Goal: Task Accomplishment & Management: Manage account settings

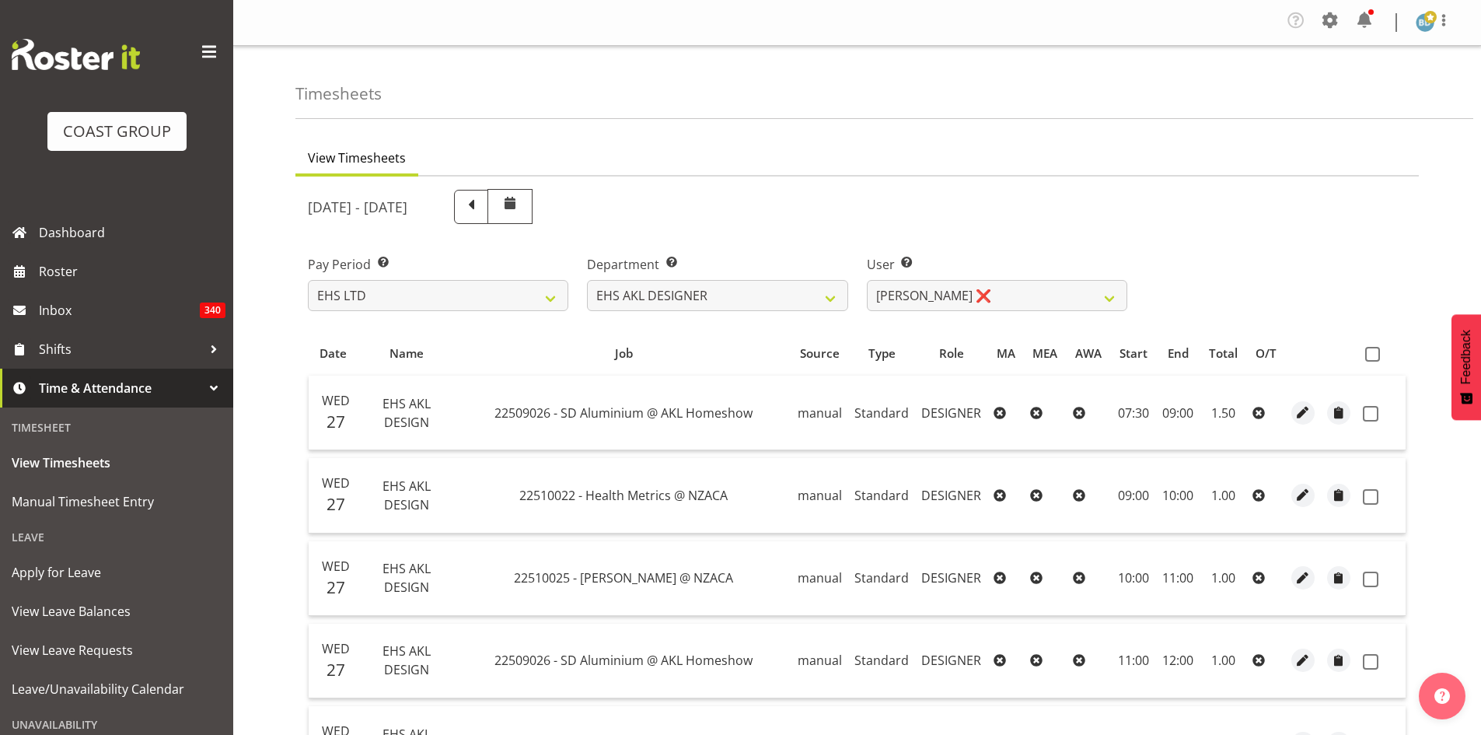
select select "7"
select select "37"
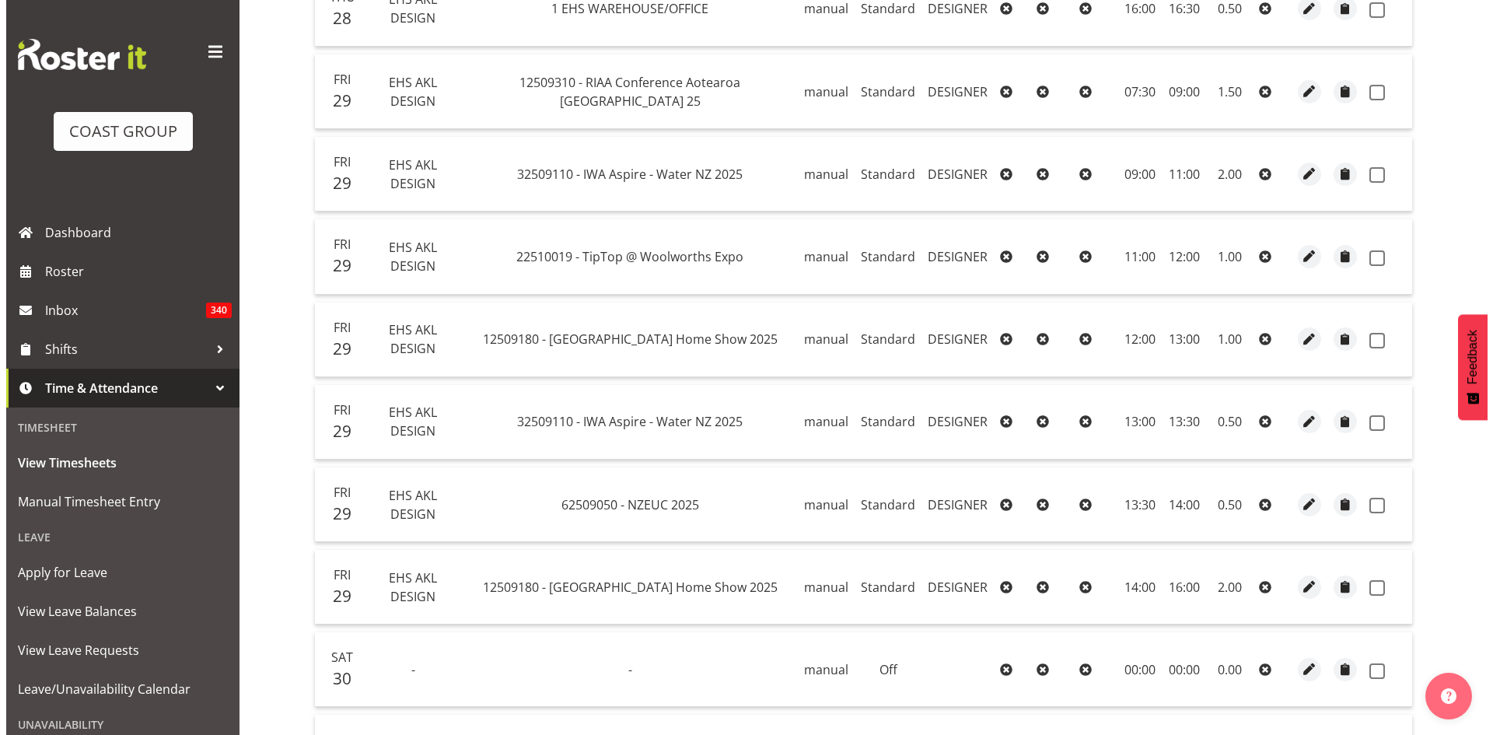
scroll to position [1685, 0]
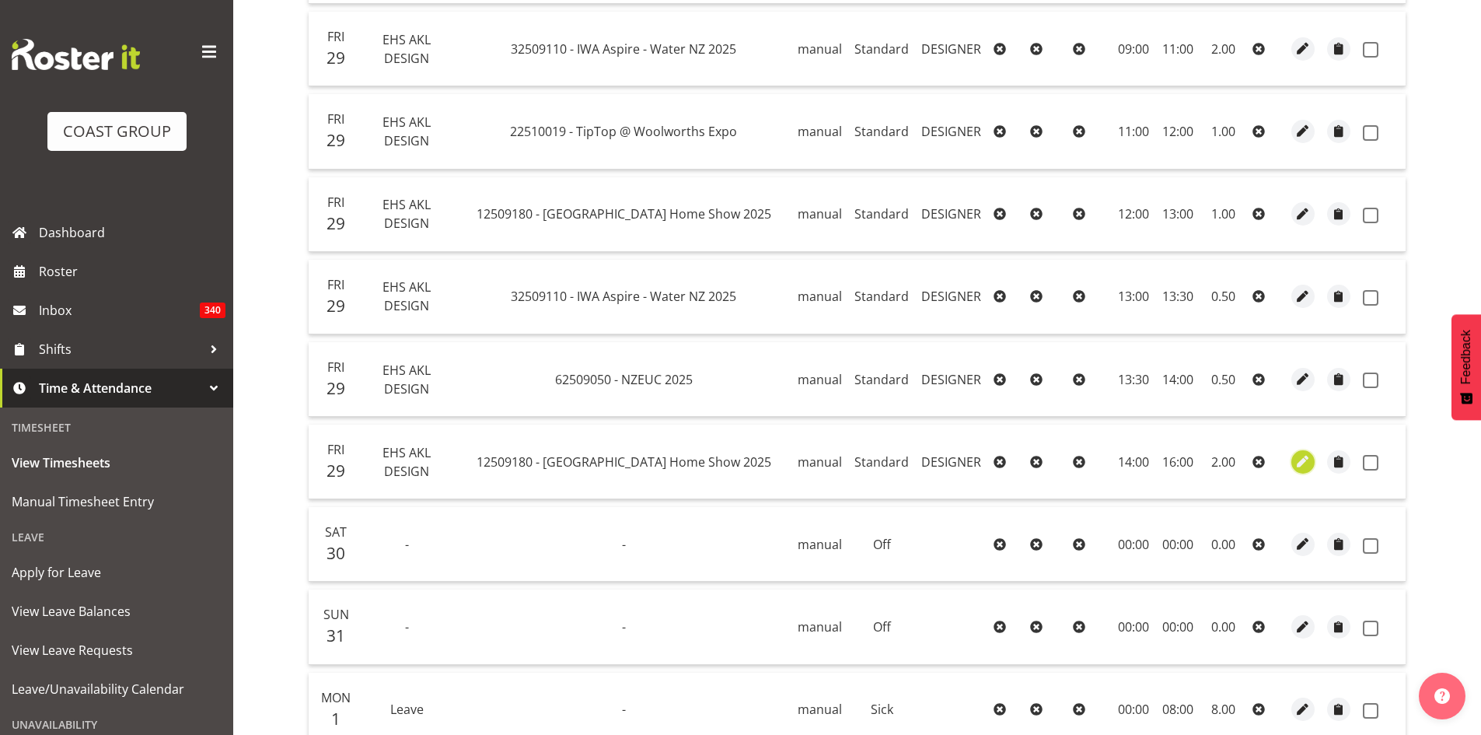
click at [1301, 460] on span "button" at bounding box center [1303, 461] width 18 height 18
select select "Standard"
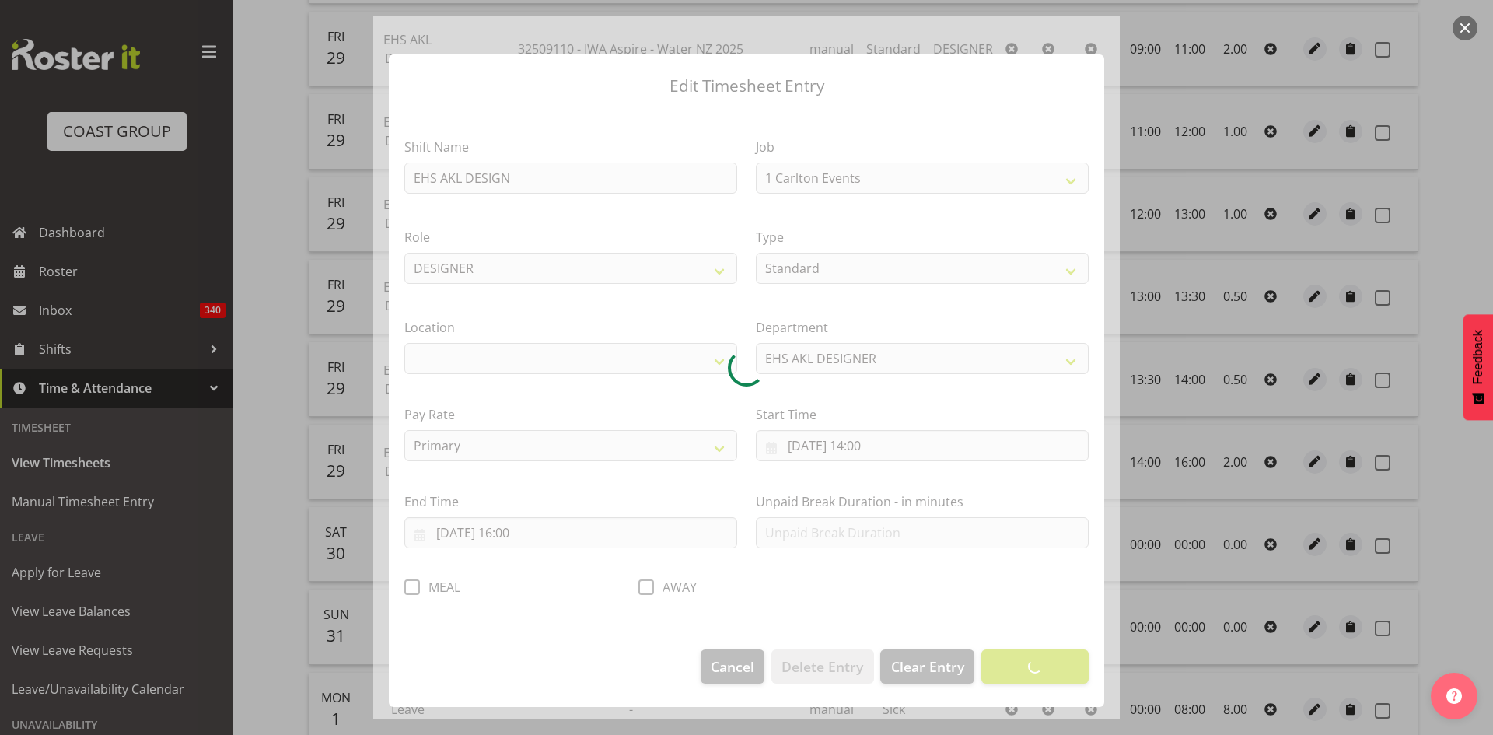
select select "9932"
select select "35"
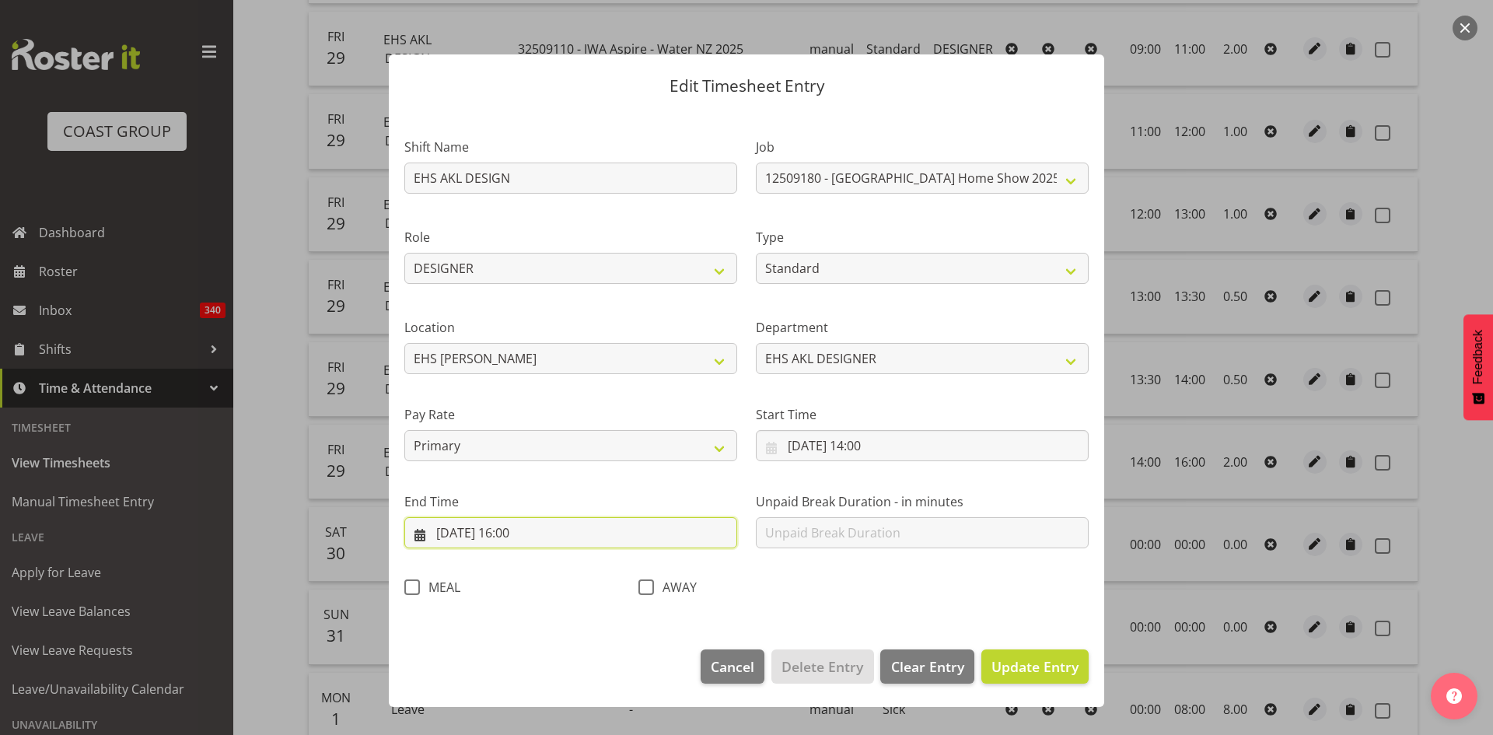
click at [529, 529] on input "[DATE] 16:00" at bounding box center [570, 532] width 333 height 31
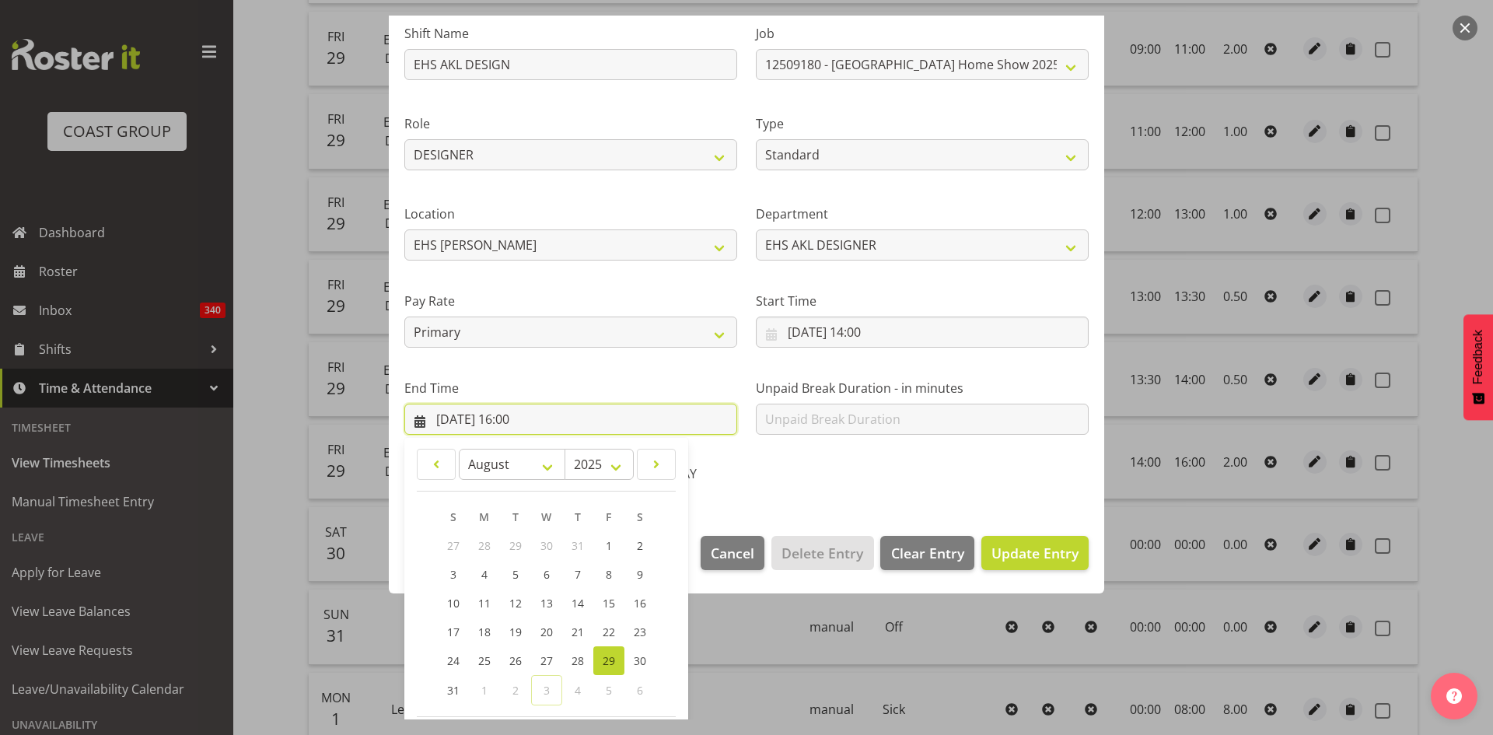
scroll to position [184, 0]
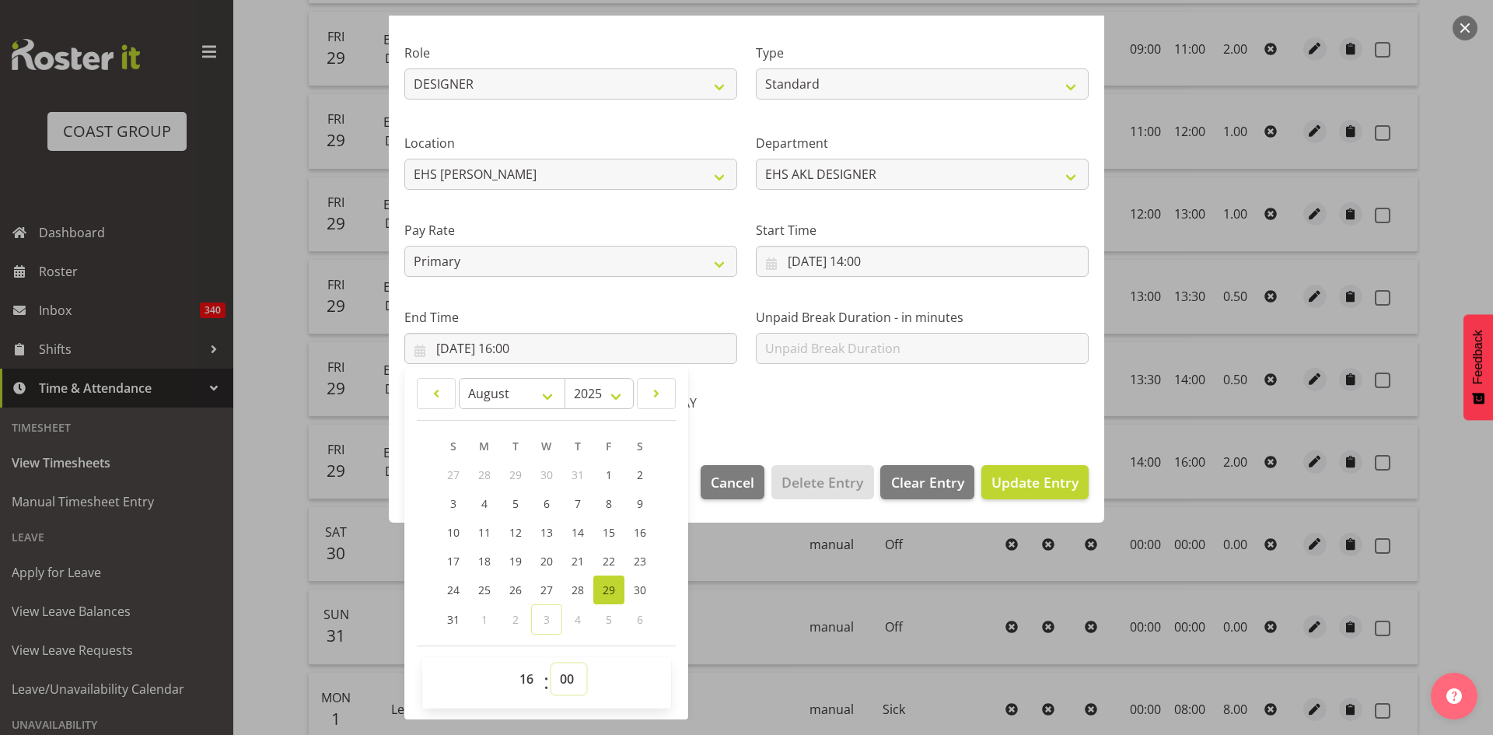
click at [563, 676] on select "00 01 02 03 04 05 06 07 08 09 10 11 12 13 14 15 16 17 18 19 20 21 22 23 24 25 2…" at bounding box center [568, 678] width 35 height 31
select select "30"
click at [551, 663] on select "00 01 02 03 04 05 06 07 08 09 10 11 12 13 14 15 16 17 18 19 20 21 22 23 24 25 2…" at bounding box center [568, 678] width 35 height 31
type input "[DATE] 16:30"
click at [1015, 484] on span "Update Entry" at bounding box center [1034, 482] width 87 height 19
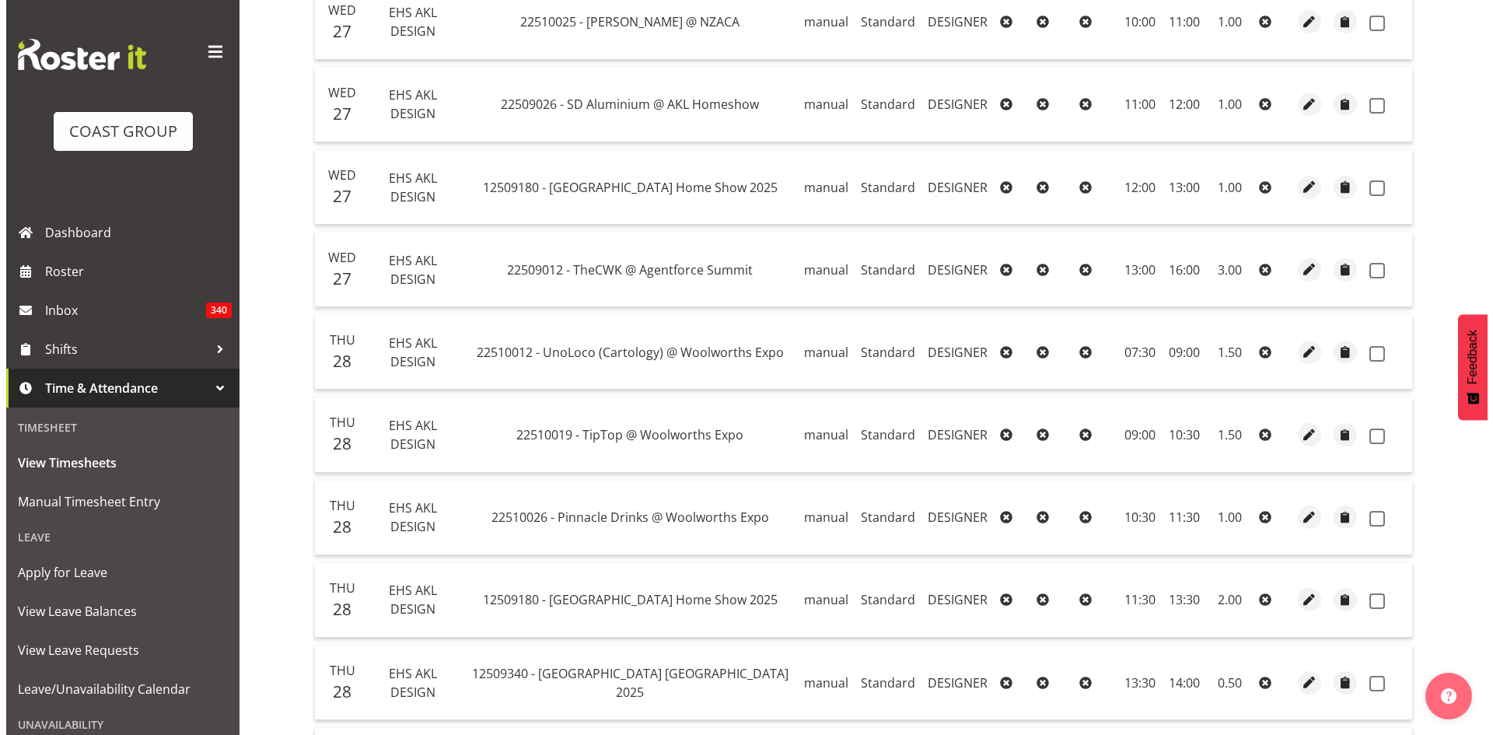
scroll to position [519, 0]
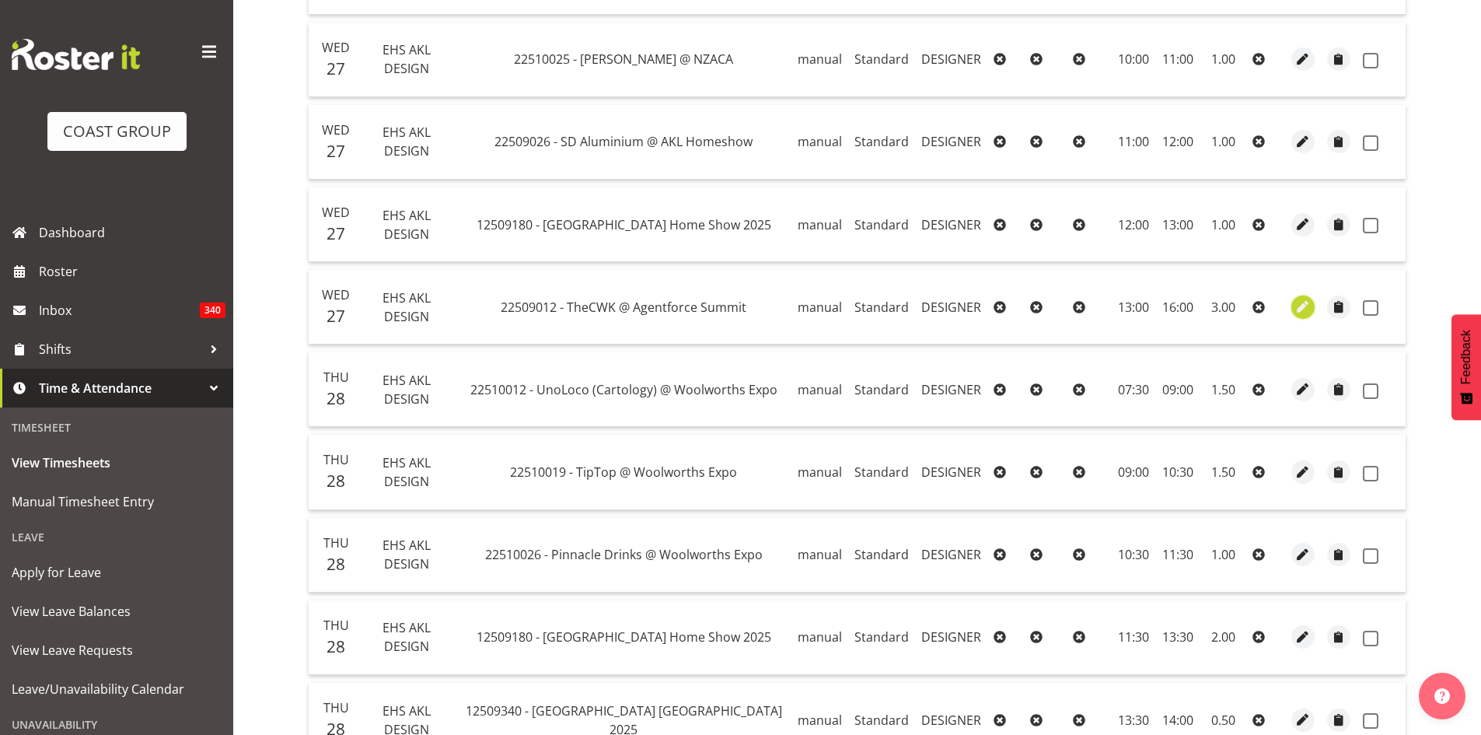
click at [1294, 306] on span "button" at bounding box center [1303, 307] width 18 height 18
select select "Standard"
select select "7"
select select "2025"
select select "16"
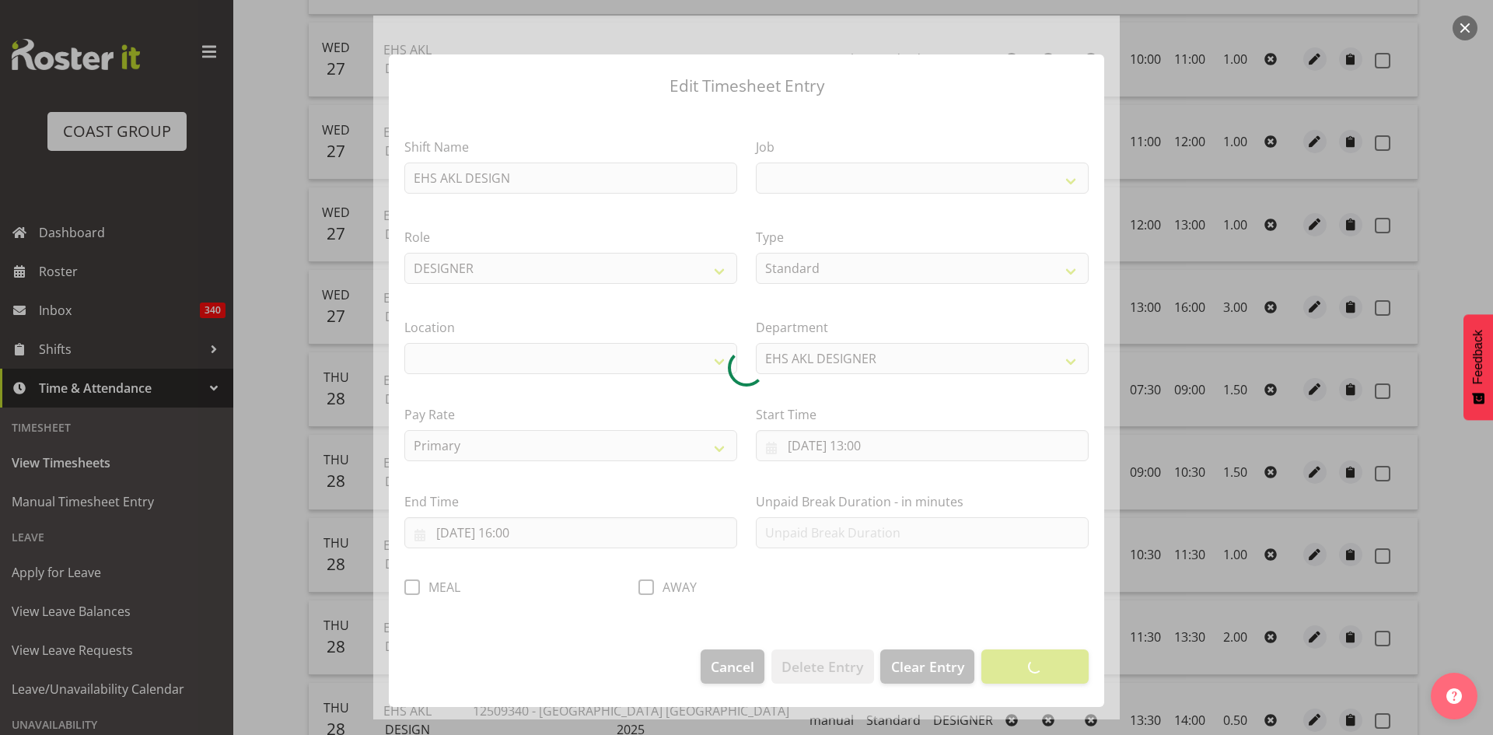
select select
select select "10270"
select select "35"
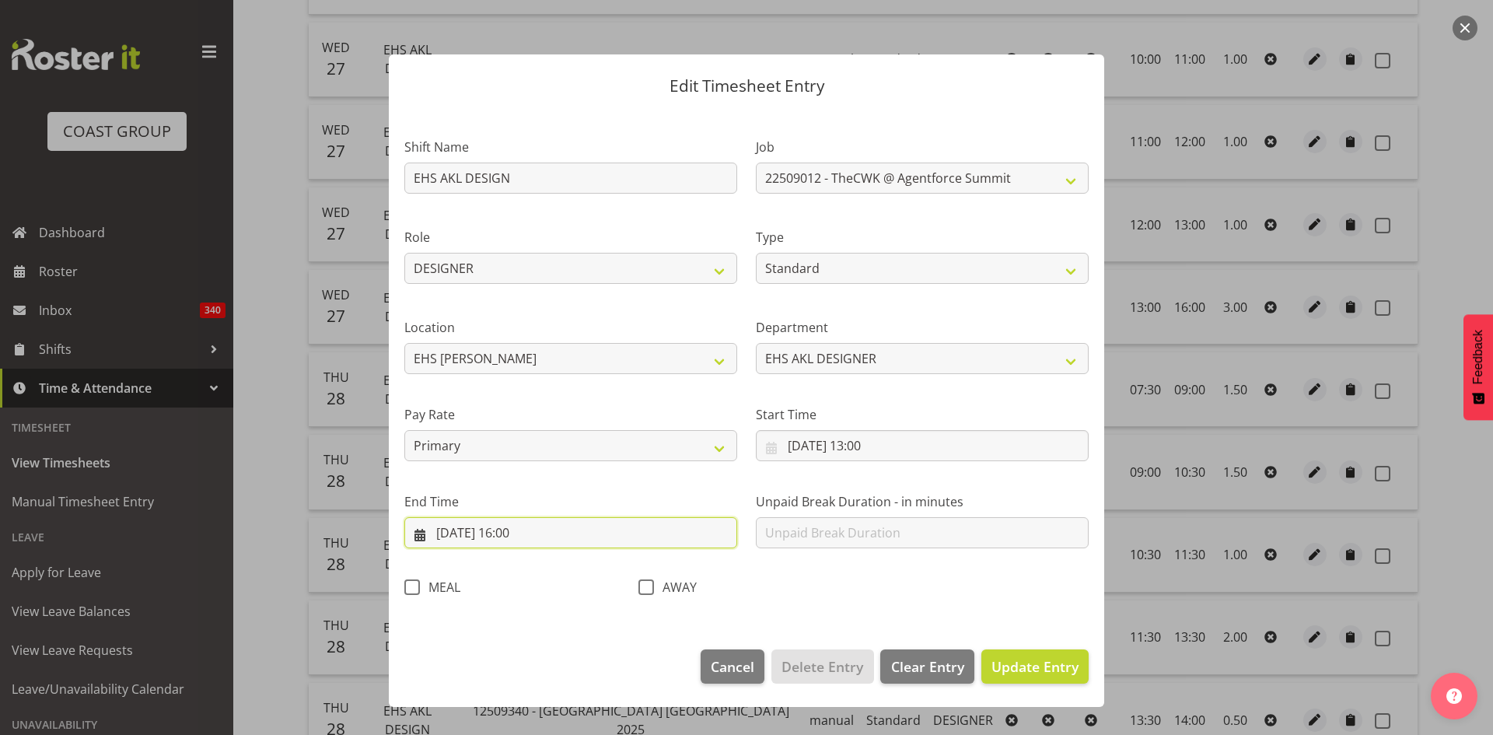
click at [533, 532] on input "[DATE] 16:00" at bounding box center [570, 532] width 333 height 31
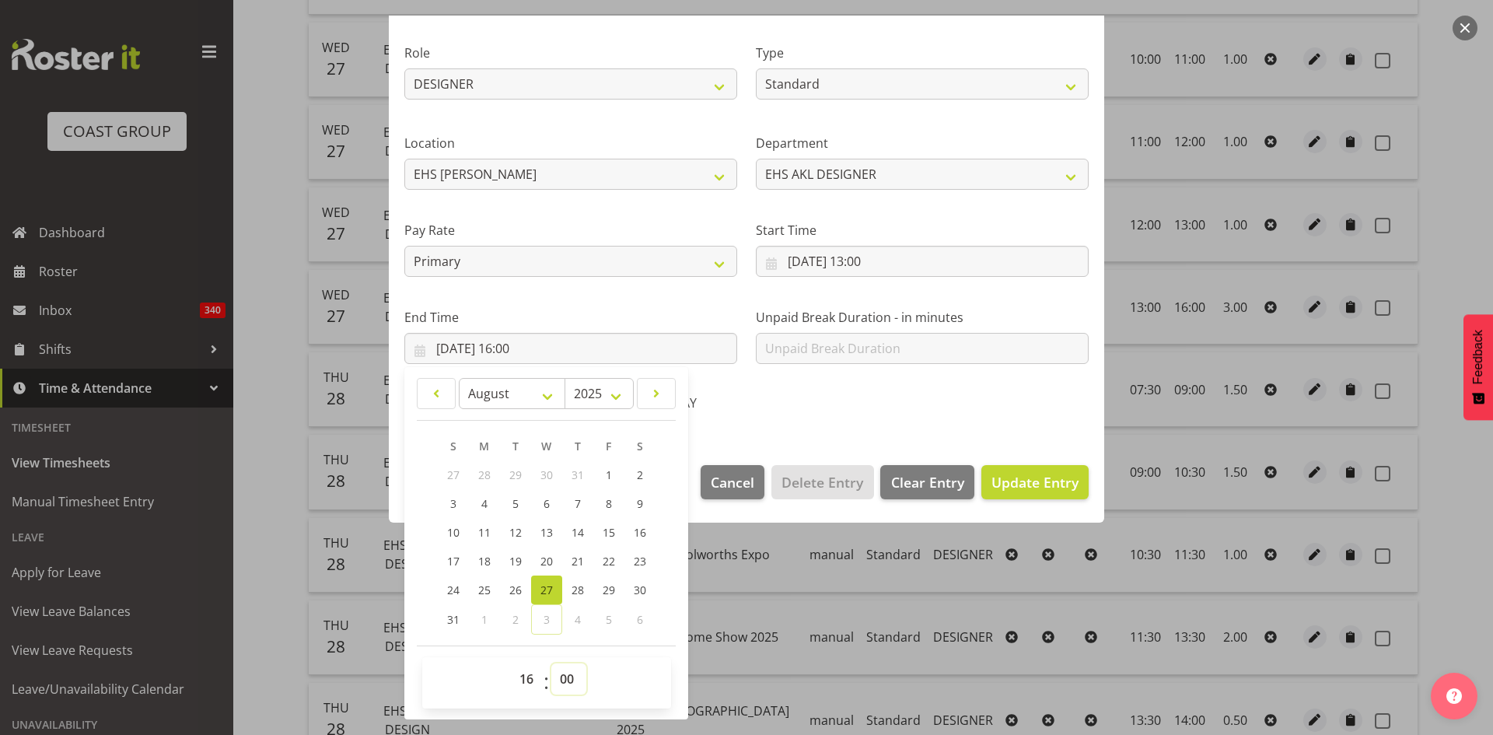
click at [573, 678] on select "00 01 02 03 04 05 06 07 08 09 10 11 12 13 14 15 16 17 18 19 20 21 22 23 24 25 2…" at bounding box center [568, 678] width 35 height 31
select select "30"
click at [551, 663] on select "00 01 02 03 04 05 06 07 08 09 10 11 12 13 14 15 16 17 18 19 20 21 22 23 24 25 2…" at bounding box center [568, 678] width 35 height 31
type input "[DATE] 16:30"
click at [1026, 480] on span "Update Entry" at bounding box center [1034, 482] width 87 height 19
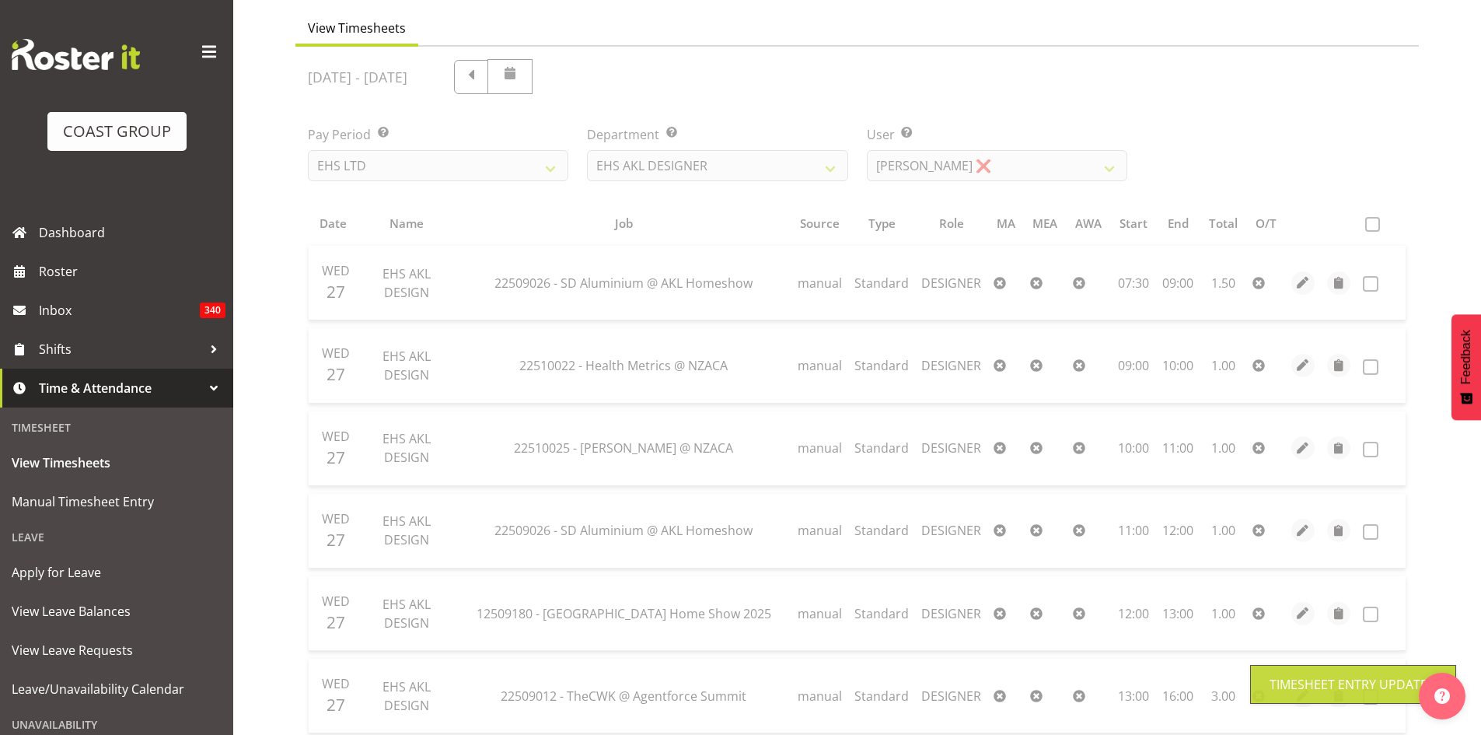
scroll to position [0, 0]
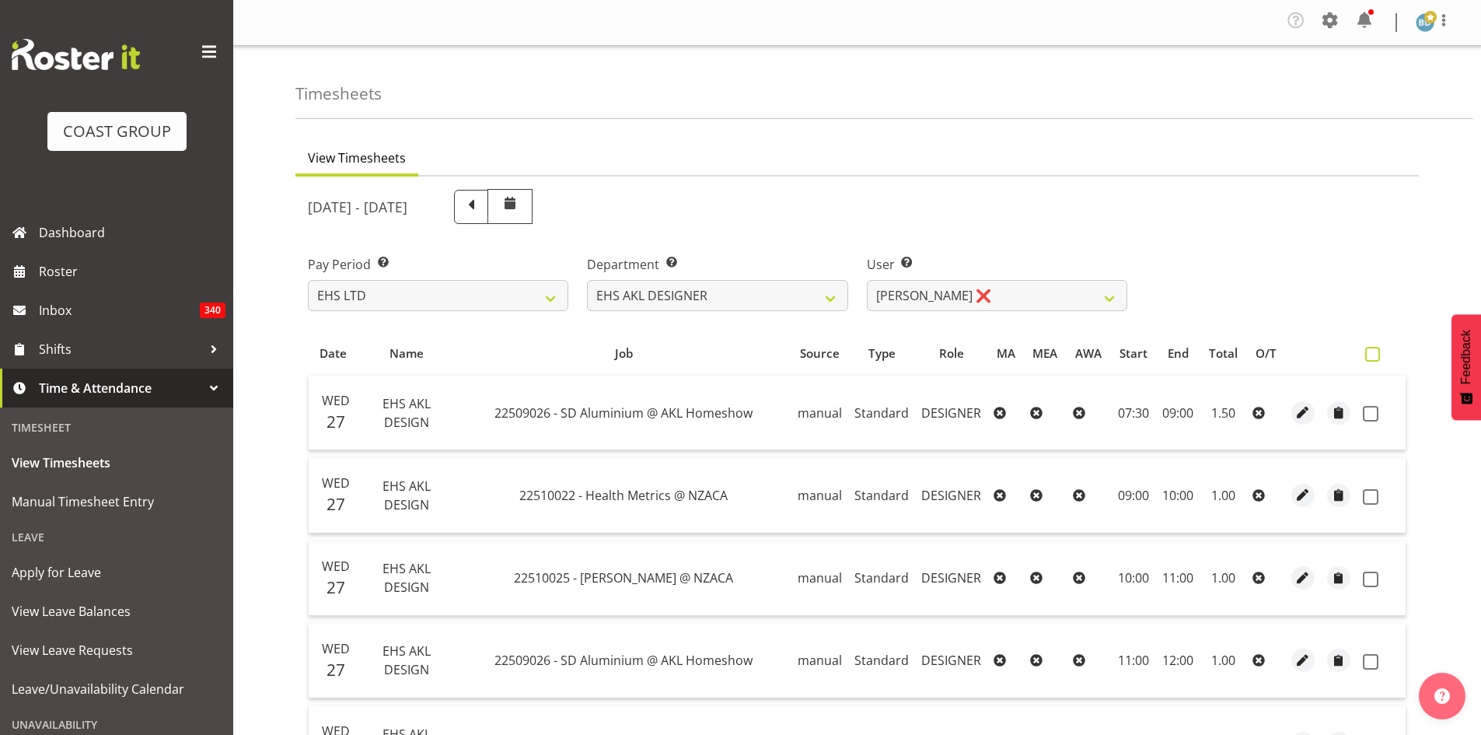
click at [1371, 355] on span at bounding box center [1372, 354] width 15 height 15
click at [1371, 355] on input "checkbox" at bounding box center [1370, 354] width 10 height 10
checkbox input "true"
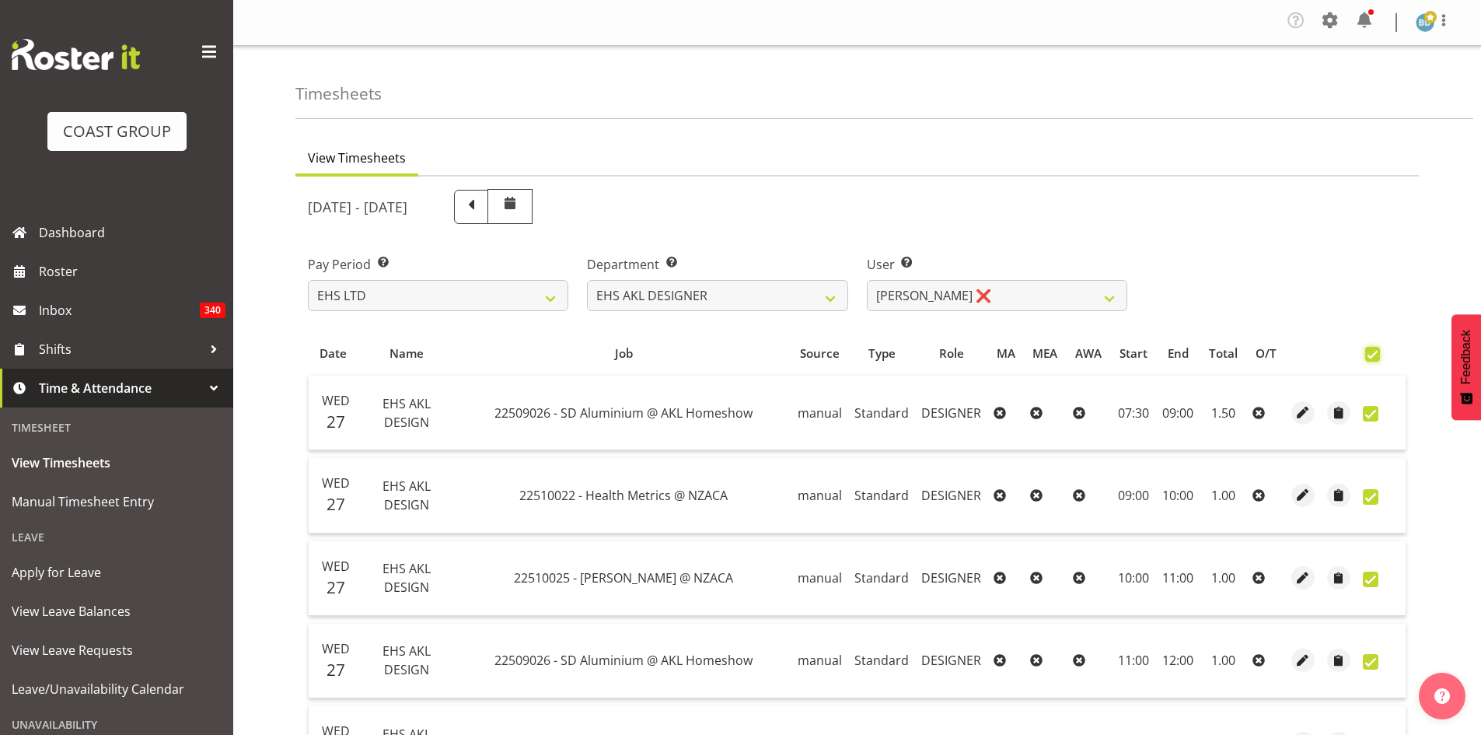
checkbox input "true"
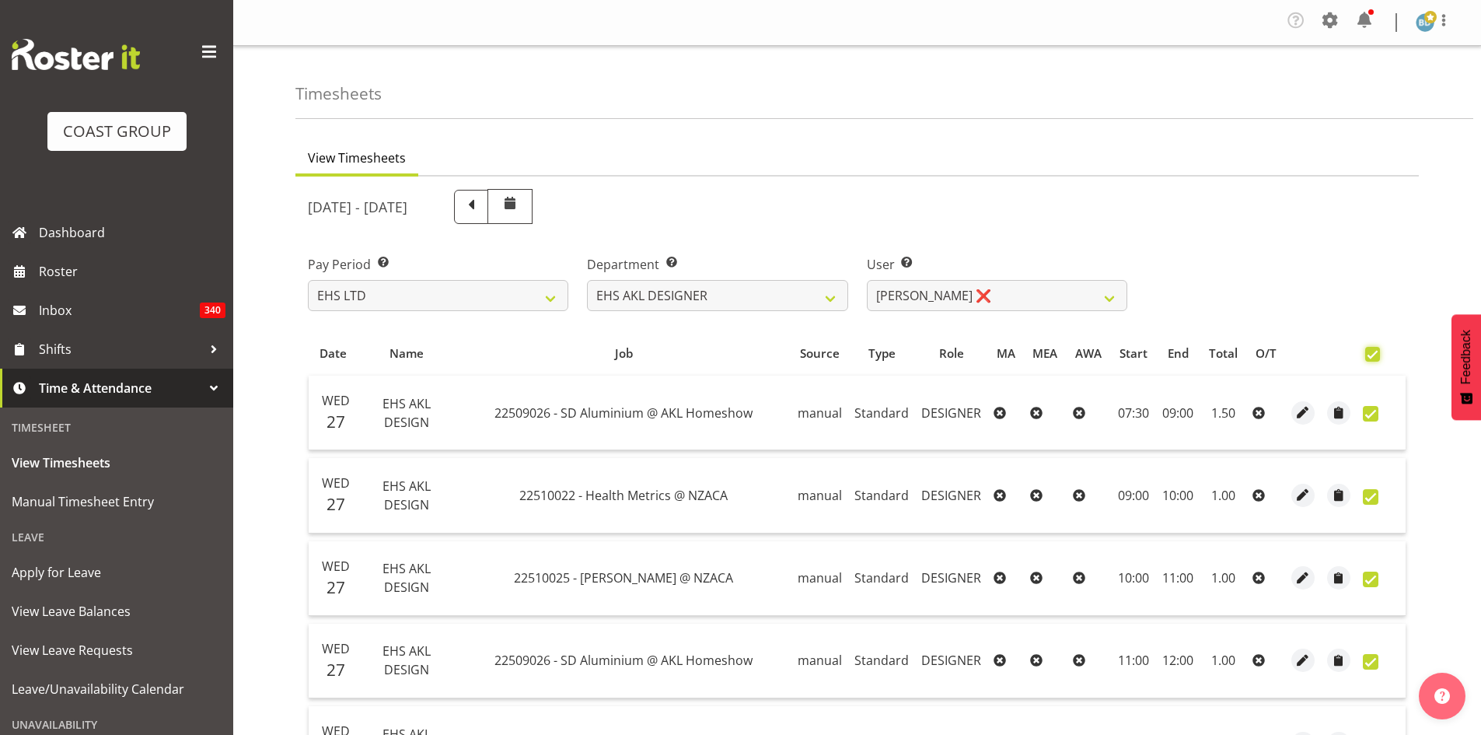
checkbox input "true"
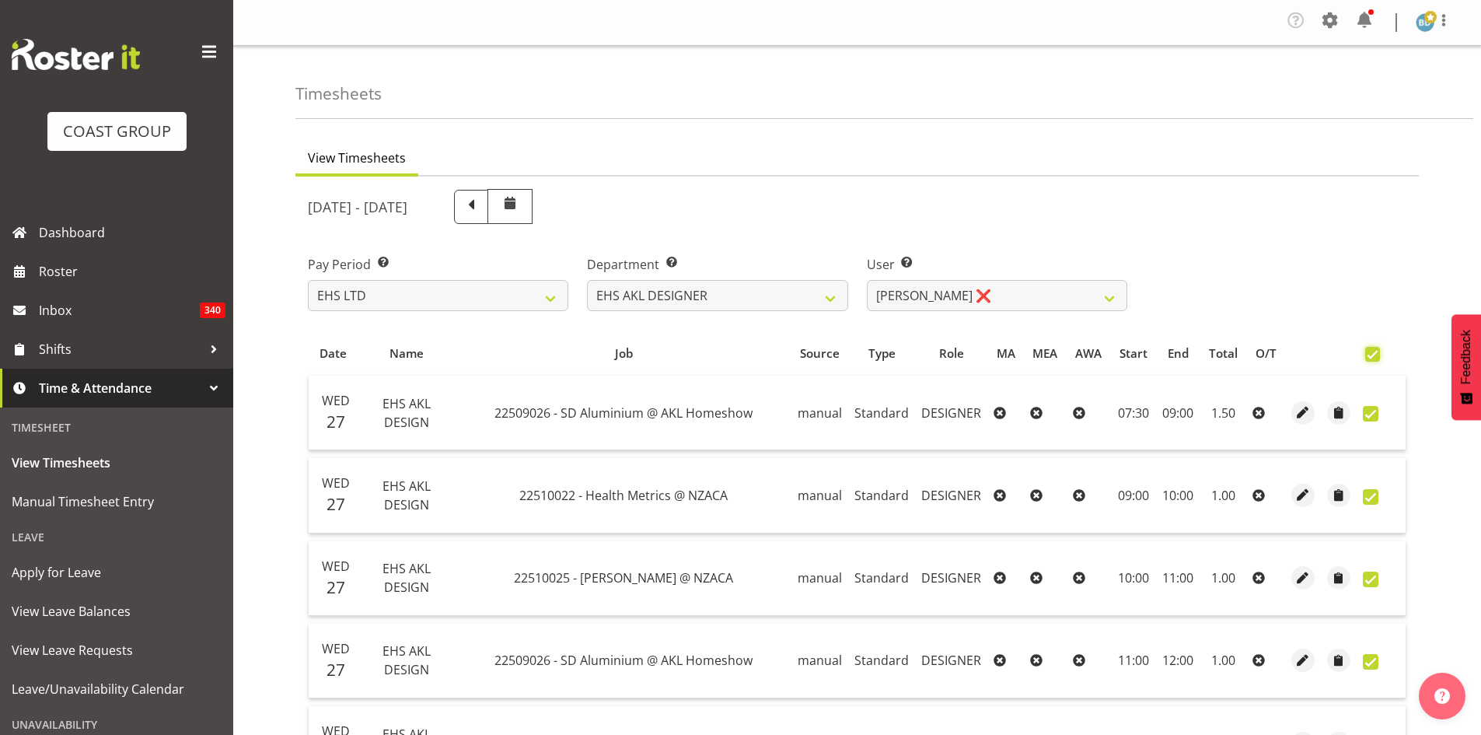
checkbox input "true"
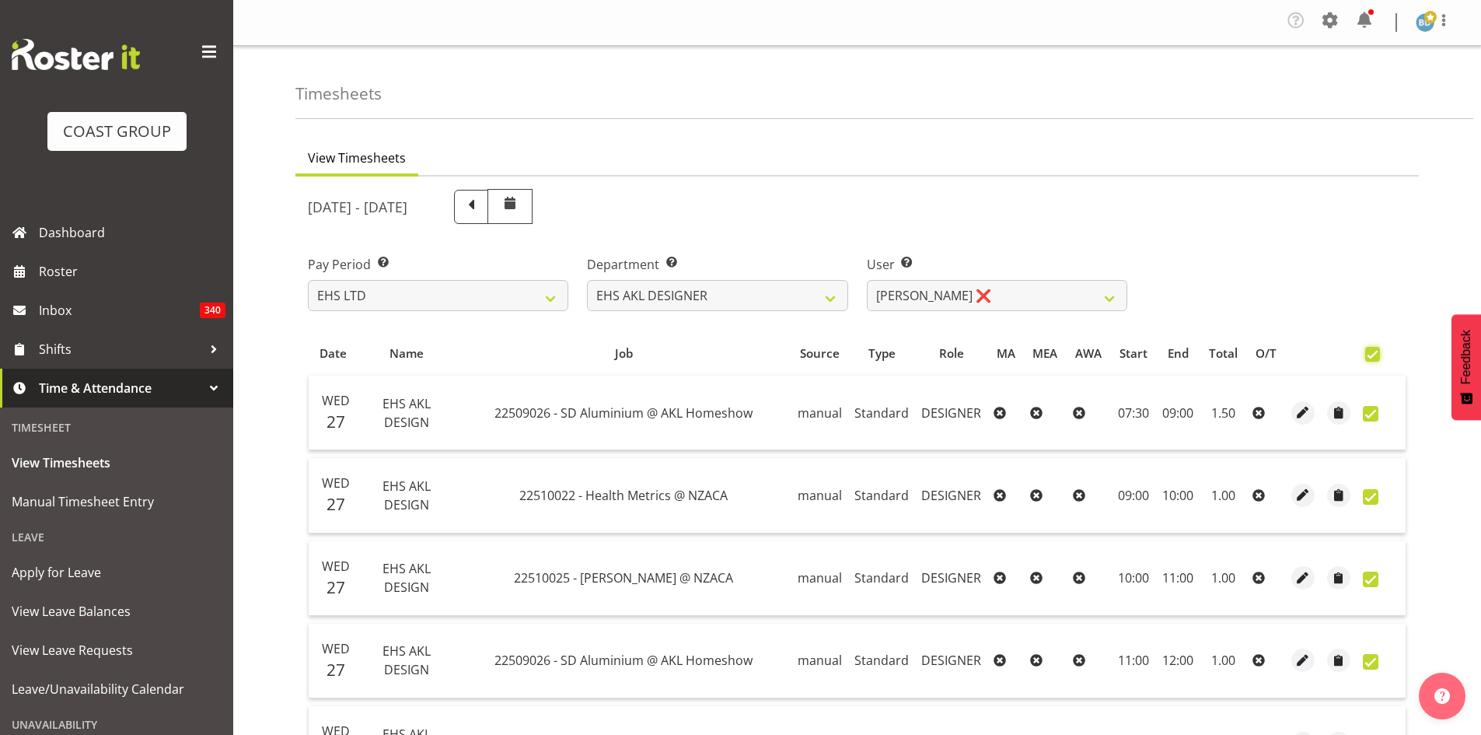
checkbox input "true"
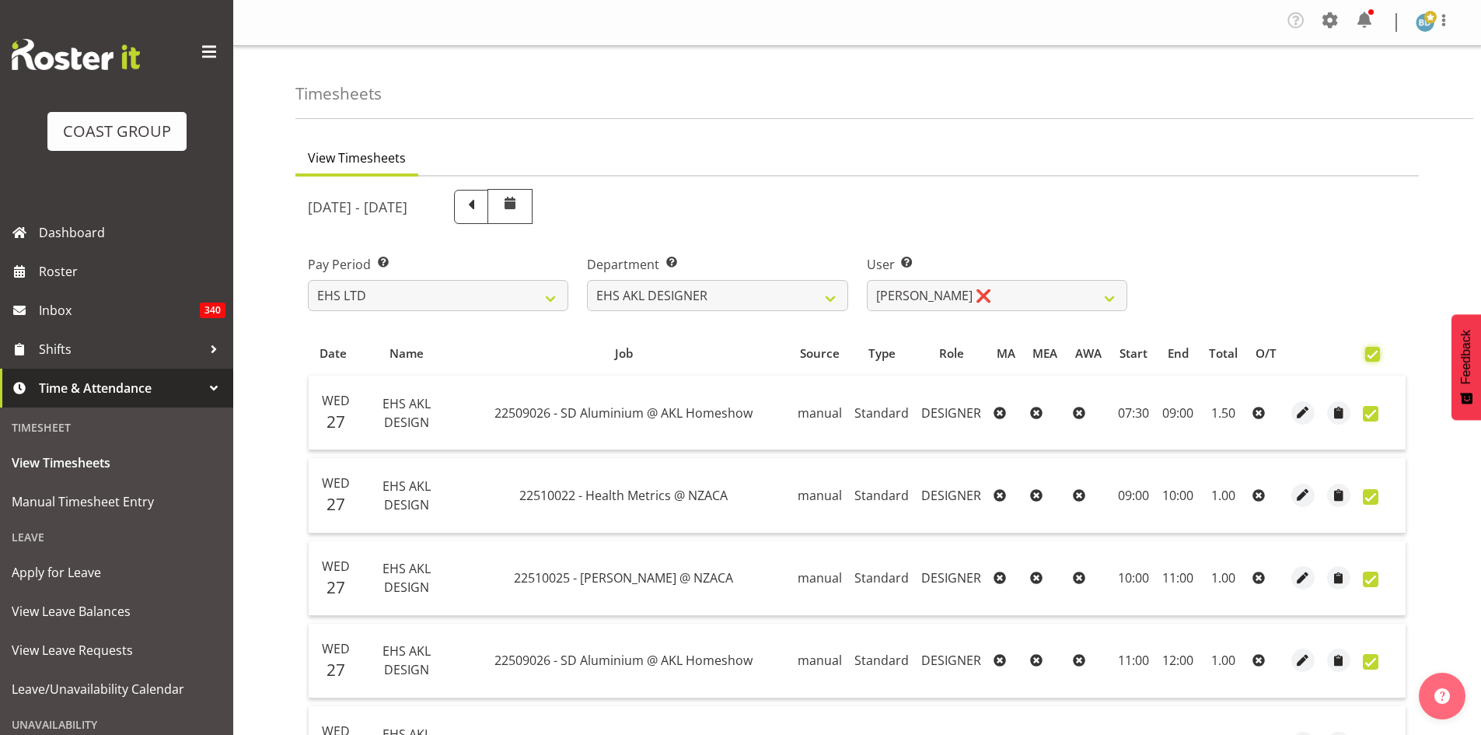
checkbox input "true"
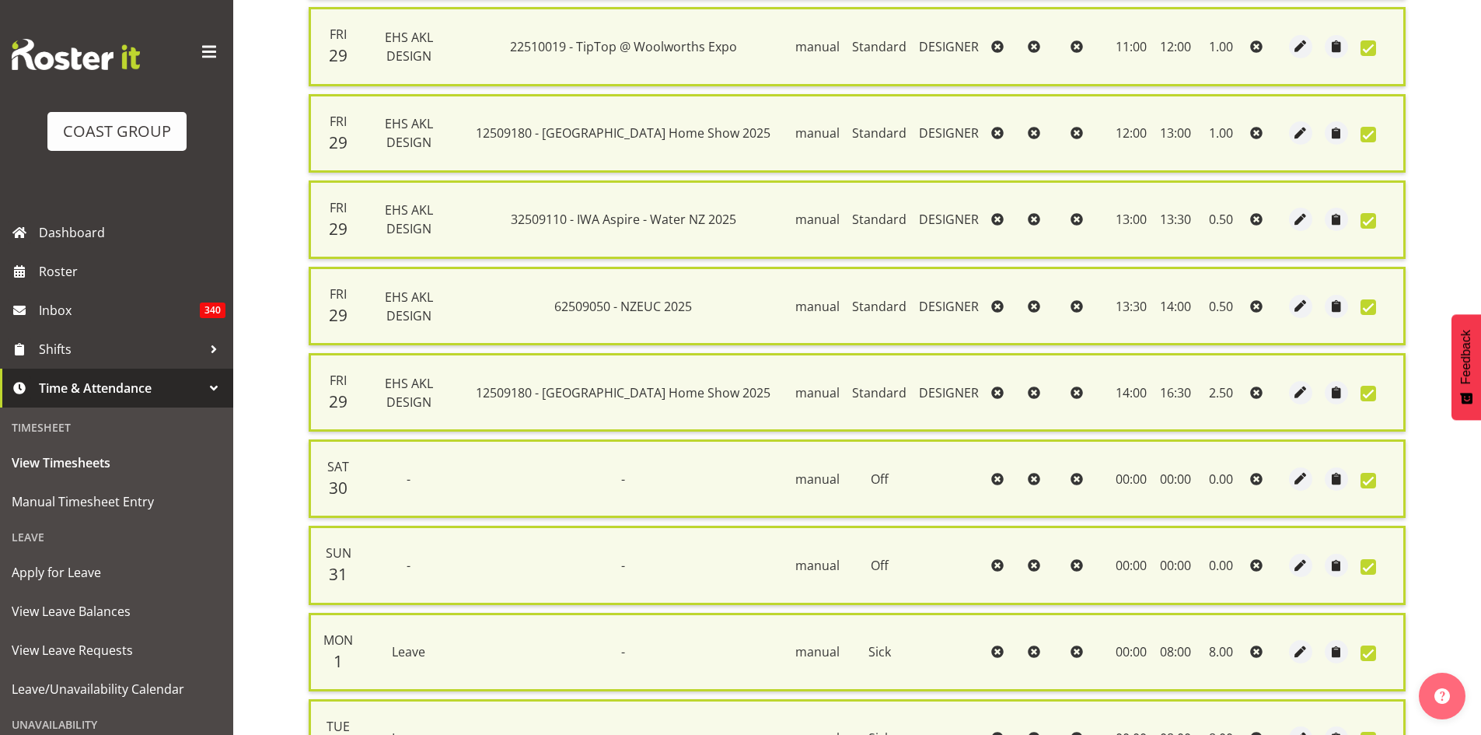
scroll to position [2016, 0]
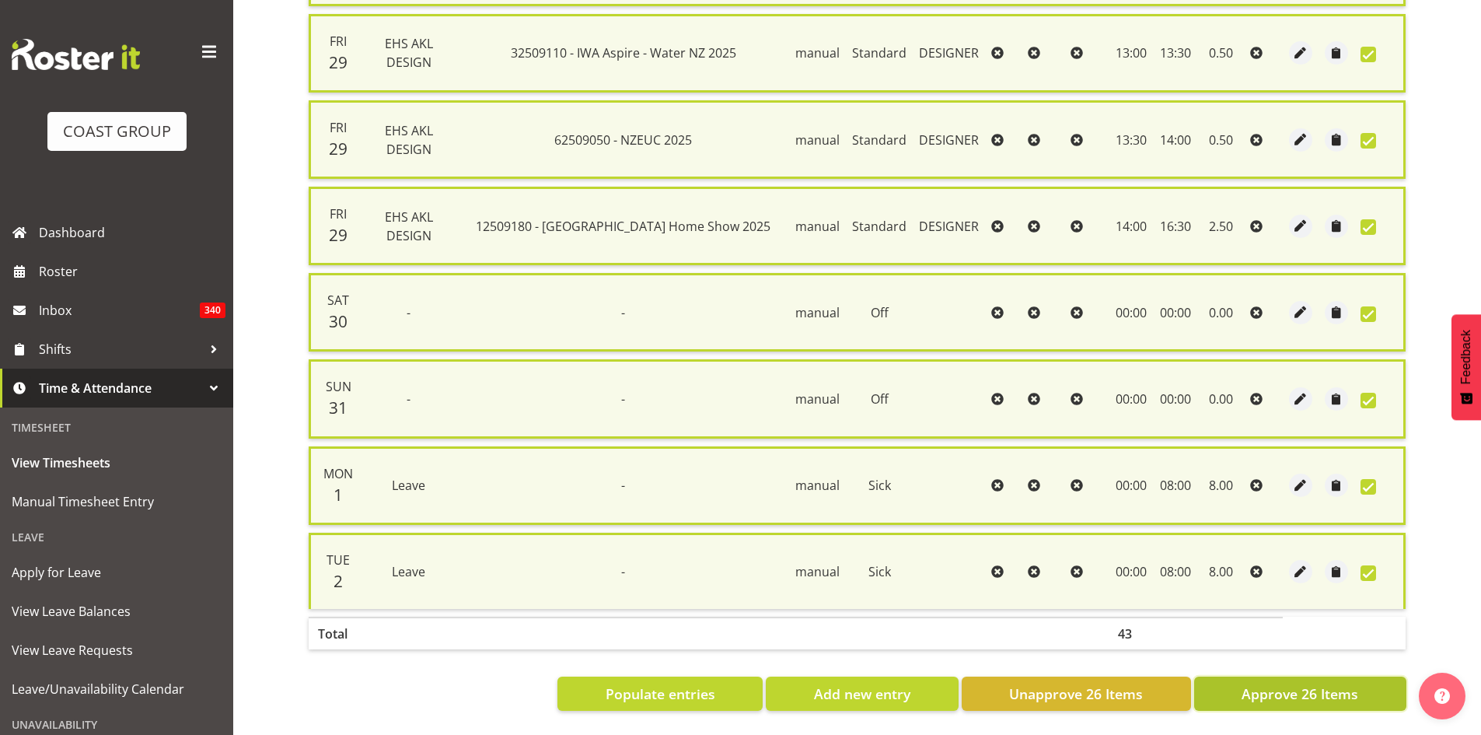
click at [1277, 684] on span "Approve 26 Items" at bounding box center [1300, 693] width 117 height 20
checkbox input "false"
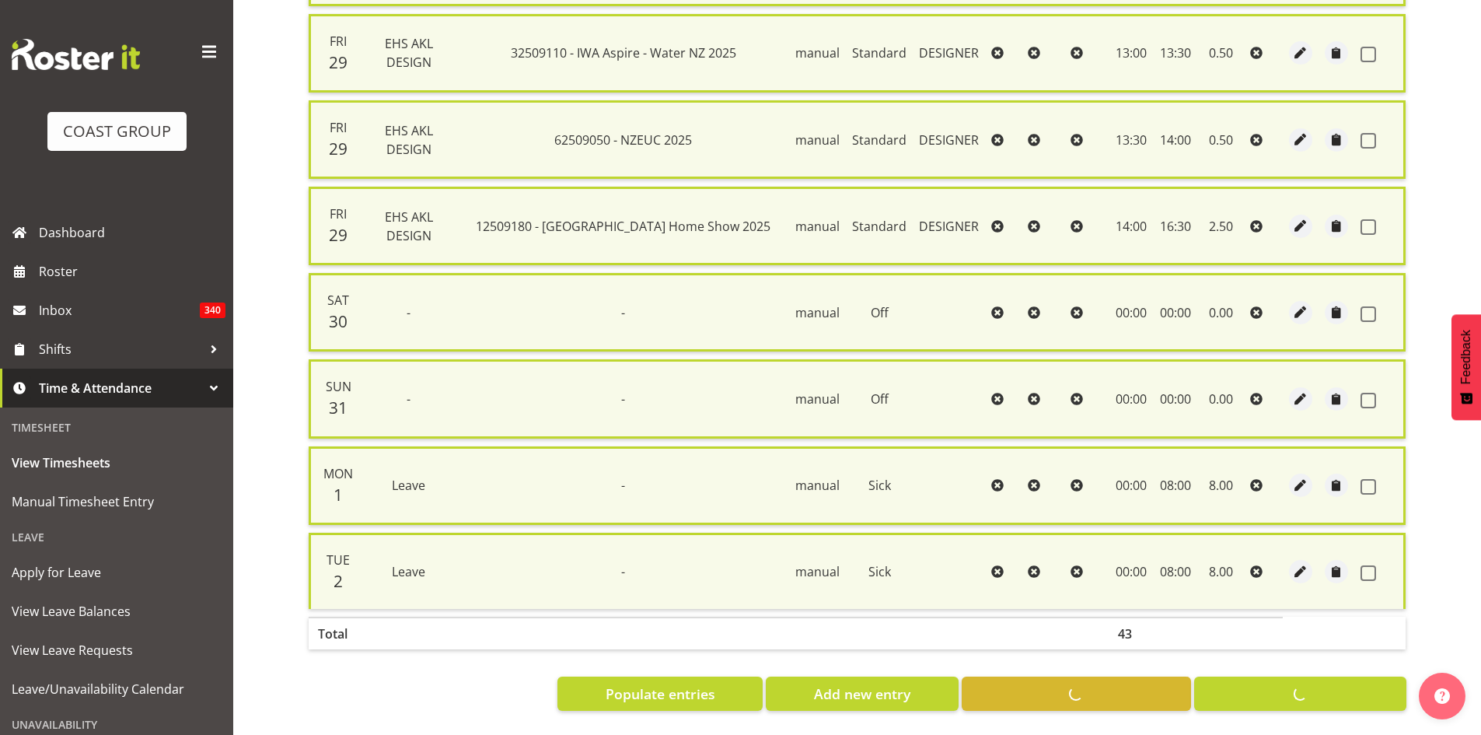
checkbox input "false"
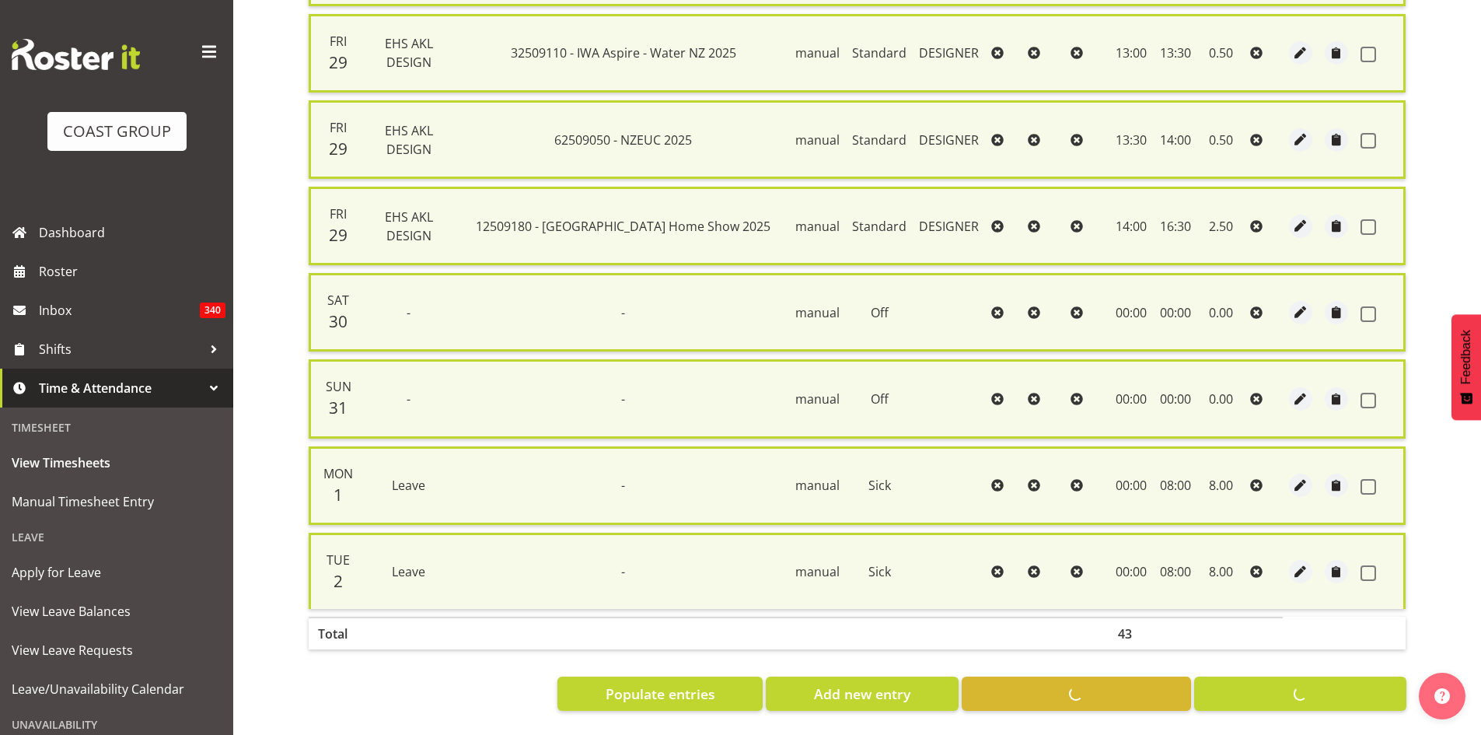
checkbox input "false"
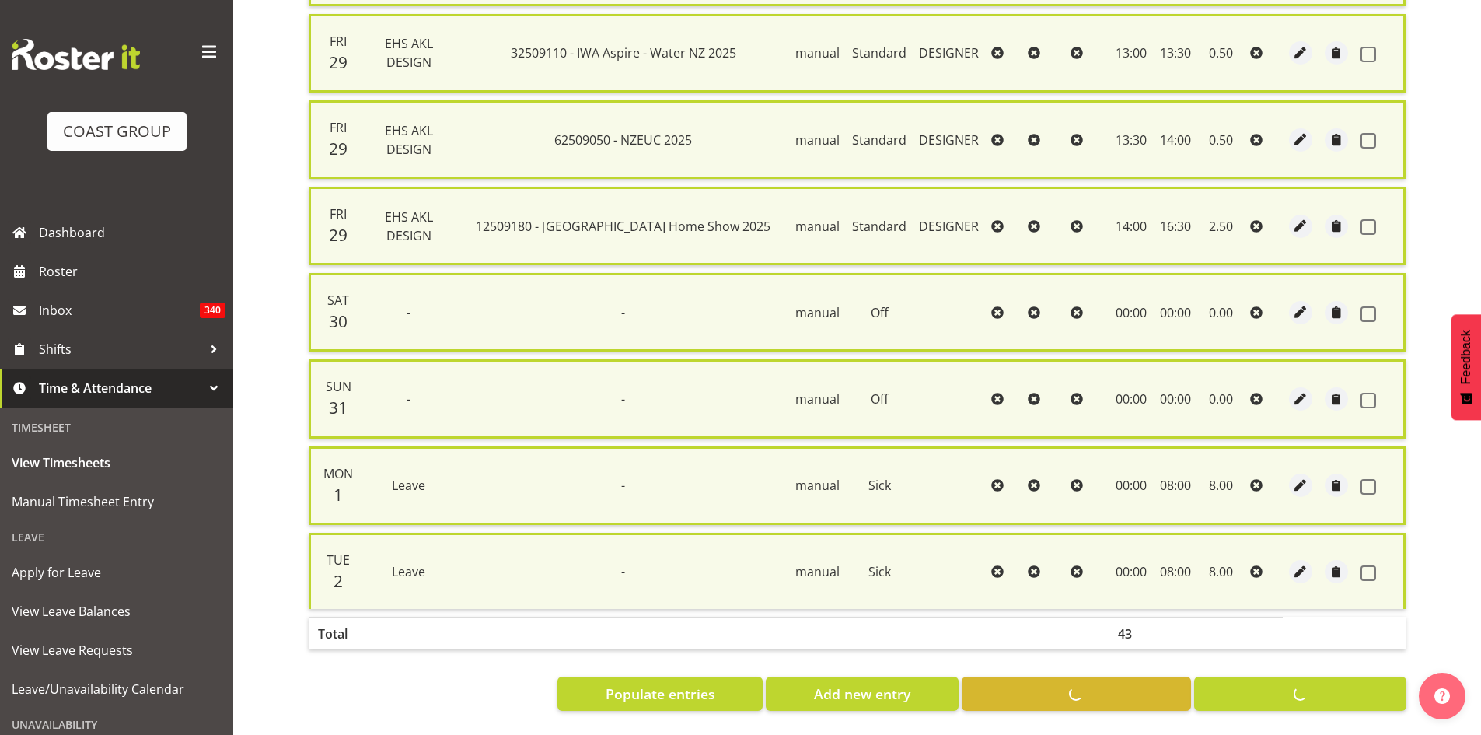
checkbox input "false"
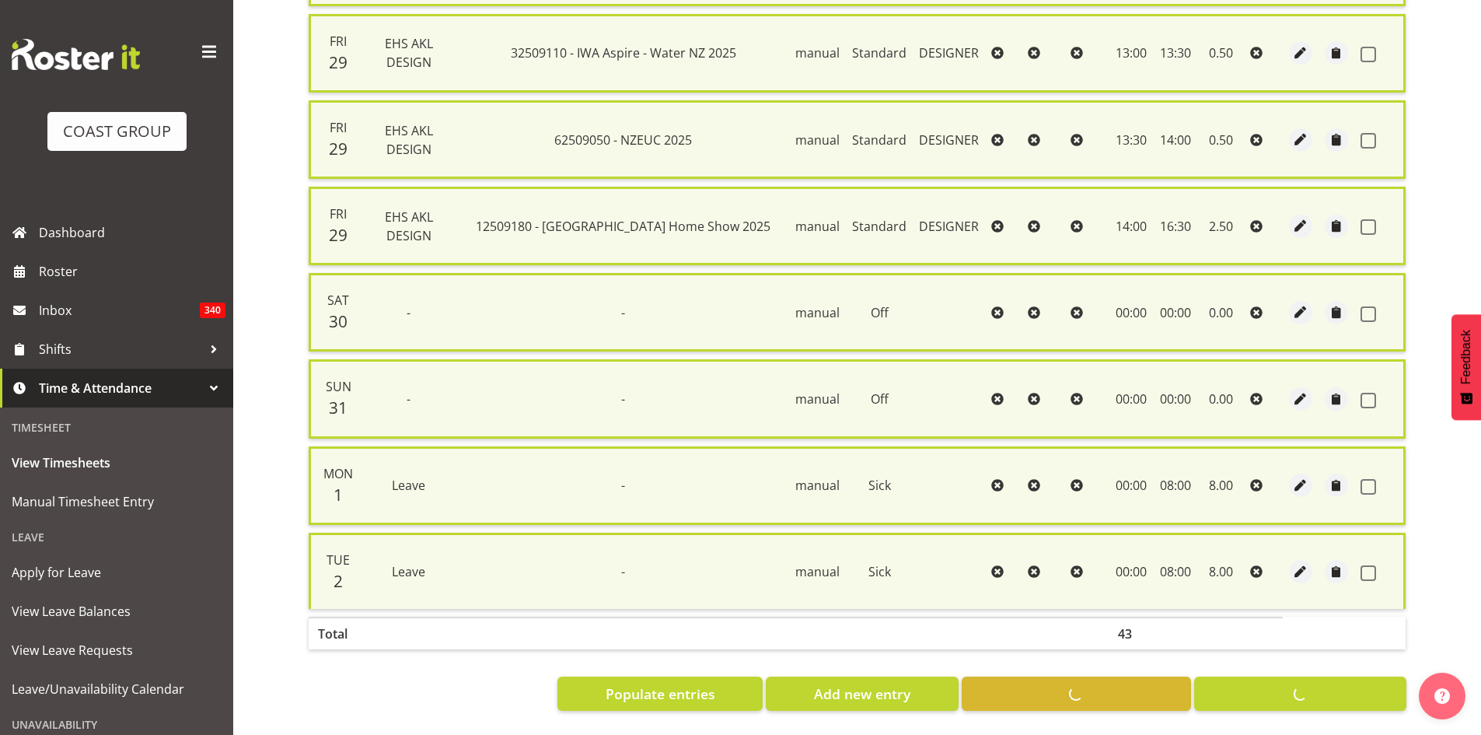
checkbox input "false"
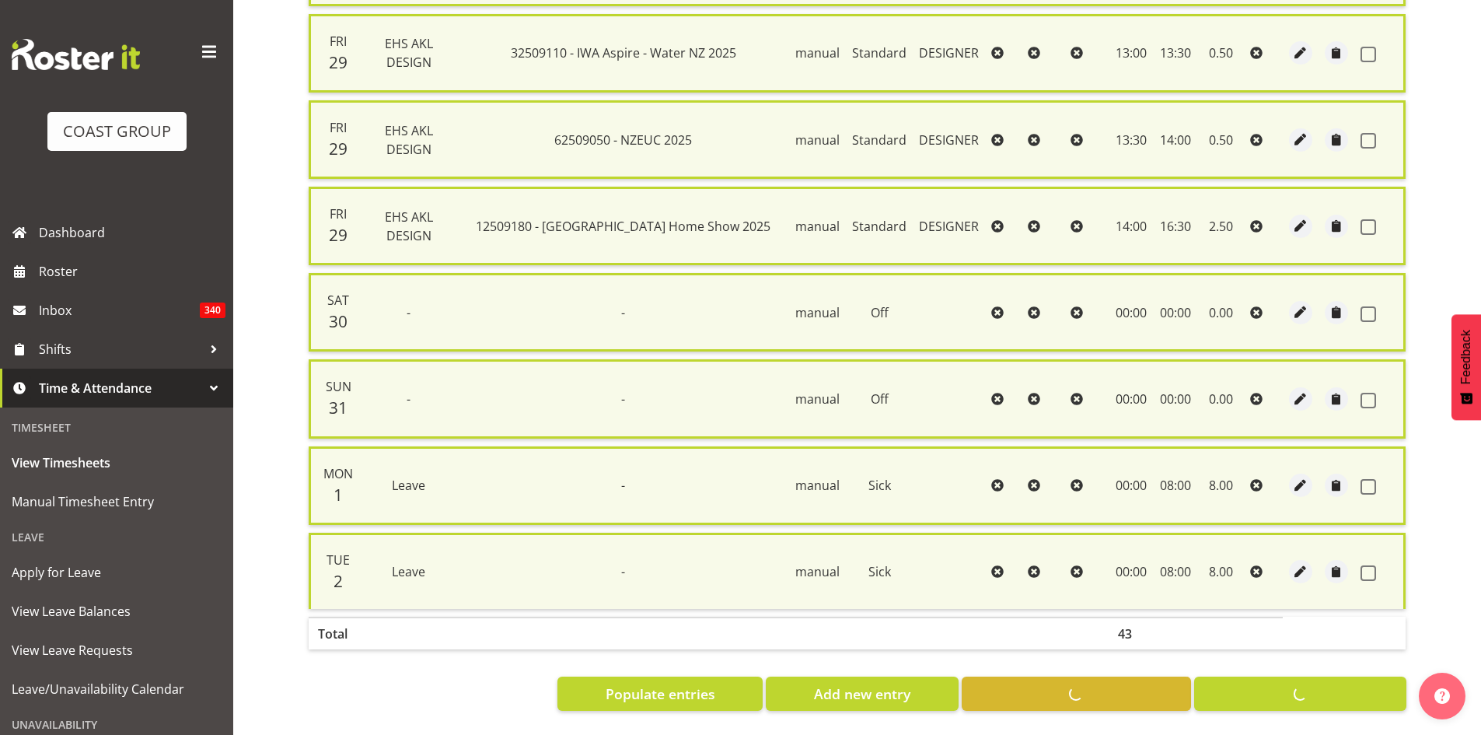
checkbox input "false"
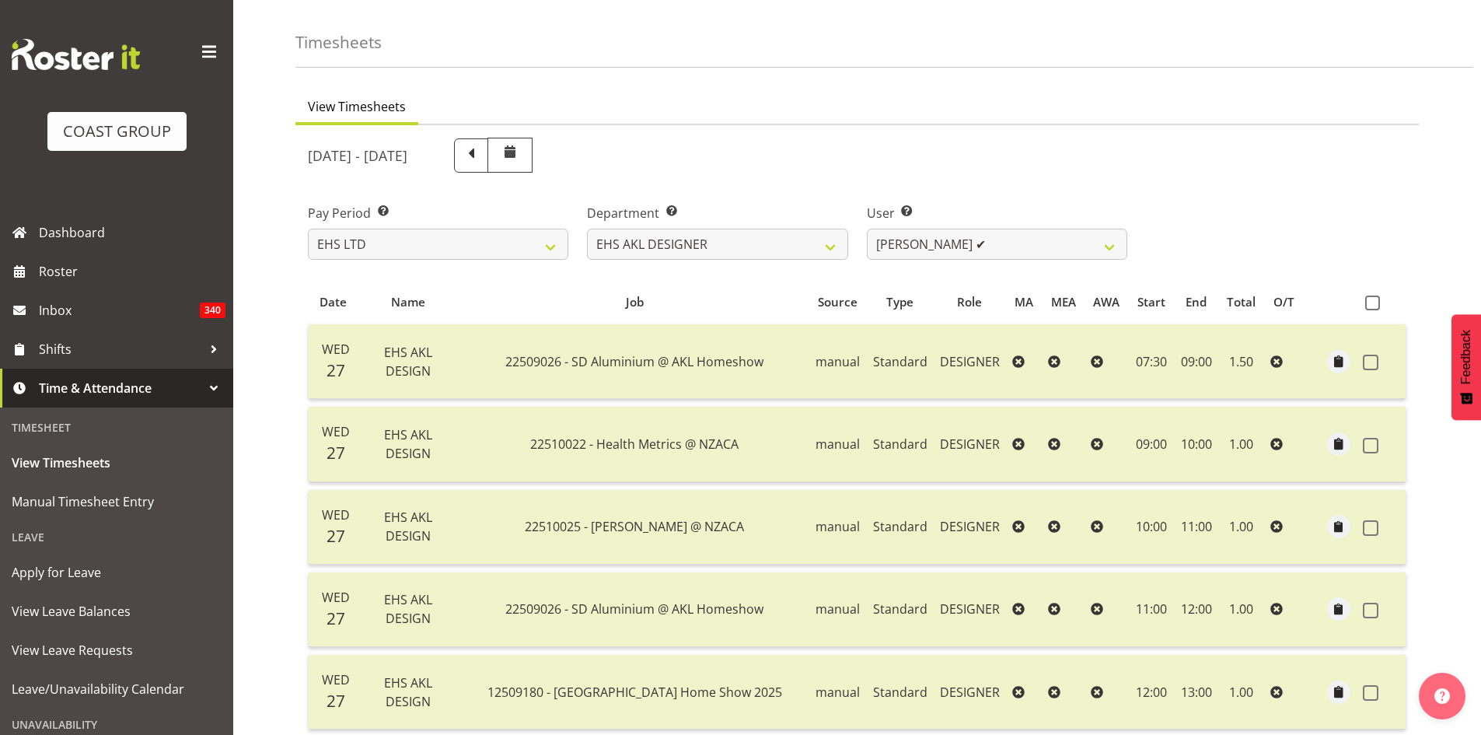
scroll to position [0, 0]
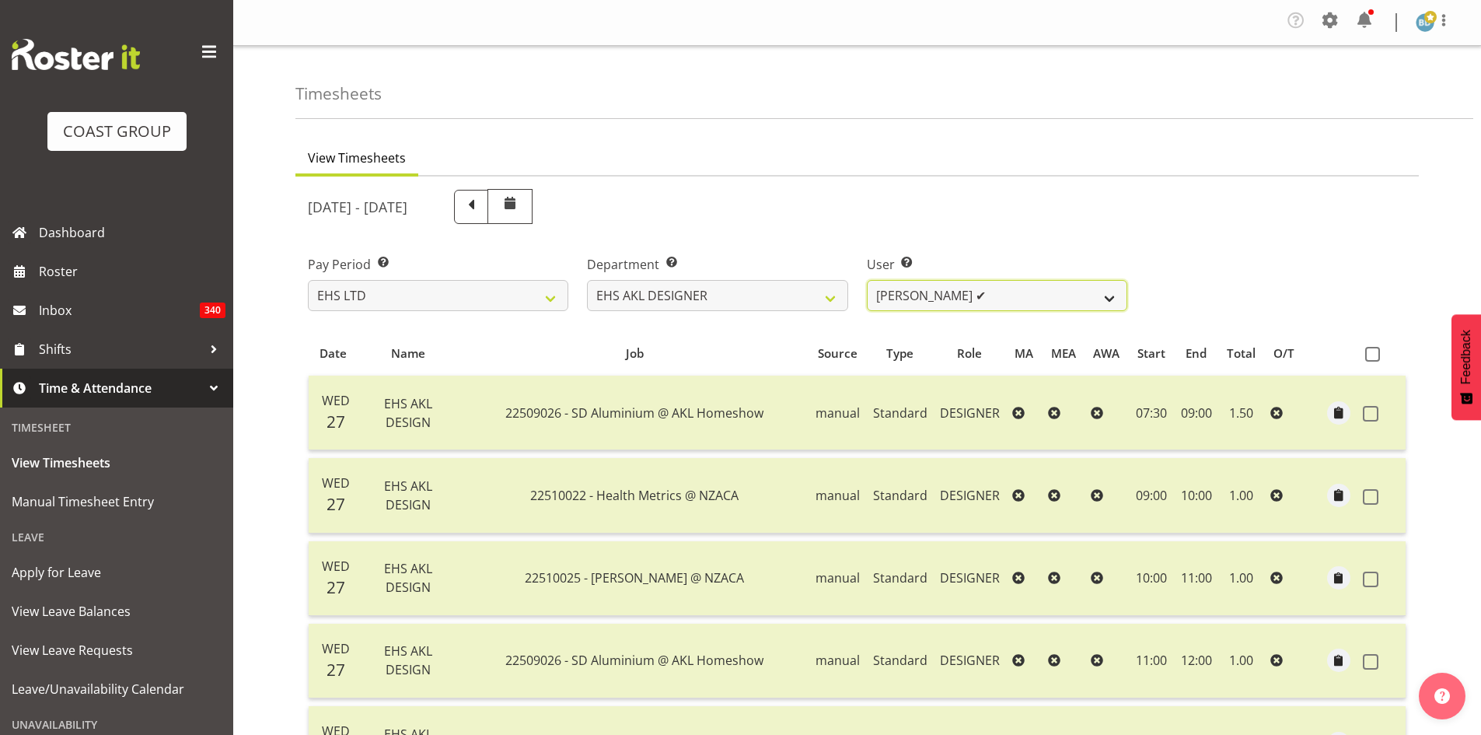
drag, startPoint x: 1070, startPoint y: 297, endPoint x: 1064, endPoint y: 306, distance: 10.8
click at [1070, 297] on select "[PERSON_NAME] ✔ [PERSON_NAME] ❌" at bounding box center [997, 295] width 260 height 31
select select "3363"
click at [867, 280] on select "[PERSON_NAME] ✔ [PERSON_NAME] ❌" at bounding box center [997, 295] width 260 height 31
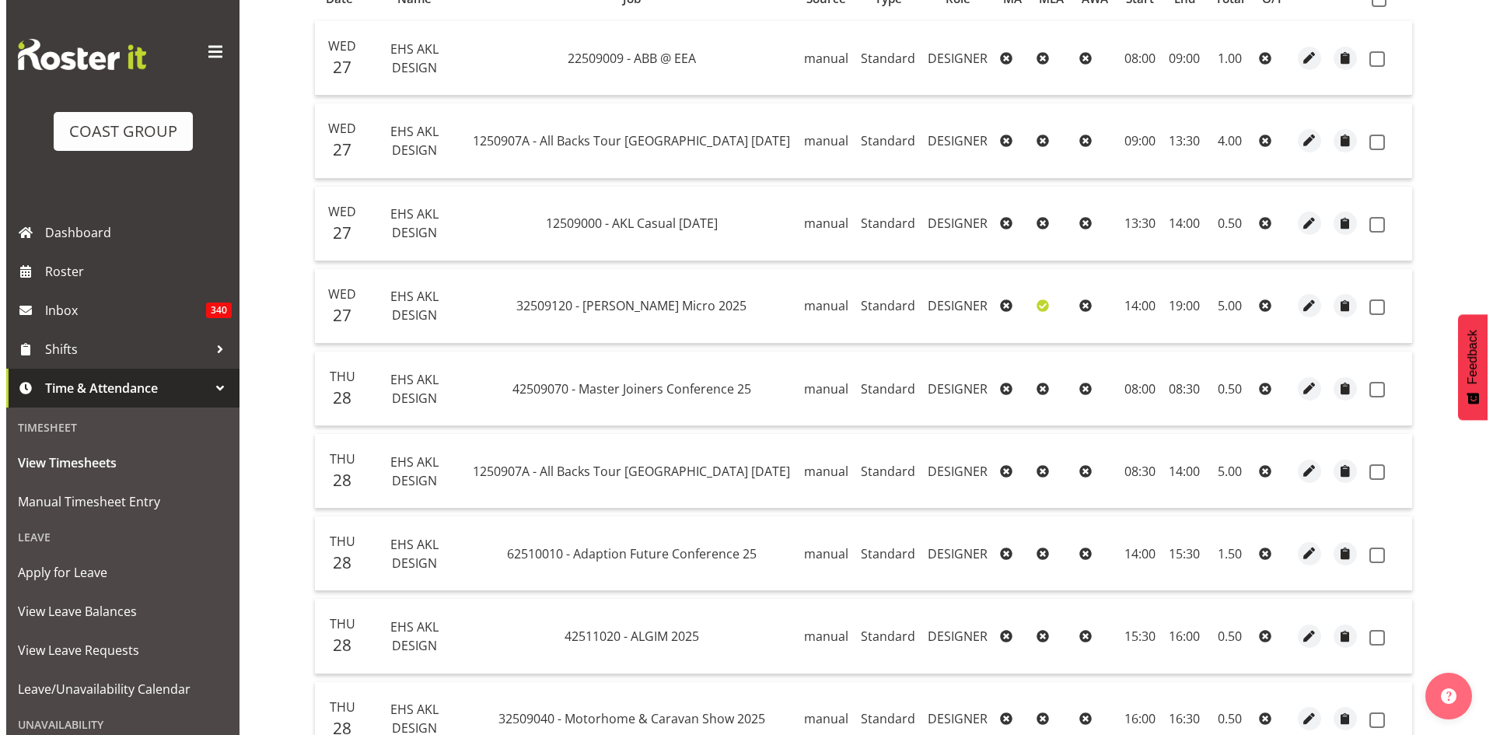
scroll to position [389, 0]
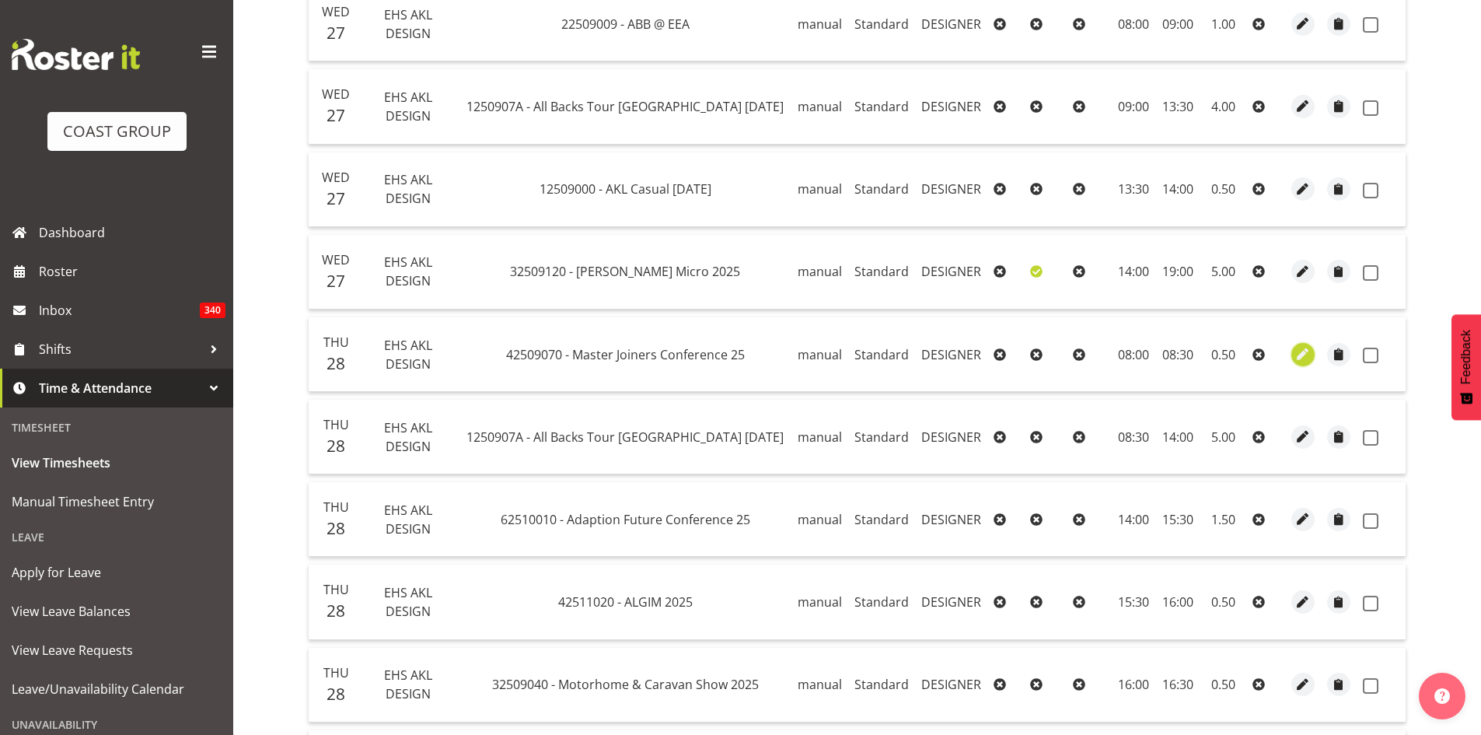
click at [1294, 358] on span "button" at bounding box center [1303, 354] width 18 height 18
select select "Standard"
select select "7"
select select "2025"
select select "8"
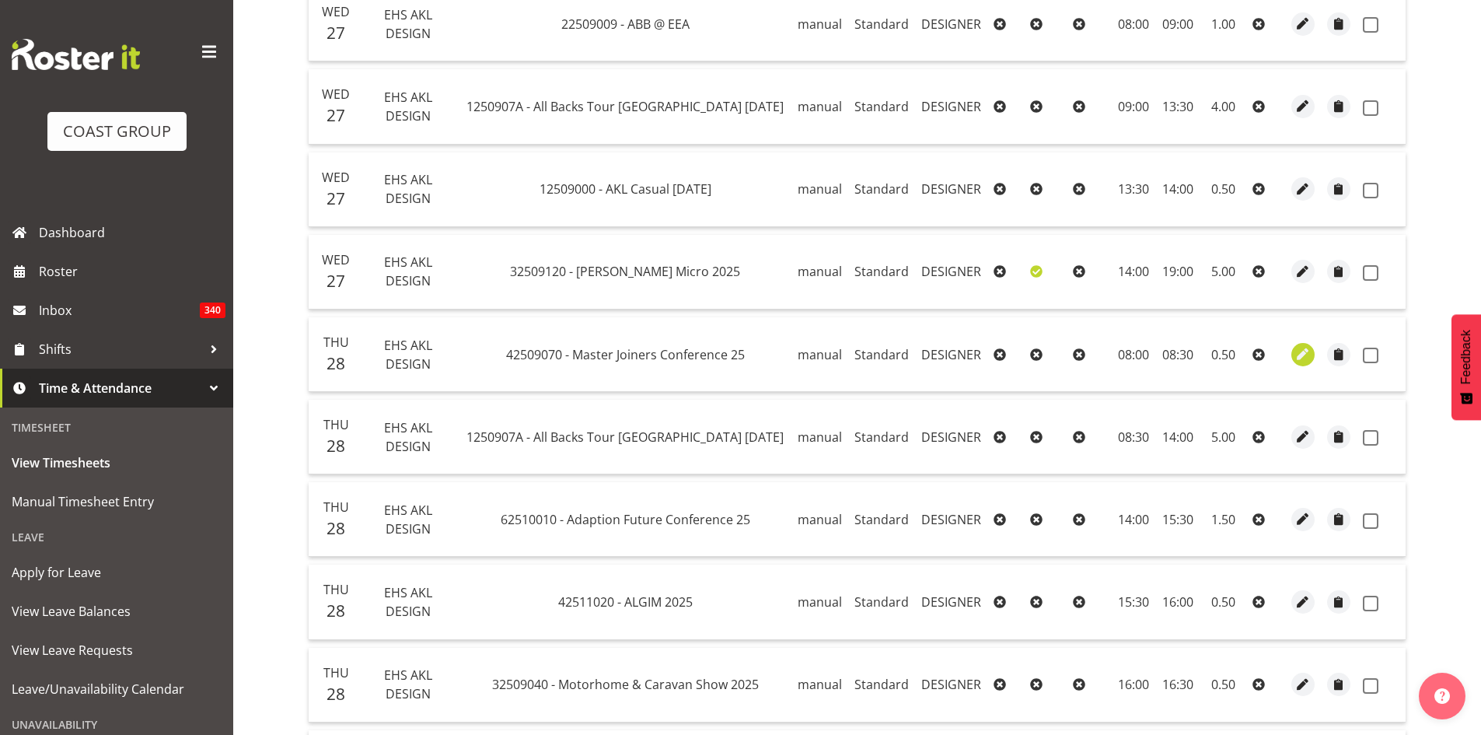
select select "30"
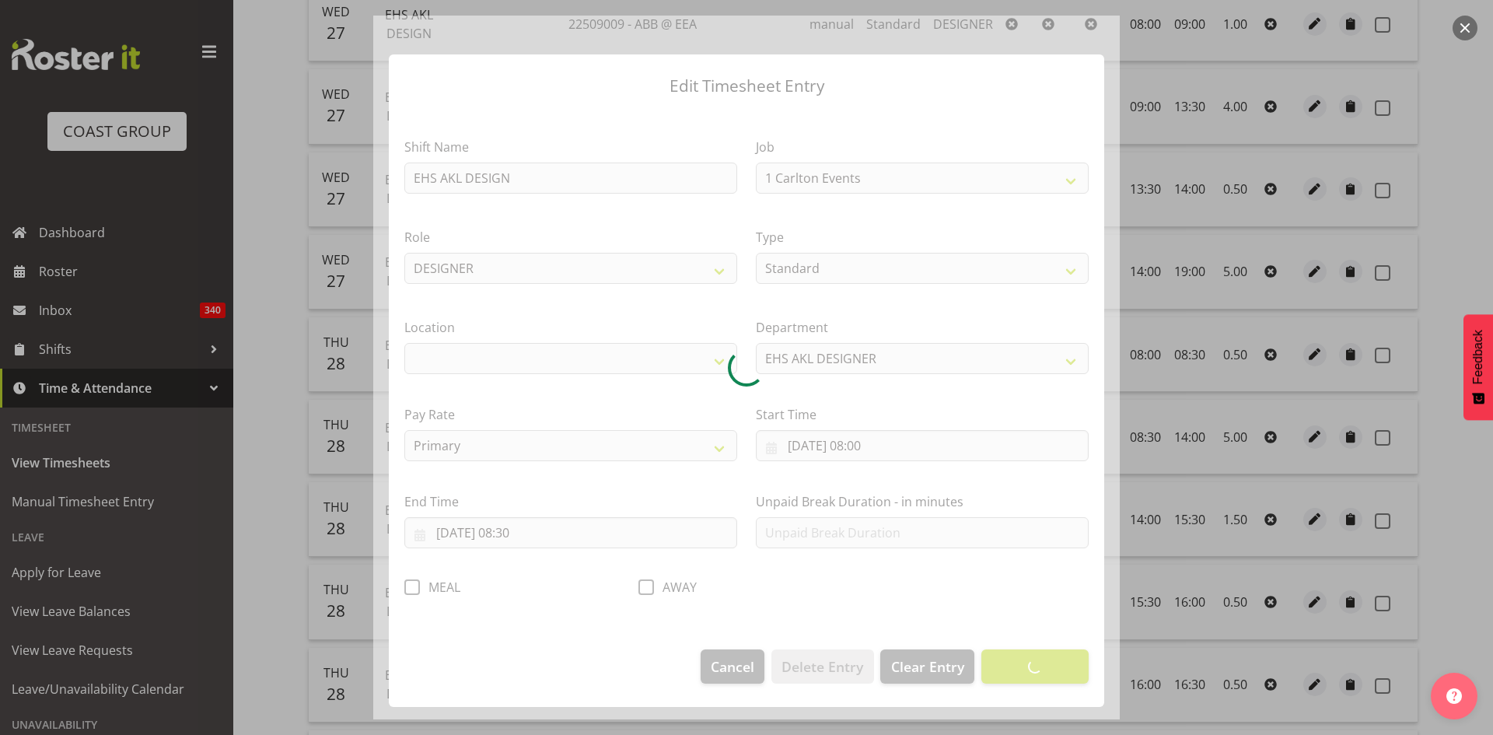
select select "9797"
select select "35"
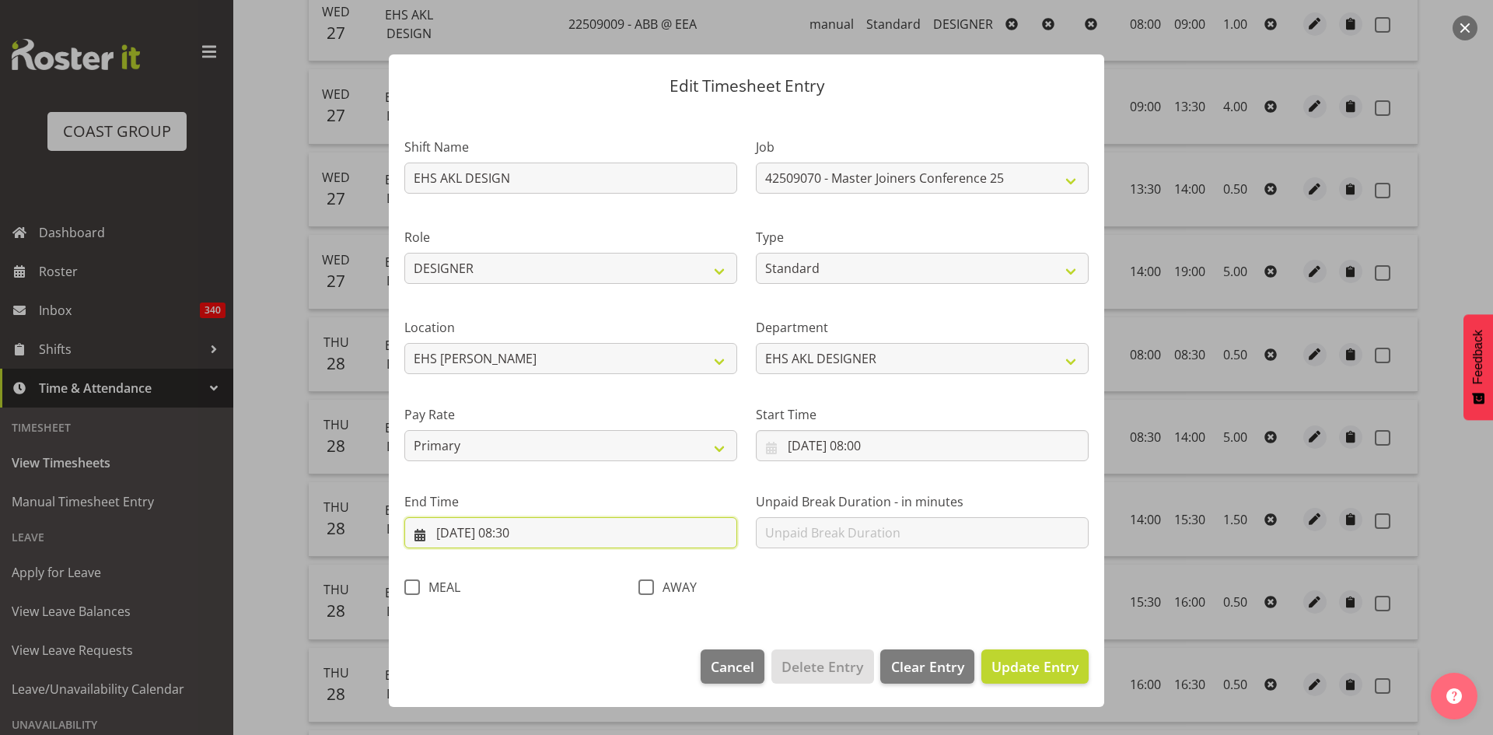
click at [519, 532] on input "[DATE] 08:30" at bounding box center [570, 532] width 333 height 31
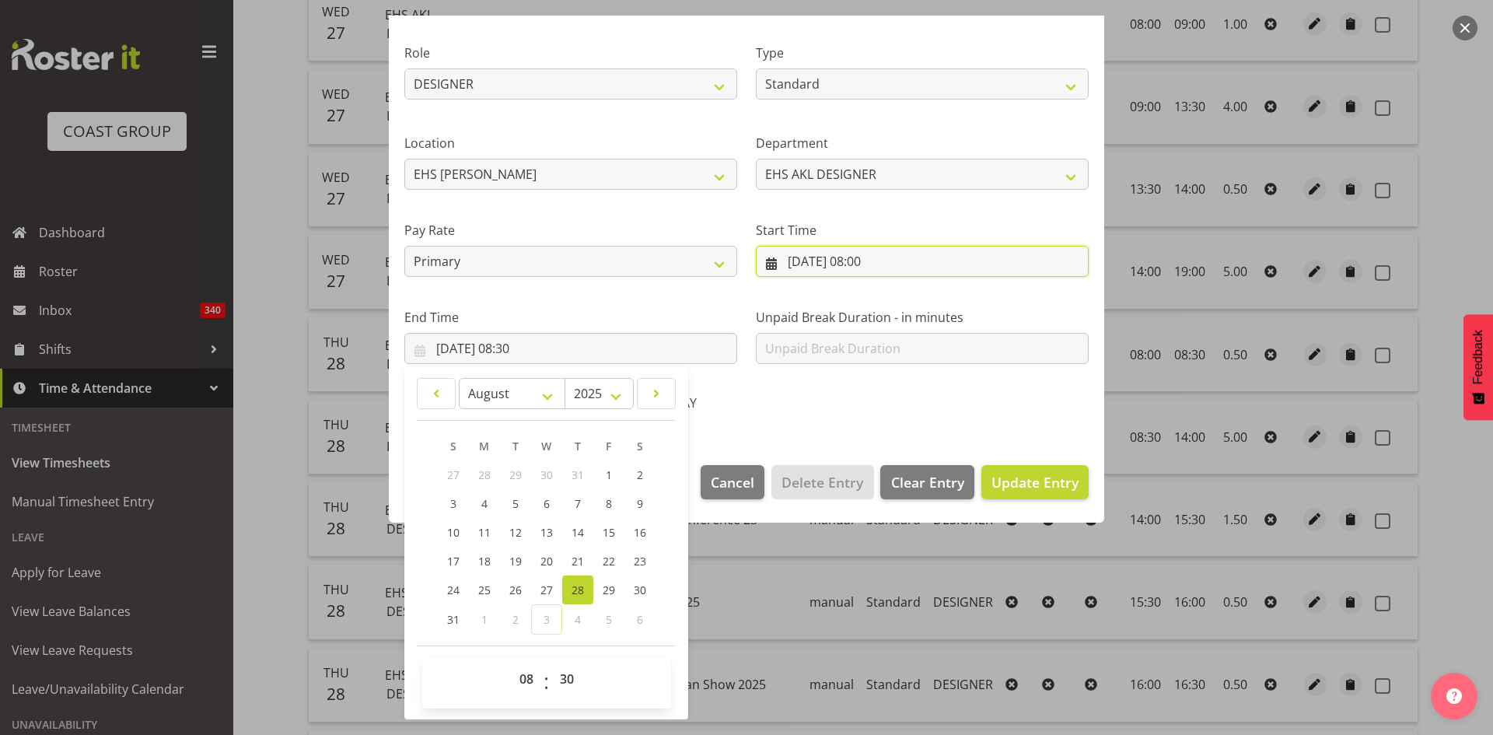
click at [878, 257] on input "[DATE] 08:00" at bounding box center [922, 261] width 333 height 31
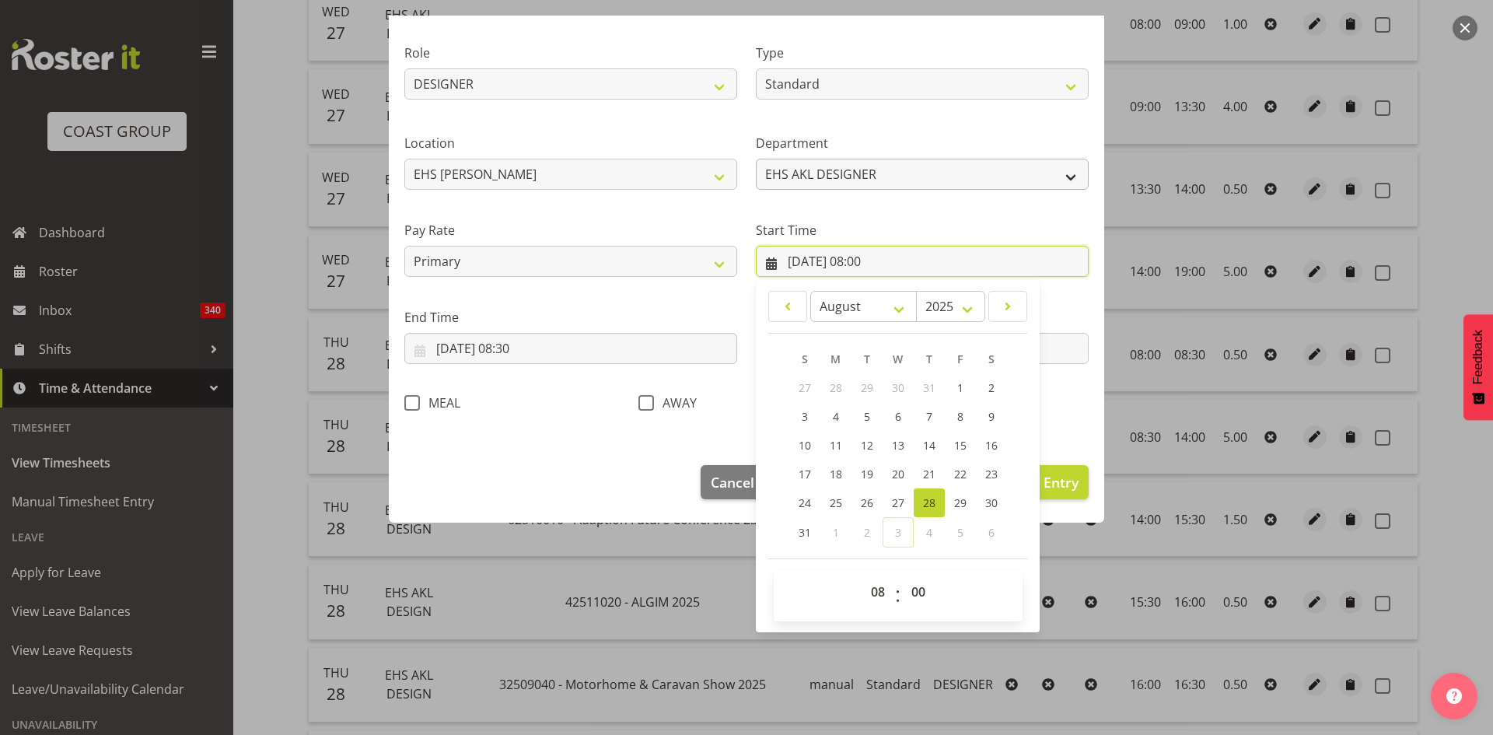
scroll to position [97, 0]
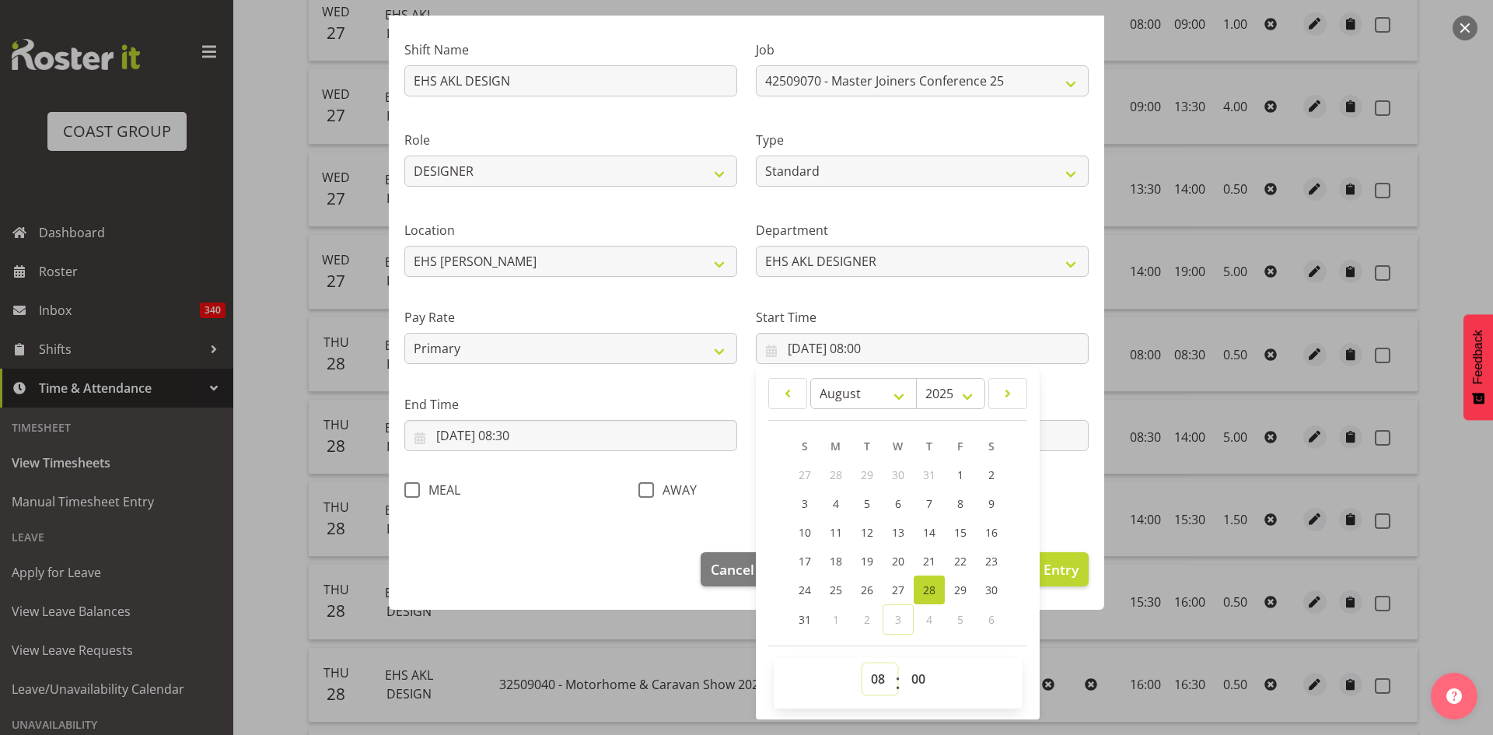
click at [879, 673] on select "00 01 02 03 04 05 06 07 08 09 10 11 12 13 14 15 16 17 18 19 20 21 22 23" at bounding box center [879, 678] width 35 height 31
select select "7"
click at [862, 663] on select "00 01 02 03 04 05 06 07 08 09 10 11 12 13 14 15 16 17 18 19 20 21 22 23" at bounding box center [879, 678] width 35 height 31
type input "[DATE] 07:00"
click at [910, 683] on select "00 01 02 03 04 05 06 07 08 09 10 11 12 13 14 15 16 17 18 19 20 21 22 23 24 25 2…" at bounding box center [920, 678] width 35 height 31
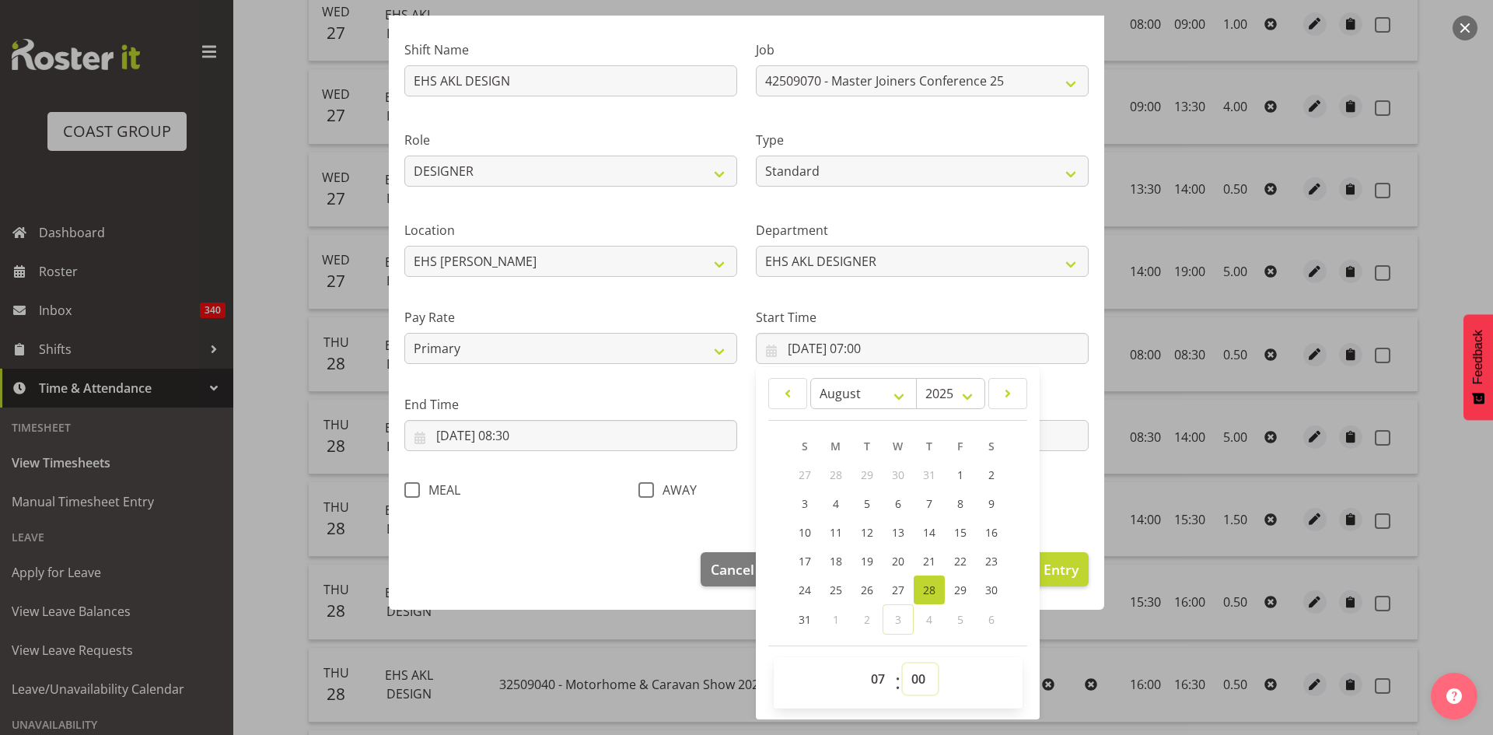
select select "30"
click at [903, 663] on select "00 01 02 03 04 05 06 07 08 09 10 11 12 13 14 15 16 17 18 19 20 21 22 23 24 25 2…" at bounding box center [920, 678] width 35 height 31
type input "[DATE] 07:30"
click at [1074, 568] on button "Update Entry" at bounding box center [1034, 569] width 107 height 34
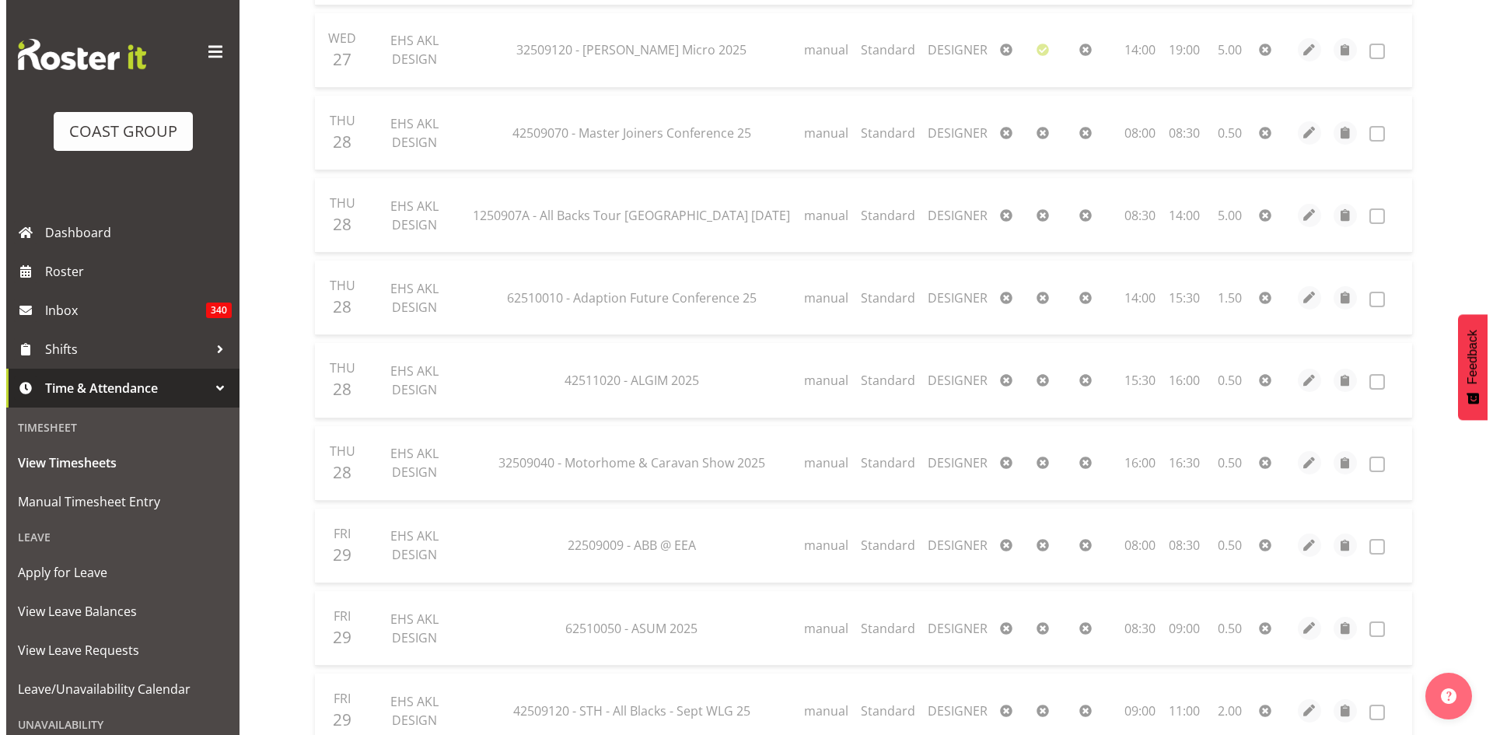
scroll to position [648, 0]
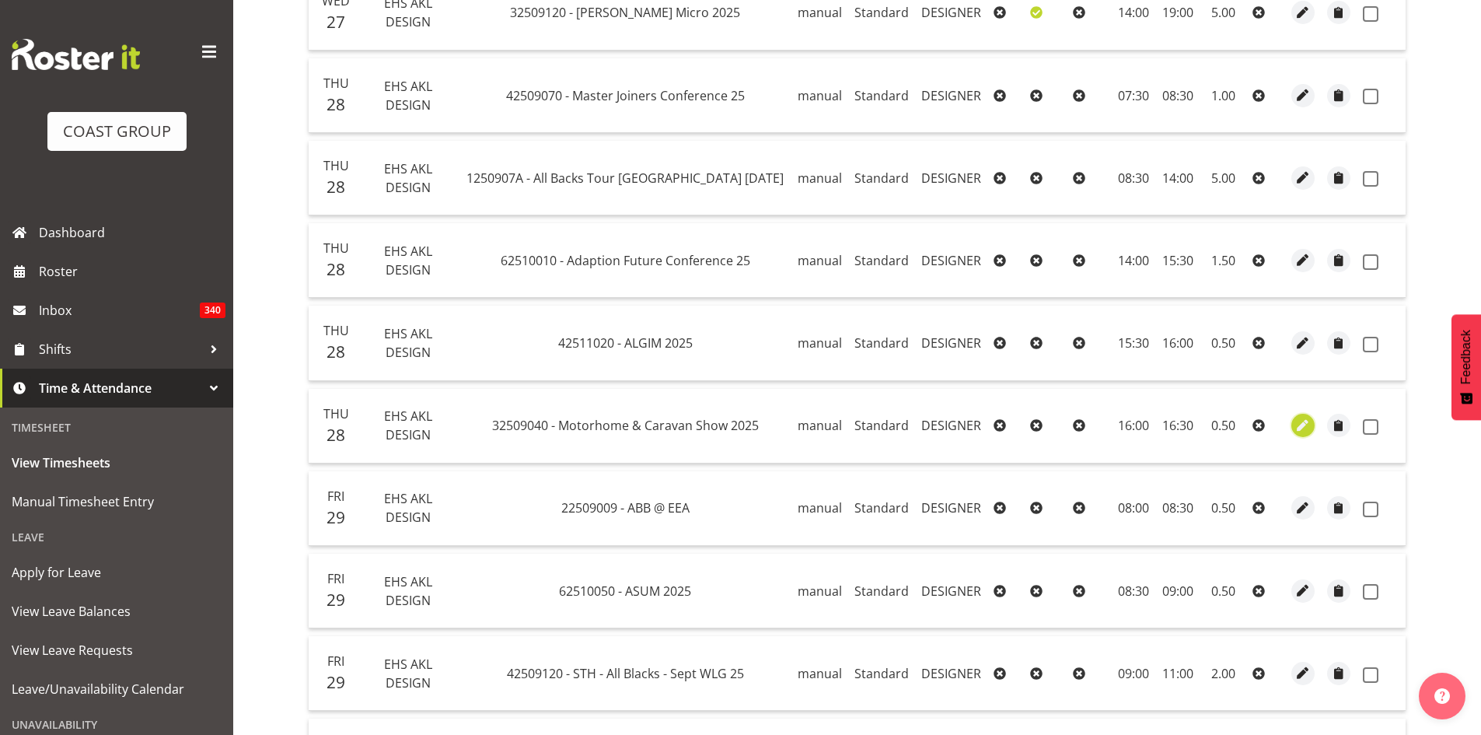
click at [1297, 428] on span "button" at bounding box center [1303, 426] width 18 height 18
select select "Standard"
select select "7"
select select "2025"
select select "16"
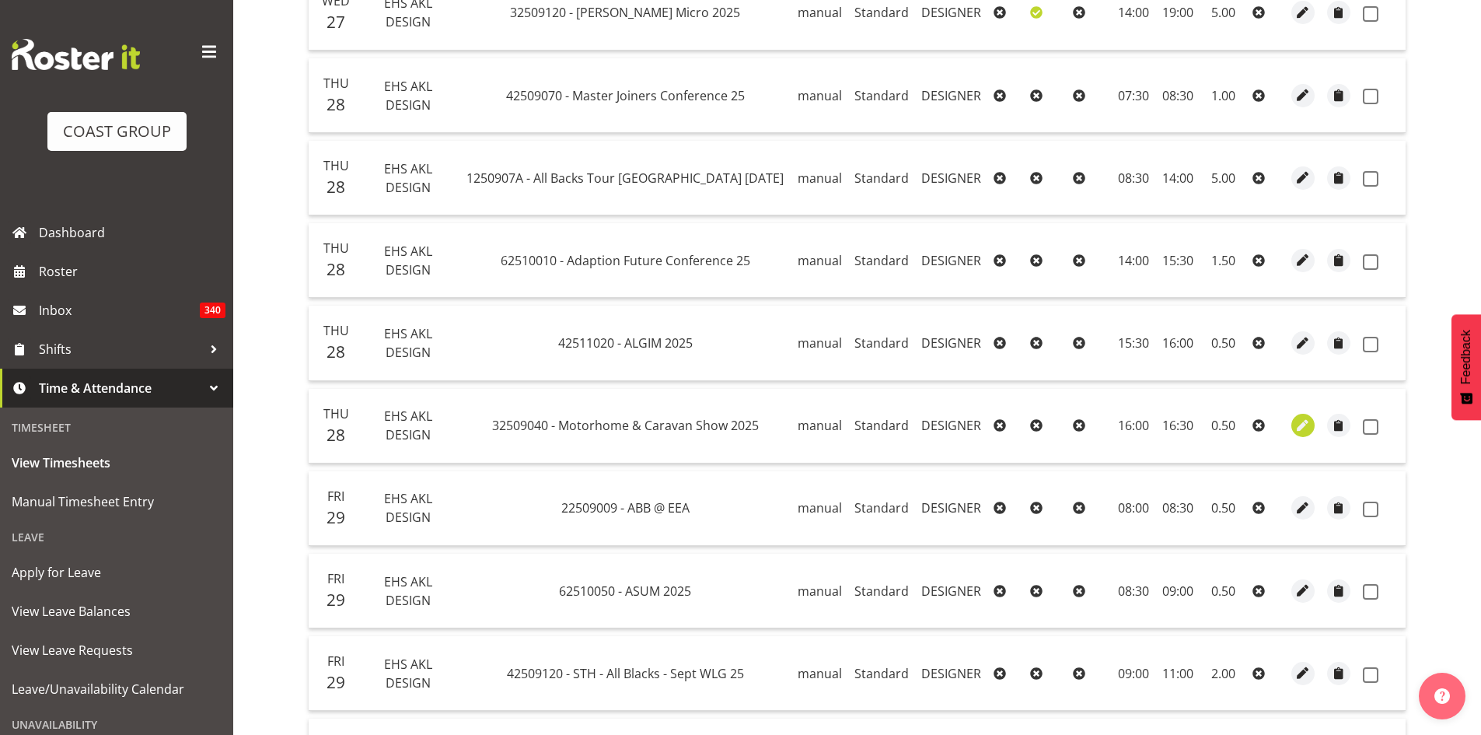
select select "30"
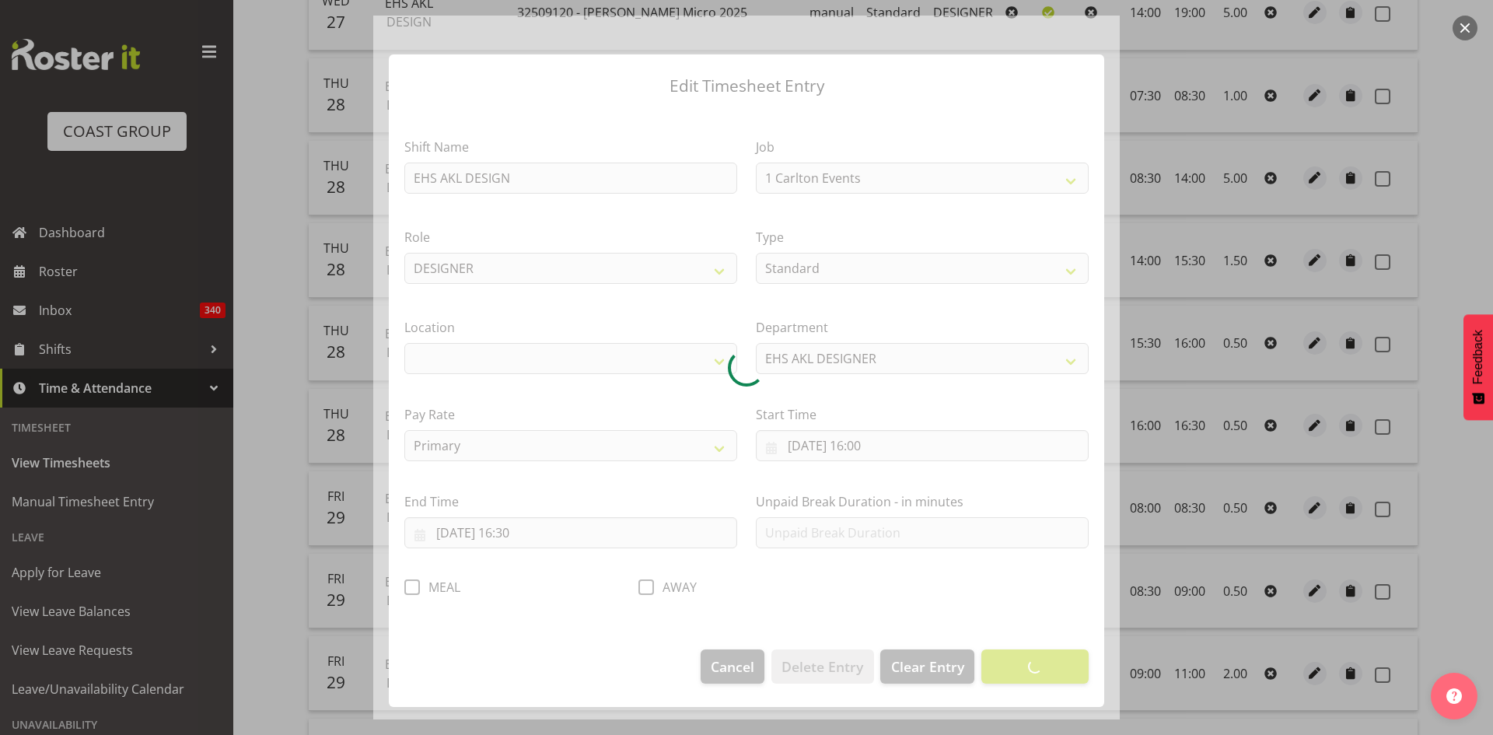
select select "9139"
select select "35"
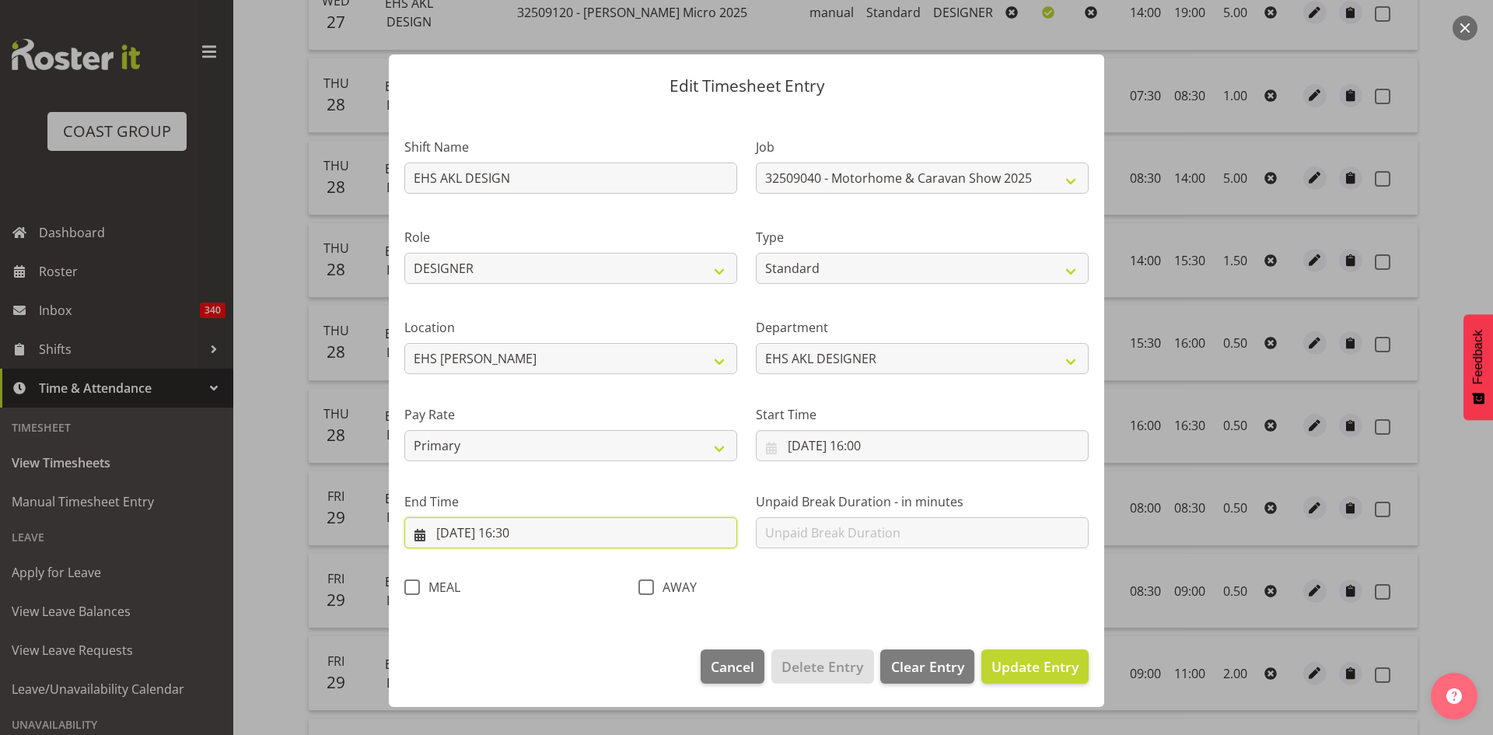
click at [515, 536] on input "[DATE] 16:30" at bounding box center [570, 532] width 333 height 31
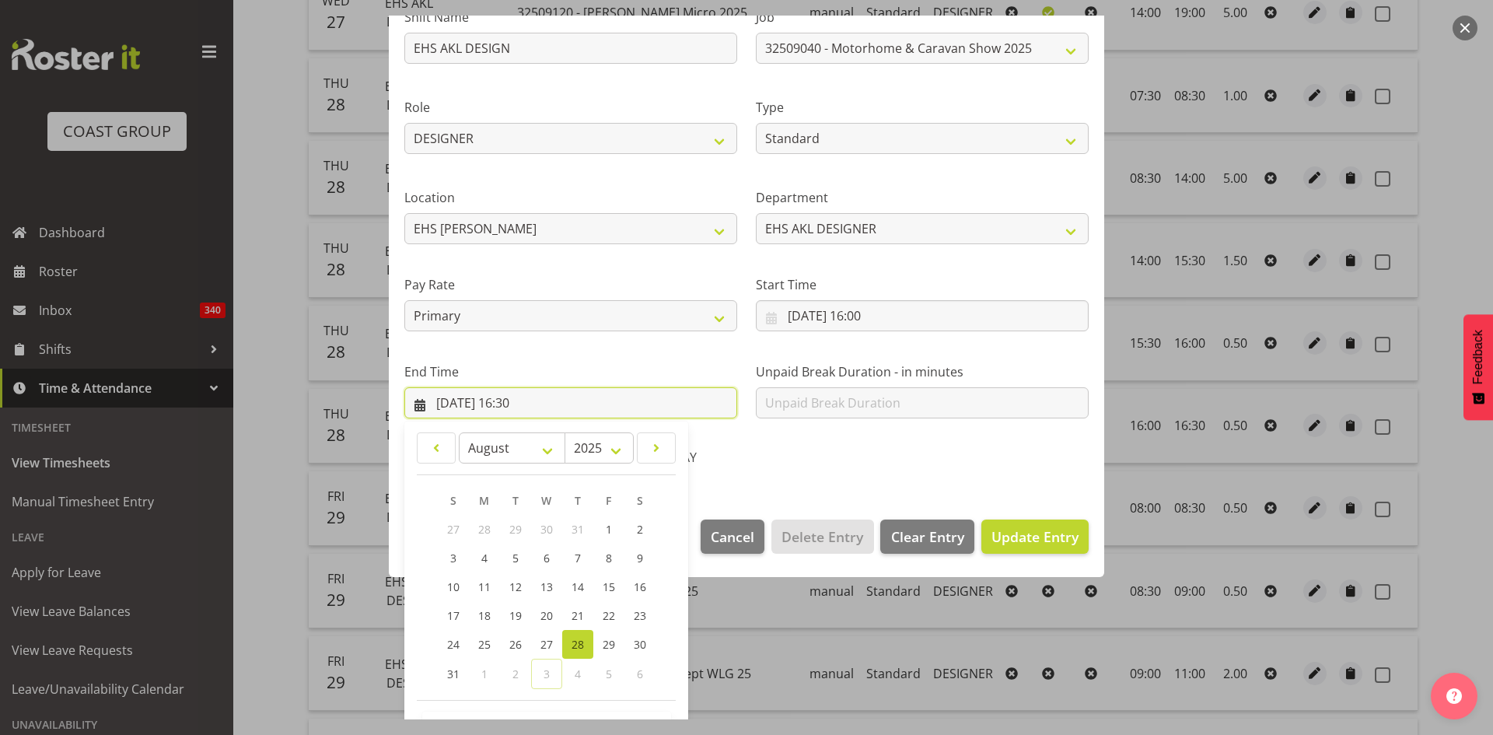
scroll to position [184, 0]
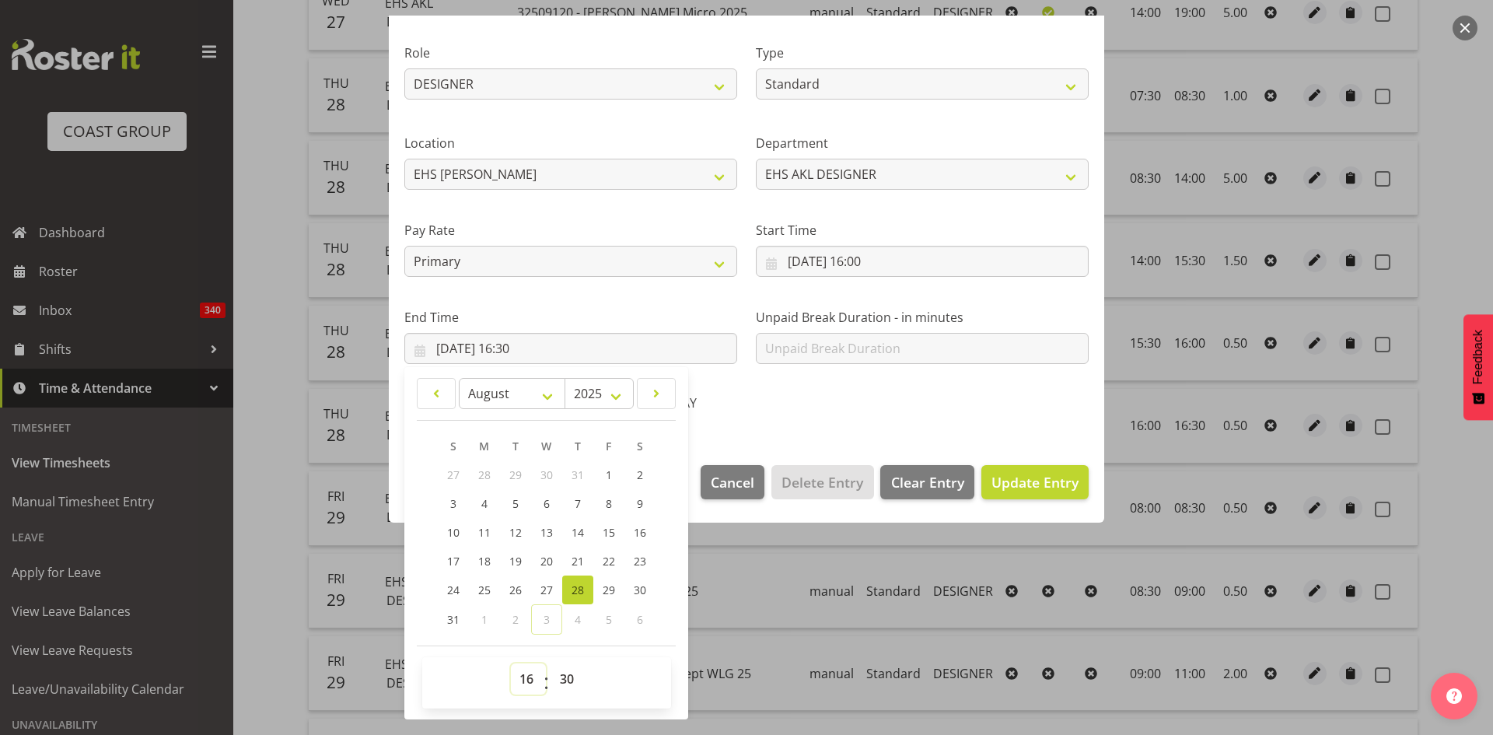
click at [529, 680] on select "00 01 02 03 04 05 06 07 08 09 10 11 12 13 14 15 16 17 18 19 20 21 22 23" at bounding box center [528, 678] width 35 height 31
select select "17"
click at [511, 663] on select "00 01 02 03 04 05 06 07 08 09 10 11 12 13 14 15 16 17 18 19 20 21 22 23" at bounding box center [528, 678] width 35 height 31
type input "[DATE] 17:30"
drag, startPoint x: 567, startPoint y: 677, endPoint x: 564, endPoint y: 663, distance: 14.2
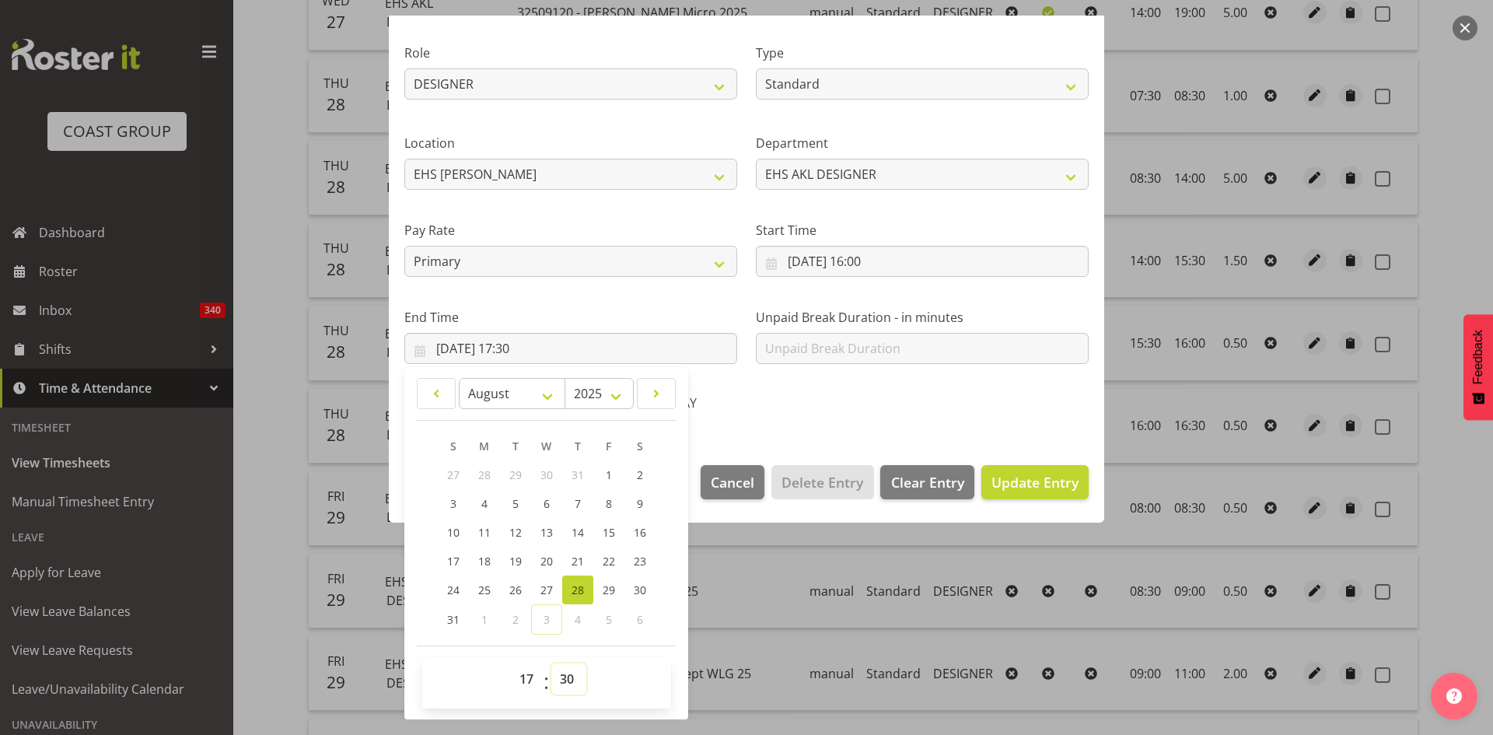
click at [564, 676] on select "00 01 02 03 04 05 06 07 08 09 10 11 12 13 14 15 16 17 18 19 20 21 22 23 24 25 2…" at bounding box center [568, 678] width 35 height 31
select select "0"
click at [551, 663] on select "00 01 02 03 04 05 06 07 08 09 10 11 12 13 14 15 16 17 18 19 20 21 22 23 24 25 2…" at bounding box center [568, 678] width 35 height 31
type input "[DATE] 17:00"
click at [991, 489] on span "Update Entry" at bounding box center [1034, 482] width 87 height 19
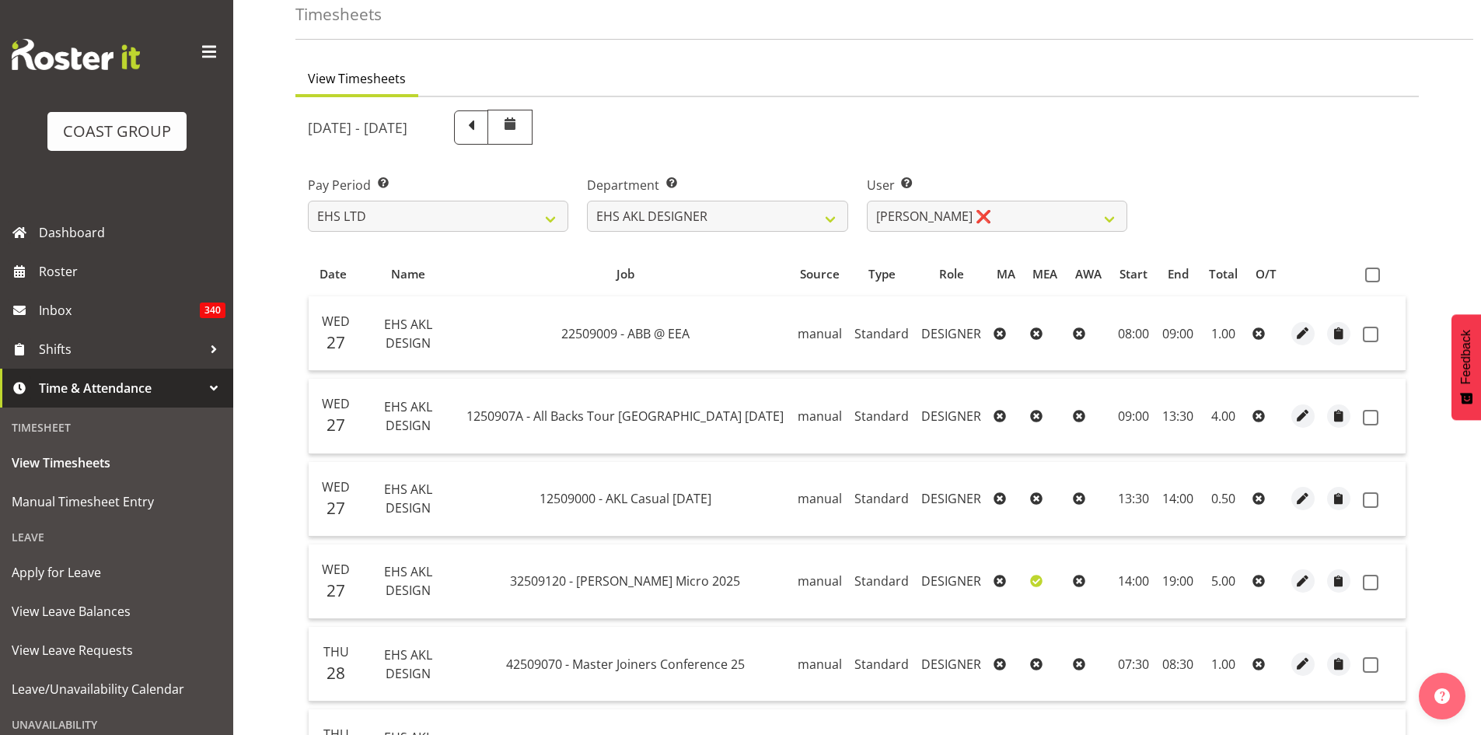
scroll to position [0, 0]
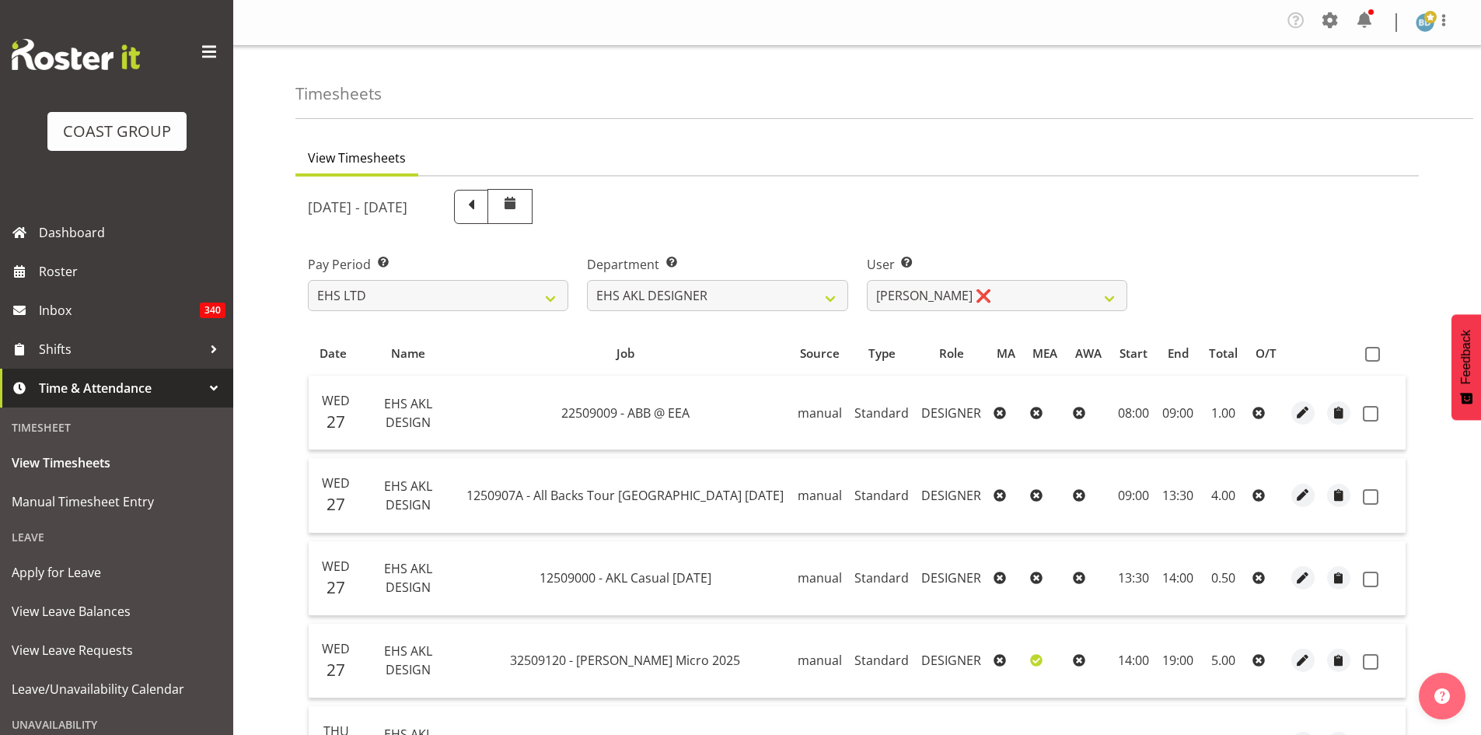
drag, startPoint x: 1378, startPoint y: 352, endPoint x: 1351, endPoint y: 374, distance: 34.8
click at [1375, 352] on span at bounding box center [1372, 354] width 15 height 15
click at [1375, 352] on input "checkbox" at bounding box center [1370, 354] width 10 height 10
checkbox input "true"
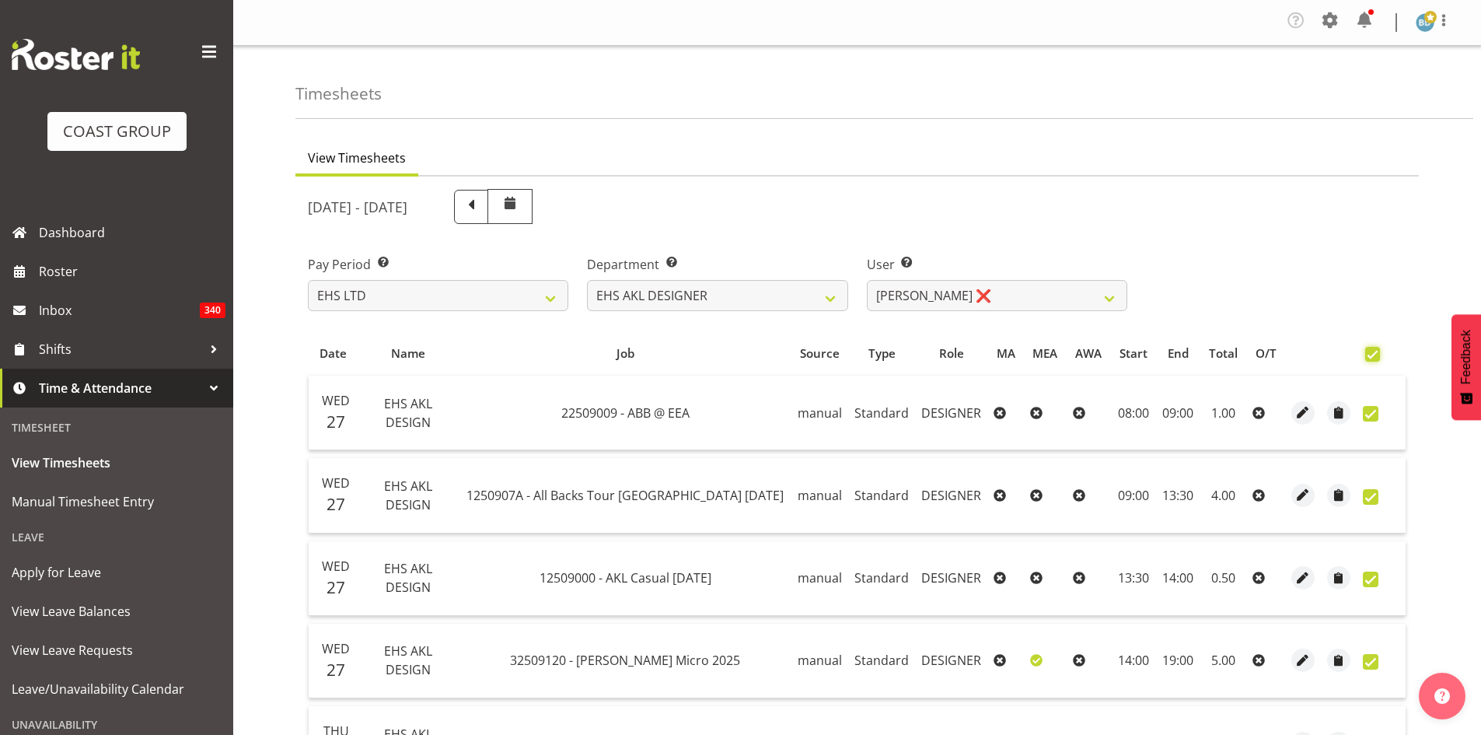
checkbox input "true"
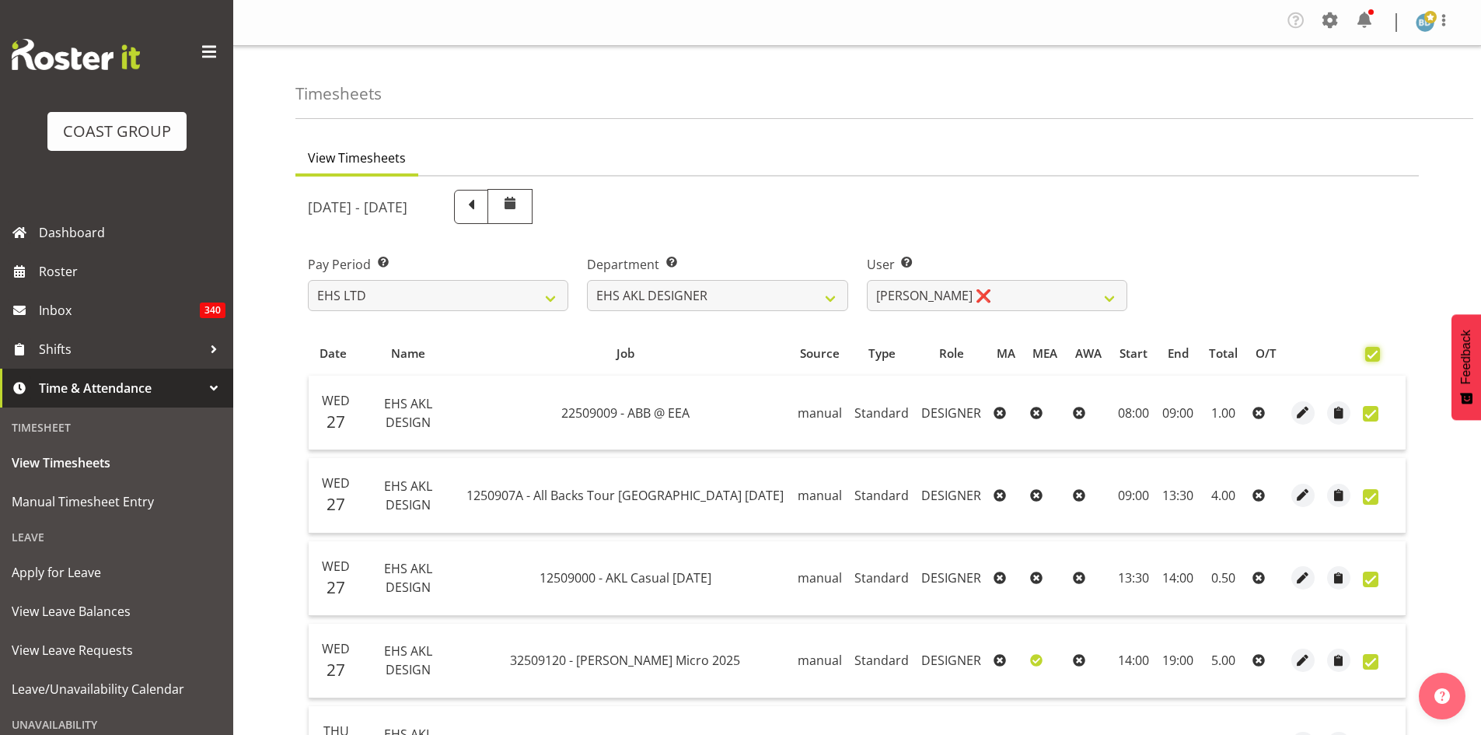
checkbox input "true"
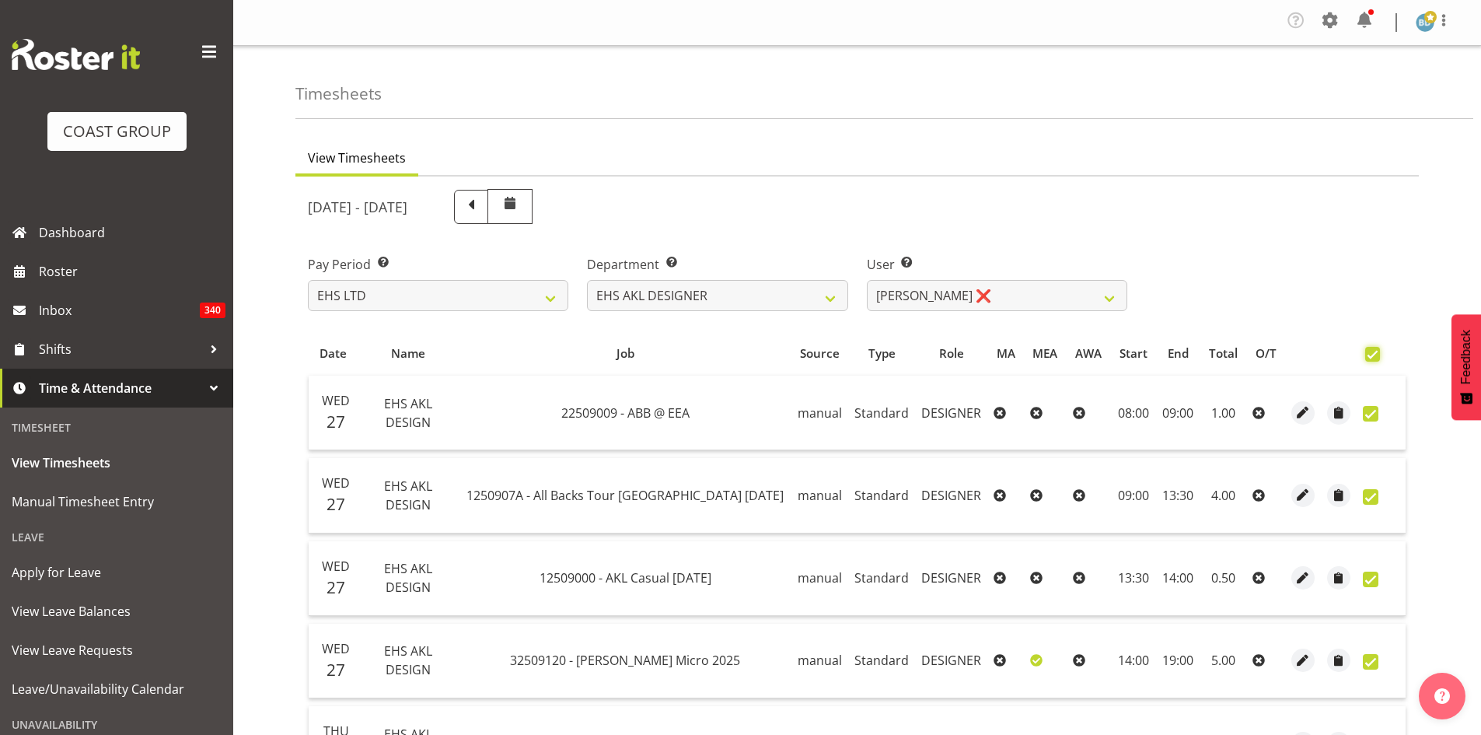
checkbox input "true"
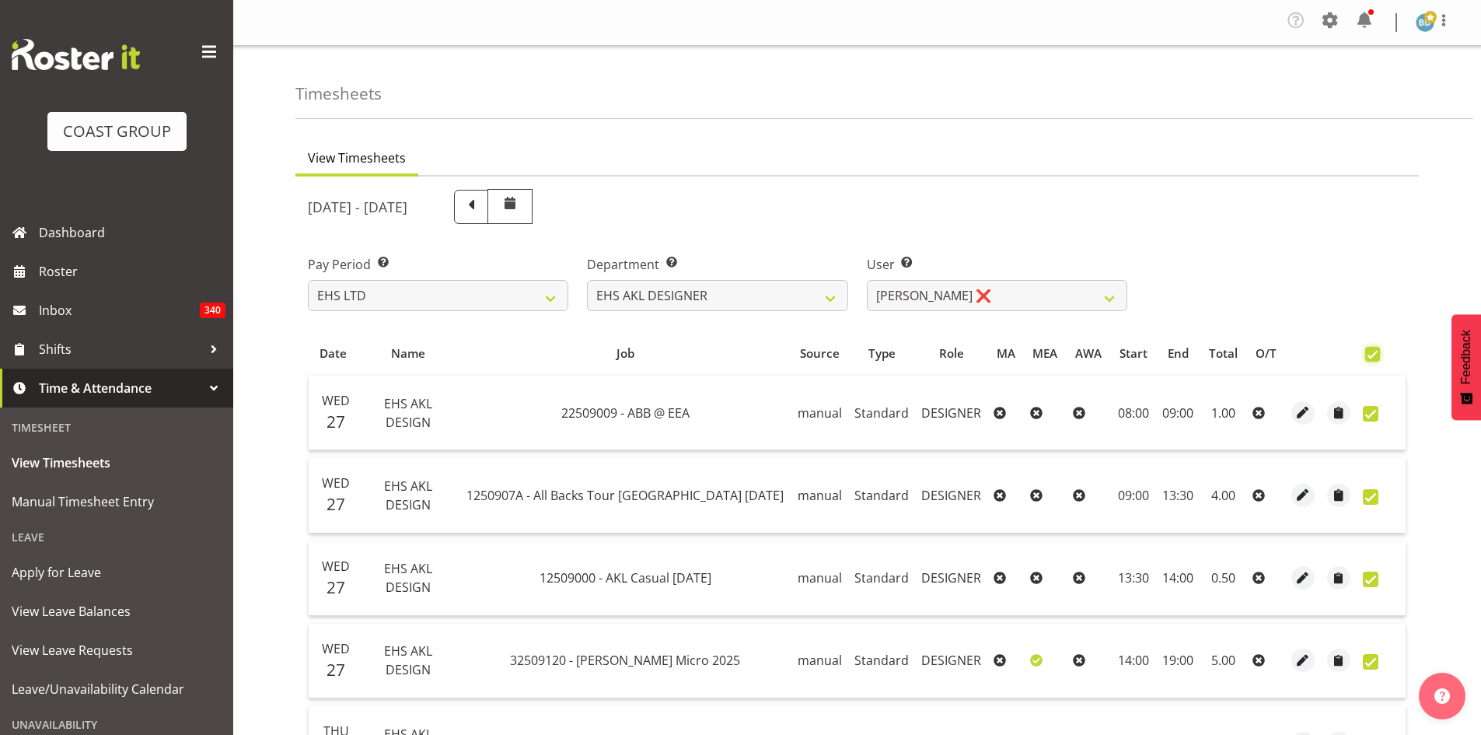
checkbox input "true"
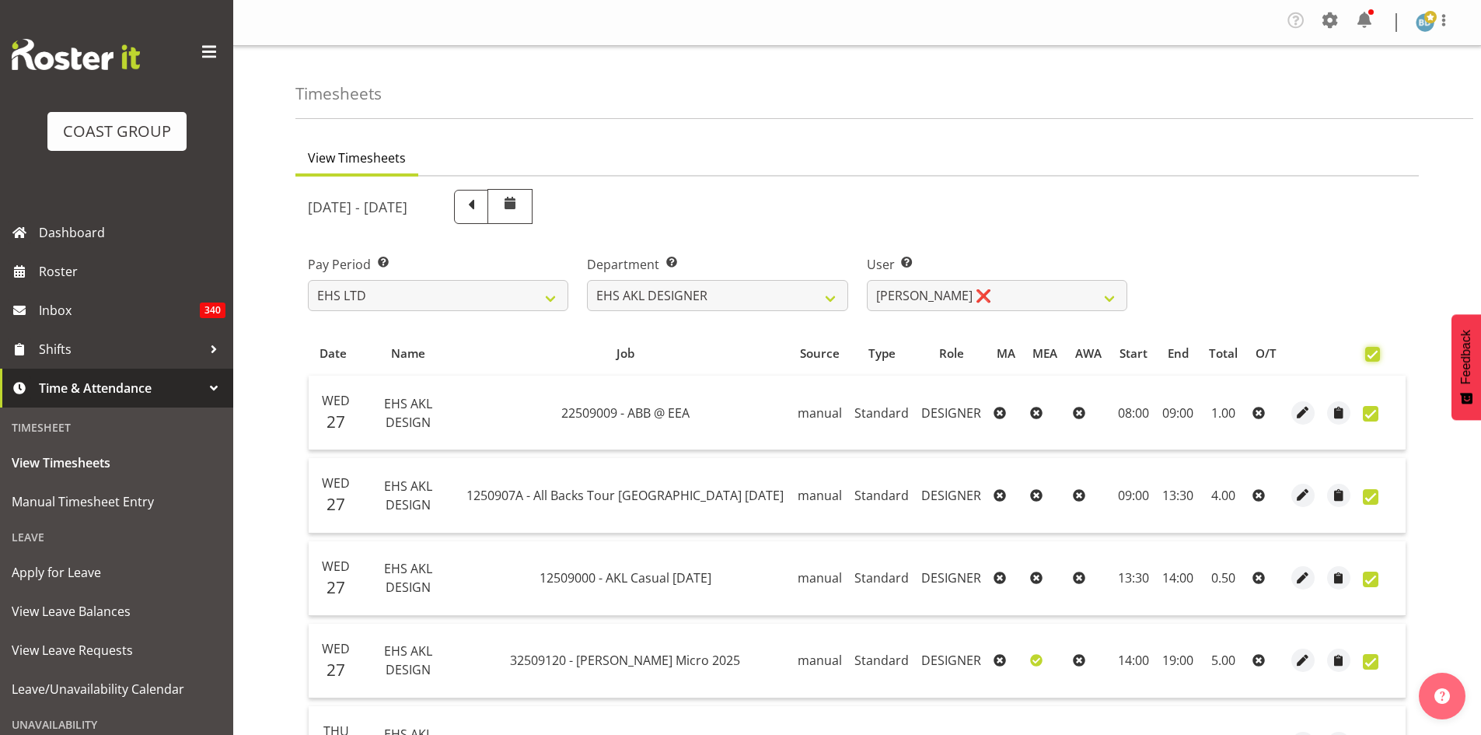
checkbox input "true"
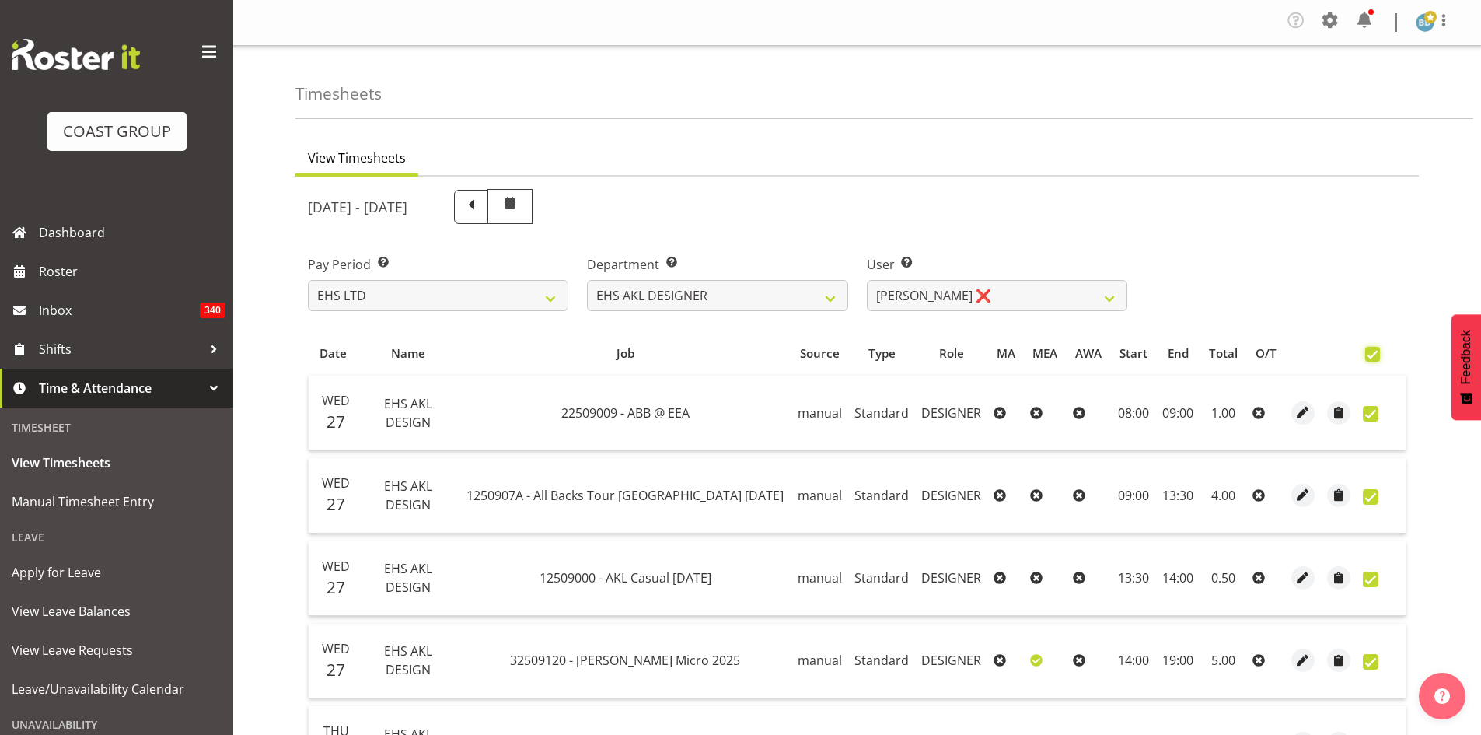
checkbox input "true"
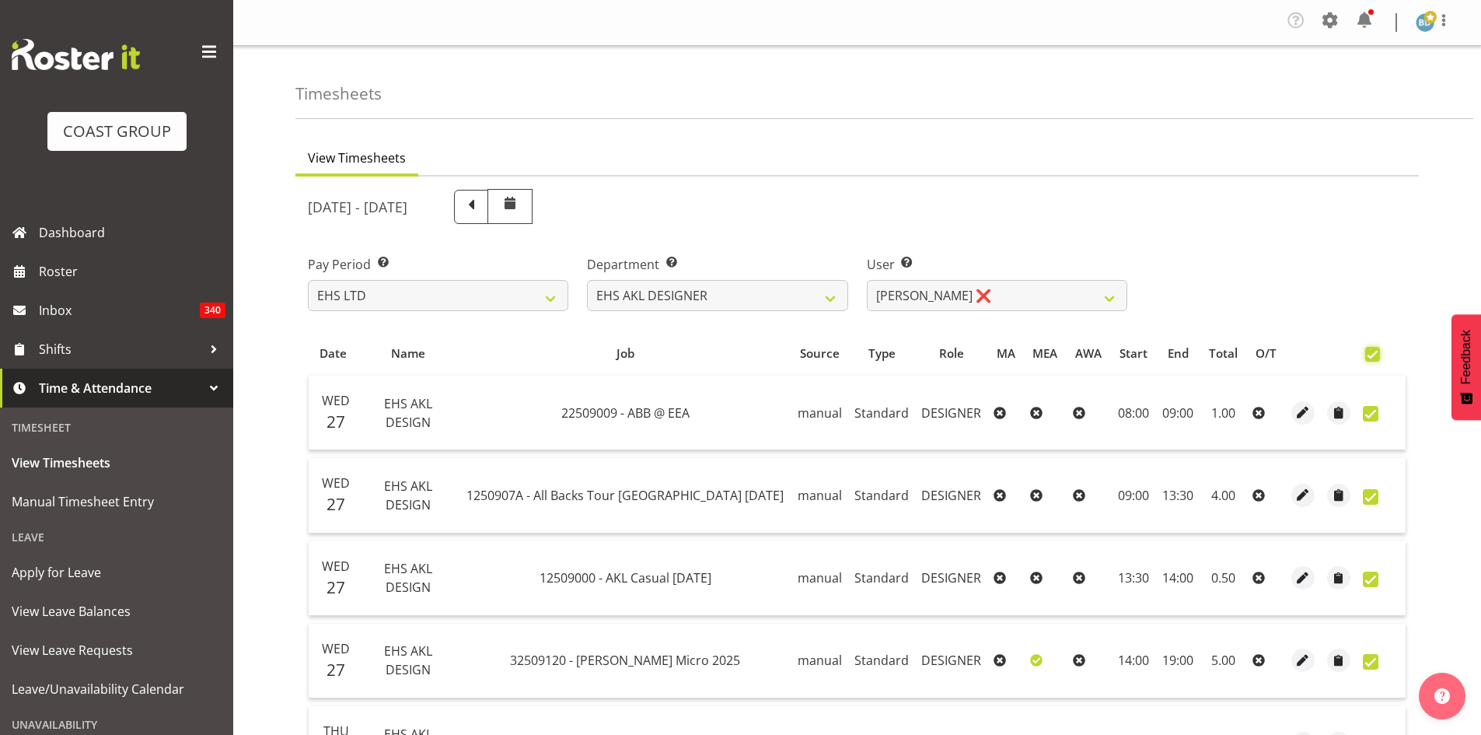
checkbox input "true"
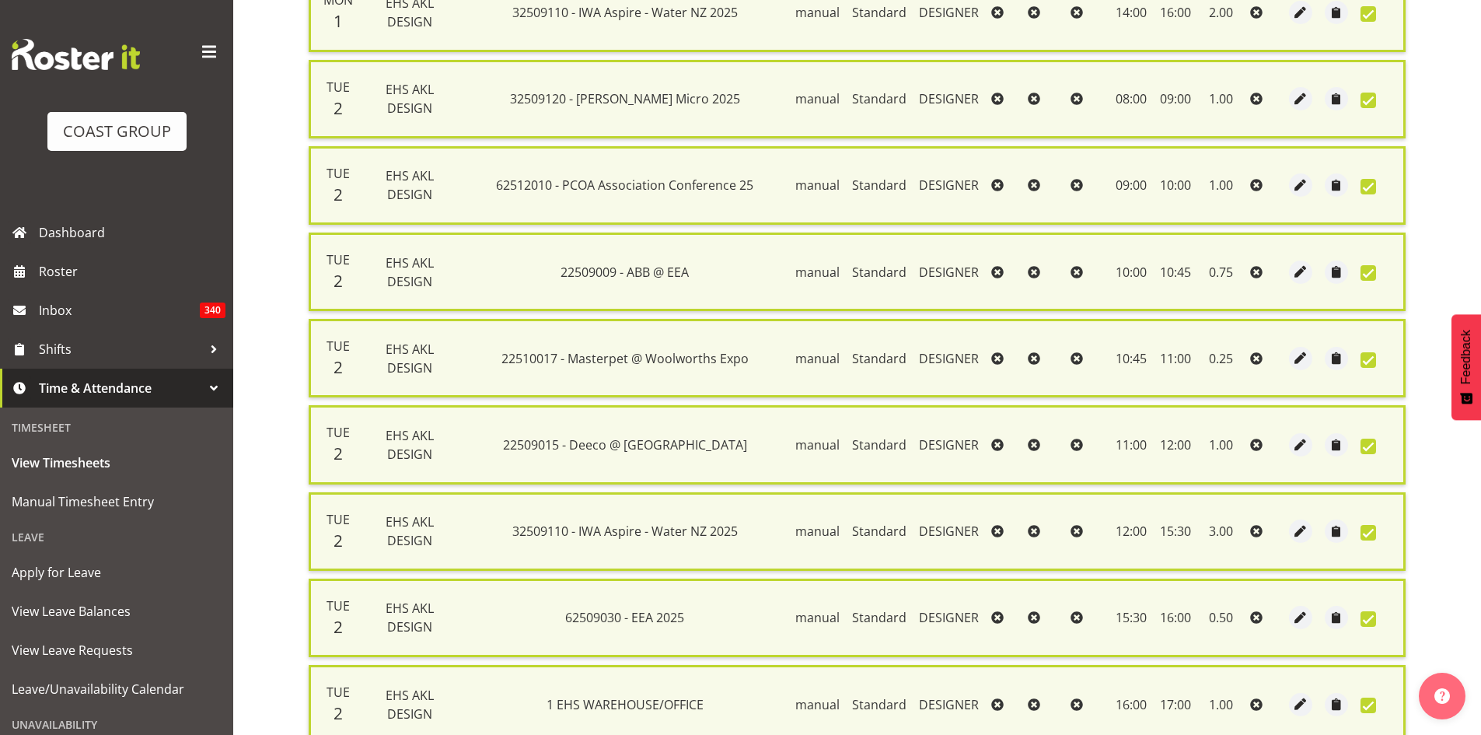
scroll to position [2534, 0]
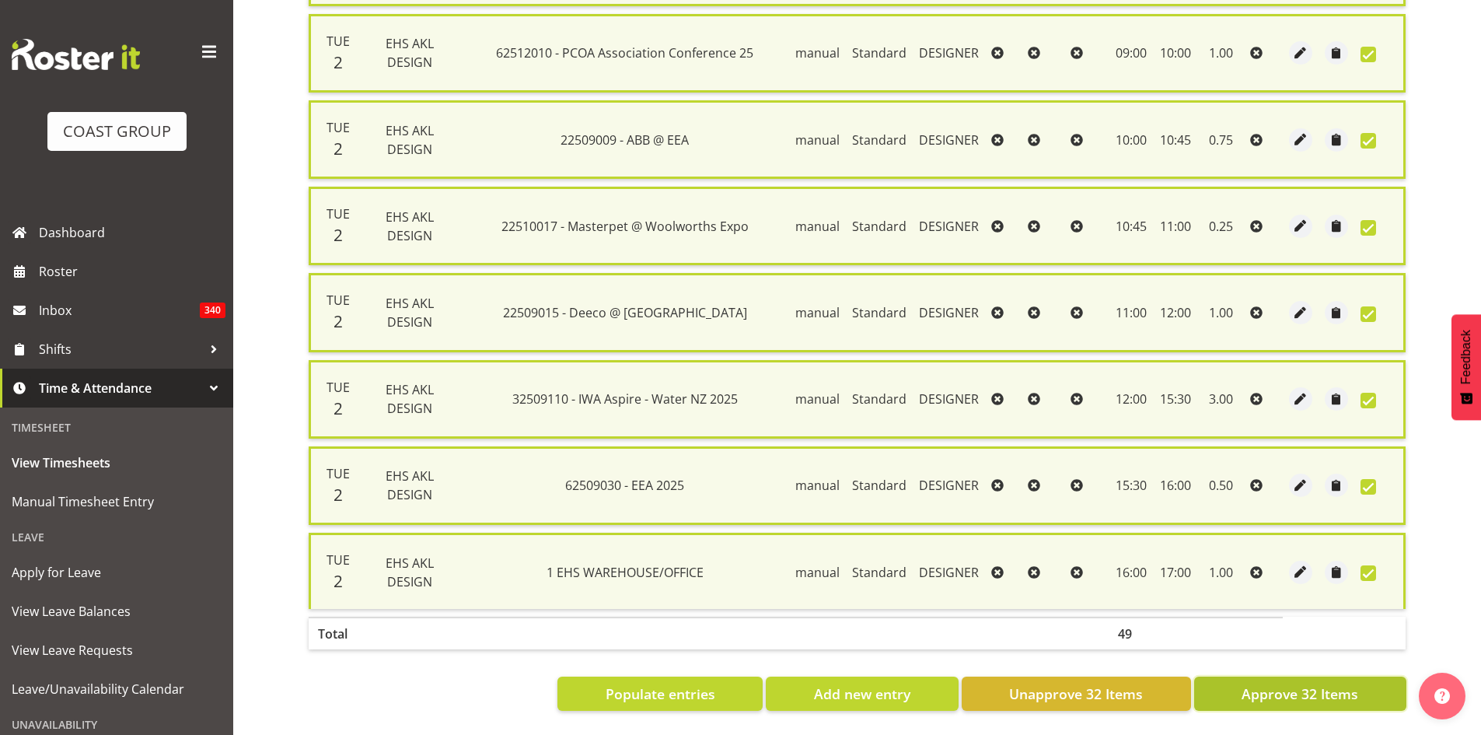
click at [1284, 683] on span "Approve 32 Items" at bounding box center [1300, 693] width 117 height 20
checkbox input "false"
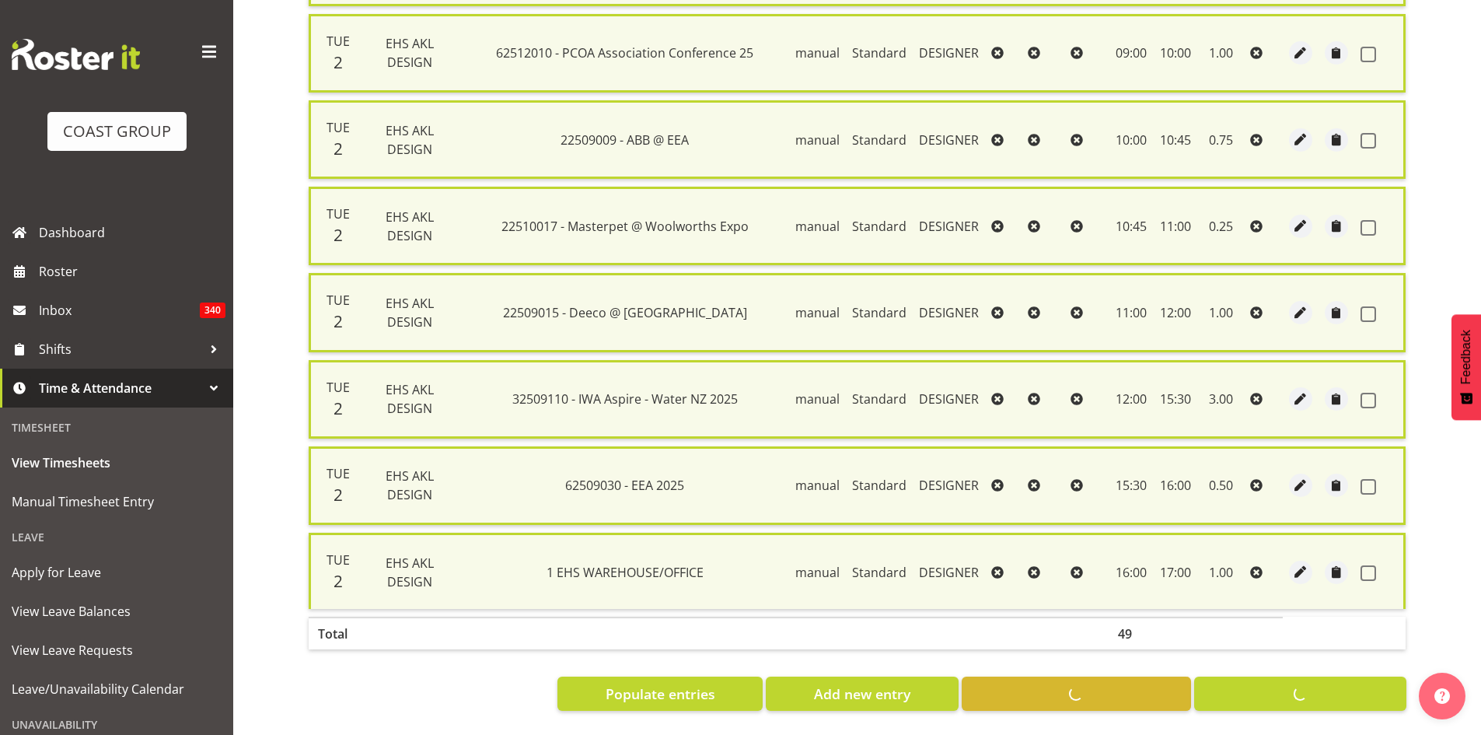
checkbox input "false"
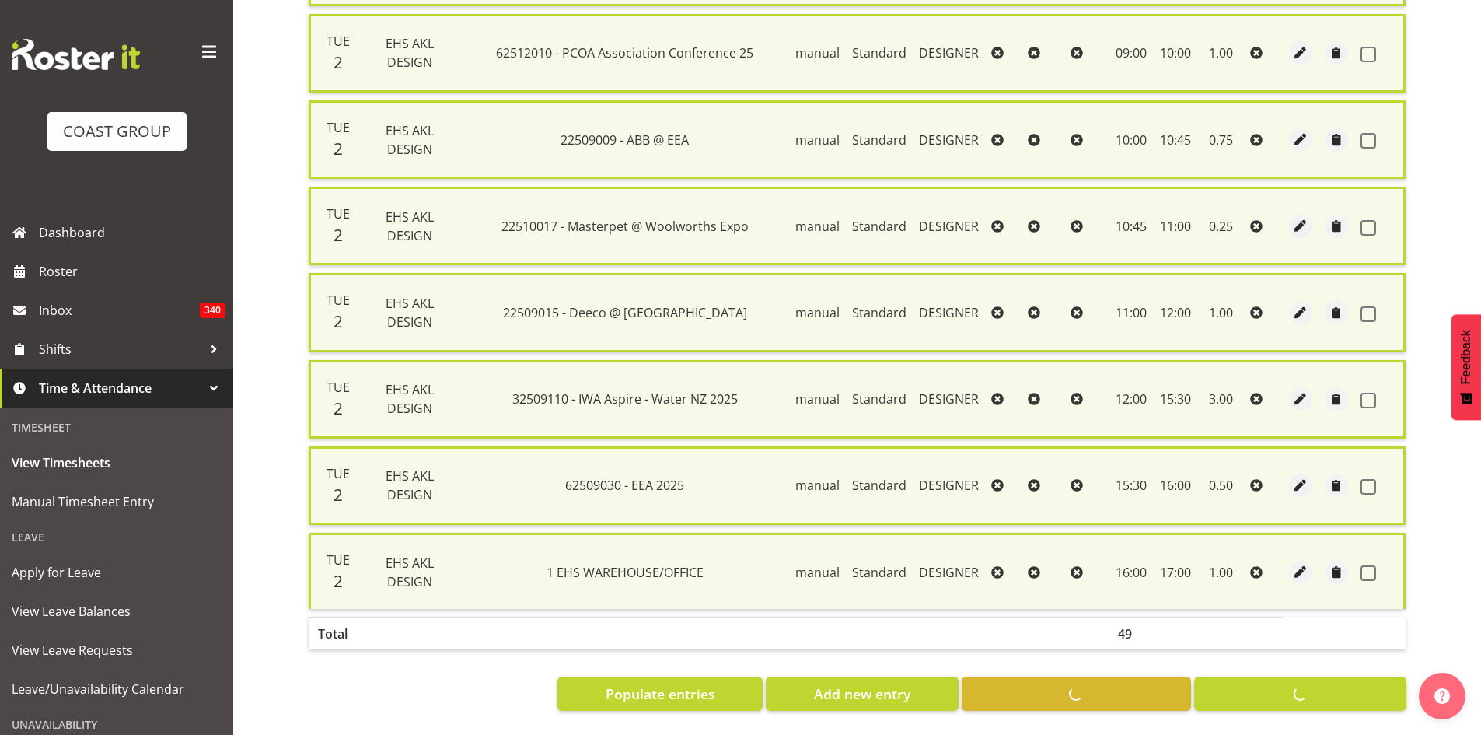
checkbox input "false"
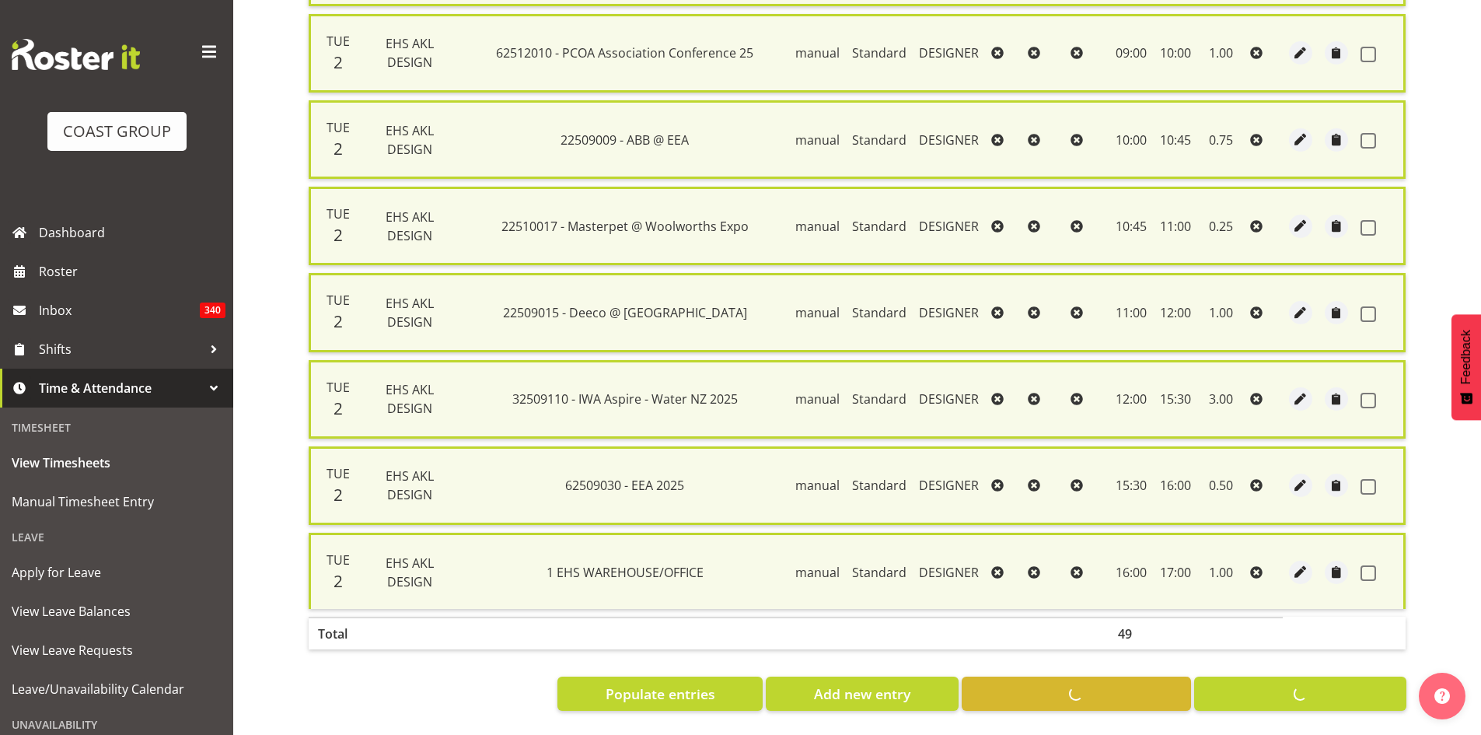
checkbox input "false"
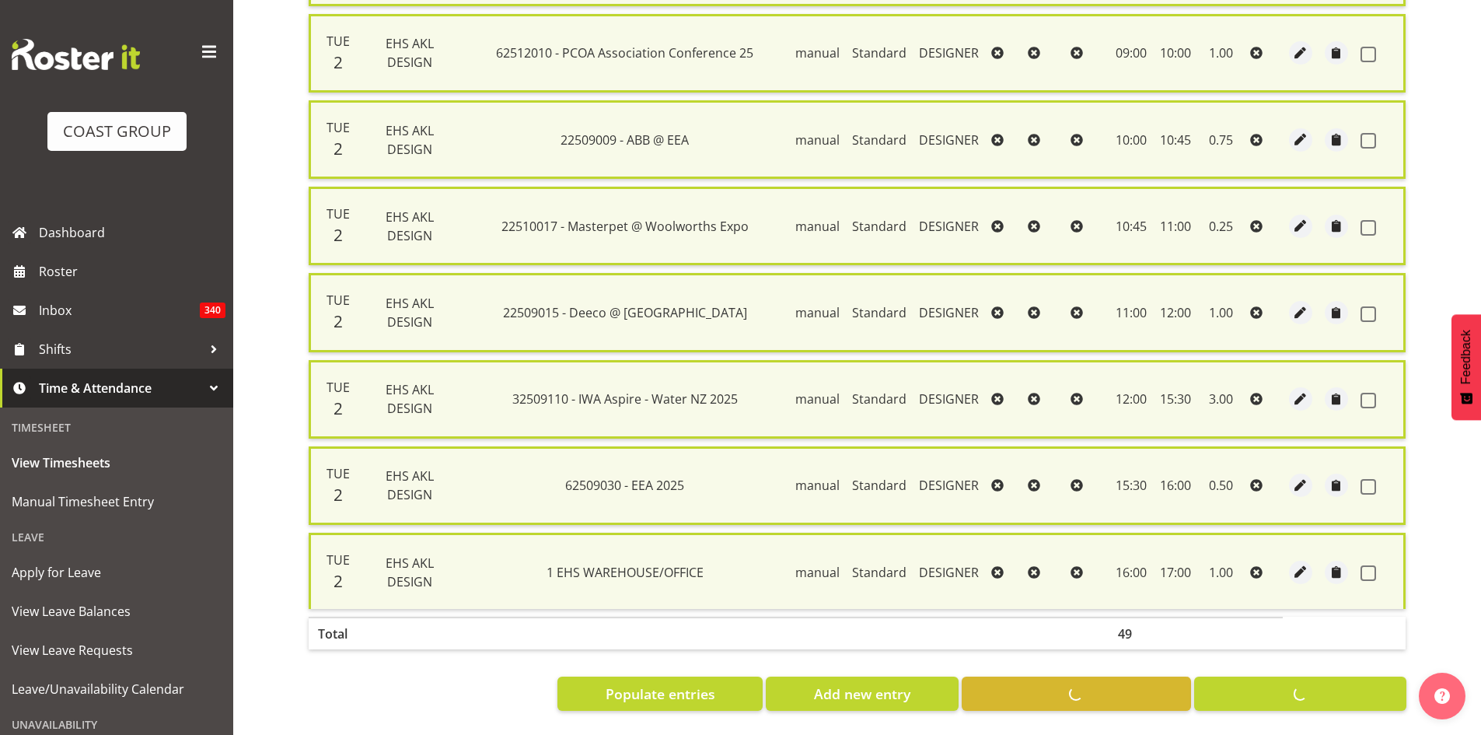
checkbox input "false"
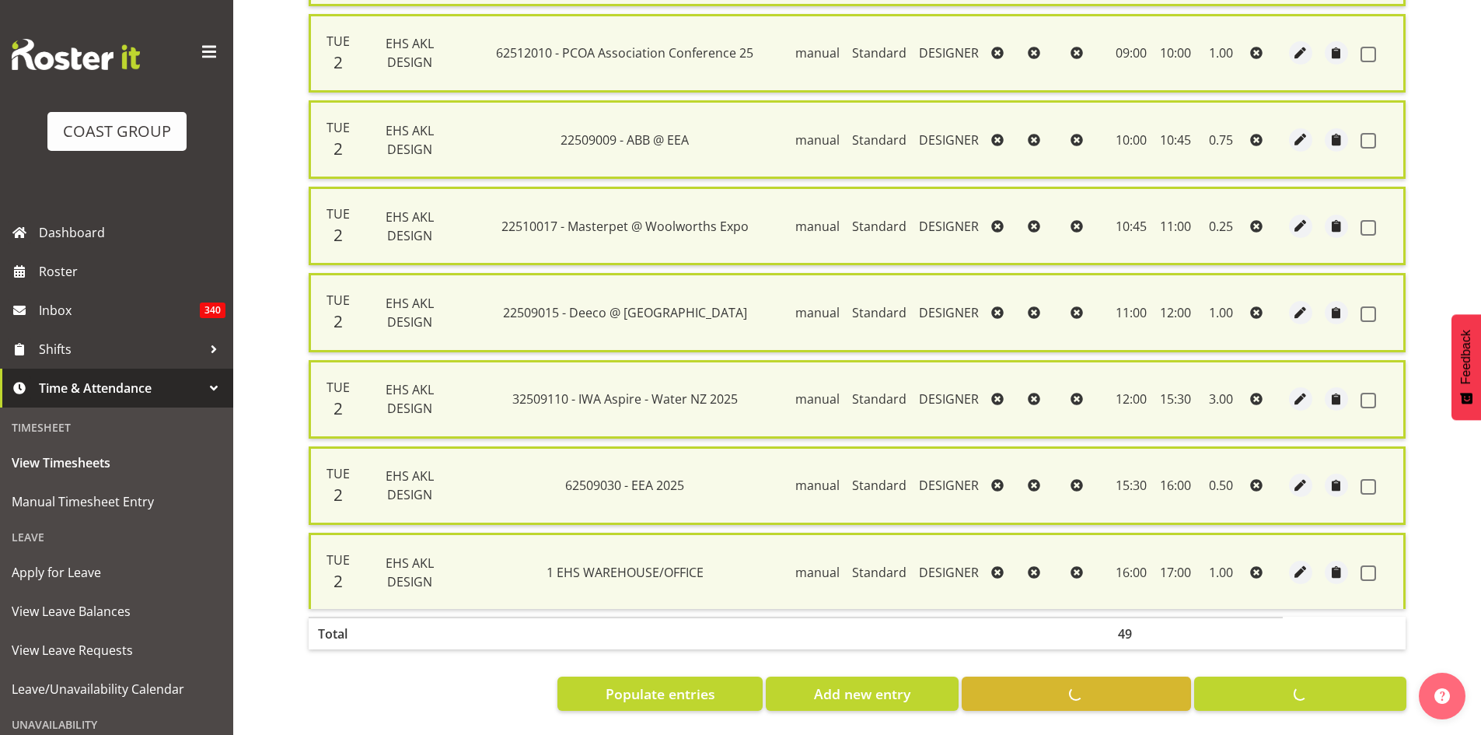
checkbox input "false"
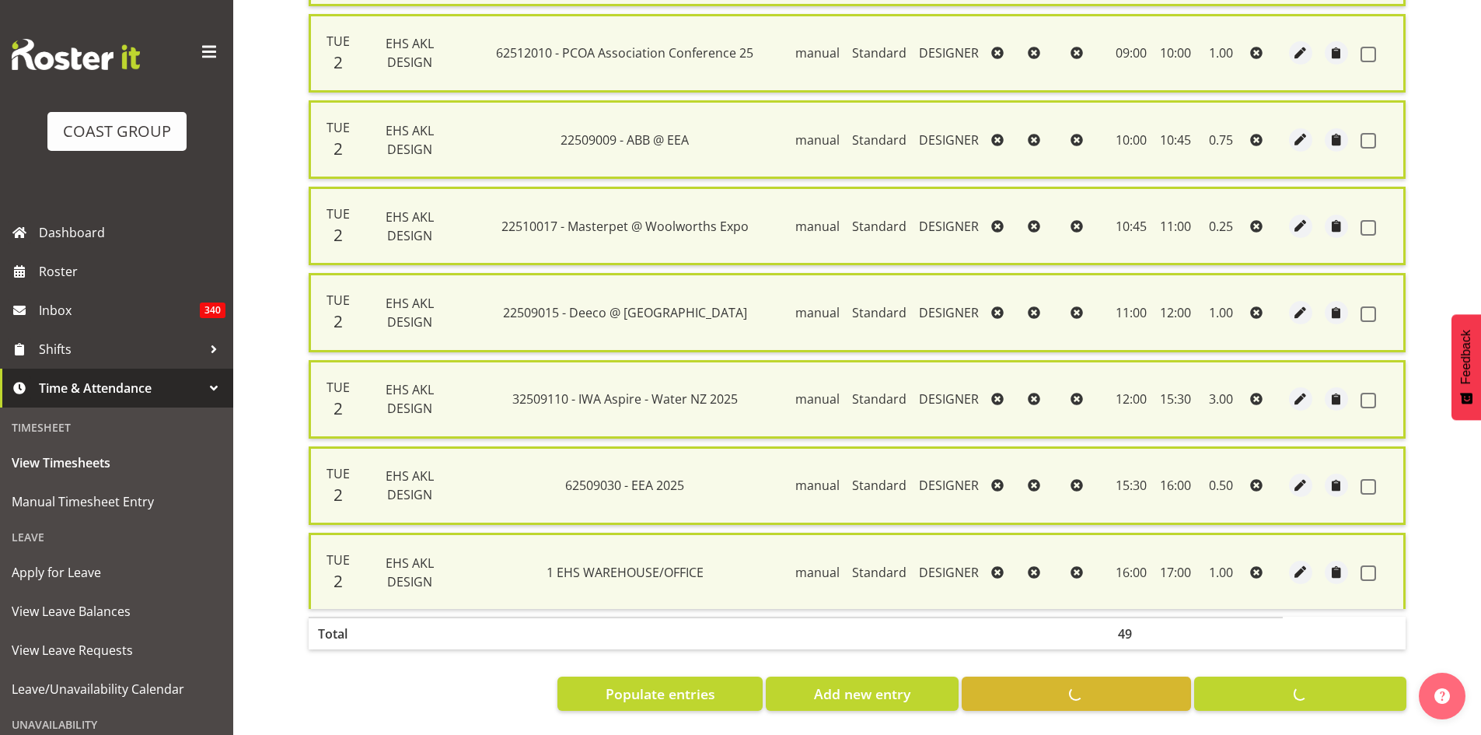
checkbox input "false"
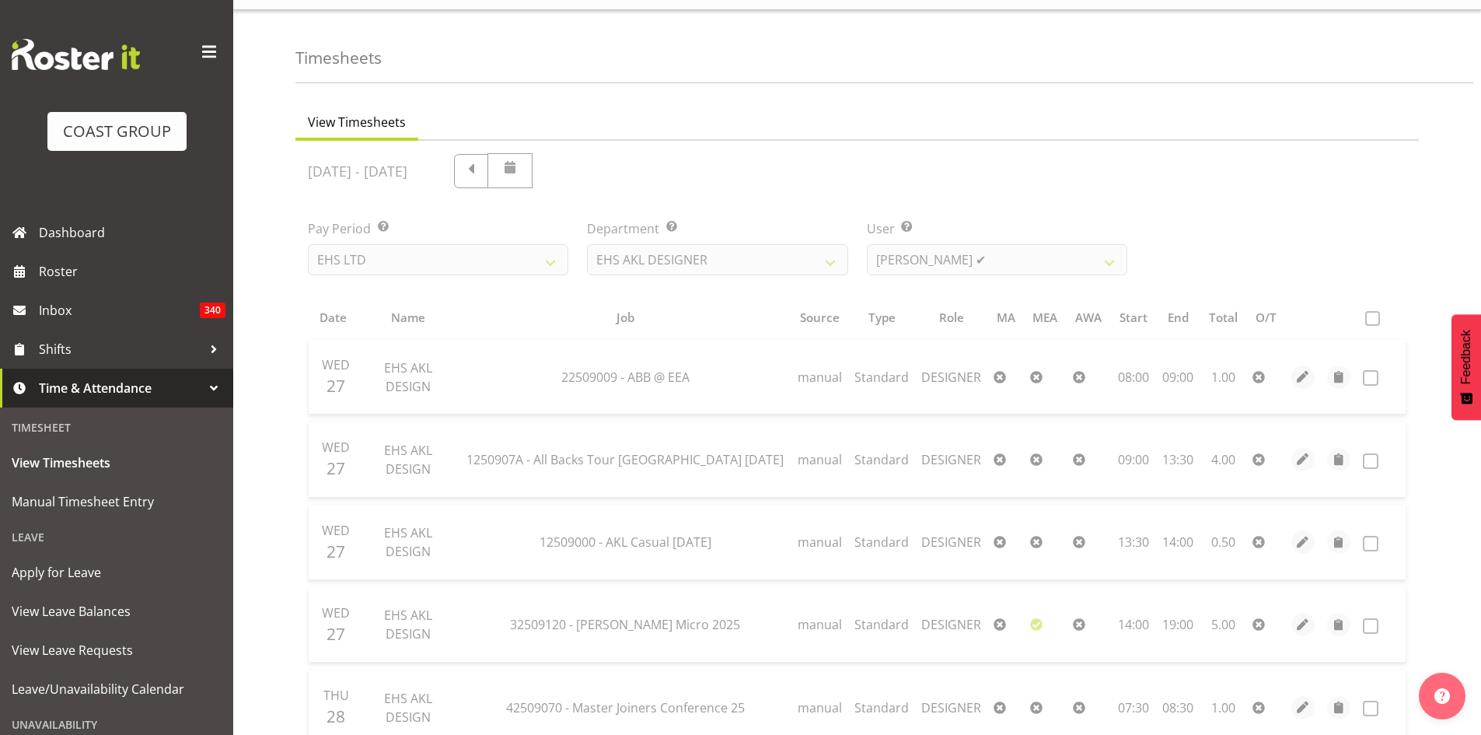
scroll to position [0, 0]
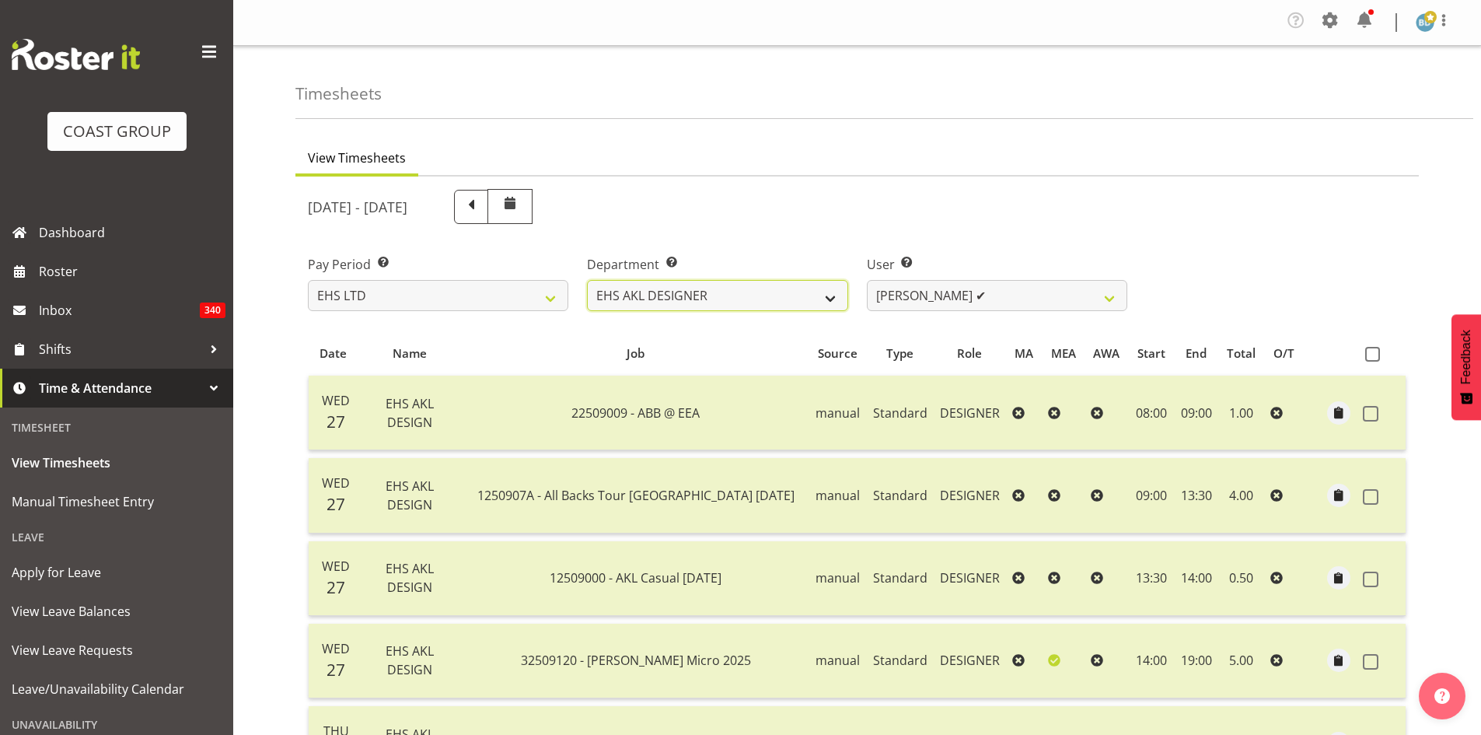
click at [752, 295] on select "EHS AKL D&B EHS AKL DESIGNER" at bounding box center [717, 295] width 260 height 31
select select "36"
click at [587, 280] on select "EHS AKL D&B EHS AKL DESIGNER" at bounding box center [717, 295] width 260 height 31
select select "3116"
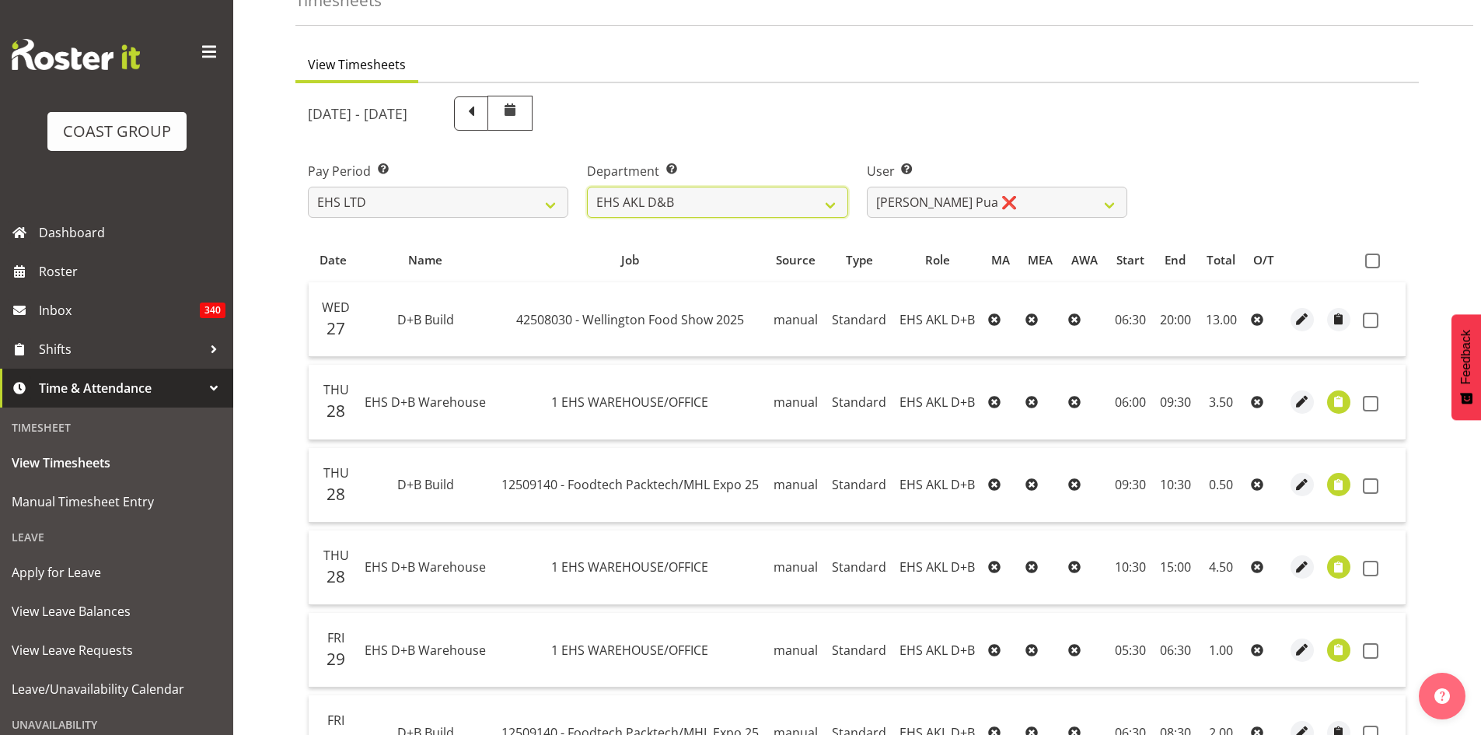
scroll to position [130, 0]
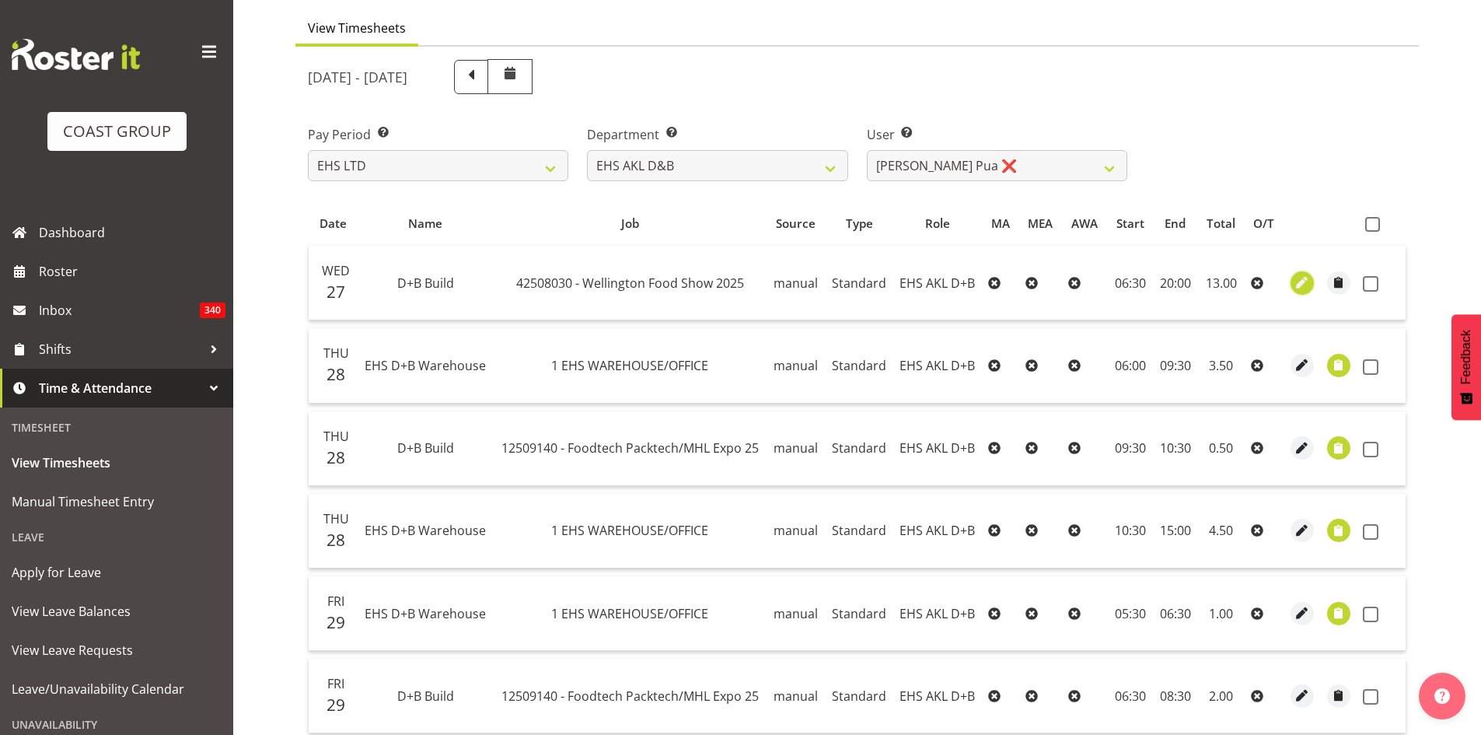
click at [1299, 277] on span "button" at bounding box center [1303, 283] width 18 height 18
select select "Standard"
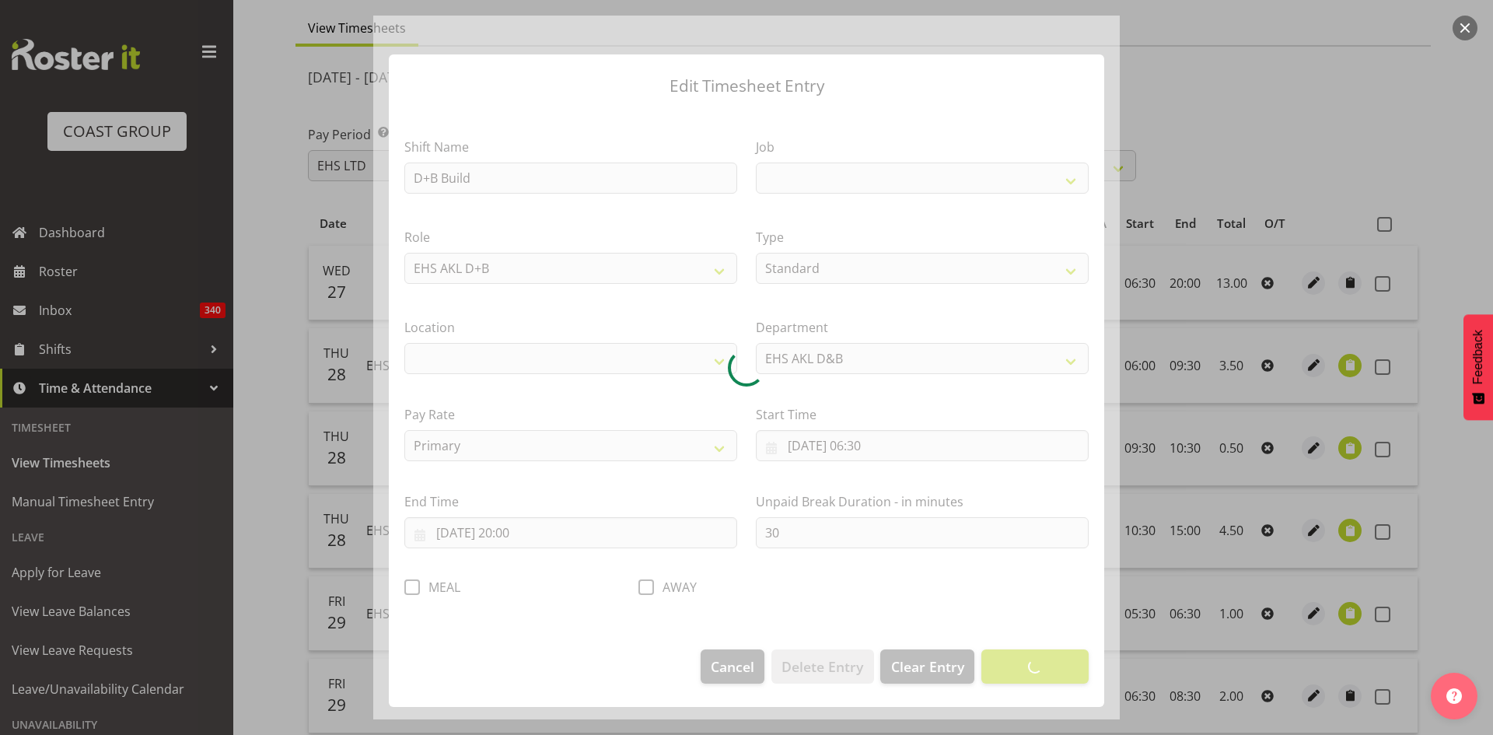
select select
select select "9141"
select select "35"
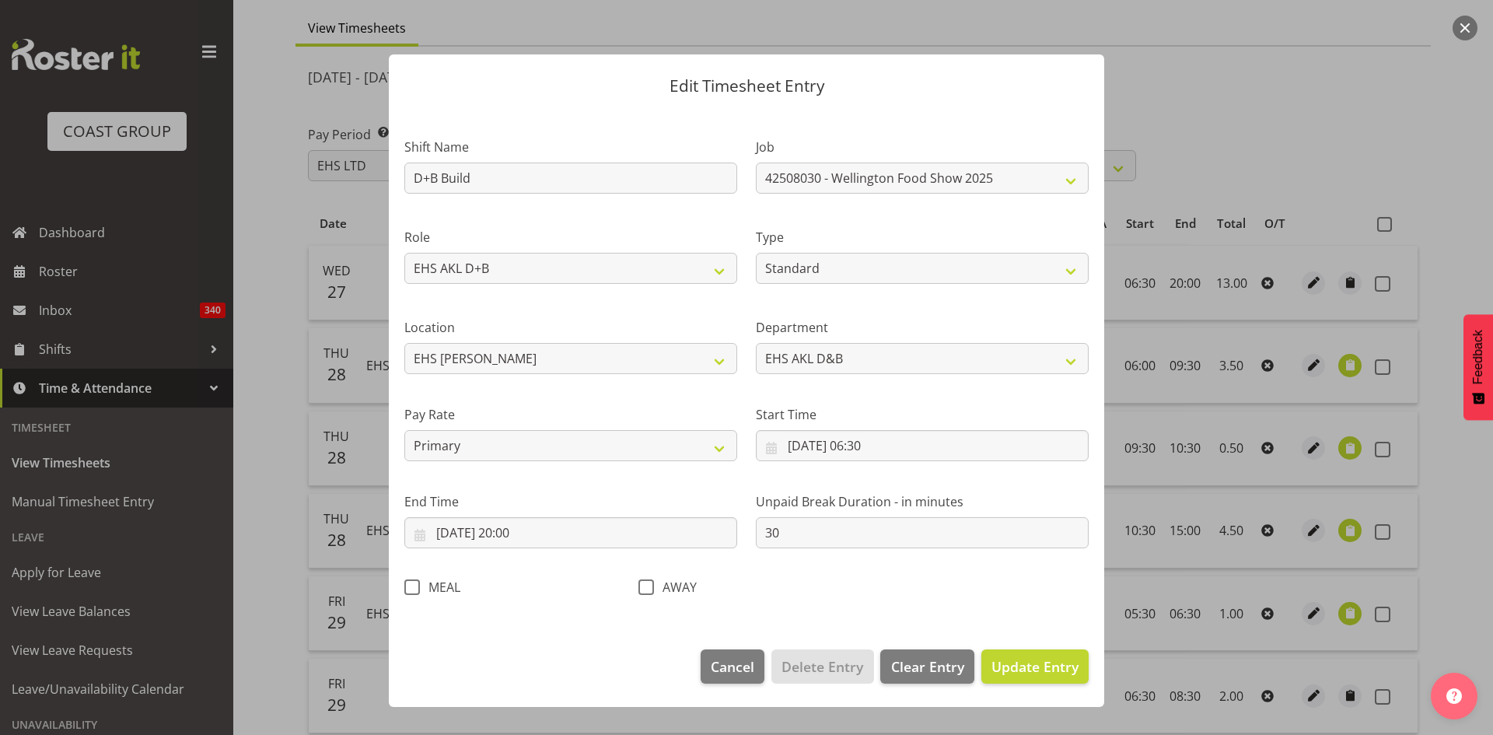
click at [410, 588] on span at bounding box center [412, 587] width 16 height 16
click at [410, 588] on input "MEAL" at bounding box center [409, 587] width 10 height 10
checkbox input "true"
click at [1032, 660] on span "Update Entry" at bounding box center [1034, 666] width 87 height 19
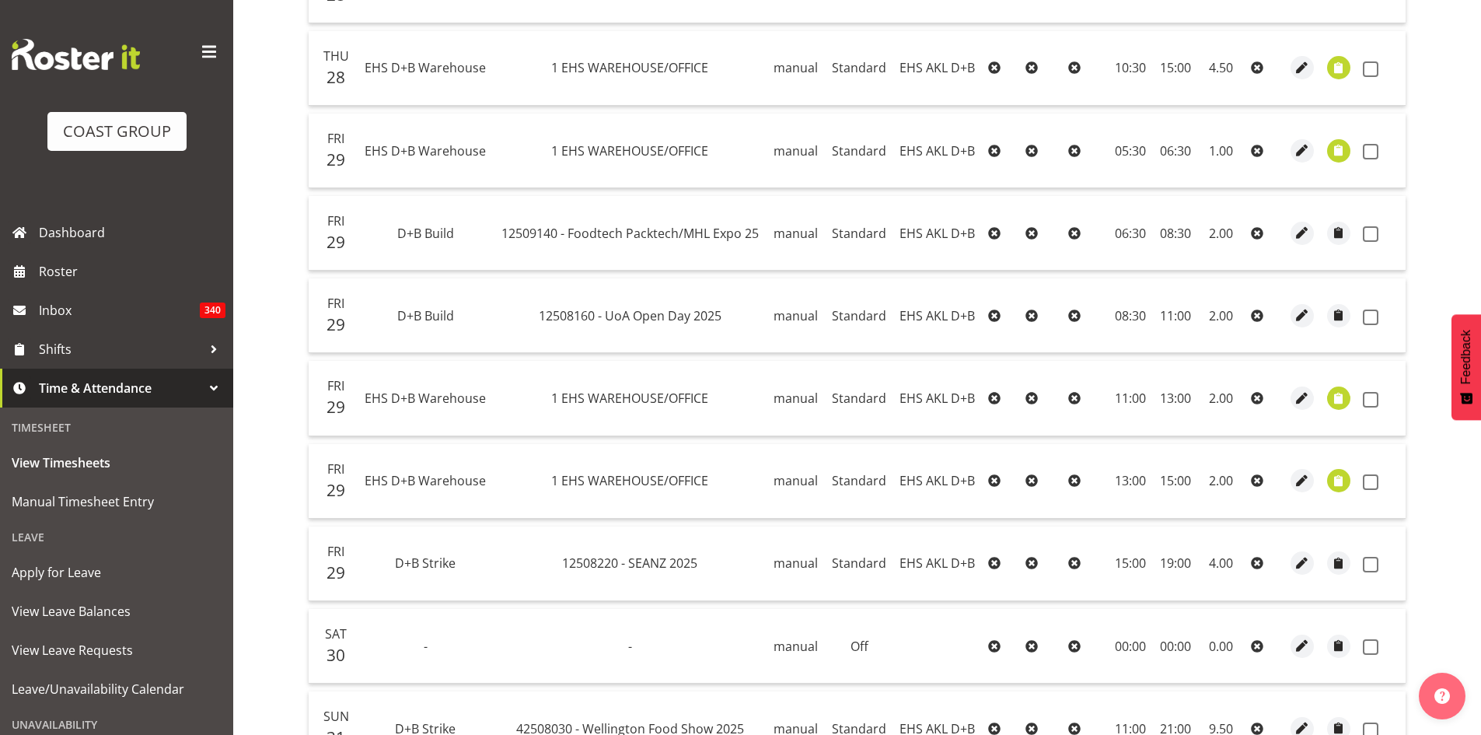
scroll to position [648, 0]
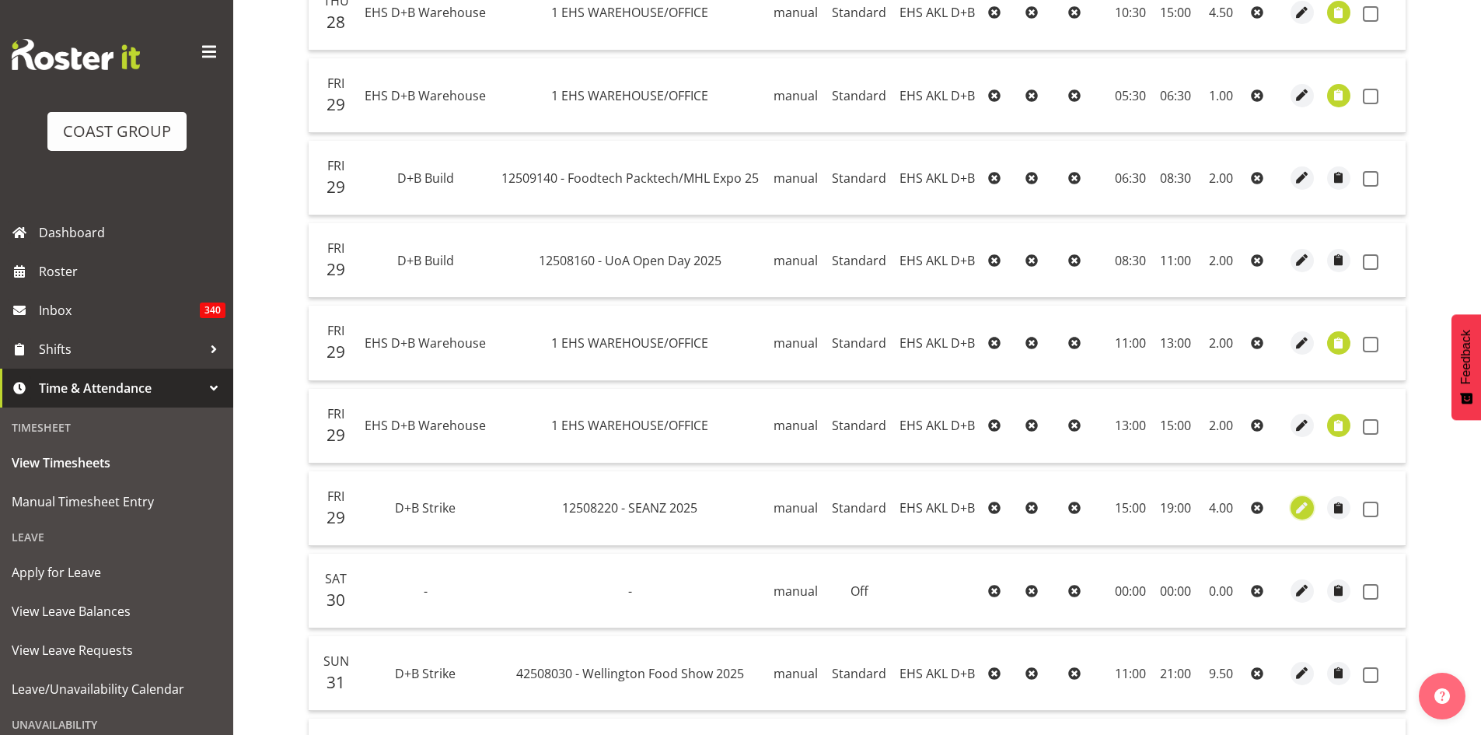
click at [1300, 508] on span "button" at bounding box center [1303, 508] width 18 height 18
select select "Standard"
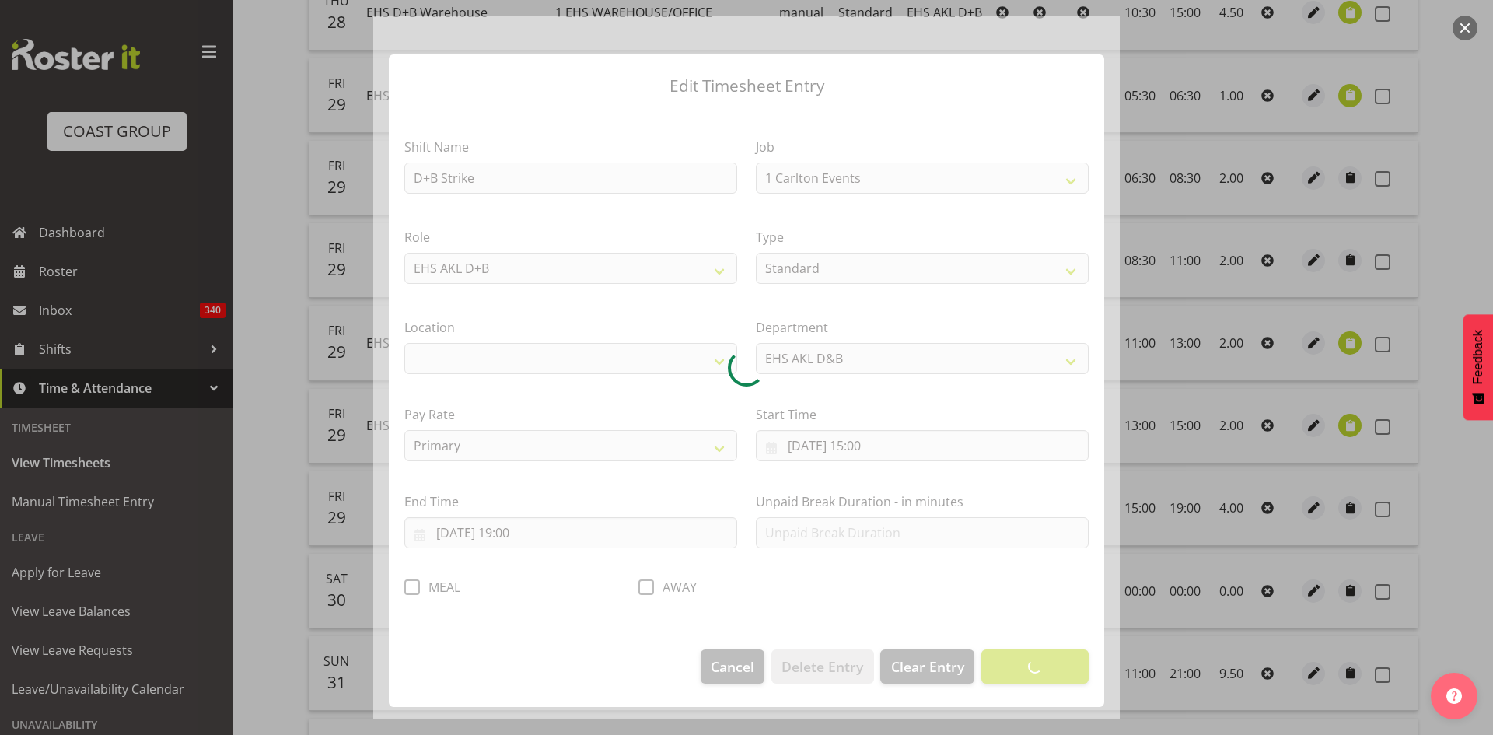
select select "10251"
select select "35"
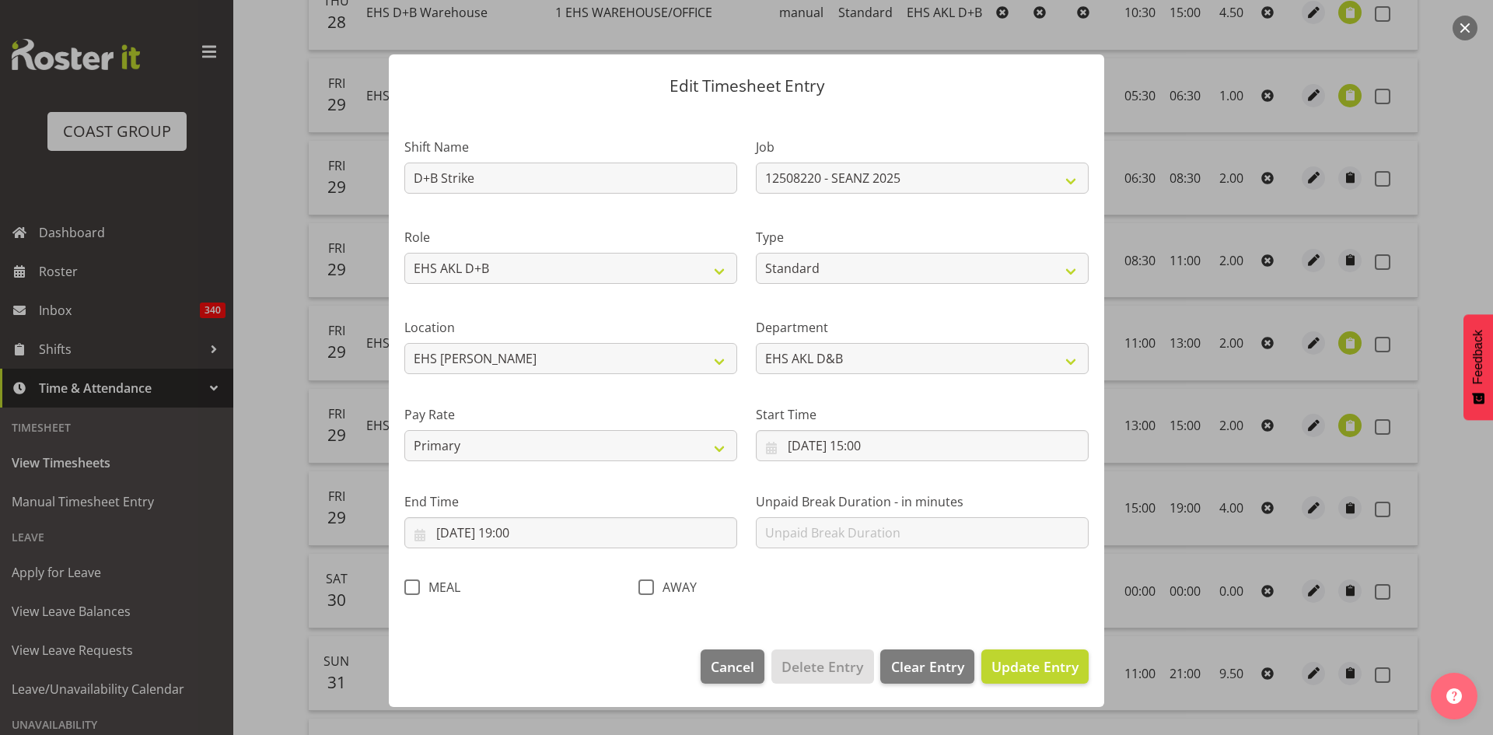
click at [415, 590] on div at bounding box center [746, 368] width 746 height 704
click at [415, 590] on span at bounding box center [412, 587] width 16 height 16
click at [414, 590] on input "MEAL" at bounding box center [409, 587] width 10 height 10
checkbox input "true"
click at [1037, 654] on button "Update Entry" at bounding box center [1034, 666] width 107 height 34
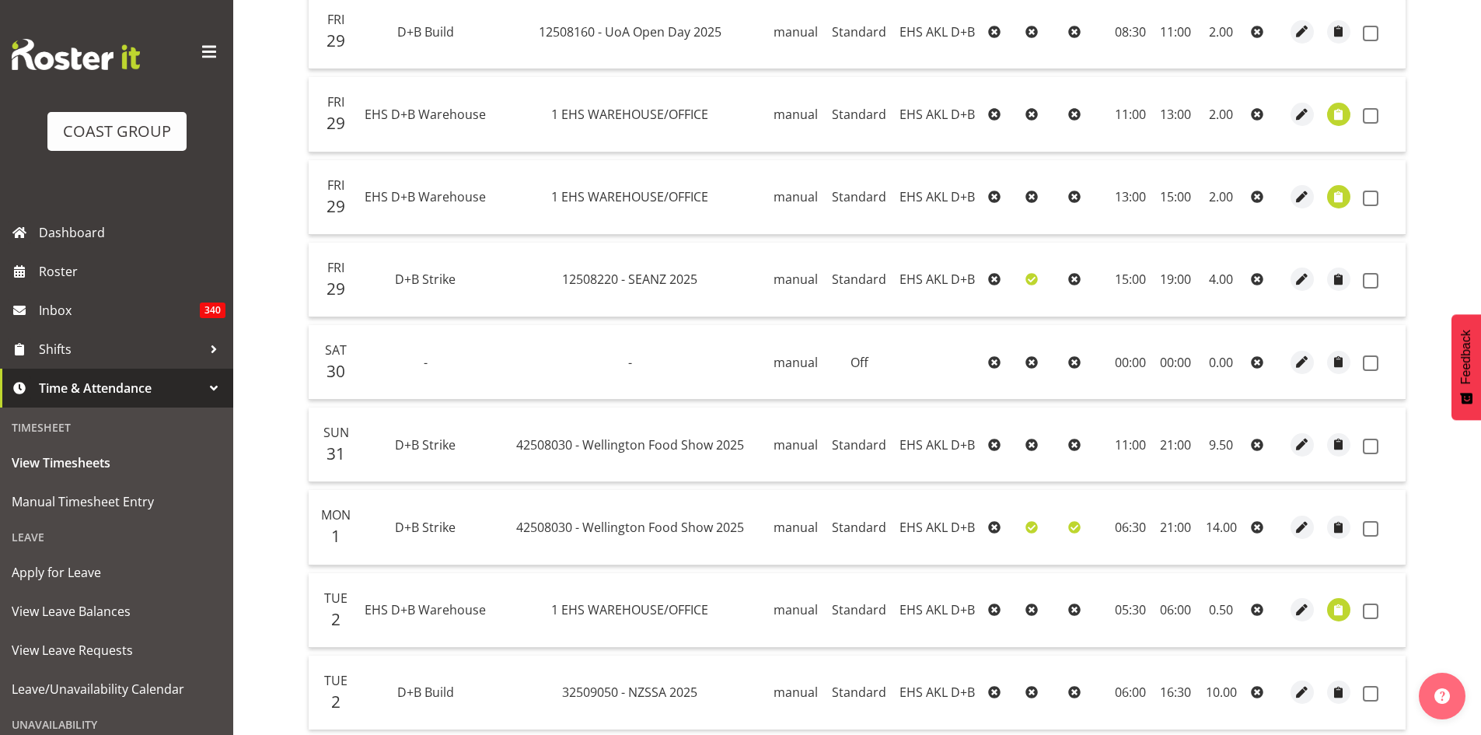
scroll to position [907, 0]
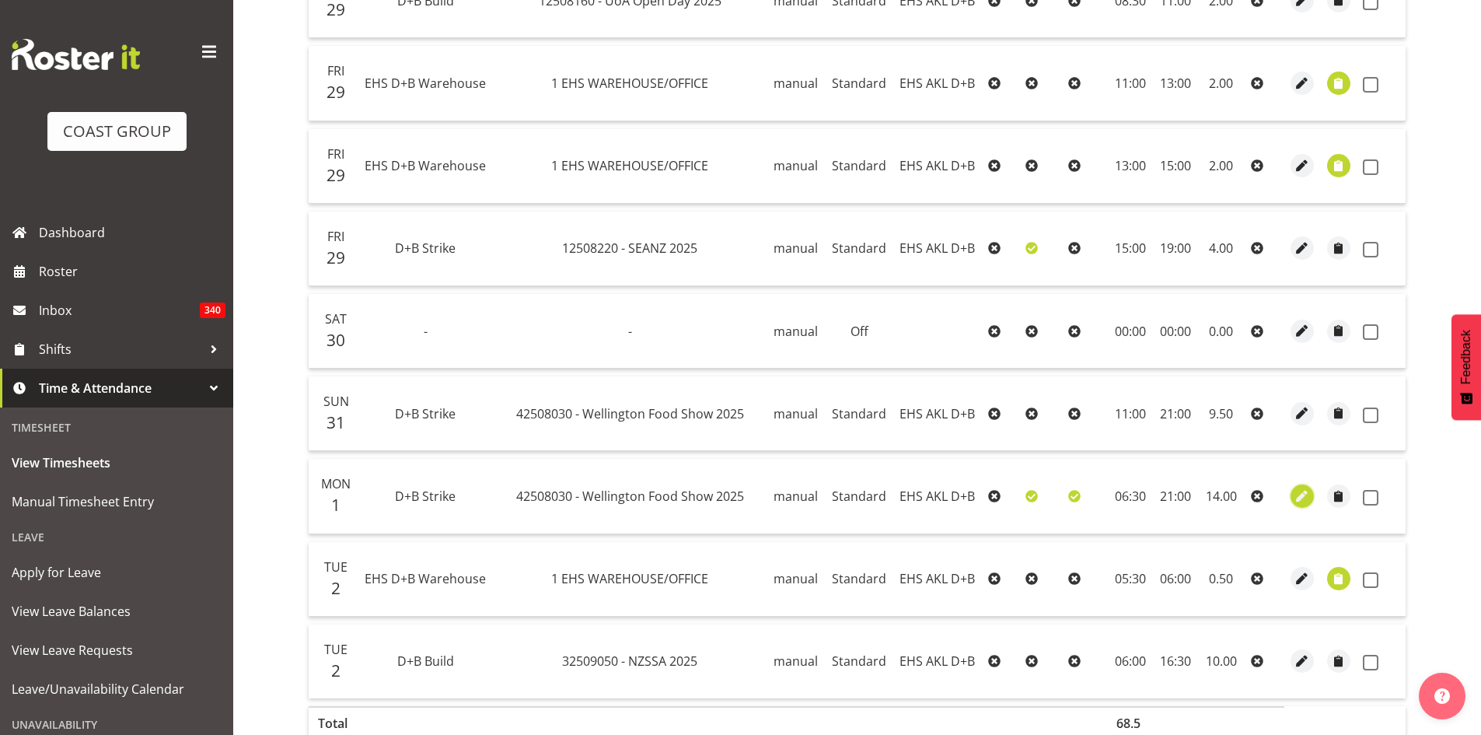
click at [1297, 497] on span "button" at bounding box center [1303, 496] width 18 height 18
select select "Standard"
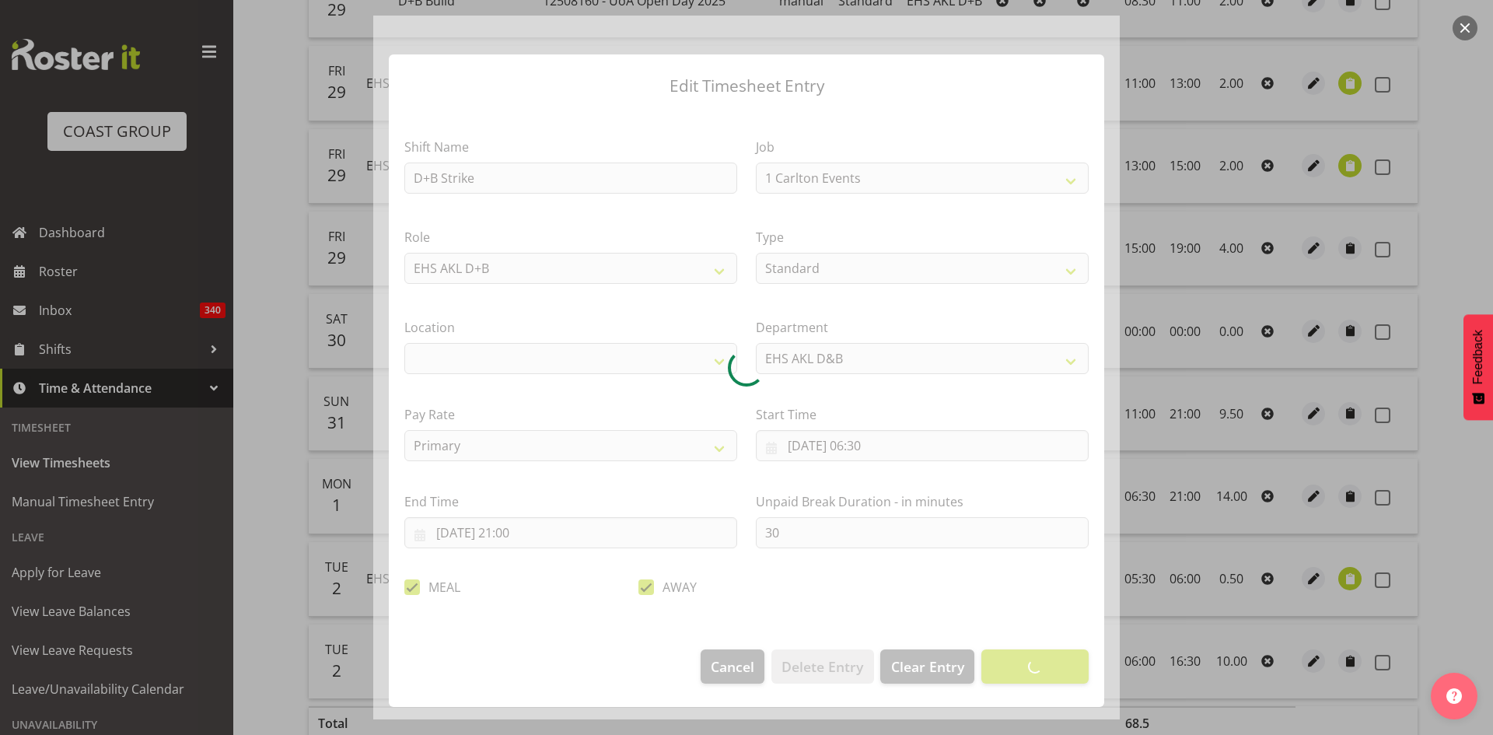
select select "9141"
select select "35"
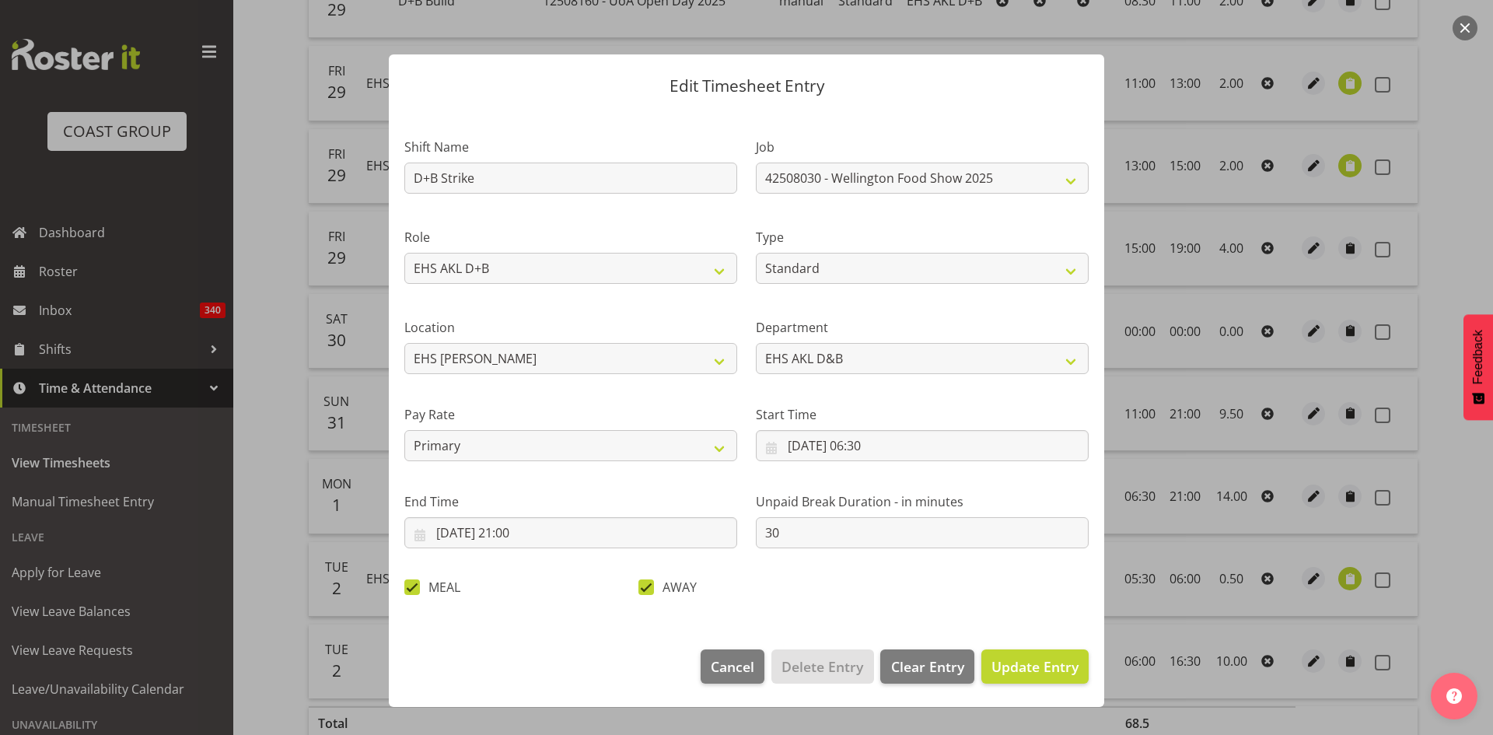
click at [646, 586] on span at bounding box center [646, 587] width 16 height 16
click at [646, 586] on input "AWAY" at bounding box center [643, 587] width 10 height 10
checkbox input "false"
click at [1009, 665] on span "Update Entry" at bounding box center [1034, 666] width 87 height 19
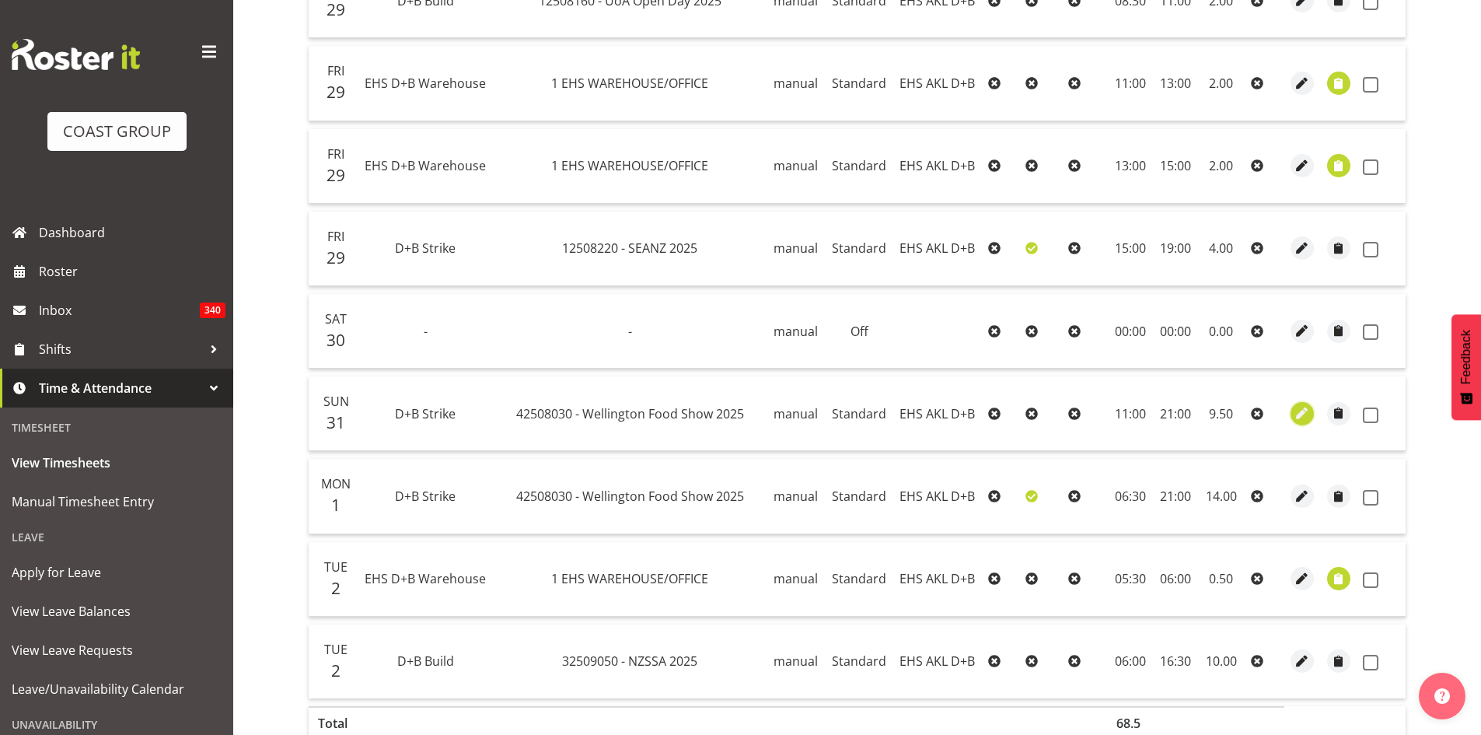
click at [1302, 417] on span "button" at bounding box center [1303, 413] width 18 height 18
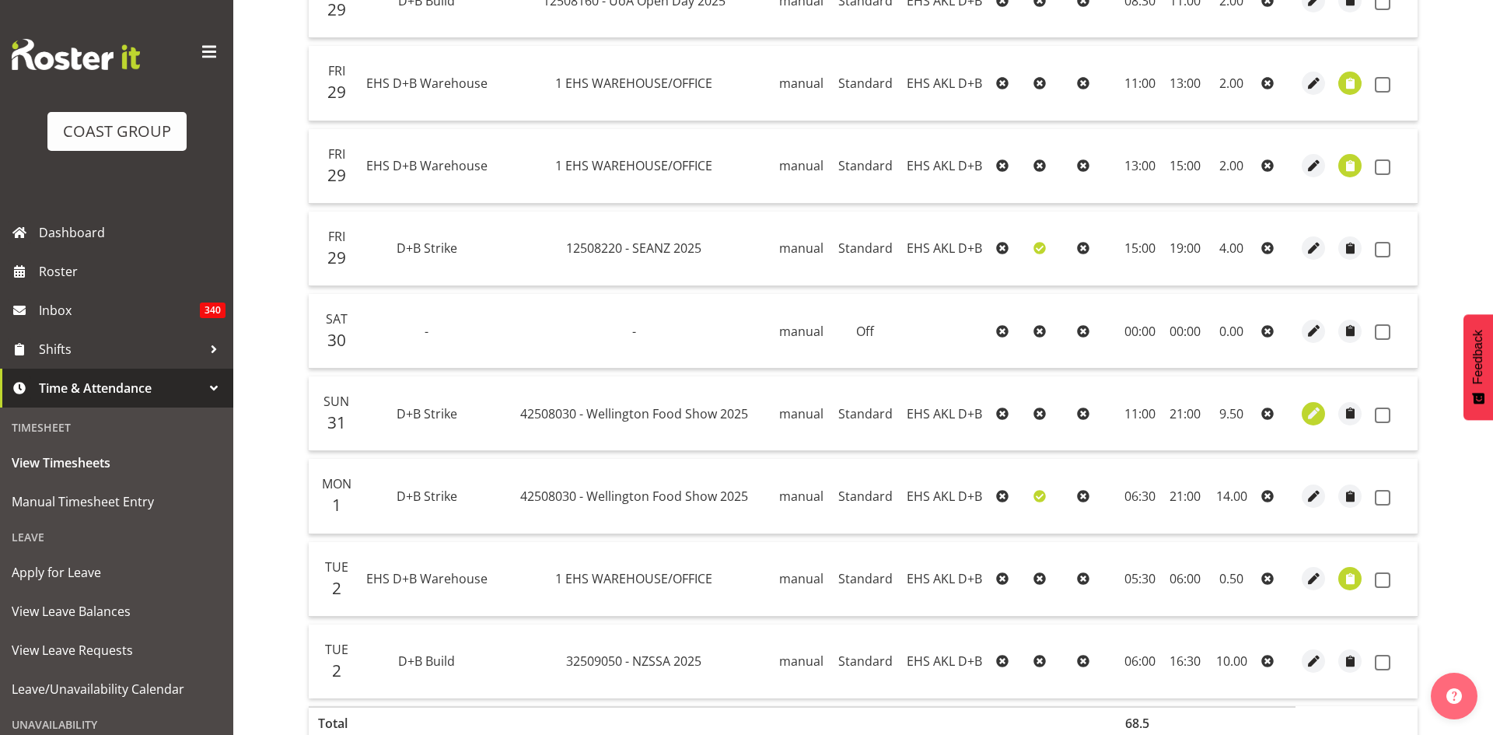
select select "Standard"
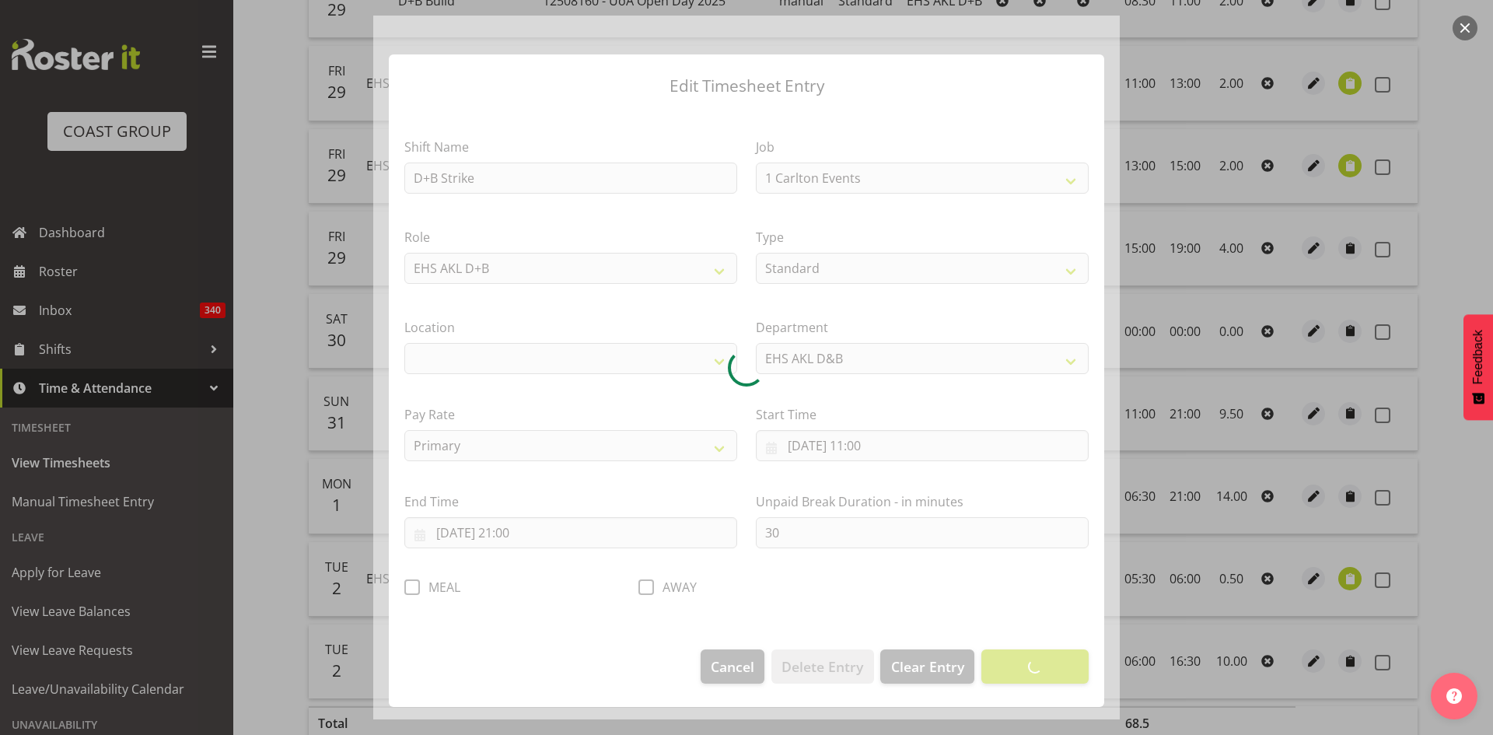
select select "9141"
select select "35"
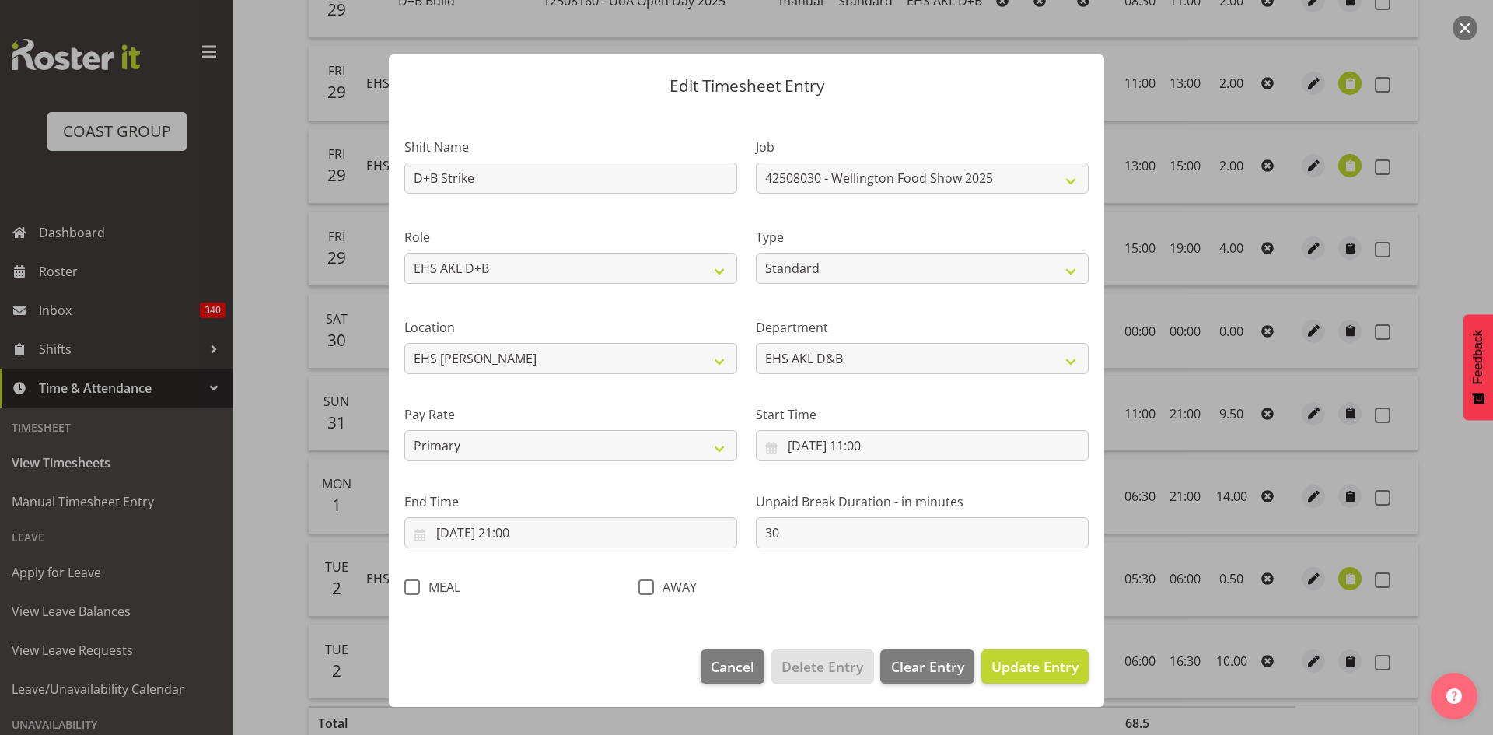
click at [644, 584] on span at bounding box center [646, 587] width 16 height 16
click at [644, 584] on input "AWAY" at bounding box center [643, 587] width 10 height 10
checkbox input "true"
click at [1060, 667] on span "Update Entry" at bounding box center [1034, 666] width 87 height 19
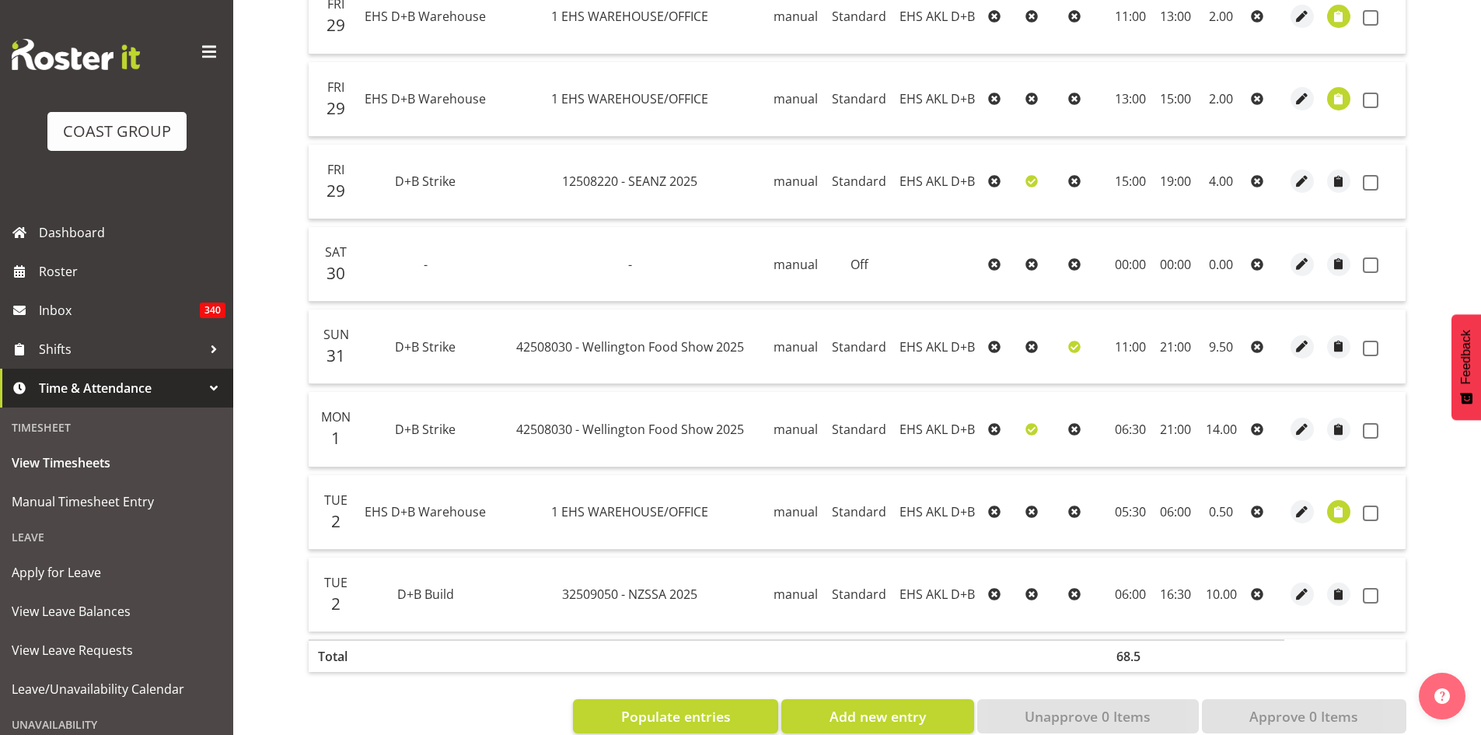
scroll to position [1008, 0]
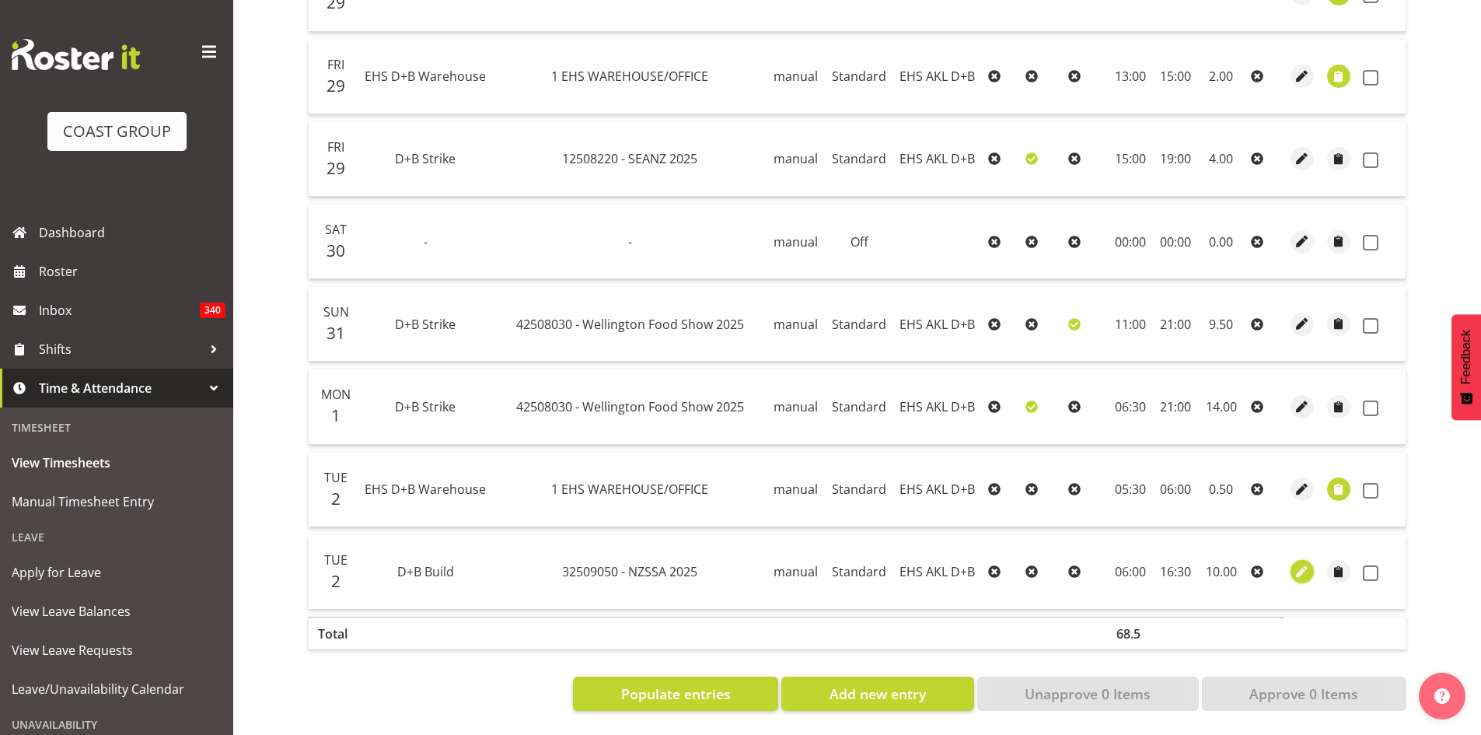
click at [1298, 564] on span "button" at bounding box center [1303, 572] width 18 height 18
select select "Standard"
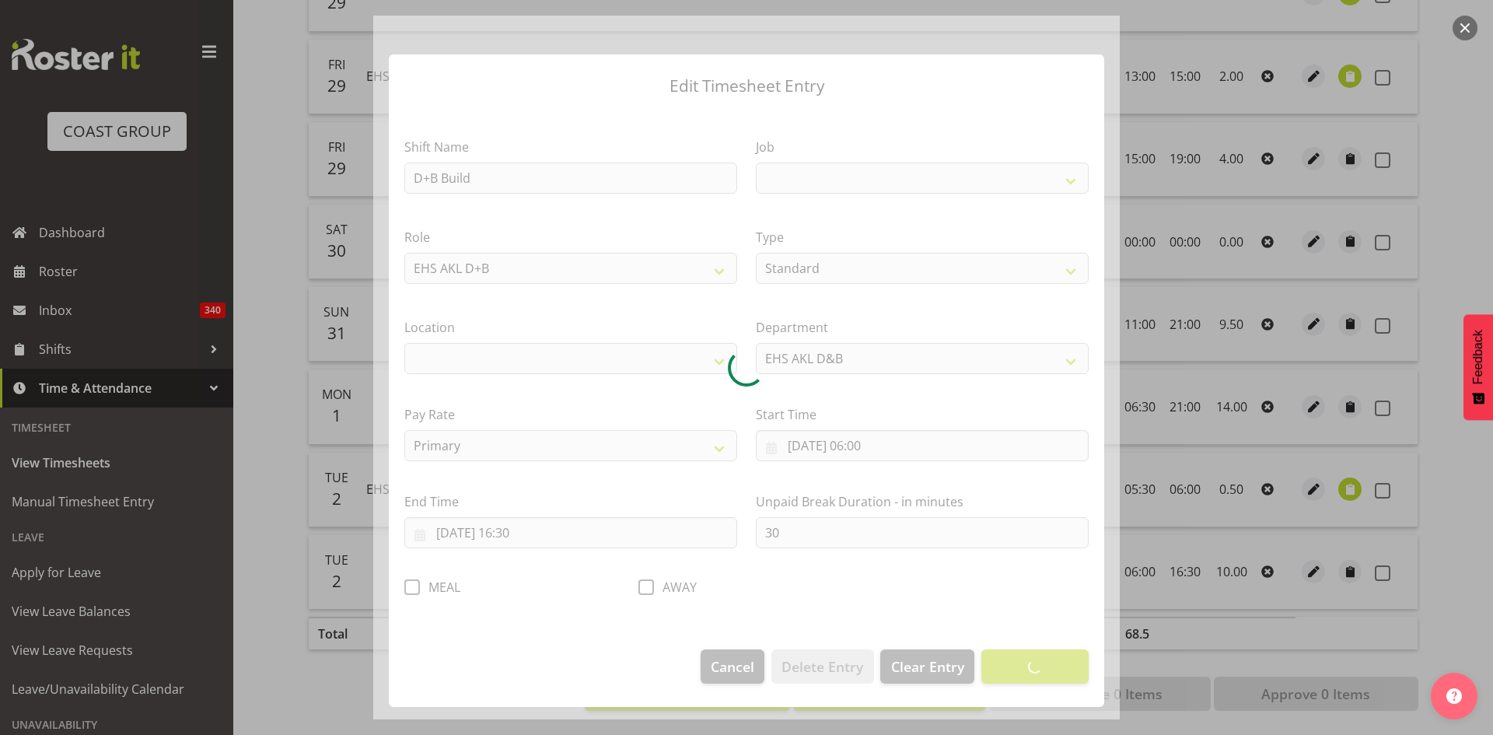
select select
select select "9321"
select select "35"
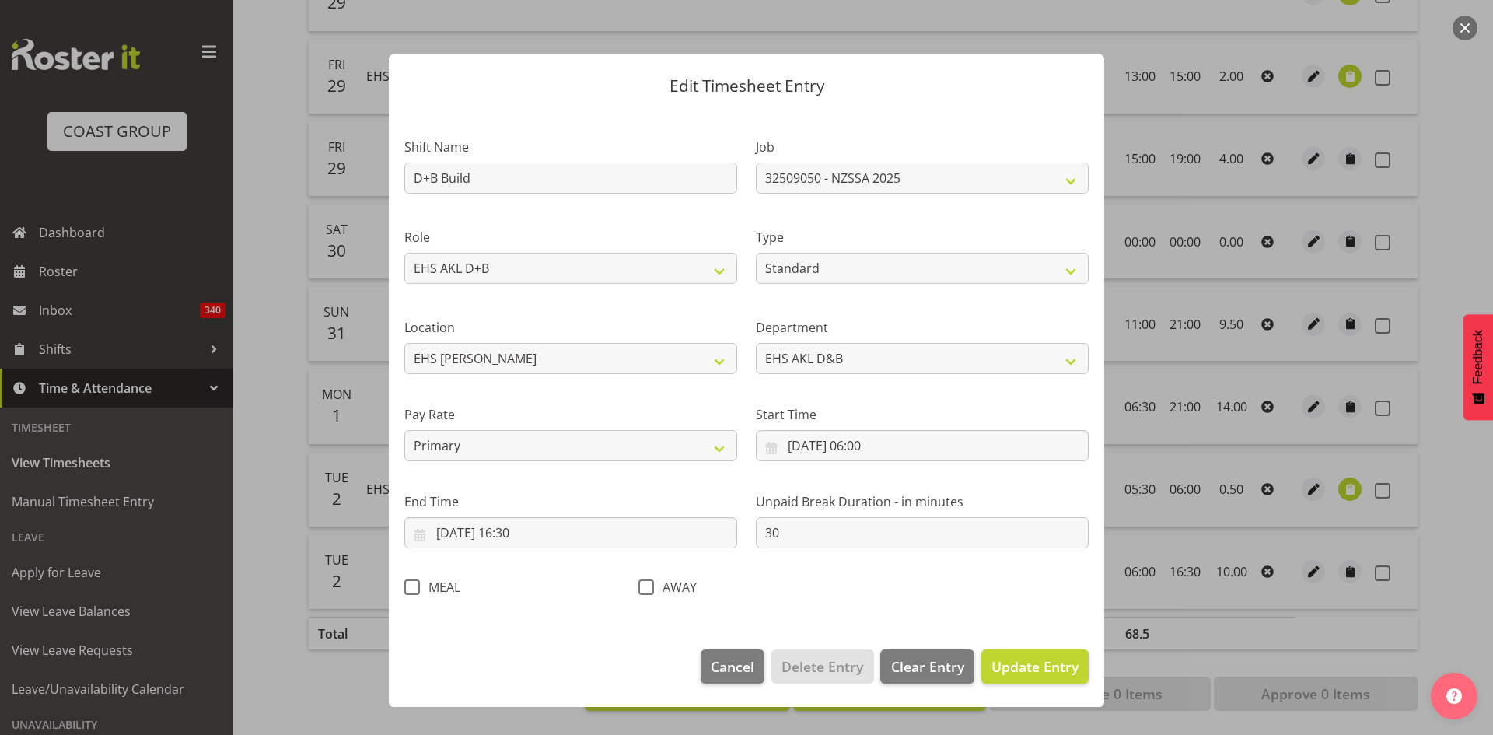
drag, startPoint x: 410, startPoint y: 588, endPoint x: 740, endPoint y: 588, distance: 330.4
click at [410, 587] on span at bounding box center [412, 587] width 16 height 16
click at [410, 587] on input "MEAL" at bounding box center [409, 587] width 10 height 10
checkbox input "true"
click at [1052, 672] on span "Update Entry" at bounding box center [1034, 666] width 87 height 19
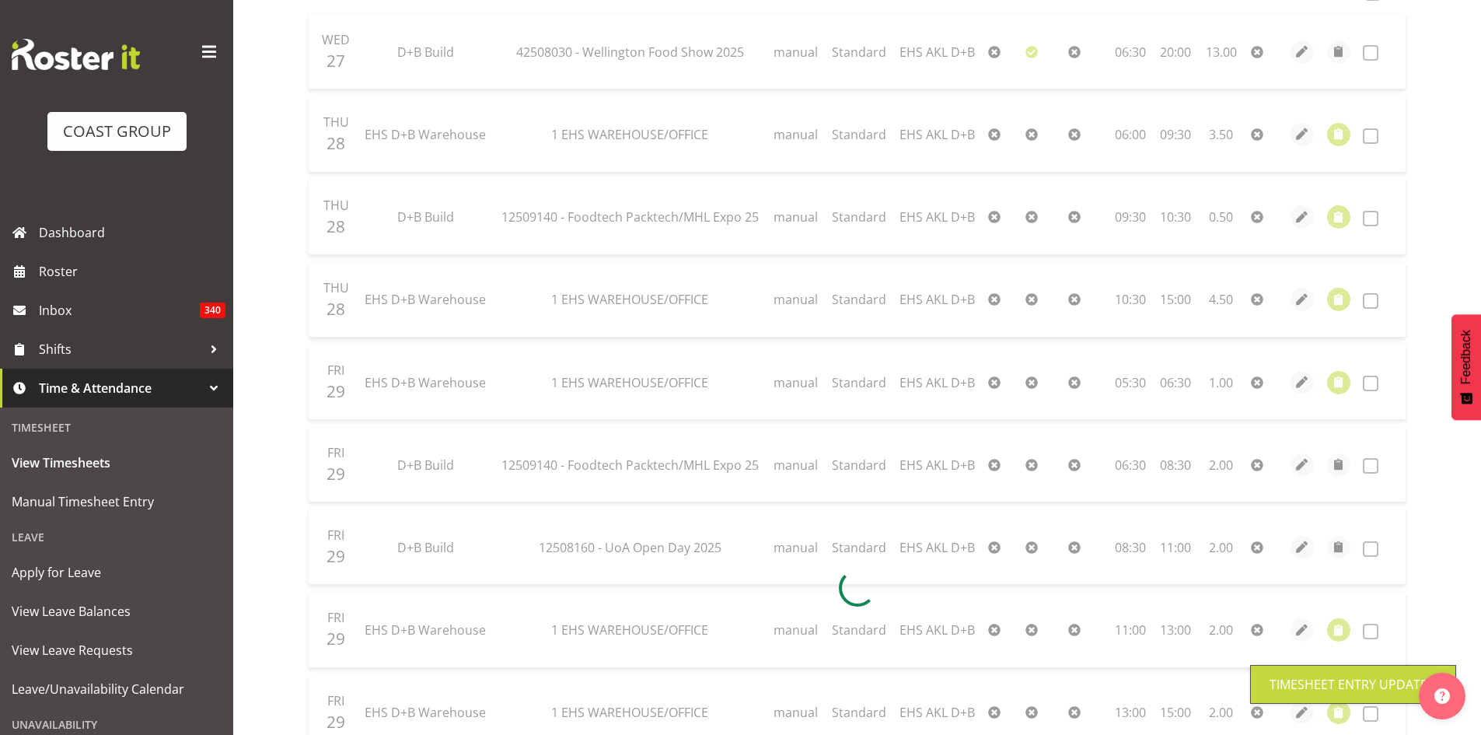
scroll to position [0, 0]
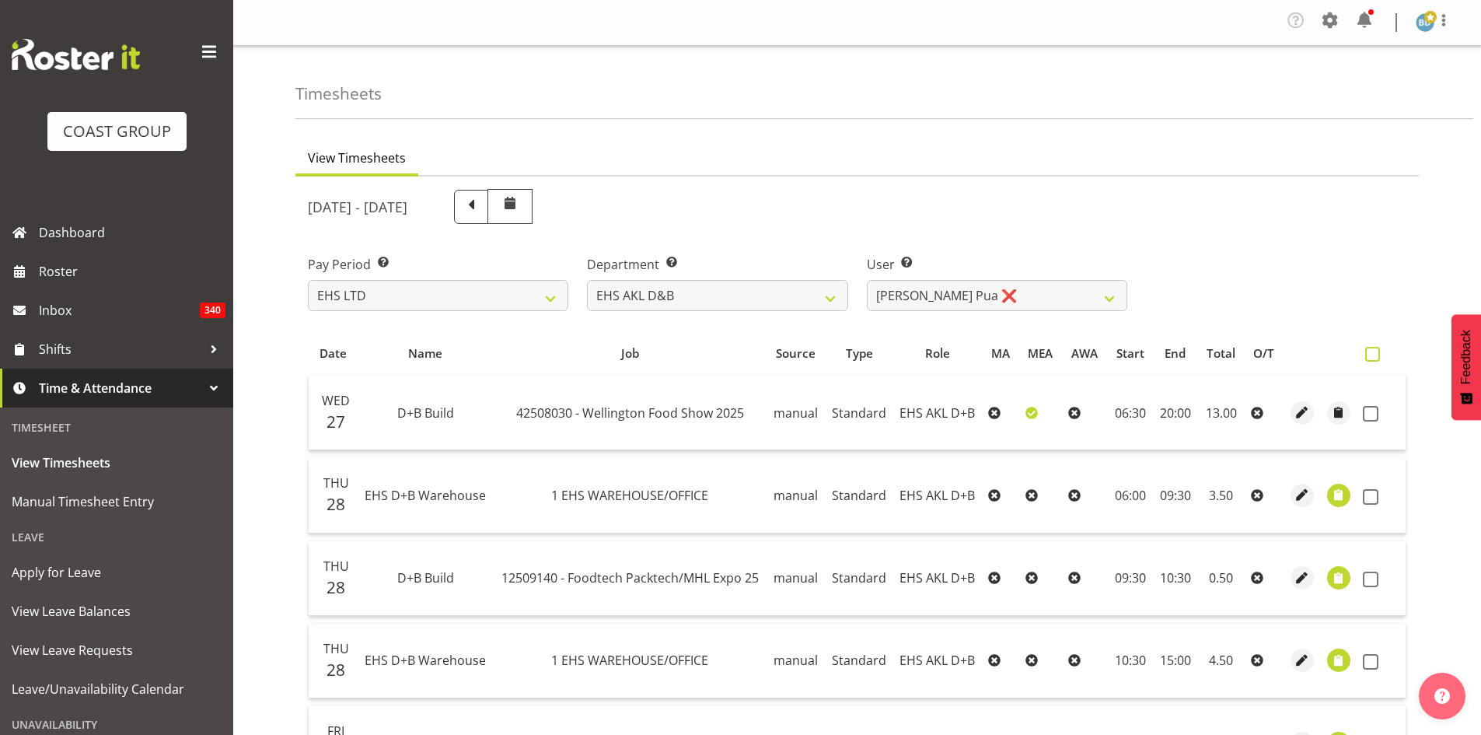
click at [1374, 361] on span at bounding box center [1372, 354] width 15 height 15
click at [1374, 359] on input "checkbox" at bounding box center [1370, 354] width 10 height 10
checkbox input "true"
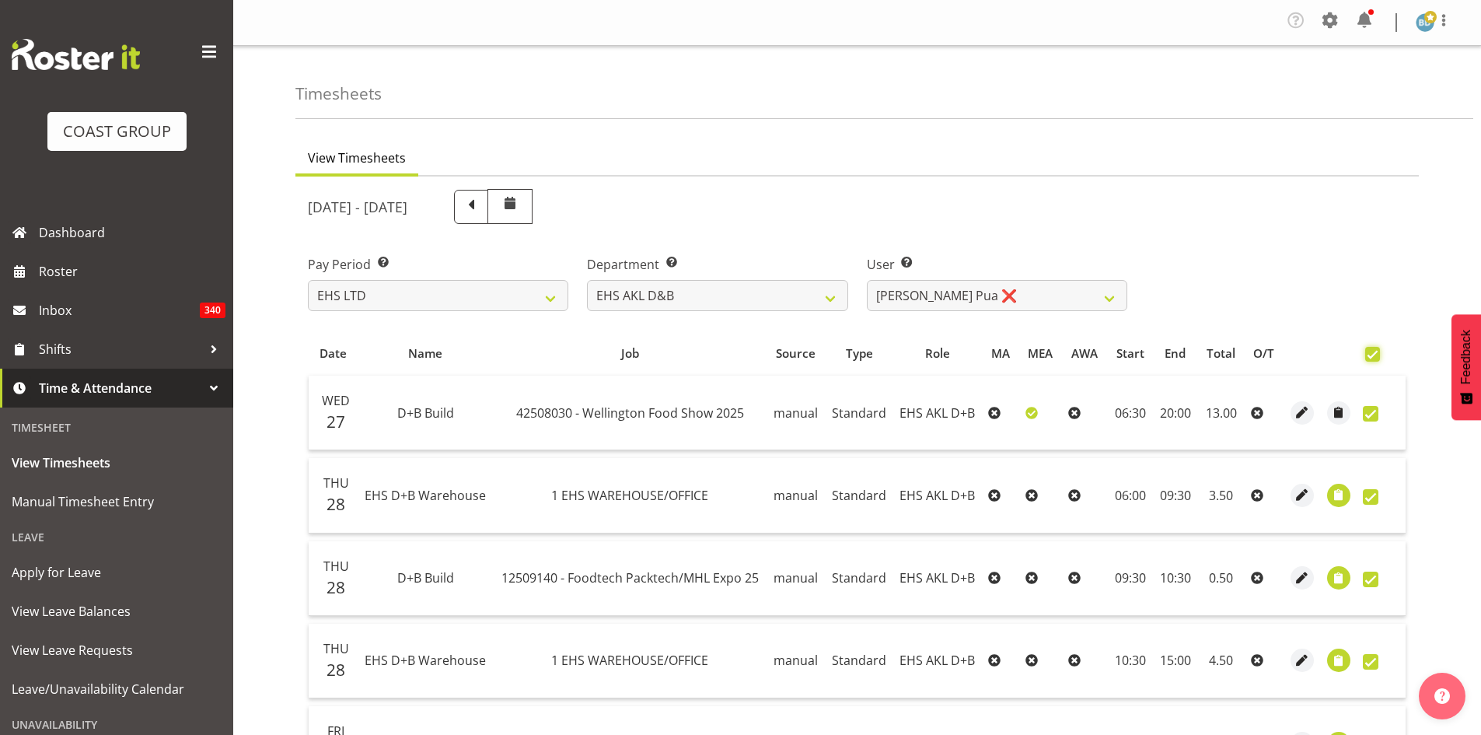
checkbox input "true"
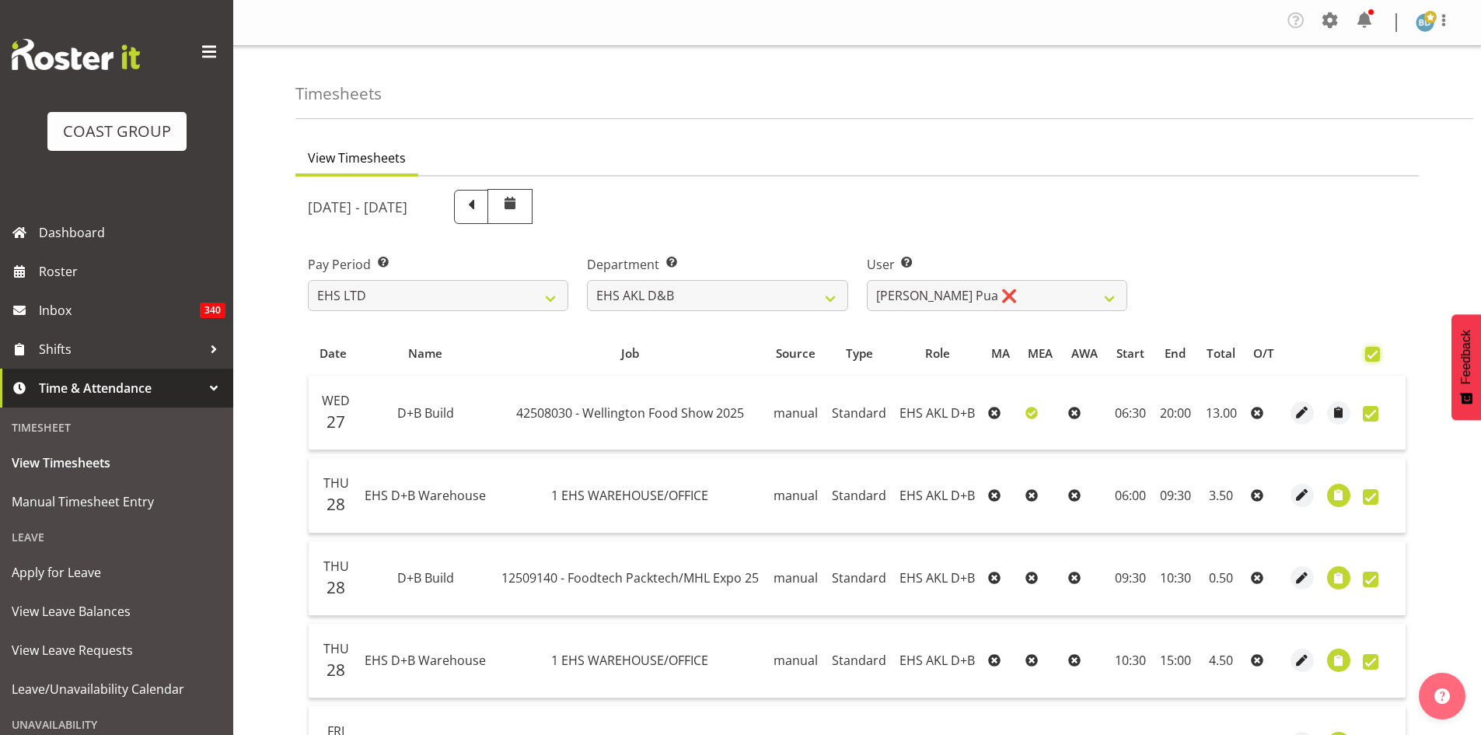
checkbox input "true"
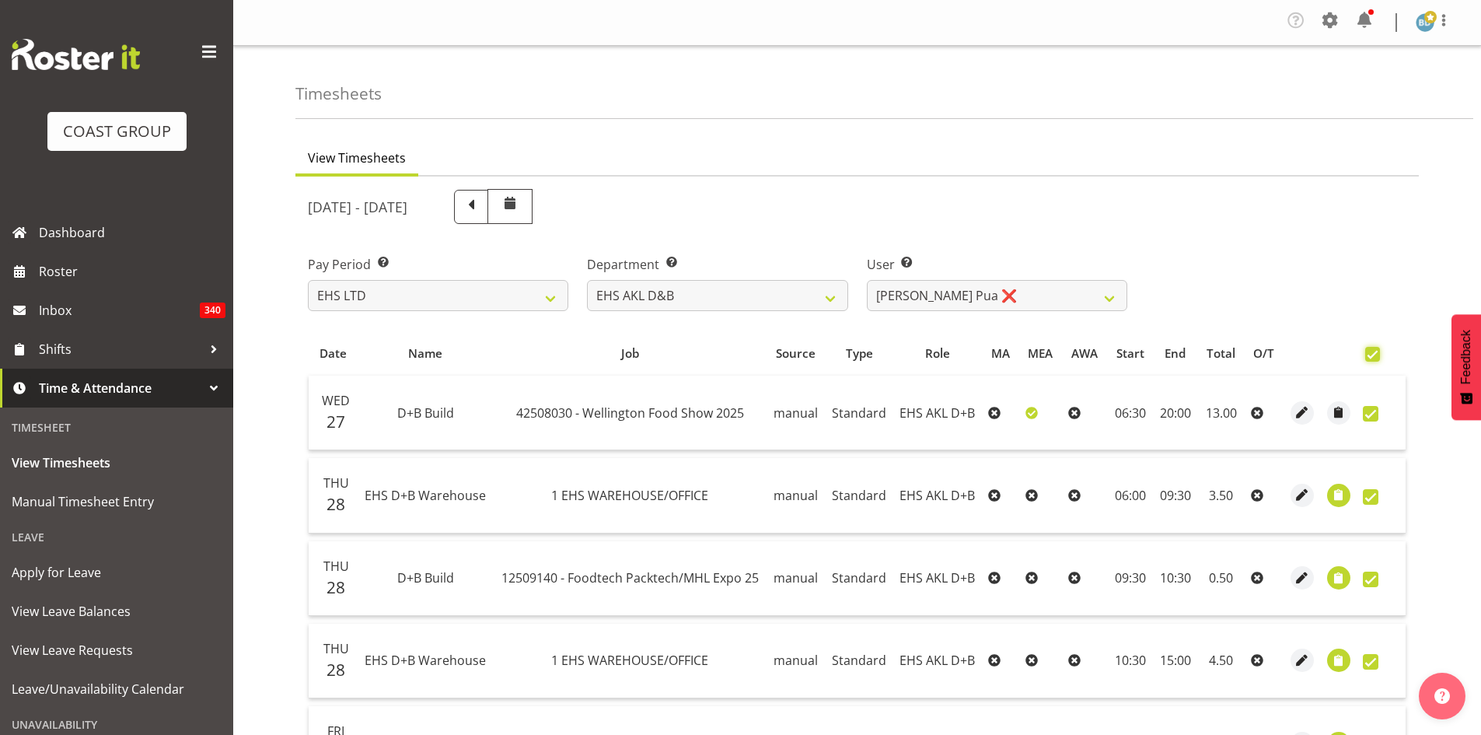
checkbox input "true"
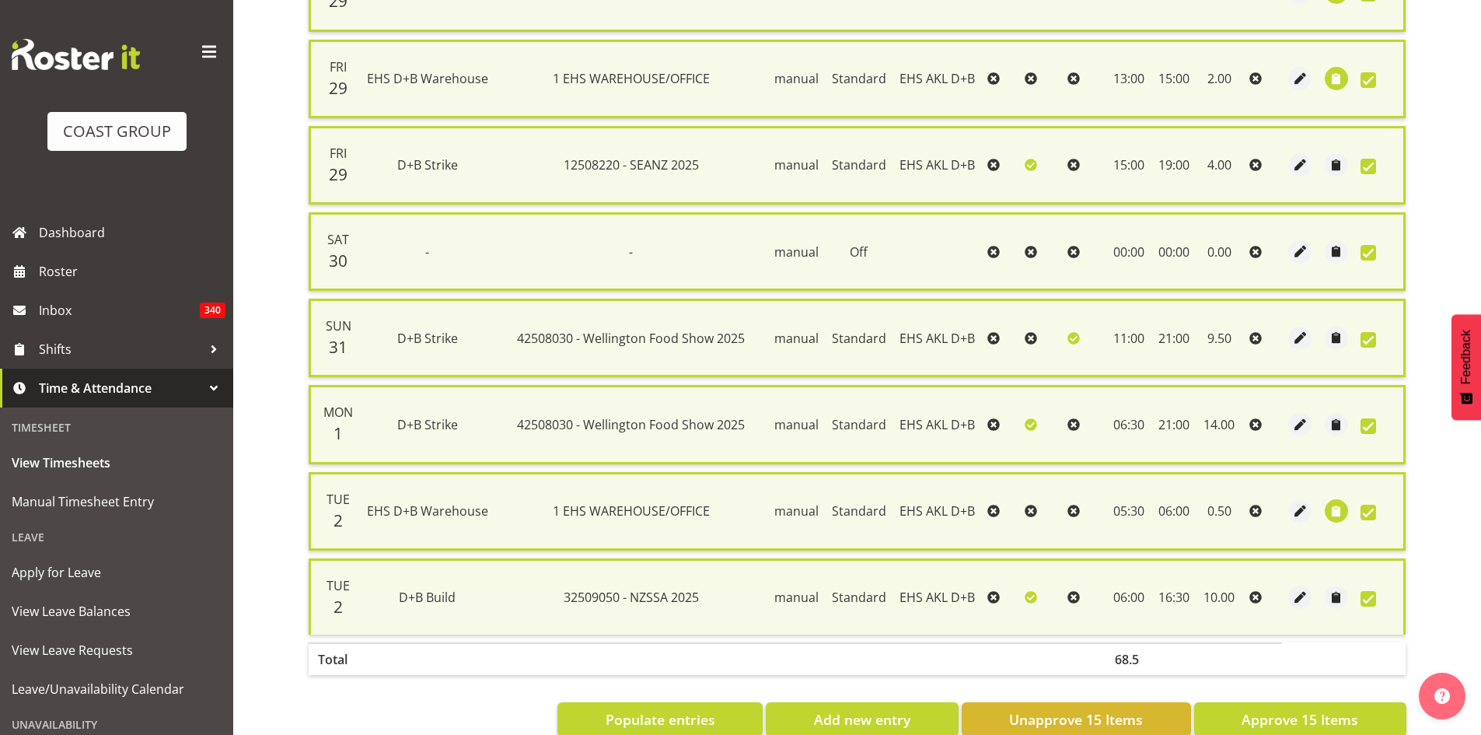
scroll to position [1065, 0]
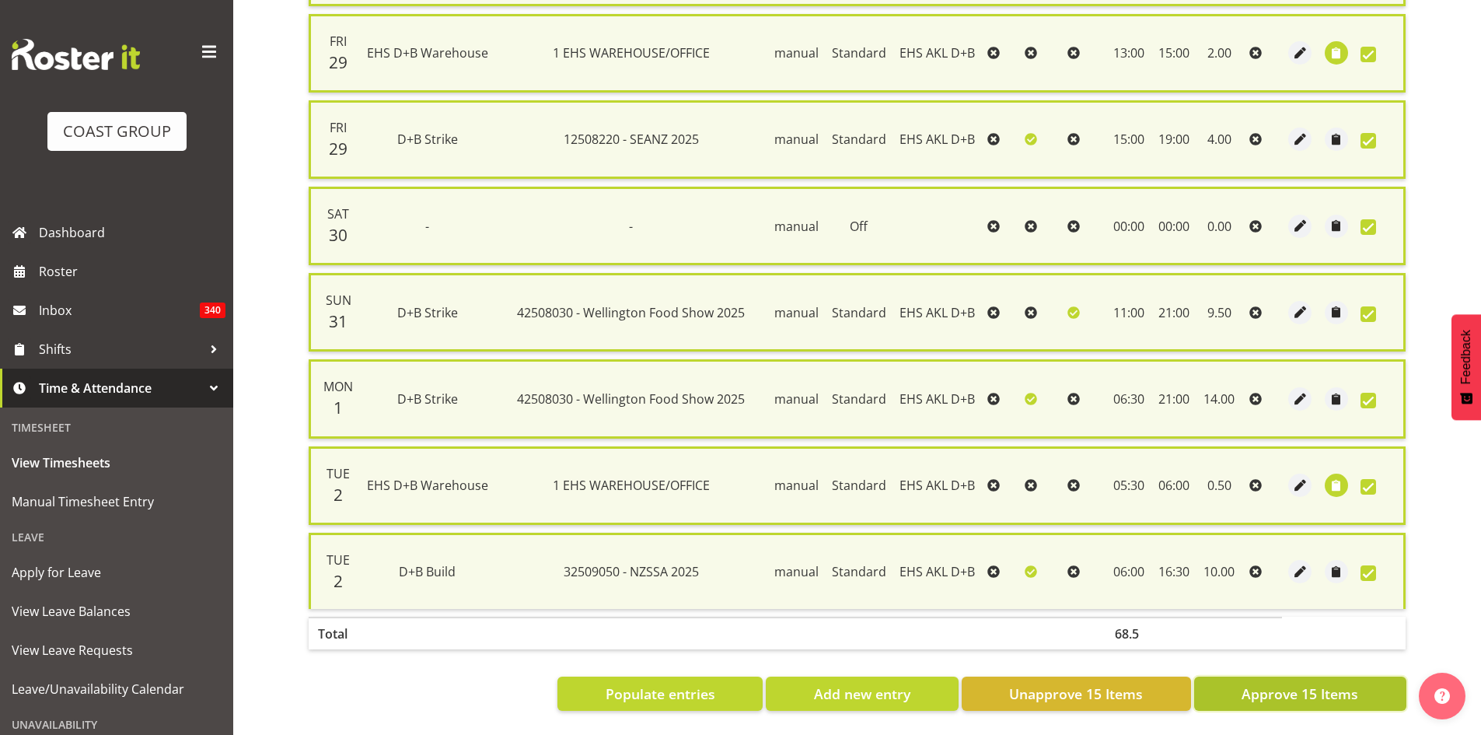
click at [1298, 683] on span "Approve 15 Items" at bounding box center [1300, 693] width 117 height 20
checkbox input "false"
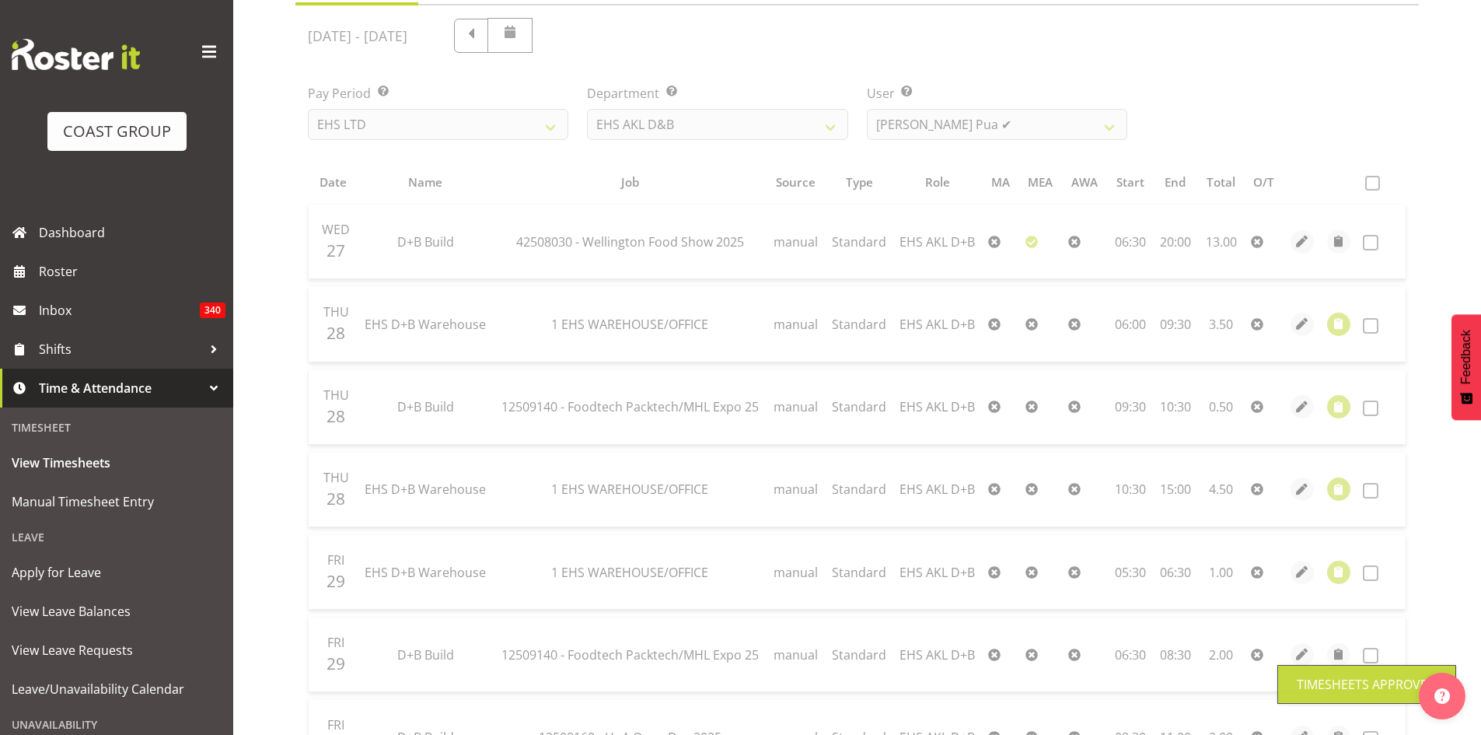
scroll to position [0, 0]
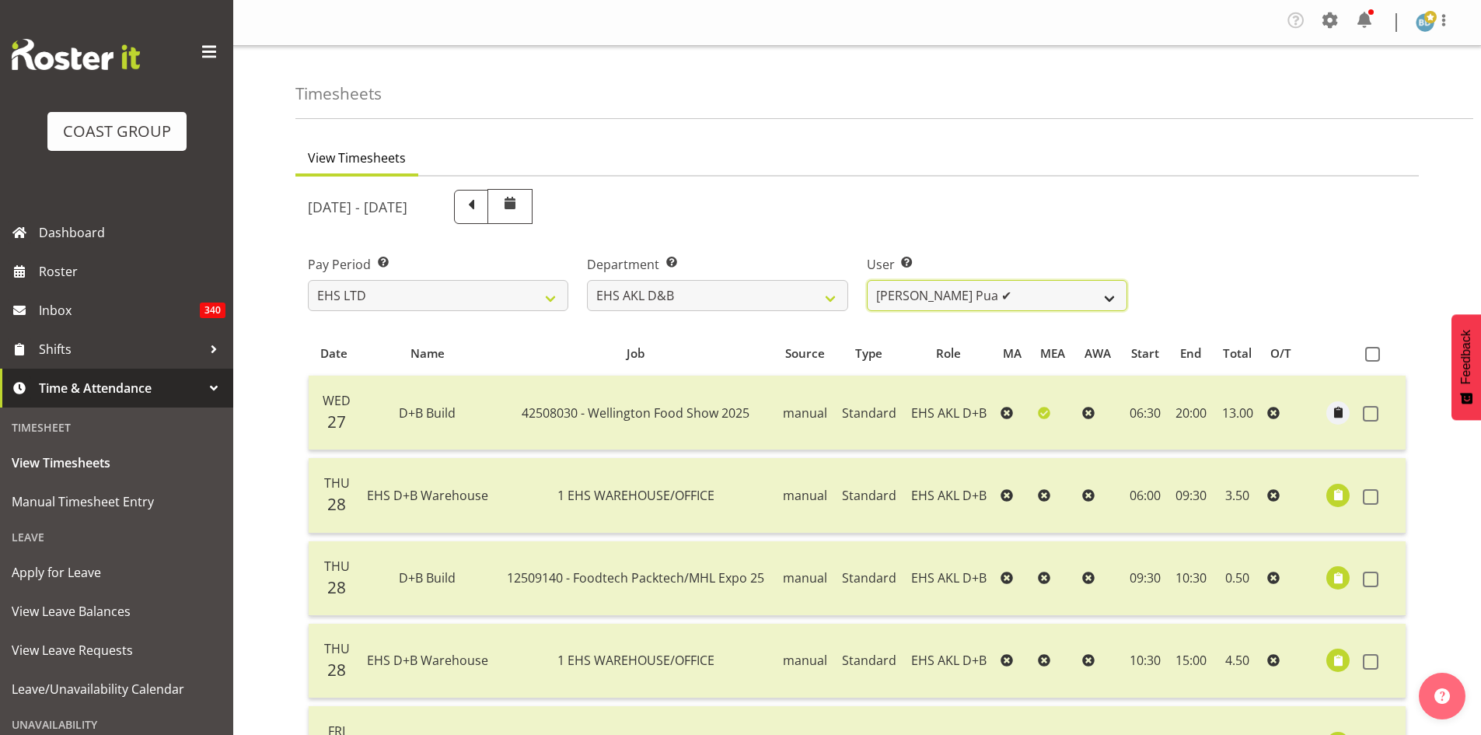
click at [1021, 292] on select "[PERSON_NAME] Pua ✔ [PERSON_NAME] ❌ [PERSON_NAME] ❌ Durham Foster ❌ [PERSON_NAM…" at bounding box center [997, 295] width 260 height 31
click at [867, 280] on select "[PERSON_NAME] Pua ✔ [PERSON_NAME] ❌ [PERSON_NAME] ❌ Durham Foster ❌ [PERSON_NAM…" at bounding box center [997, 295] width 260 height 31
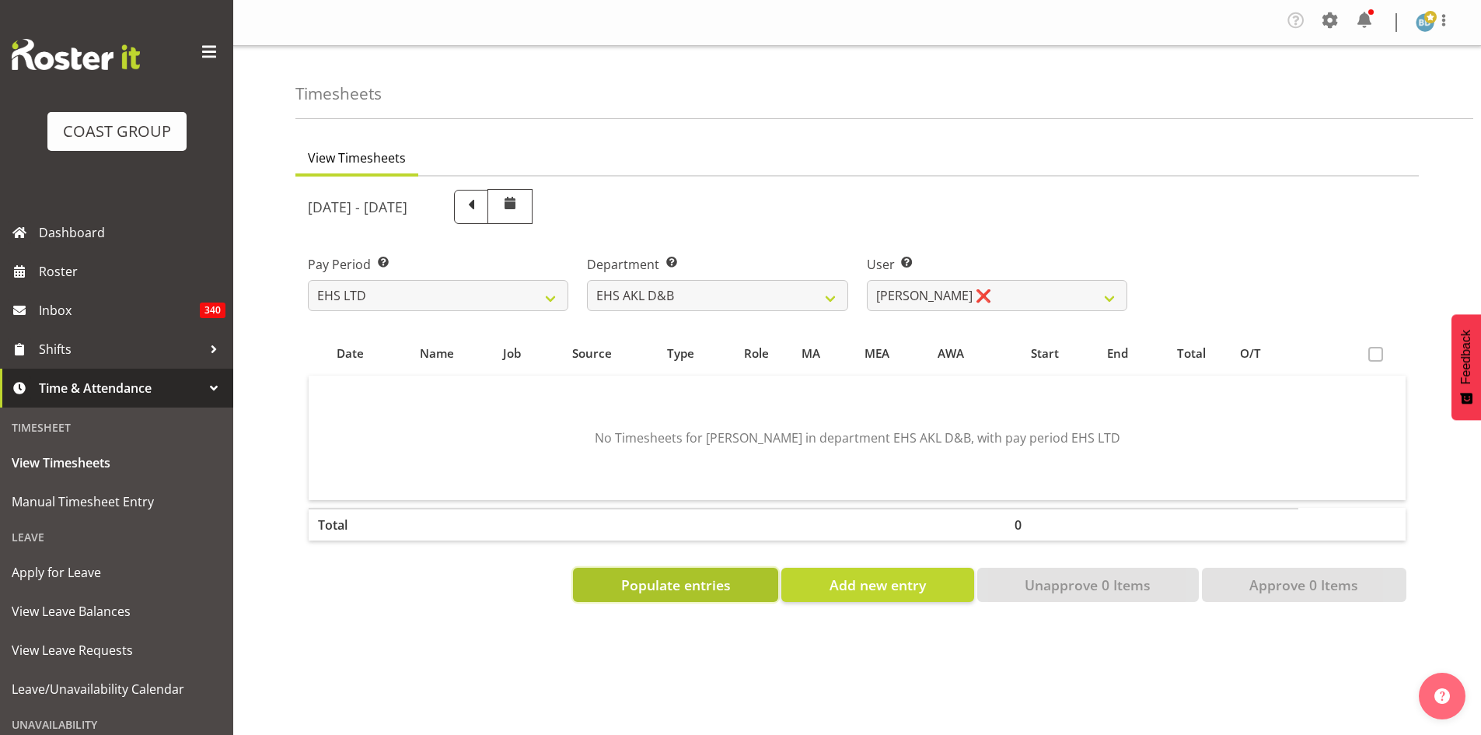
click at [659, 586] on span "Populate entries" at bounding box center [676, 585] width 110 height 20
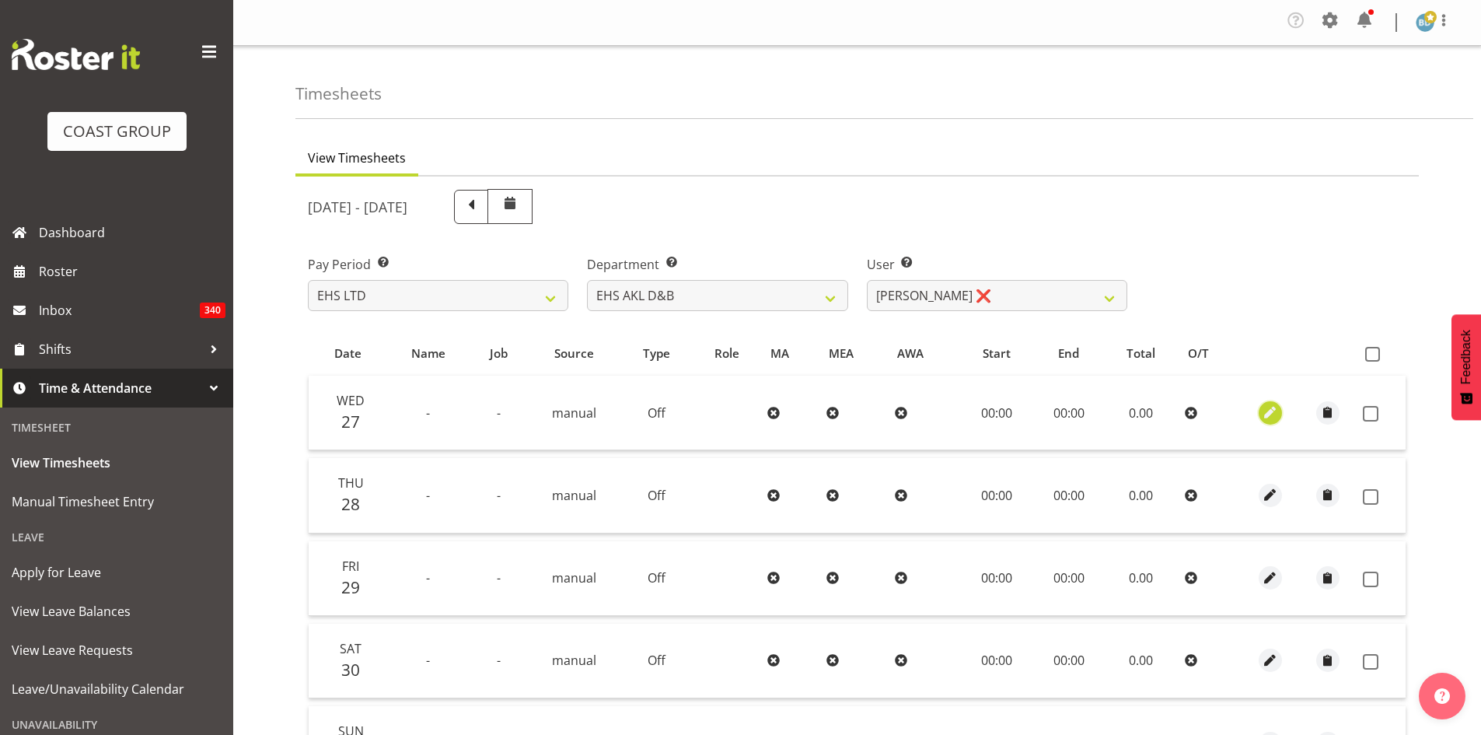
click at [1260, 414] on button "button" at bounding box center [1270, 412] width 23 height 23
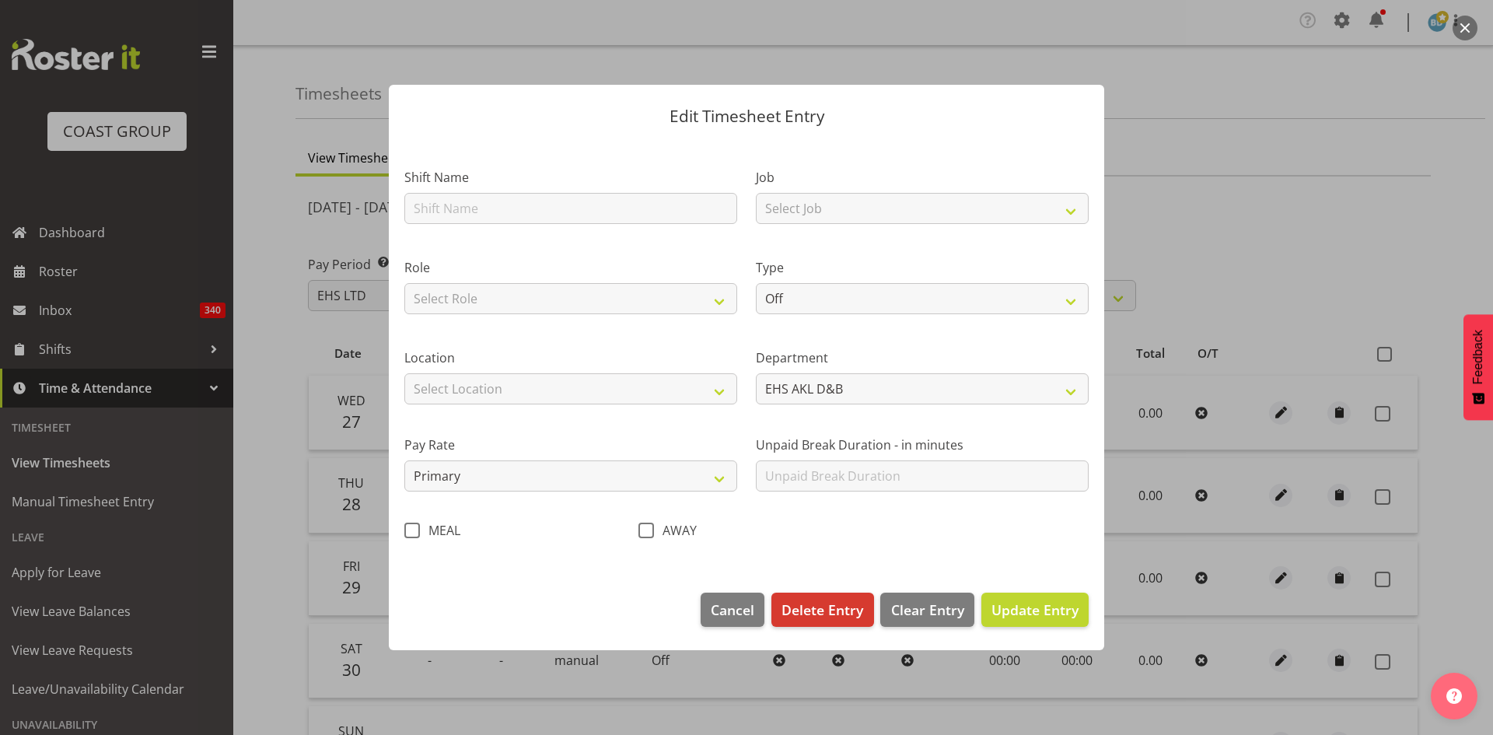
drag, startPoint x: 407, startPoint y: 532, endPoint x: 494, endPoint y: 524, distance: 87.4
click at [407, 533] on span at bounding box center [412, 530] width 16 height 16
click at [407, 533] on input "MEAL" at bounding box center [409, 530] width 10 height 10
click at [1013, 619] on span "Update Entry" at bounding box center [1034, 609] width 87 height 20
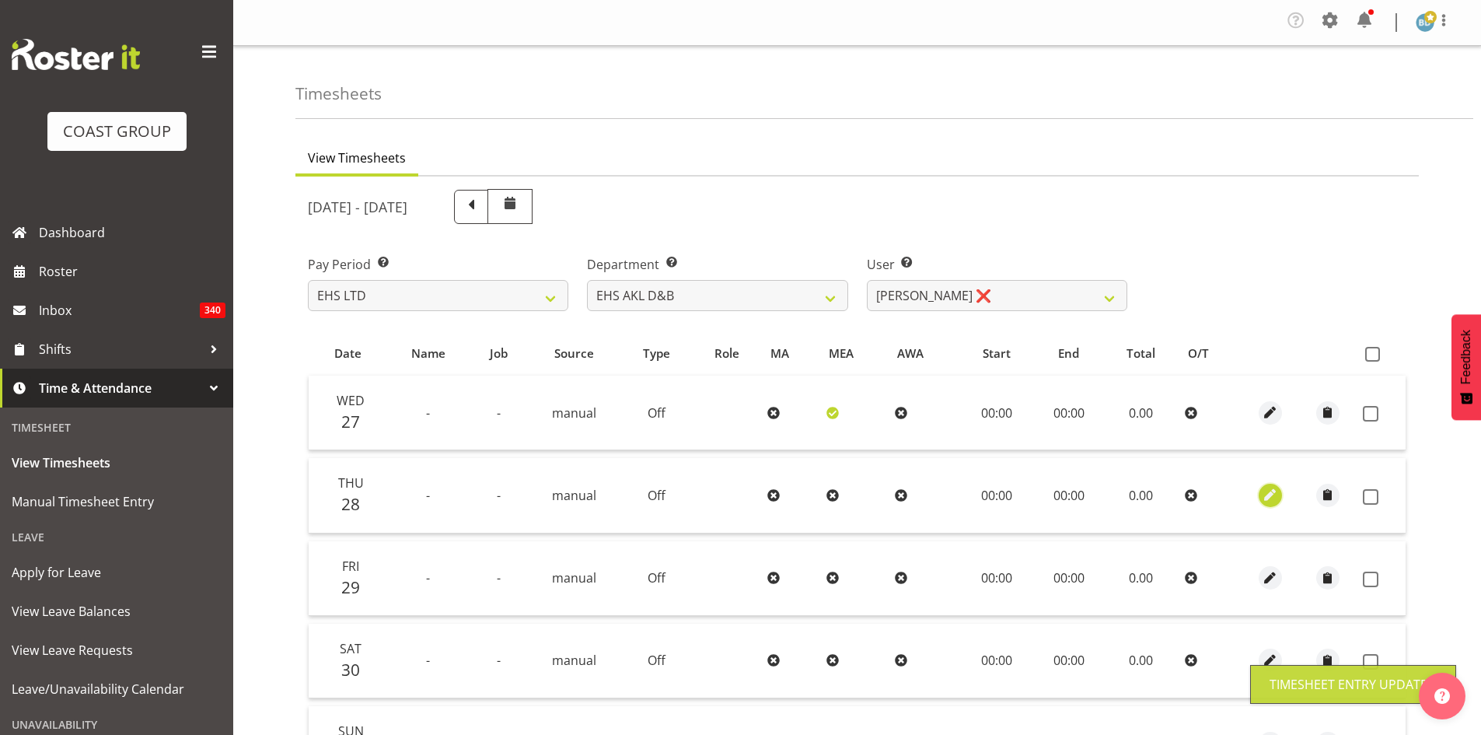
click at [1269, 494] on span "button" at bounding box center [1270, 495] width 18 height 18
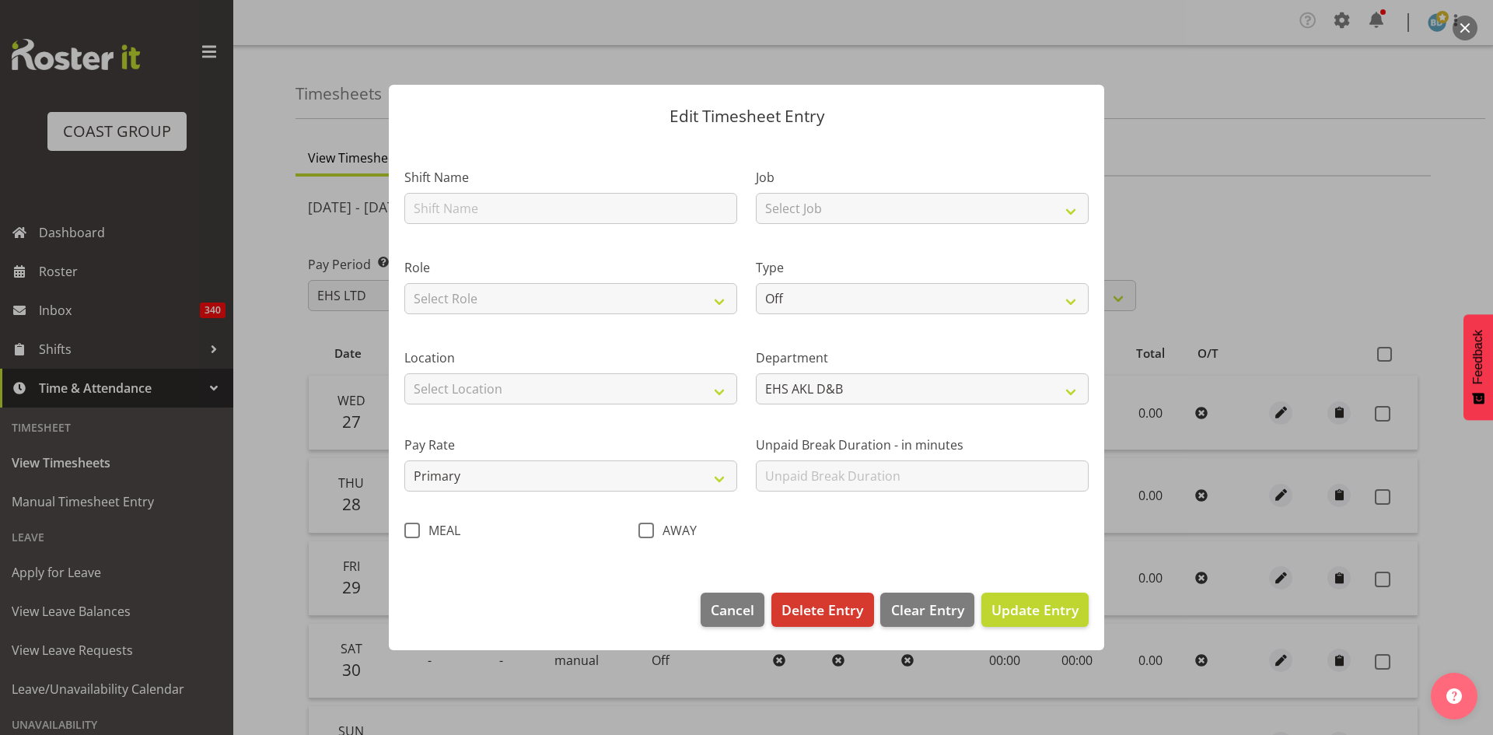
click at [412, 528] on span at bounding box center [412, 530] width 16 height 16
click at [412, 528] on input "MEAL" at bounding box center [409, 530] width 10 height 10
click at [1054, 606] on span "Update Entry" at bounding box center [1034, 609] width 87 height 19
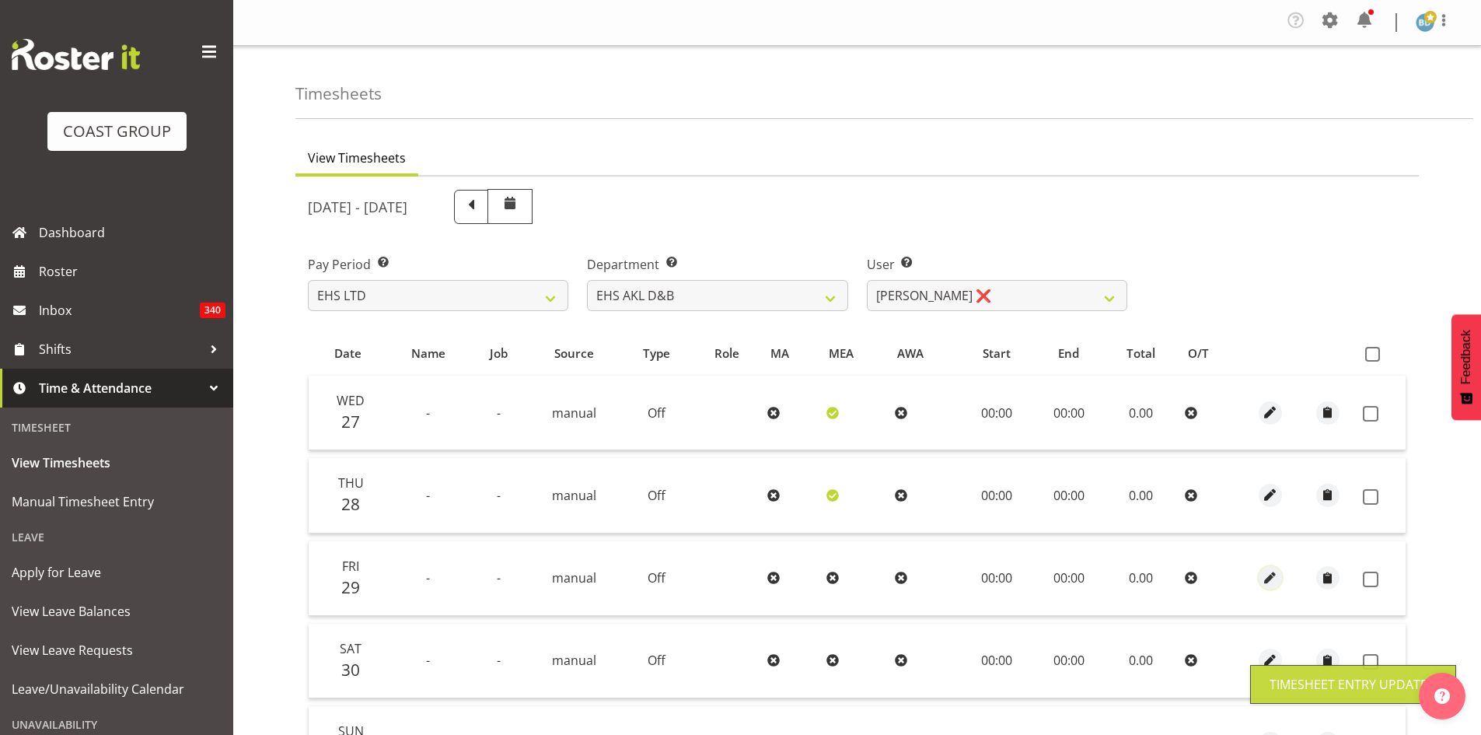
click at [1266, 571] on span "button" at bounding box center [1270, 578] width 18 height 18
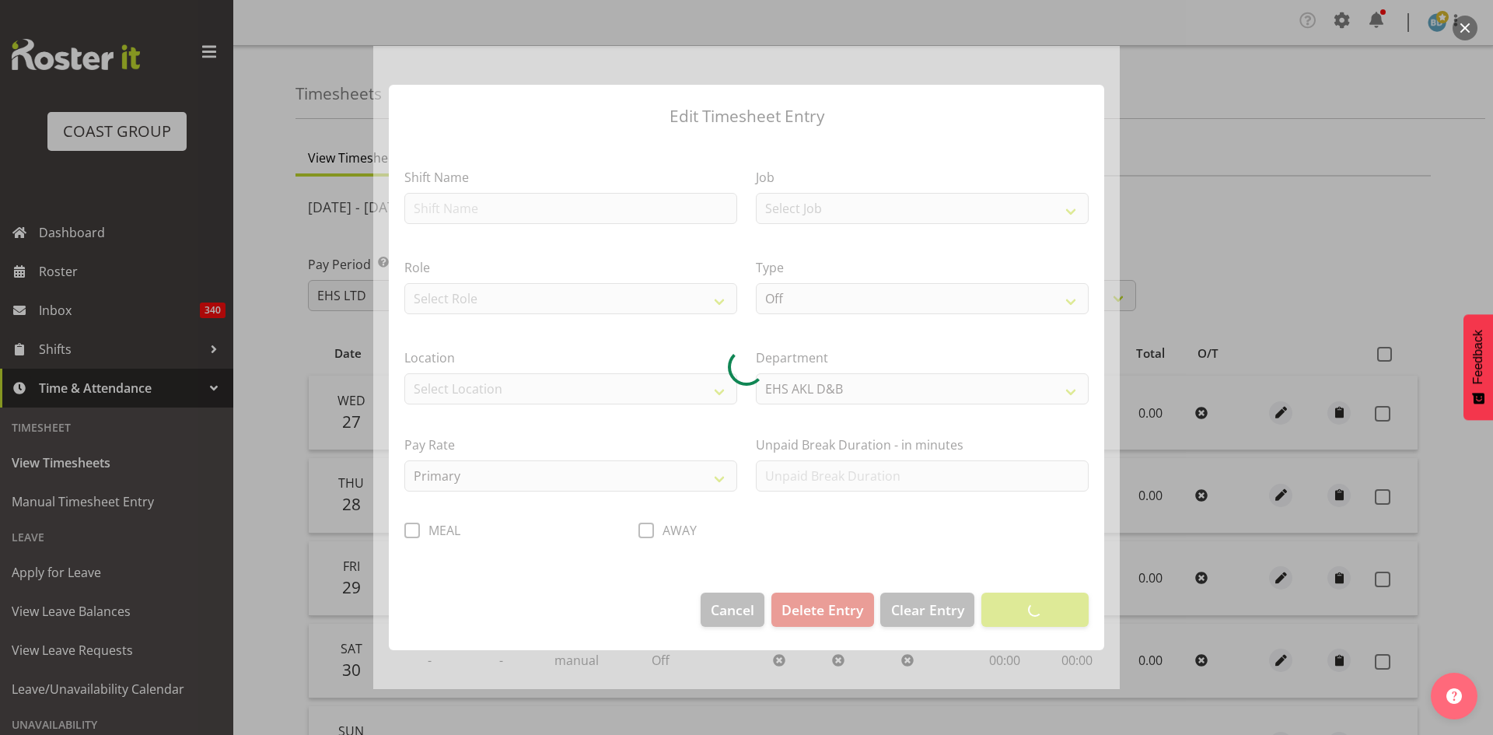
click at [409, 530] on div at bounding box center [746, 367] width 746 height 643
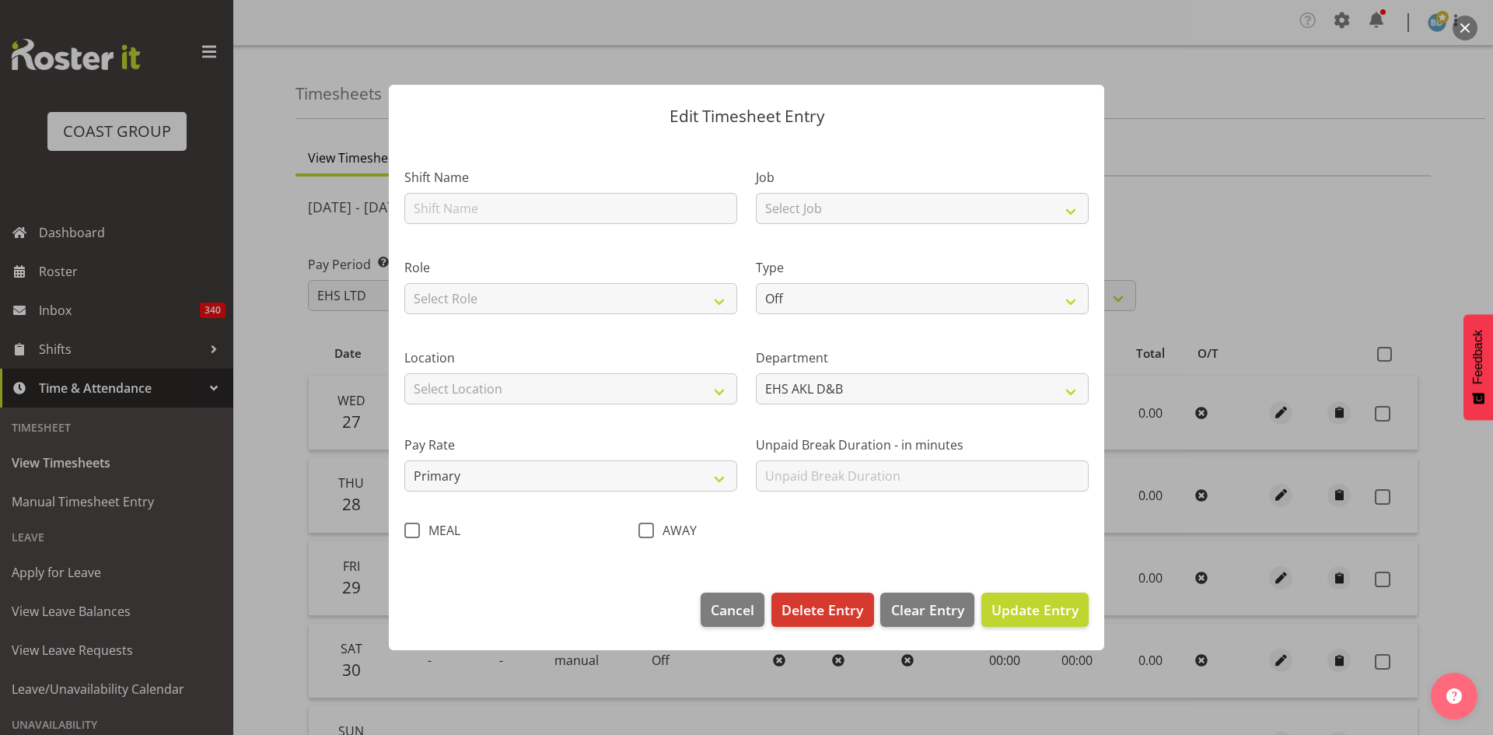
click at [409, 530] on span at bounding box center [412, 530] width 16 height 16
click at [409, 530] on input "MEAL" at bounding box center [409, 530] width 10 height 10
click at [1057, 615] on span "Update Entry" at bounding box center [1034, 609] width 87 height 19
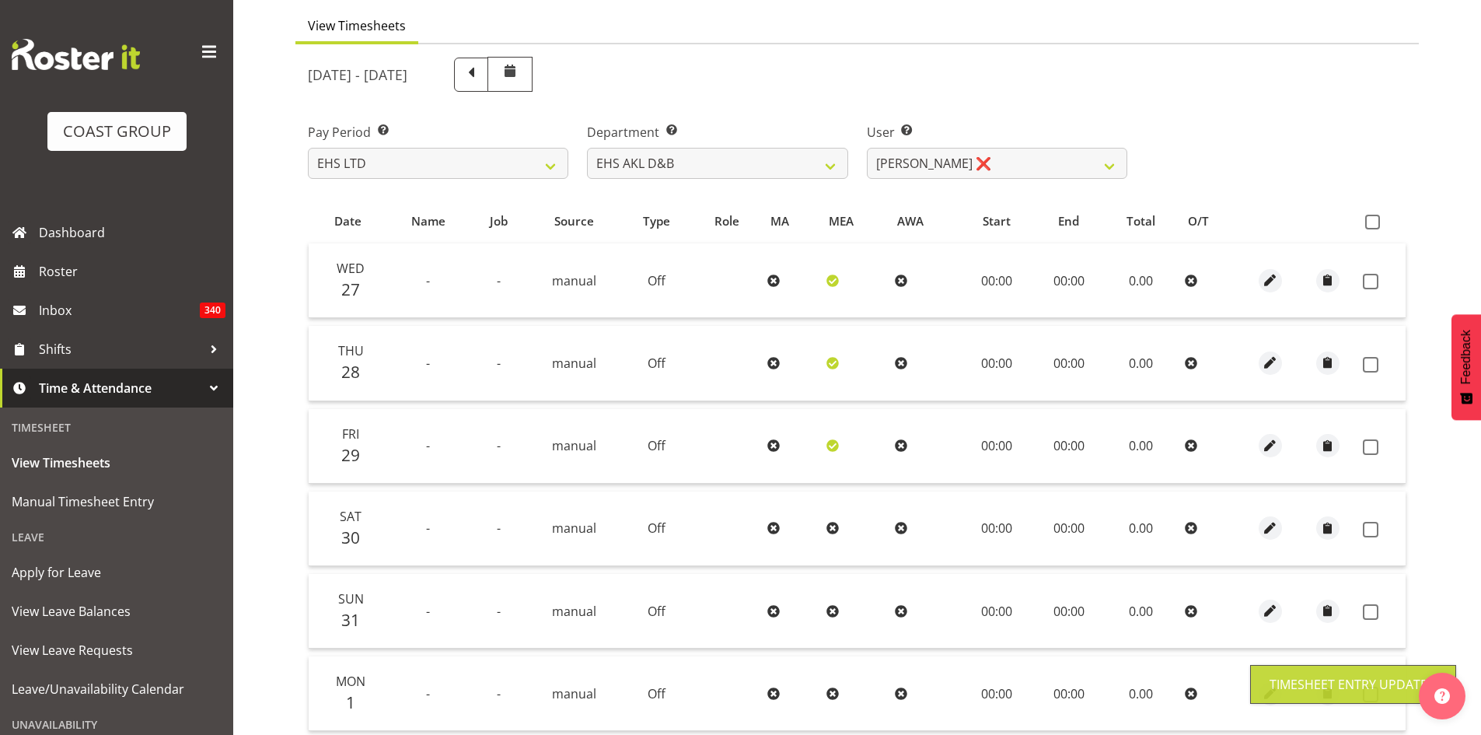
scroll to position [259, 0]
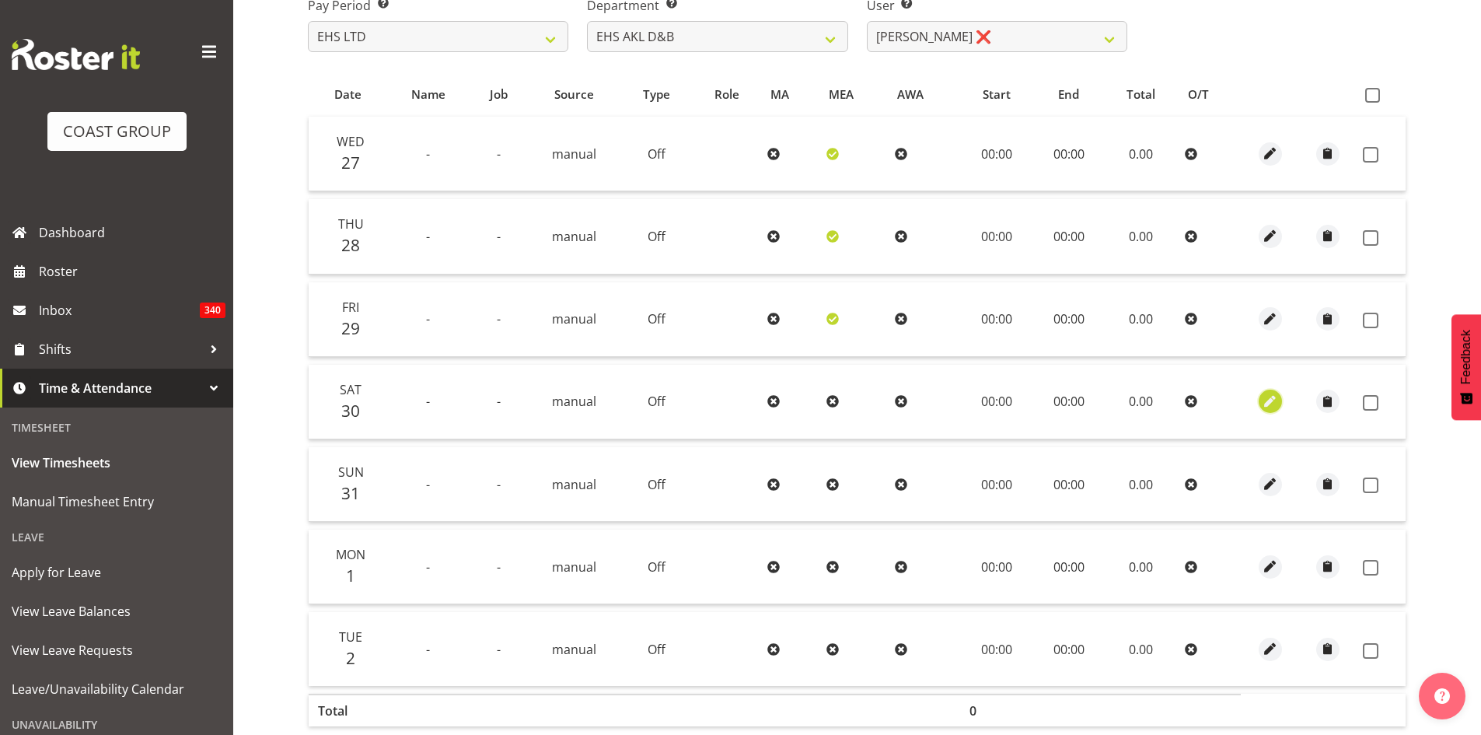
click at [1272, 406] on span "button" at bounding box center [1270, 402] width 18 height 18
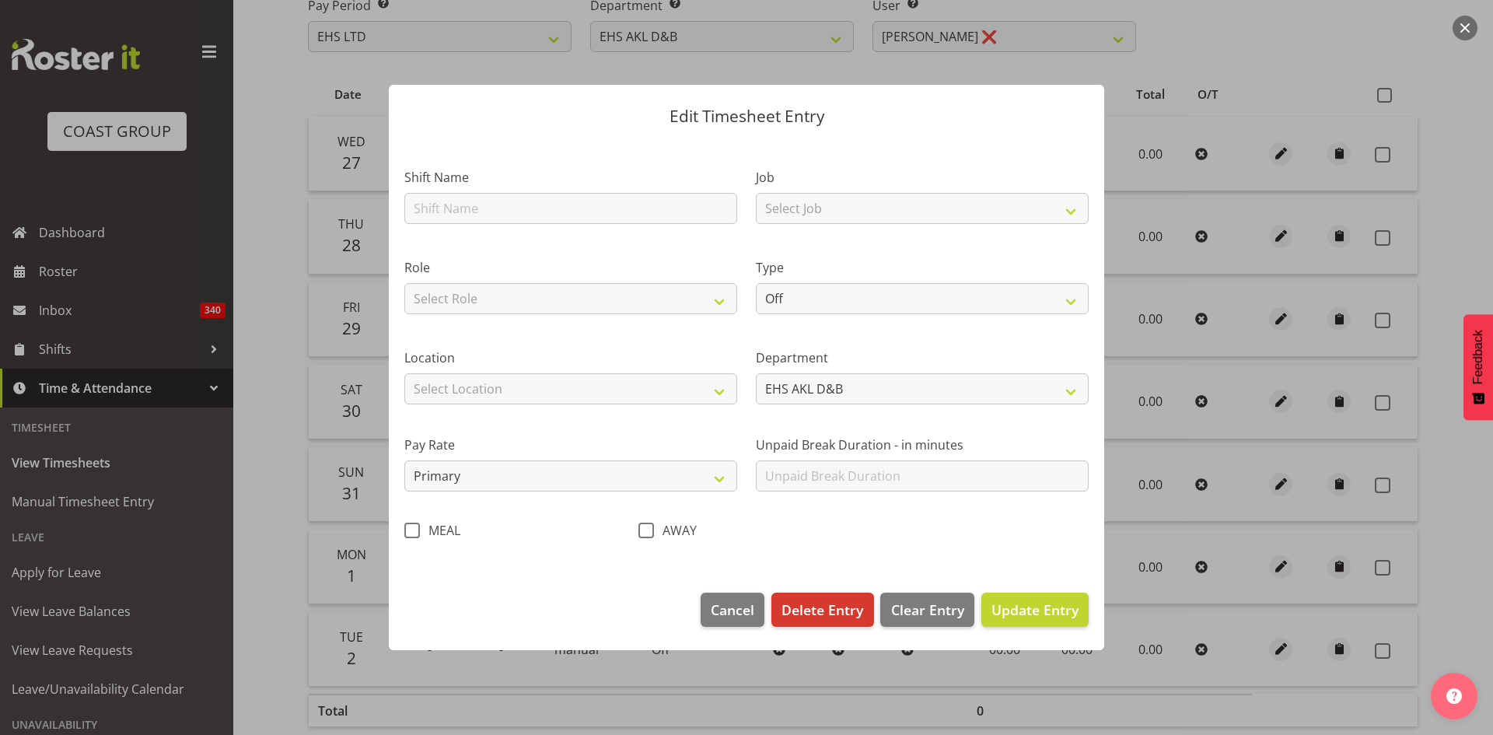
click at [410, 531] on span at bounding box center [412, 530] width 16 height 16
click at [410, 531] on input "MEAL" at bounding box center [409, 530] width 10 height 10
click at [1044, 617] on span "Update Entry" at bounding box center [1034, 609] width 87 height 19
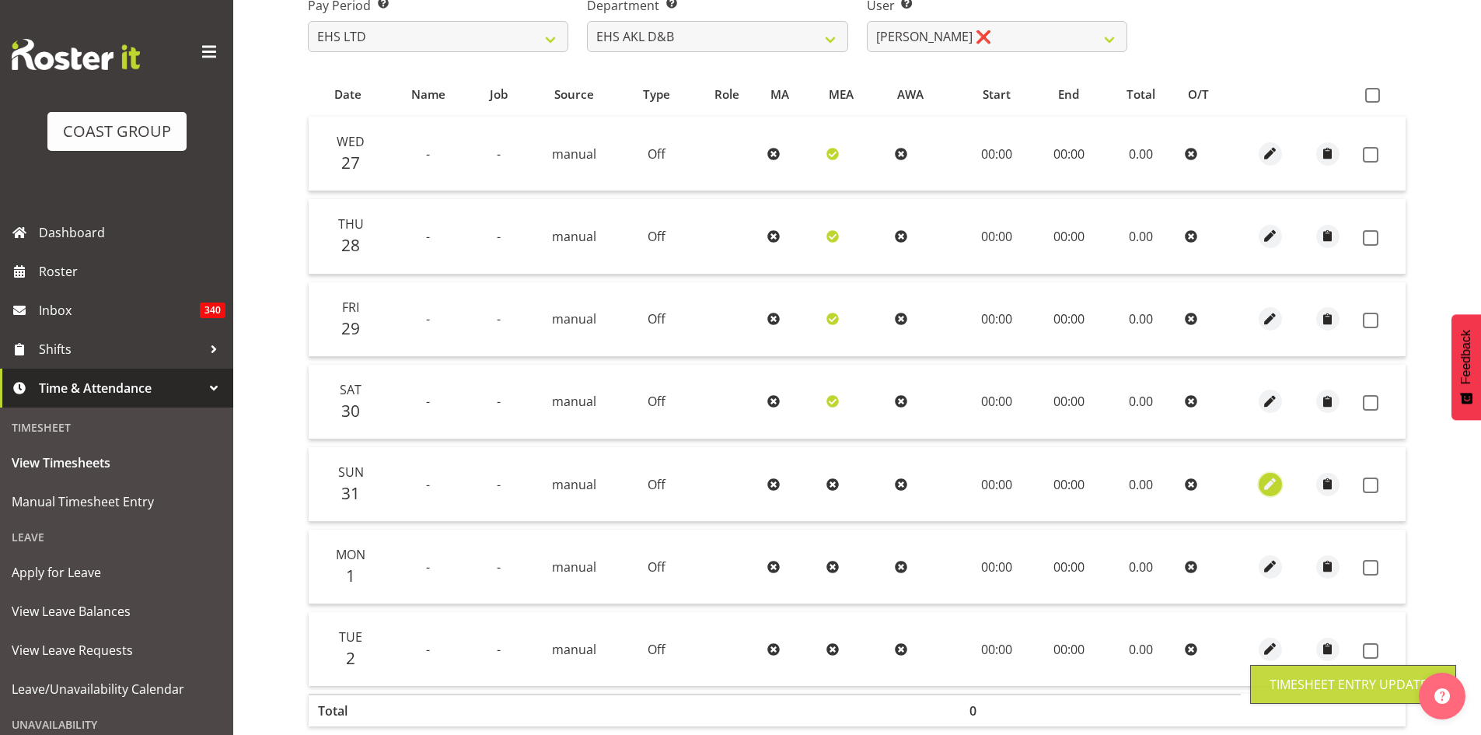
click at [1268, 487] on span "button" at bounding box center [1270, 484] width 18 height 18
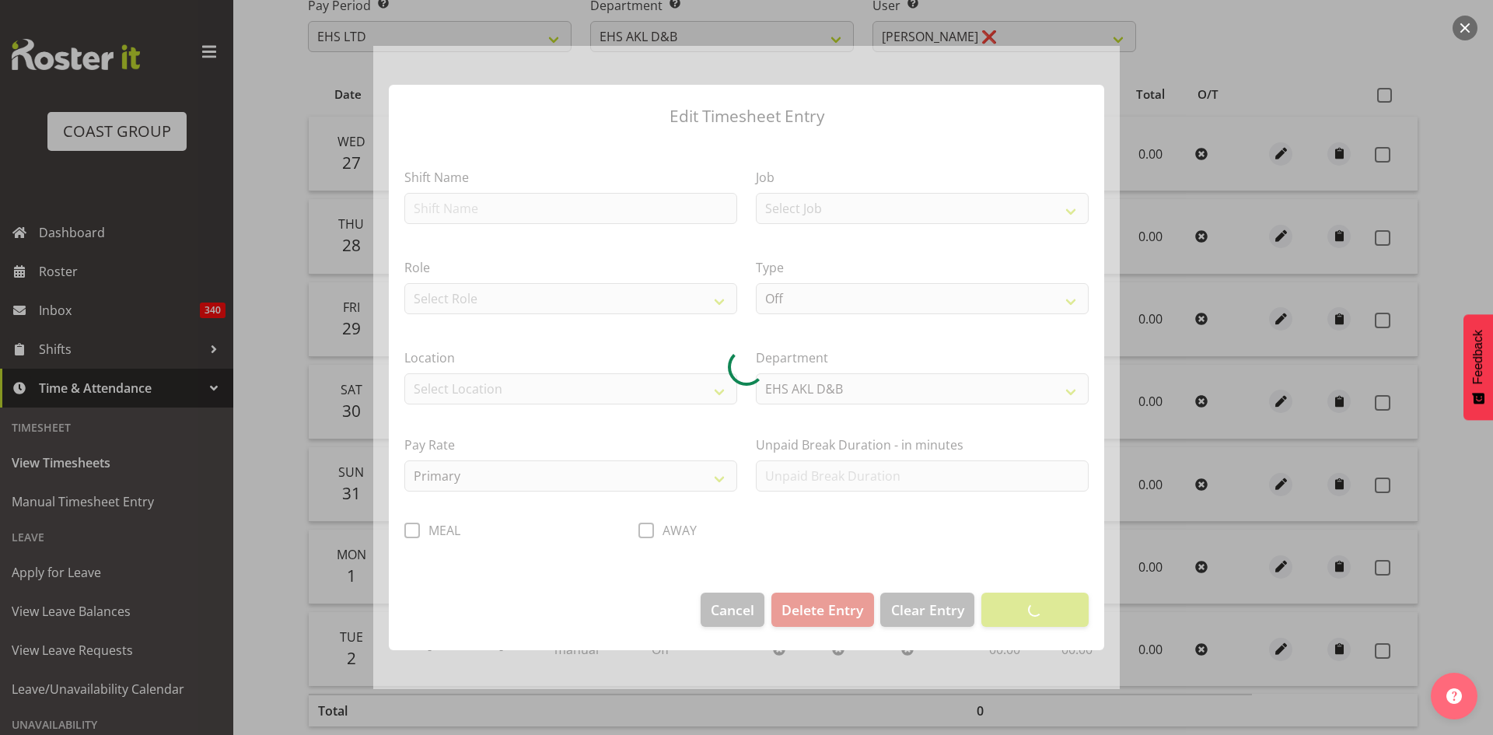
click at [416, 533] on div at bounding box center [746, 367] width 746 height 643
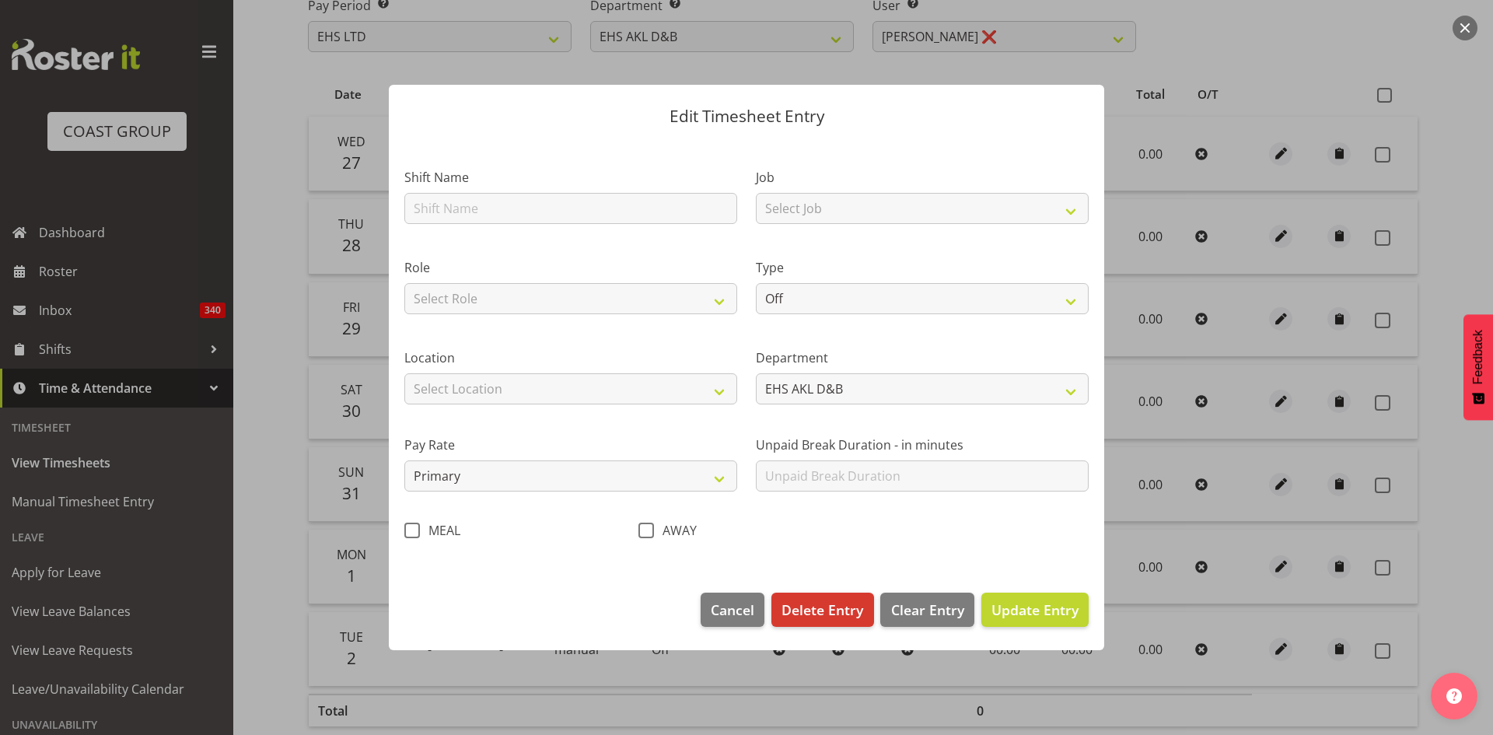
click at [416, 533] on span at bounding box center [412, 530] width 16 height 16
click at [414, 533] on input "MEAL" at bounding box center [409, 530] width 10 height 10
click at [1043, 617] on span "Update Entry" at bounding box center [1034, 609] width 87 height 19
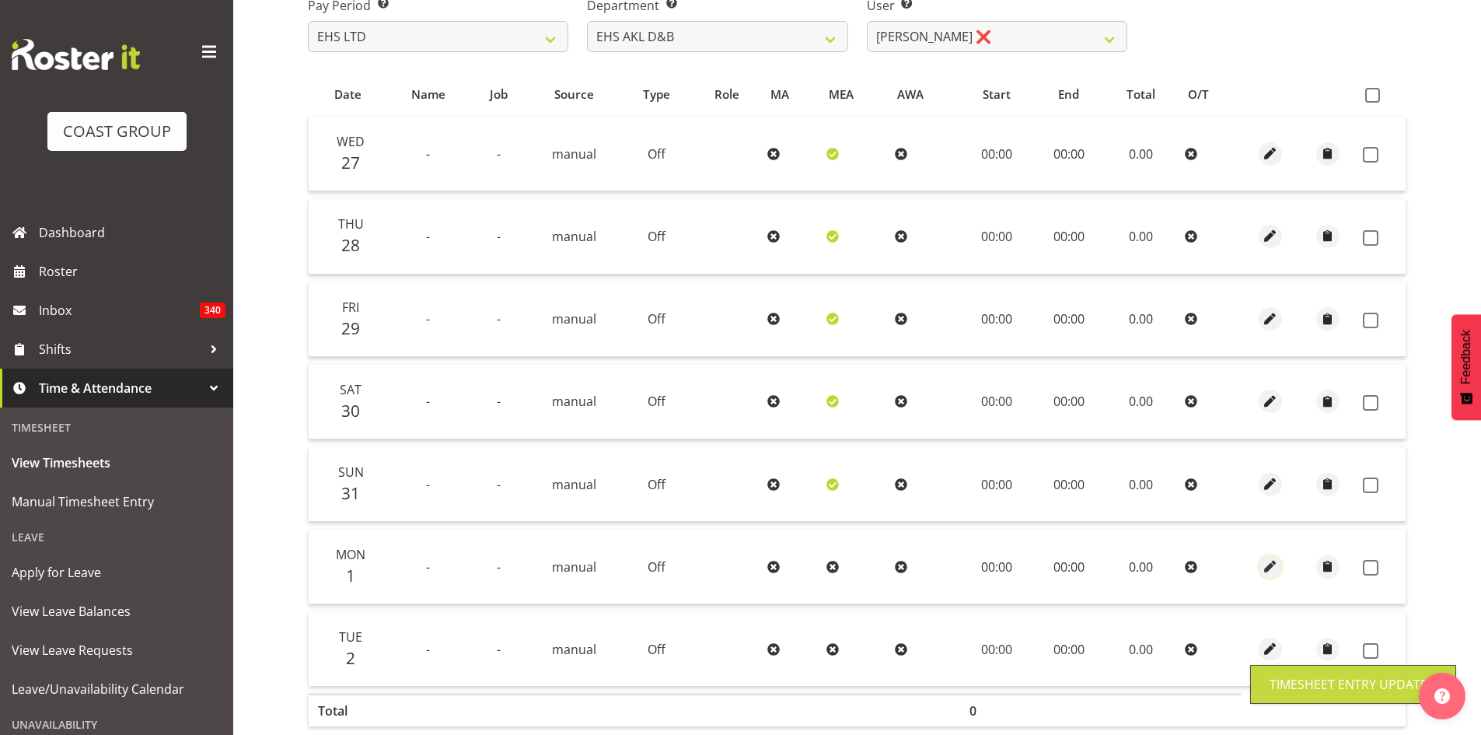
click at [1272, 564] on span "button" at bounding box center [1270, 566] width 18 height 18
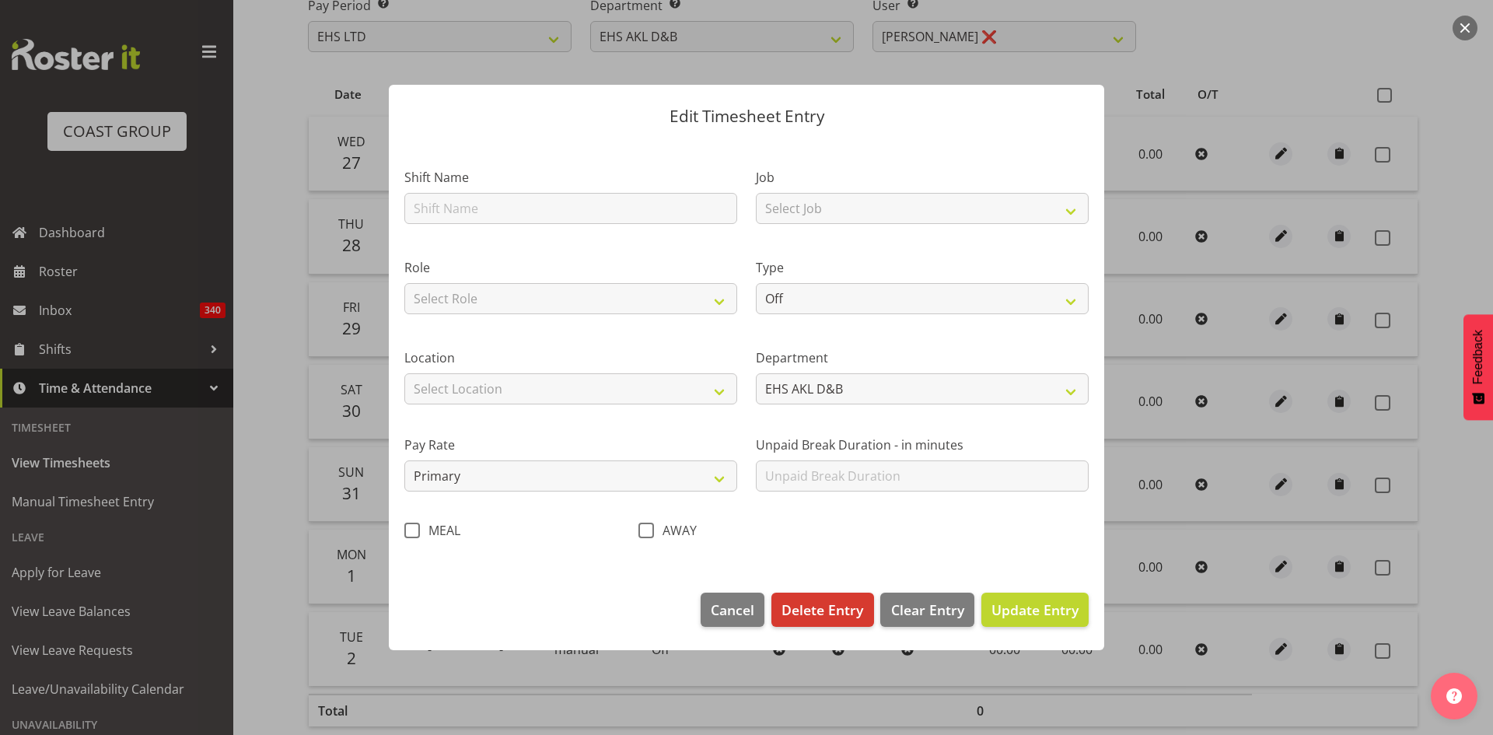
click at [407, 533] on span at bounding box center [412, 530] width 16 height 16
click at [407, 533] on input "MEAL" at bounding box center [409, 530] width 10 height 10
click at [1005, 607] on span "Update Entry" at bounding box center [1034, 609] width 87 height 19
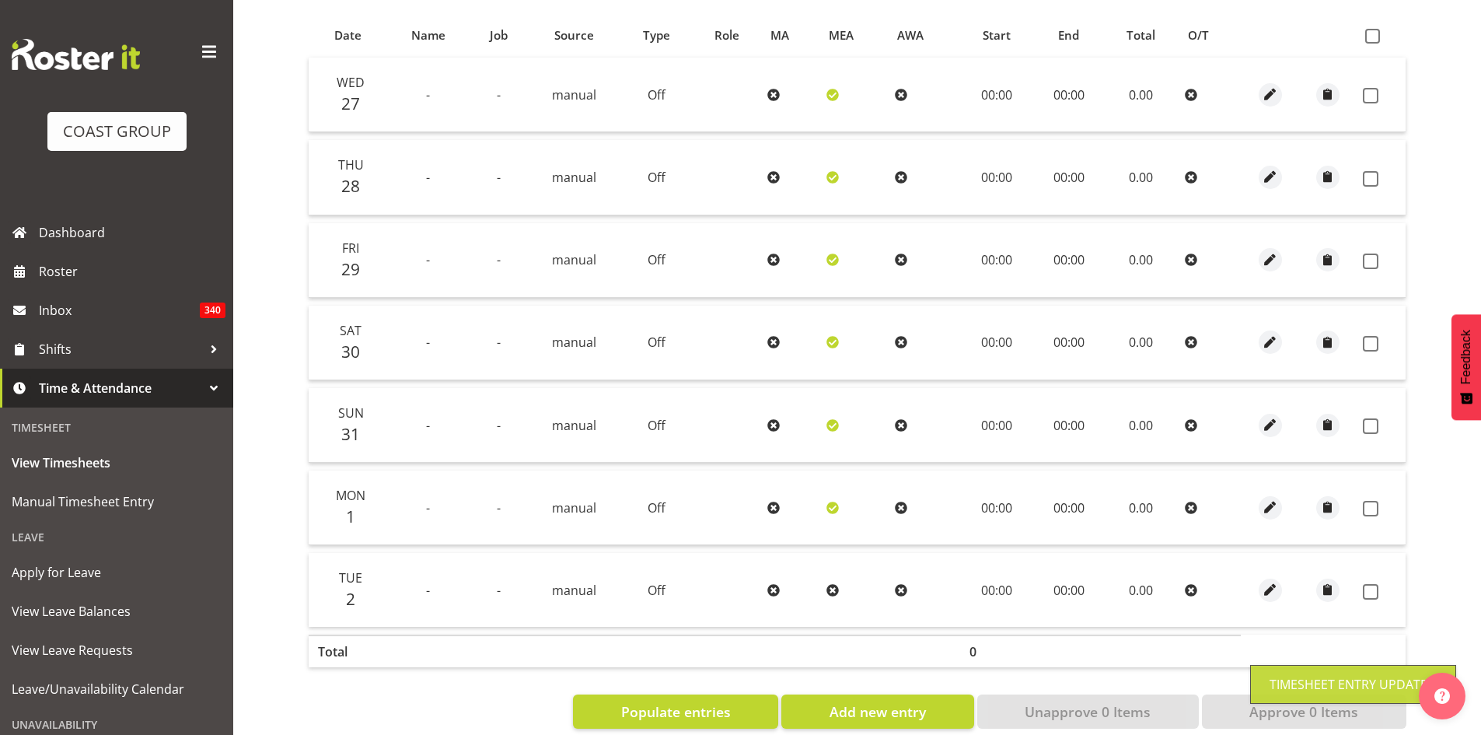
scroll to position [348, 0]
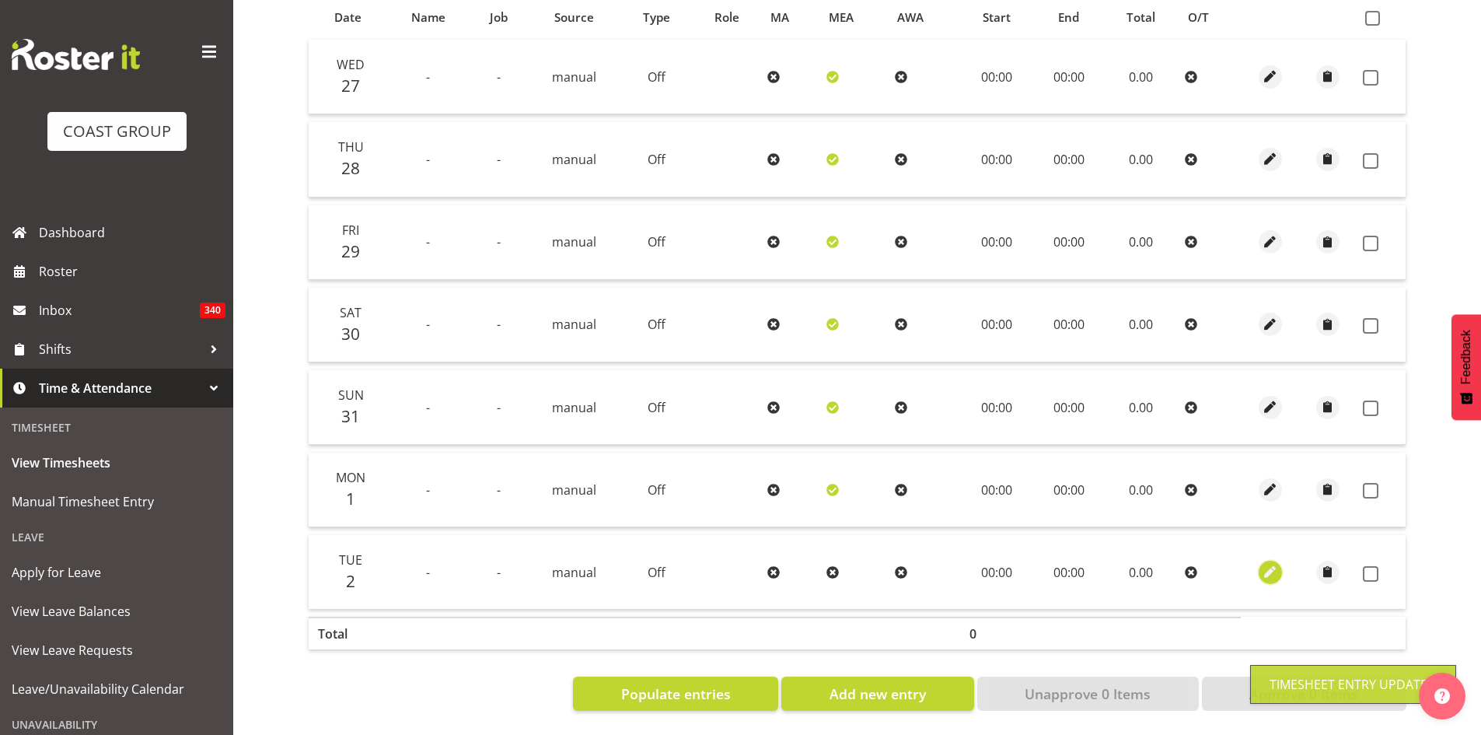
click at [1268, 563] on span "button" at bounding box center [1270, 572] width 18 height 18
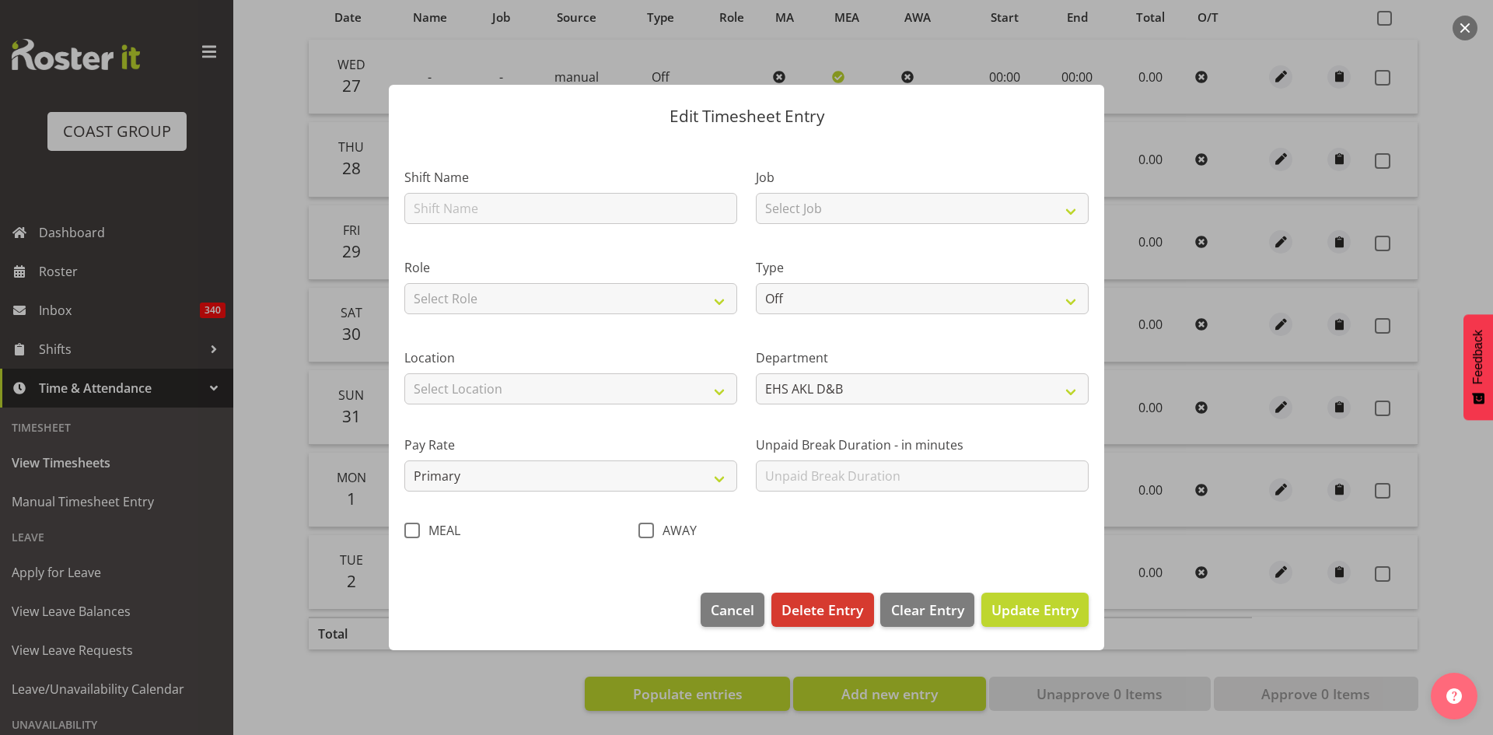
click at [412, 530] on span at bounding box center [412, 530] width 16 height 16
click at [412, 530] on input "MEAL" at bounding box center [409, 530] width 10 height 10
click at [1060, 613] on span "Update Entry" at bounding box center [1034, 609] width 87 height 19
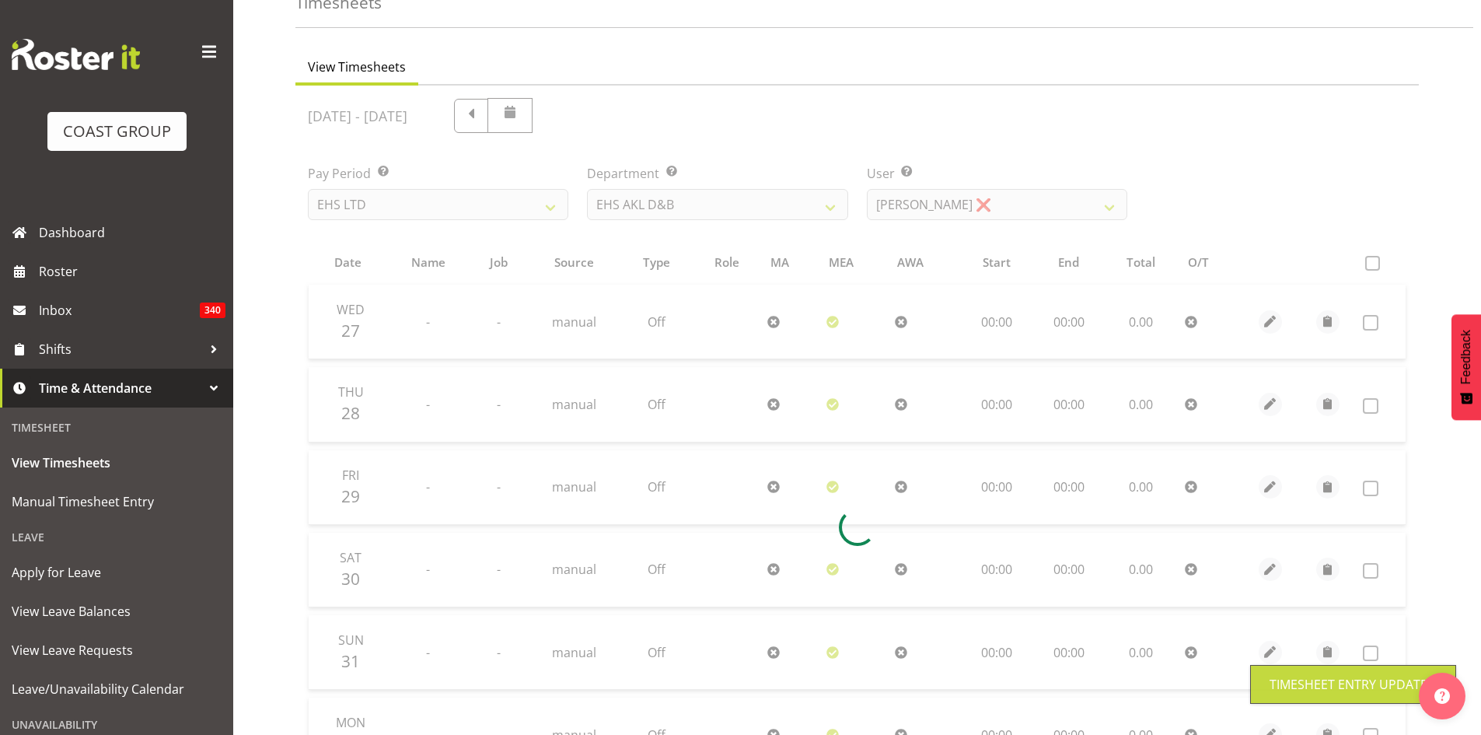
scroll to position [0, 0]
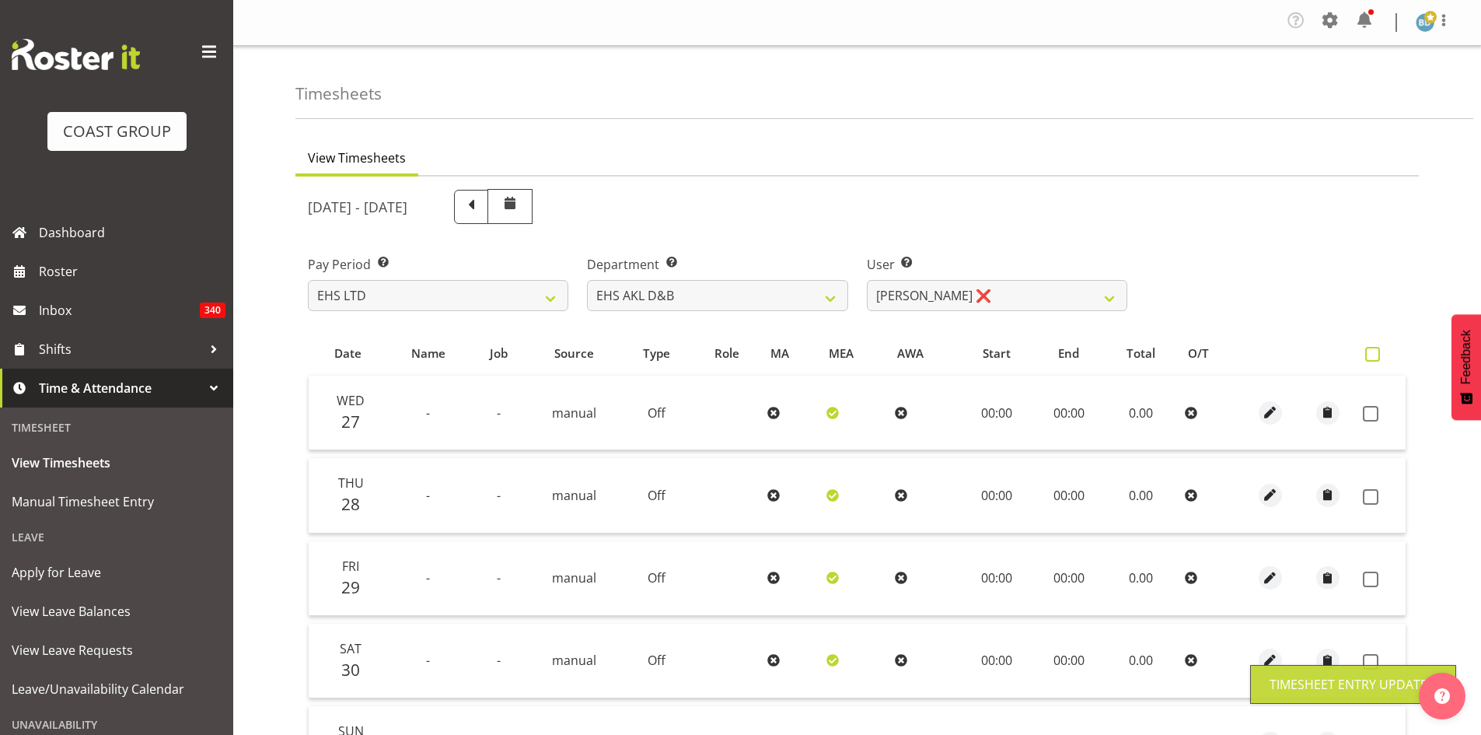
click at [1374, 358] on span at bounding box center [1372, 354] width 15 height 15
click at [1374, 358] on input "checkbox" at bounding box center [1370, 354] width 10 height 10
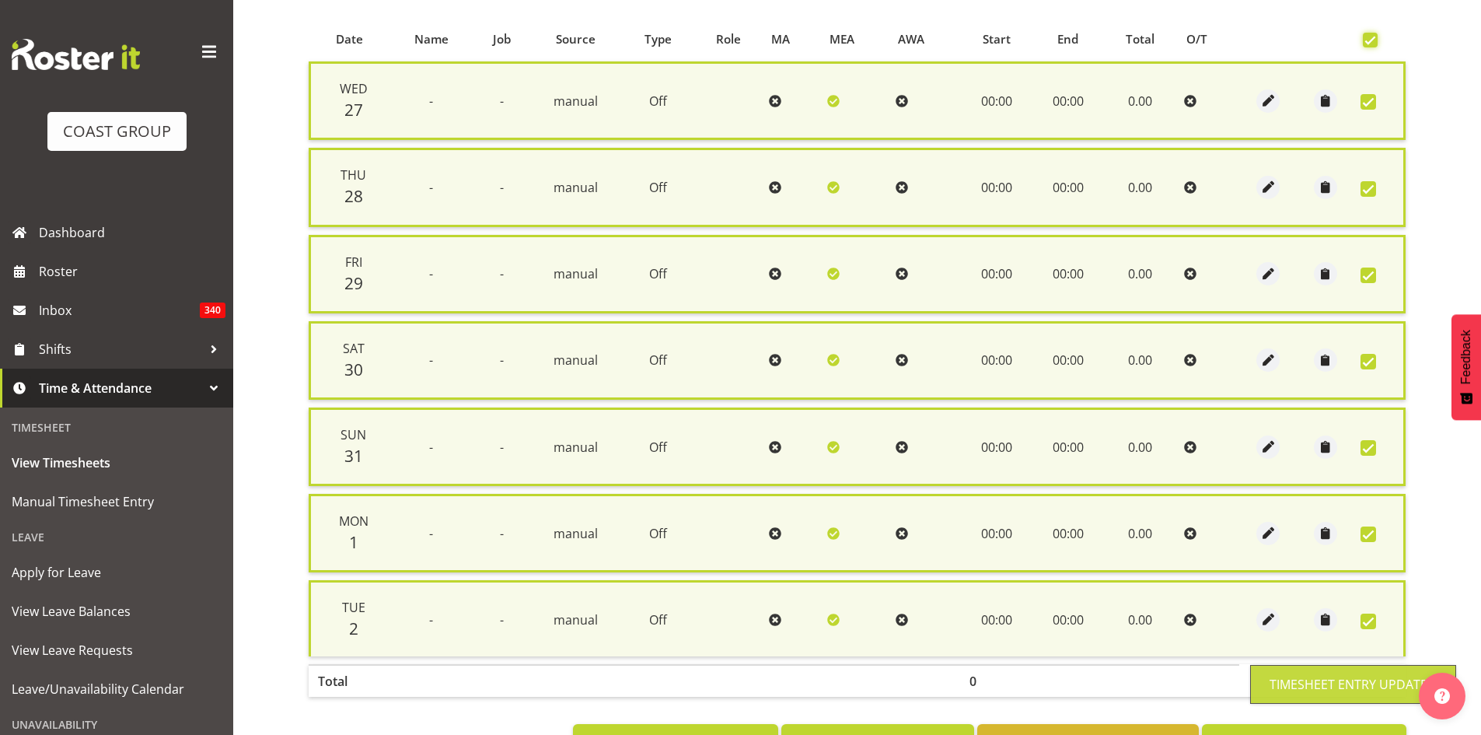
scroll to position [373, 0]
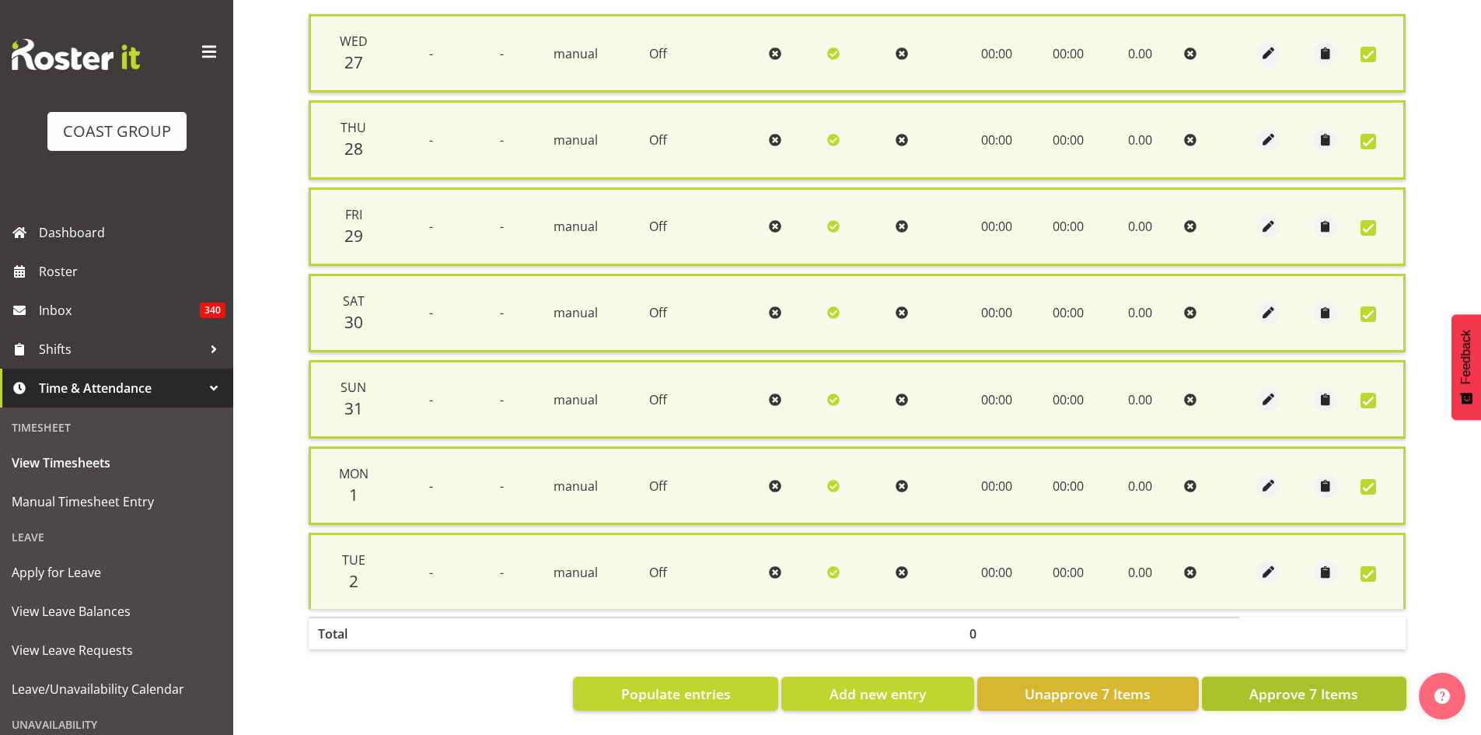
click at [1300, 690] on span "Approve 7 Items" at bounding box center [1303, 693] width 109 height 20
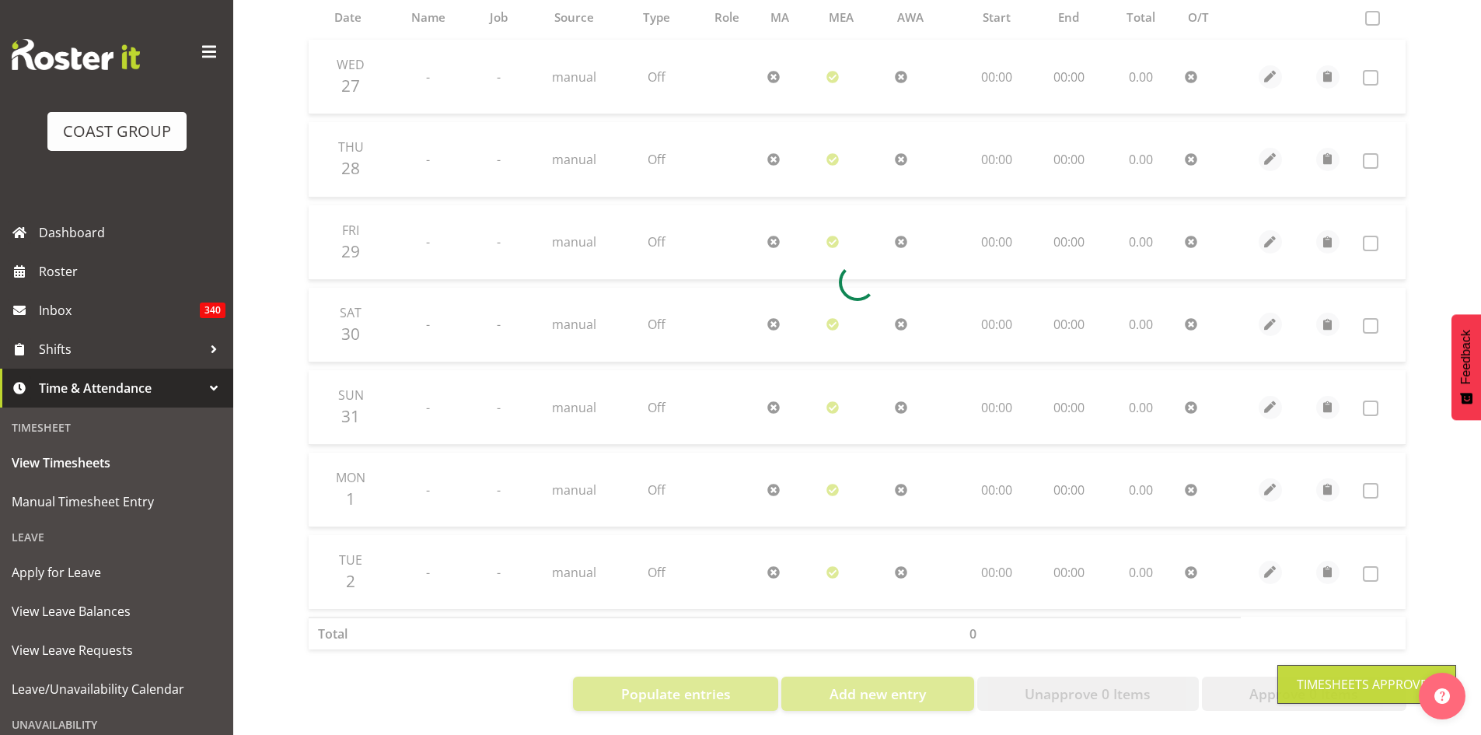
scroll to position [0, 0]
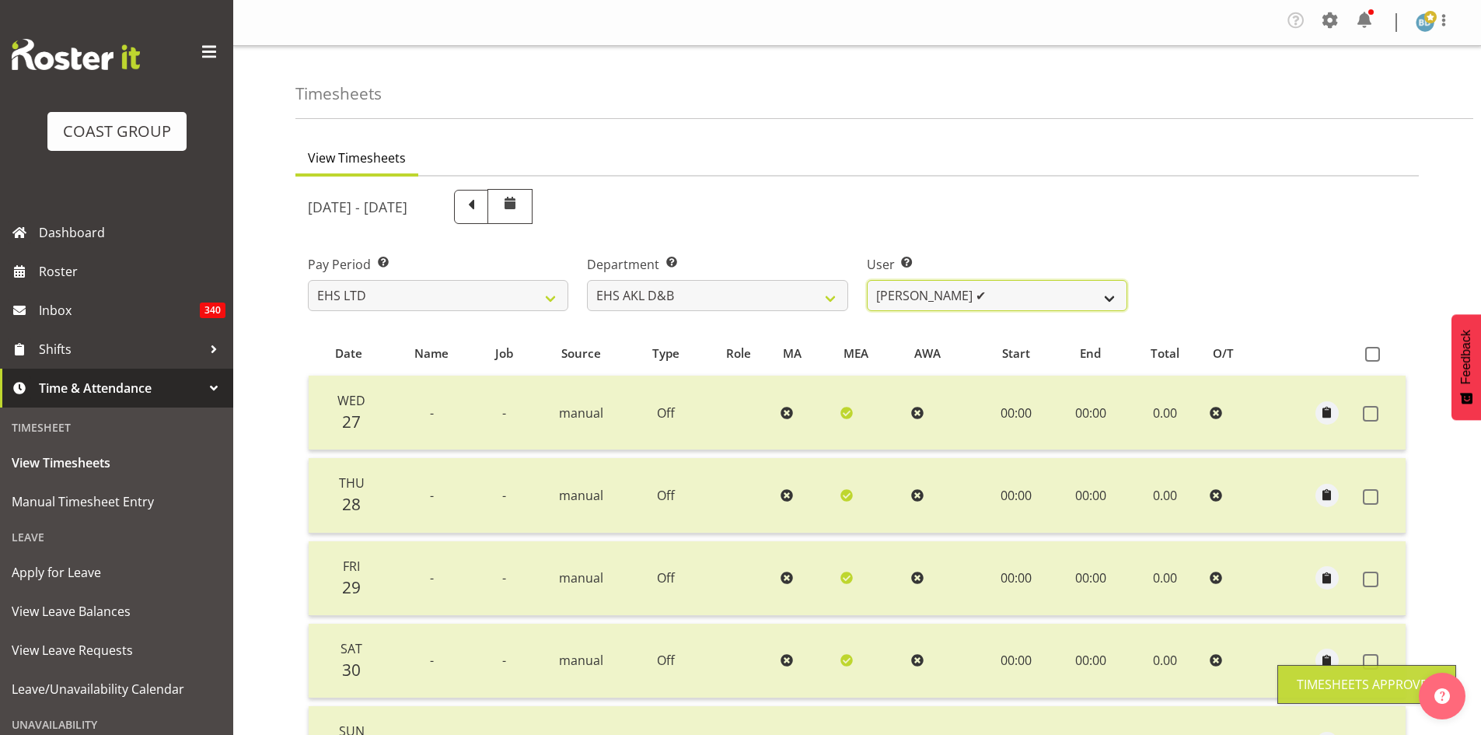
click at [940, 304] on select "[PERSON_NAME] Pua ✔ [PERSON_NAME] ✔ [PERSON_NAME] ❌ [PERSON_NAME] ❌ [PERSON_NAM…" at bounding box center [997, 295] width 260 height 31
click at [867, 280] on select "[PERSON_NAME] Pua ✔ [PERSON_NAME] ✔ [PERSON_NAME] ❌ [PERSON_NAME] ❌ [PERSON_NAM…" at bounding box center [997, 295] width 260 height 31
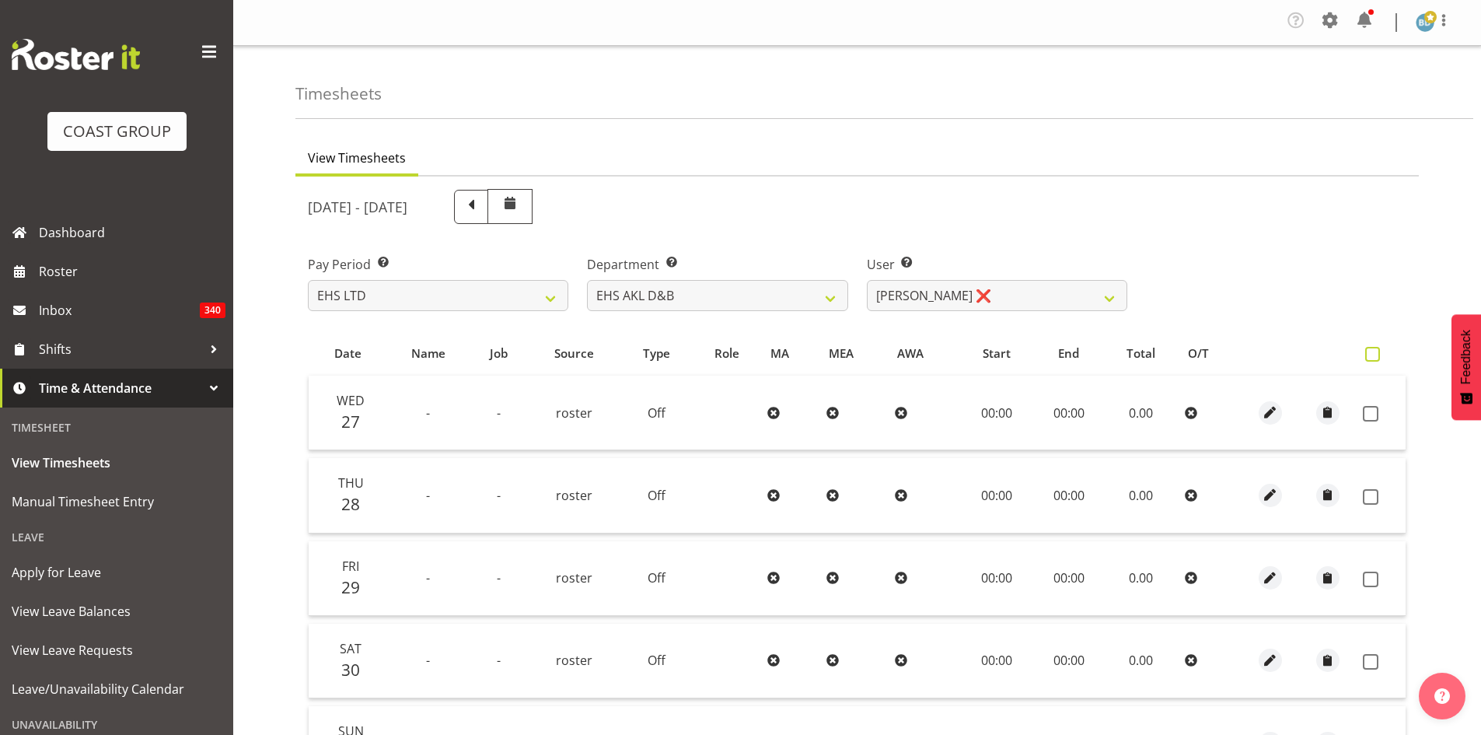
click at [1373, 356] on span at bounding box center [1372, 354] width 15 height 15
click at [1373, 356] on input "checkbox" at bounding box center [1370, 354] width 10 height 10
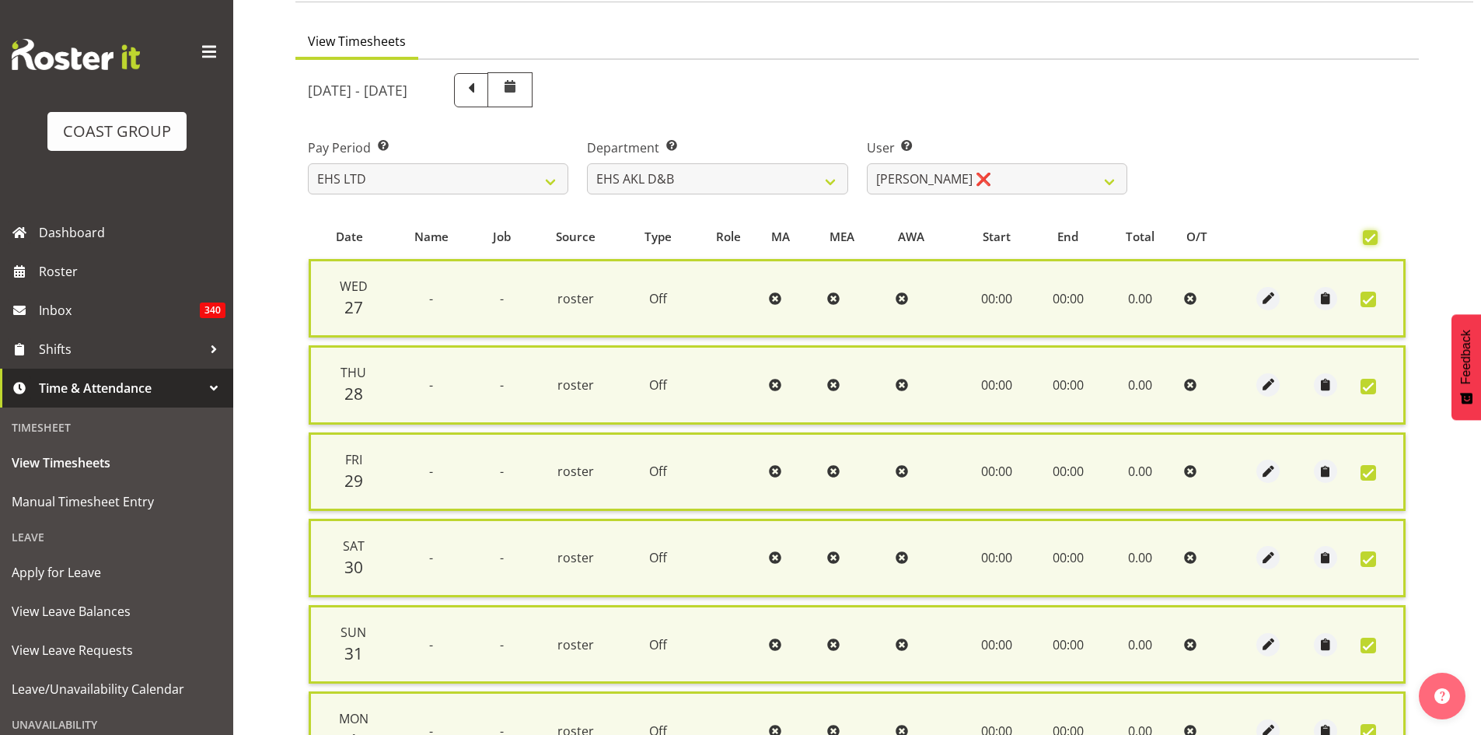
scroll to position [373, 0]
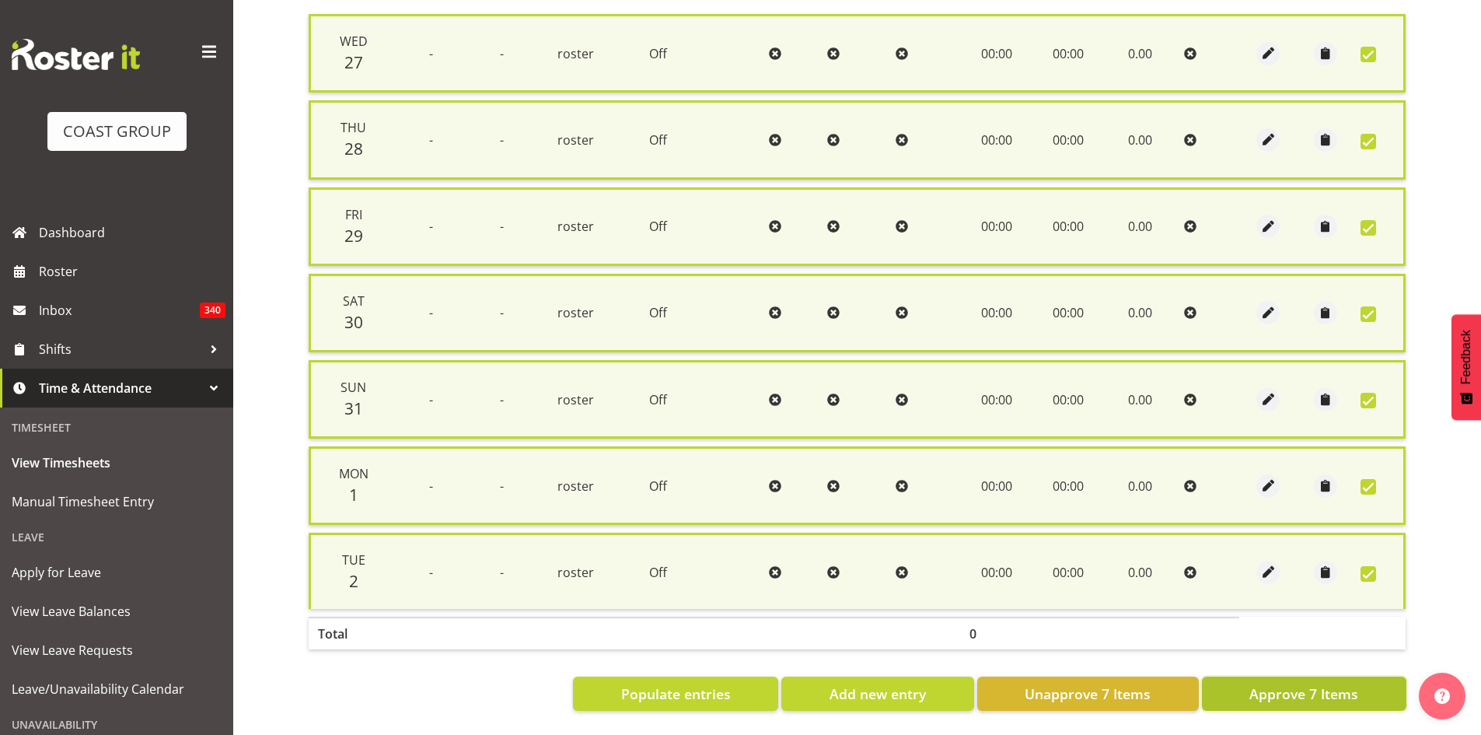
click at [1282, 683] on span "Approve 7 Items" at bounding box center [1303, 693] width 109 height 20
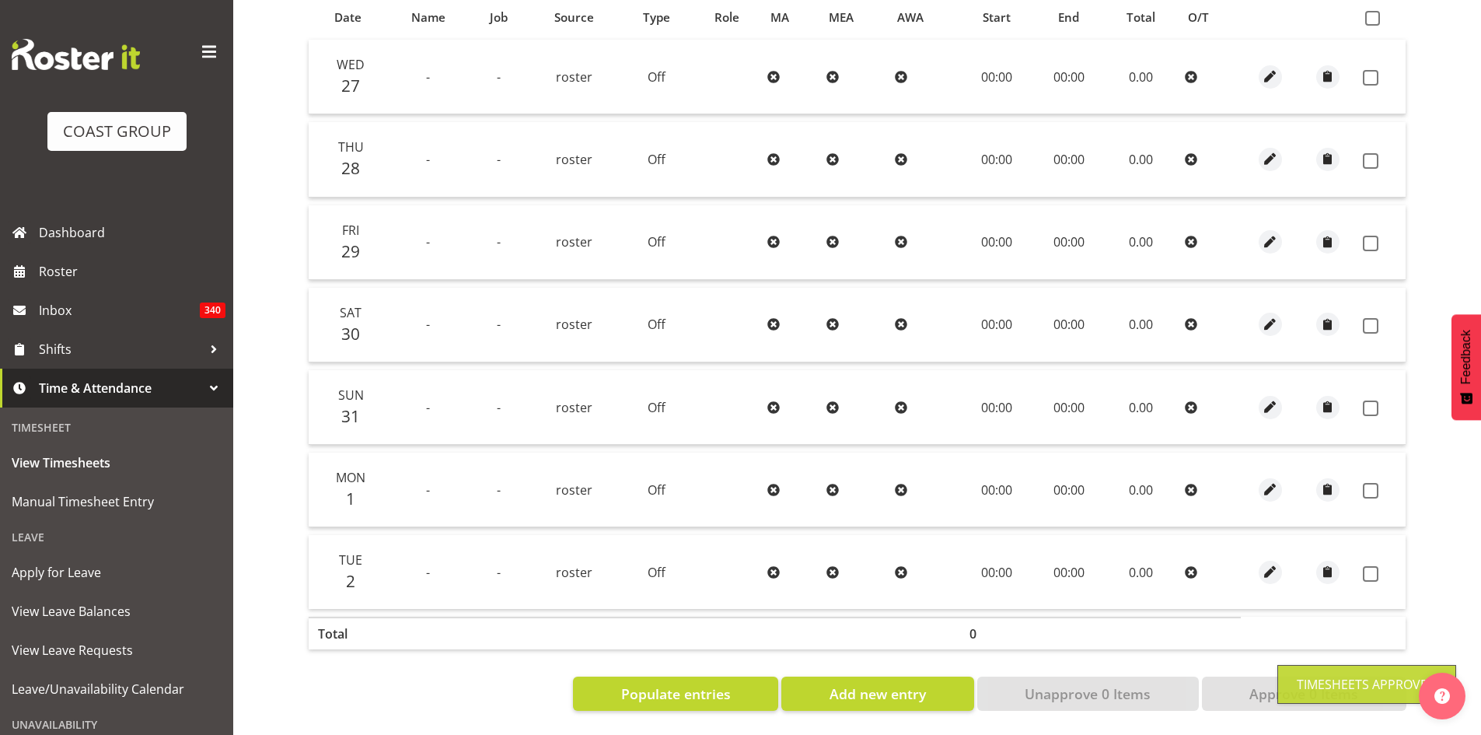
scroll to position [0, 0]
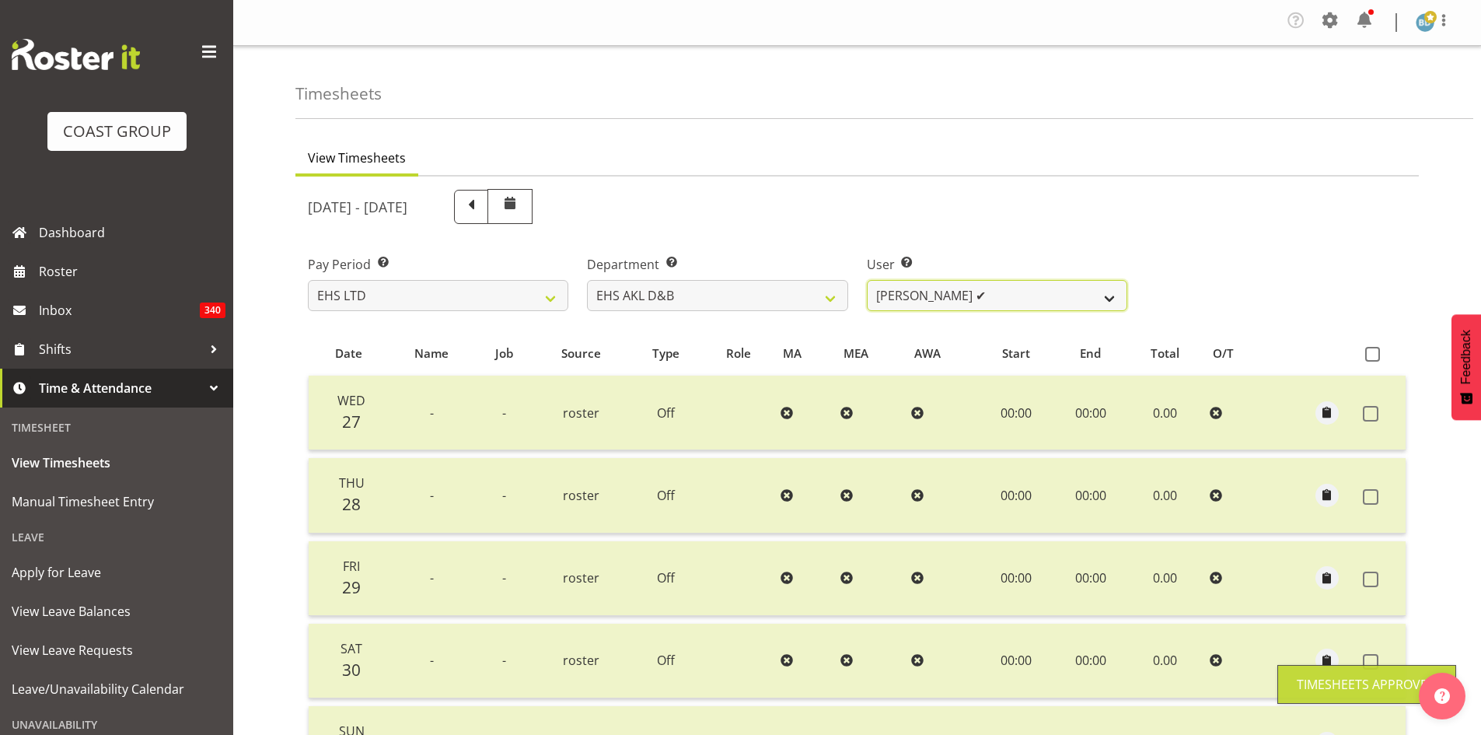
click at [955, 291] on select "[PERSON_NAME] Pua ✔ [PERSON_NAME] ✔ [PERSON_NAME] ✔ [PERSON_NAME] ❌ [PERSON_NAM…" at bounding box center [997, 295] width 260 height 31
click at [867, 280] on select "[PERSON_NAME] Pua ✔ [PERSON_NAME] ✔ [PERSON_NAME] ✔ [PERSON_NAME] ❌ [PERSON_NAM…" at bounding box center [997, 295] width 260 height 31
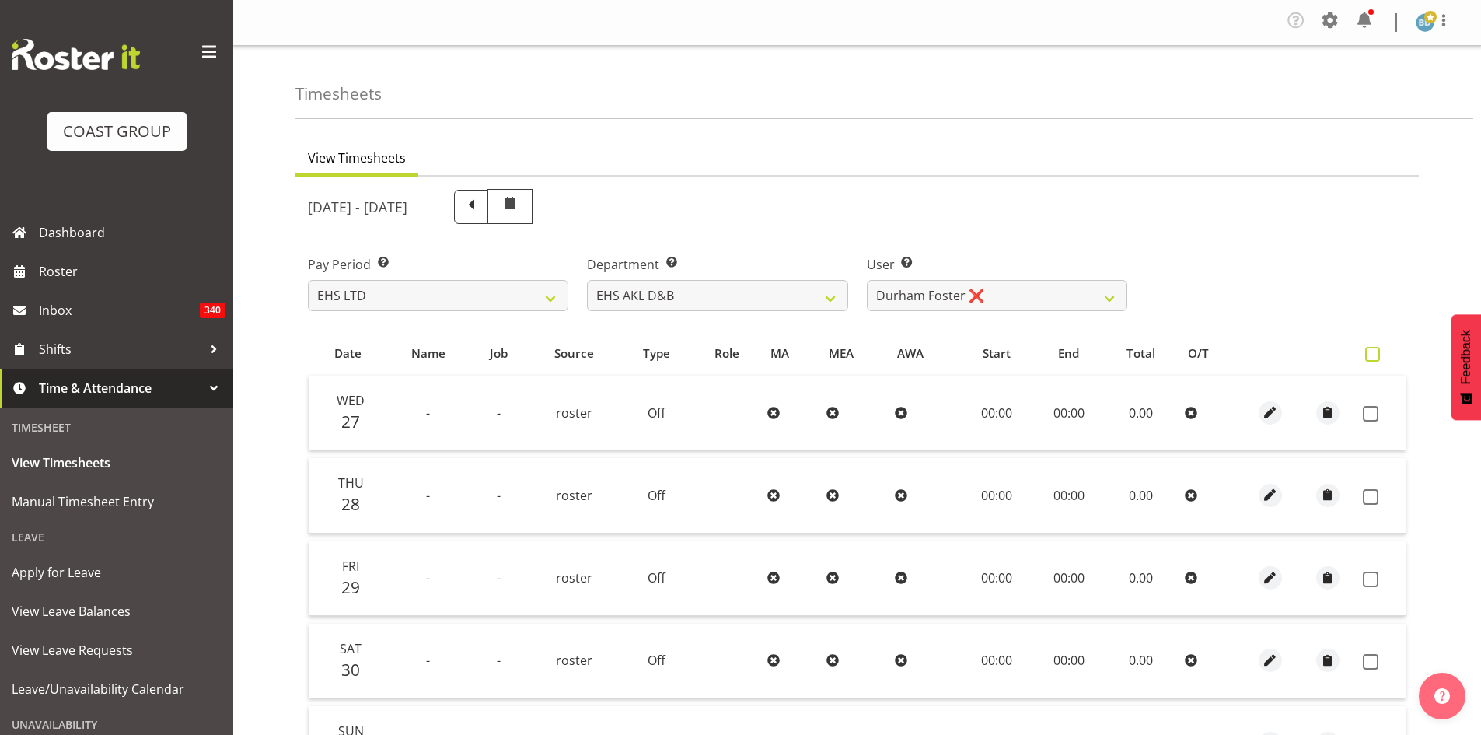
click at [1369, 355] on span at bounding box center [1372, 354] width 15 height 15
click at [1369, 355] on input "checkbox" at bounding box center [1370, 354] width 10 height 10
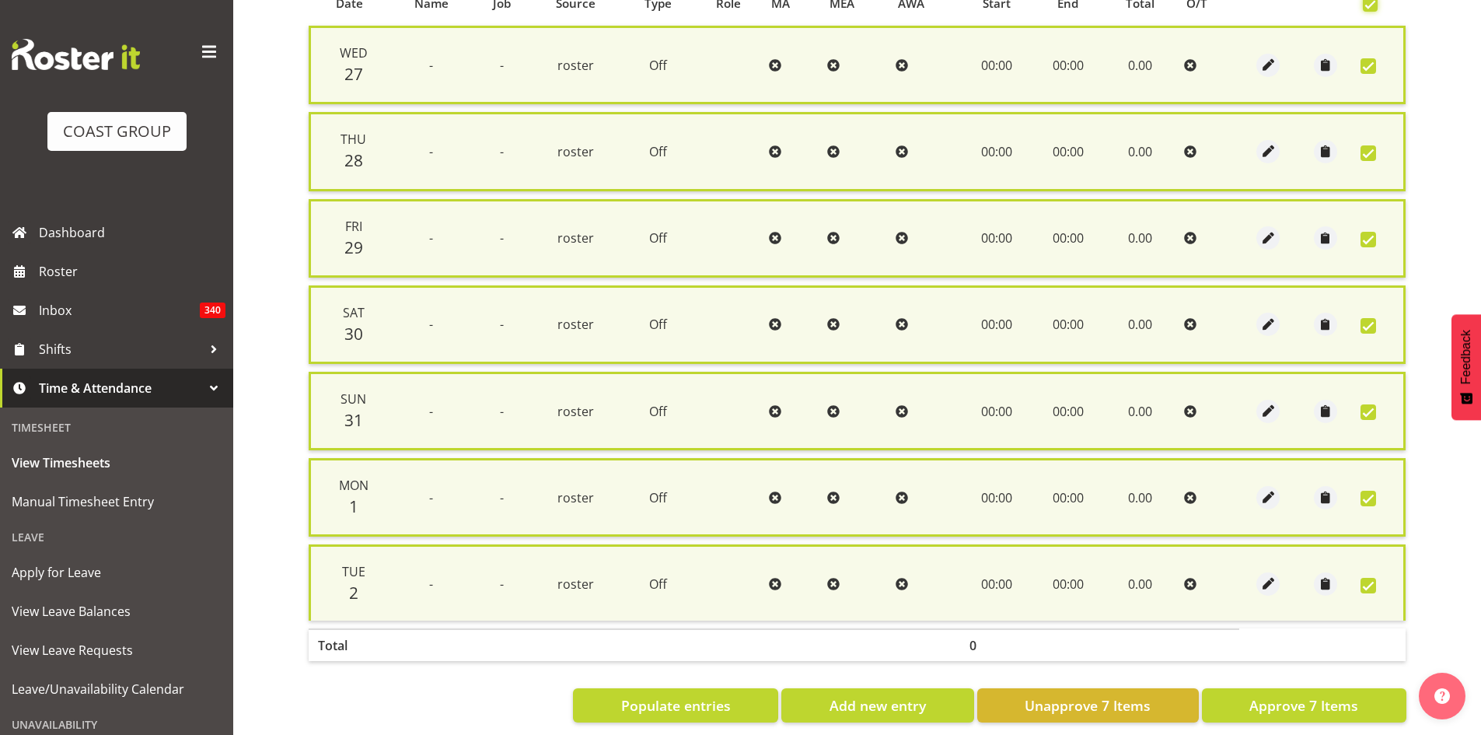
scroll to position [373, 0]
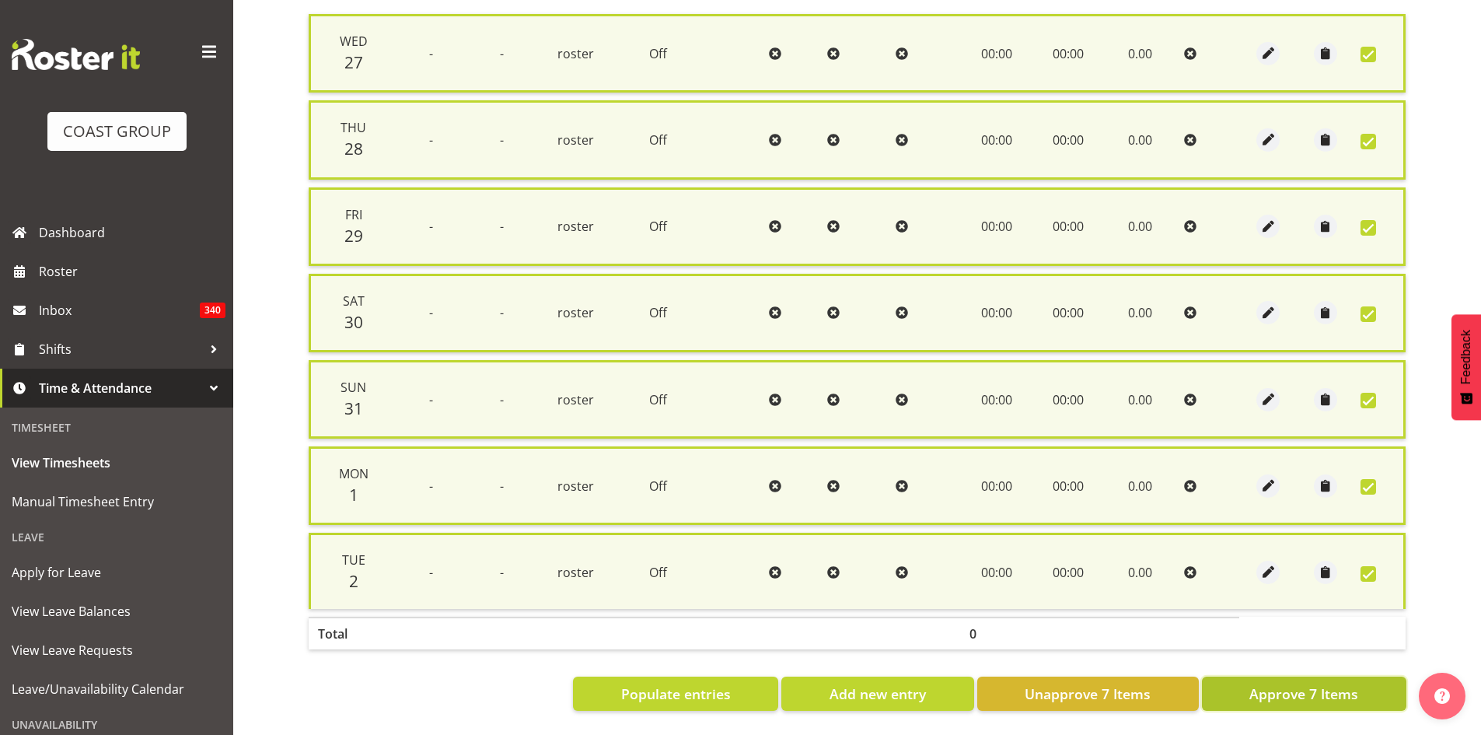
click at [1302, 683] on span "Approve 7 Items" at bounding box center [1303, 693] width 109 height 20
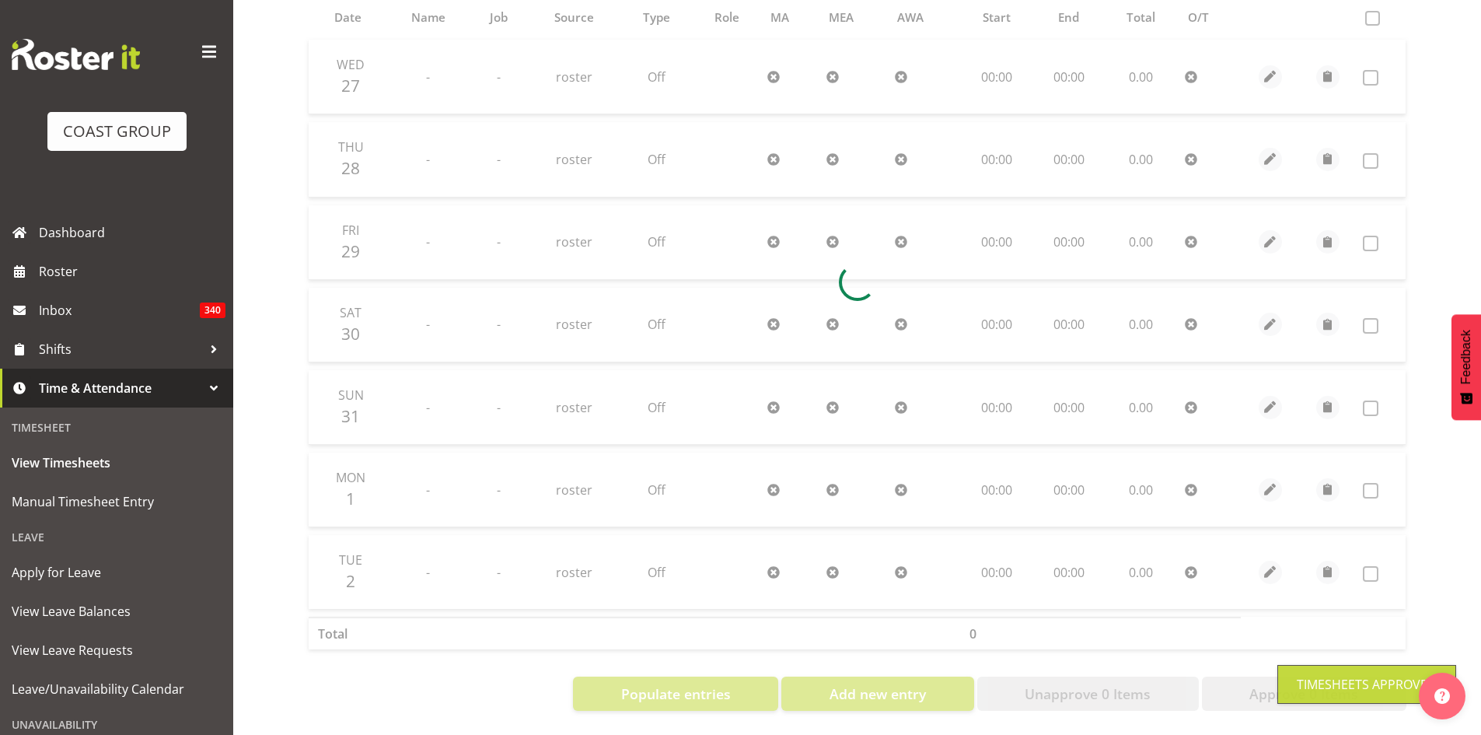
scroll to position [0, 0]
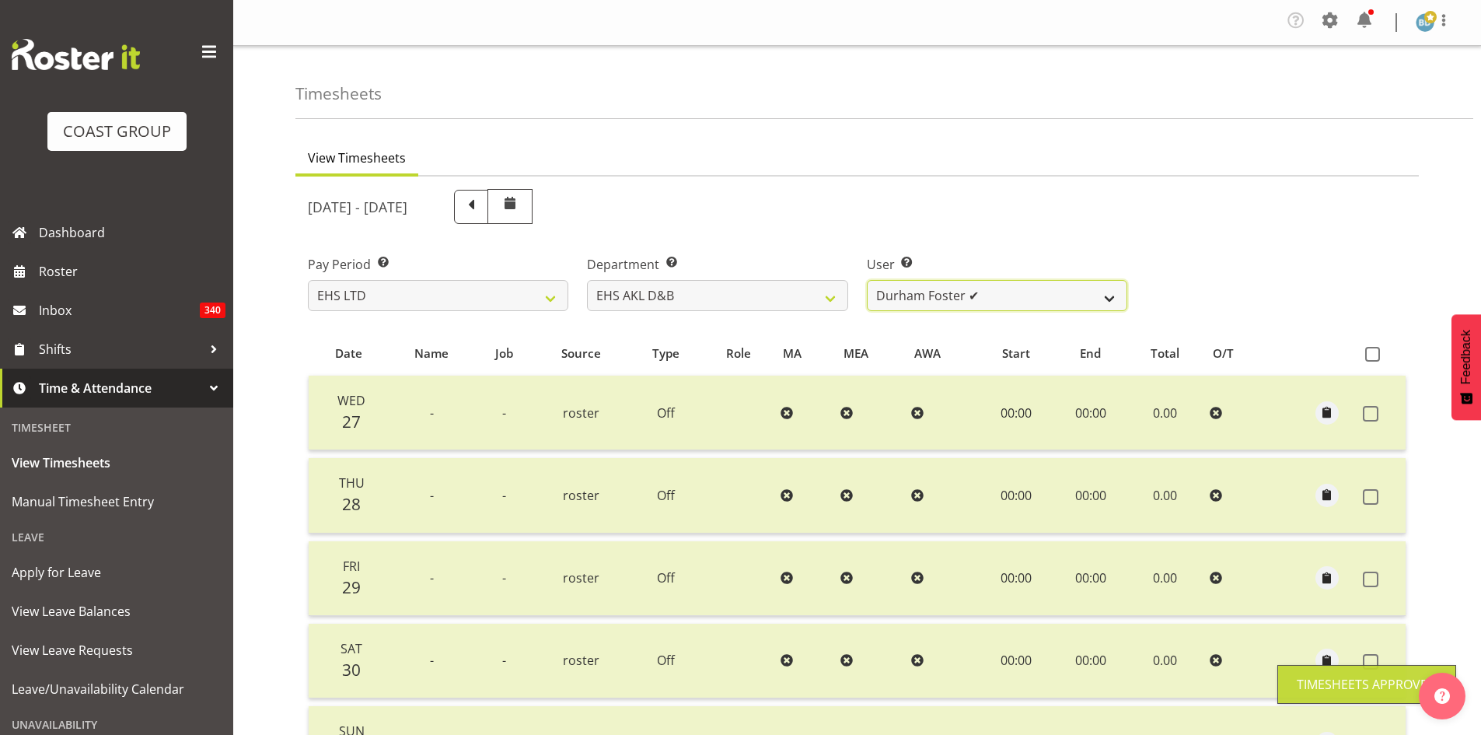
click at [951, 287] on select "[PERSON_NAME] Pua ✔ [PERSON_NAME] ✔ [PERSON_NAME] ✔ [PERSON_NAME] ✔ [PERSON_NAM…" at bounding box center [997, 295] width 260 height 31
click at [867, 280] on select "[PERSON_NAME] Pua ✔ [PERSON_NAME] ✔ [PERSON_NAME] ✔ [PERSON_NAME] ✔ [PERSON_NAM…" at bounding box center [997, 295] width 260 height 31
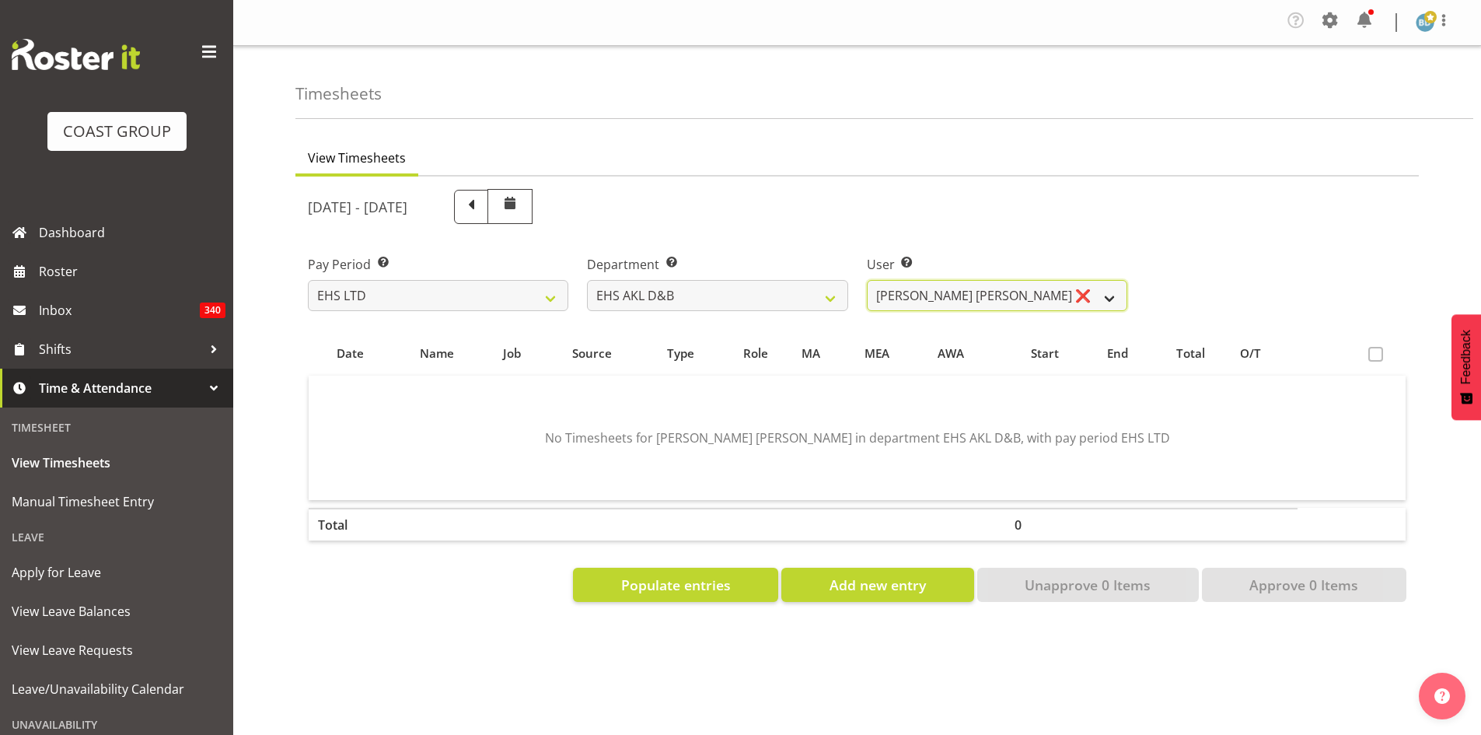
click at [1082, 301] on select "[PERSON_NAME] Pua ✔ [PERSON_NAME] ✔ [PERSON_NAME] ✔ [PERSON_NAME] ✔ [PERSON_NAM…" at bounding box center [997, 295] width 260 height 31
click at [1284, 260] on div "Pay Period Select which pay period you would like to view. SLP LTD EHS LTD DW L…" at bounding box center [857, 276] width 1117 height 87
drag, startPoint x: 1065, startPoint y: 295, endPoint x: 1056, endPoint y: 306, distance: 14.3
click at [1065, 295] on select "[PERSON_NAME] Pua ✔ [PERSON_NAME] ✔ [PERSON_NAME] ✔ [PERSON_NAME] ✔ [PERSON_NAM…" at bounding box center [997, 295] width 260 height 31
click at [867, 280] on select "[PERSON_NAME] Pua ✔ [PERSON_NAME] ✔ [PERSON_NAME] ✔ [PERSON_NAME] ✔ [PERSON_NAM…" at bounding box center [997, 295] width 260 height 31
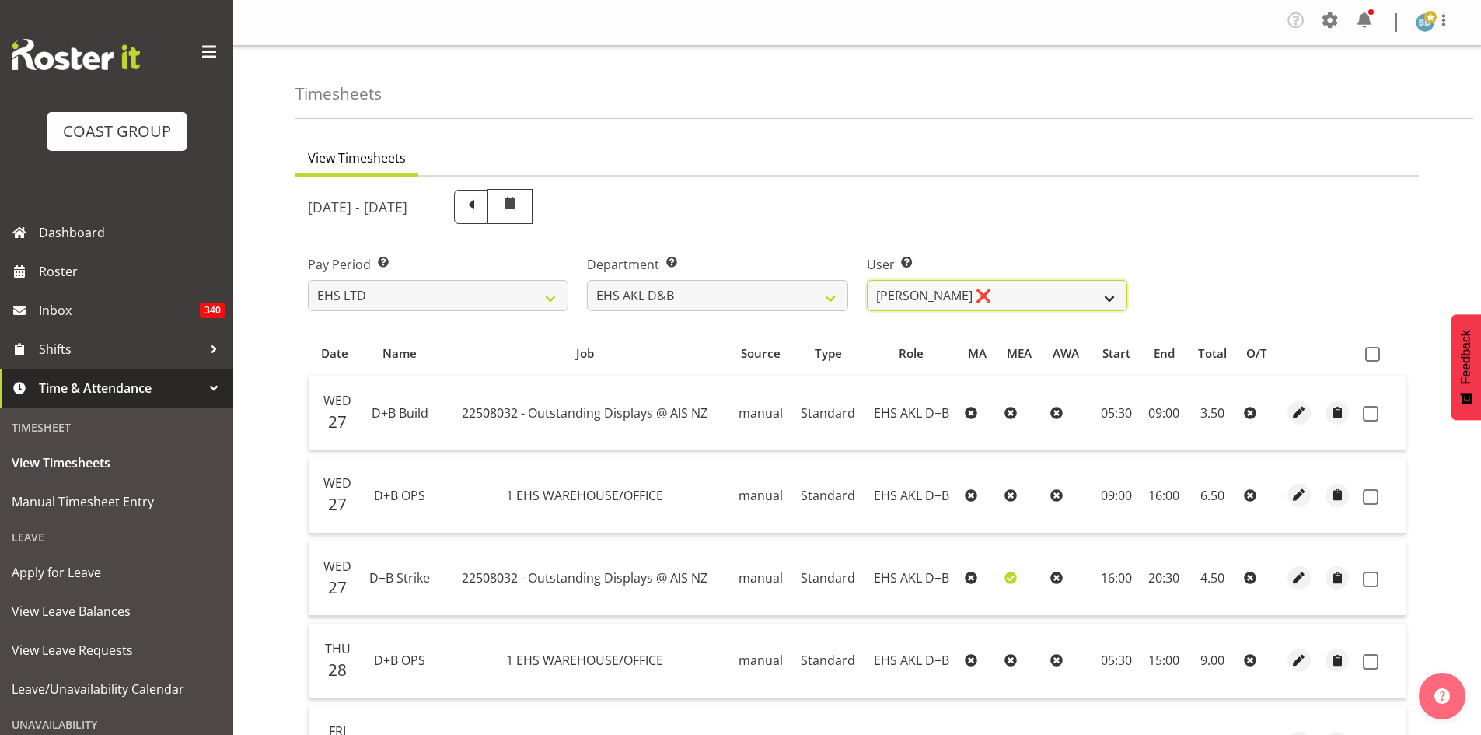
click at [957, 288] on select "[PERSON_NAME] Pua ✔ [PERSON_NAME] ✔ [PERSON_NAME] ✔ [PERSON_NAME] ✔ [PERSON_NAM…" at bounding box center [997, 295] width 260 height 31
click at [867, 280] on select "[PERSON_NAME] Pua ✔ [PERSON_NAME] ✔ [PERSON_NAME] ✔ [PERSON_NAME] ✔ [PERSON_NAM…" at bounding box center [997, 295] width 260 height 31
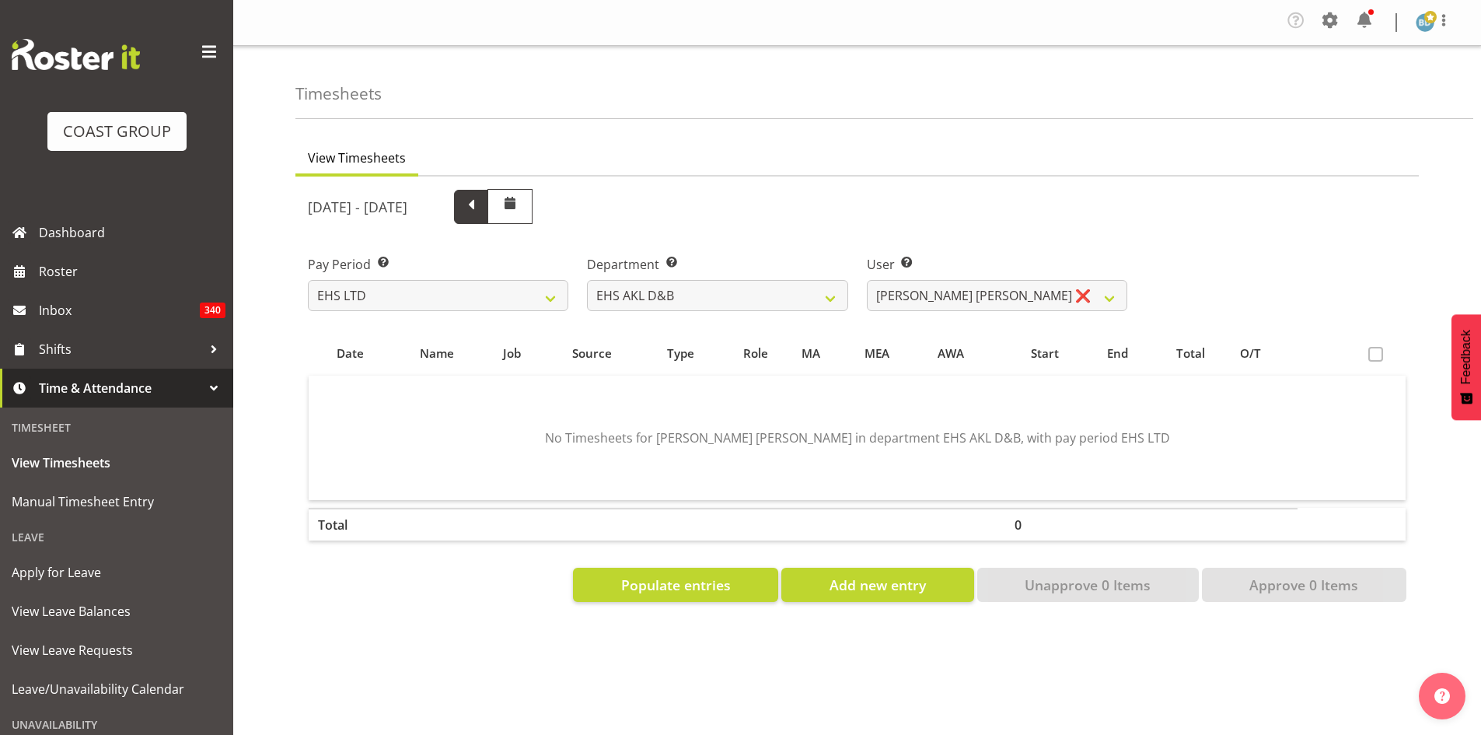
click at [481, 215] on span at bounding box center [471, 205] width 20 height 20
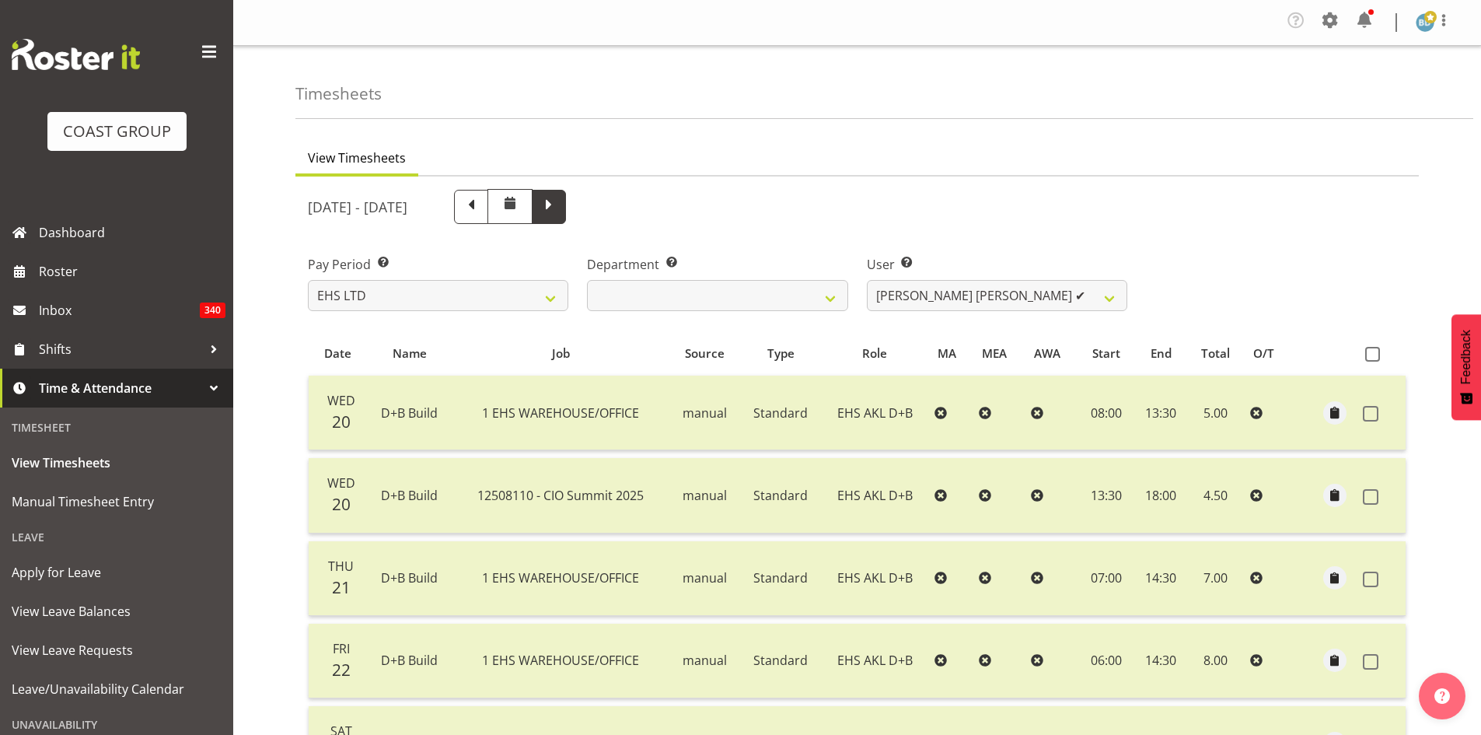
click at [566, 218] on span at bounding box center [549, 207] width 34 height 34
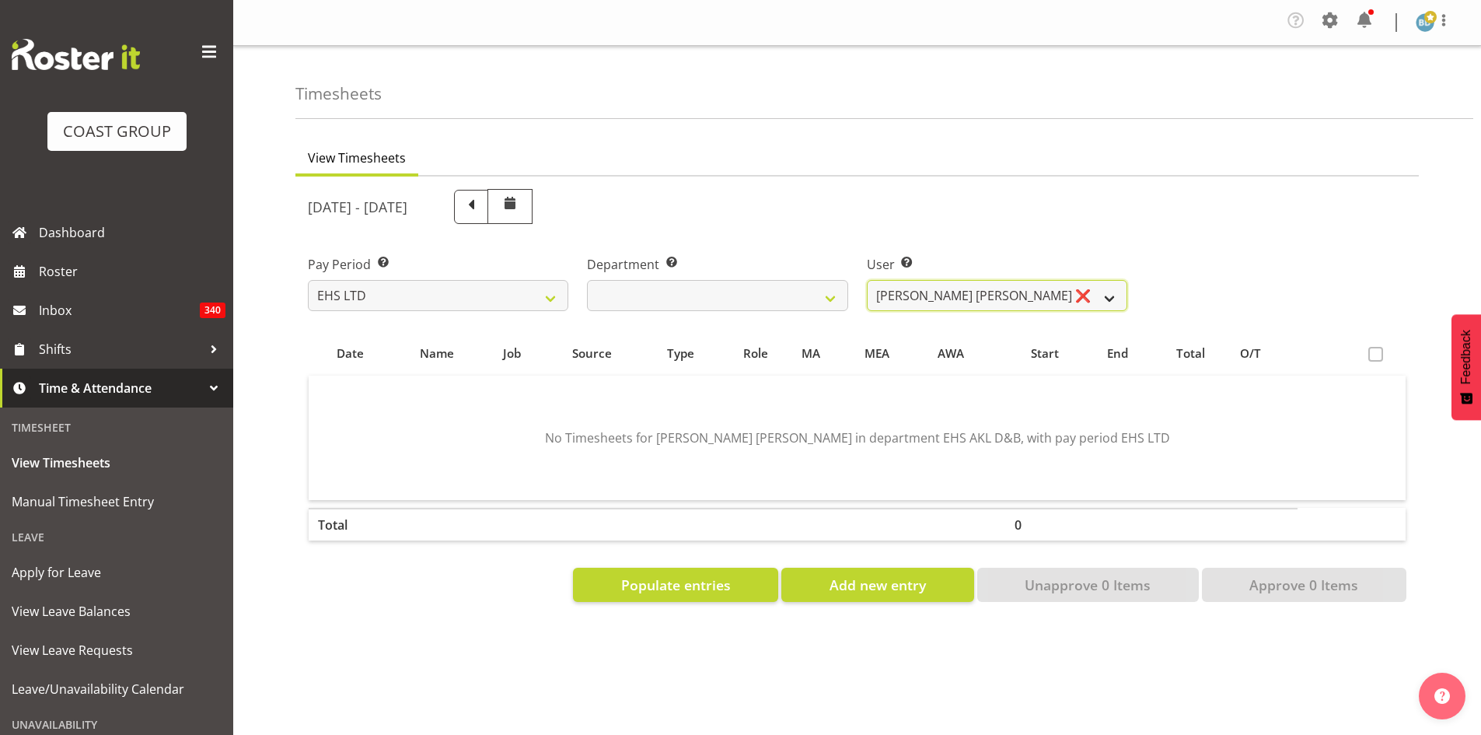
click at [1018, 306] on select "[PERSON_NAME] Pua ✔ [PERSON_NAME] ✔ [PERSON_NAME] ✔ [PERSON_NAME] ✔ [PERSON_NAM…" at bounding box center [997, 295] width 260 height 31
click at [867, 280] on select "[PERSON_NAME] Pua ✔ [PERSON_NAME] ✔ [PERSON_NAME] ✔ [PERSON_NAME] ✔ [PERSON_NAM…" at bounding box center [997, 295] width 260 height 31
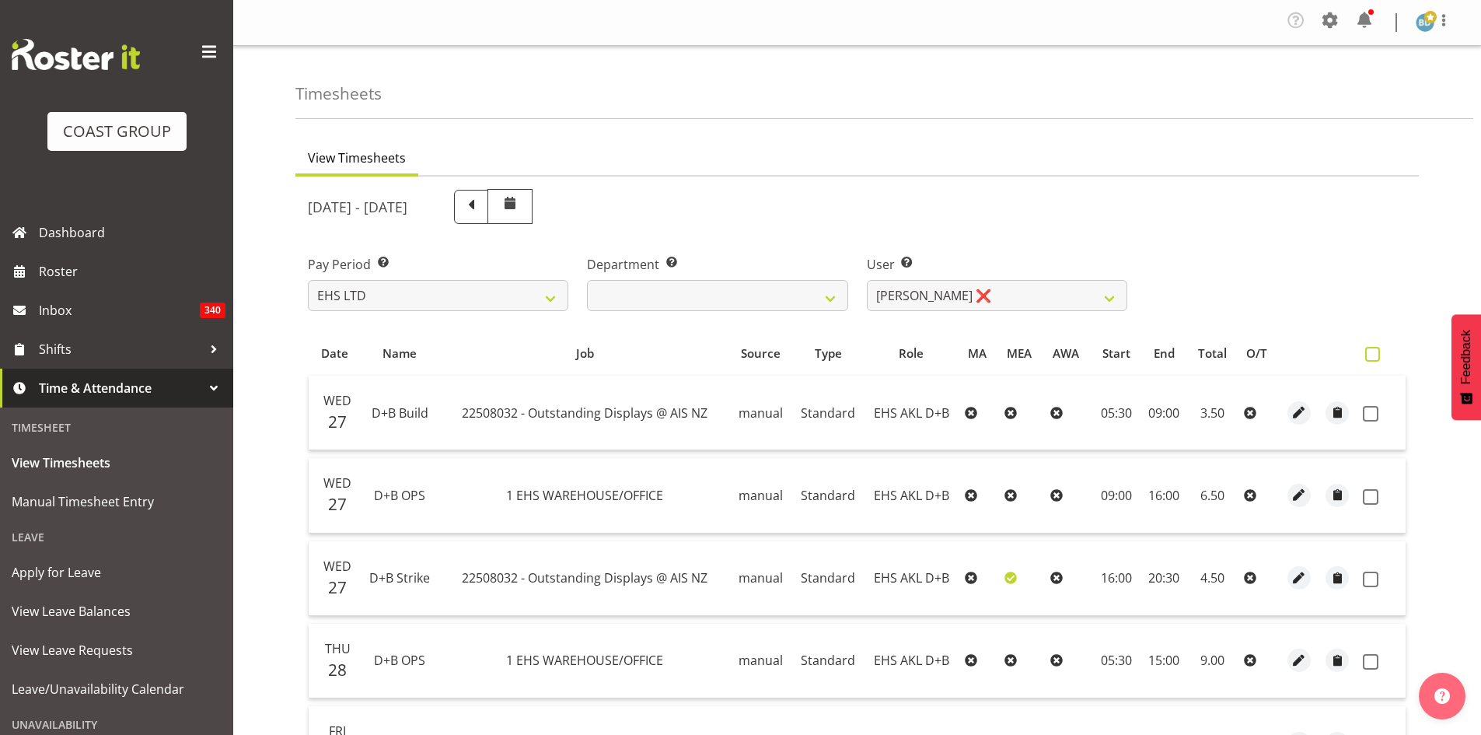
click at [1374, 352] on span at bounding box center [1372, 354] width 15 height 15
click at [1374, 352] on input "checkbox" at bounding box center [1370, 354] width 10 height 10
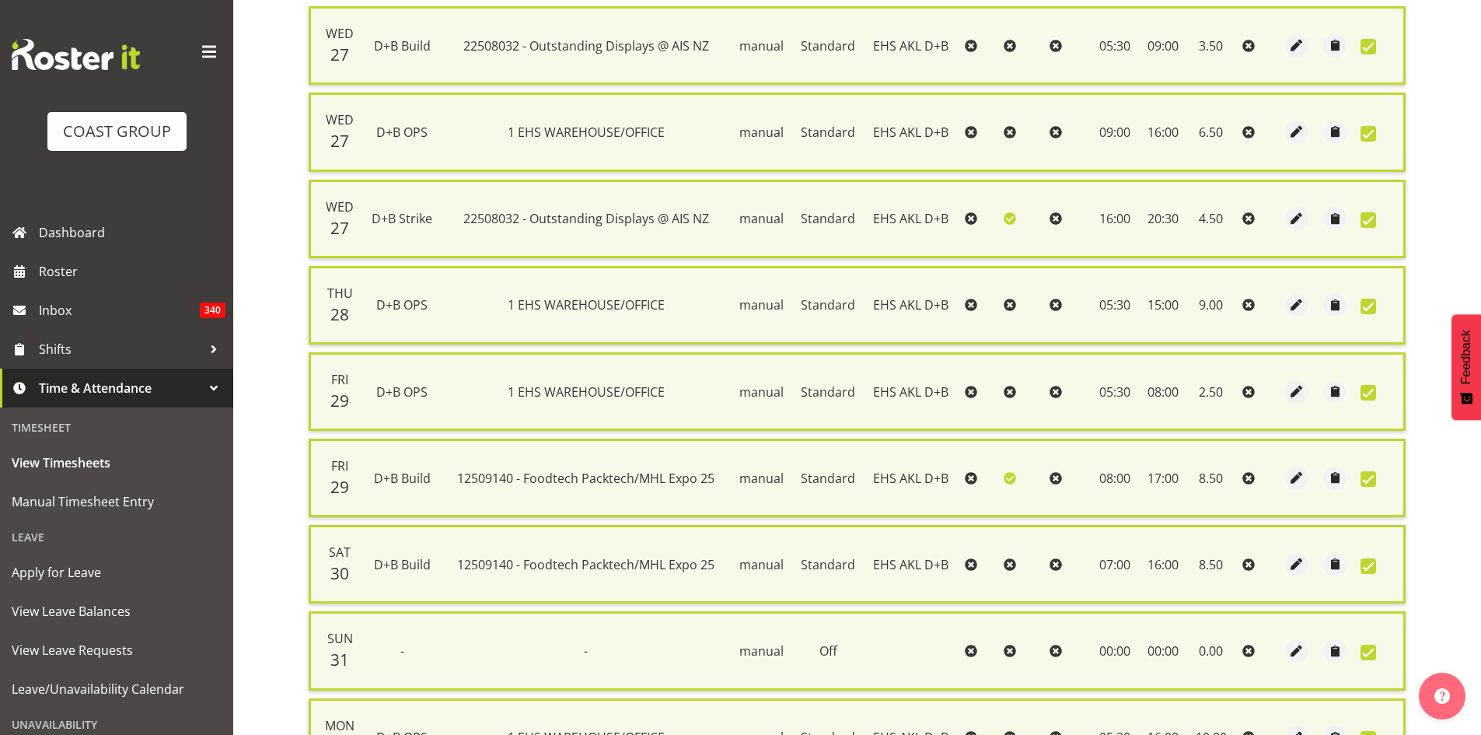
scroll to position [719, 0]
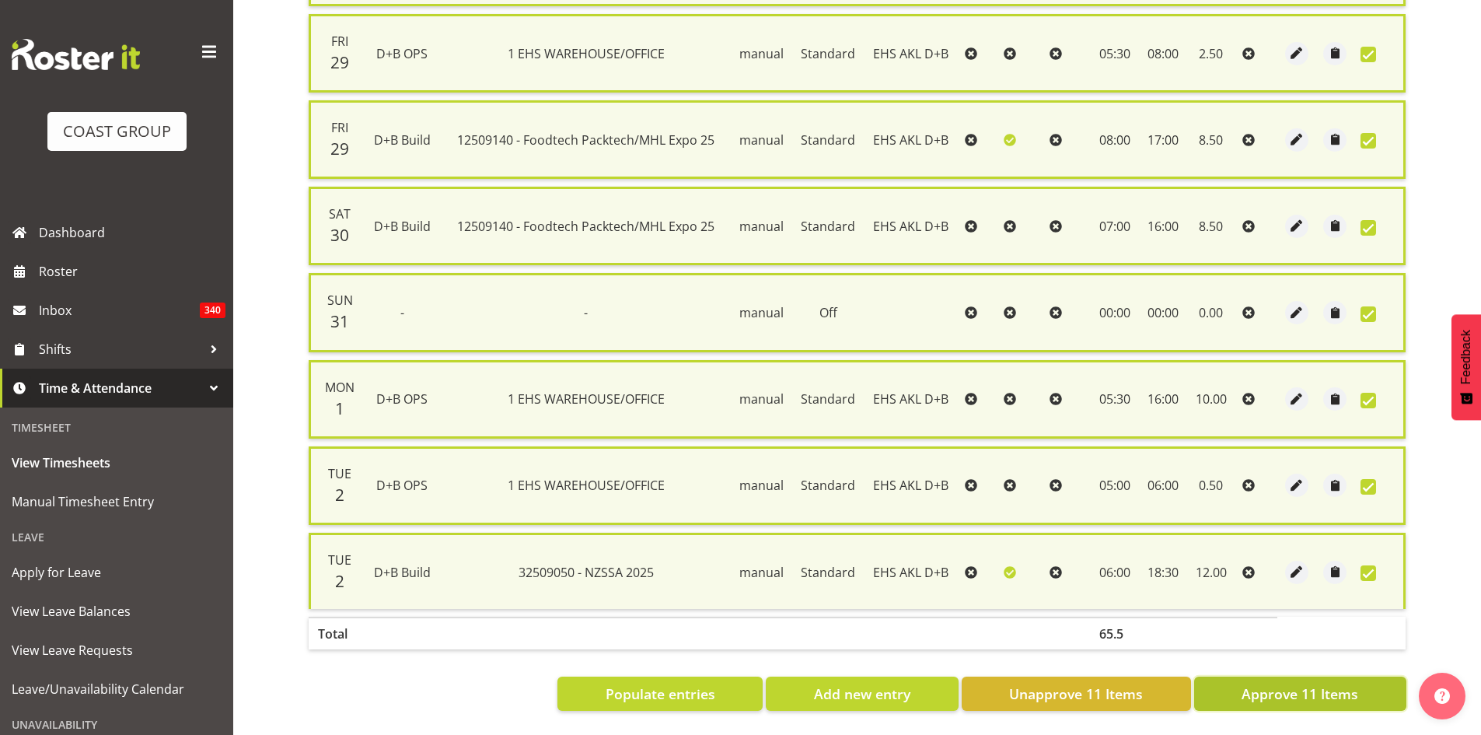
click at [1289, 683] on span "Approve 11 Items" at bounding box center [1300, 693] width 117 height 20
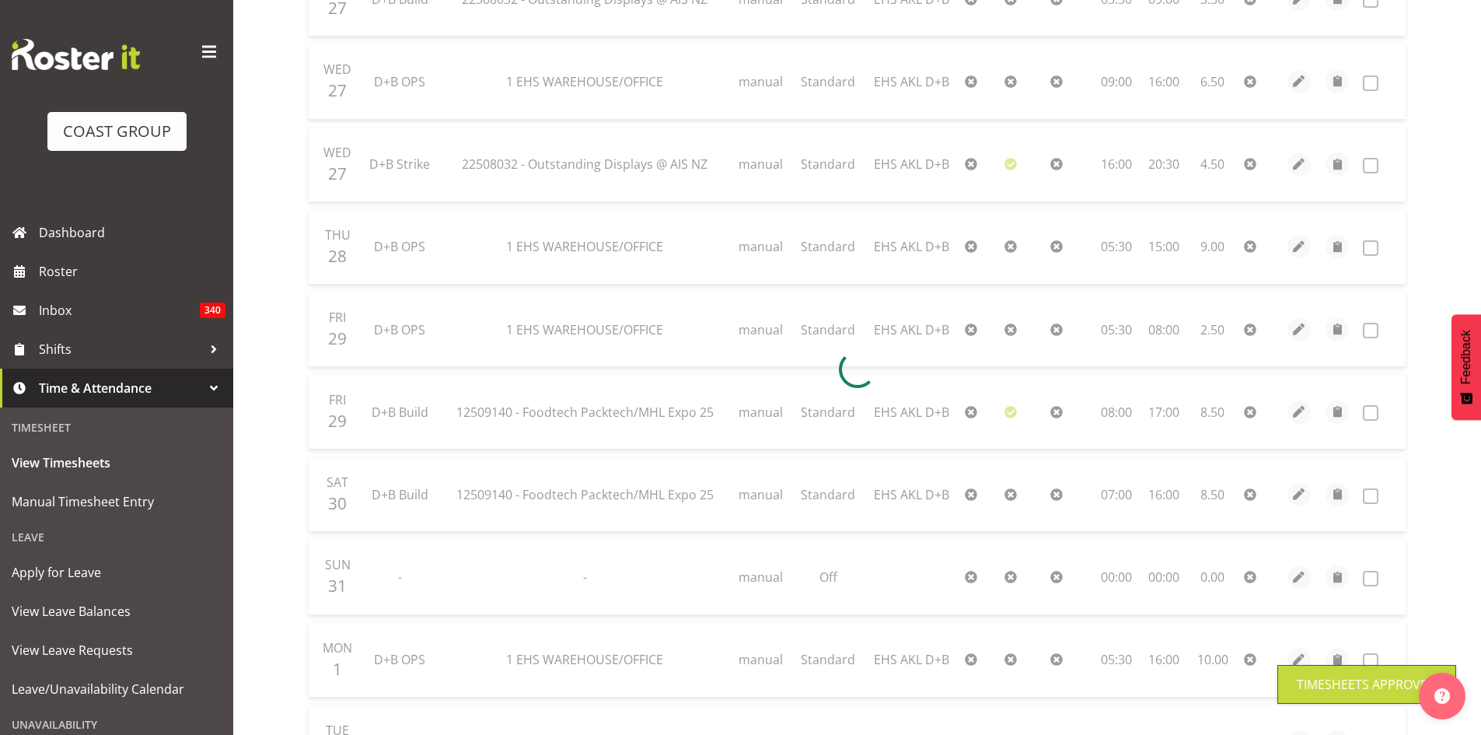
scroll to position [159, 0]
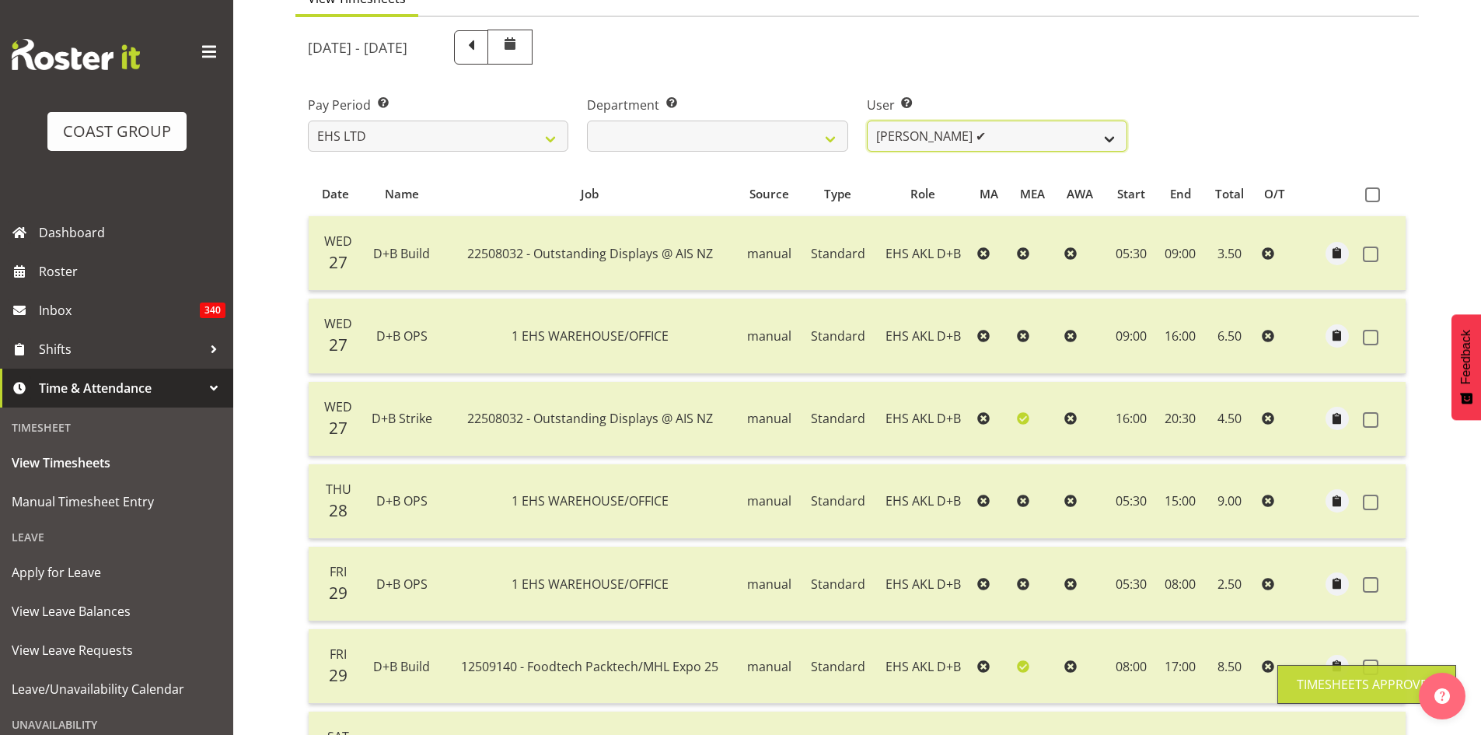
click at [1043, 132] on select "[PERSON_NAME] Pua ✔ [PERSON_NAME] ✔ [PERSON_NAME] ✔ [PERSON_NAME] ✔ [PERSON_NAM…" at bounding box center [997, 136] width 260 height 31
click at [867, 121] on select "[PERSON_NAME] Pua ✔ [PERSON_NAME] ✔ [PERSON_NAME] ✔ [PERSON_NAME] ✔ [PERSON_NAM…" at bounding box center [997, 136] width 260 height 31
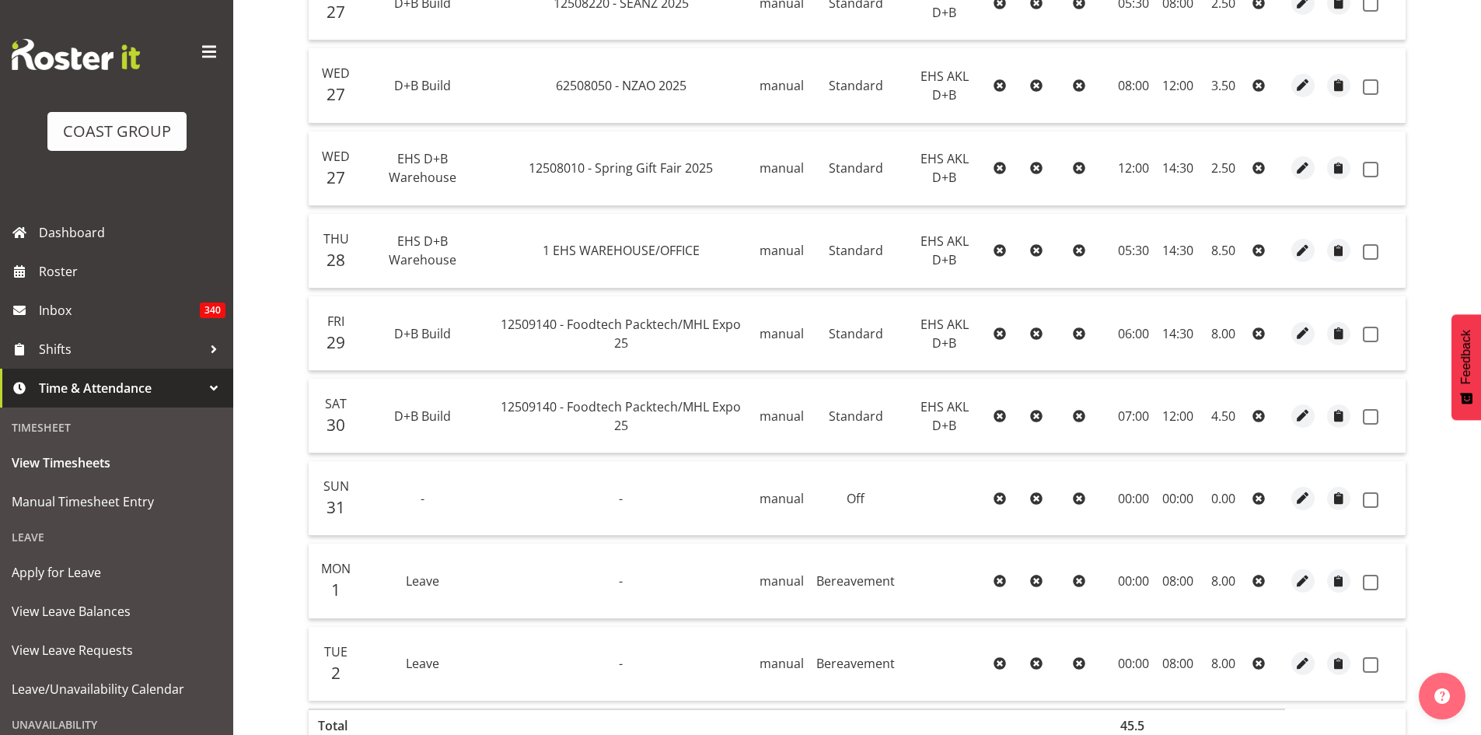
scroll to position [254, 0]
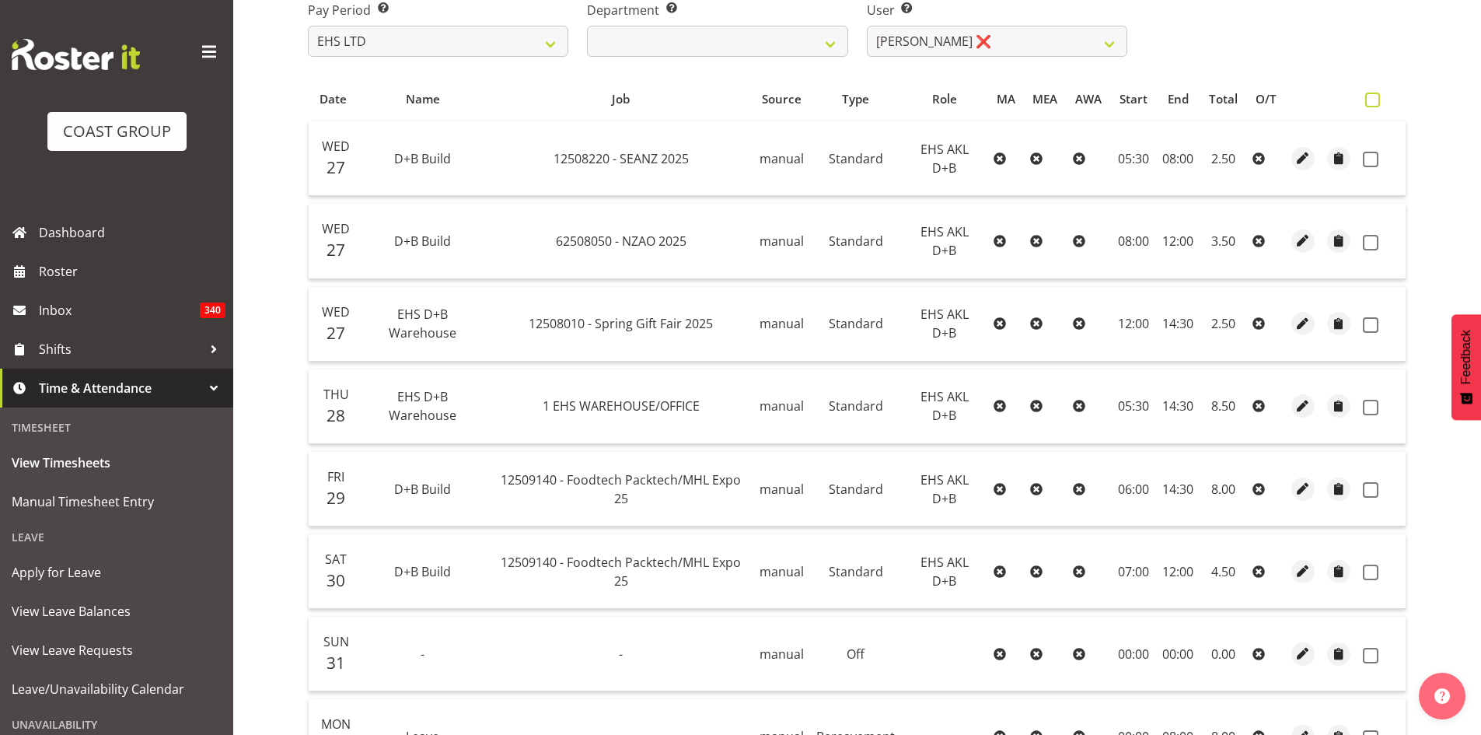
click at [1374, 103] on span at bounding box center [1372, 100] width 15 height 15
click at [1374, 103] on input "checkbox" at bounding box center [1370, 100] width 10 height 10
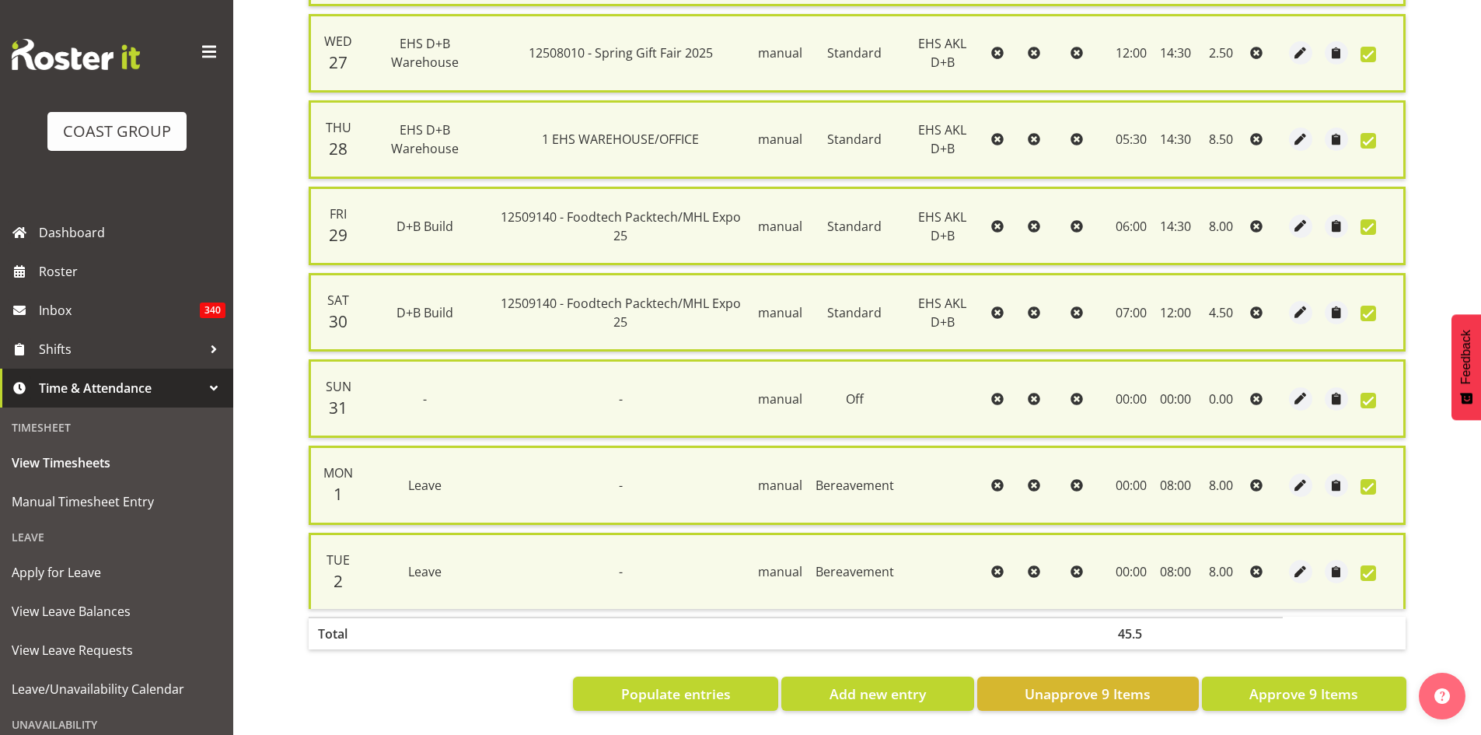
scroll to position [547, 0]
click at [1261, 684] on span "Approve 9 Items" at bounding box center [1303, 693] width 109 height 20
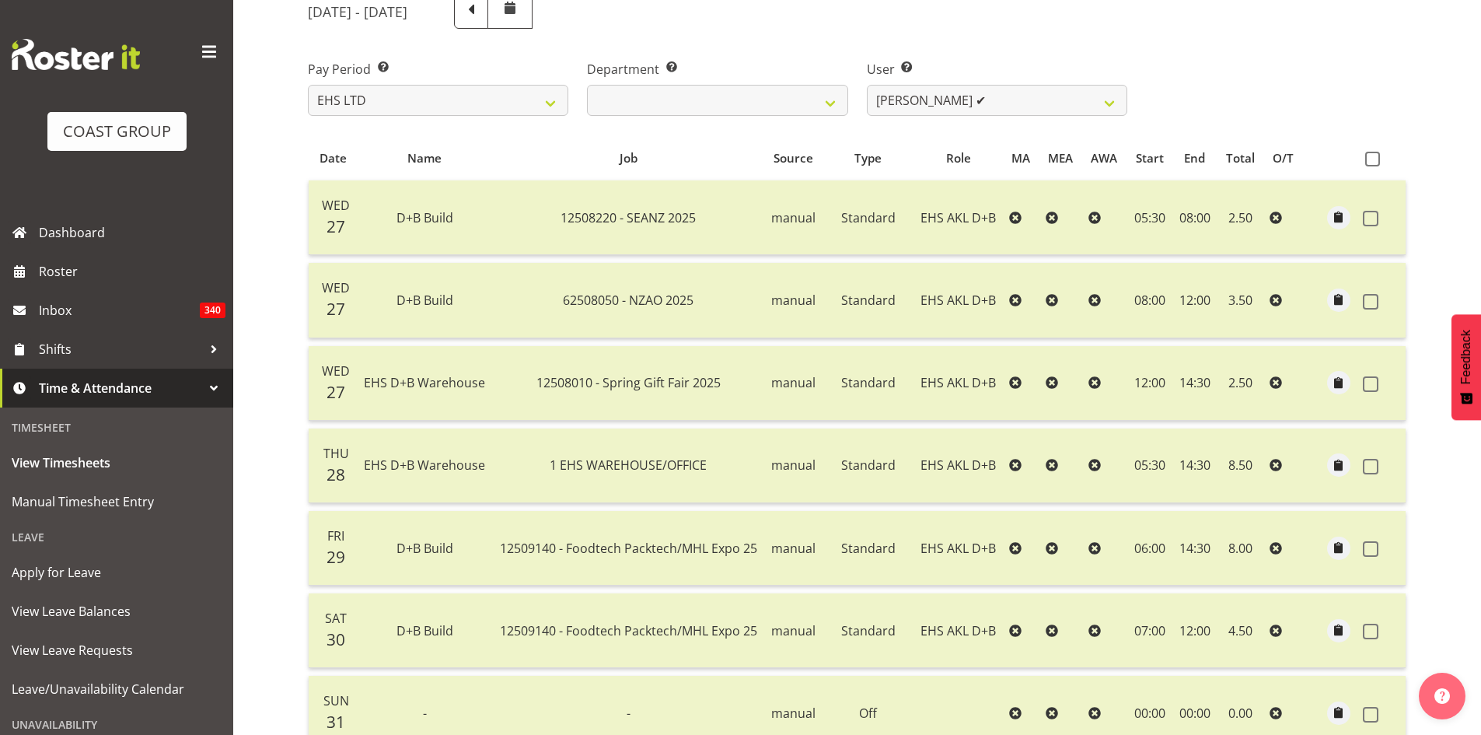
scroll to position [0, 0]
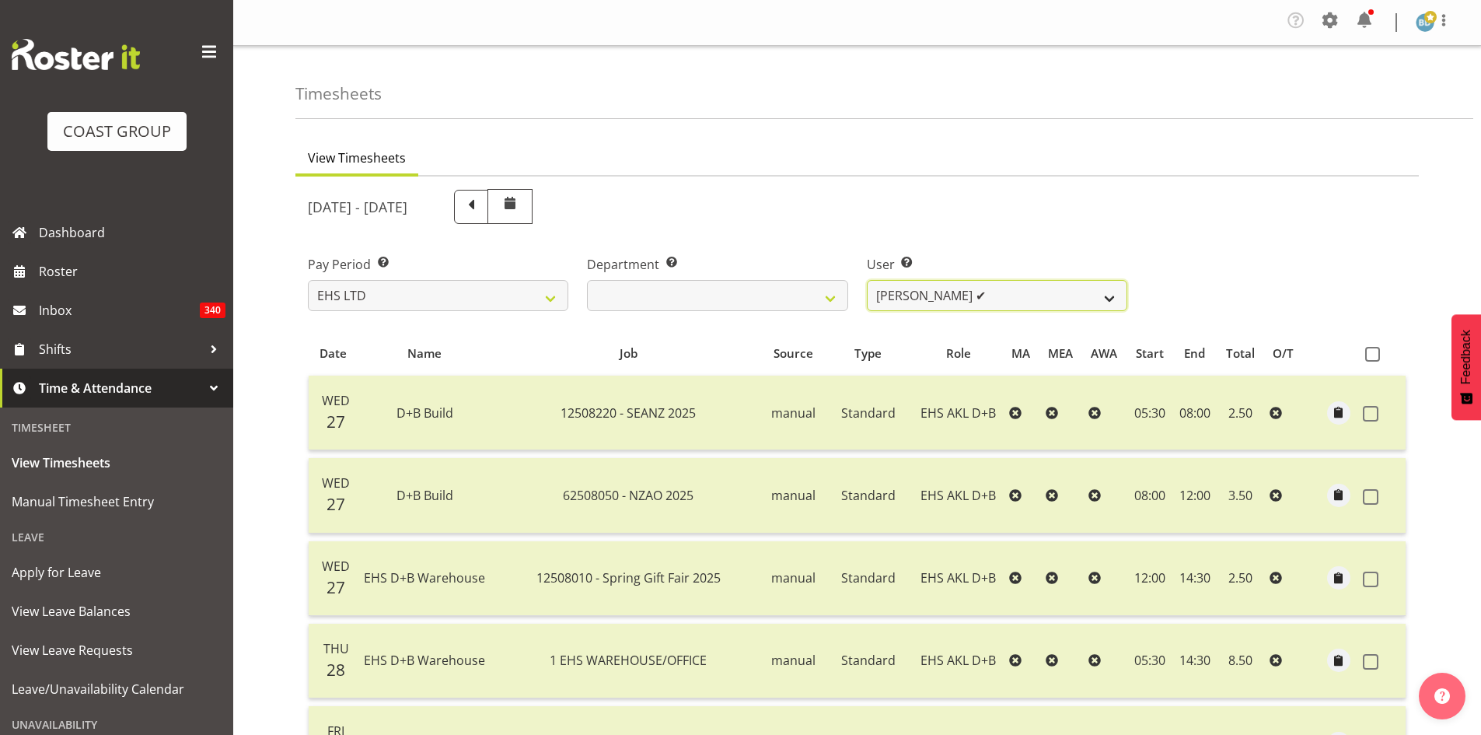
click at [920, 290] on select "[PERSON_NAME] Pua ✔ [PERSON_NAME] ✔ [PERSON_NAME] ✔ [PERSON_NAME] ✔ [PERSON_NAM…" at bounding box center [997, 295] width 260 height 31
click at [867, 280] on select "[PERSON_NAME] Pua ✔ [PERSON_NAME] ✔ [PERSON_NAME] ✔ [PERSON_NAME] ✔ [PERSON_NAM…" at bounding box center [997, 295] width 260 height 31
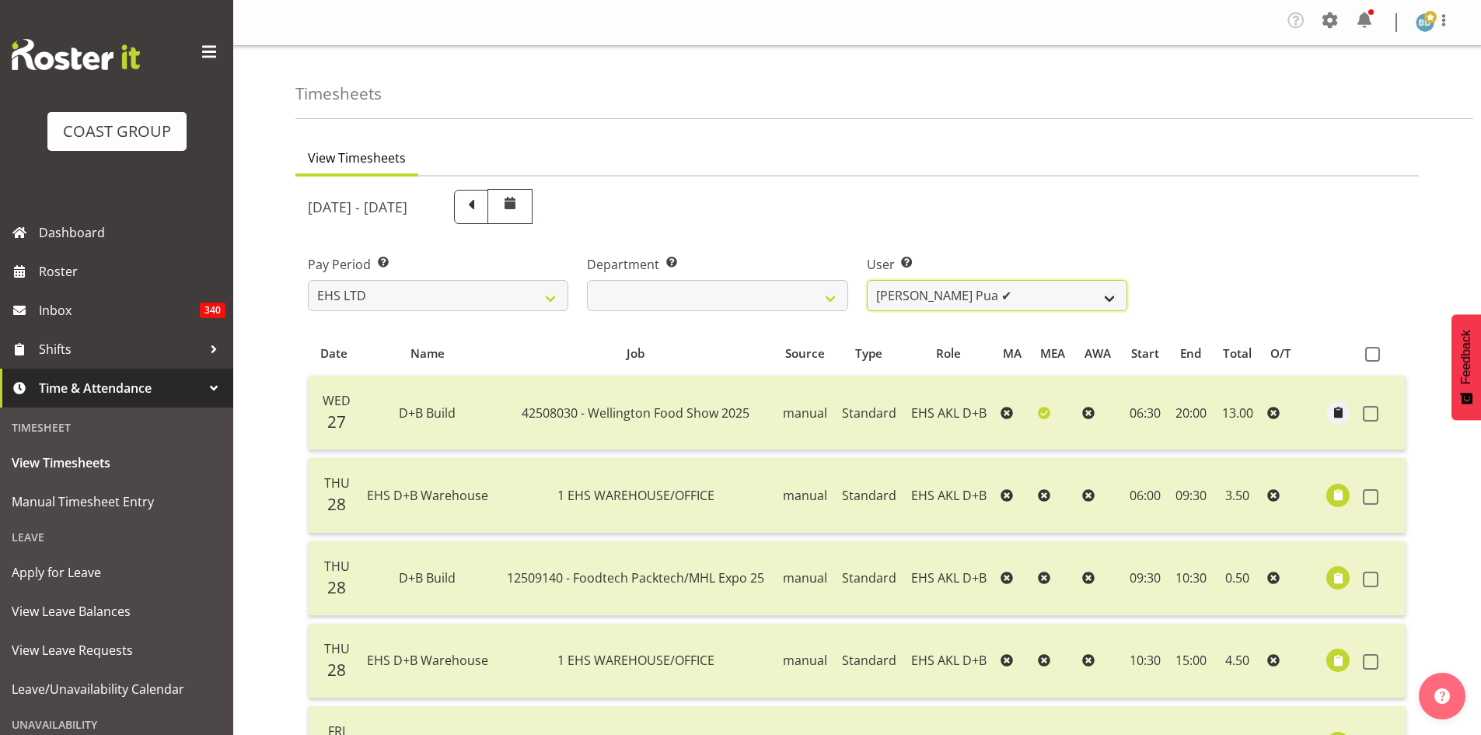
click at [1044, 298] on select "[PERSON_NAME] Pua ✔ [PERSON_NAME] ✔ [PERSON_NAME] ✔ [PERSON_NAME] ✔ [PERSON_NAM…" at bounding box center [997, 295] width 260 height 31
click at [867, 280] on select "[PERSON_NAME] Pua ✔ [PERSON_NAME] ✔ [PERSON_NAME] ✔ [PERSON_NAME] ✔ [PERSON_NAM…" at bounding box center [997, 295] width 260 height 31
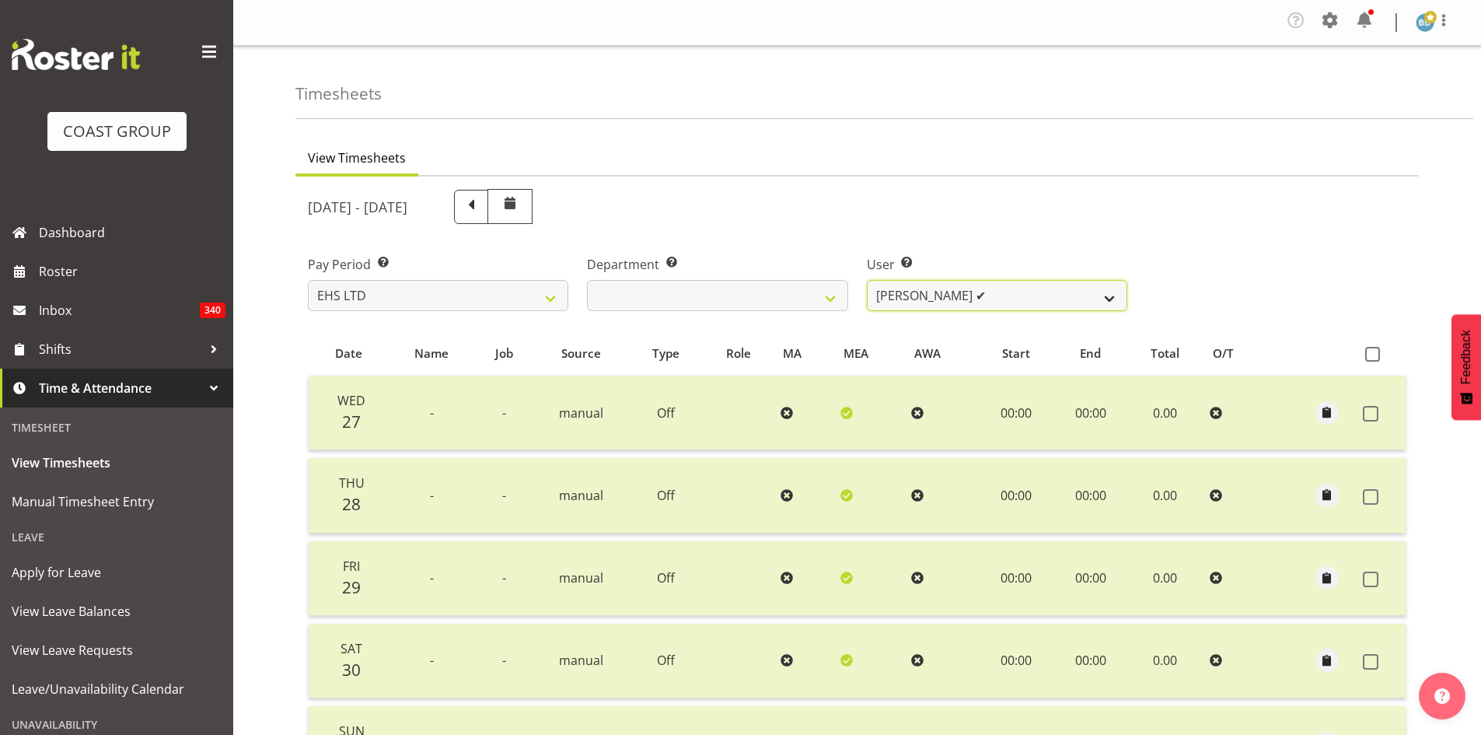
click at [938, 292] on select "[PERSON_NAME] Pua ✔ [PERSON_NAME] ✔ [PERSON_NAME] ✔ [PERSON_NAME] ✔ [PERSON_NAM…" at bounding box center [997, 295] width 260 height 31
click at [867, 280] on select "[PERSON_NAME] Pua ✔ [PERSON_NAME] ✔ [PERSON_NAME] ✔ [PERSON_NAME] ✔ [PERSON_NAM…" at bounding box center [997, 295] width 260 height 31
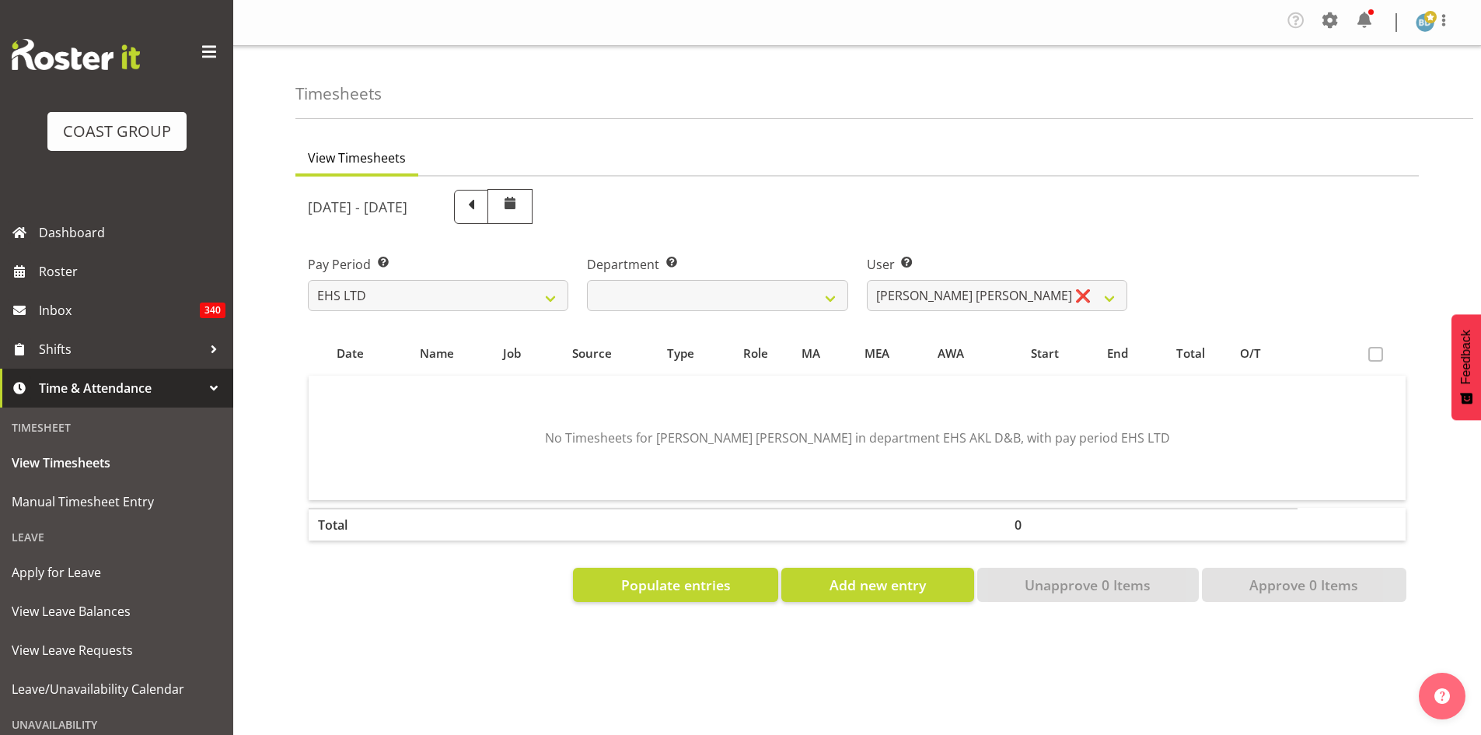
click at [519, 204] on span at bounding box center [510, 203] width 19 height 19
click at [519, 205] on span at bounding box center [510, 203] width 19 height 19
click at [481, 205] on span at bounding box center [471, 205] width 20 height 20
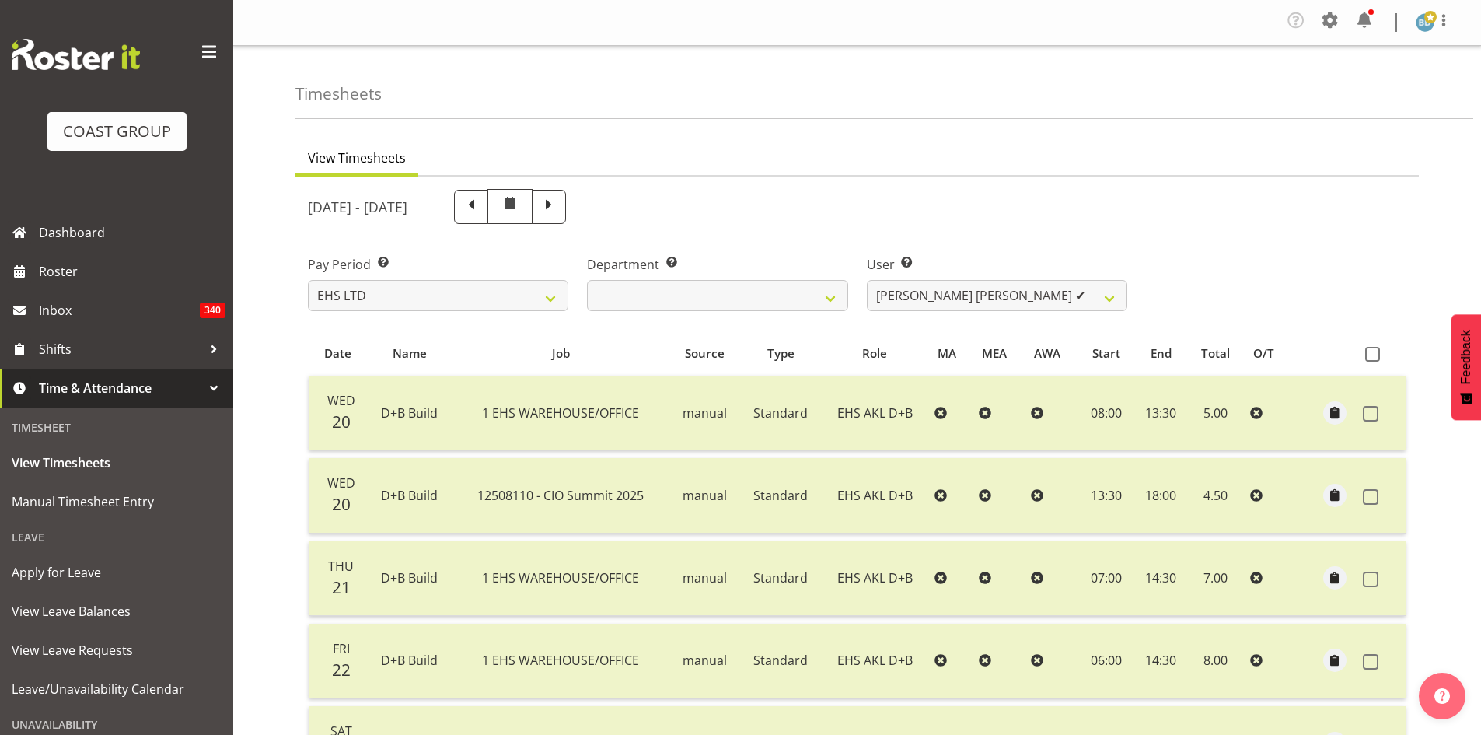
click at [559, 207] on span at bounding box center [549, 205] width 20 height 20
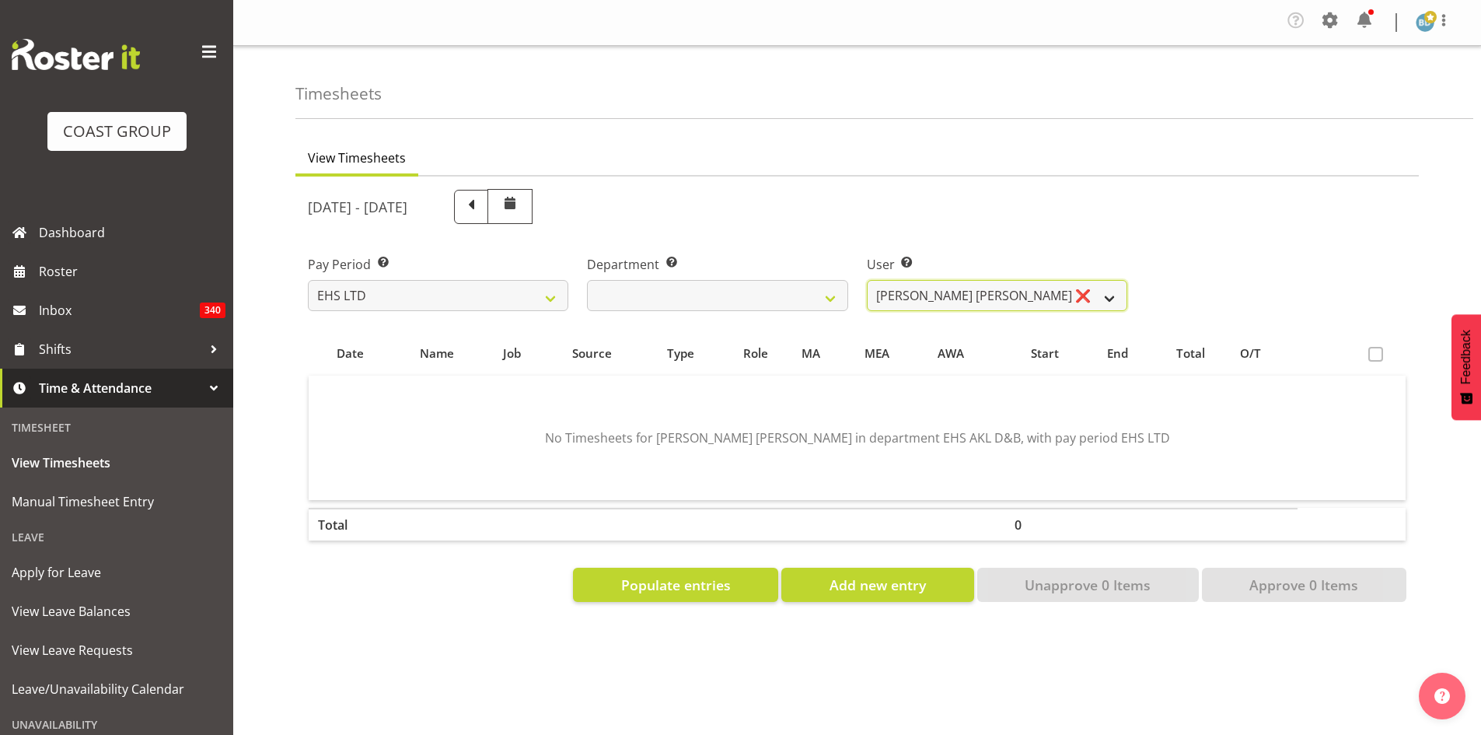
click at [966, 292] on select "[PERSON_NAME] Pua ✔ [PERSON_NAME] ✔ [PERSON_NAME] ✔ [PERSON_NAME] ✔ [PERSON_NAM…" at bounding box center [997, 295] width 260 height 31
click at [867, 280] on select "[PERSON_NAME] Pua ✔ [PERSON_NAME] ✔ [PERSON_NAME] ✔ [PERSON_NAME] ✔ [PERSON_NAM…" at bounding box center [997, 295] width 260 height 31
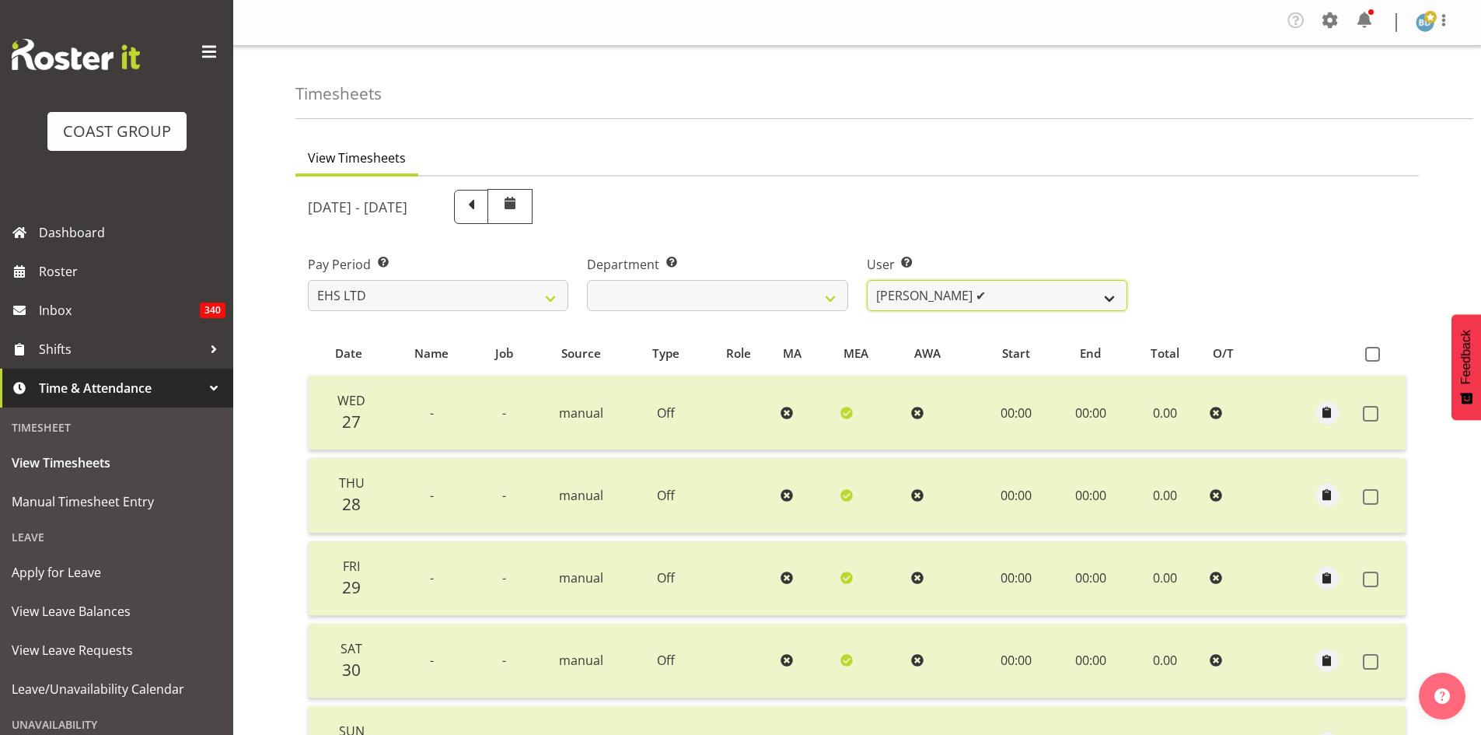
click at [1006, 304] on select "[PERSON_NAME] Pua ✔ [PERSON_NAME] ✔ [PERSON_NAME] ✔ [PERSON_NAME] ✔ [PERSON_NAM…" at bounding box center [997, 295] width 260 height 31
click at [867, 280] on select "[PERSON_NAME] Pua ✔ [PERSON_NAME] ✔ [PERSON_NAME] ✔ [PERSON_NAME] ✔ [PERSON_NAM…" at bounding box center [997, 295] width 260 height 31
click at [1017, 295] on select "[PERSON_NAME] Pua ✔ [PERSON_NAME] ✔ [PERSON_NAME] ✔ [PERSON_NAME] ✔ [PERSON_NAM…" at bounding box center [997, 295] width 260 height 31
click at [867, 280] on select "[PERSON_NAME] Pua ✔ [PERSON_NAME] ✔ [PERSON_NAME] ✔ [PERSON_NAME] ✔ [PERSON_NAM…" at bounding box center [997, 295] width 260 height 31
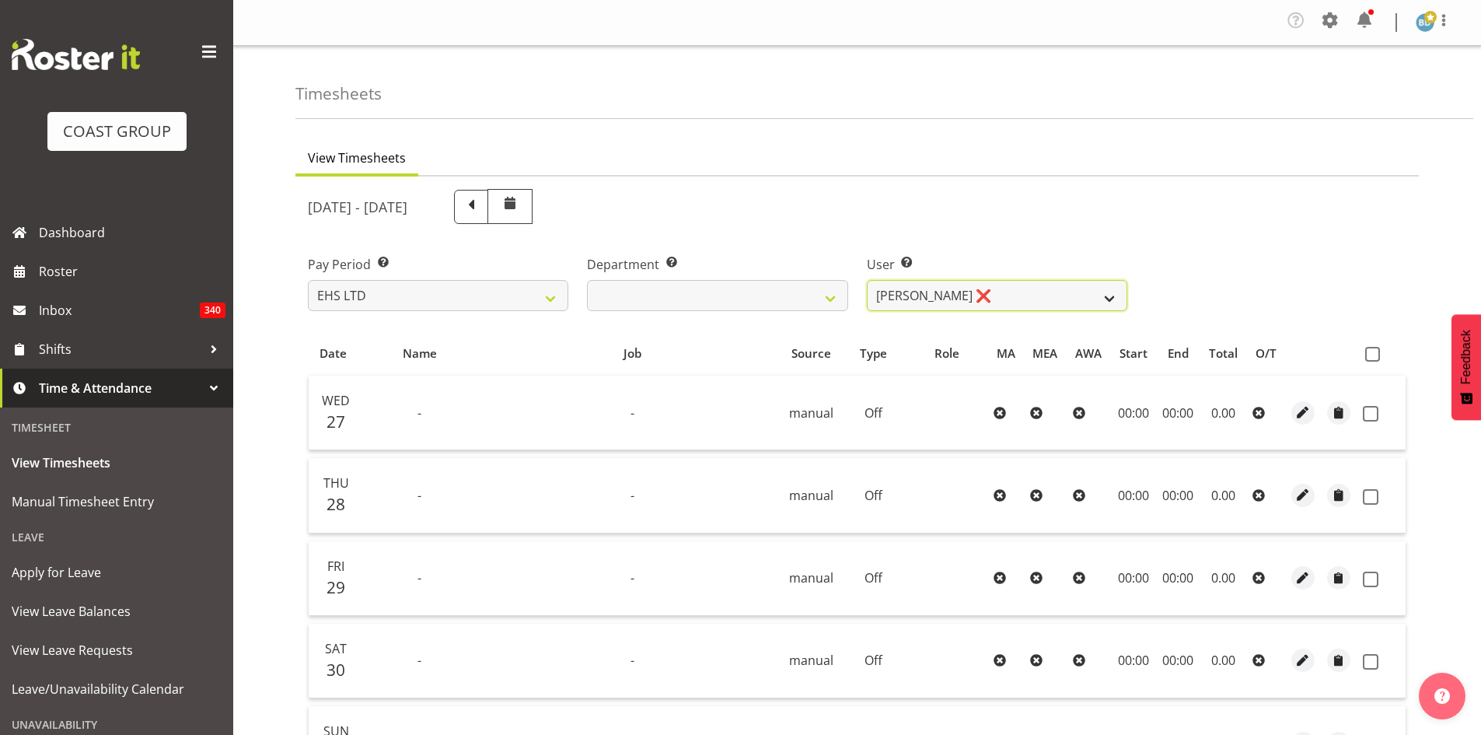
click at [994, 291] on select "[PERSON_NAME] Pua ✔ [PERSON_NAME] ✔ [PERSON_NAME] ✔ [PERSON_NAME] ✔ [PERSON_NAM…" at bounding box center [997, 295] width 260 height 31
click at [867, 280] on select "[PERSON_NAME] Pua ✔ [PERSON_NAME] ✔ [PERSON_NAME] ✔ [PERSON_NAME] ✔ [PERSON_NAM…" at bounding box center [997, 295] width 260 height 31
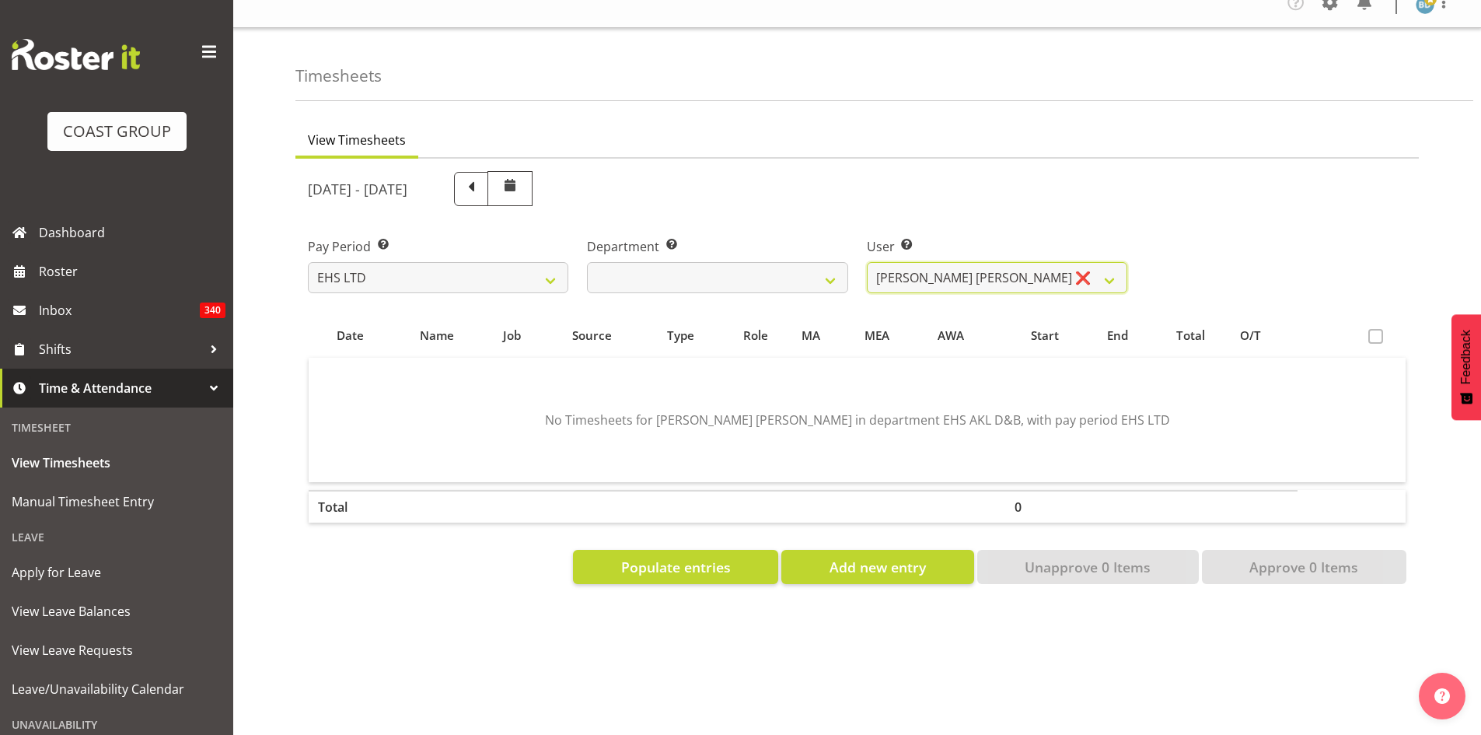
scroll to position [30, 0]
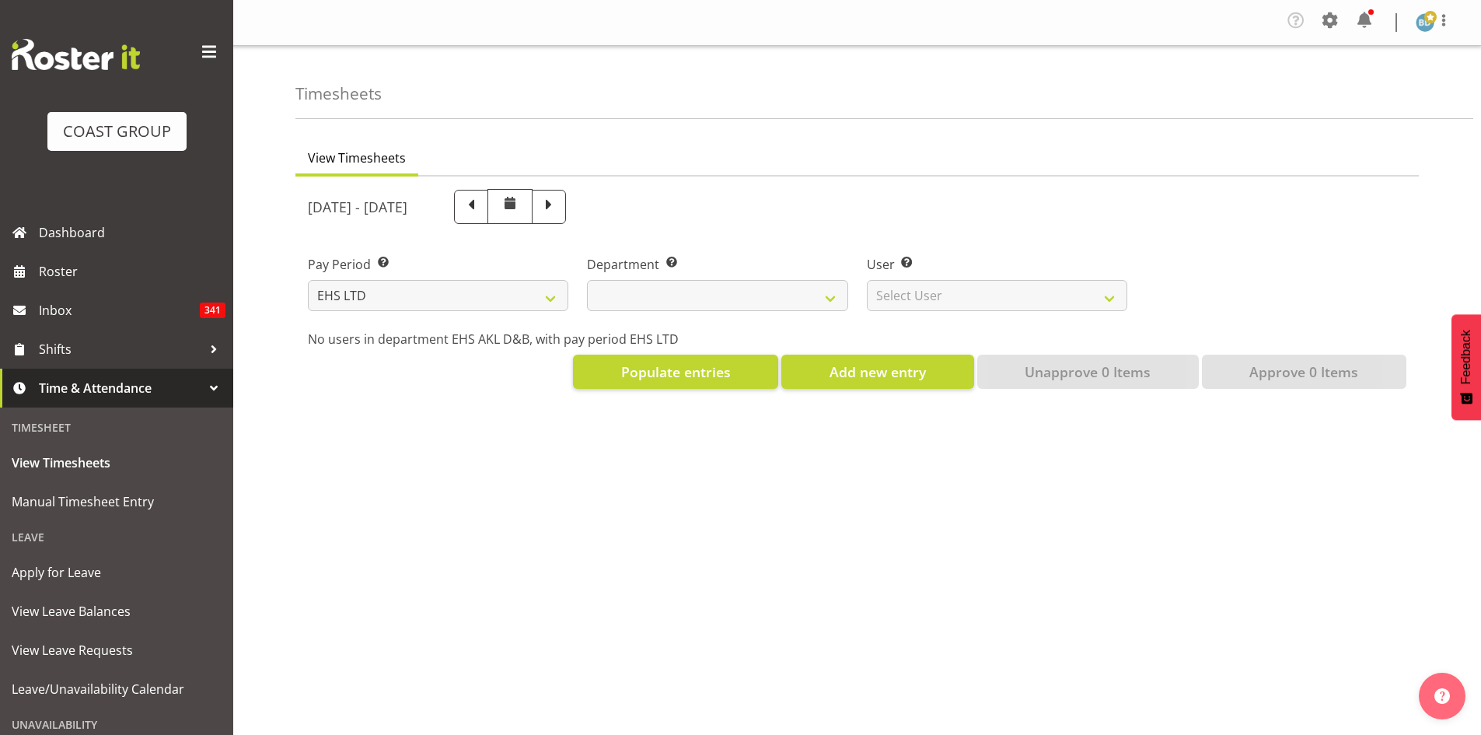
select select "7"
select select
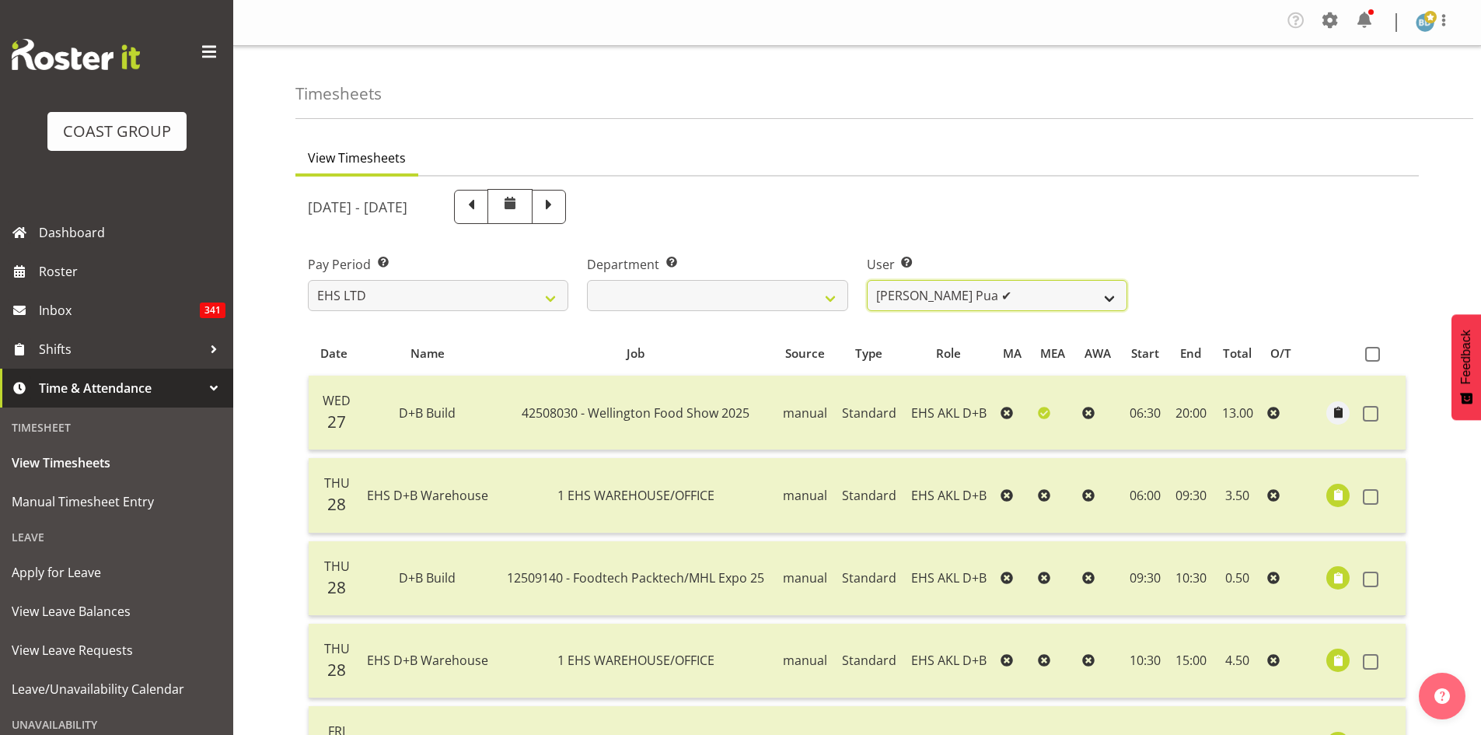
click at [990, 287] on select "[PERSON_NAME] Pua ✔ [PERSON_NAME] ✔ [PERSON_NAME] ✔ [PERSON_NAME] ✔ [PERSON_NAM…" at bounding box center [997, 295] width 260 height 31
select select "11497"
click at [867, 280] on select "[PERSON_NAME] Pua ✔ [PERSON_NAME] ✔ [PERSON_NAME] ✔ [PERSON_NAME] ✔ [PERSON_NAM…" at bounding box center [997, 295] width 260 height 31
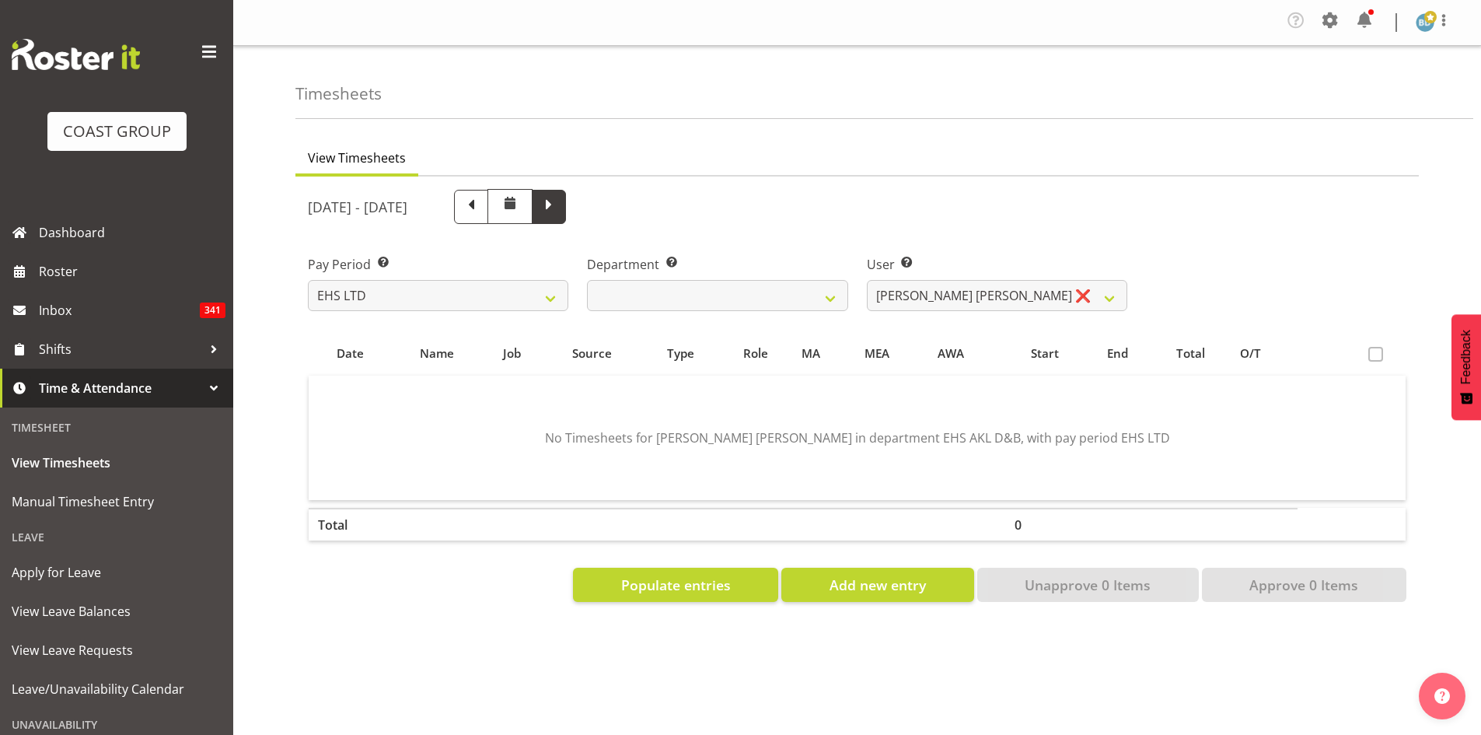
click at [559, 204] on span at bounding box center [549, 205] width 20 height 20
select select
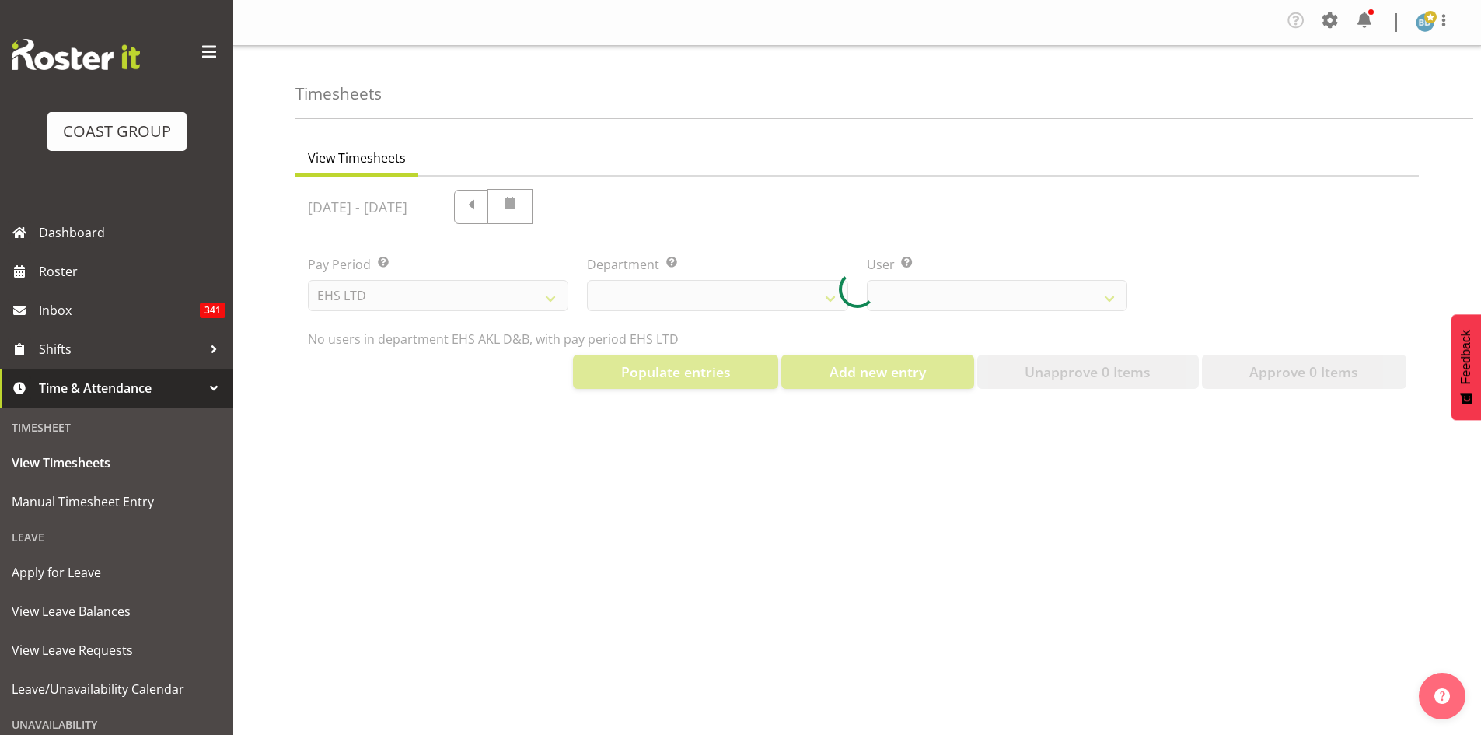
select select "11497"
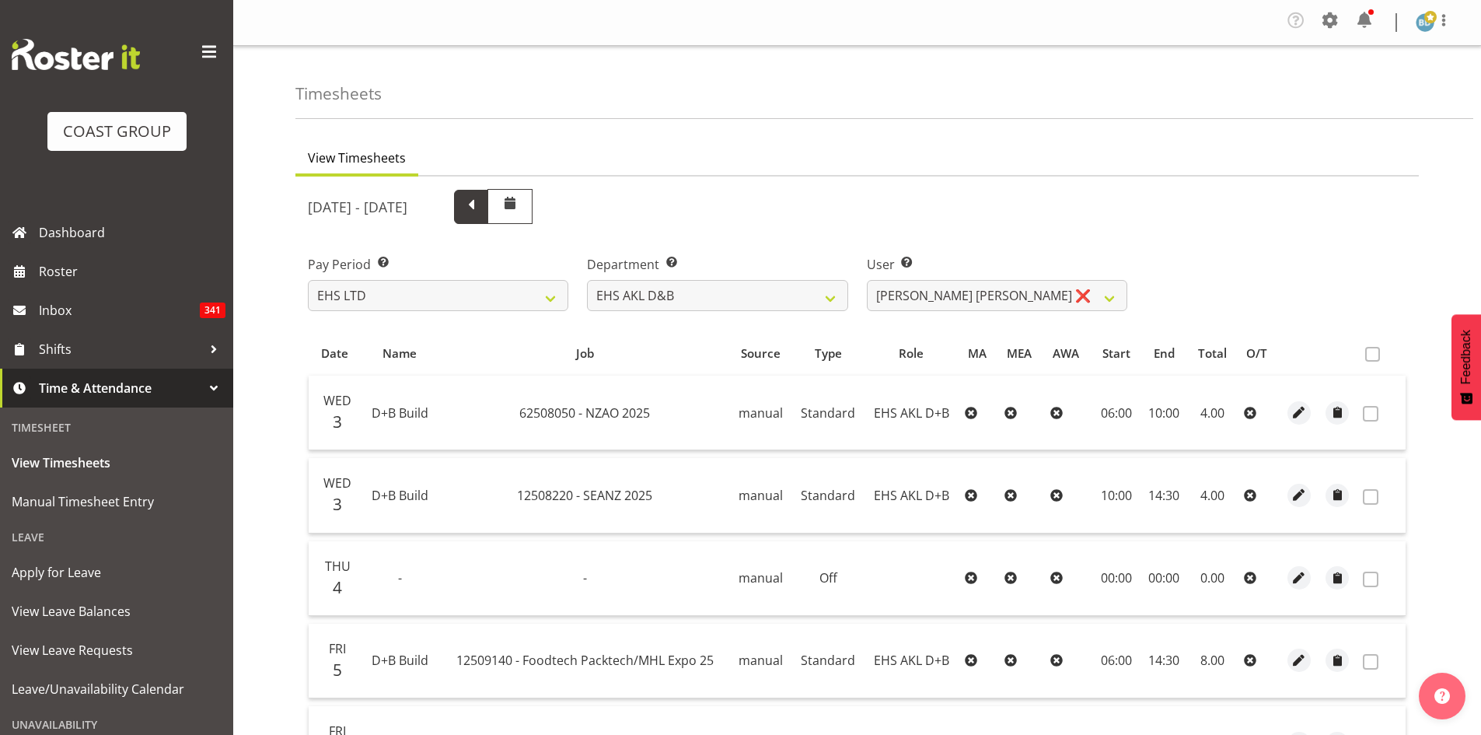
click at [481, 211] on span at bounding box center [471, 205] width 20 height 20
select select
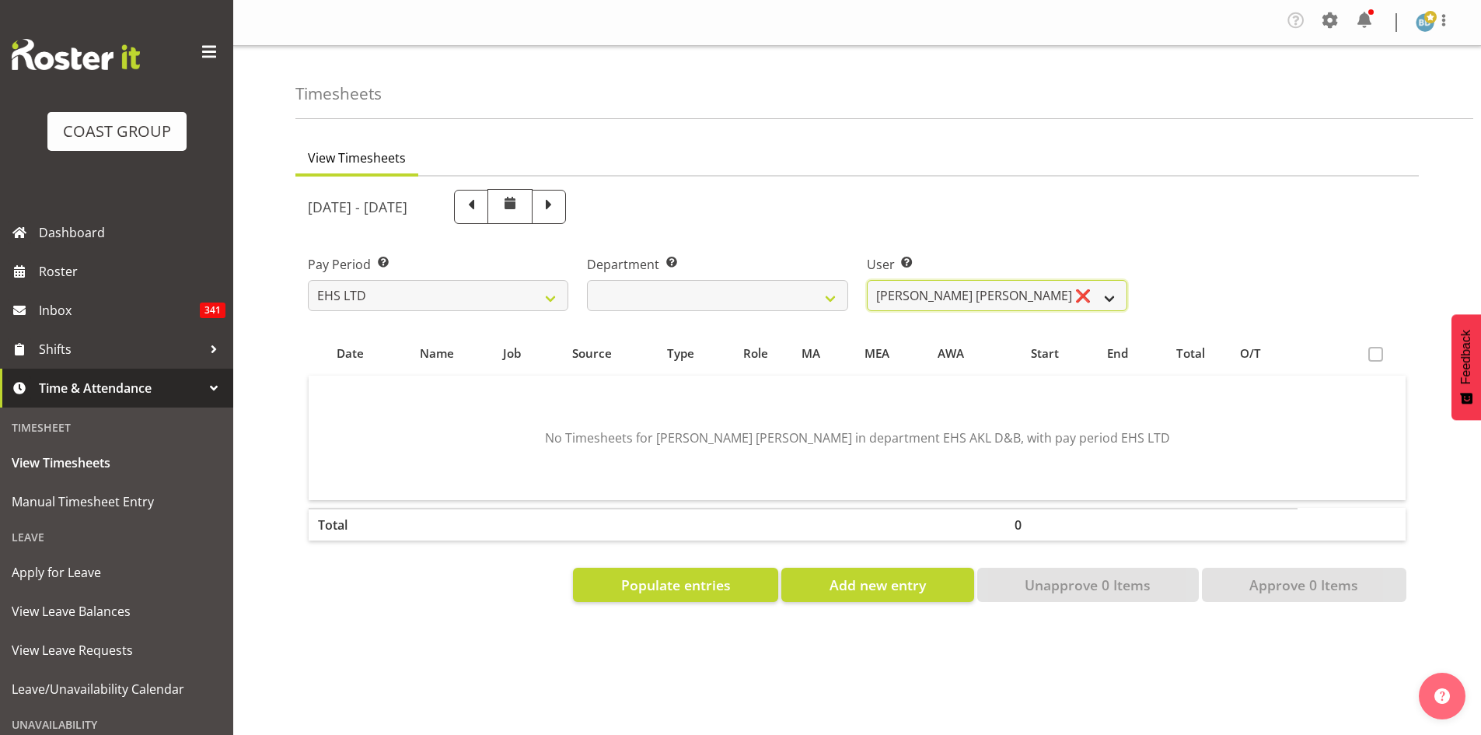
click at [1053, 299] on select "[PERSON_NAME] Pua ✔ [PERSON_NAME] ✔ [PERSON_NAME] ✔ [PERSON_NAME] ✔ [PERSON_NAM…" at bounding box center [997, 295] width 260 height 31
select select "10037"
click at [867, 280] on select "[PERSON_NAME] Pua ✔ [PERSON_NAME] ✔ [PERSON_NAME] ✔ [PERSON_NAME] ✔ [PERSON_NAM…" at bounding box center [997, 295] width 260 height 31
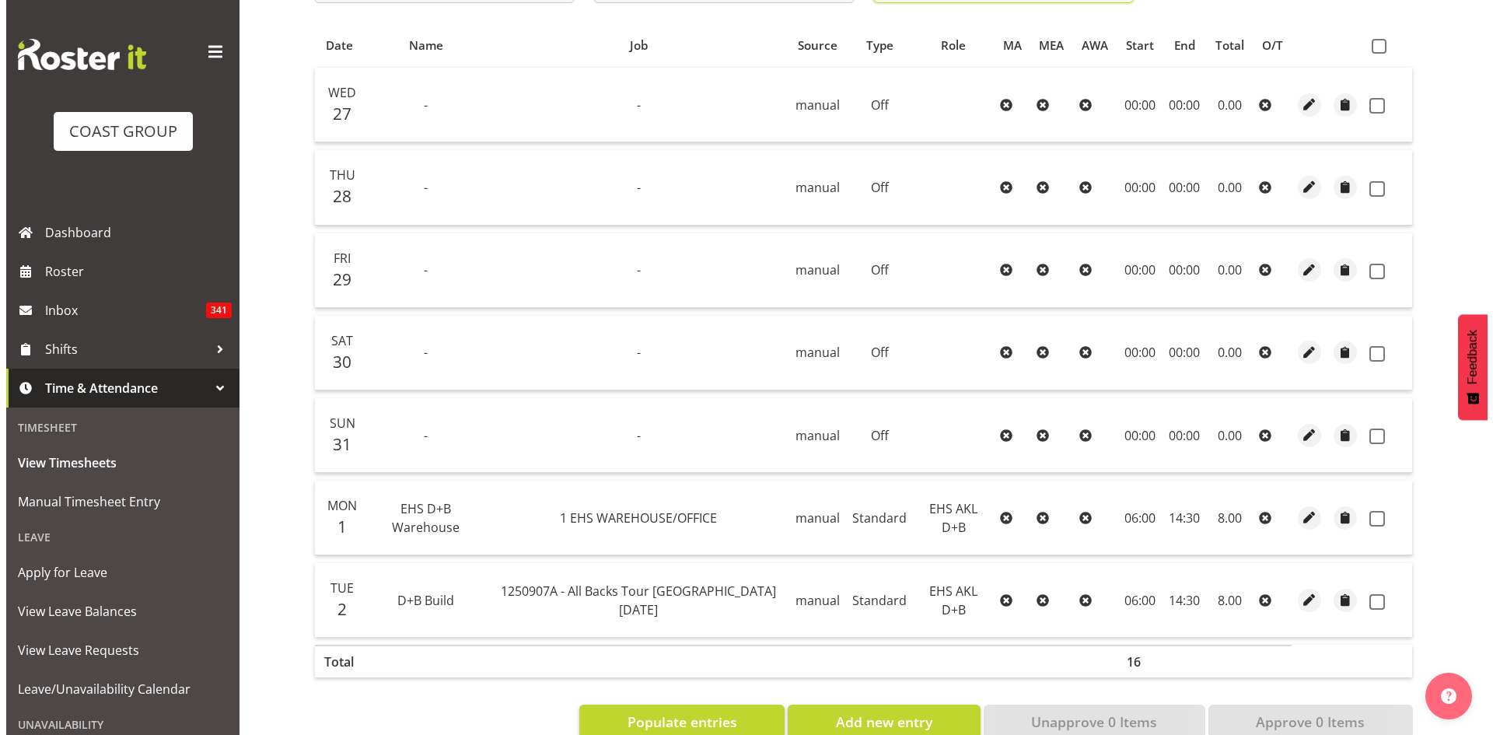
scroll to position [348, 0]
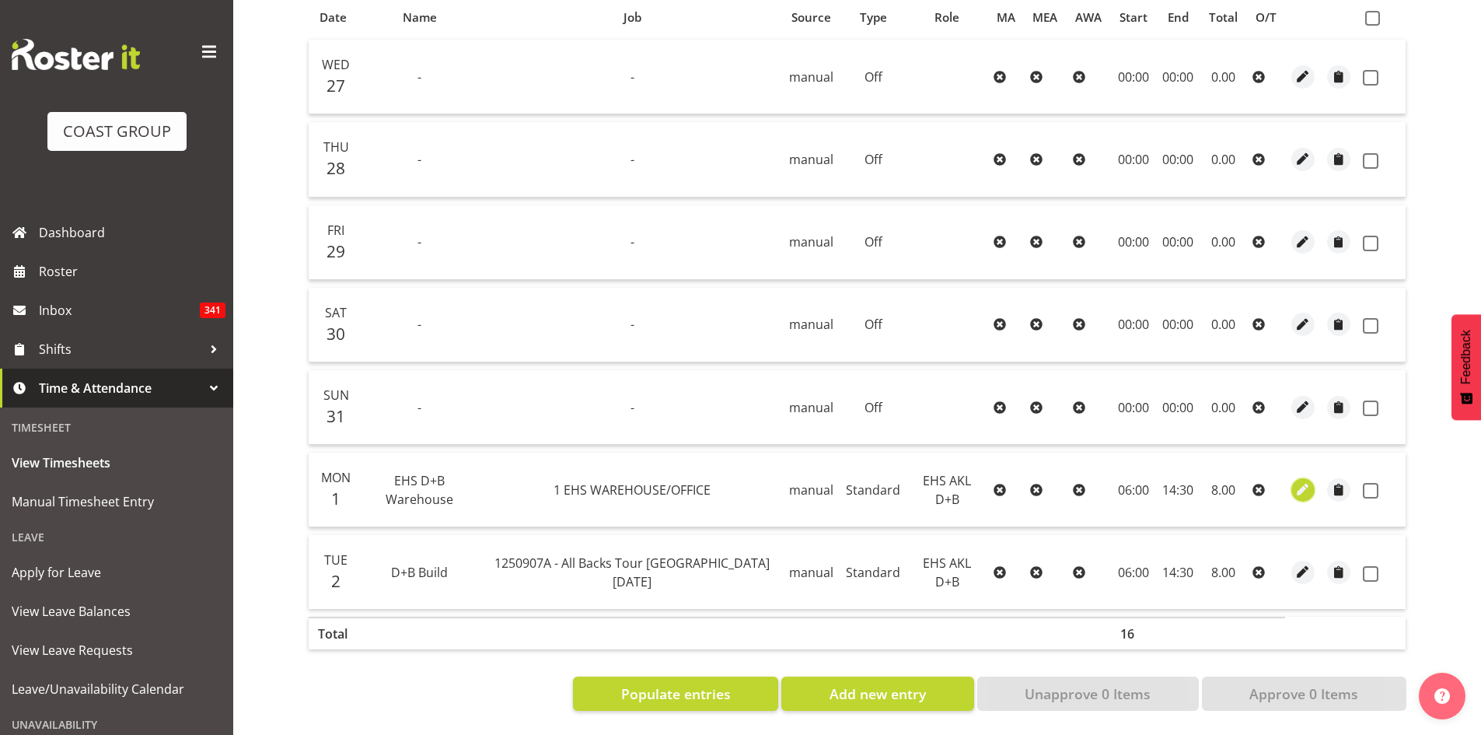
click at [1298, 480] on span "button" at bounding box center [1303, 489] width 18 height 18
select select "Standard"
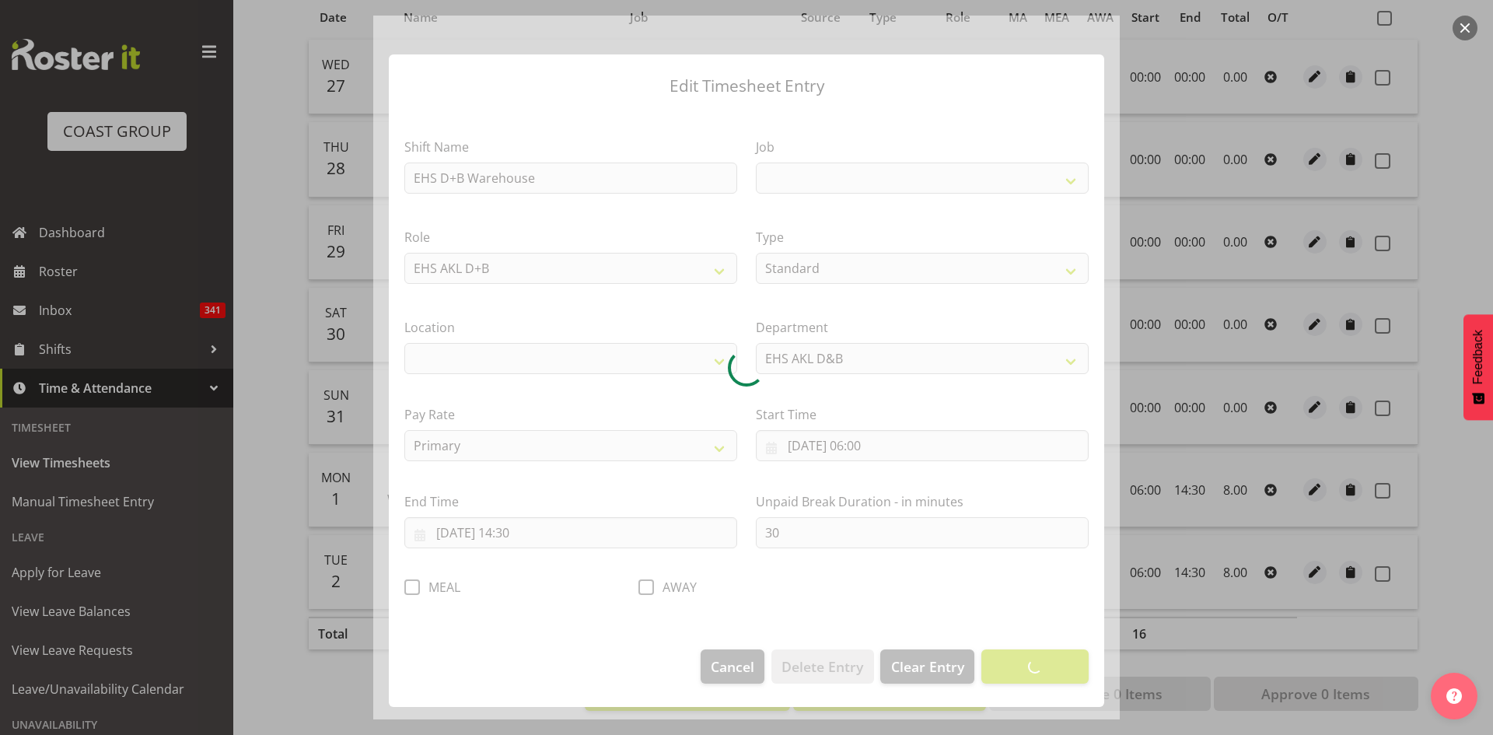
select select
select select "69"
select select "35"
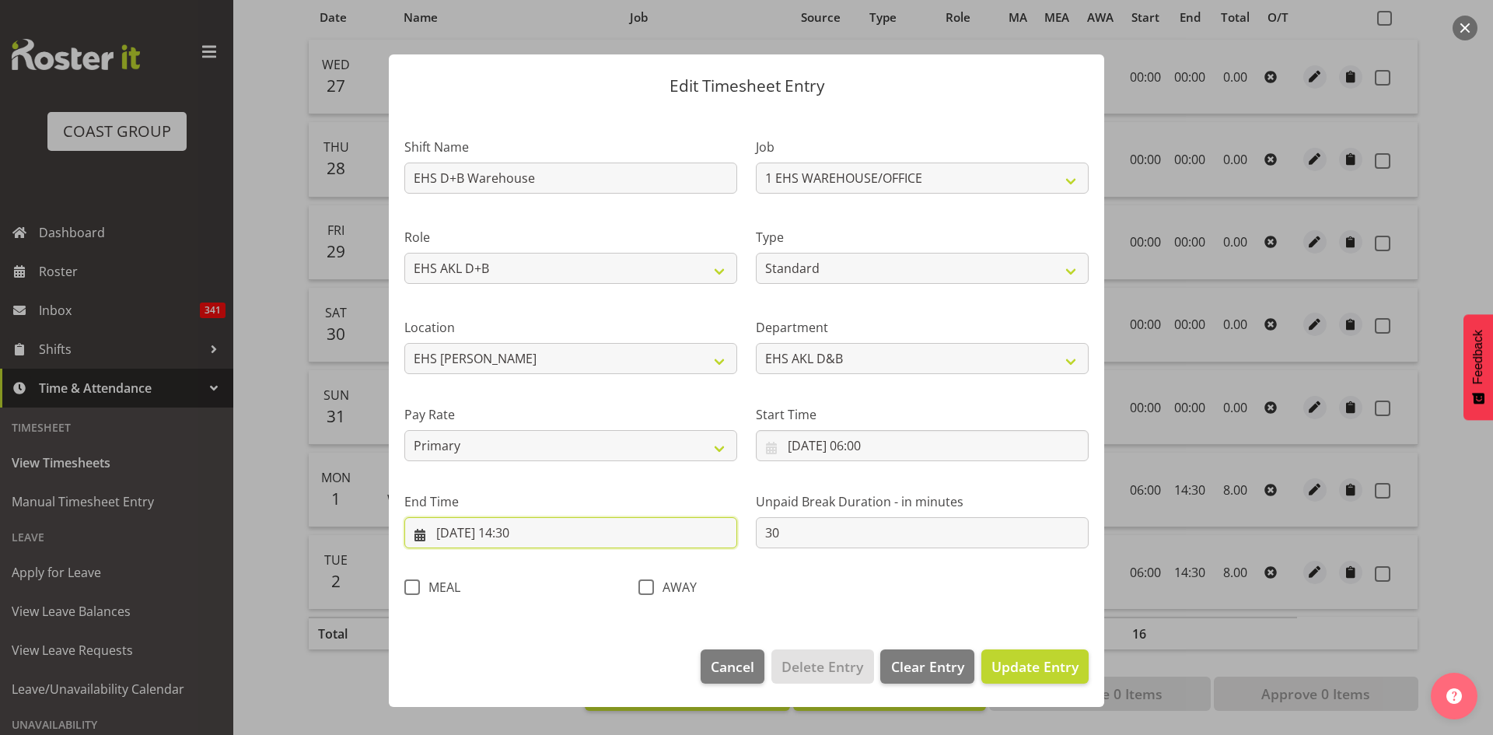
click at [529, 535] on input "01/09/2025, 14:30" at bounding box center [570, 532] width 333 height 31
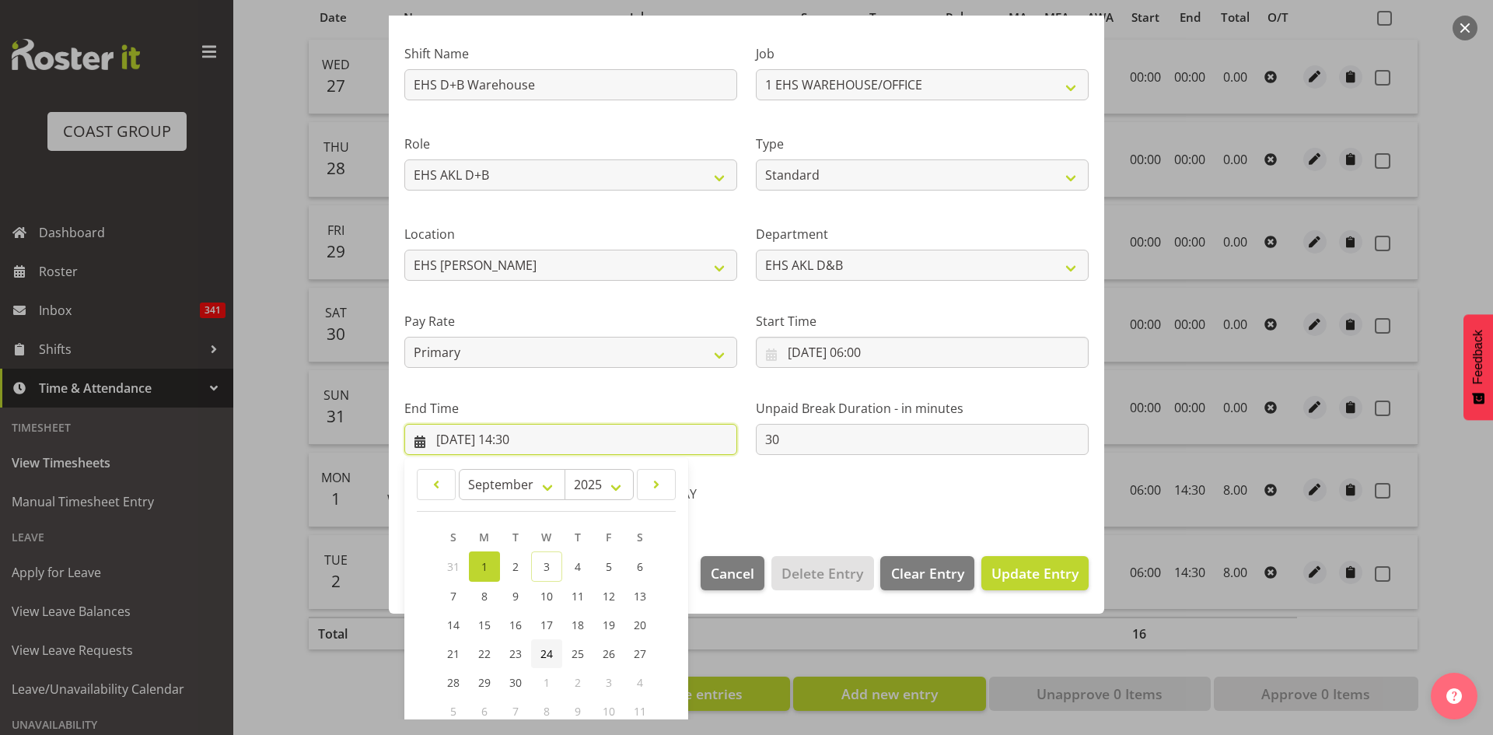
scroll to position [184, 0]
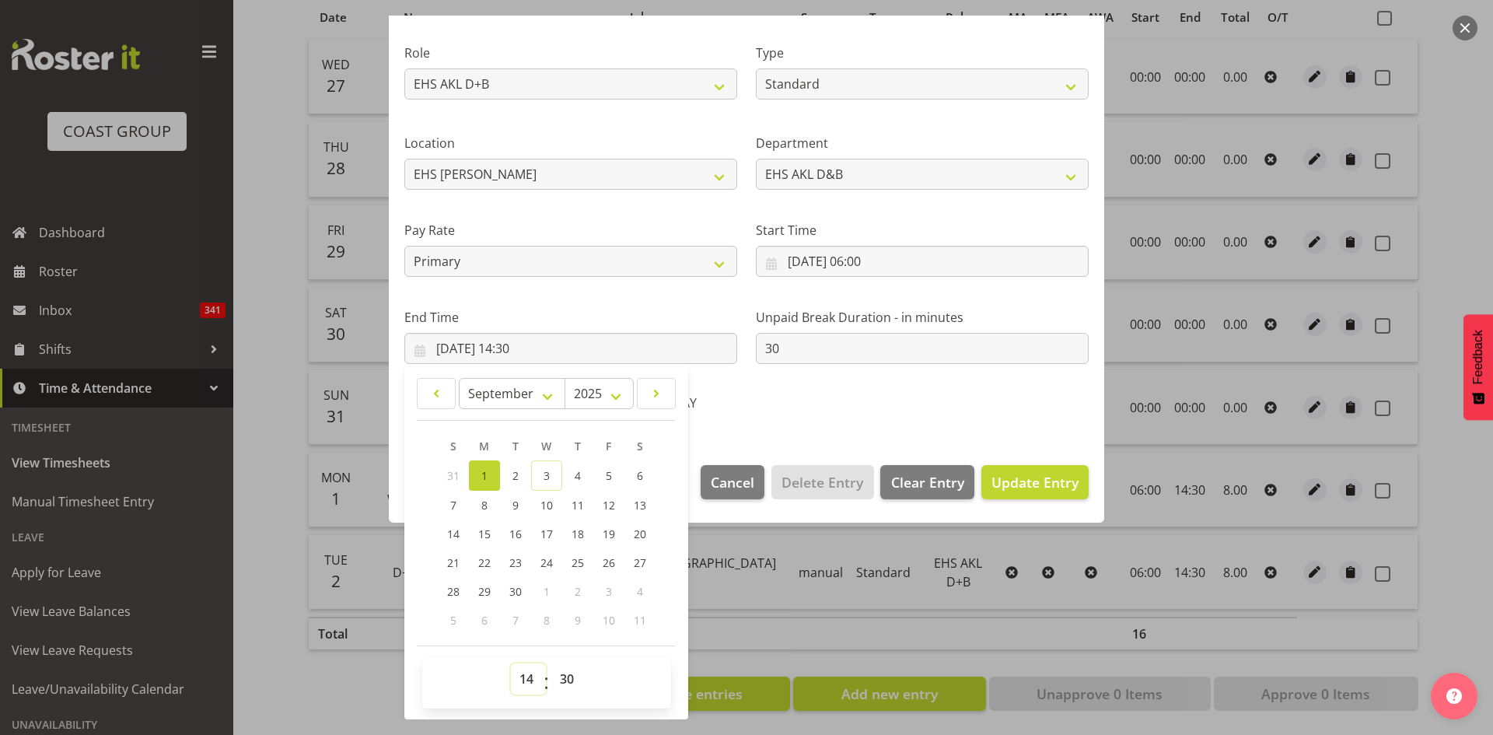
click at [528, 676] on select "00 01 02 03 04 05 06 07 08 09 10 11 12 13 14 15 16 17 18 19 20 21 22 23" at bounding box center [528, 678] width 35 height 31
select select "15"
click at [511, 663] on select "00 01 02 03 04 05 06 07 08 09 10 11 12 13 14 15 16 17 18 19 20 21 22 23" at bounding box center [528, 678] width 35 height 31
type input "01/09/2025, 15:30"
click at [564, 676] on select "00 01 02 03 04 05 06 07 08 09 10 11 12 13 14 15 16 17 18 19 20 21 22 23 24 25 2…" at bounding box center [568, 678] width 35 height 31
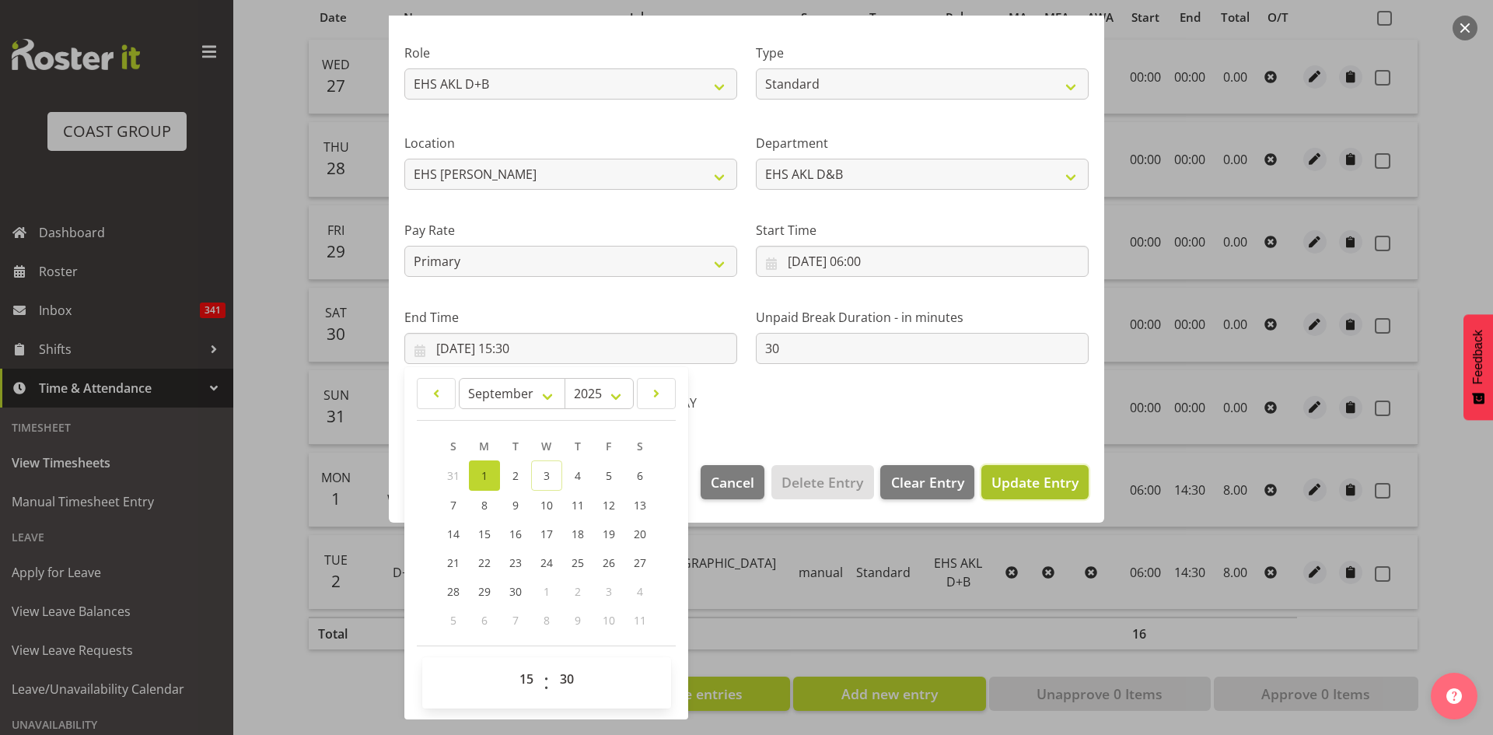
click at [1037, 479] on span "Update Entry" at bounding box center [1034, 482] width 87 height 19
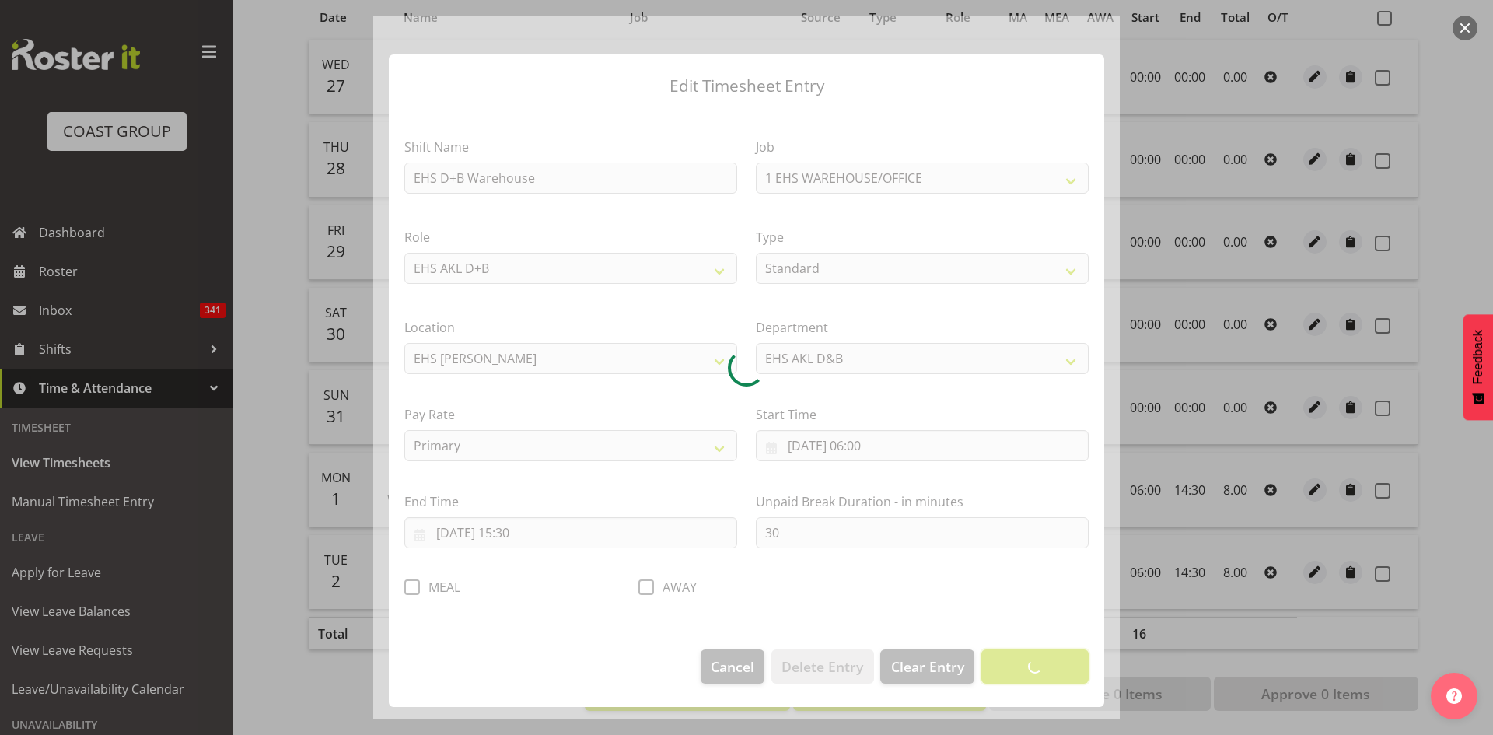
scroll to position [0, 0]
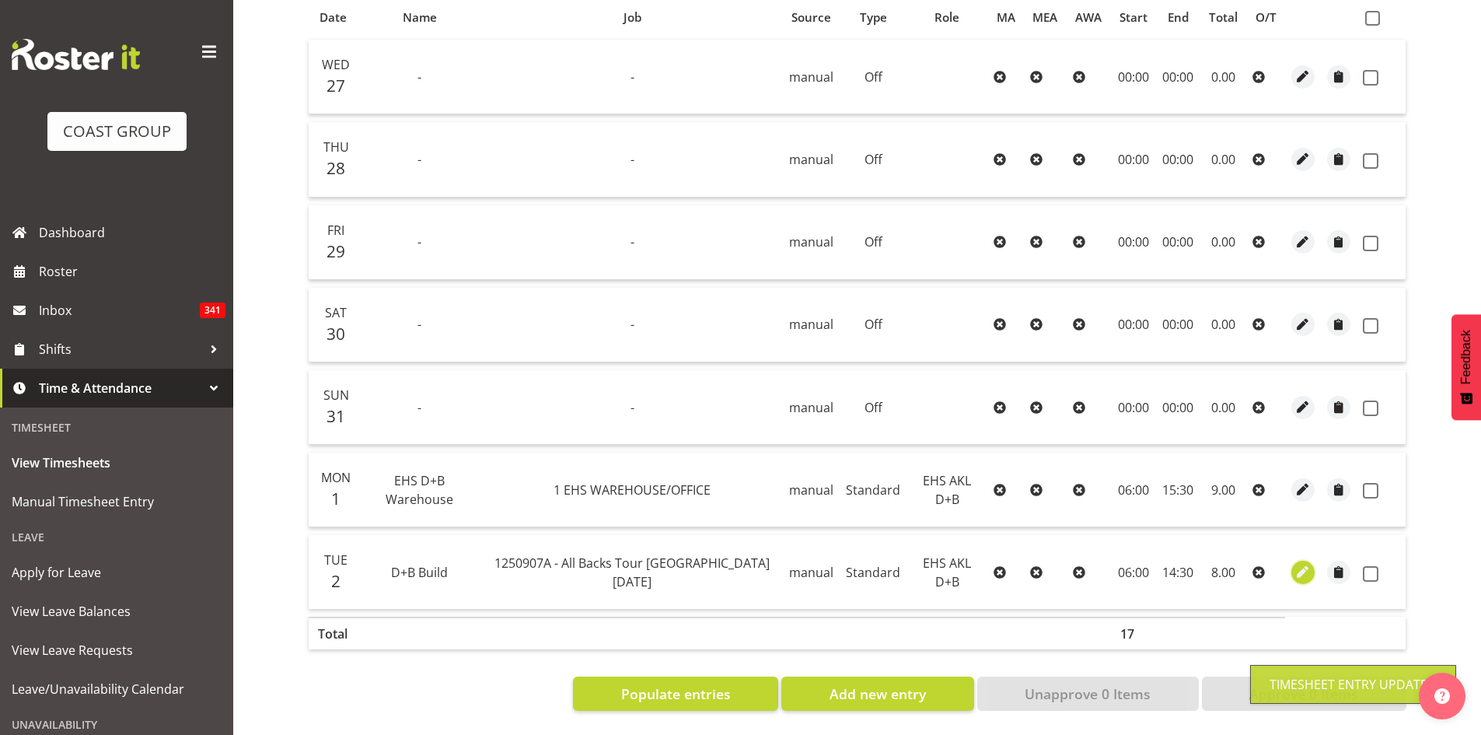
click at [1291, 561] on button "button" at bounding box center [1302, 572] width 23 height 23
select select "Standard"
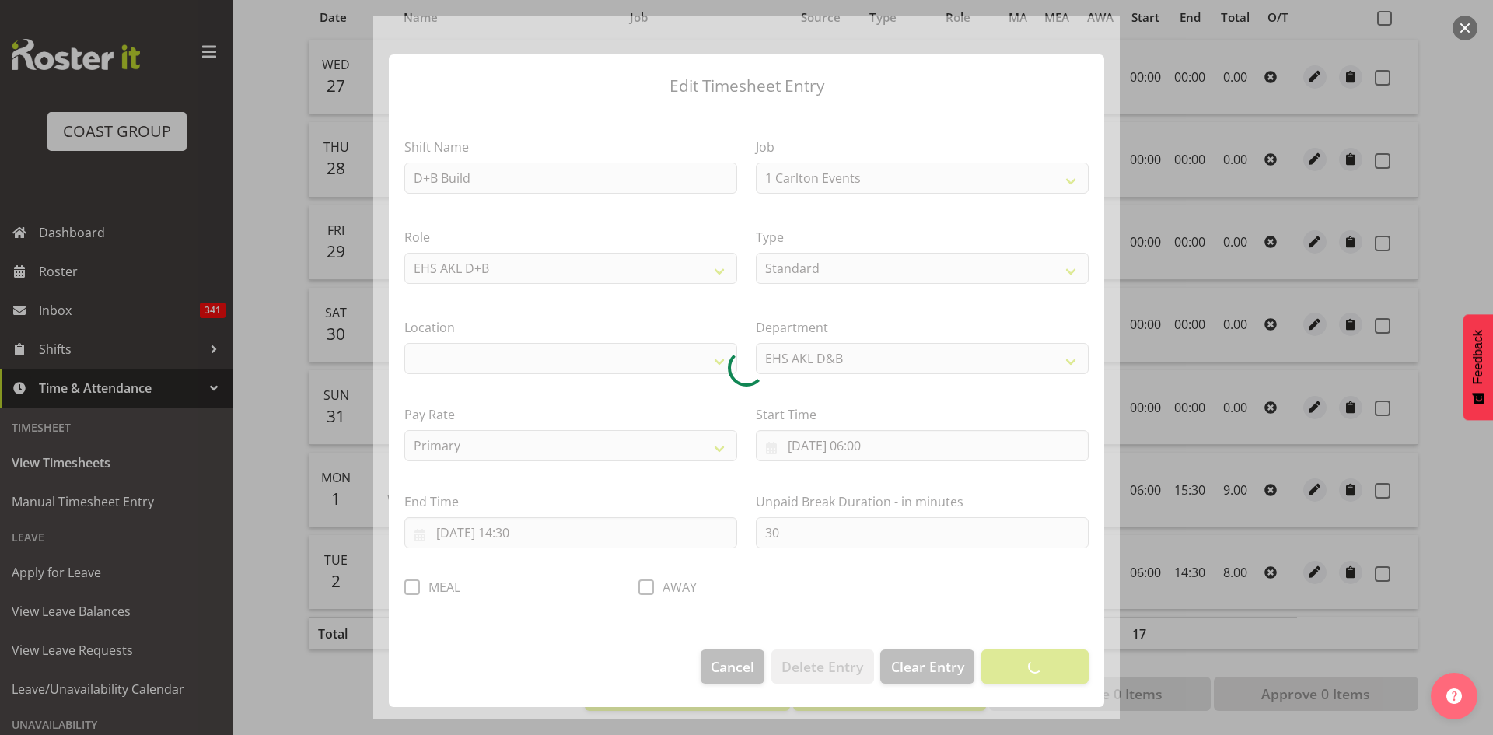
select select "10496"
select select "35"
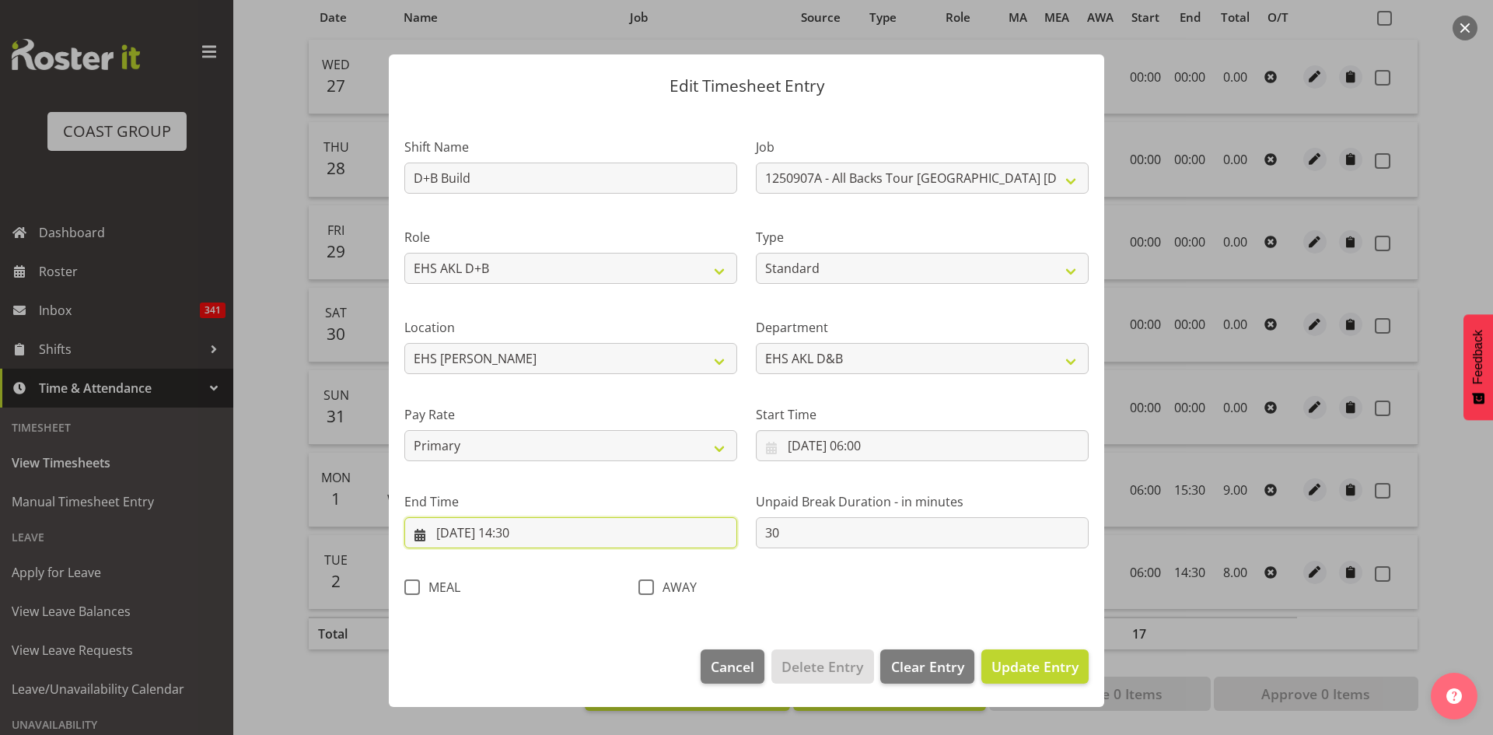
click at [519, 536] on input "02/09/2025, 14:30" at bounding box center [570, 532] width 333 height 31
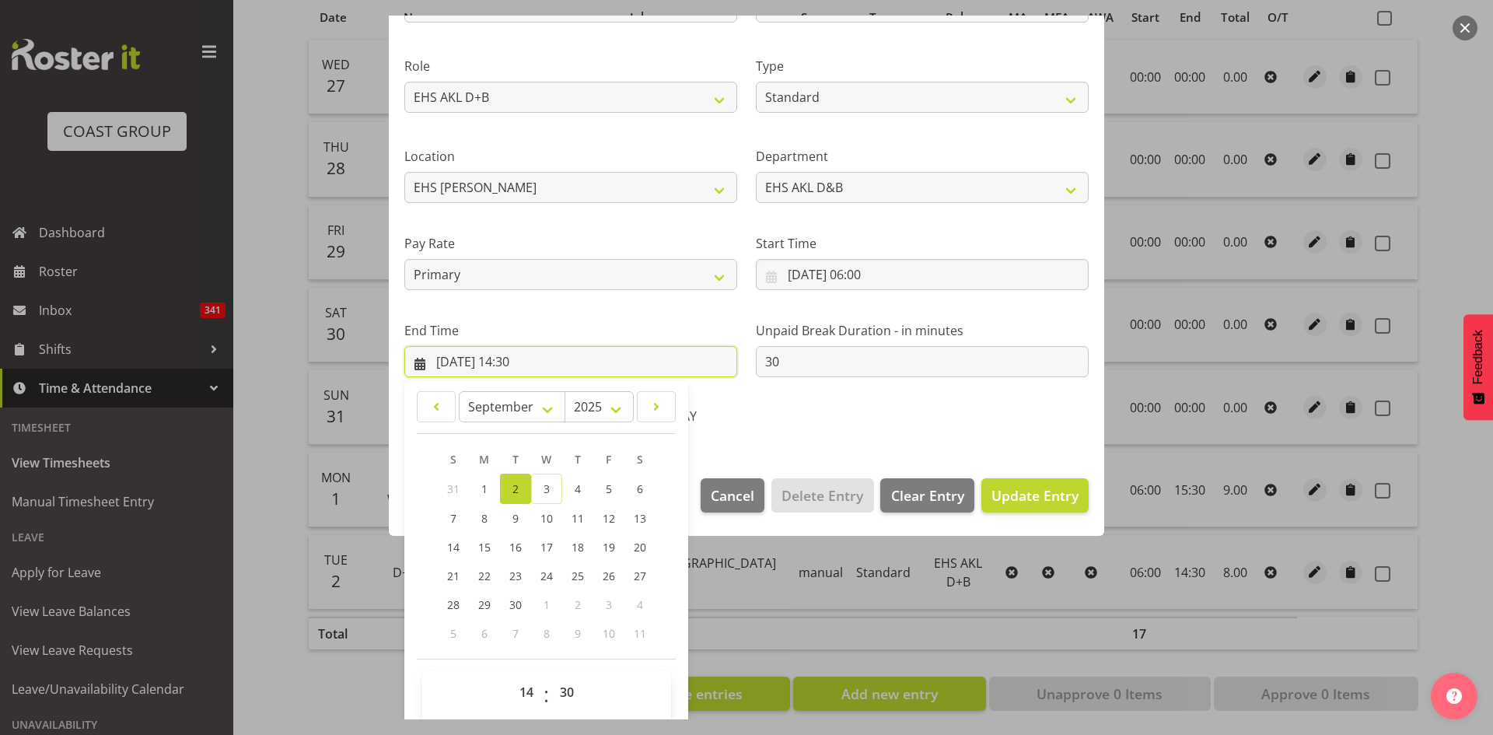
scroll to position [184, 0]
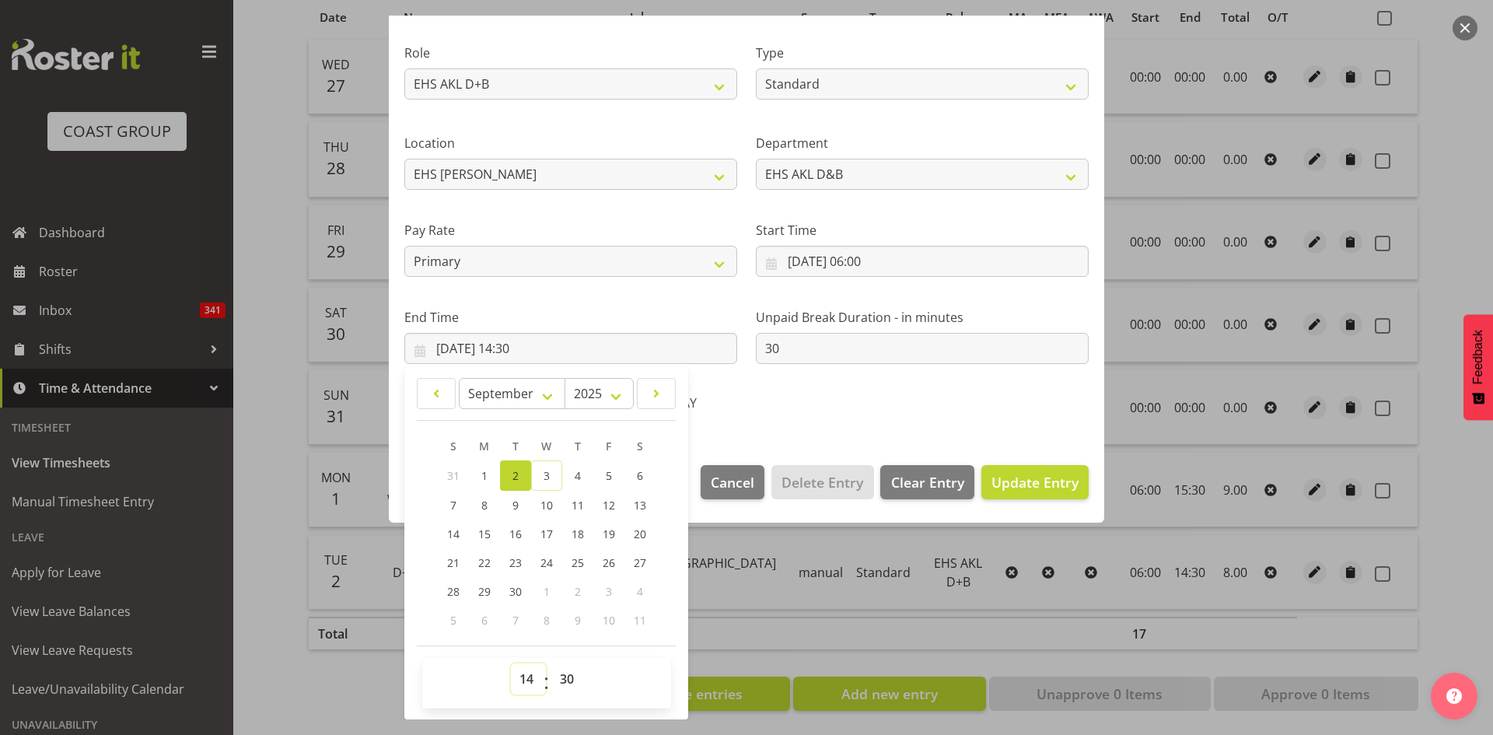
click at [522, 678] on select "00 01 02 03 04 05 06 07 08 09 10 11 12 13 14 15 16 17 18 19 20 21 22 23" at bounding box center [528, 678] width 35 height 31
select select "15"
click at [511, 663] on select "00 01 02 03 04 05 06 07 08 09 10 11 12 13 14 15 16 17 18 19 20 21 22 23" at bounding box center [528, 678] width 35 height 31
type input "02/09/2025, 15:30"
click at [1015, 489] on span "Update Entry" at bounding box center [1034, 482] width 87 height 19
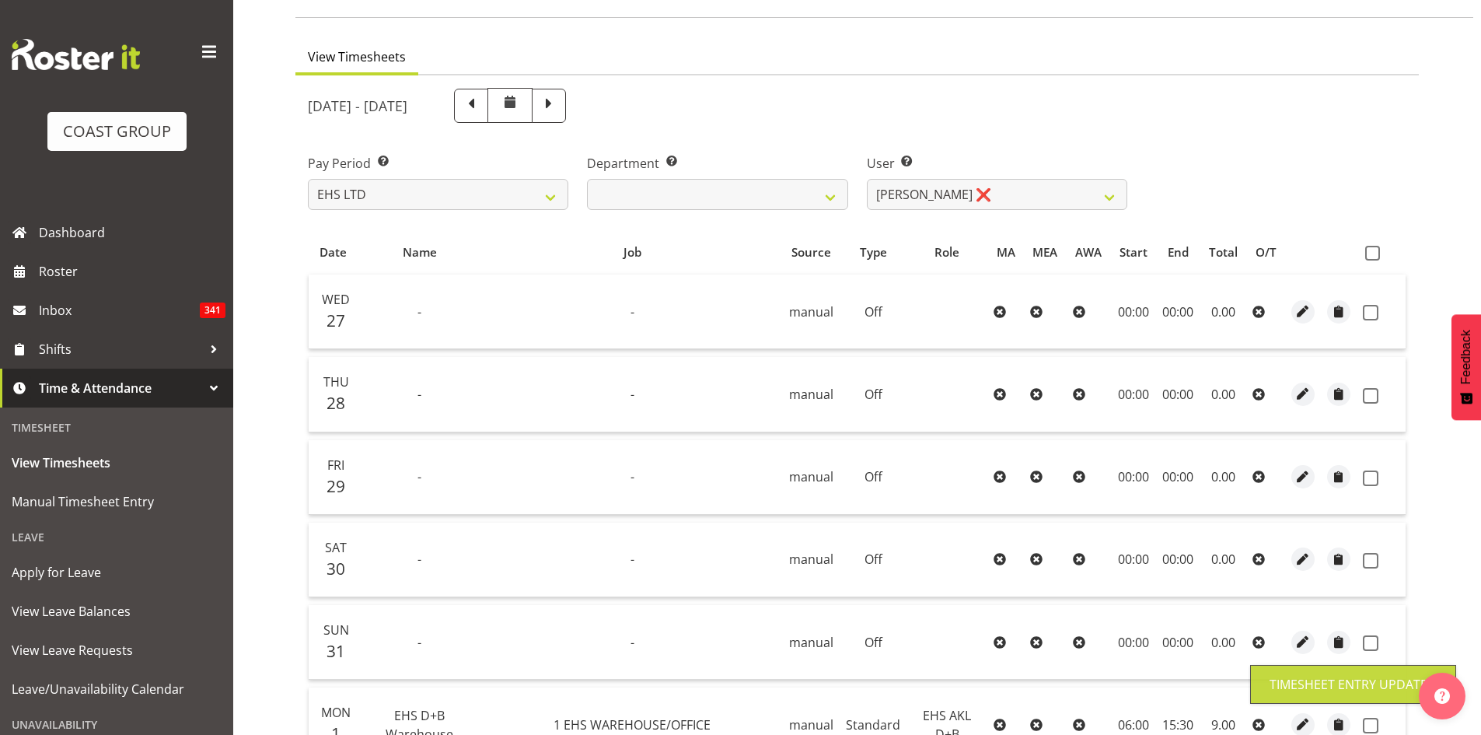
scroll to position [0, 0]
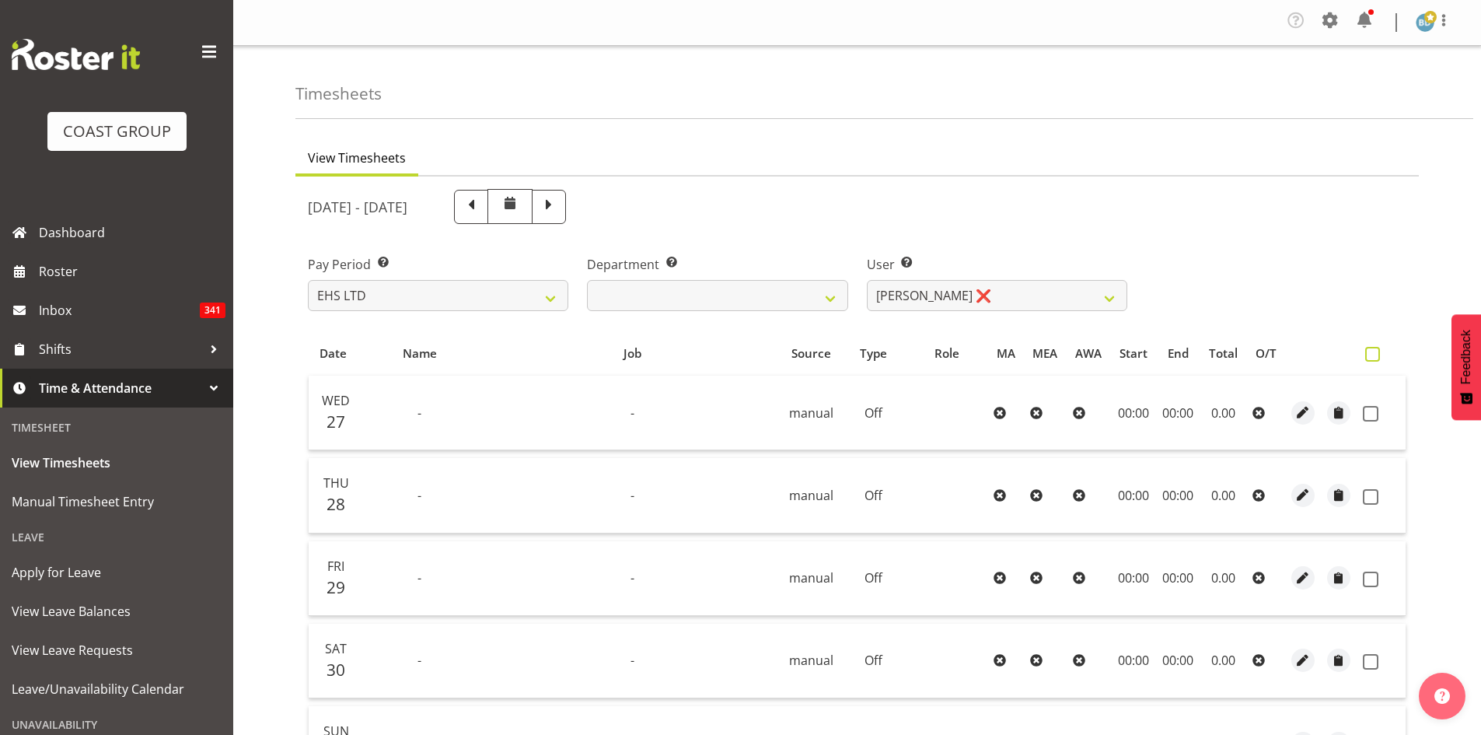
click at [1372, 354] on span at bounding box center [1372, 354] width 15 height 15
click at [1372, 354] on input "checkbox" at bounding box center [1370, 354] width 10 height 10
checkbox input "true"
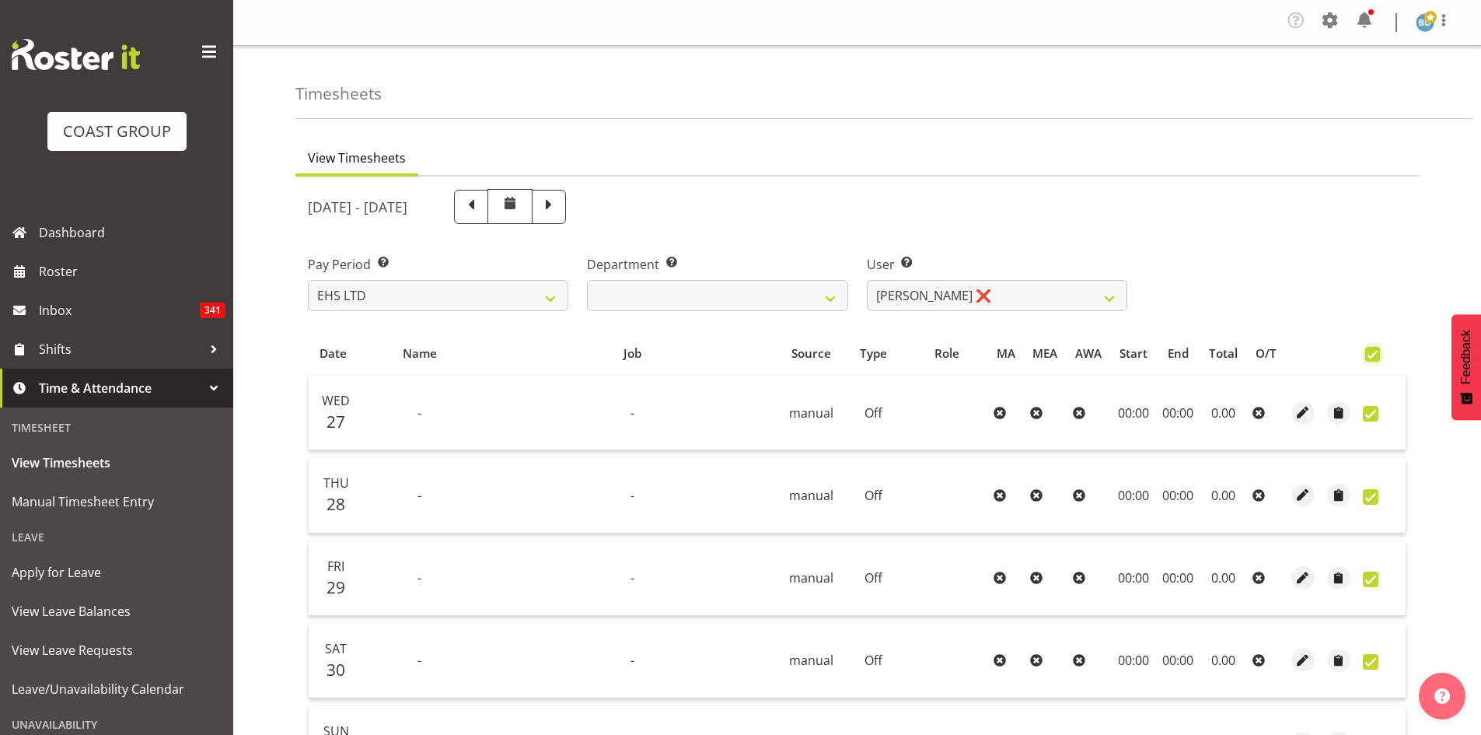
checkbox input "true"
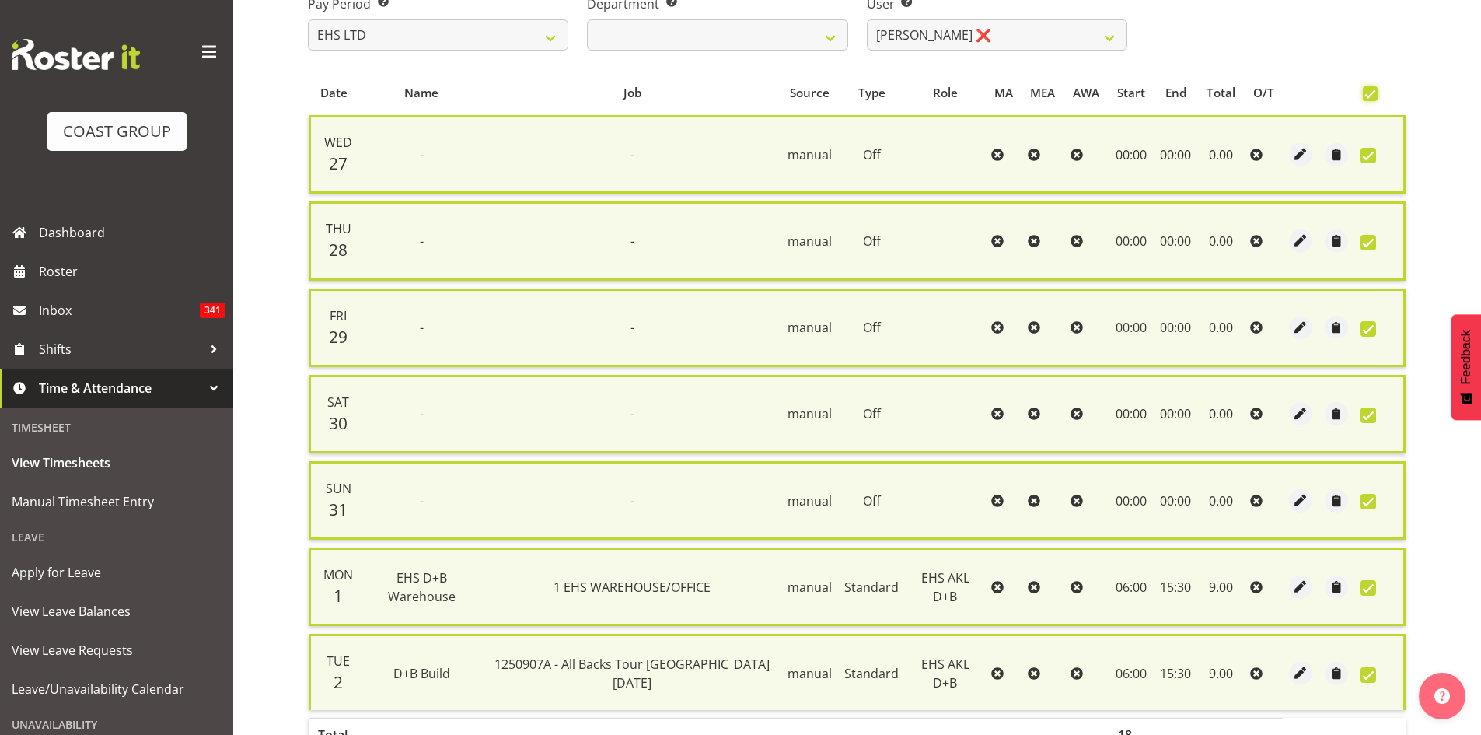
scroll to position [373, 0]
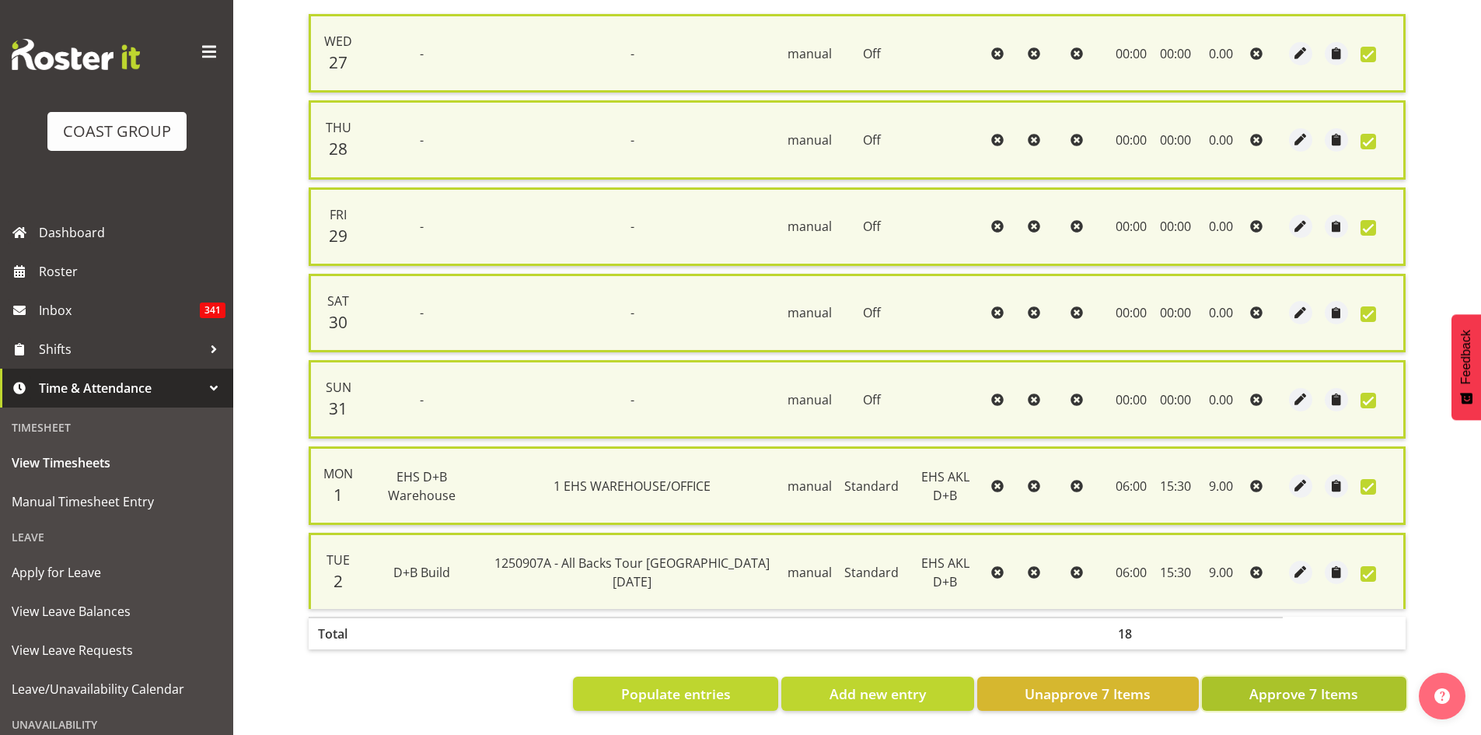
click at [1311, 685] on span "Approve 7 Items" at bounding box center [1303, 693] width 109 height 20
checkbox input "false"
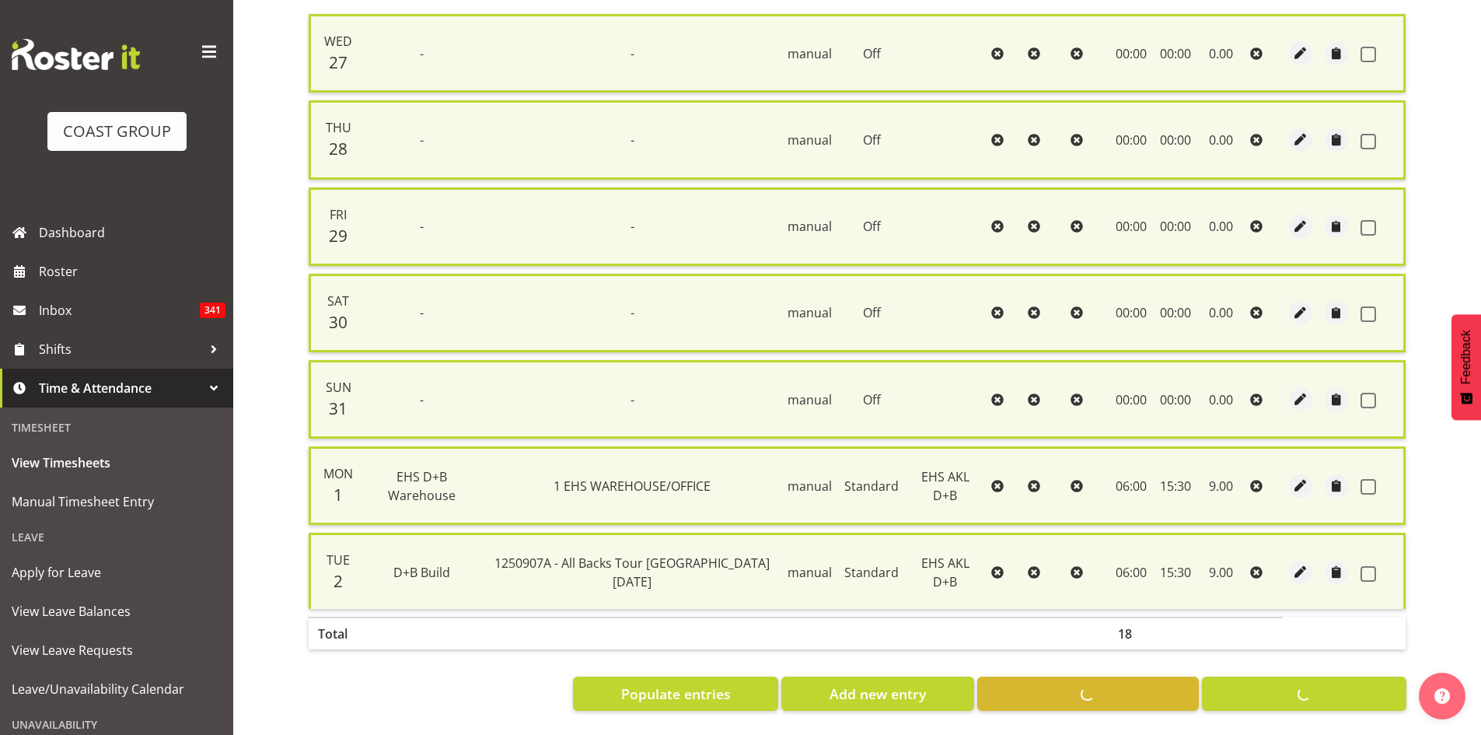
checkbox input "false"
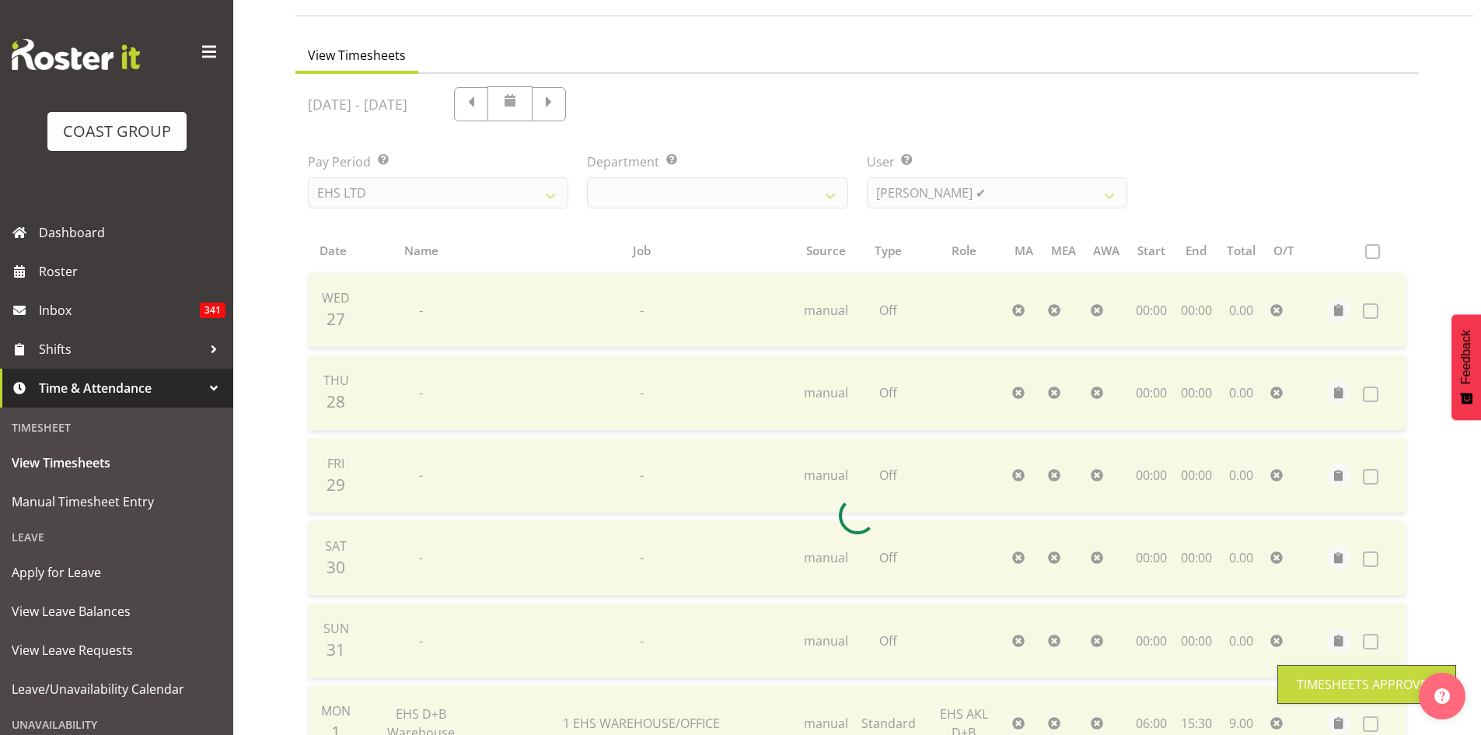
scroll to position [0, 0]
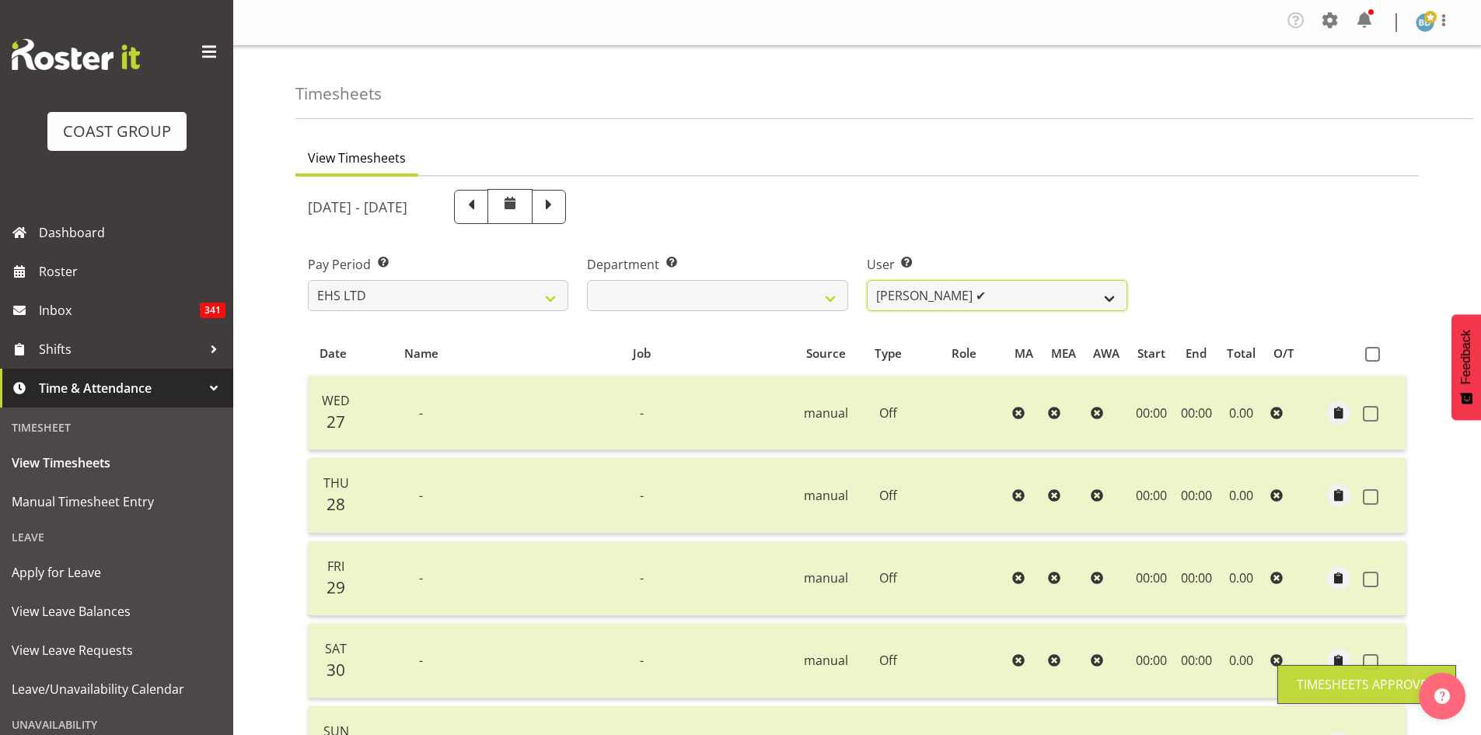
click at [981, 300] on select "Aleki Palu Pua ✔ Ben Dewes ✔ David Forte ✔ Durham Foster ✔ Ihaka Roberts ❌ Joe …" at bounding box center [997, 295] width 260 height 31
select select "9735"
click at [867, 280] on select "Aleki Palu Pua ✔ Ben Dewes ✔ David Forte ✔ Durham Foster ✔ Ihaka Roberts ❌ Joe …" at bounding box center [997, 295] width 260 height 31
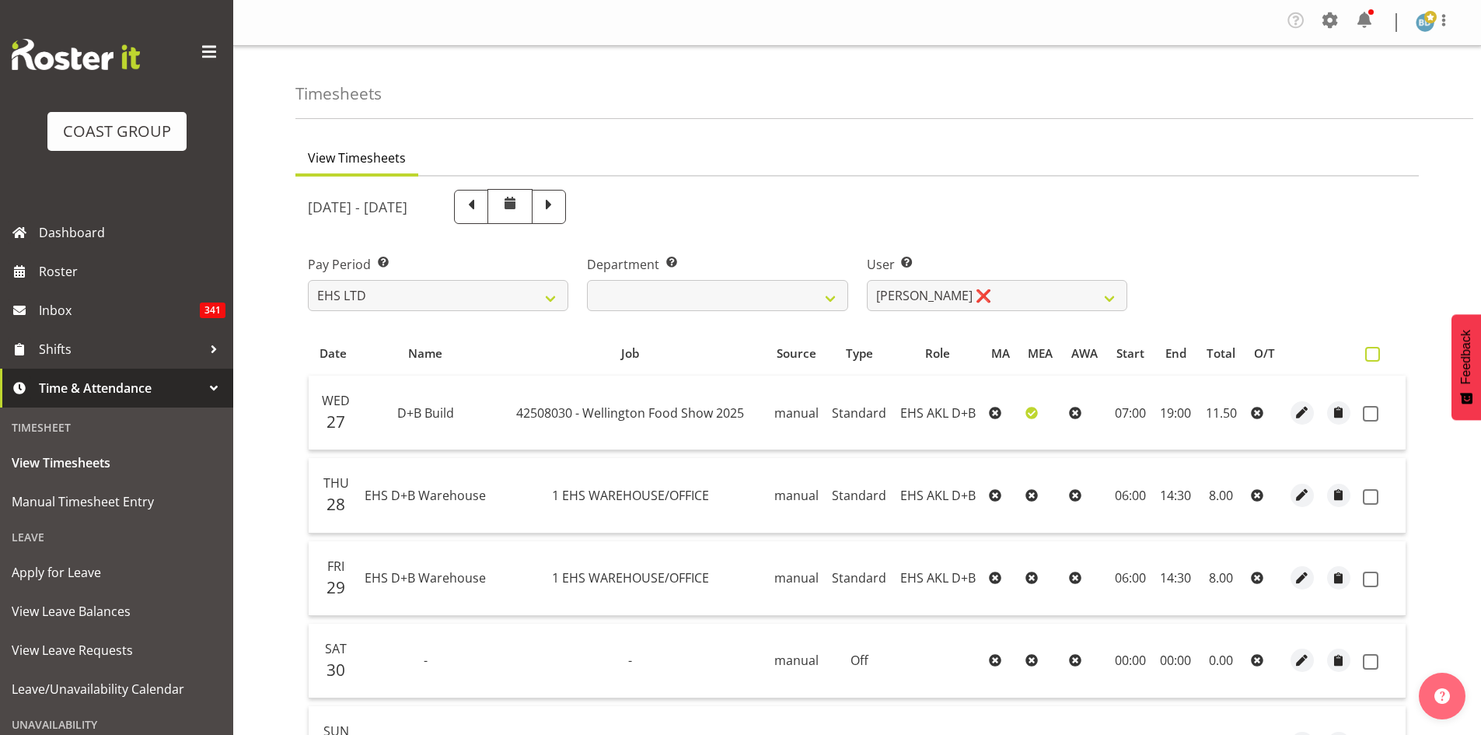
click at [1378, 352] on span at bounding box center [1372, 354] width 15 height 15
click at [1375, 352] on input "checkbox" at bounding box center [1370, 354] width 10 height 10
checkbox input "true"
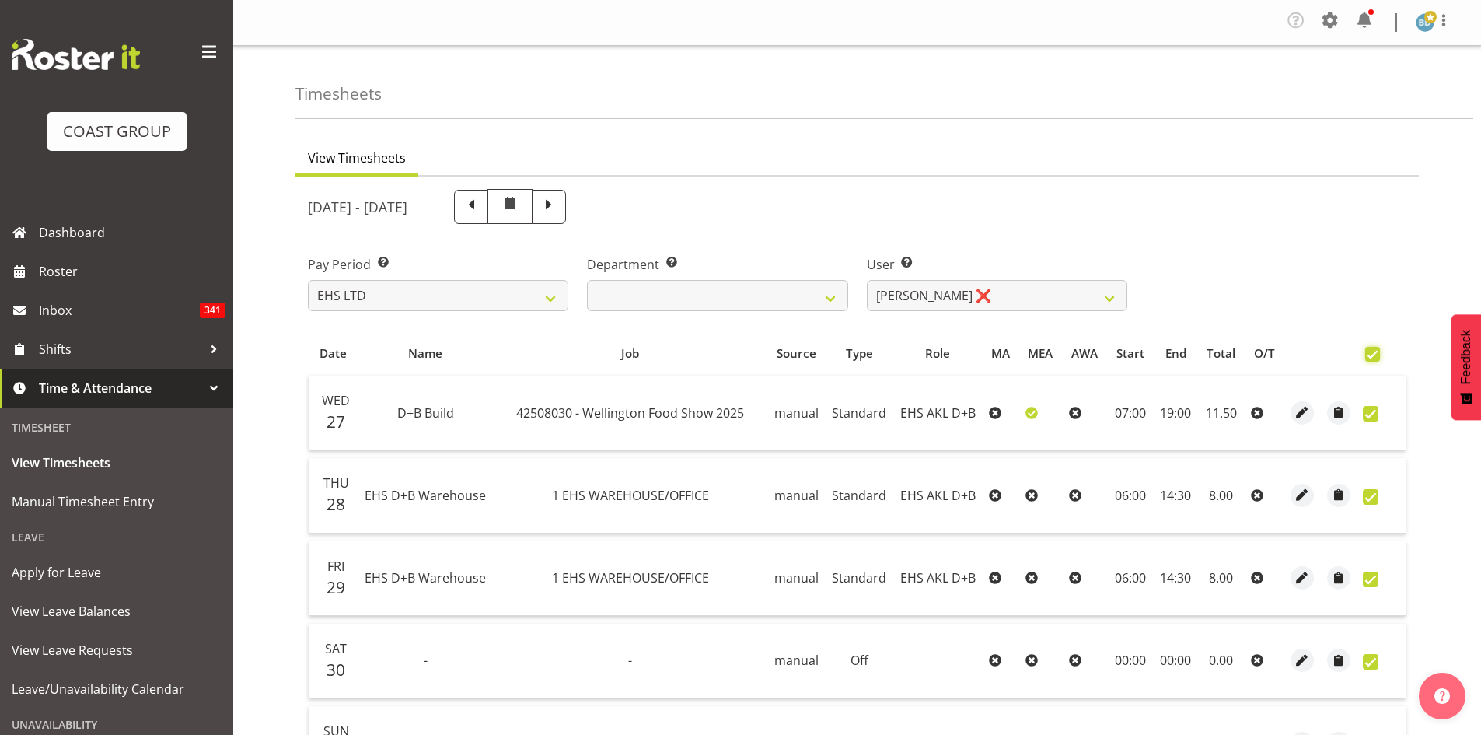
checkbox input "true"
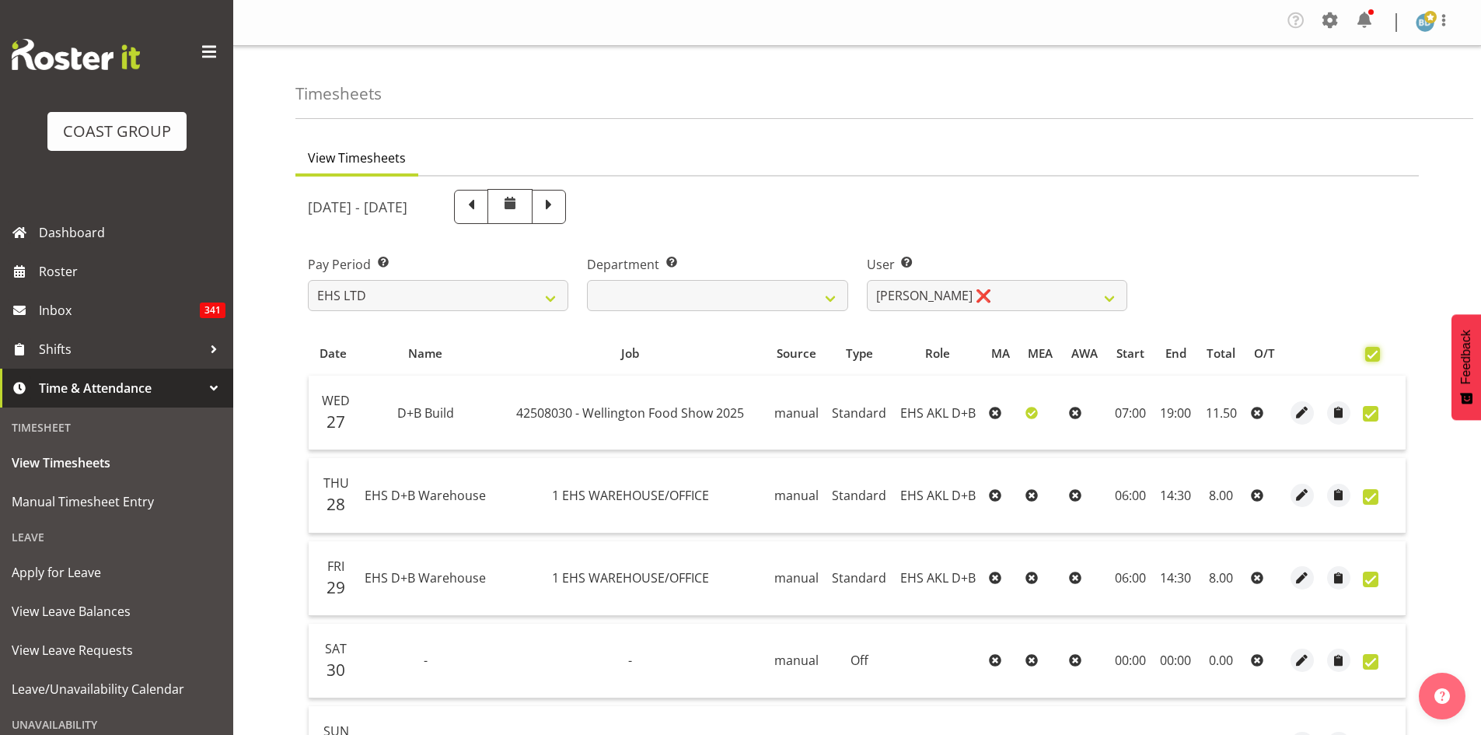
checkbox input "true"
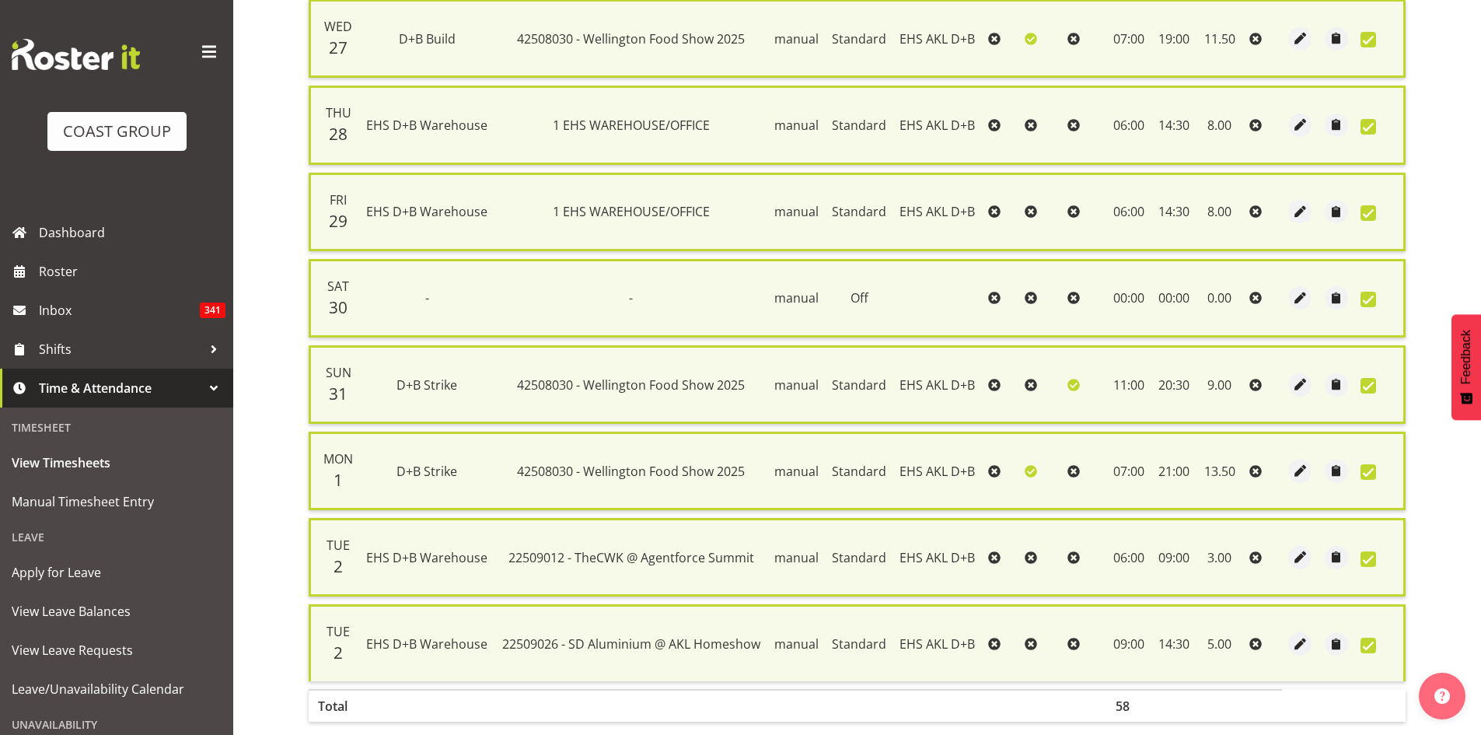
scroll to position [460, 0]
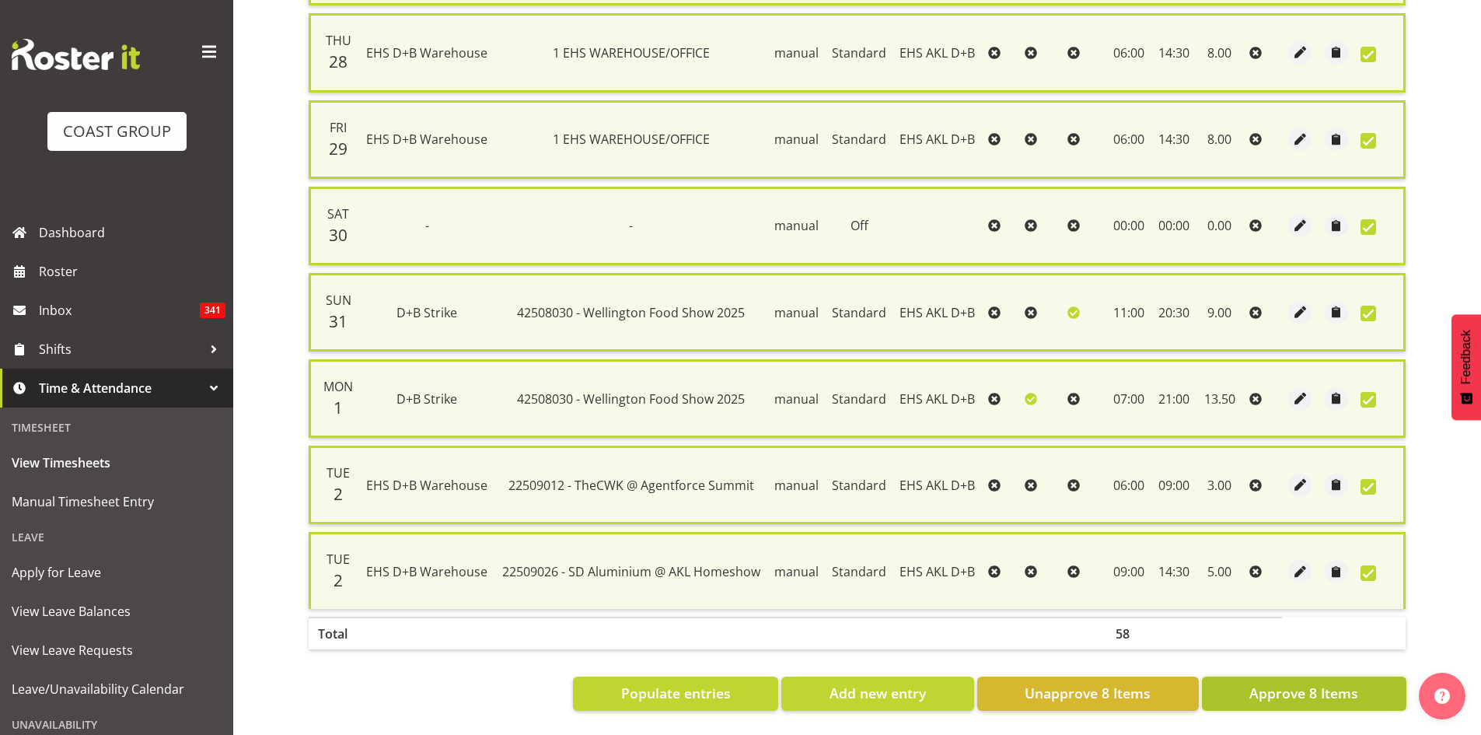
click at [1280, 683] on span "Approve 8 Items" at bounding box center [1303, 693] width 109 height 20
checkbox input "false"
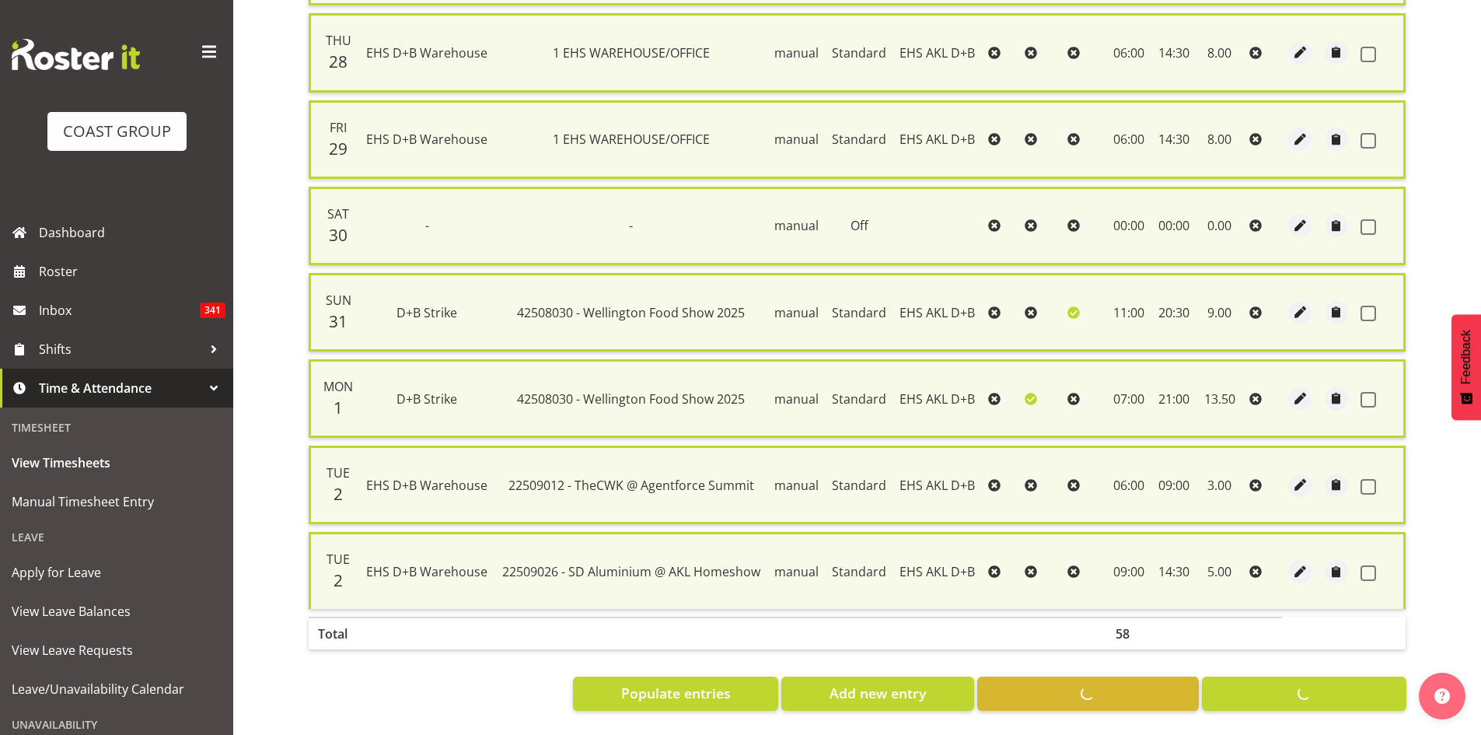
checkbox input "false"
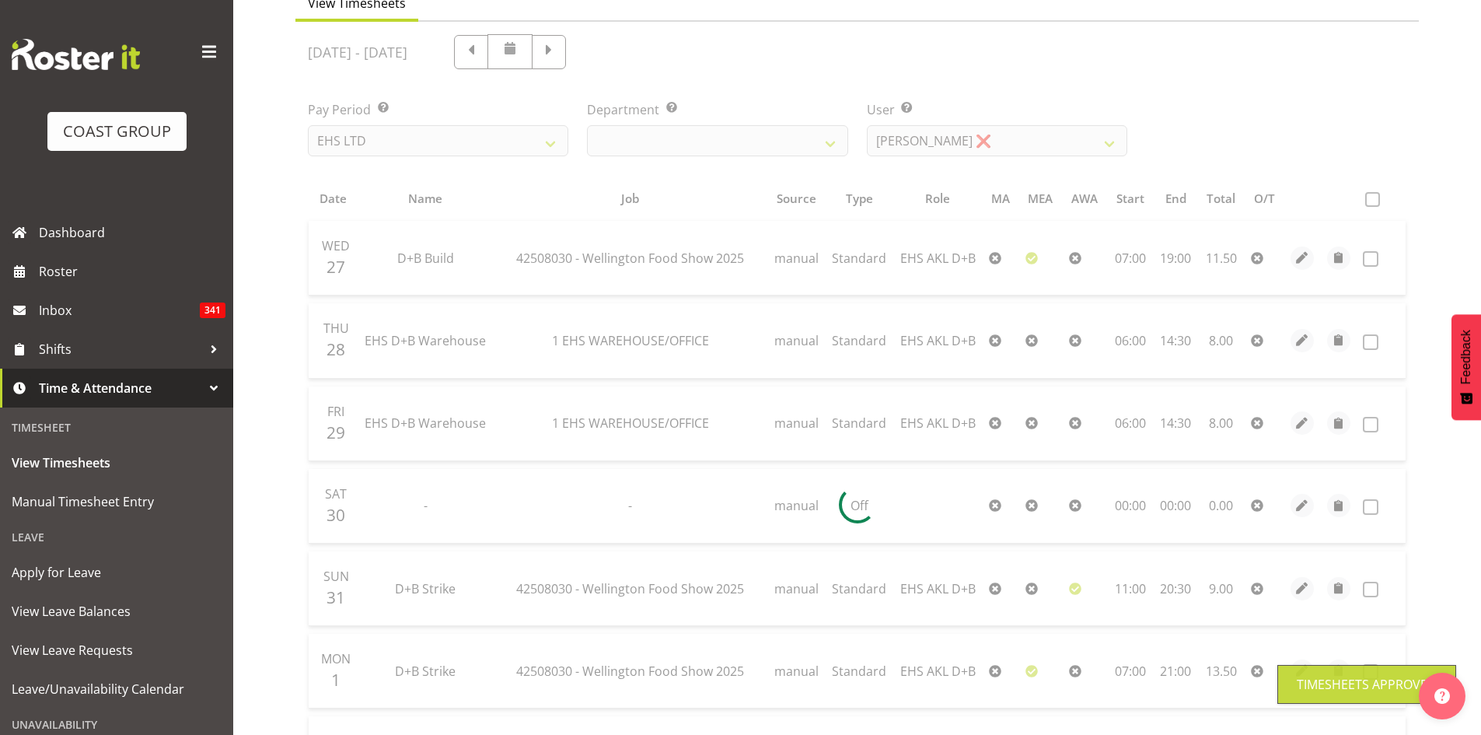
scroll to position [0, 0]
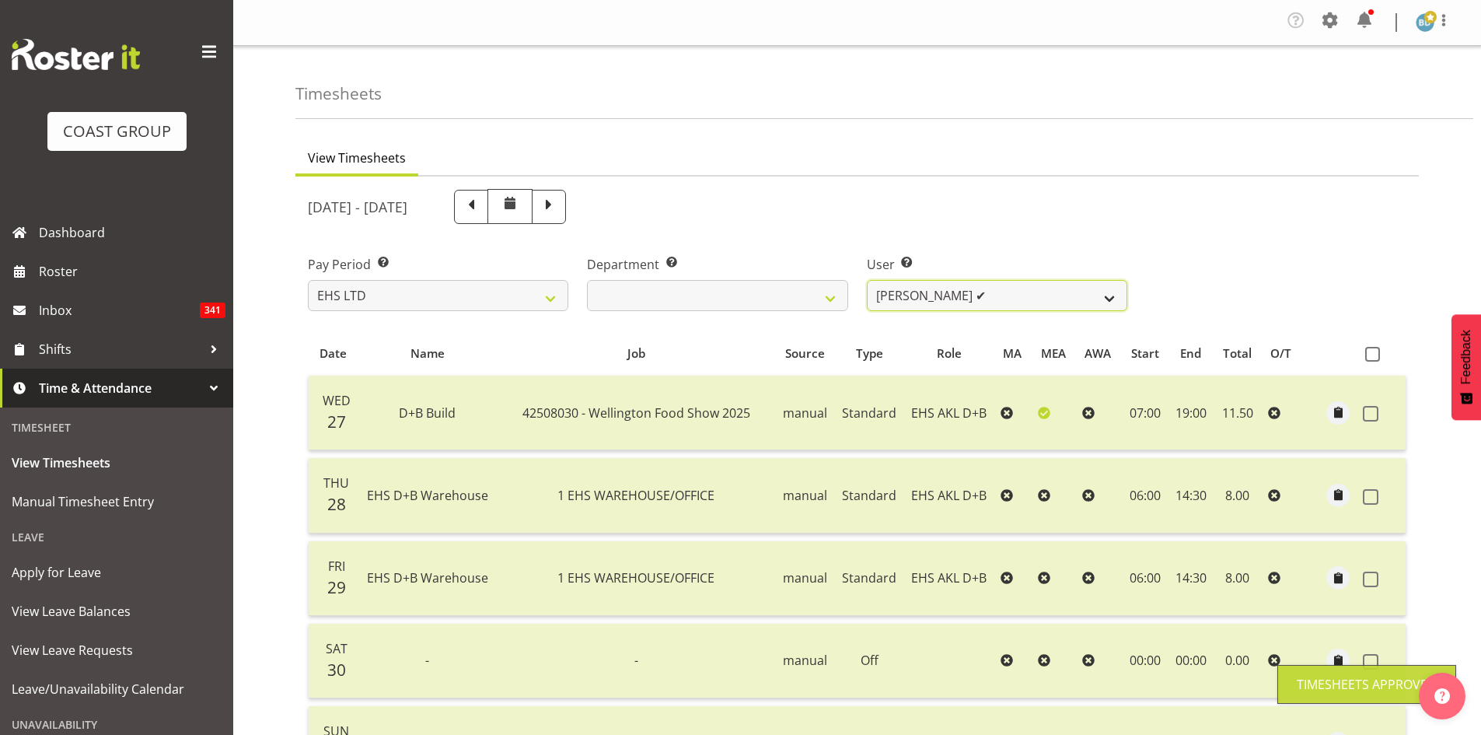
click at [1006, 299] on select "Aleki Palu Pua ✔ Ben Dewes ✔ David Forte ✔ Durham Foster ✔ Ihaka Roberts ❌ Joe …" at bounding box center [997, 295] width 260 height 31
select select "1184"
click at [867, 280] on select "Aleki Palu Pua ✔ Ben Dewes ✔ David Forte ✔ Durham Foster ✔ Ihaka Roberts ❌ Joe …" at bounding box center [997, 295] width 260 height 31
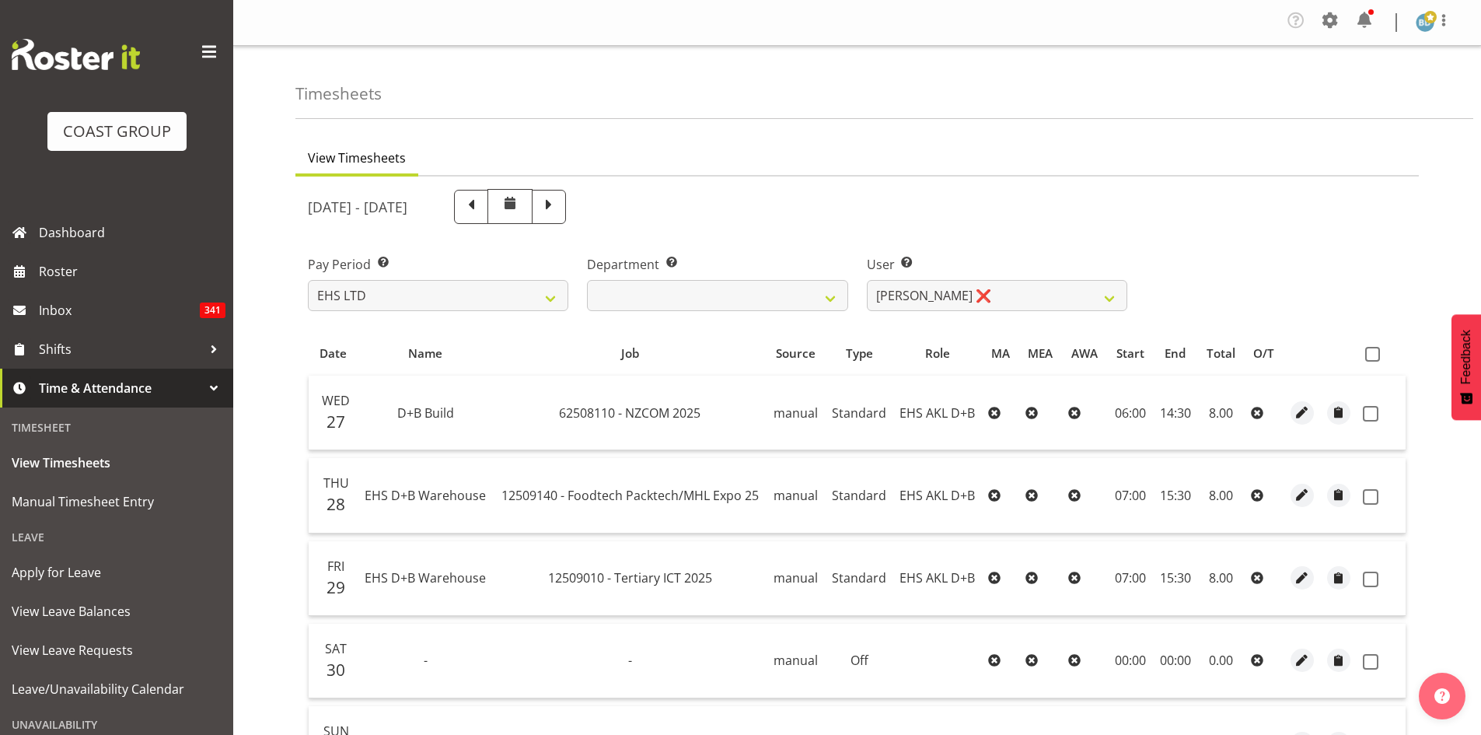
drag, startPoint x: 1372, startPoint y: 355, endPoint x: 1354, endPoint y: 360, distance: 18.5
click at [1371, 355] on span at bounding box center [1372, 354] width 15 height 15
click at [1371, 355] on input "checkbox" at bounding box center [1370, 354] width 10 height 10
checkbox input "true"
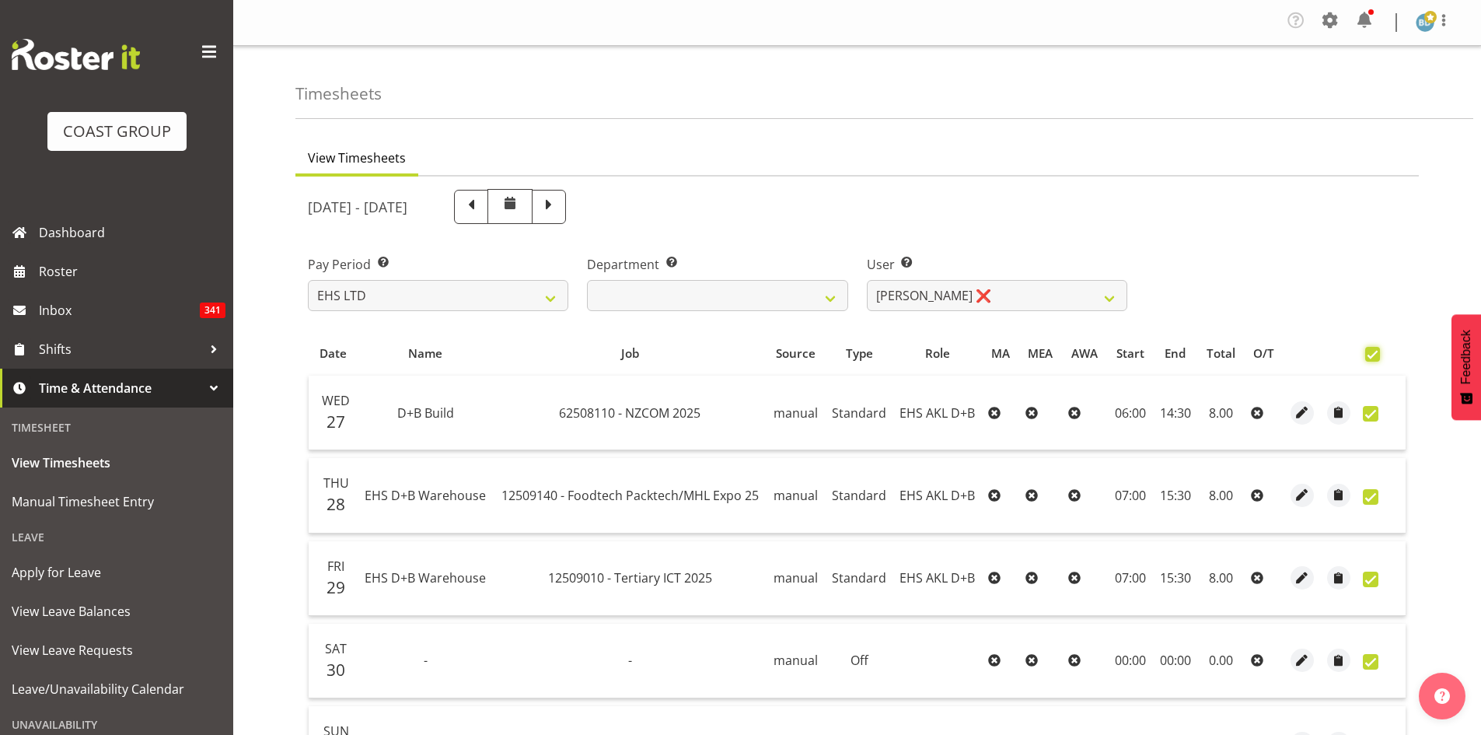
checkbox input "true"
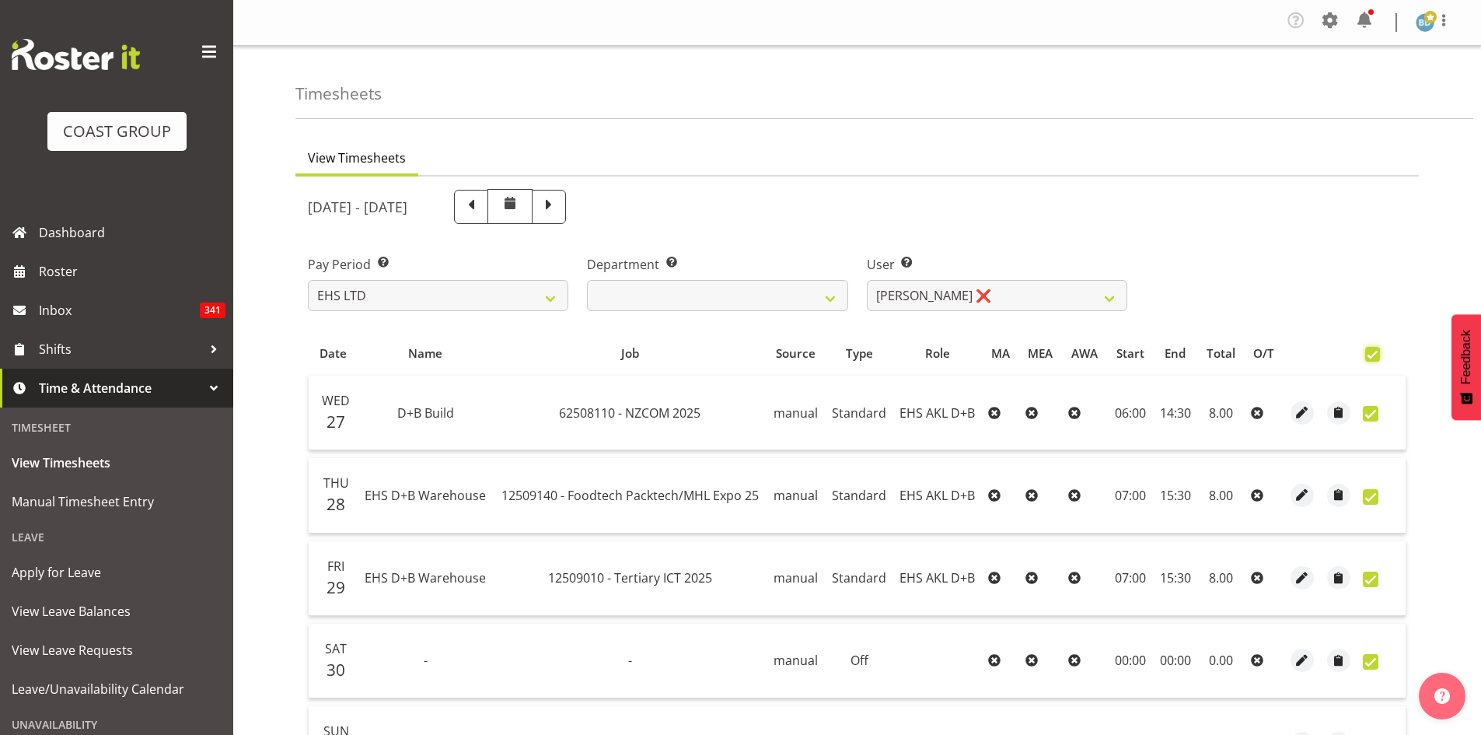
checkbox input "true"
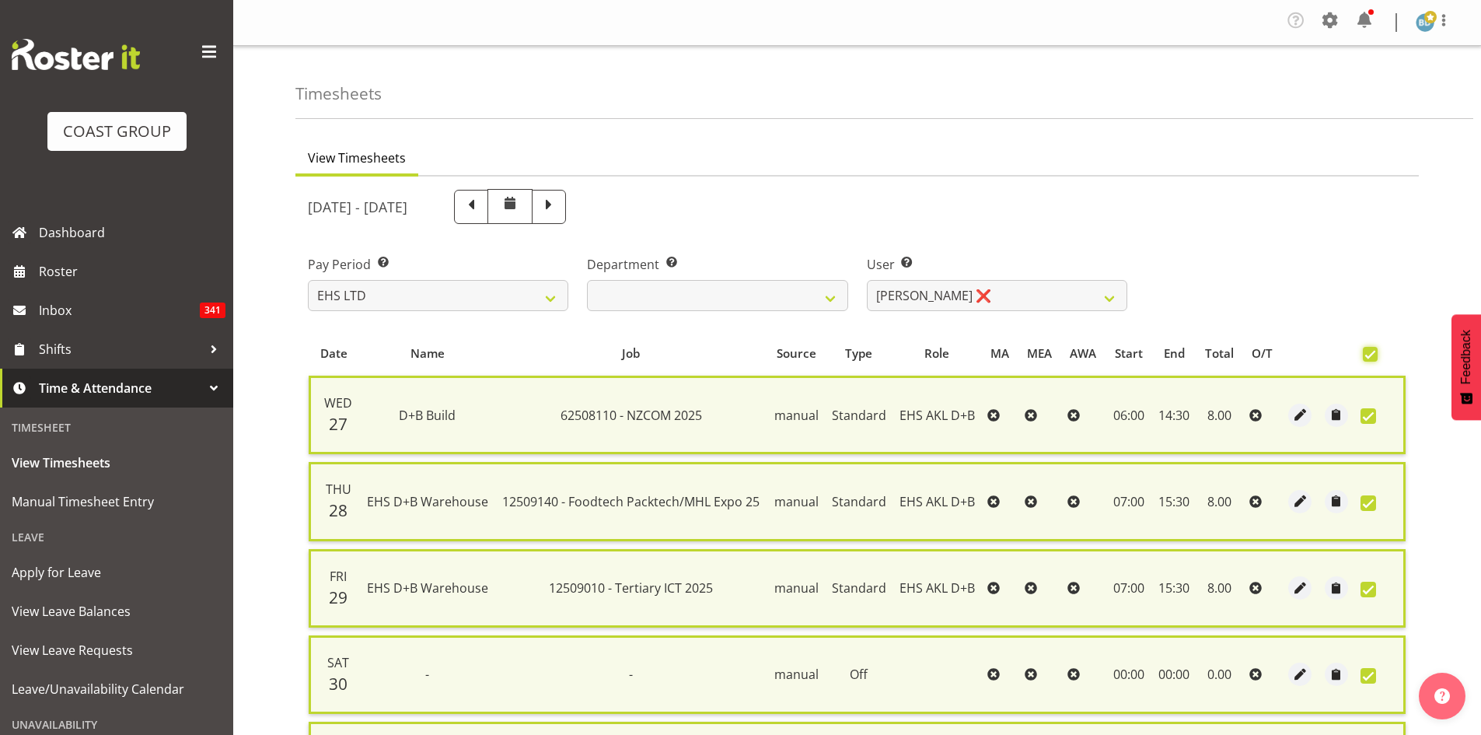
scroll to position [460, 0]
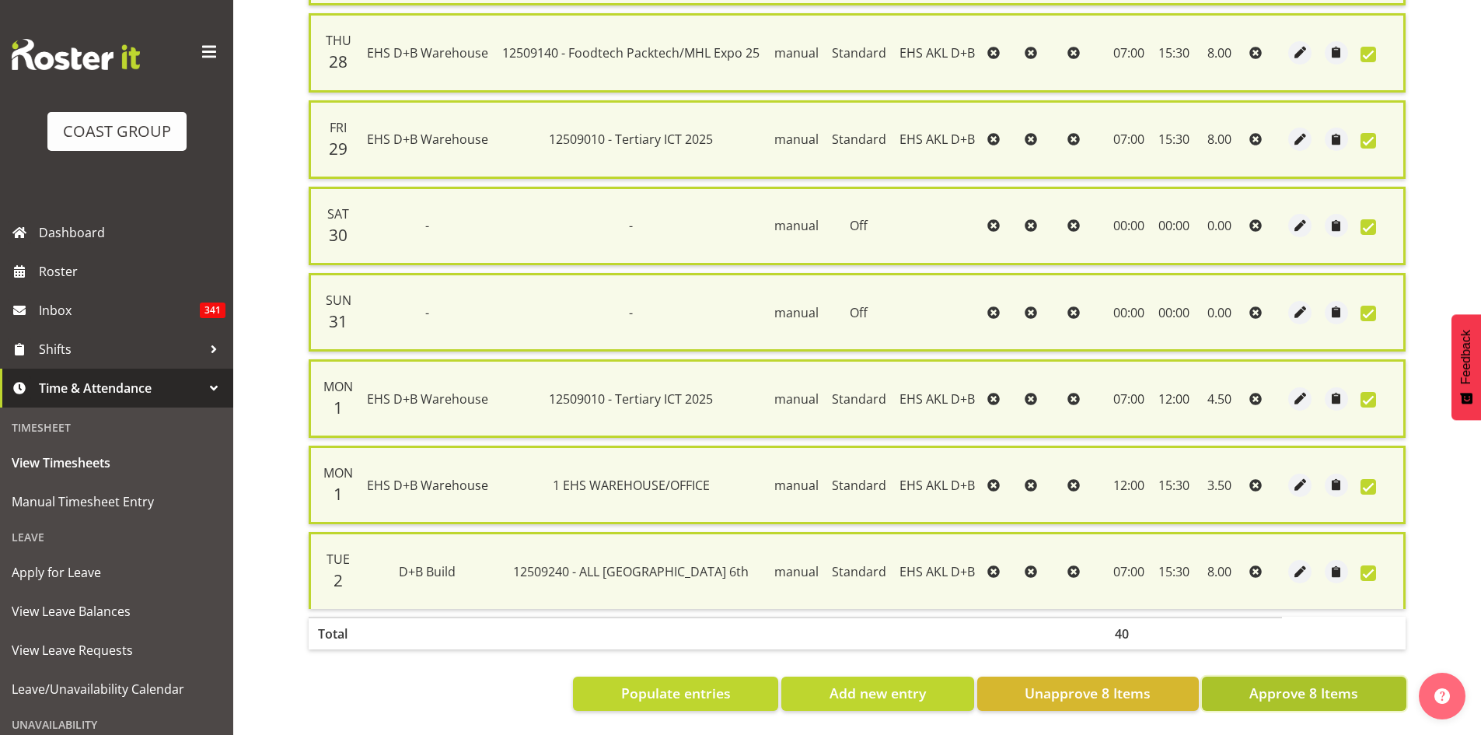
click at [1270, 683] on span "Approve 8 Items" at bounding box center [1303, 693] width 109 height 20
checkbox input "false"
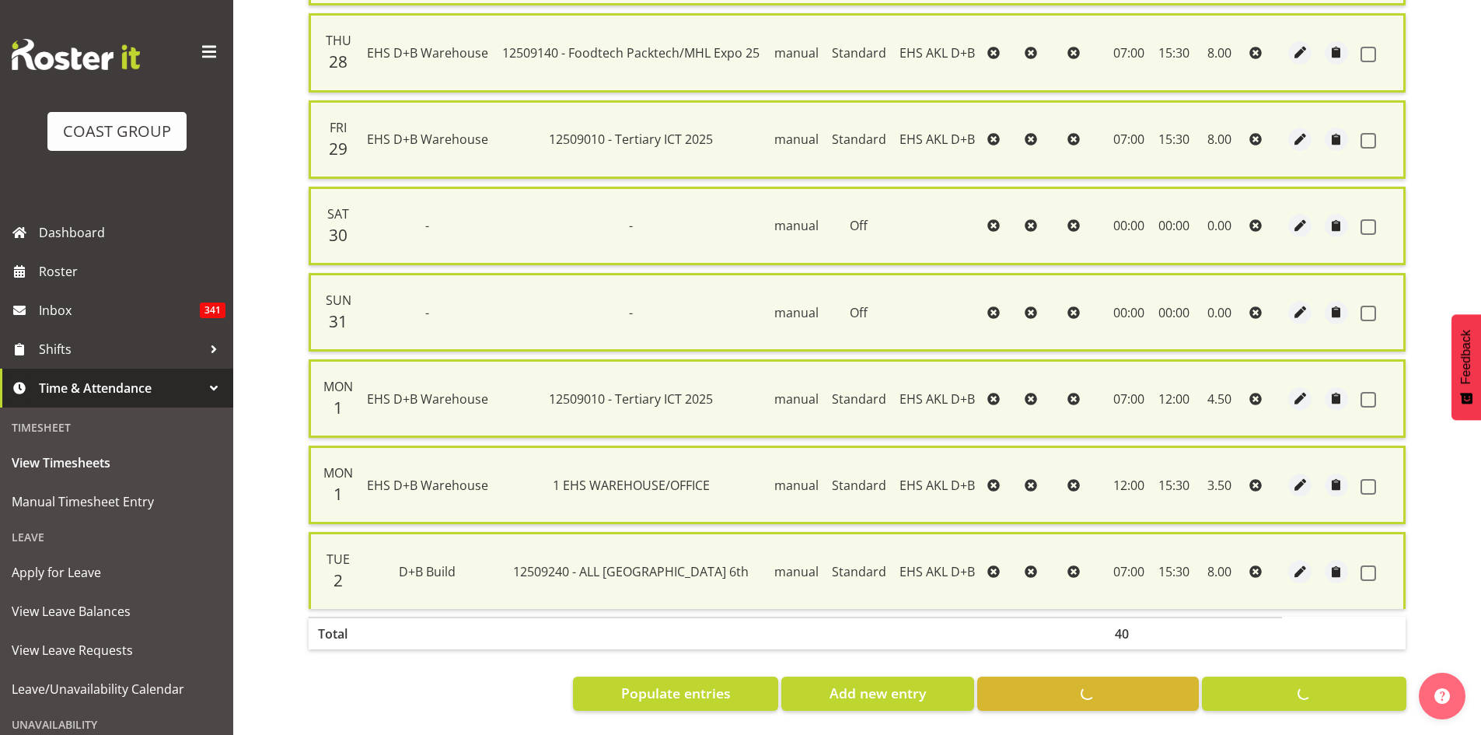
checkbox input "false"
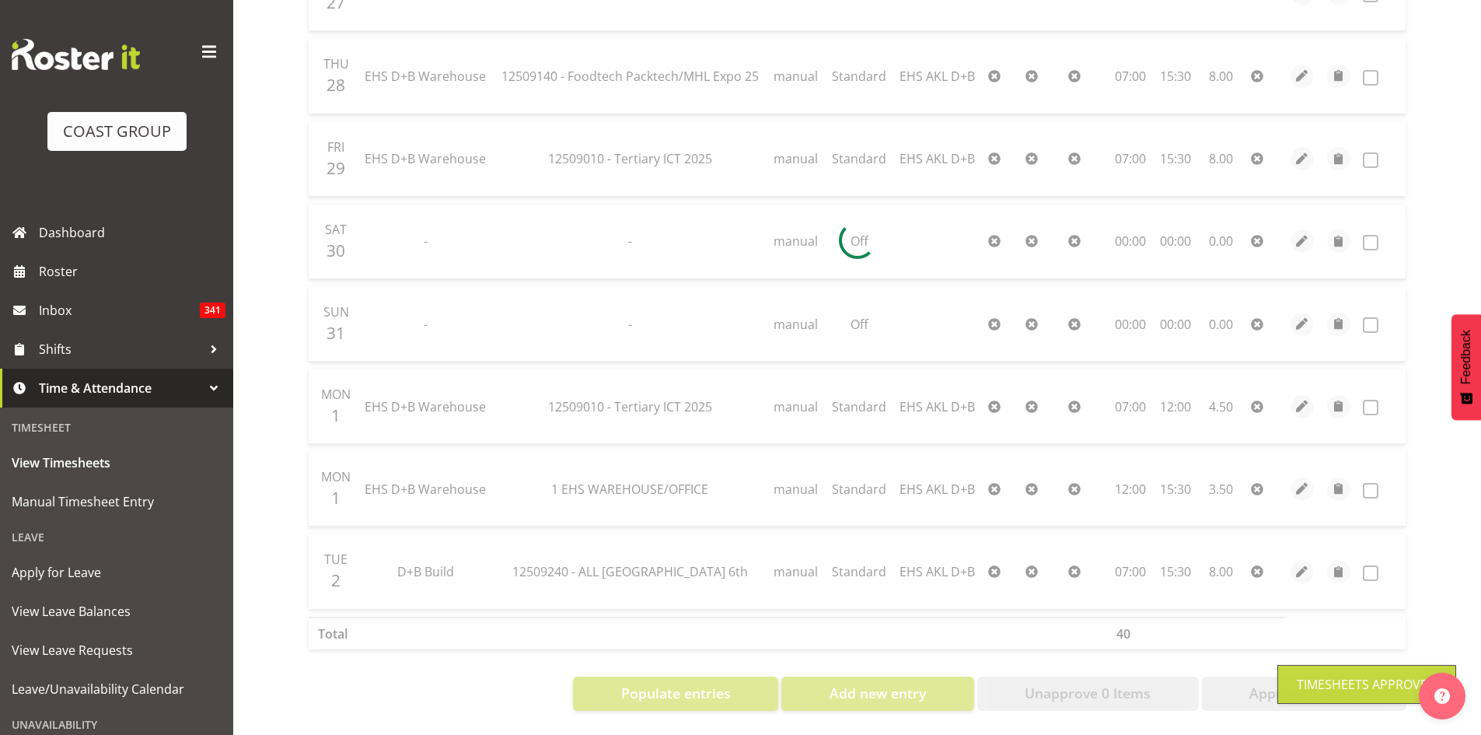
scroll to position [42, 0]
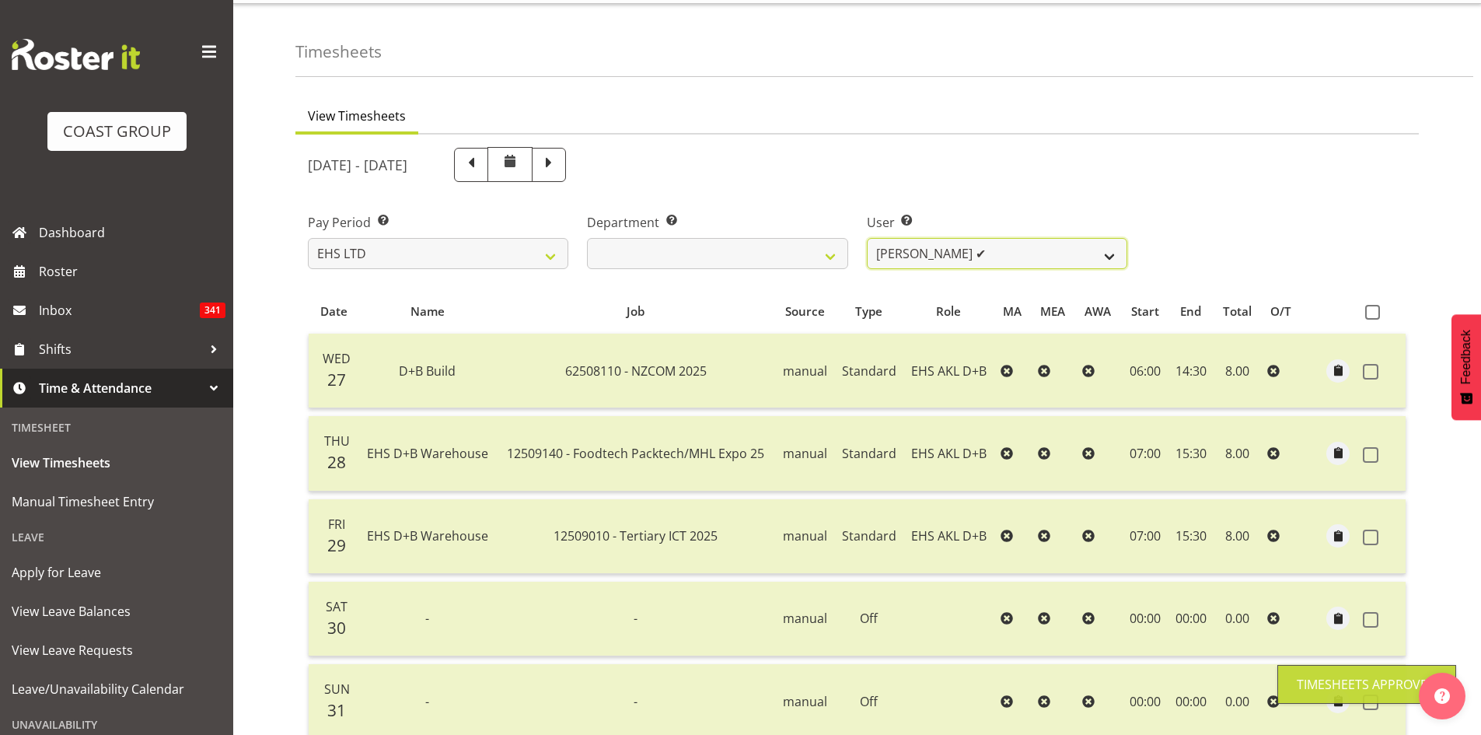
click at [1025, 266] on select "Aleki Palu Pua ✔ Ben Dewes ✔ David Forte ✔ Durham Foster ✔ Ihaka Roberts ❌ Joe …" at bounding box center [997, 253] width 260 height 31
select select "8989"
click at [867, 238] on select "Aleki Palu Pua ✔ Ben Dewes ✔ David Forte ✔ Durham Foster ✔ Ihaka Roberts ❌ Joe …" at bounding box center [997, 253] width 260 height 31
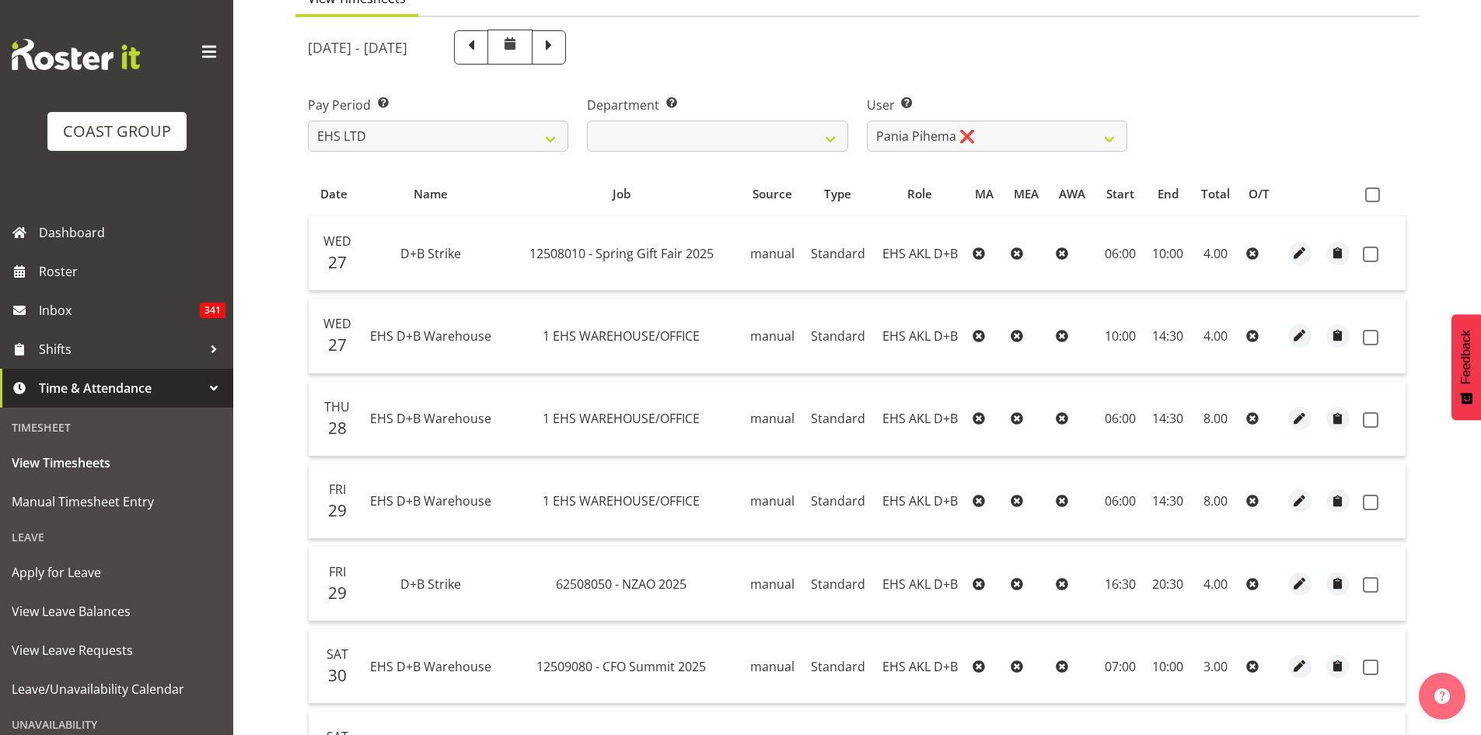
scroll to position [289, 0]
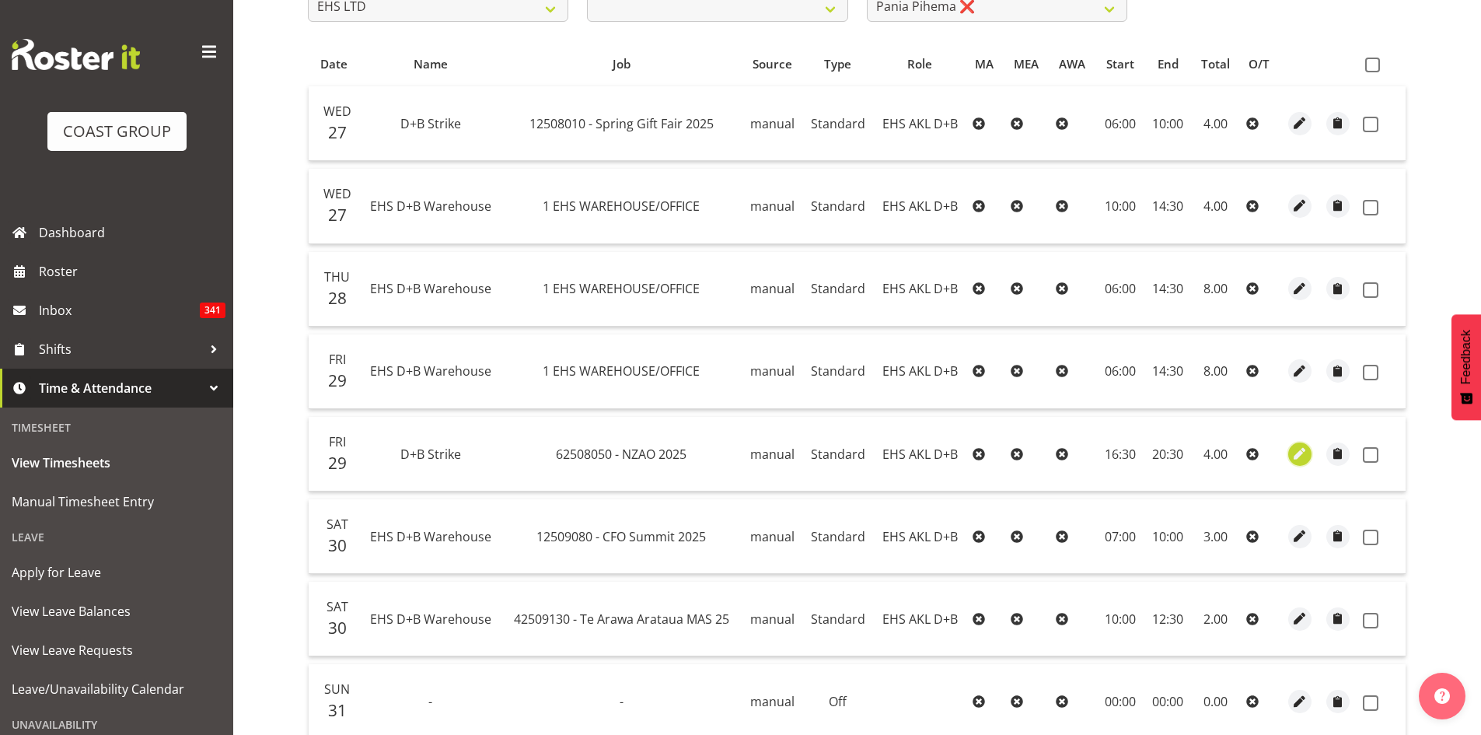
click at [1289, 456] on button "button" at bounding box center [1299, 453] width 23 height 23
select select "Standard"
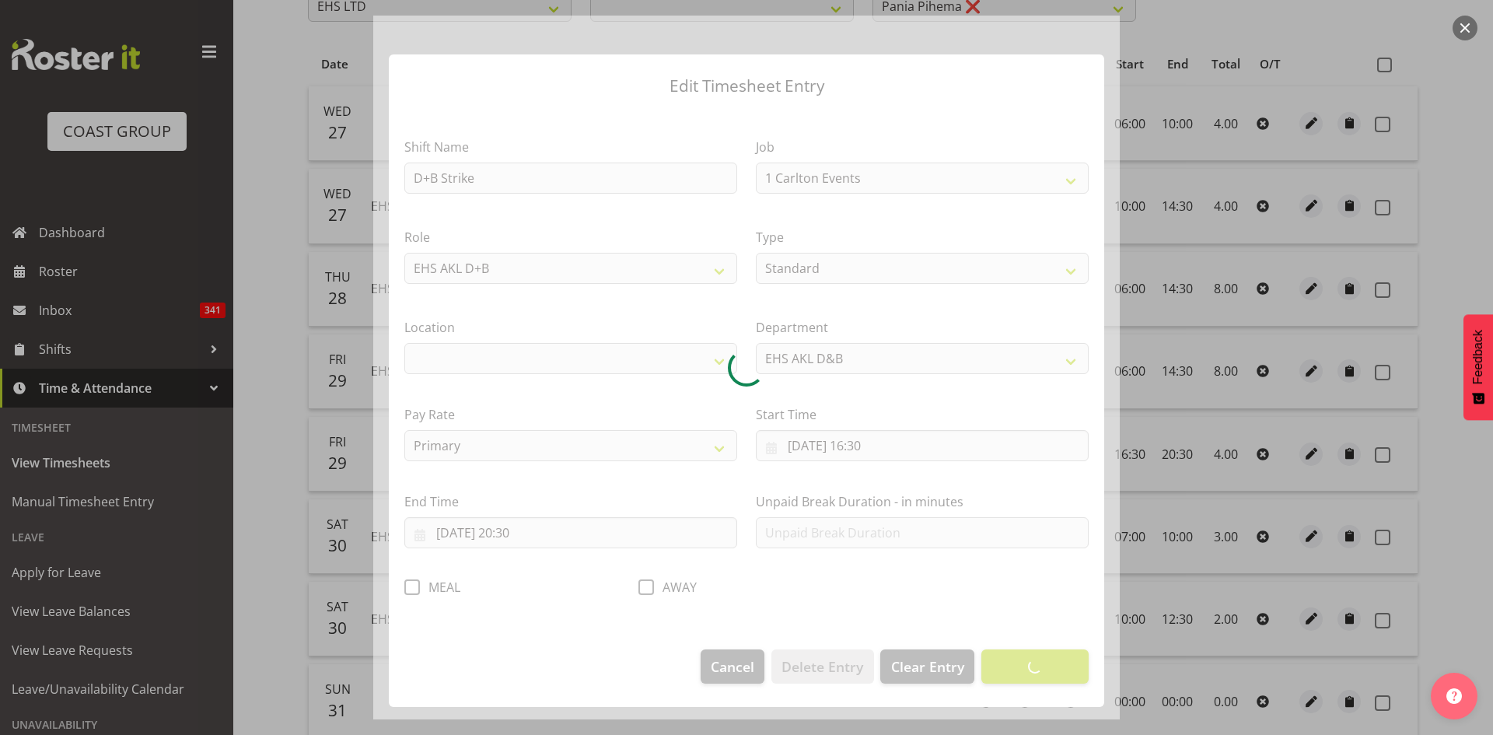
select select "9198"
select select "35"
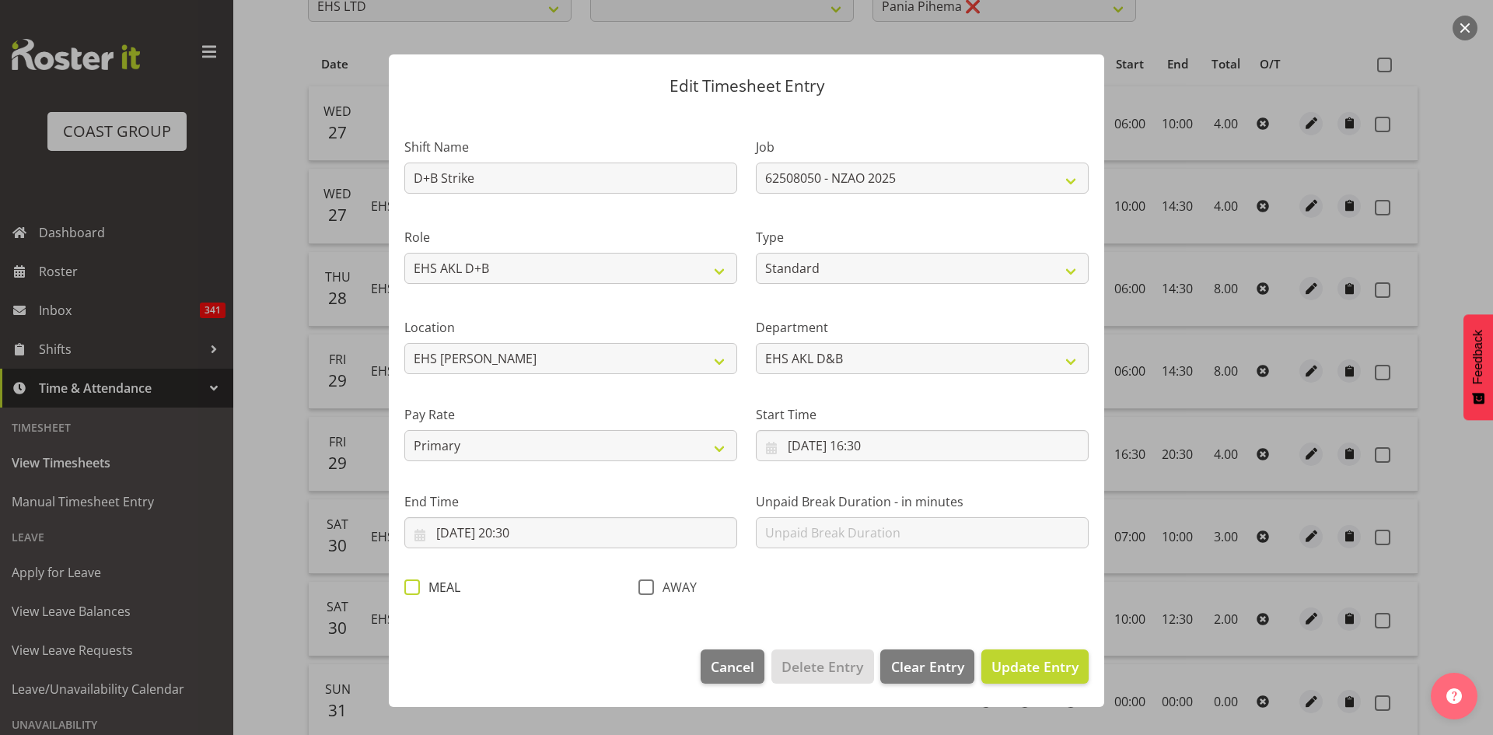
click at [411, 590] on span at bounding box center [412, 587] width 16 height 16
click at [411, 590] on input "MEAL" at bounding box center [409, 587] width 10 height 10
checkbox input "true"
click at [1047, 669] on span "Update Entry" at bounding box center [1034, 666] width 87 height 19
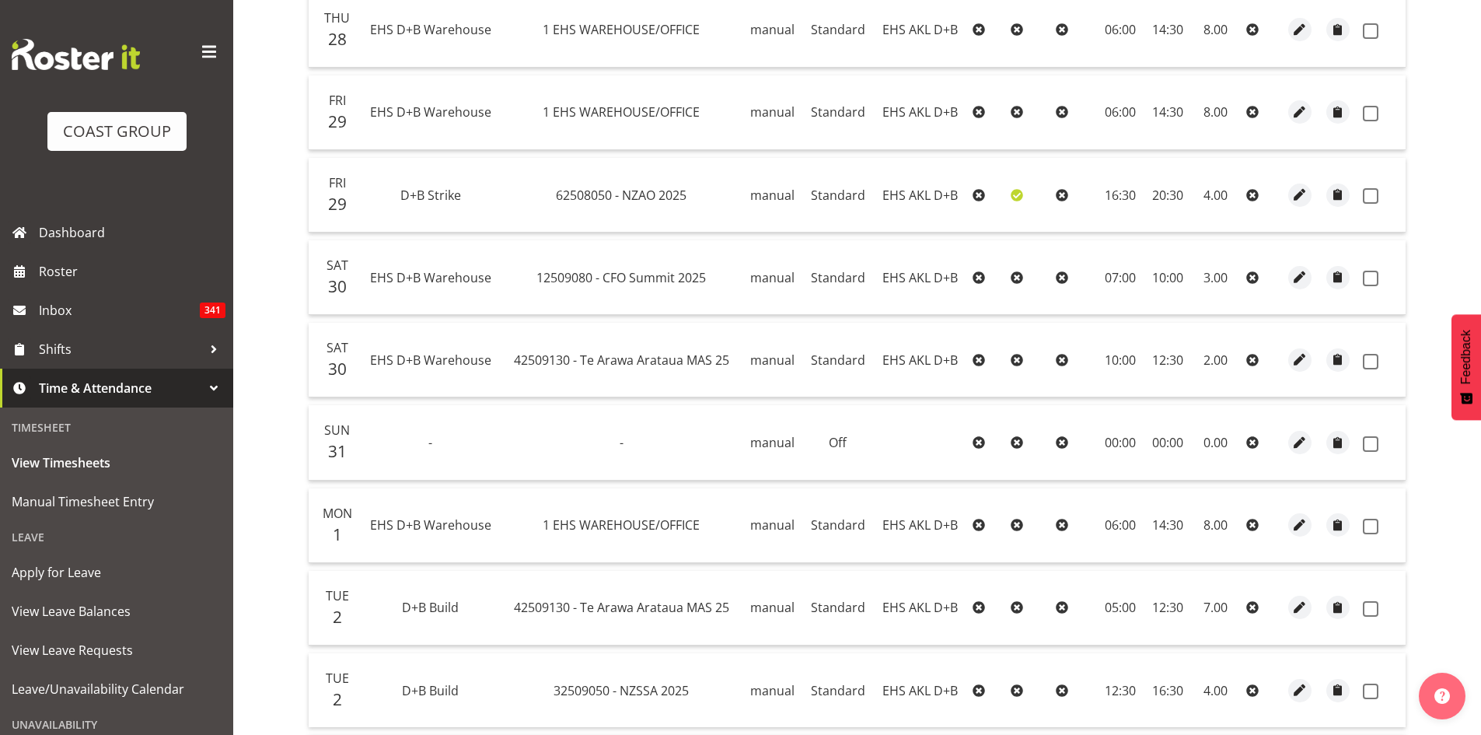
scroll to position [678, 0]
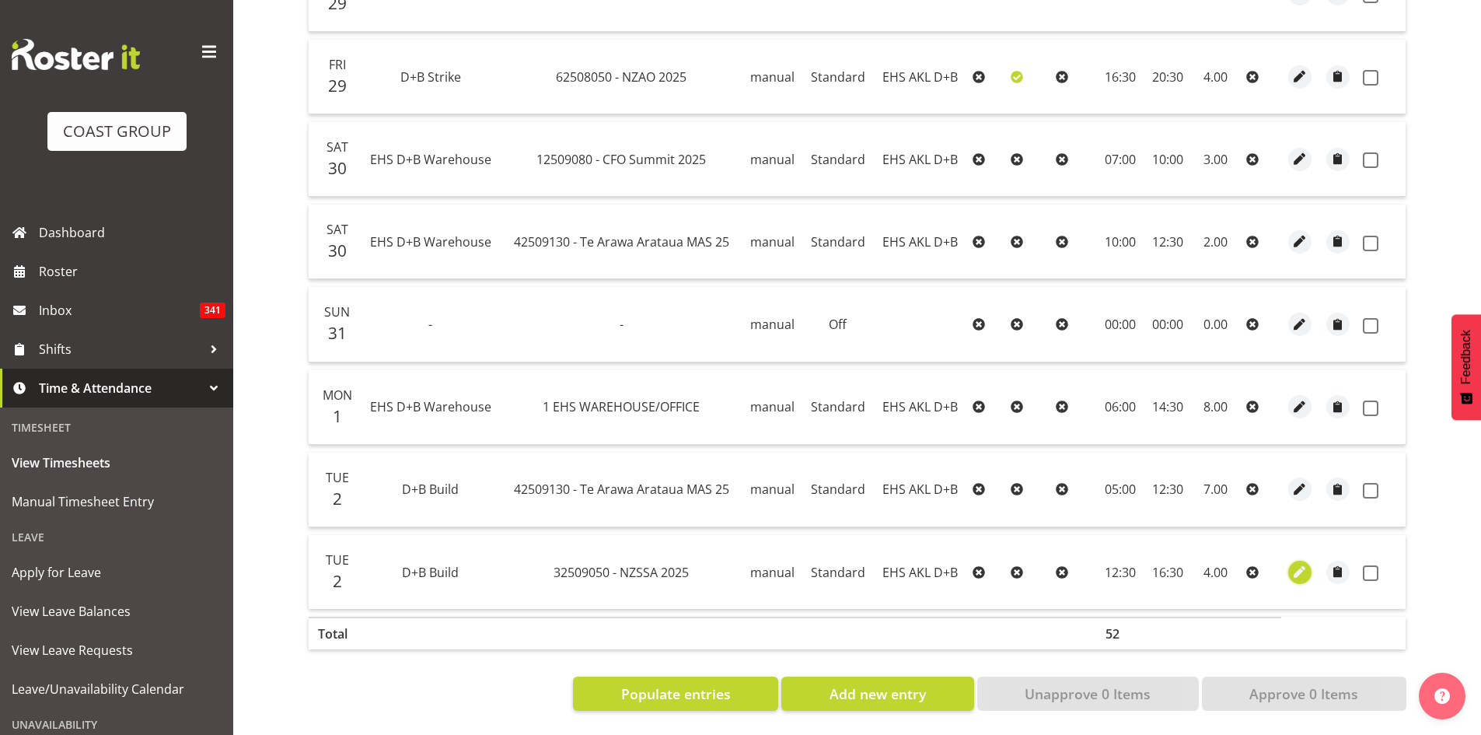
click at [1305, 564] on span "button" at bounding box center [1300, 572] width 18 height 18
select select "Standard"
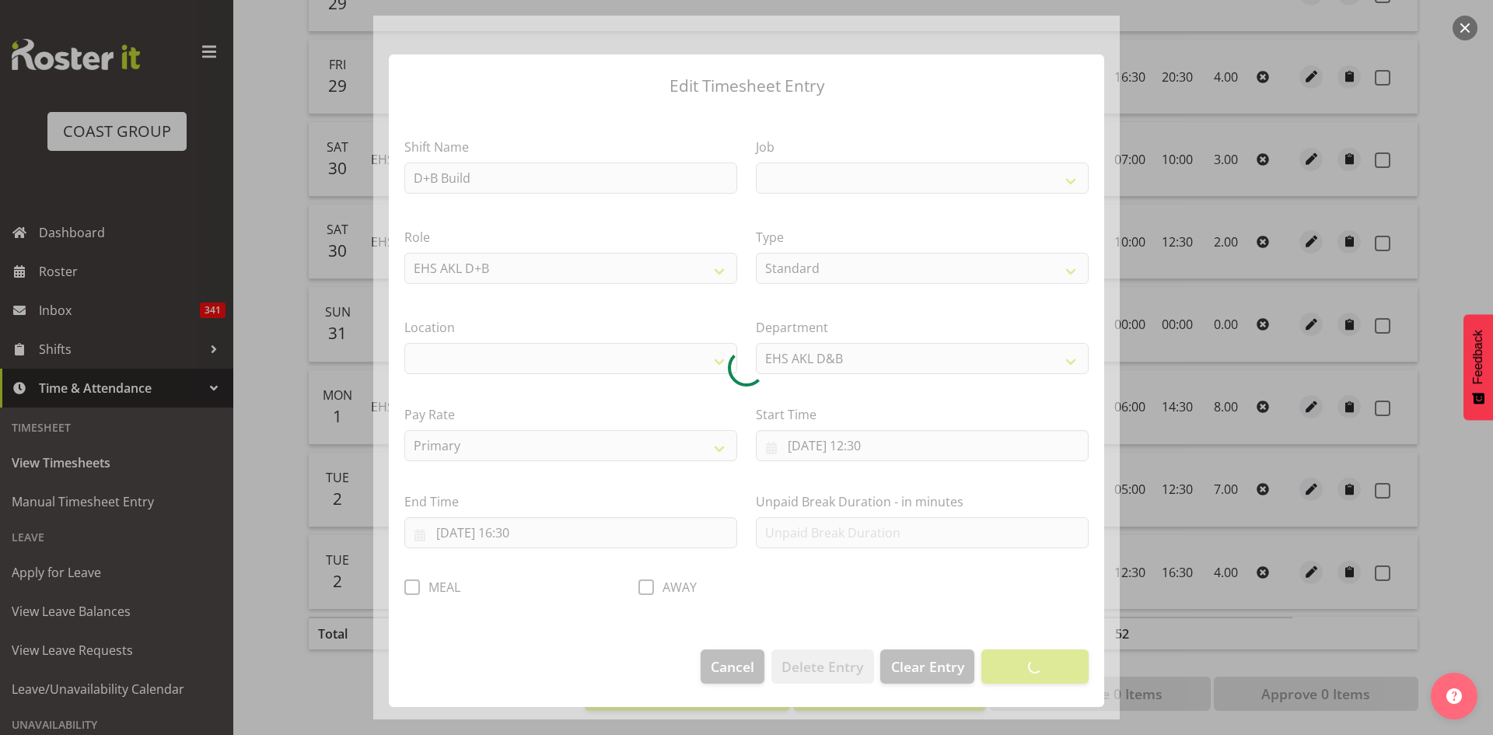
select select
select select "9321"
select select "35"
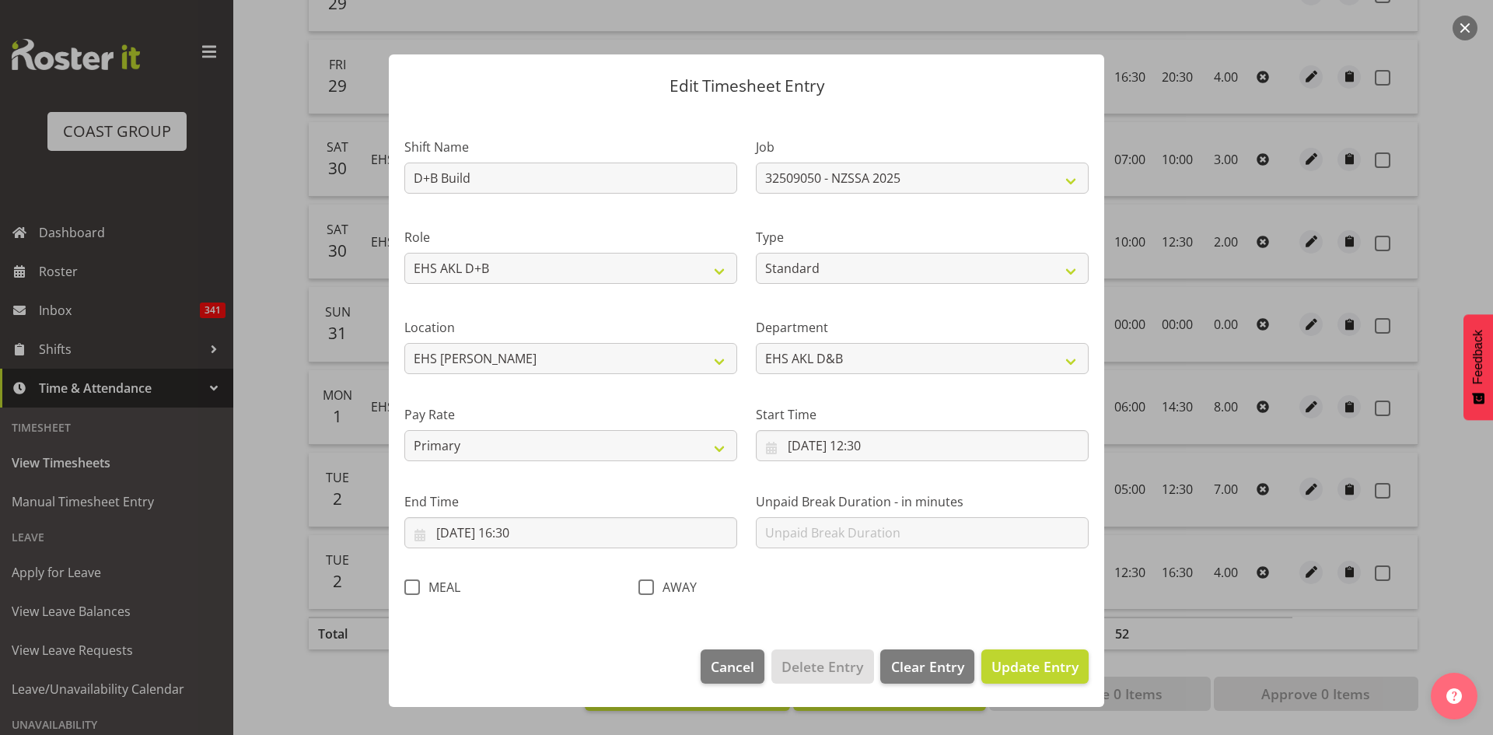
click at [411, 589] on span at bounding box center [412, 587] width 16 height 16
click at [411, 589] on input "MEAL" at bounding box center [409, 587] width 10 height 10
checkbox input "true"
click at [1015, 663] on span "Update Entry" at bounding box center [1034, 666] width 87 height 19
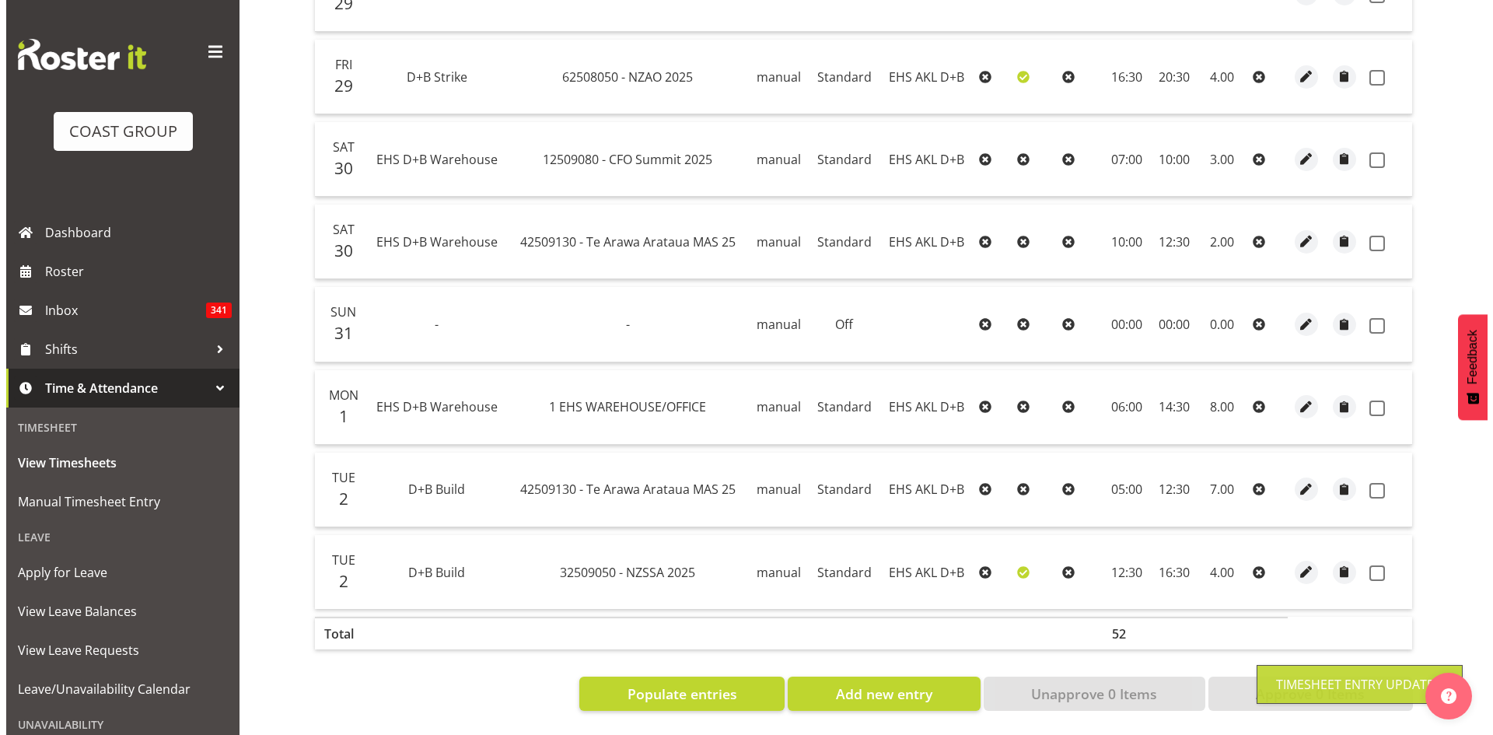
scroll to position [548, 0]
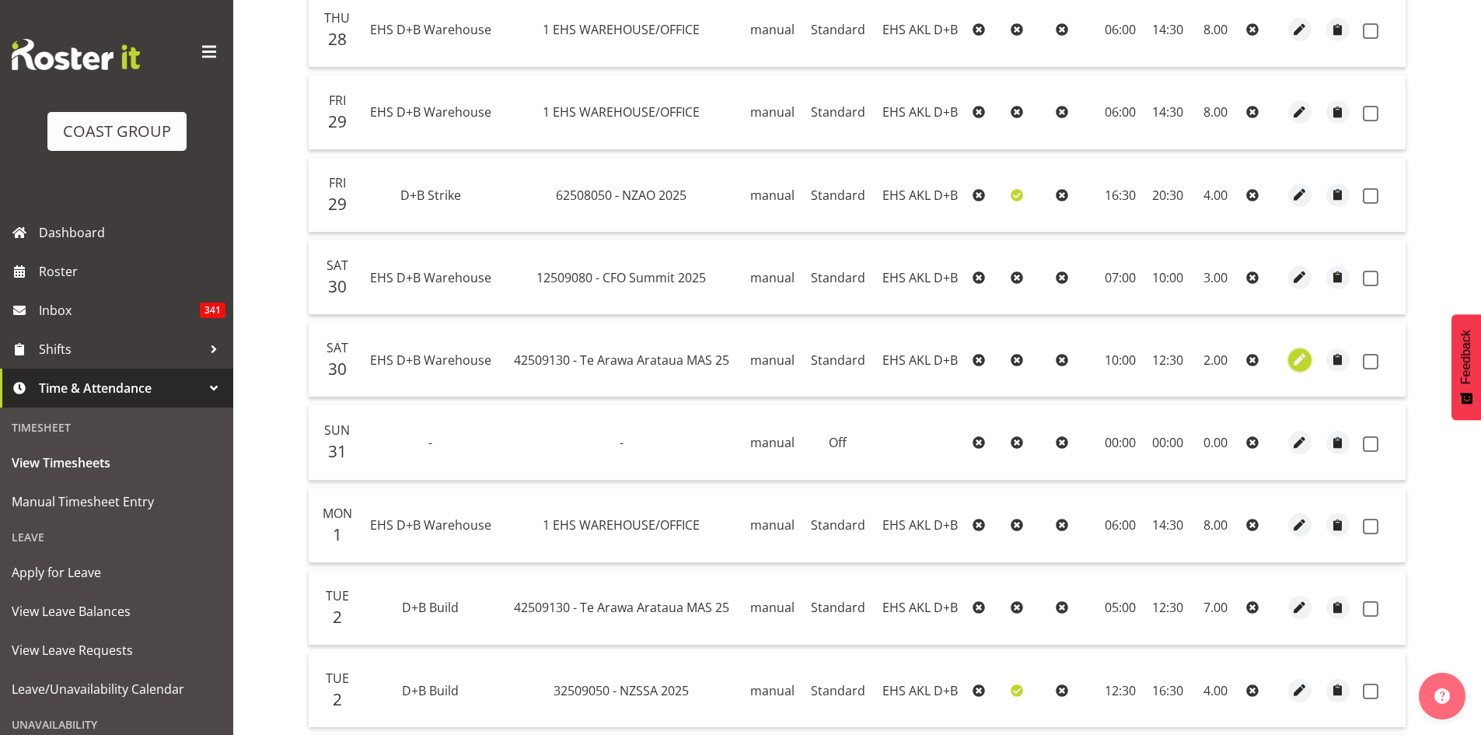
click at [1295, 362] on span "button" at bounding box center [1300, 360] width 18 height 18
select select "Standard"
select select "7"
select select "2025"
select select "12"
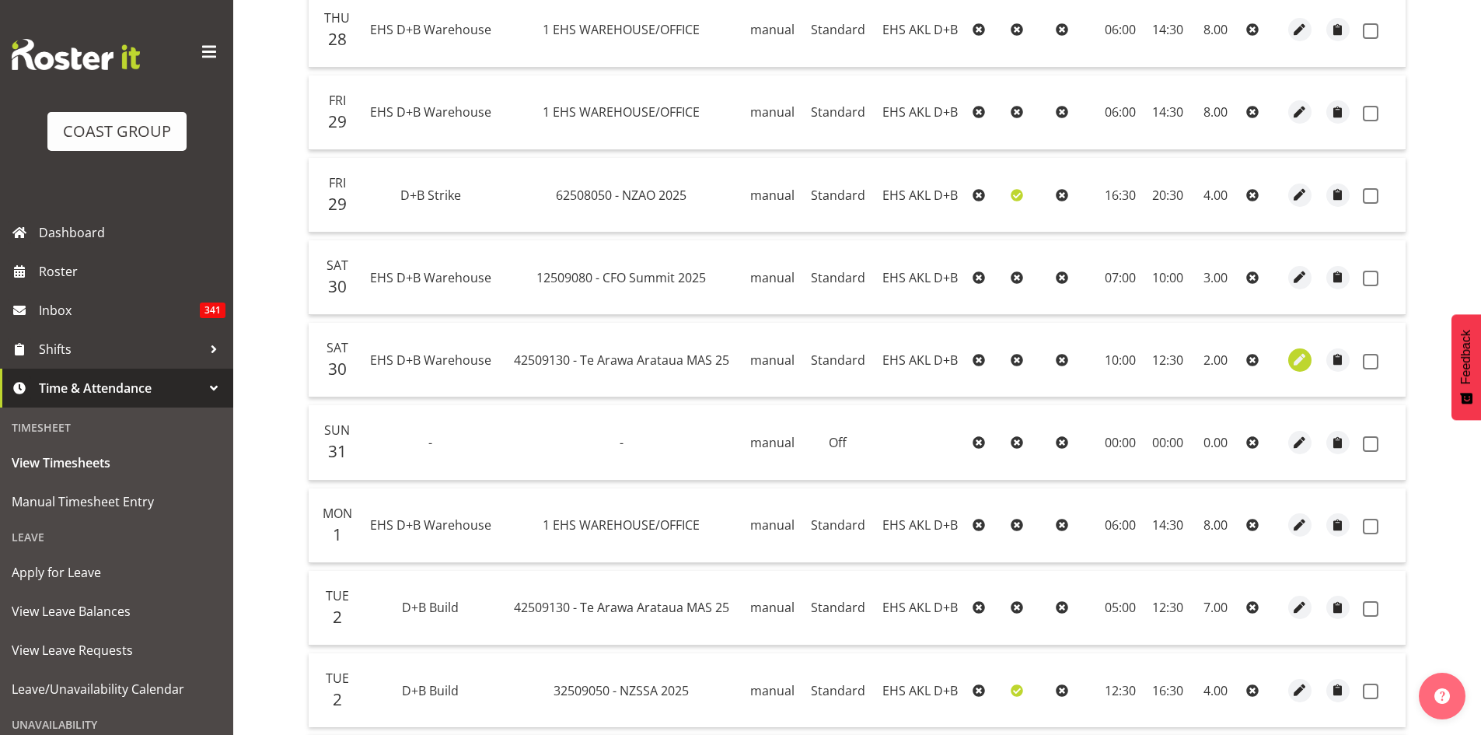
select select "30"
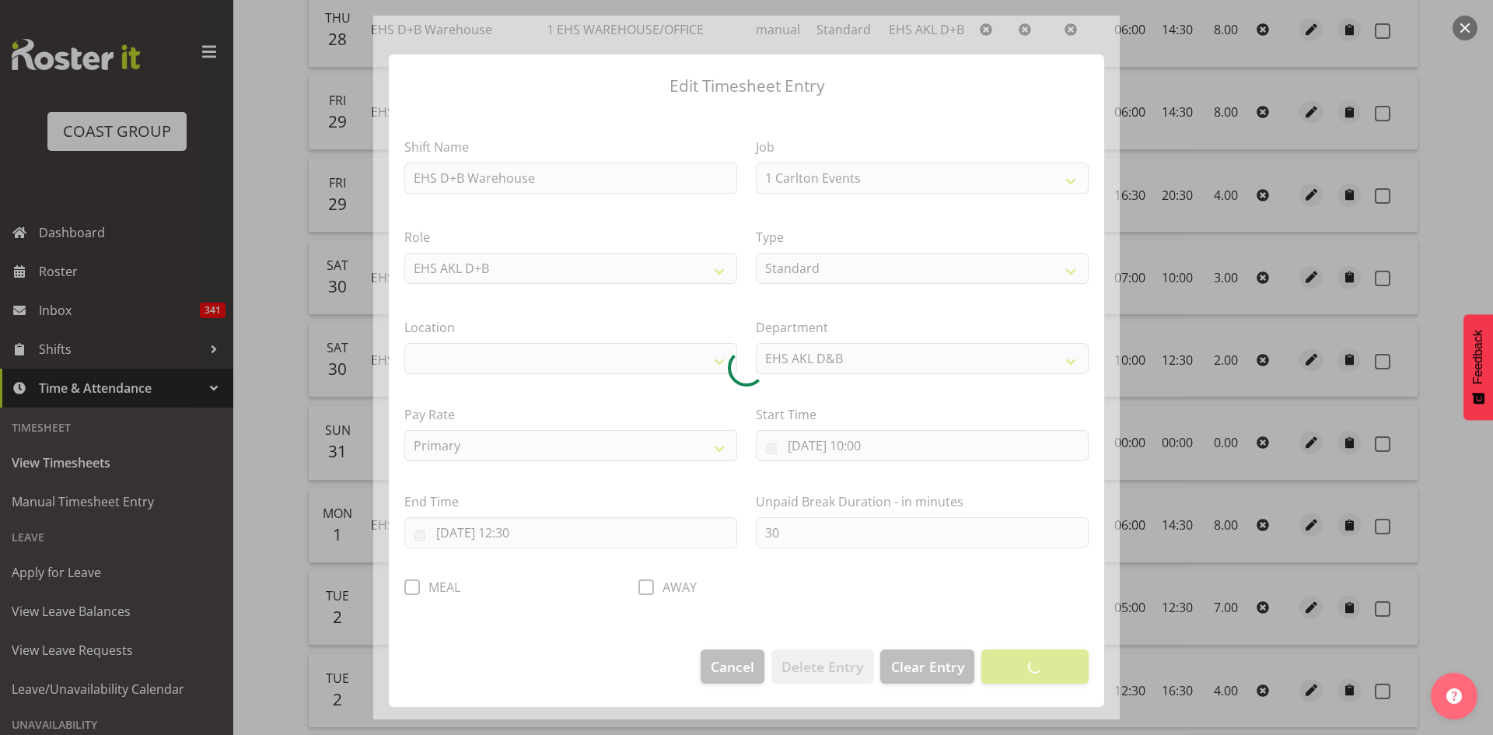
select select "10387"
select select "35"
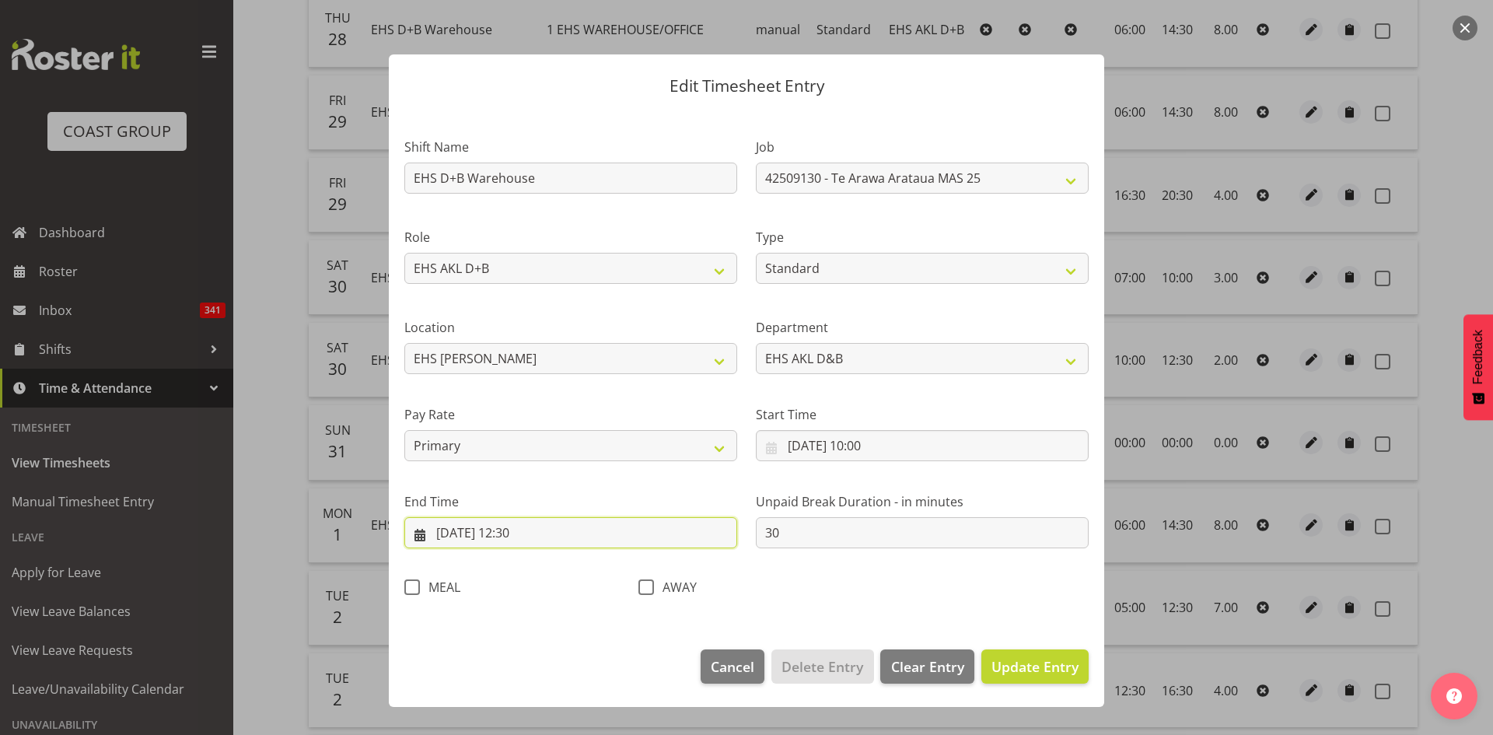
click at [519, 535] on input "30/08/2025, 12:30" at bounding box center [570, 532] width 333 height 31
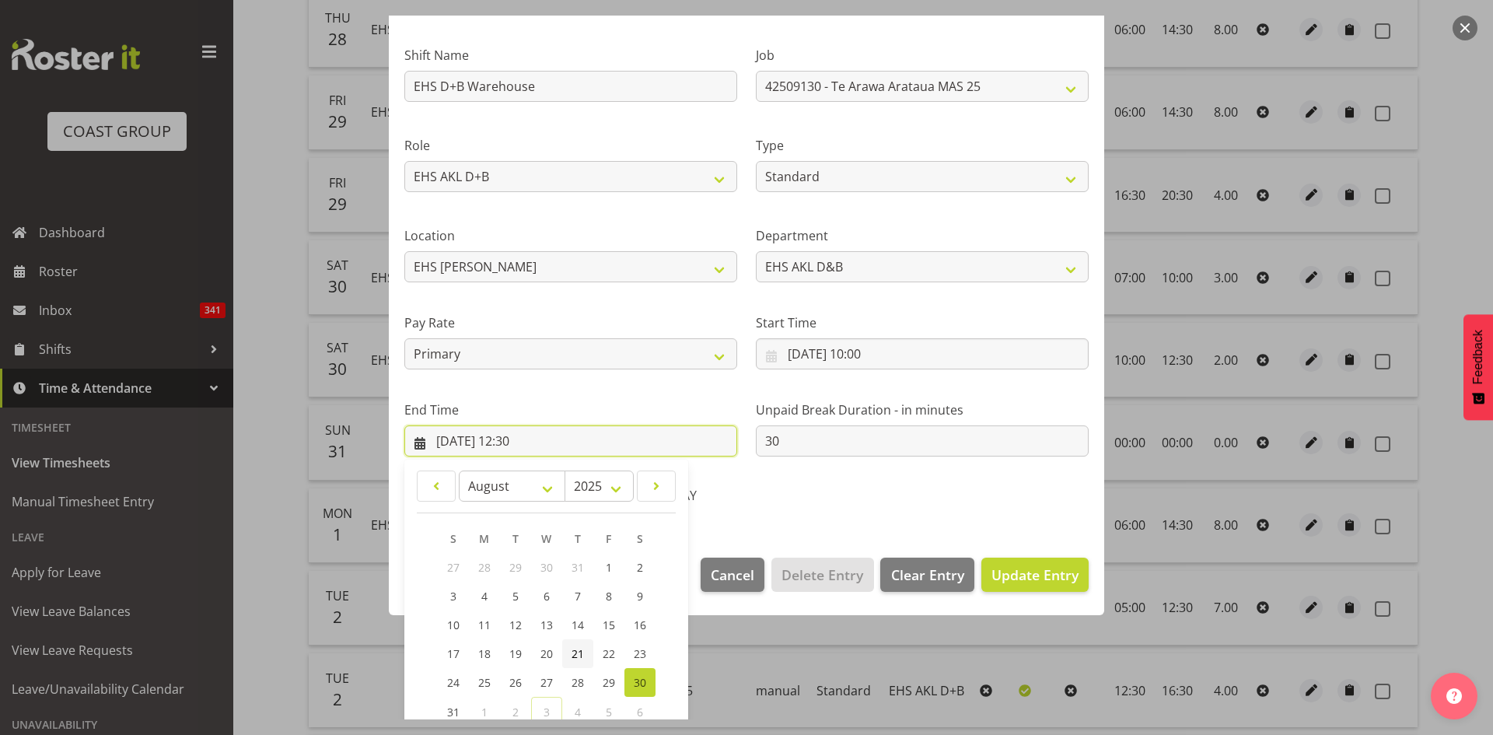
scroll to position [184, 0]
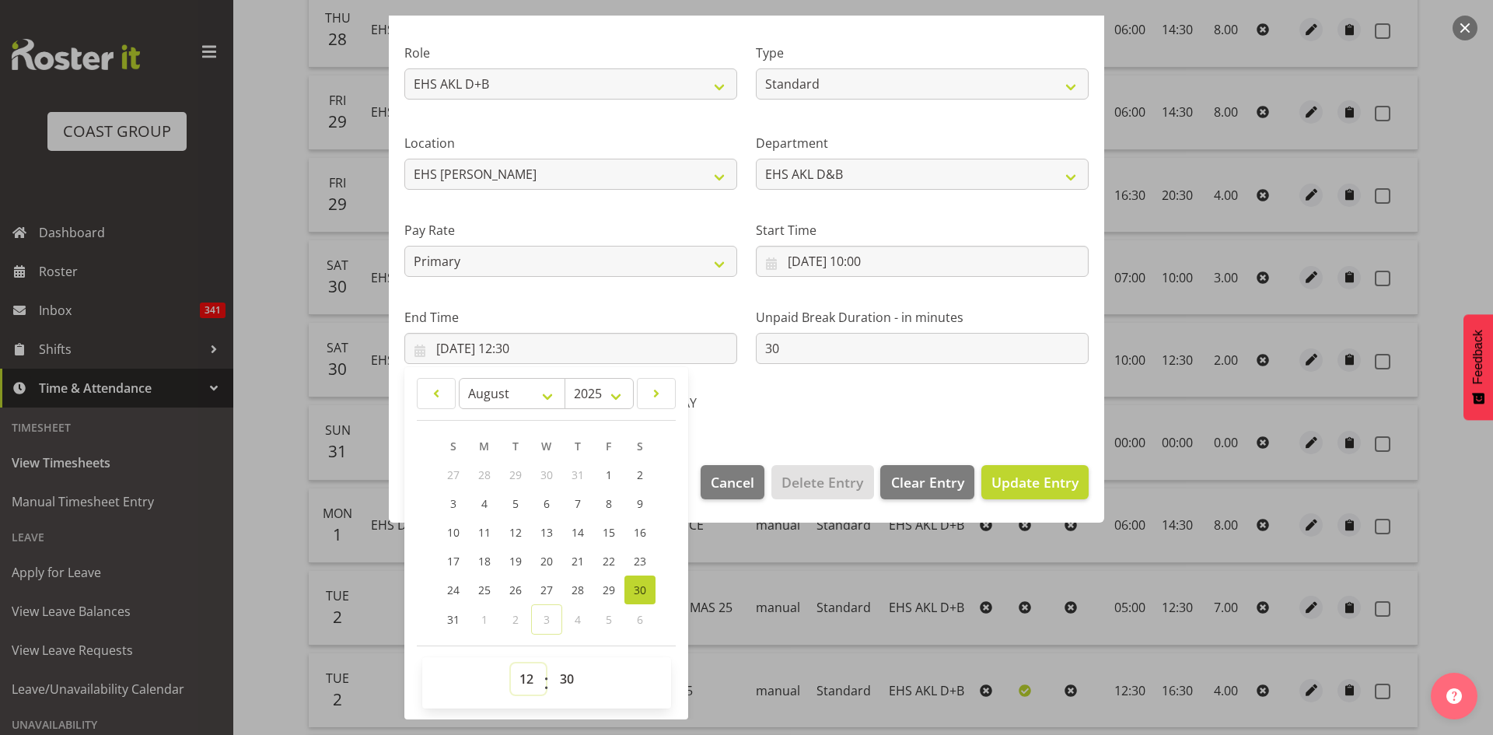
click at [522, 679] on select "00 01 02 03 04 05 06 07 08 09 10 11 12 13 14 15 16 17 18 19 20 21 22 23" at bounding box center [528, 678] width 35 height 31
select select "14"
click at [511, 663] on select "00 01 02 03 04 05 06 07 08 09 10 11 12 13 14 15 16 17 18 19 20 21 22 23" at bounding box center [528, 678] width 35 height 31
type input "30/08/2025, 14:30"
click at [1000, 480] on span "Update Entry" at bounding box center [1034, 482] width 87 height 19
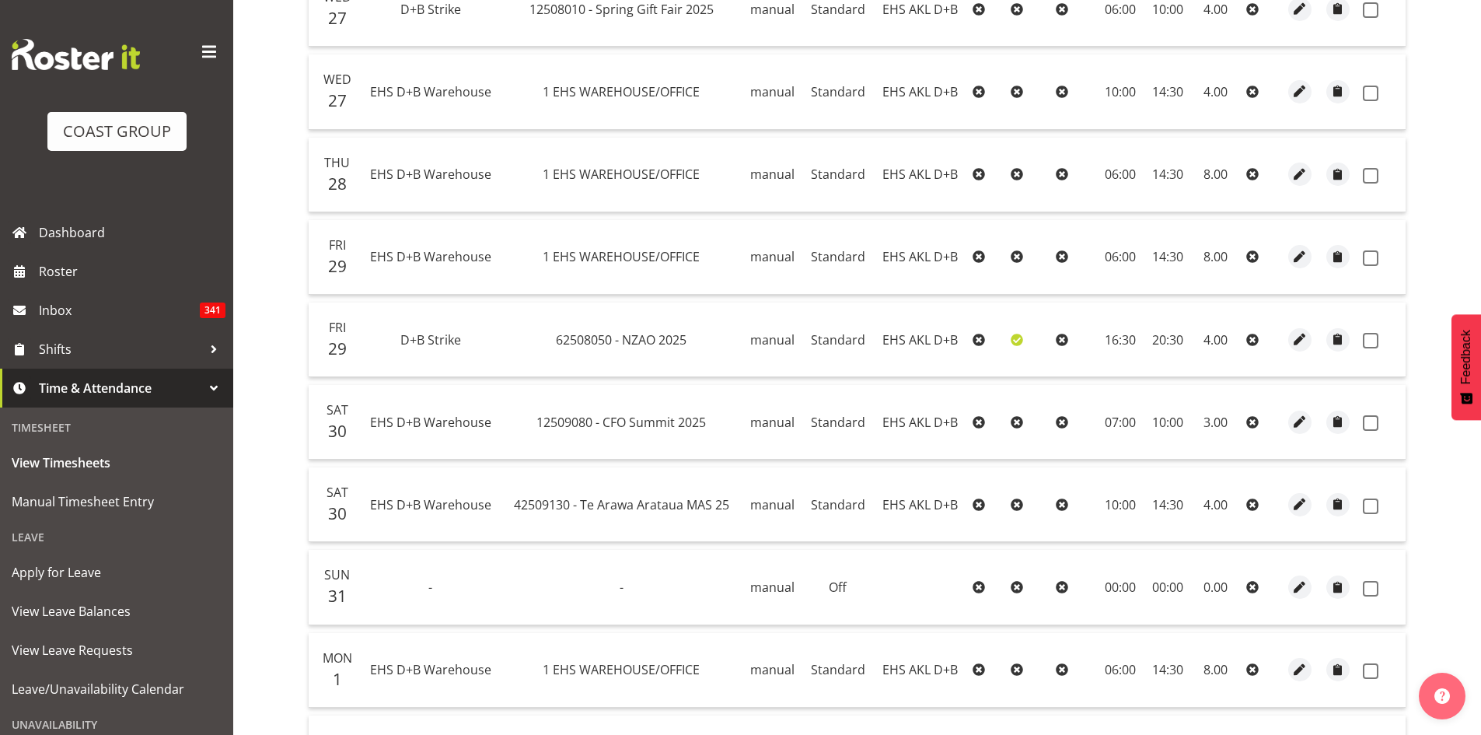
scroll to position [159, 0]
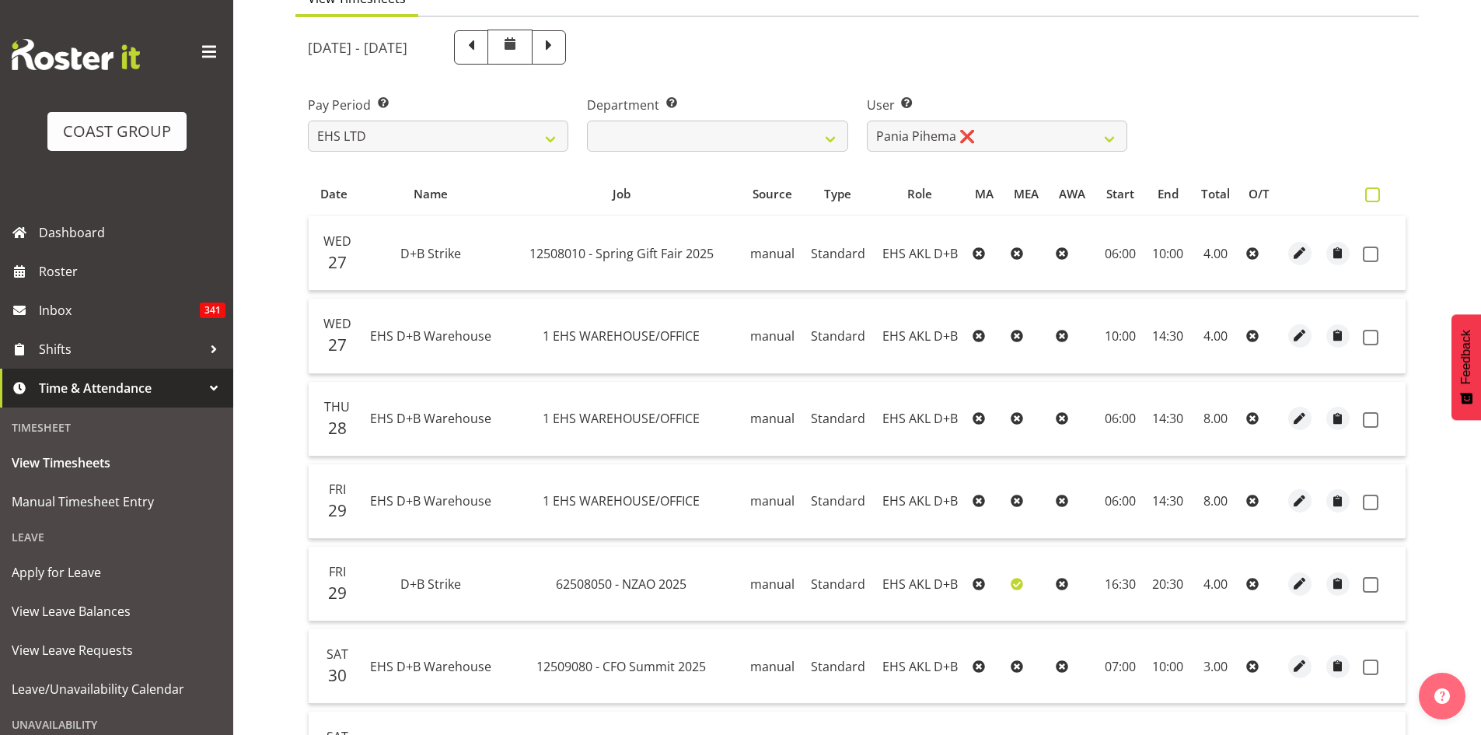
click at [1381, 196] on label at bounding box center [1376, 194] width 23 height 15
click at [1375, 196] on input "checkbox" at bounding box center [1370, 195] width 10 height 10
checkbox input "true"
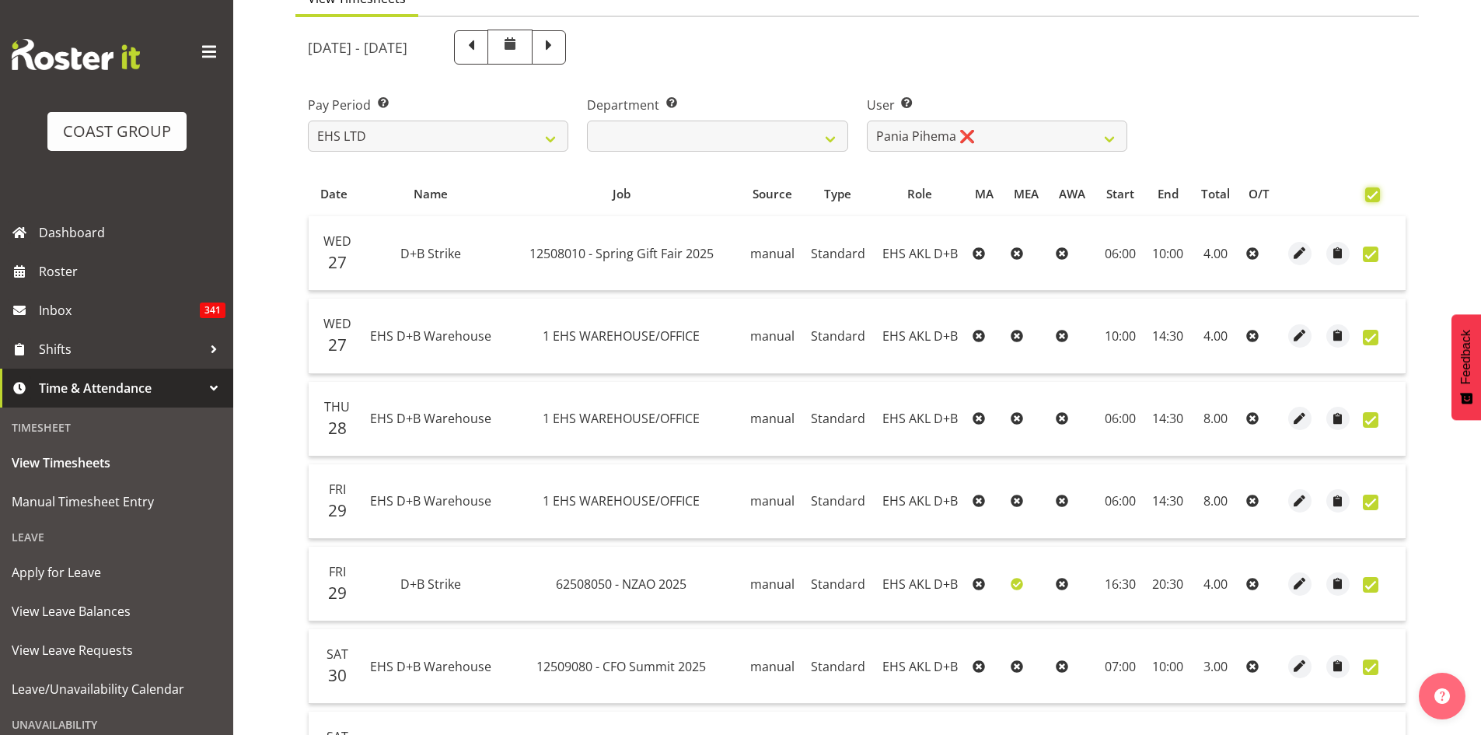
checkbox input "true"
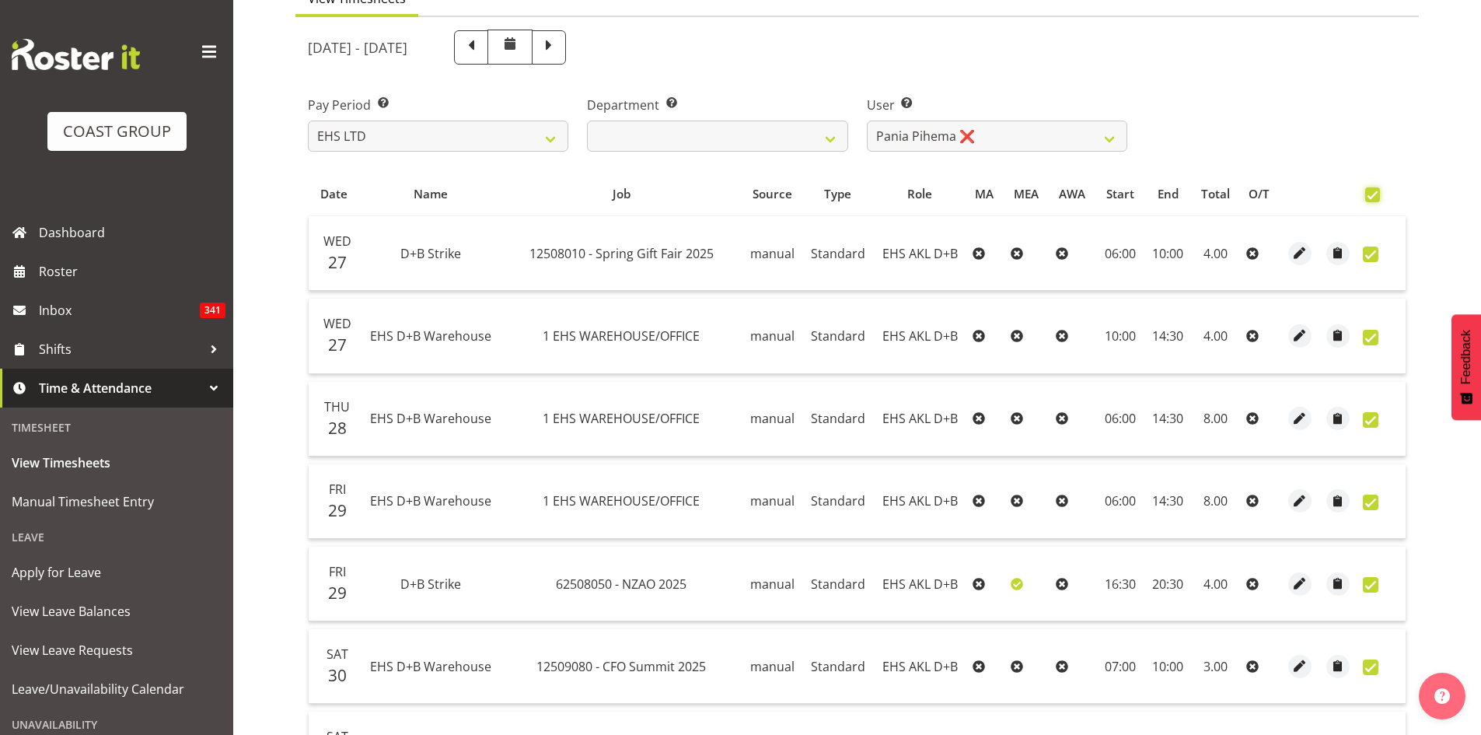
checkbox input "true"
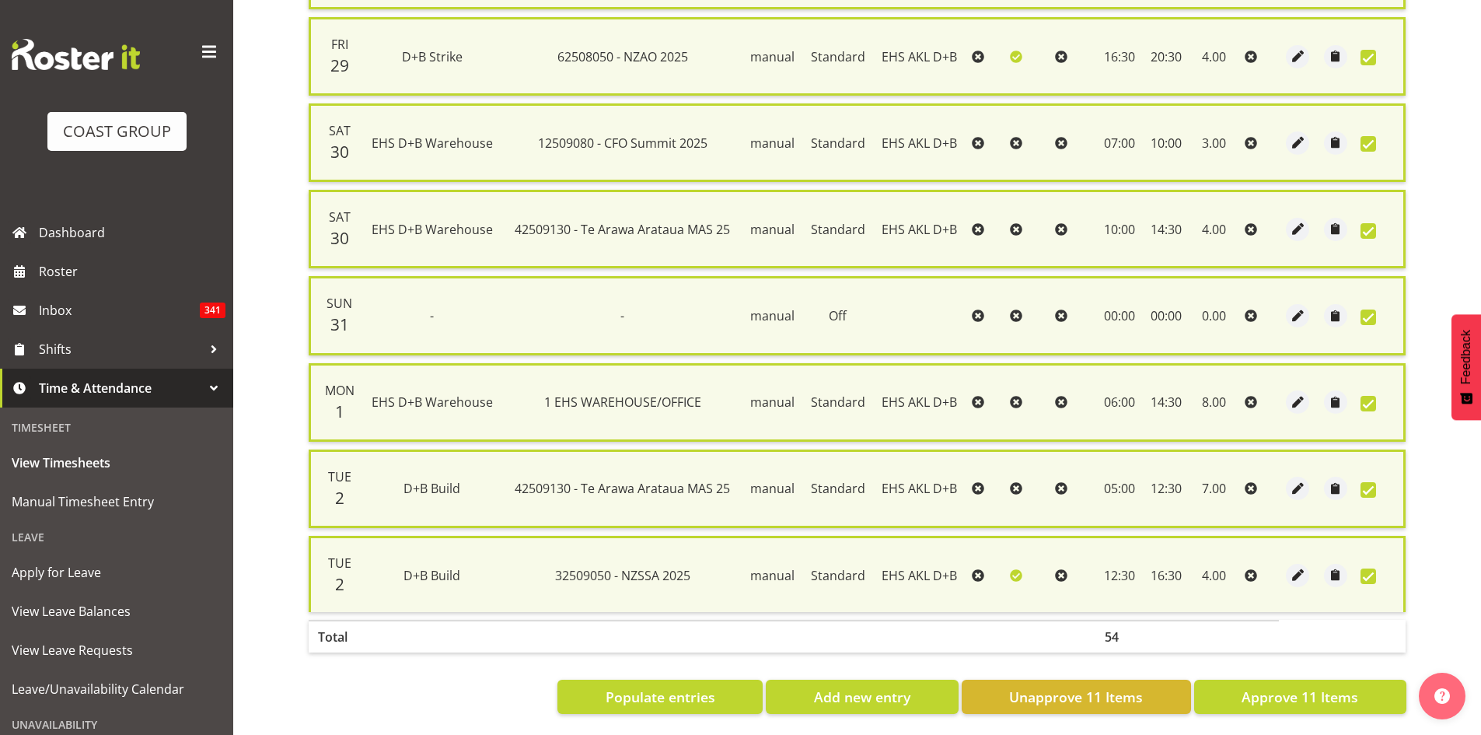
scroll to position [719, 0]
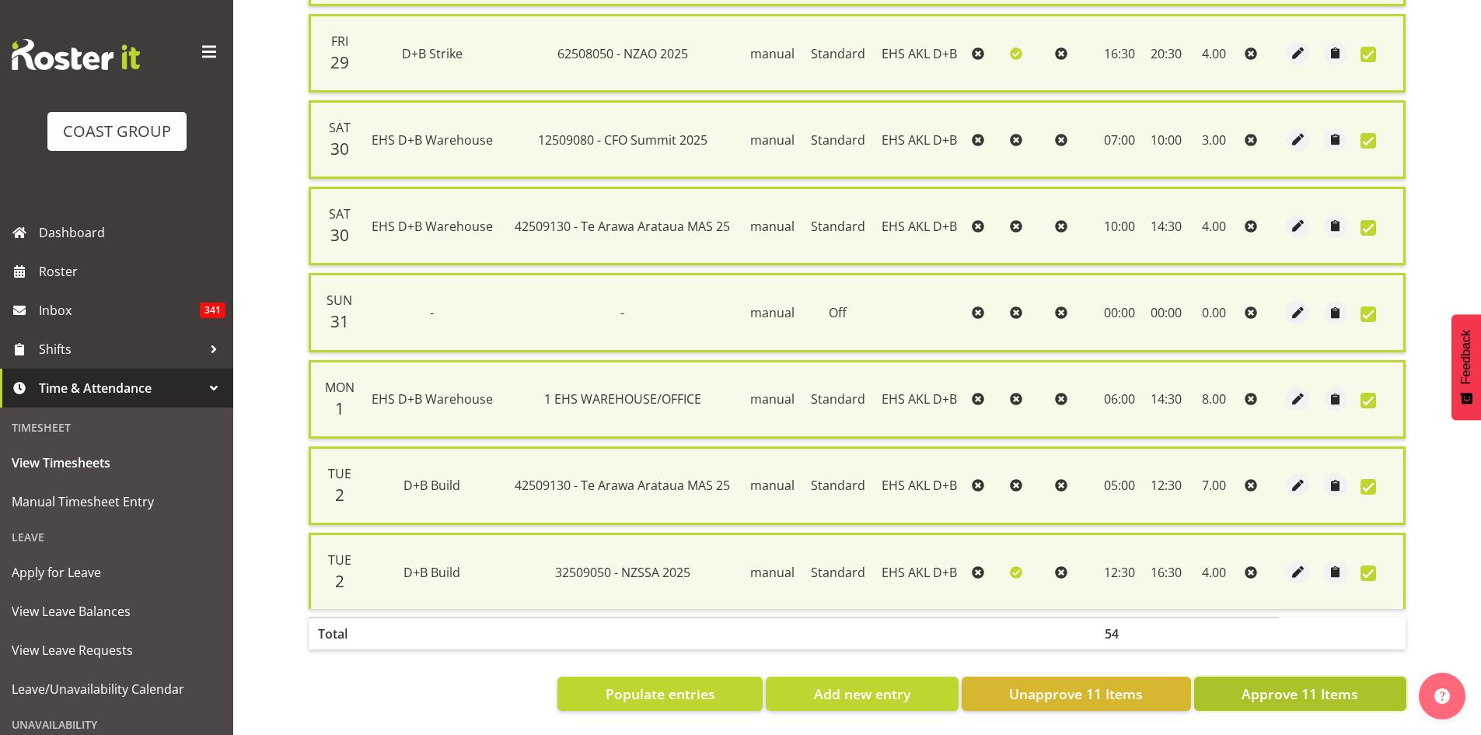
click at [1287, 683] on span "Approve 11 Items" at bounding box center [1300, 693] width 117 height 20
checkbox input "false"
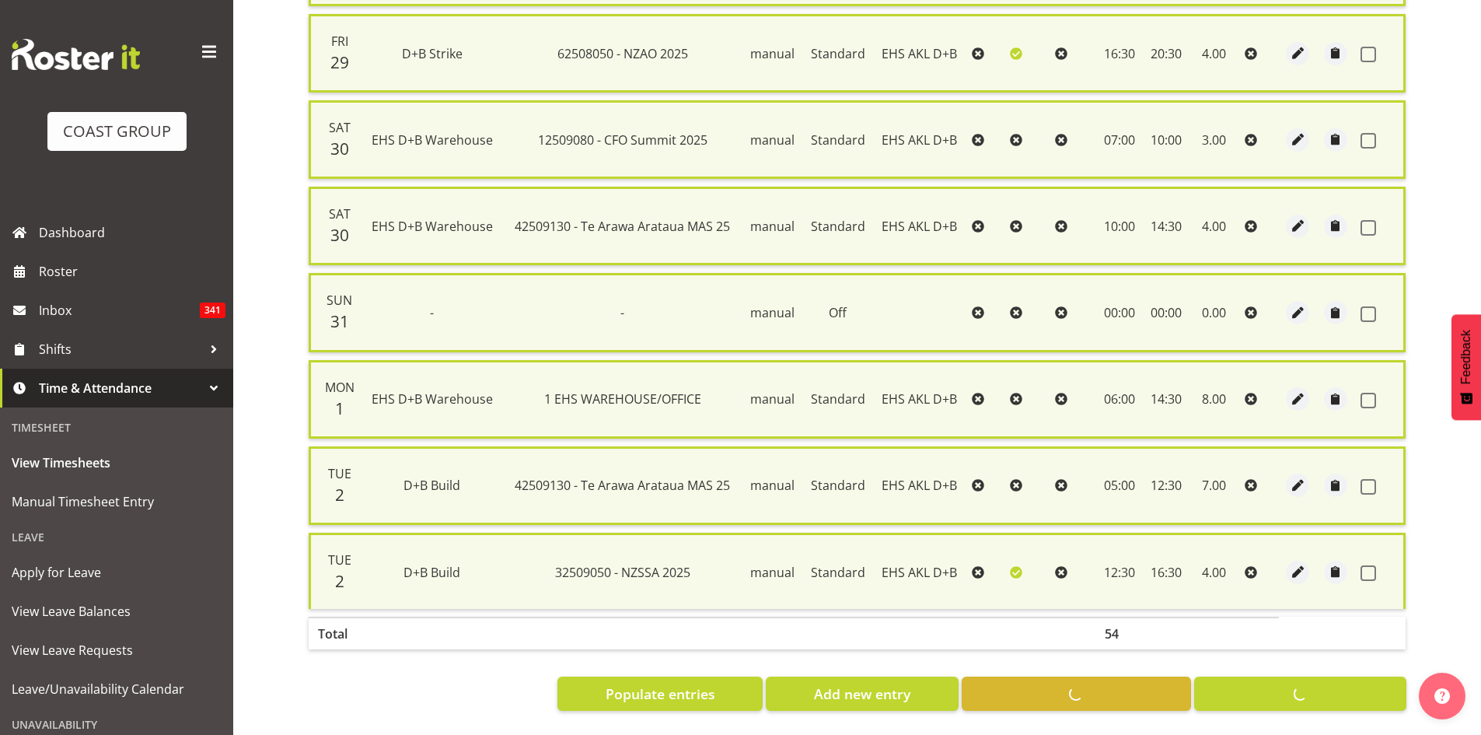
checkbox input "false"
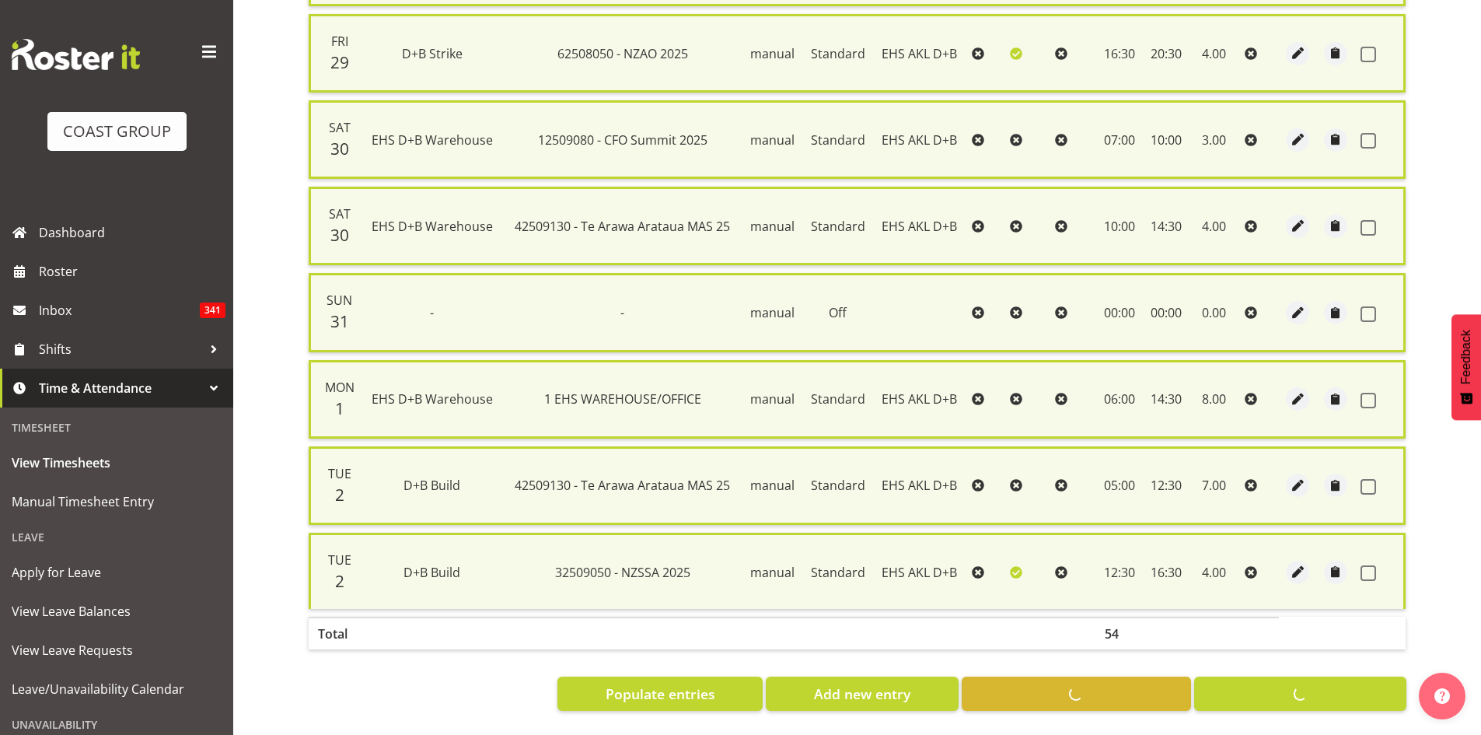
checkbox input "false"
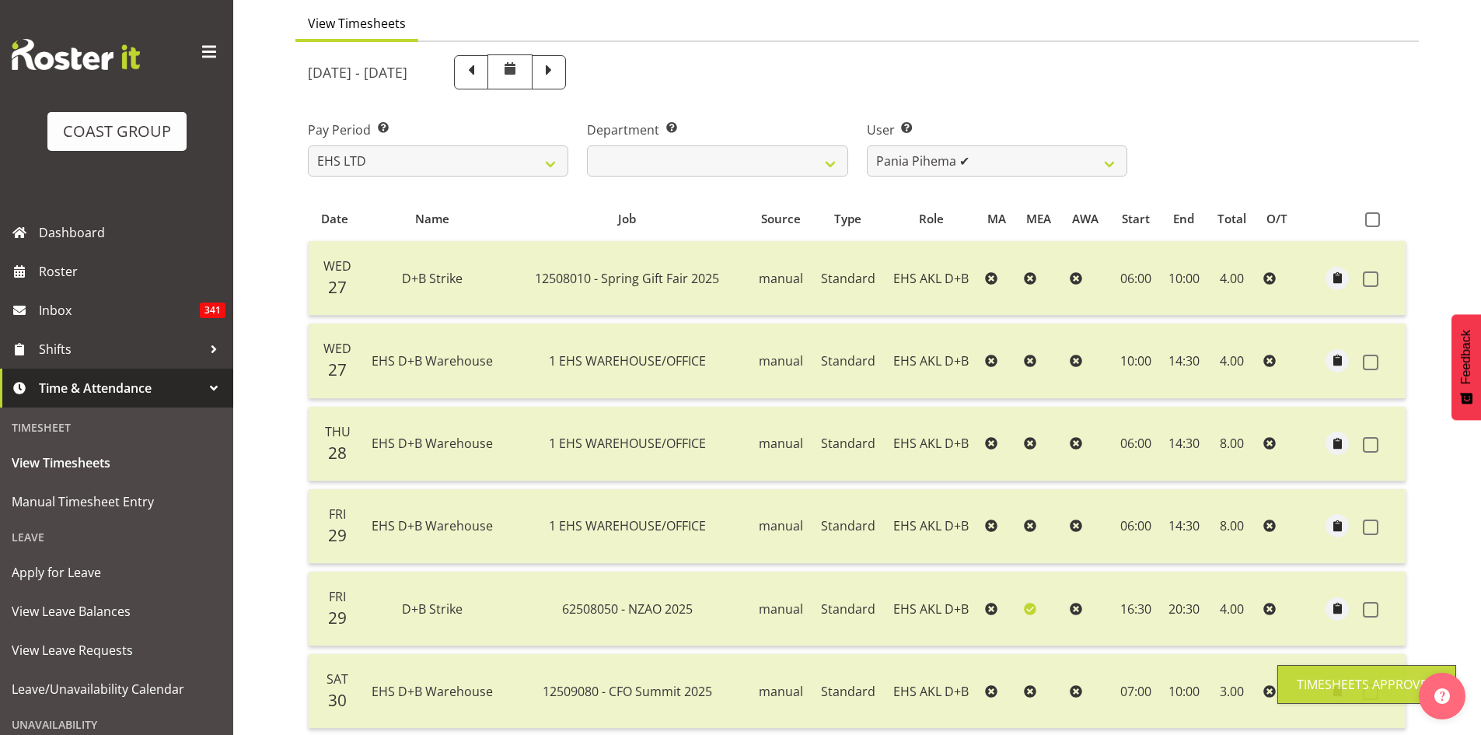
scroll to position [0, 0]
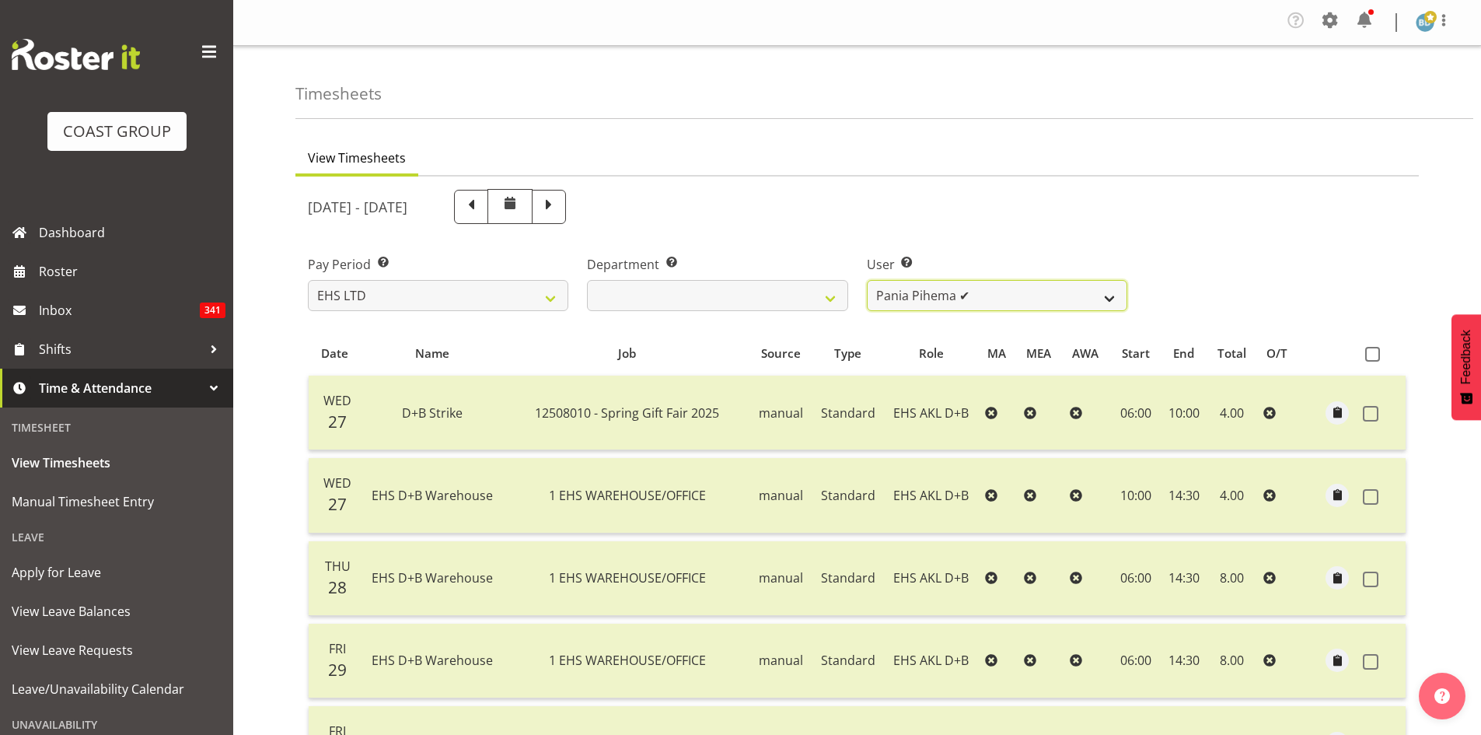
click at [986, 299] on select "Aleki Palu Pua ✔ Ben Dewes ✔ David Forte ✔ Durham Foster ✔ Ihaka Roberts ❌ Joe …" at bounding box center [997, 295] width 260 height 31
select select "8988"
click at [867, 280] on select "Aleki Palu Pua ✔ Ben Dewes ✔ David Forte ✔ Durham Foster ✔ Ihaka Roberts ❌ Joe …" at bounding box center [997, 295] width 260 height 31
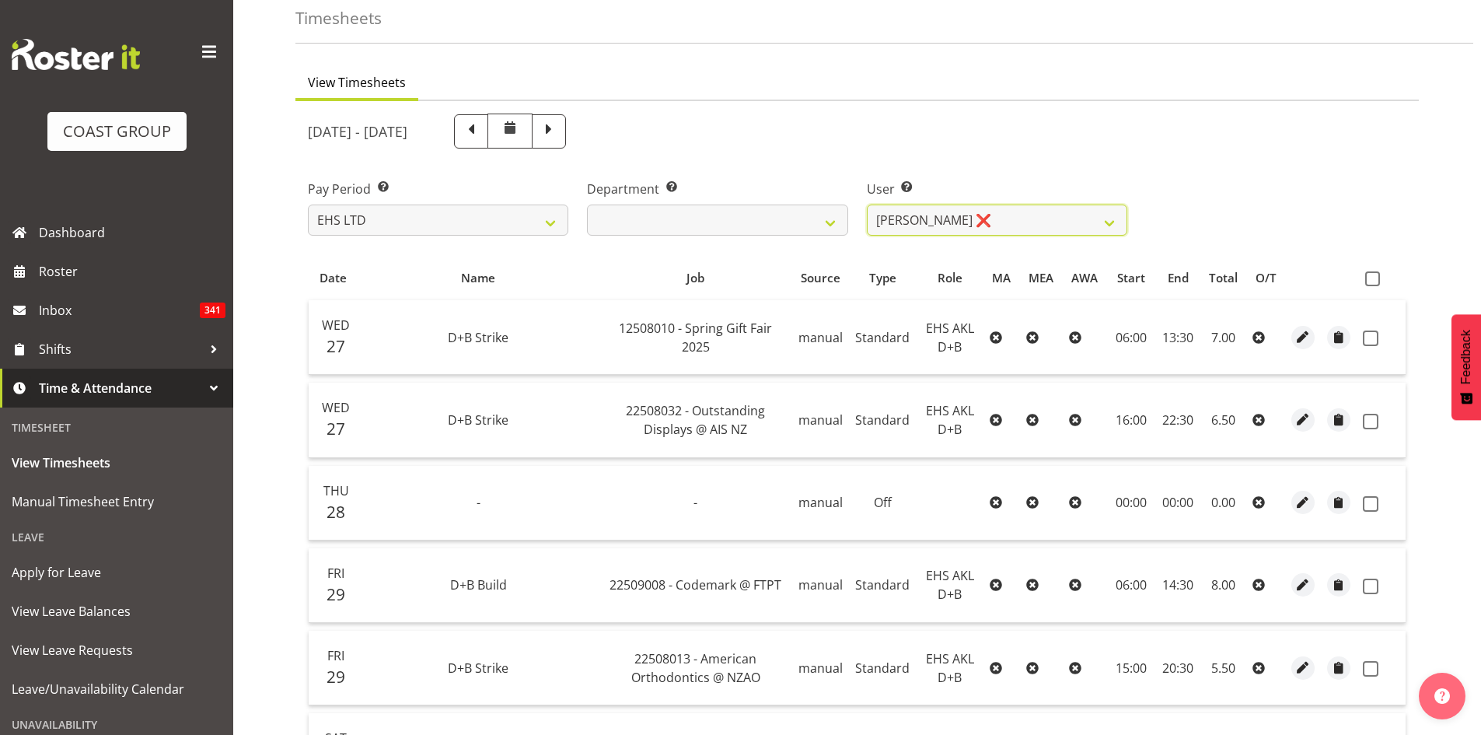
scroll to position [130, 0]
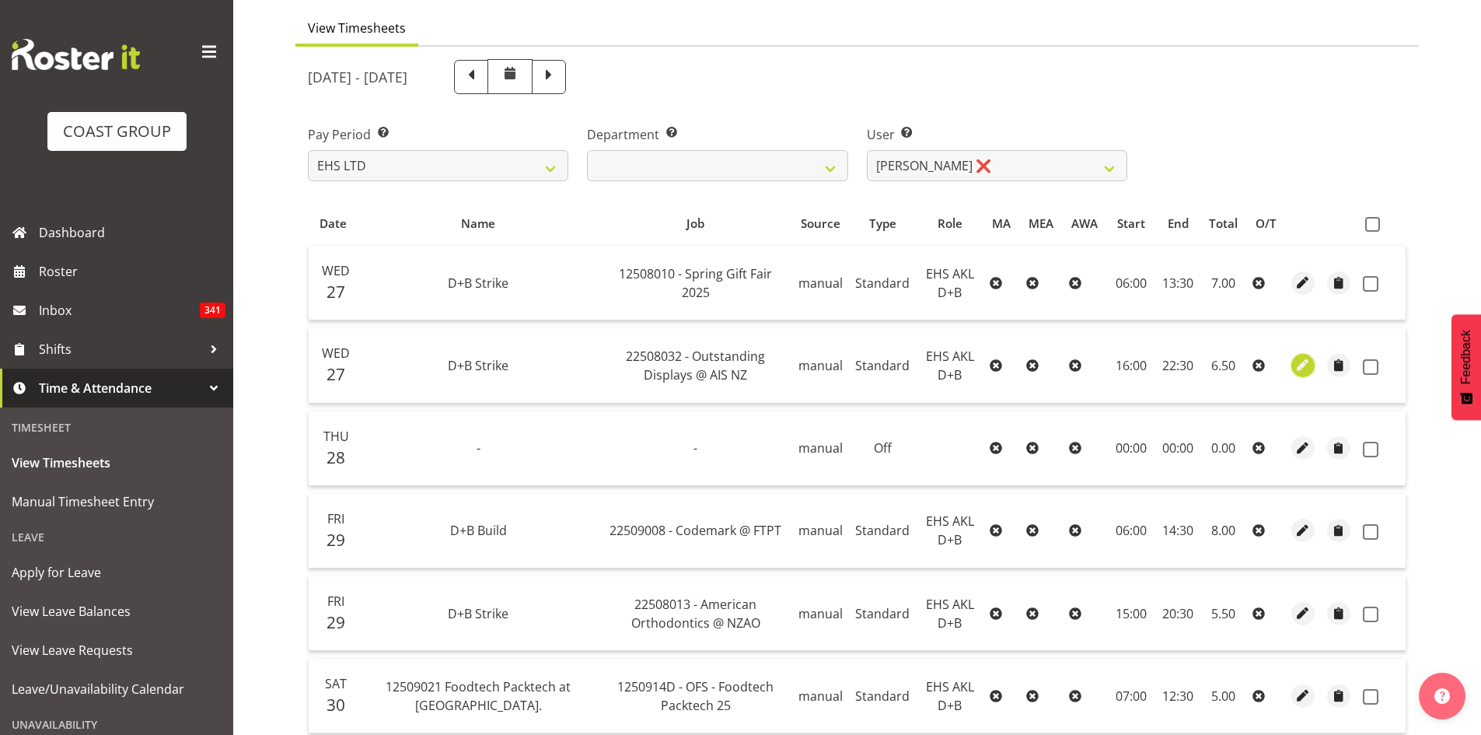
click at [1301, 361] on span "button" at bounding box center [1303, 365] width 18 height 18
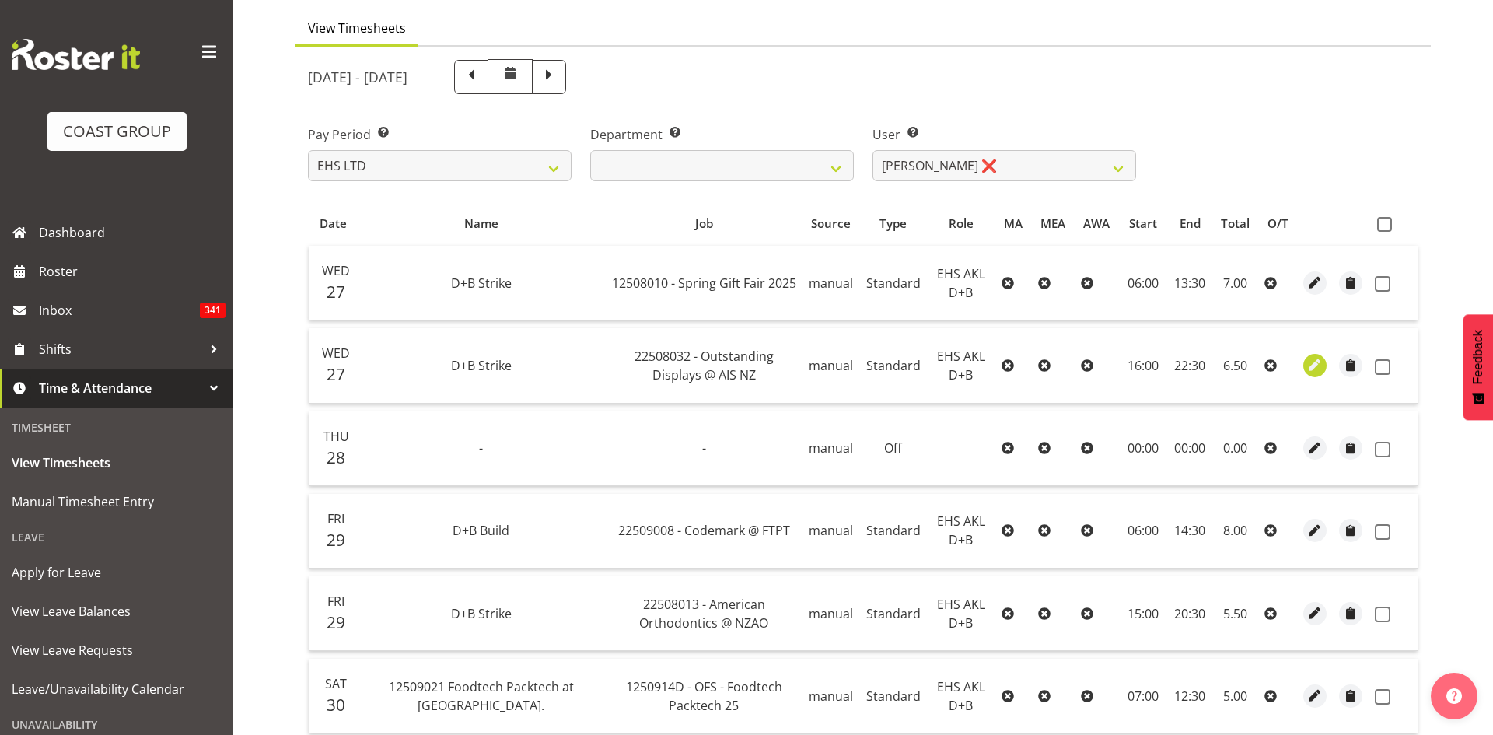
select select "Standard"
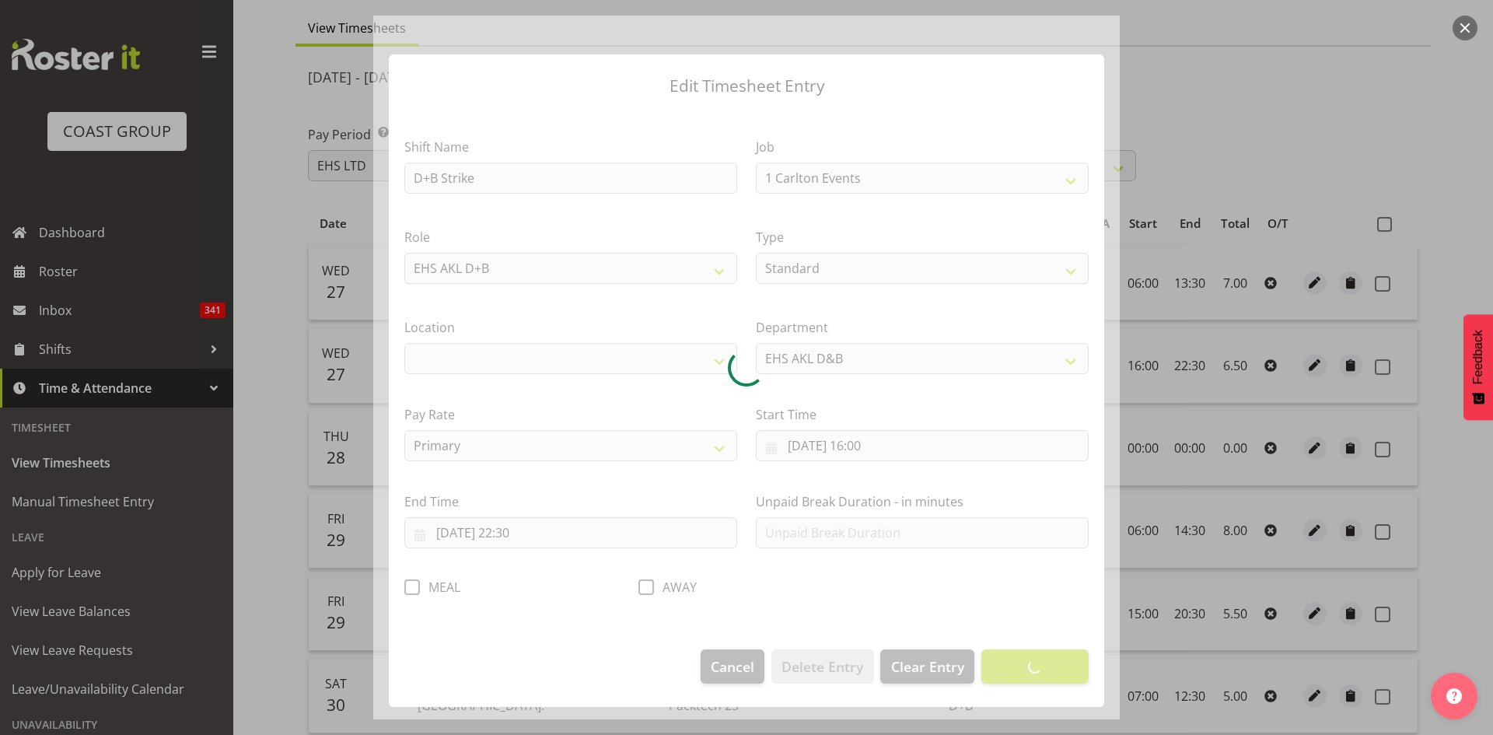
select select "10286"
click at [411, 589] on div at bounding box center [746, 368] width 746 height 704
select select "35"
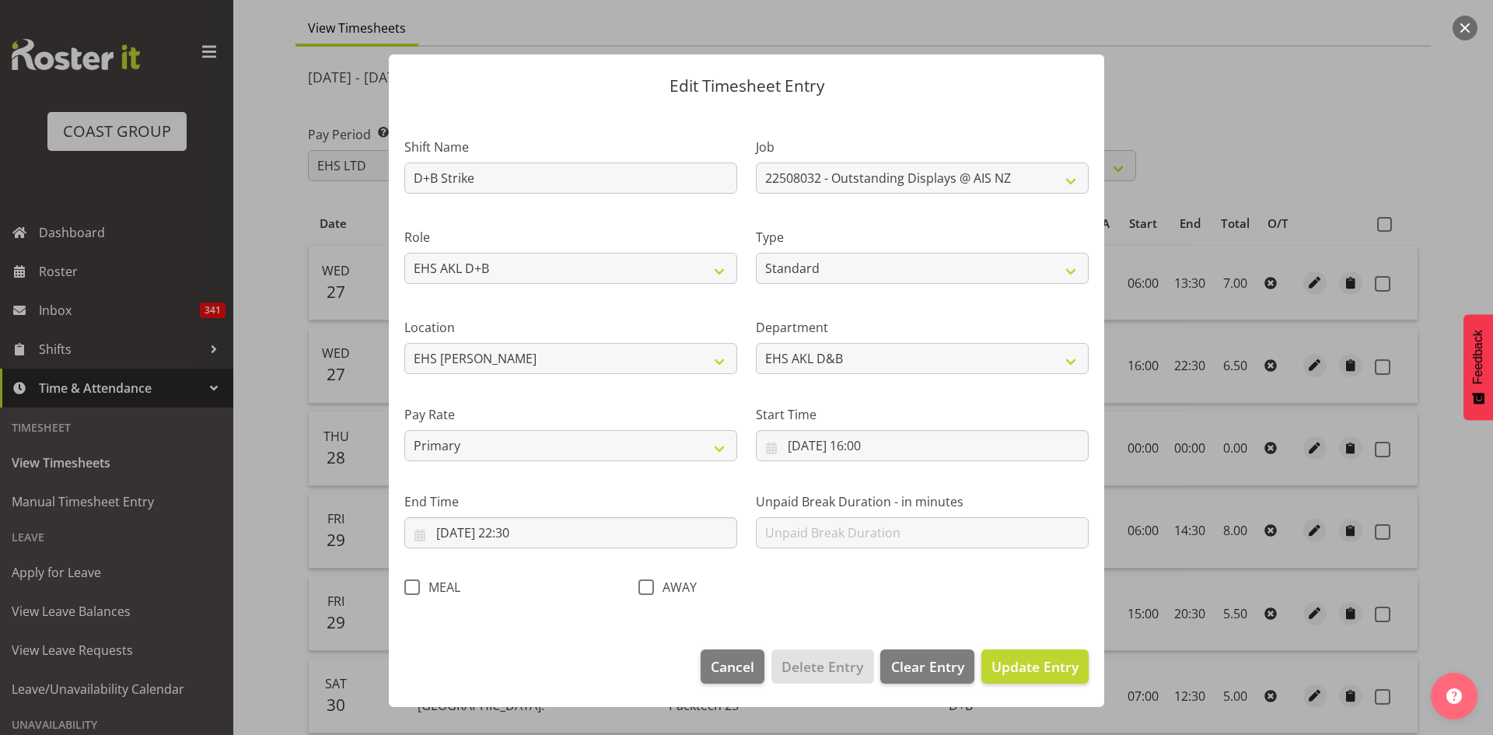
click at [410, 589] on span at bounding box center [412, 587] width 16 height 16
click at [410, 589] on input "MEAL" at bounding box center [409, 587] width 10 height 10
checkbox input "true"
click at [1046, 659] on span "Update Entry" at bounding box center [1034, 666] width 87 height 19
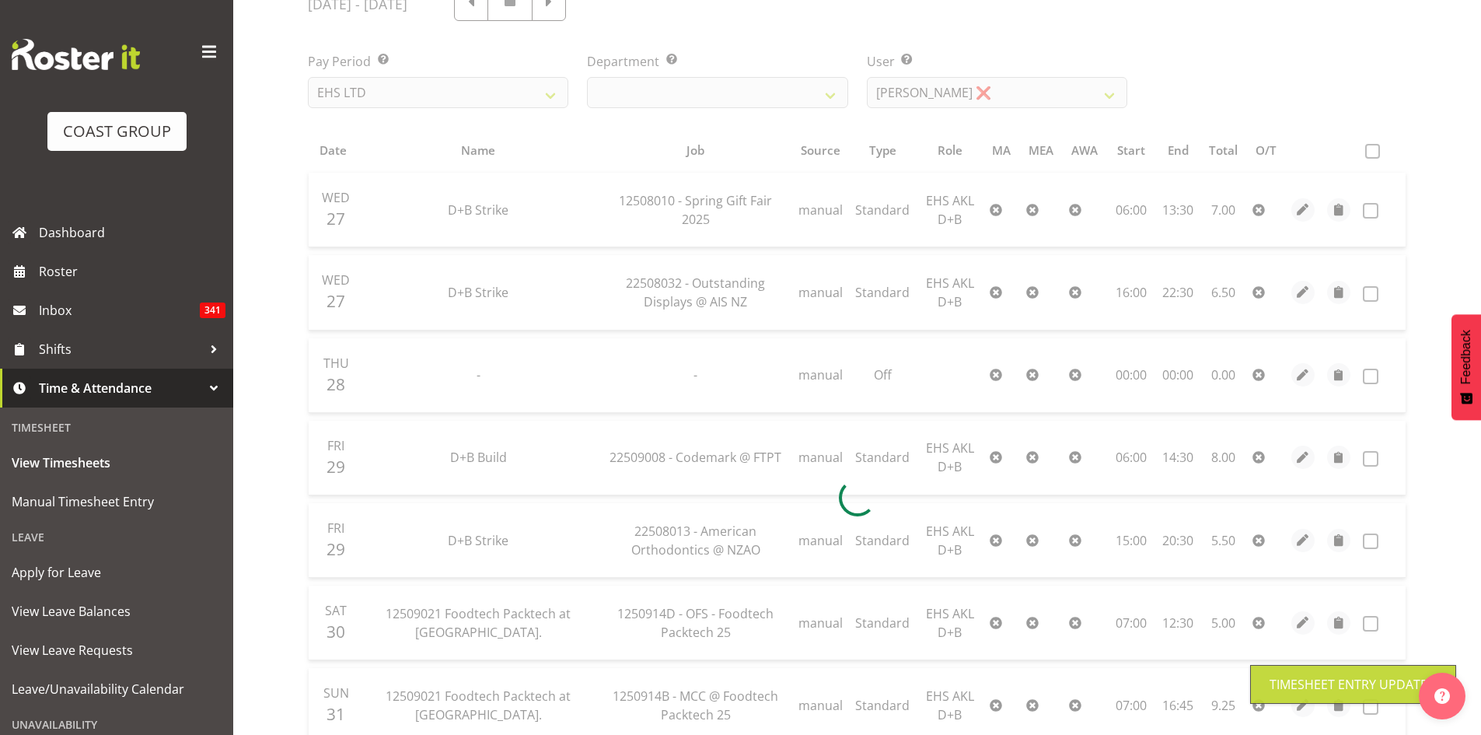
scroll to position [259, 0]
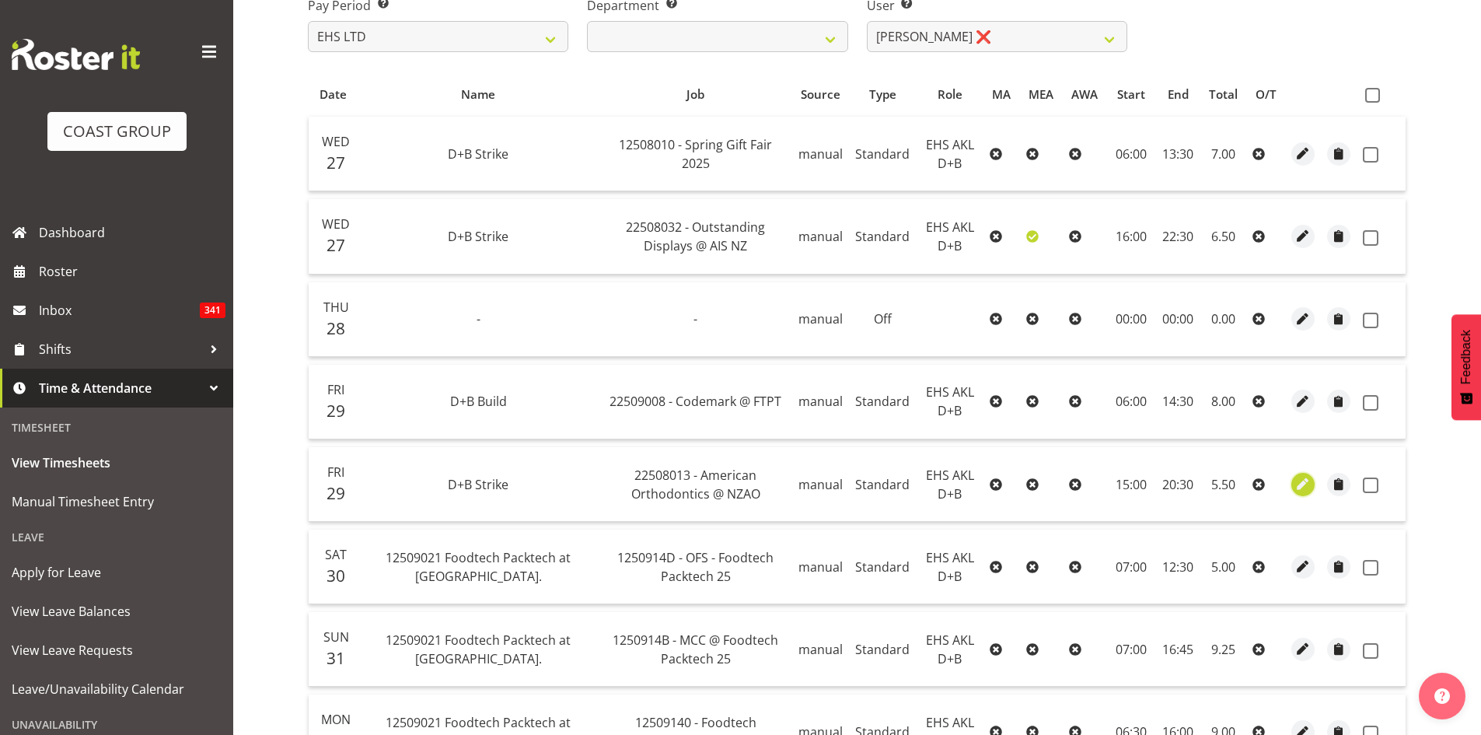
click at [1302, 484] on span "button" at bounding box center [1303, 484] width 18 height 18
select select "Standard"
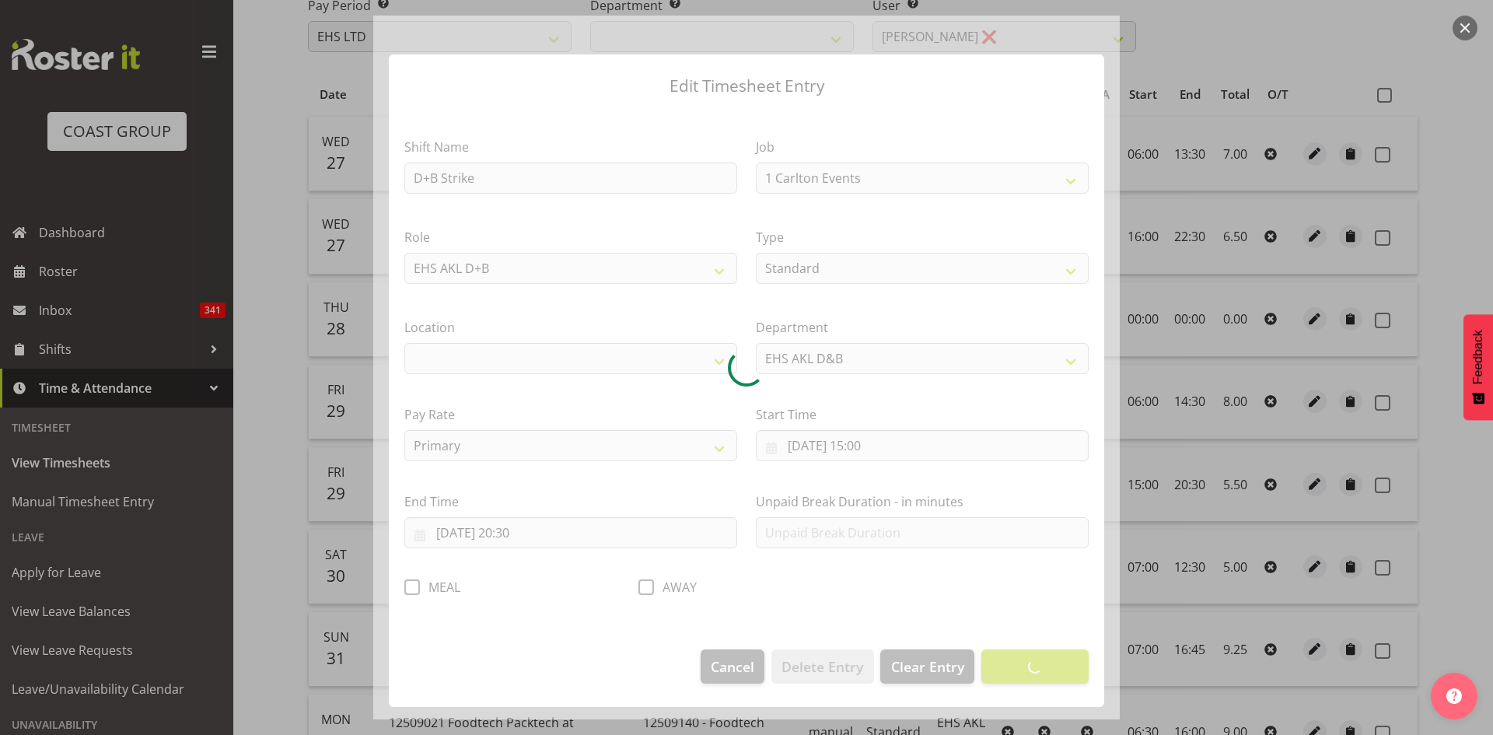
select select "10101"
select select "35"
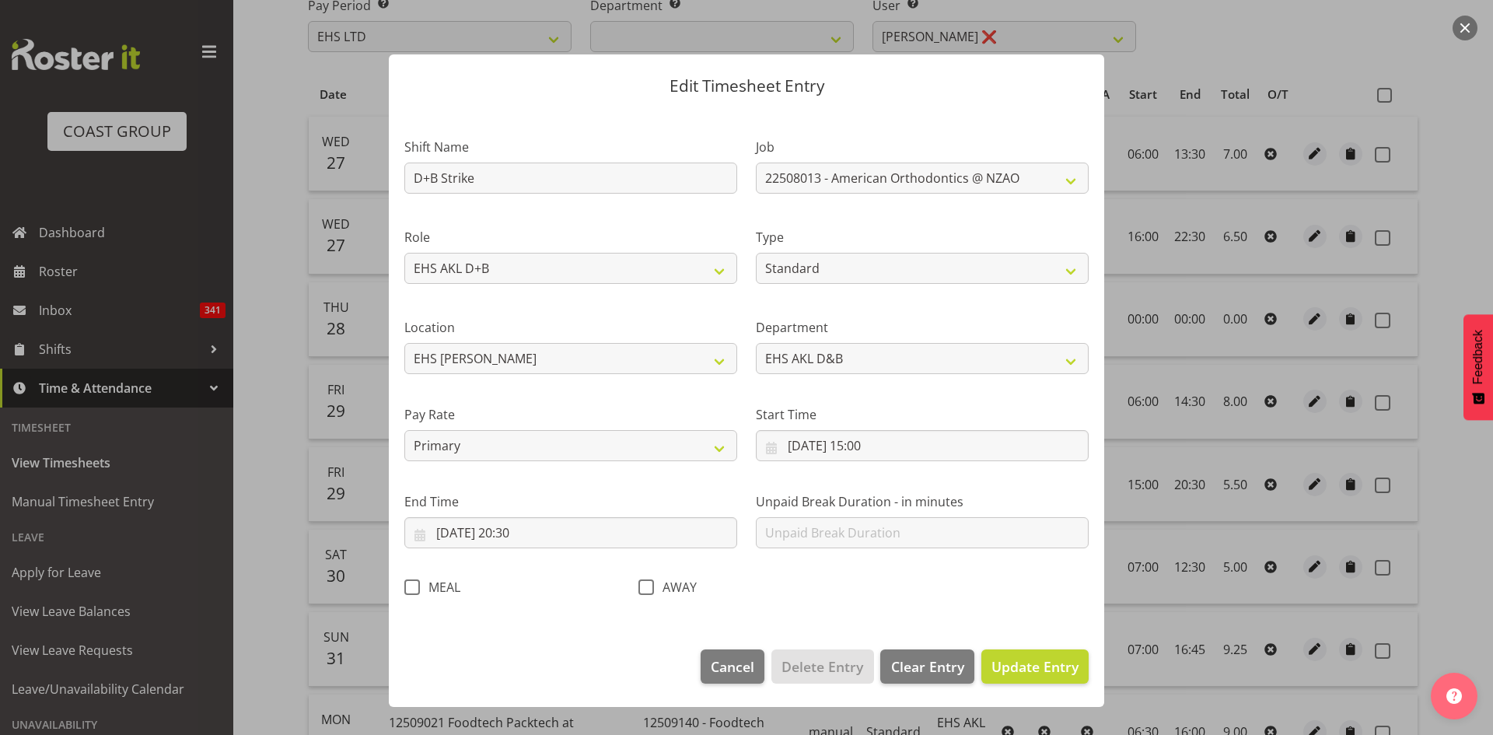
click at [412, 590] on span at bounding box center [412, 587] width 16 height 16
click at [412, 590] on input "MEAL" at bounding box center [409, 587] width 10 height 10
checkbox input "true"
drag, startPoint x: 1041, startPoint y: 663, endPoint x: 1086, endPoint y: 646, distance: 48.2
click at [1040, 663] on span "Update Entry" at bounding box center [1034, 666] width 87 height 19
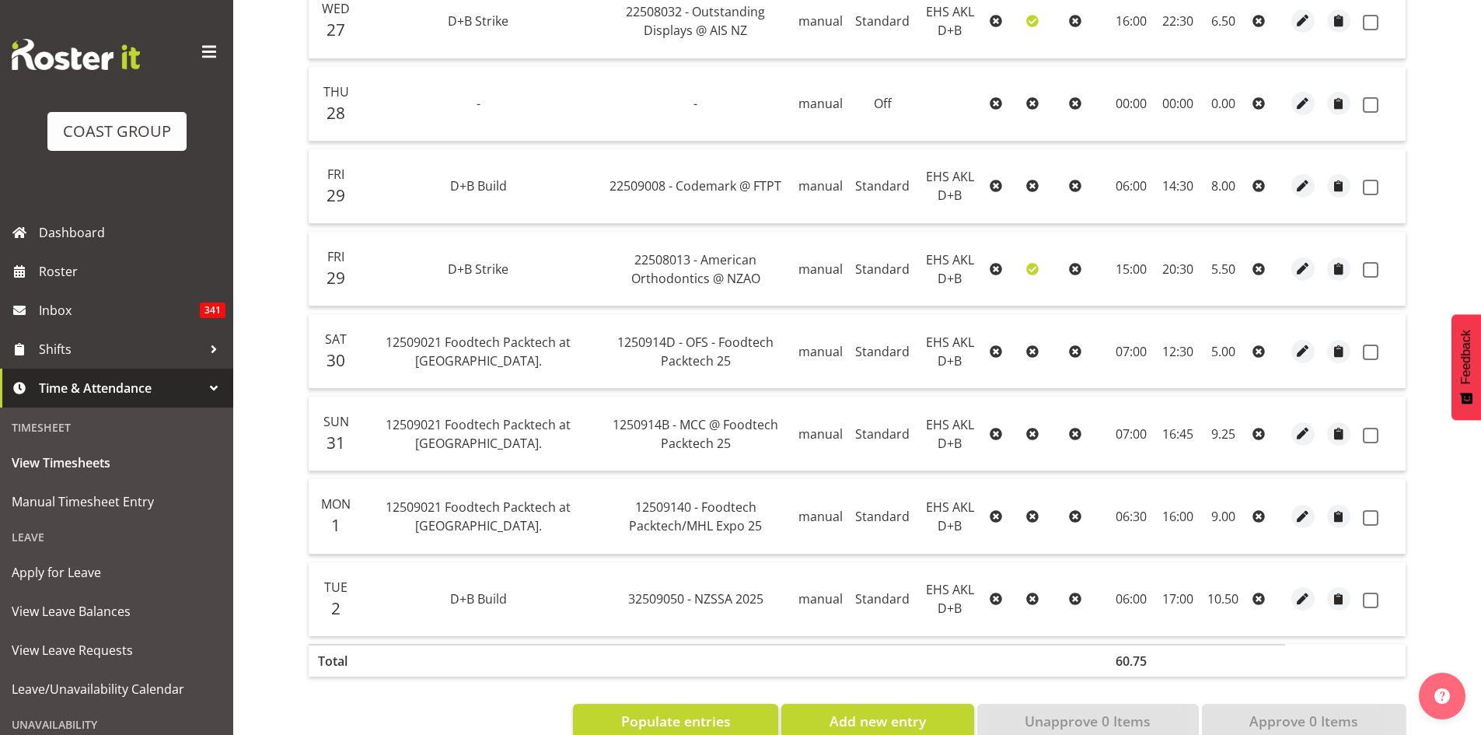
scroll to position [513, 0]
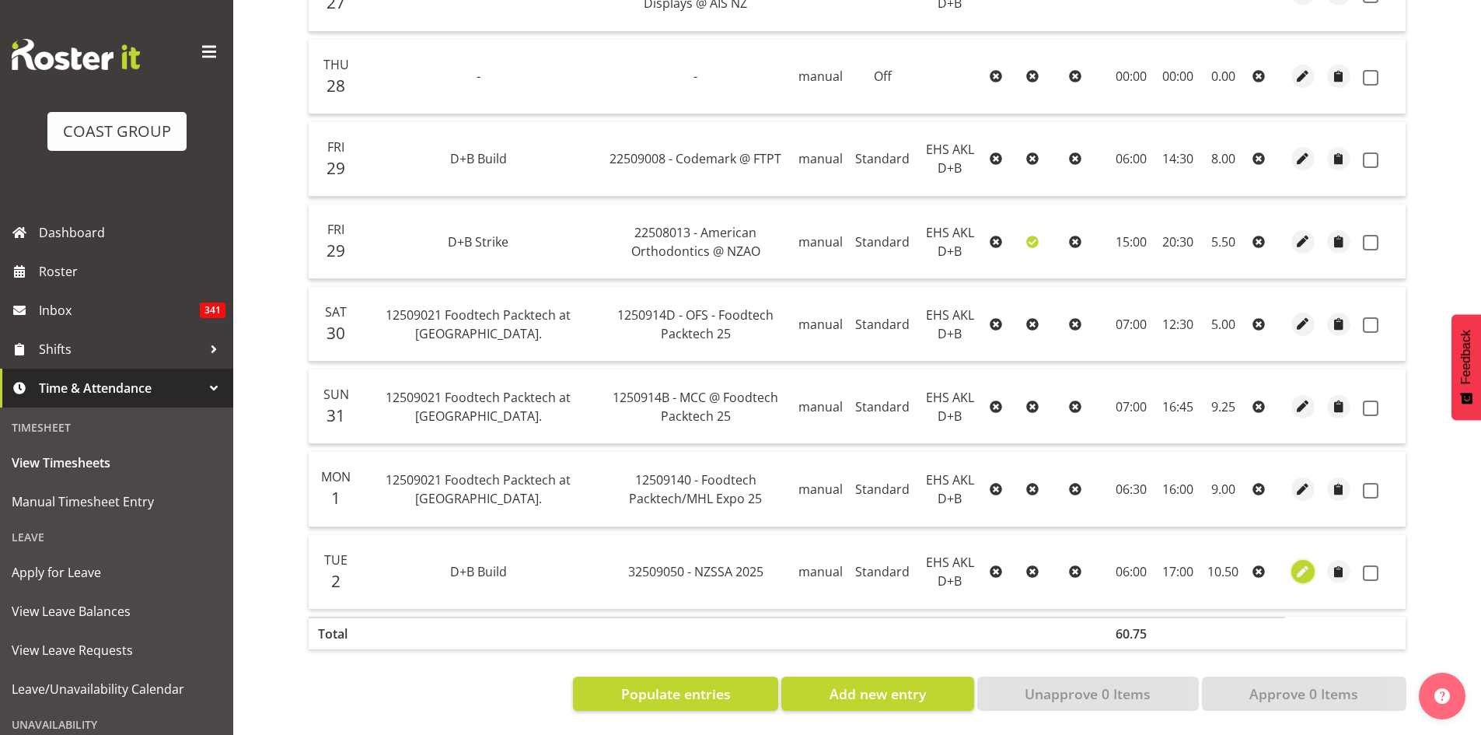
click at [1299, 563] on span "button" at bounding box center [1303, 572] width 18 height 18
select select "Standard"
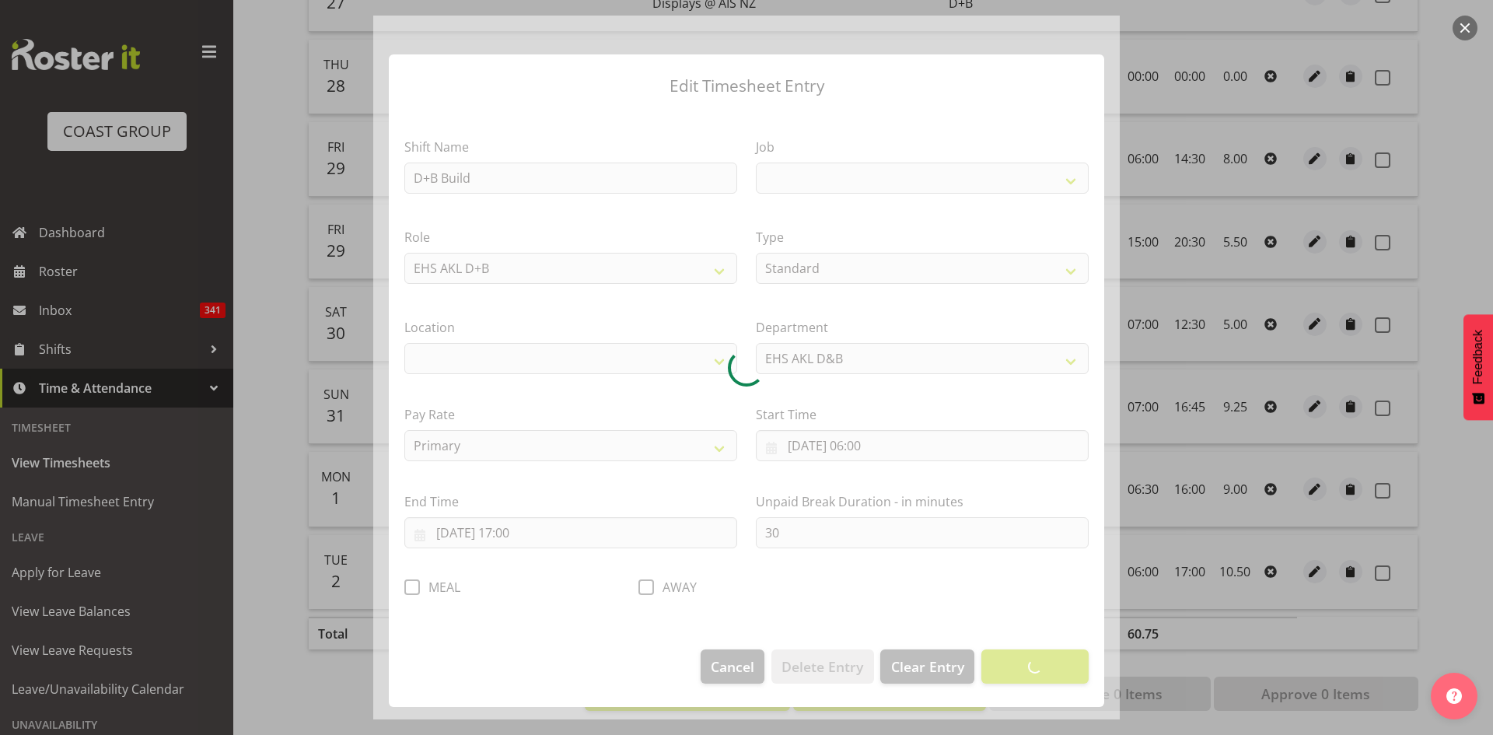
select select
select select "9321"
click at [412, 587] on div at bounding box center [746, 368] width 746 height 704
select select "35"
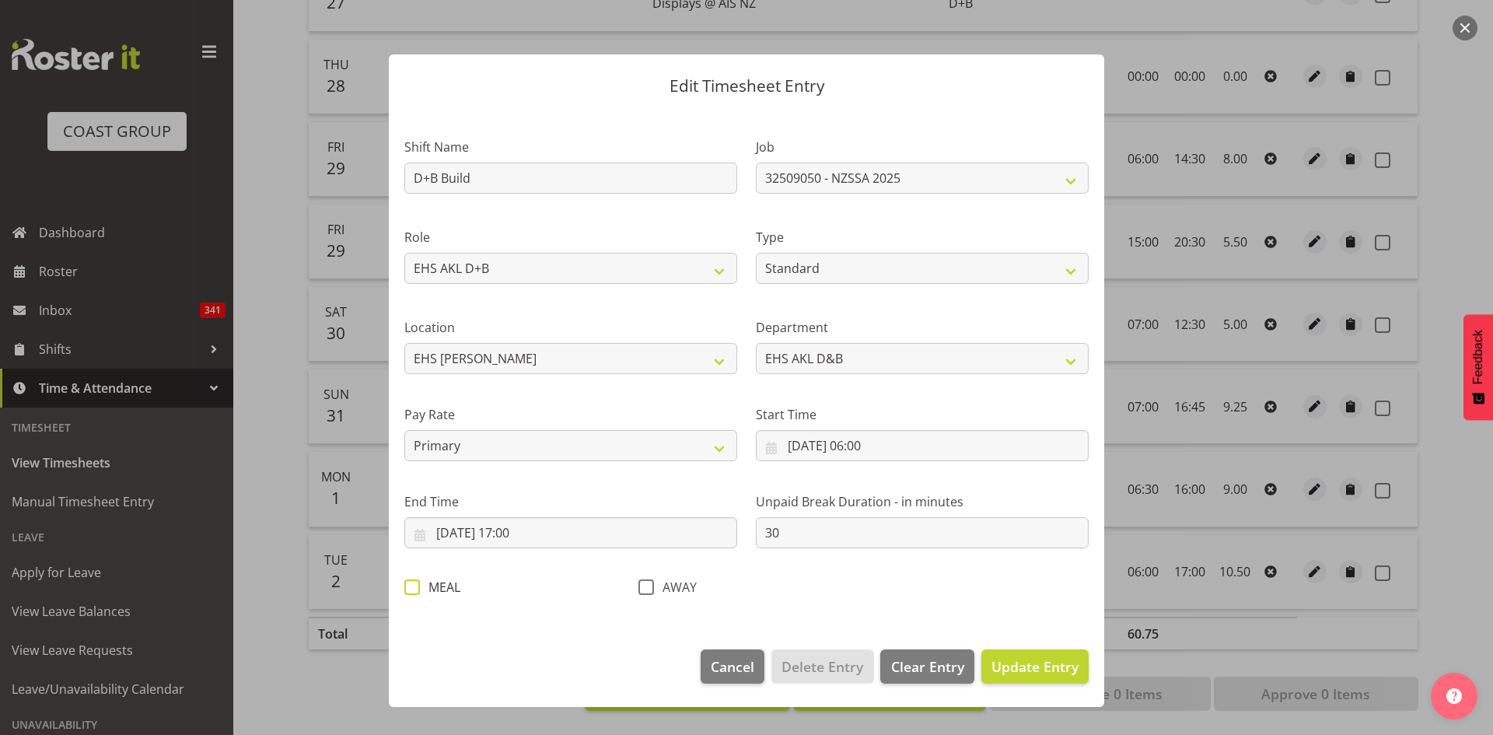
click at [410, 592] on span at bounding box center [412, 587] width 16 height 16
click at [410, 592] on input "MEAL" at bounding box center [409, 587] width 10 height 10
checkbox input "true"
click at [1029, 665] on span "Update Entry" at bounding box center [1034, 666] width 87 height 19
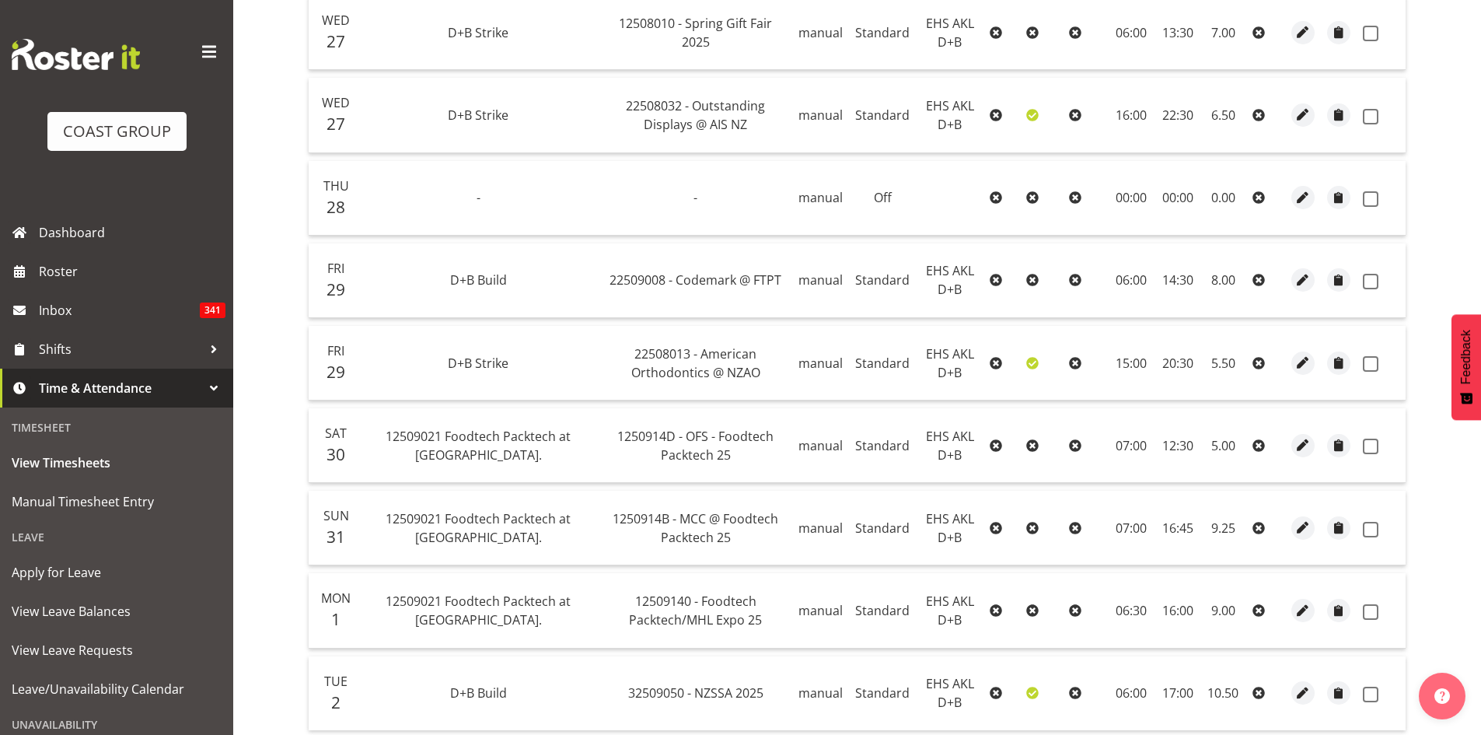
scroll to position [124, 0]
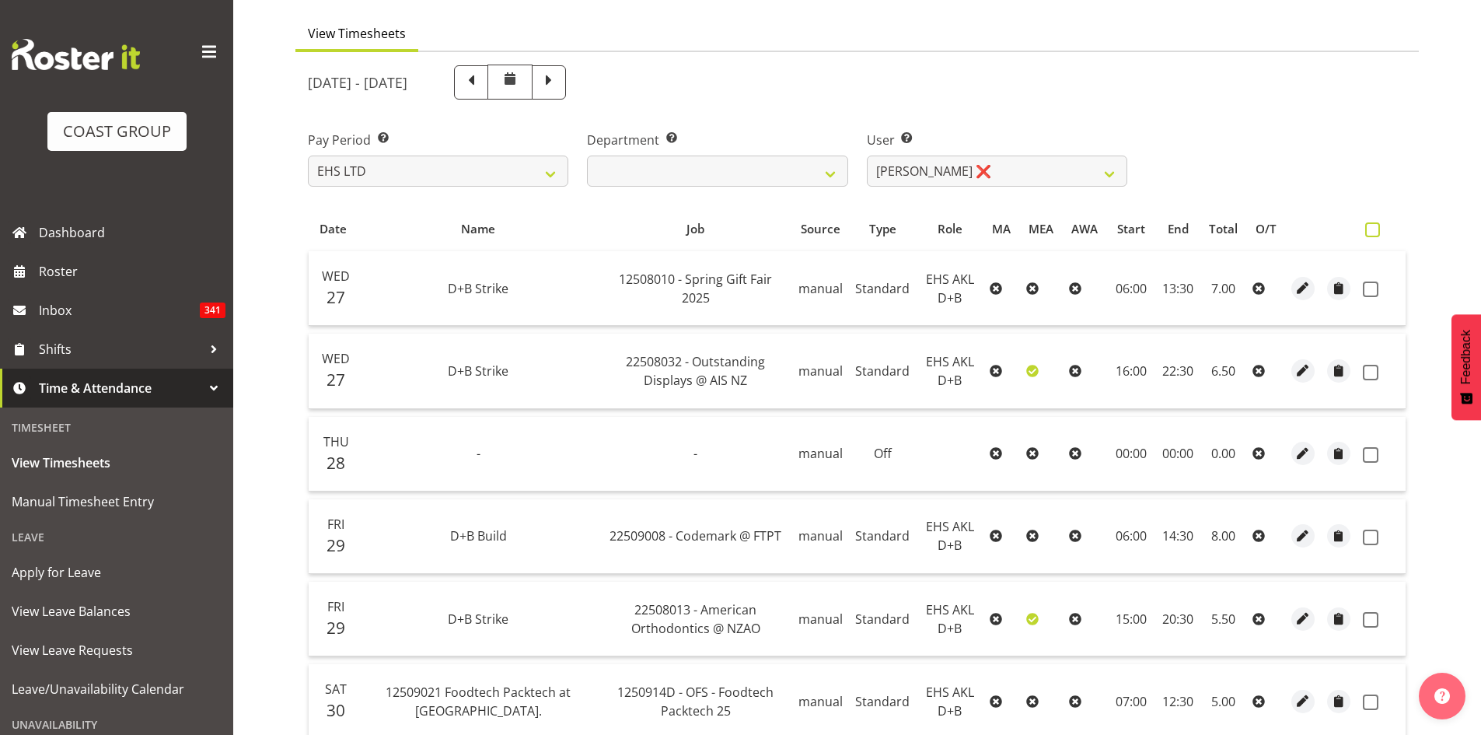
click at [1371, 230] on span at bounding box center [1372, 229] width 15 height 15
click at [1371, 230] on input "checkbox" at bounding box center [1370, 230] width 10 height 10
checkbox input "true"
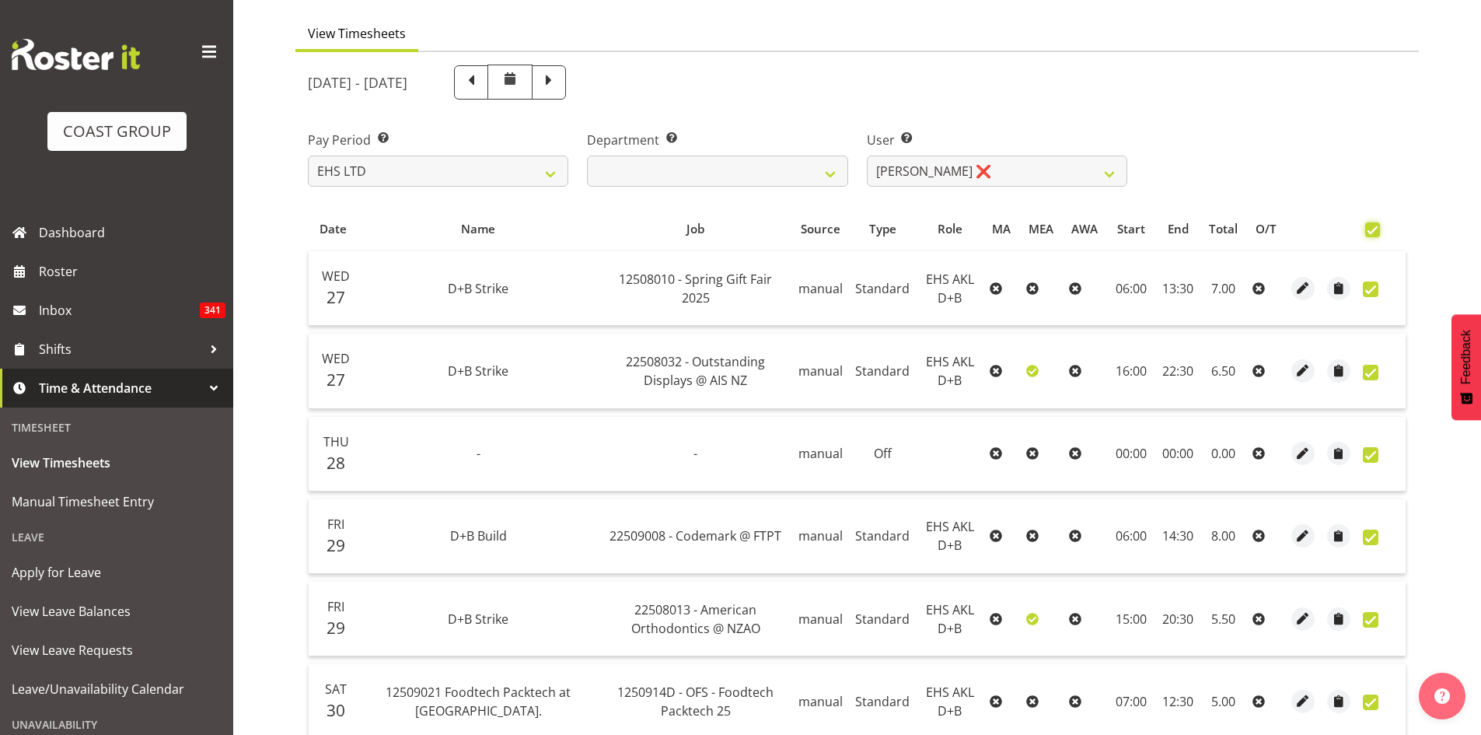
checkbox input "true"
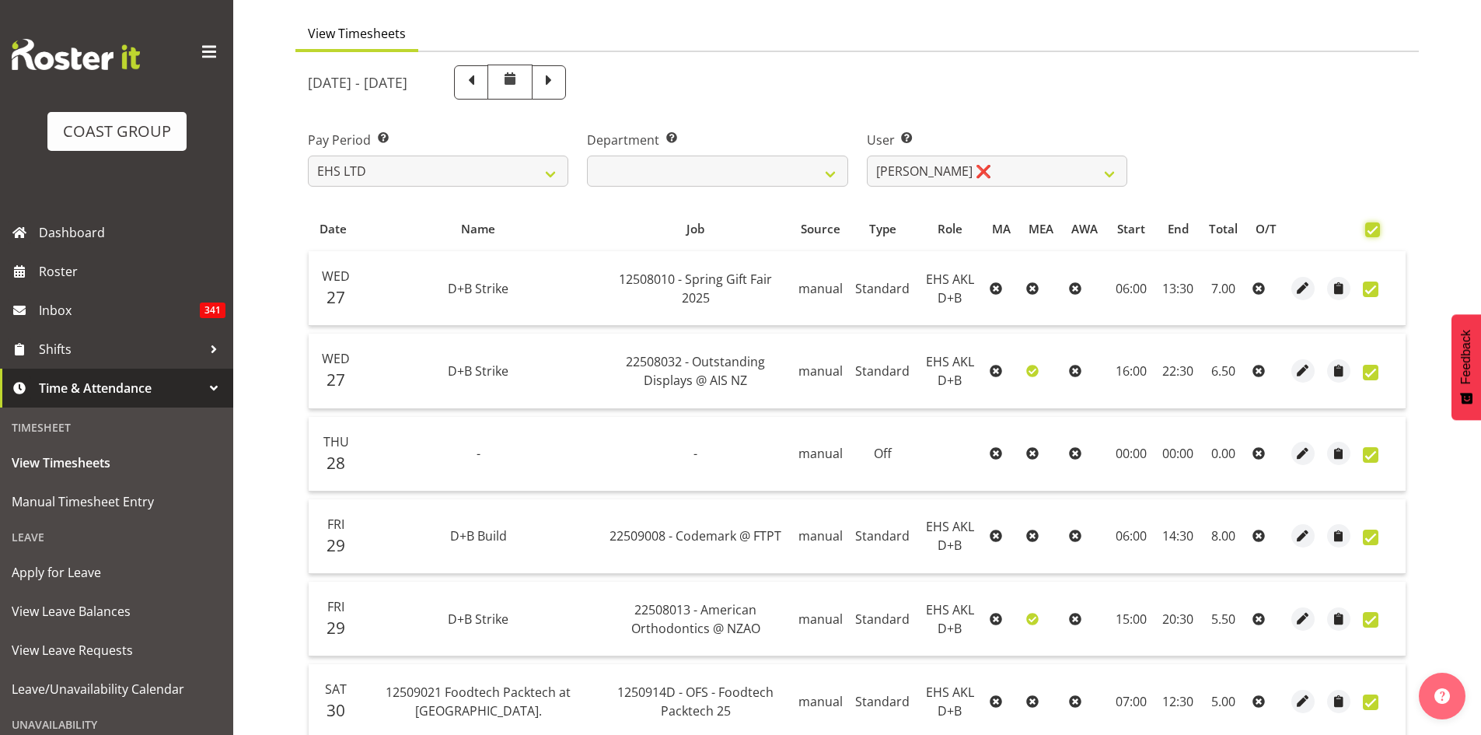
checkbox input "true"
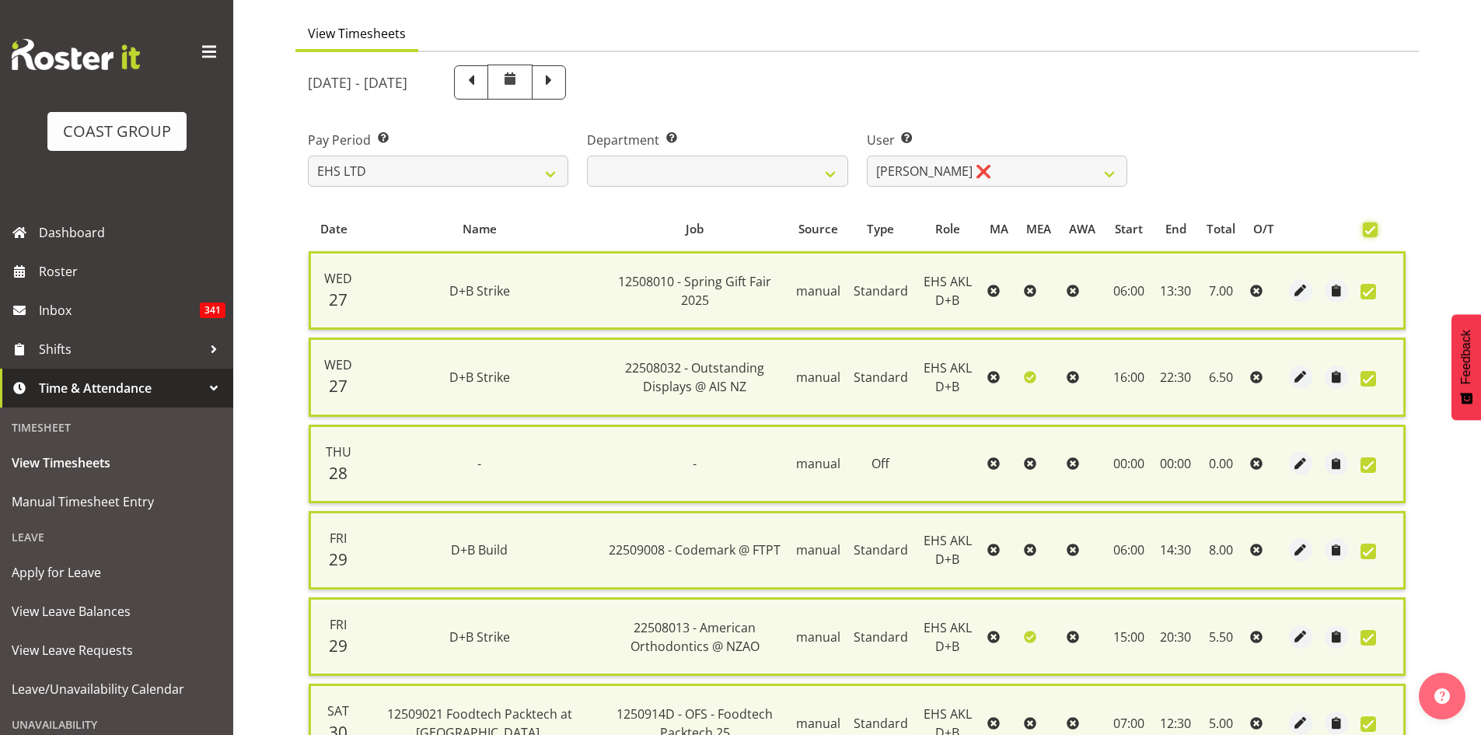
scroll to position [547, 0]
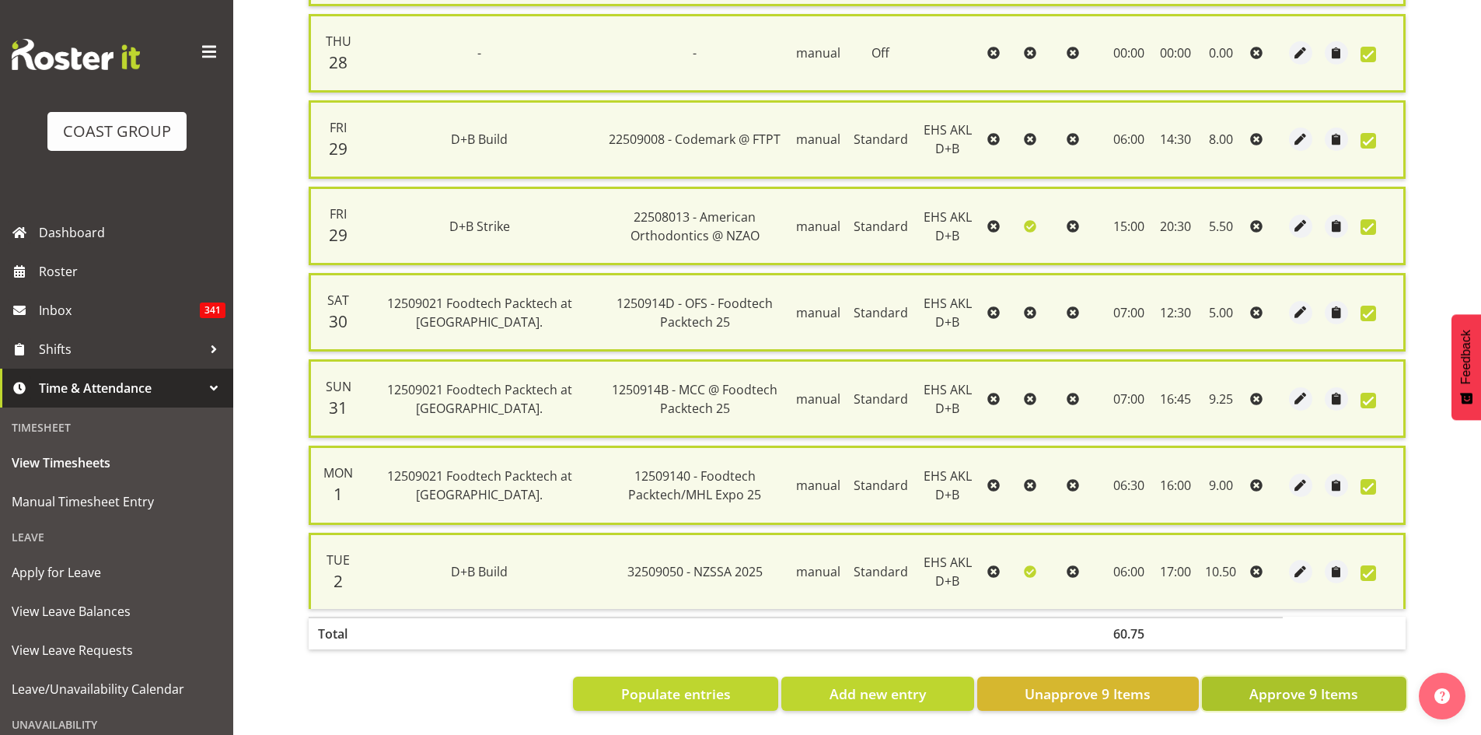
click at [1280, 685] on span "Approve 9 Items" at bounding box center [1303, 693] width 109 height 20
checkbox input "false"
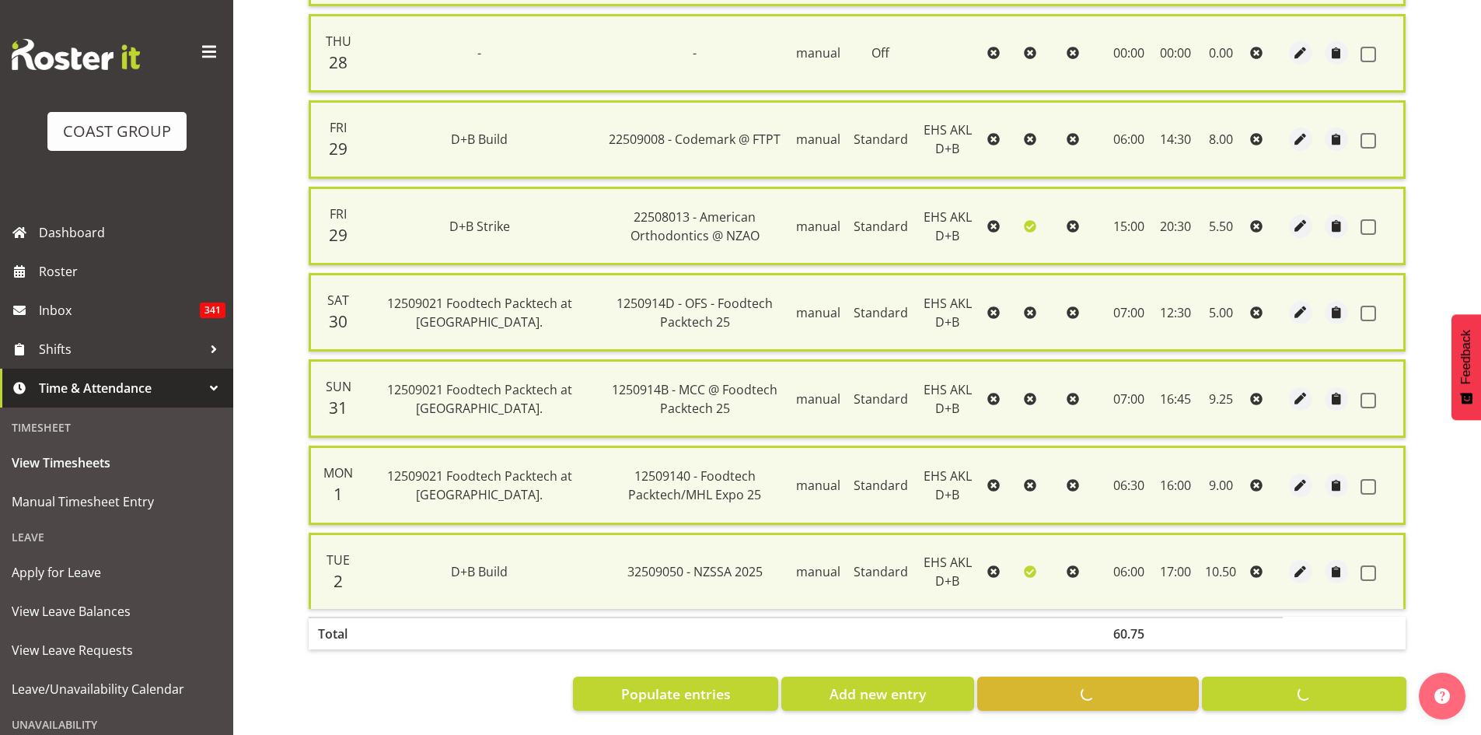
checkbox input "false"
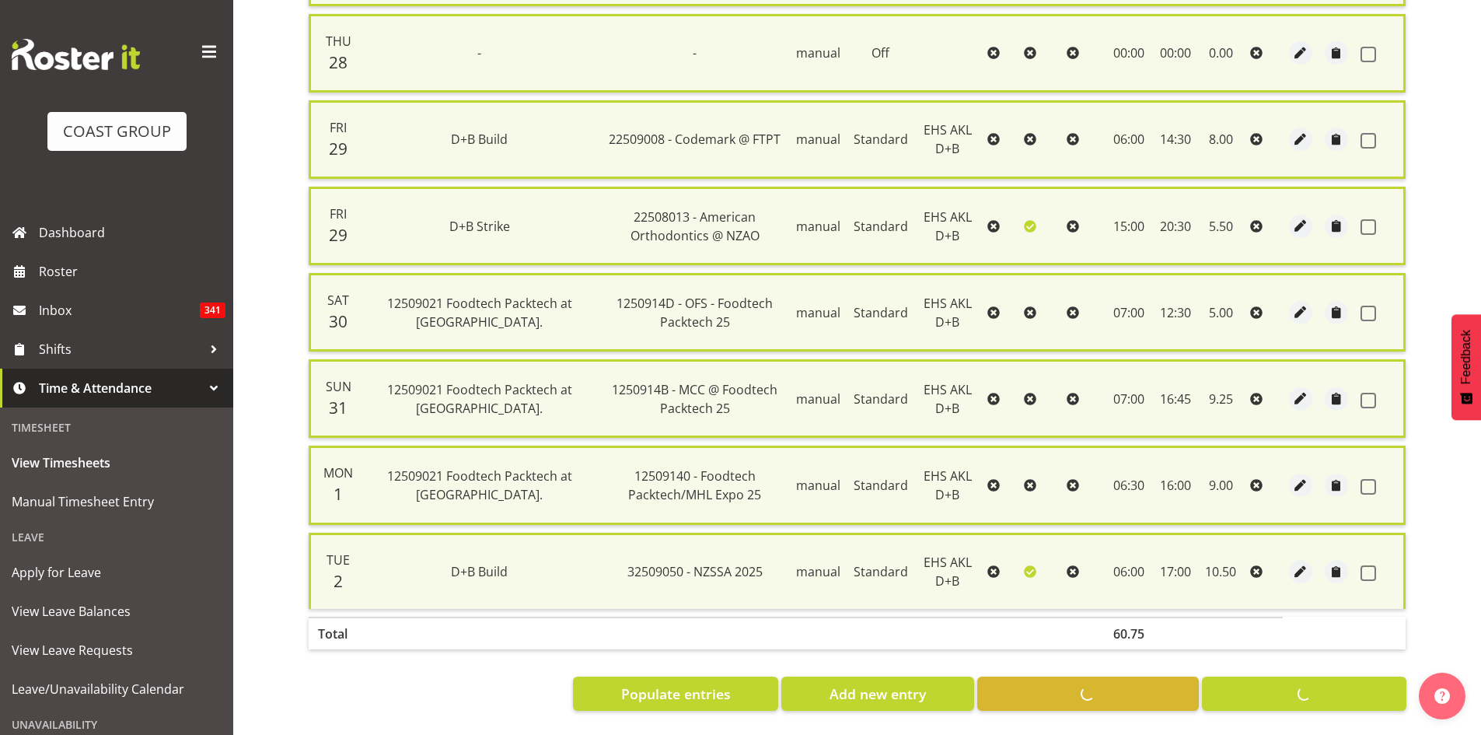
checkbox input "false"
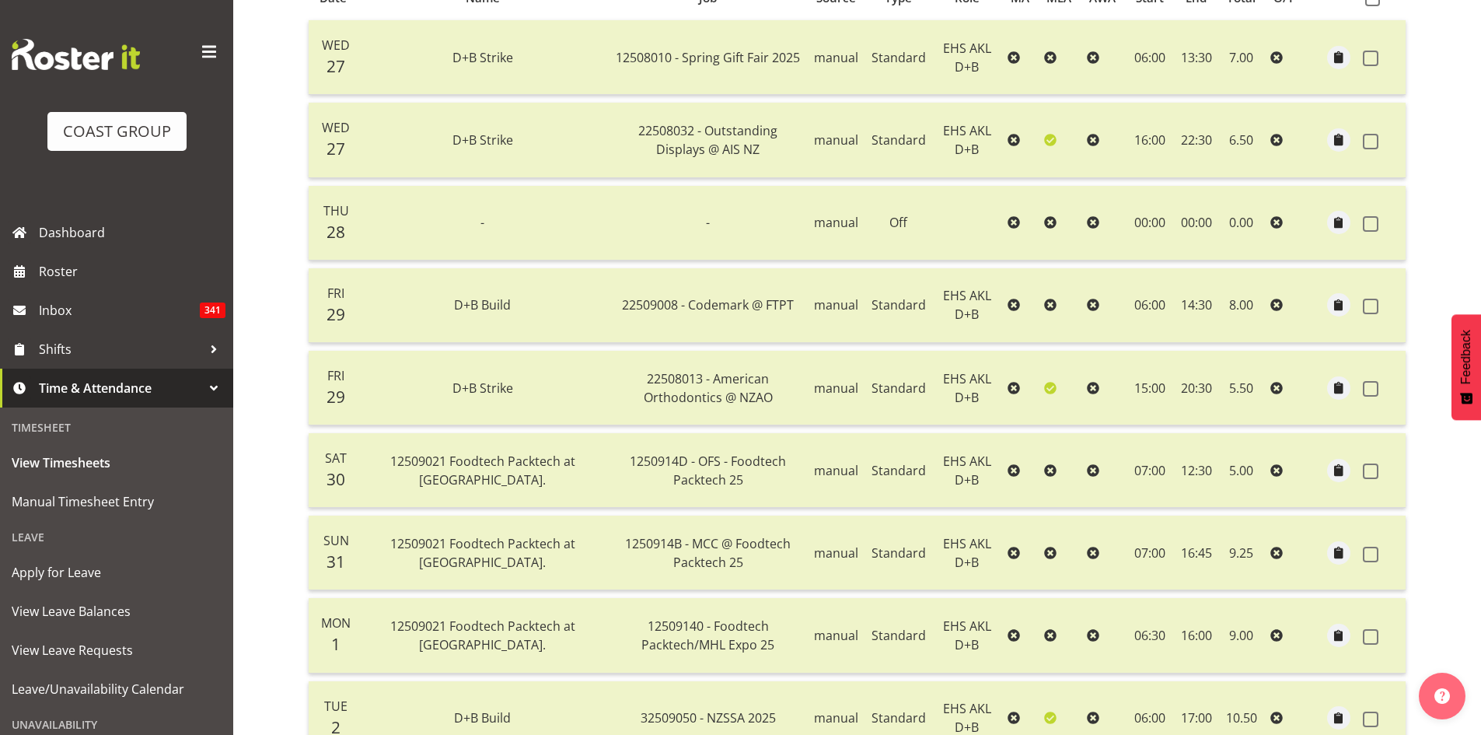
scroll to position [124, 0]
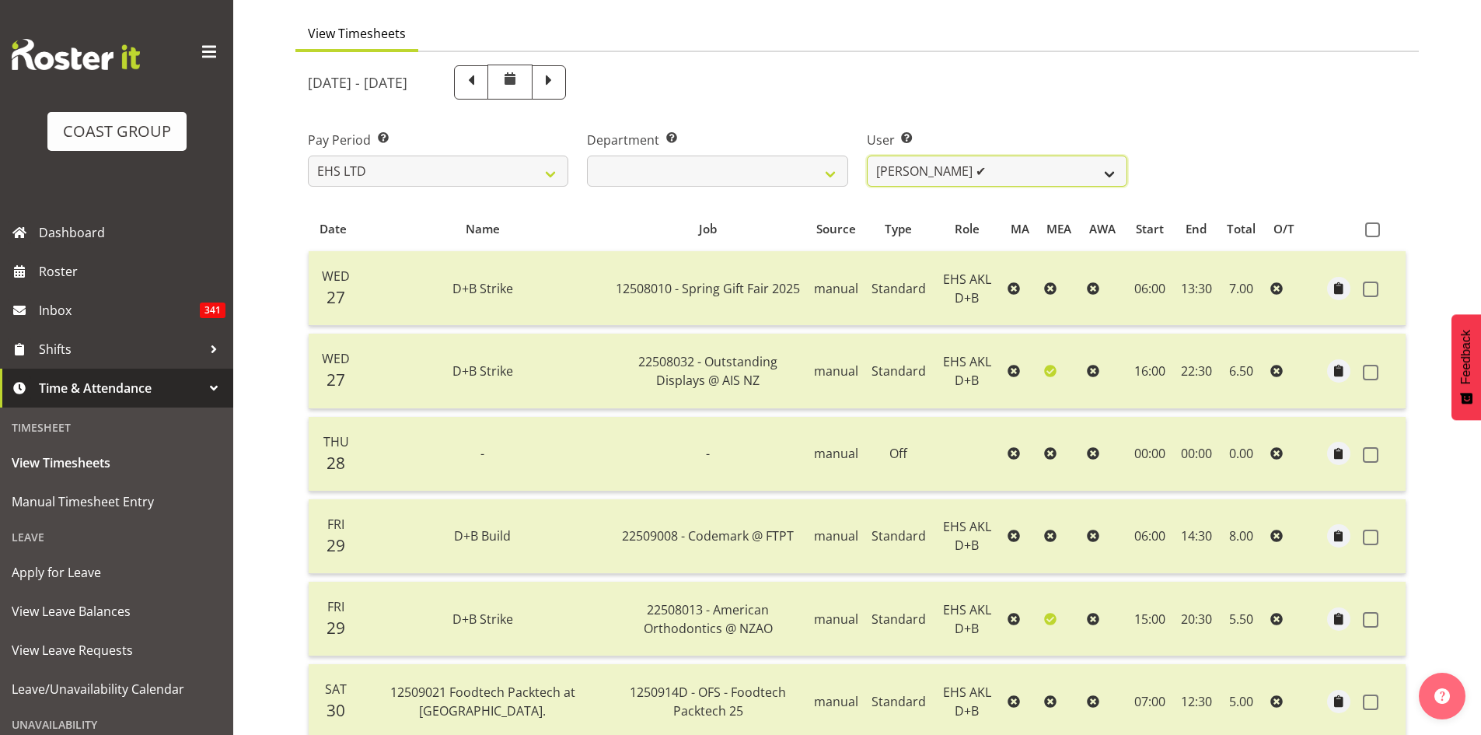
drag, startPoint x: 1002, startPoint y: 171, endPoint x: 1001, endPoint y: 183, distance: 12.5
click at [1002, 171] on select "Aleki Palu Pua ✔ Ben Dewes ✔ David Forte ✔ Durham Foster ✔ Ihaka Roberts ❌ Joe …" at bounding box center [997, 170] width 260 height 31
select select "11280"
click at [867, 155] on select "Aleki Palu Pua ✔ Ben Dewes ✔ David Forte ✔ Durham Foster ✔ Ihaka Roberts ❌ Joe …" at bounding box center [997, 170] width 260 height 31
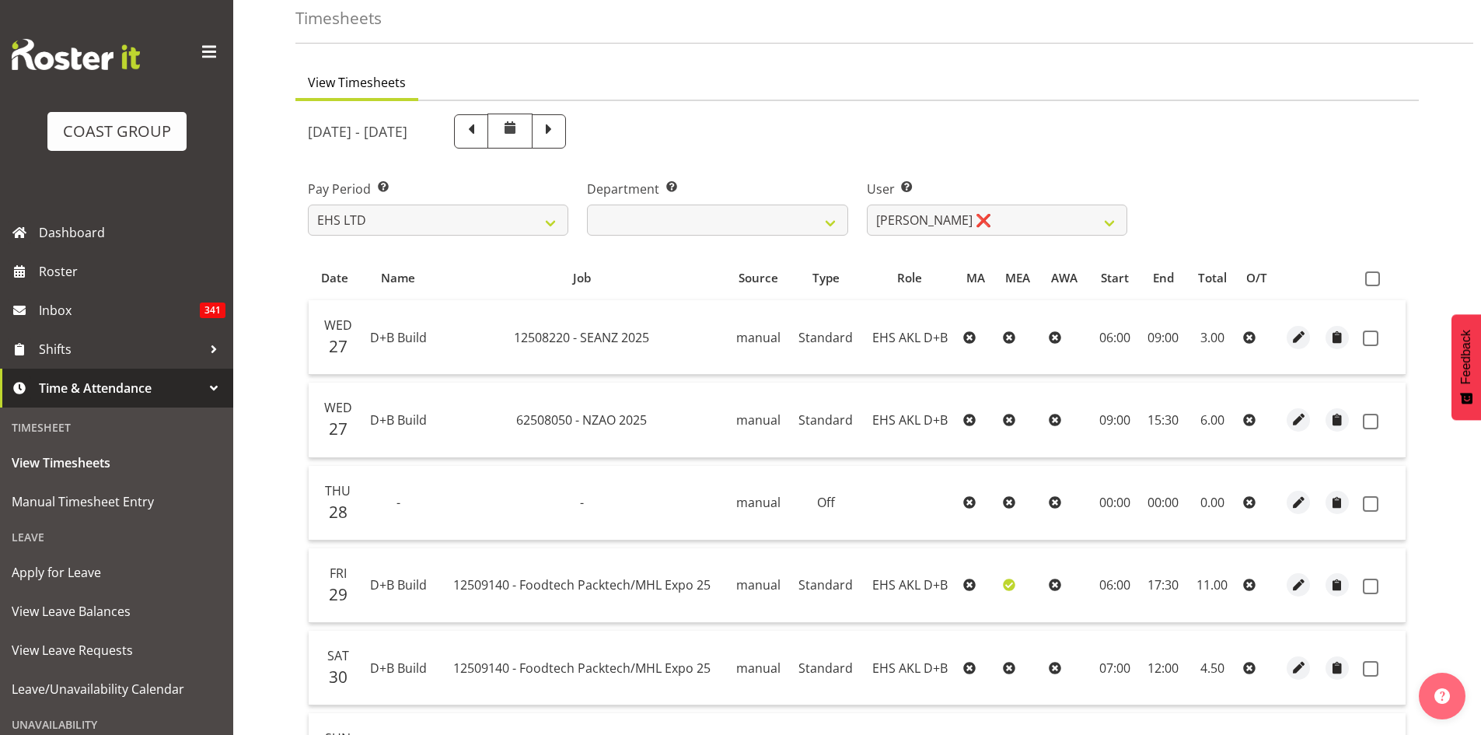
scroll to position [42, 0]
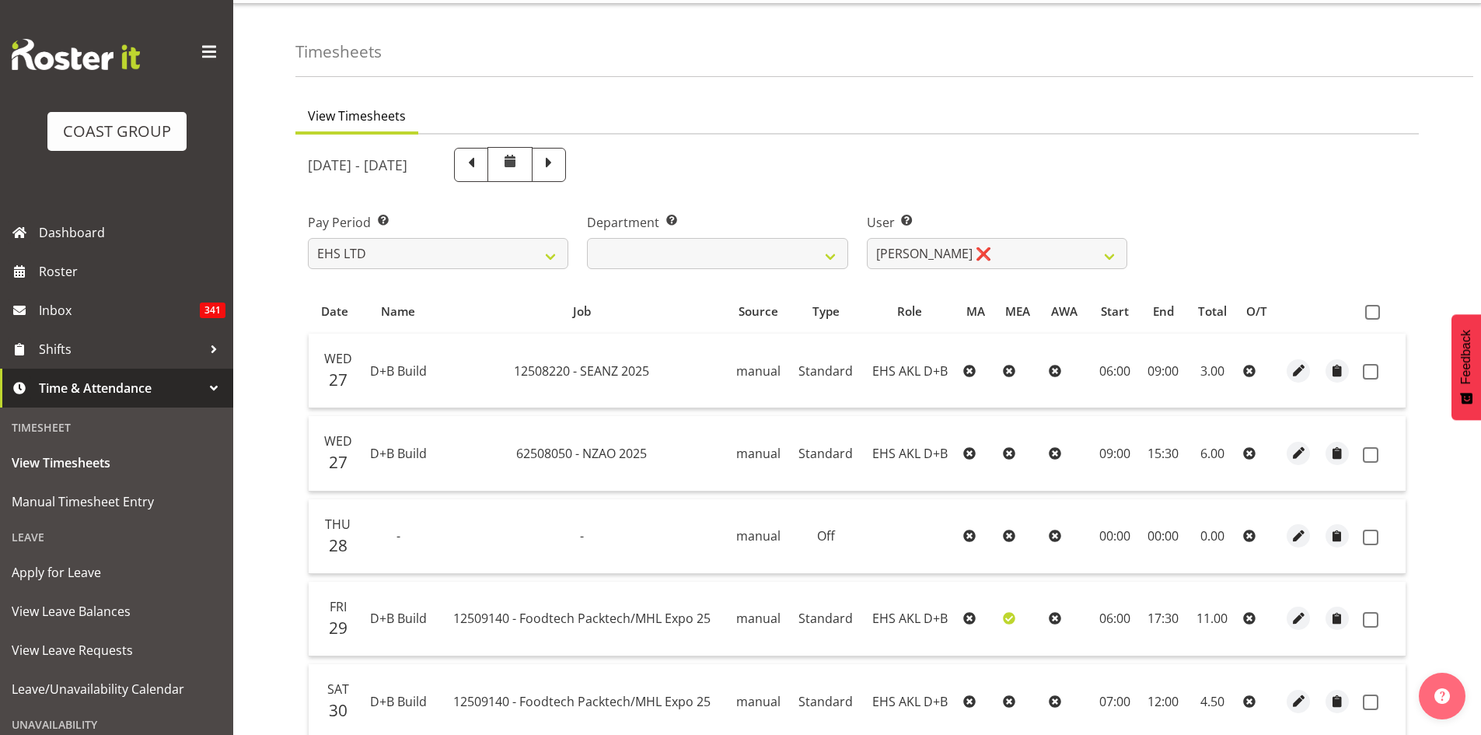
drag, startPoint x: 1375, startPoint y: 314, endPoint x: 1365, endPoint y: 322, distance: 12.8
click at [1375, 314] on span at bounding box center [1372, 312] width 15 height 15
click at [1375, 314] on input "checkbox" at bounding box center [1370, 312] width 10 height 10
checkbox input "true"
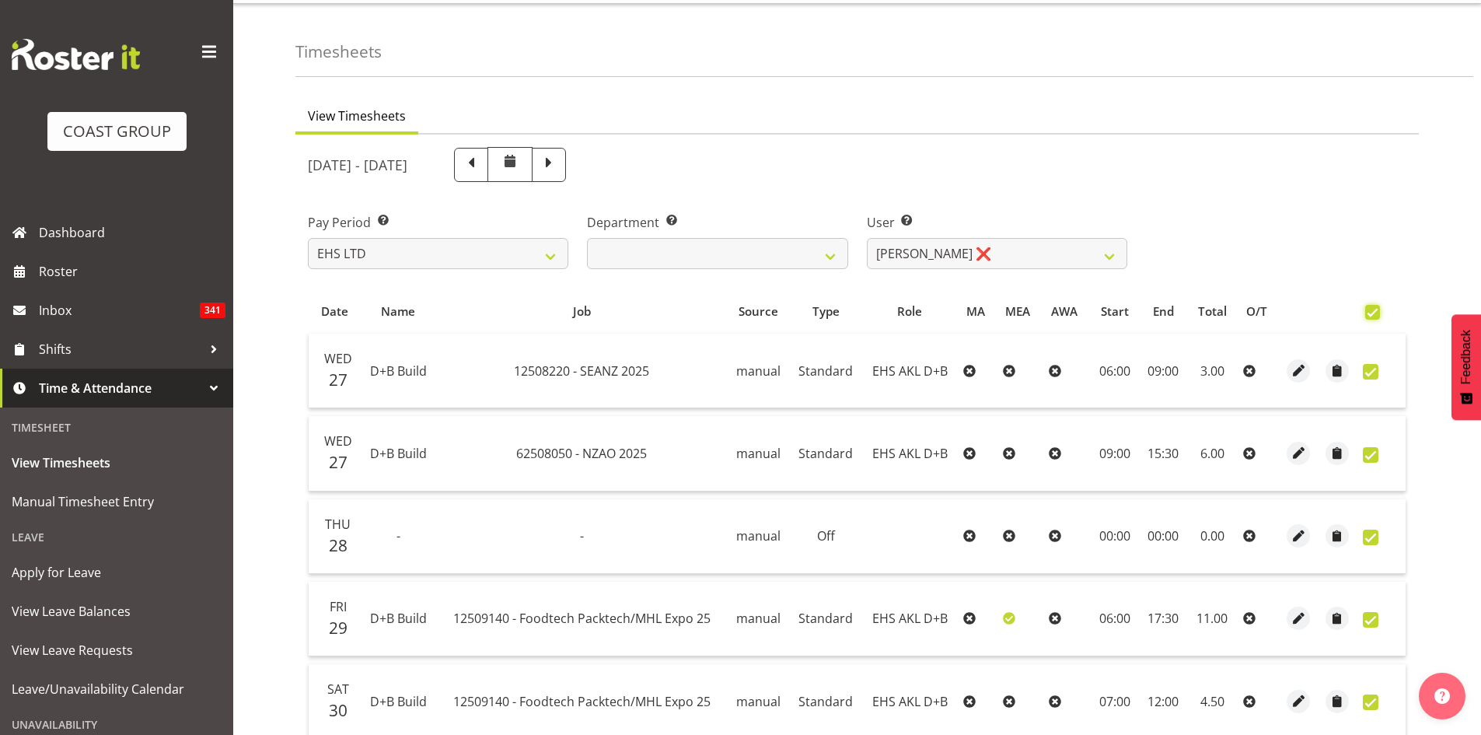
checkbox input "true"
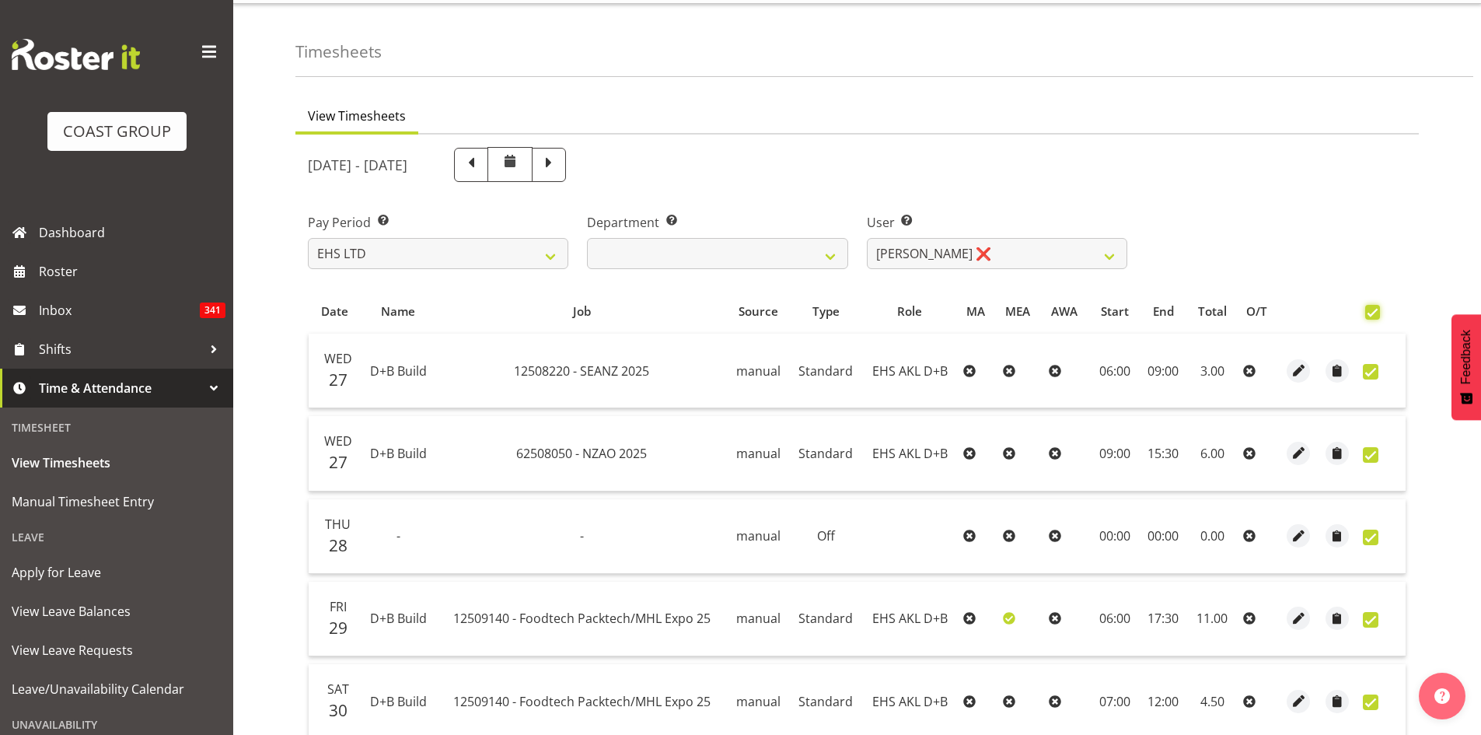
checkbox input "true"
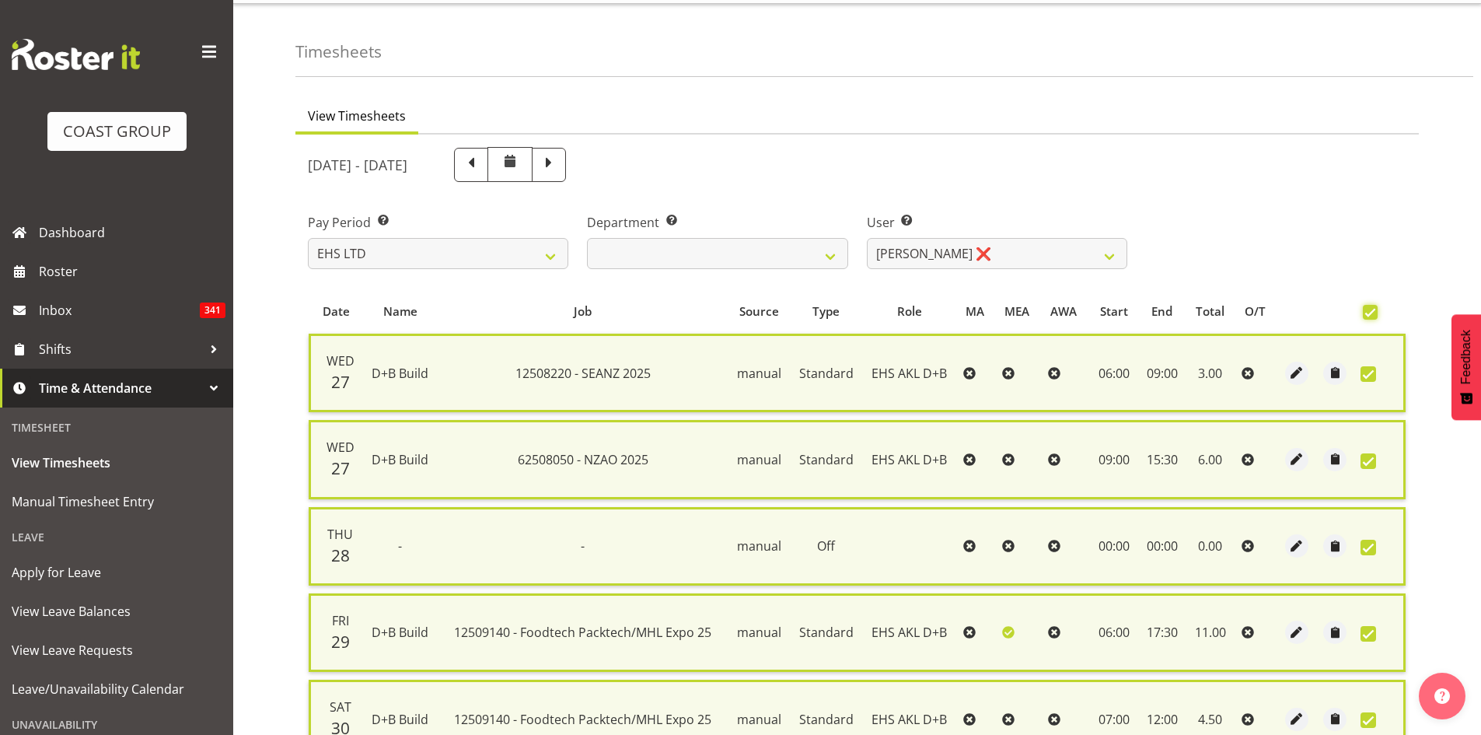
scroll to position [460, 0]
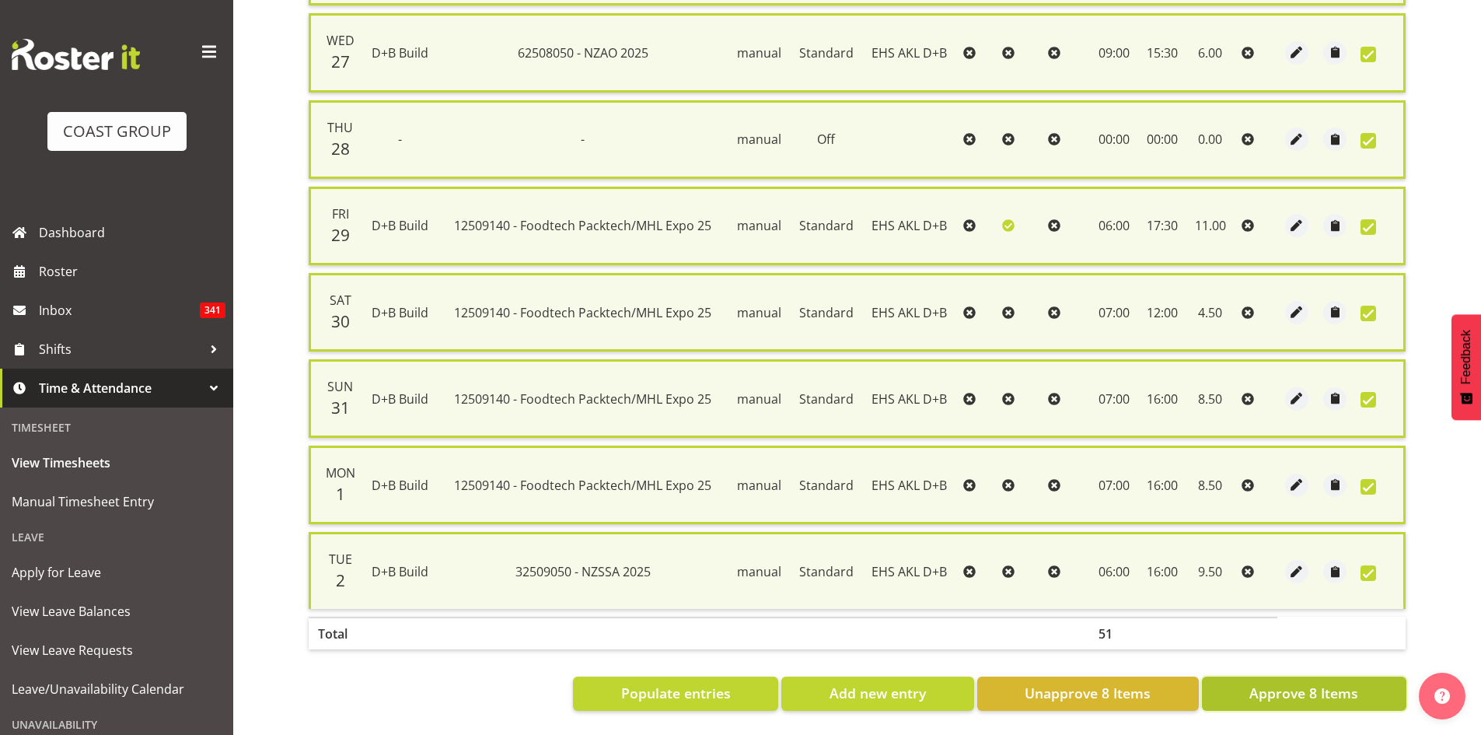
click at [1300, 690] on span "Approve 8 Items" at bounding box center [1303, 693] width 109 height 20
checkbox input "false"
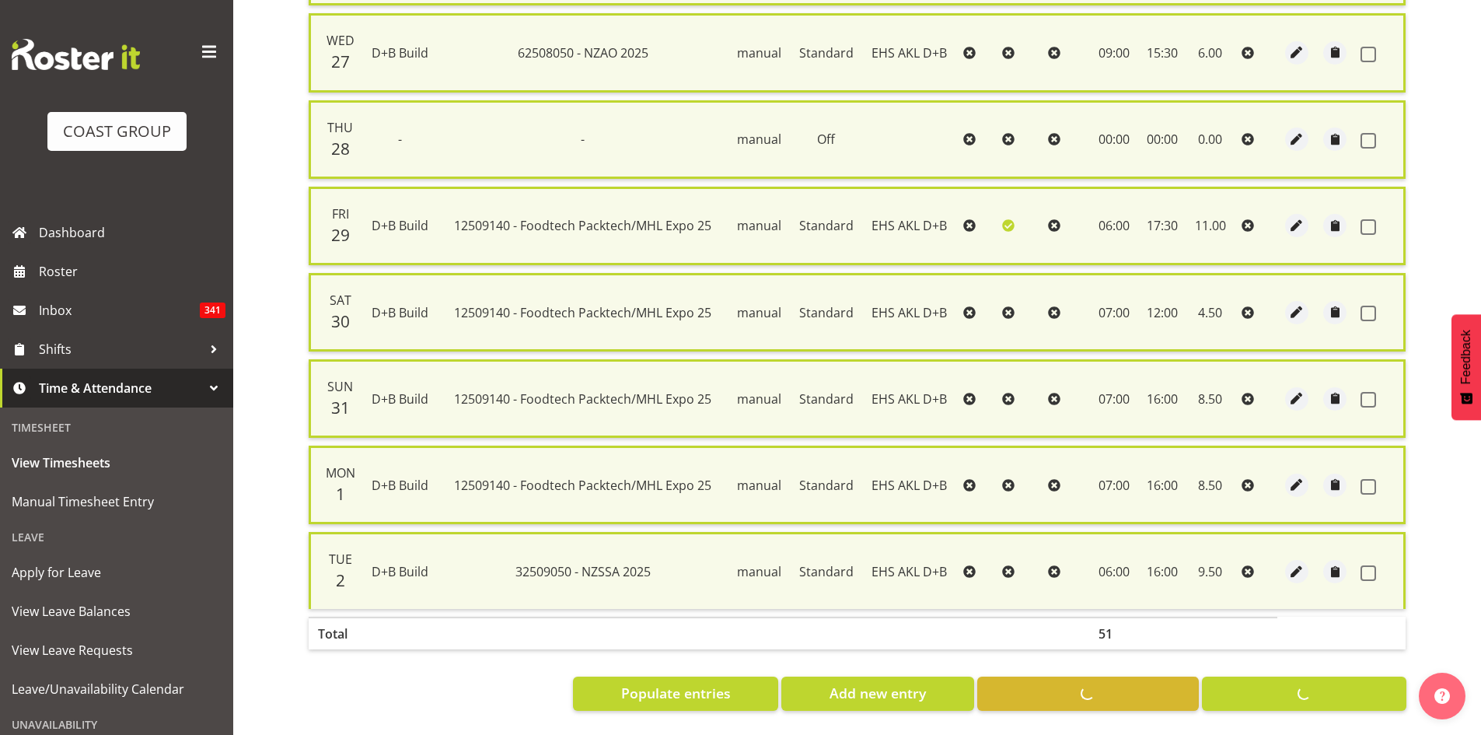
checkbox input "false"
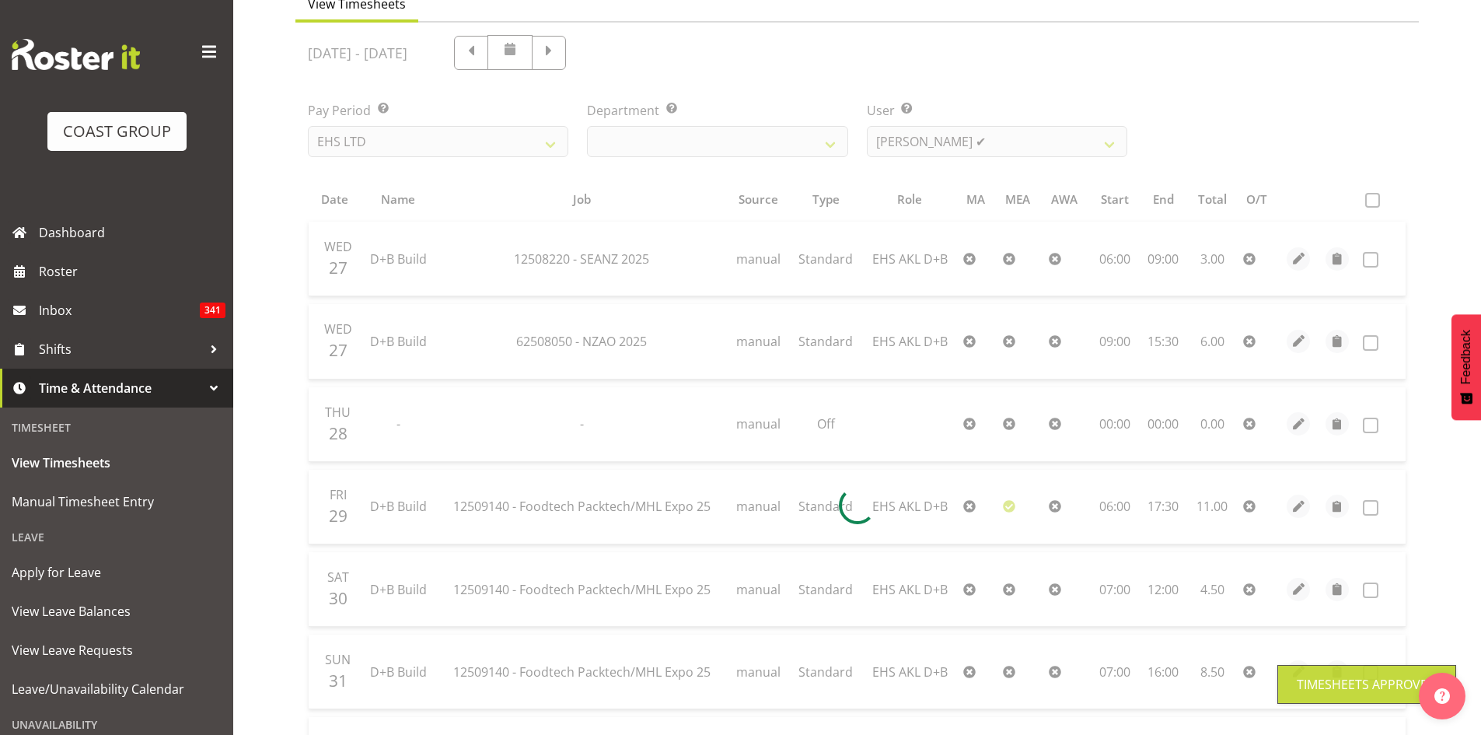
scroll to position [0, 0]
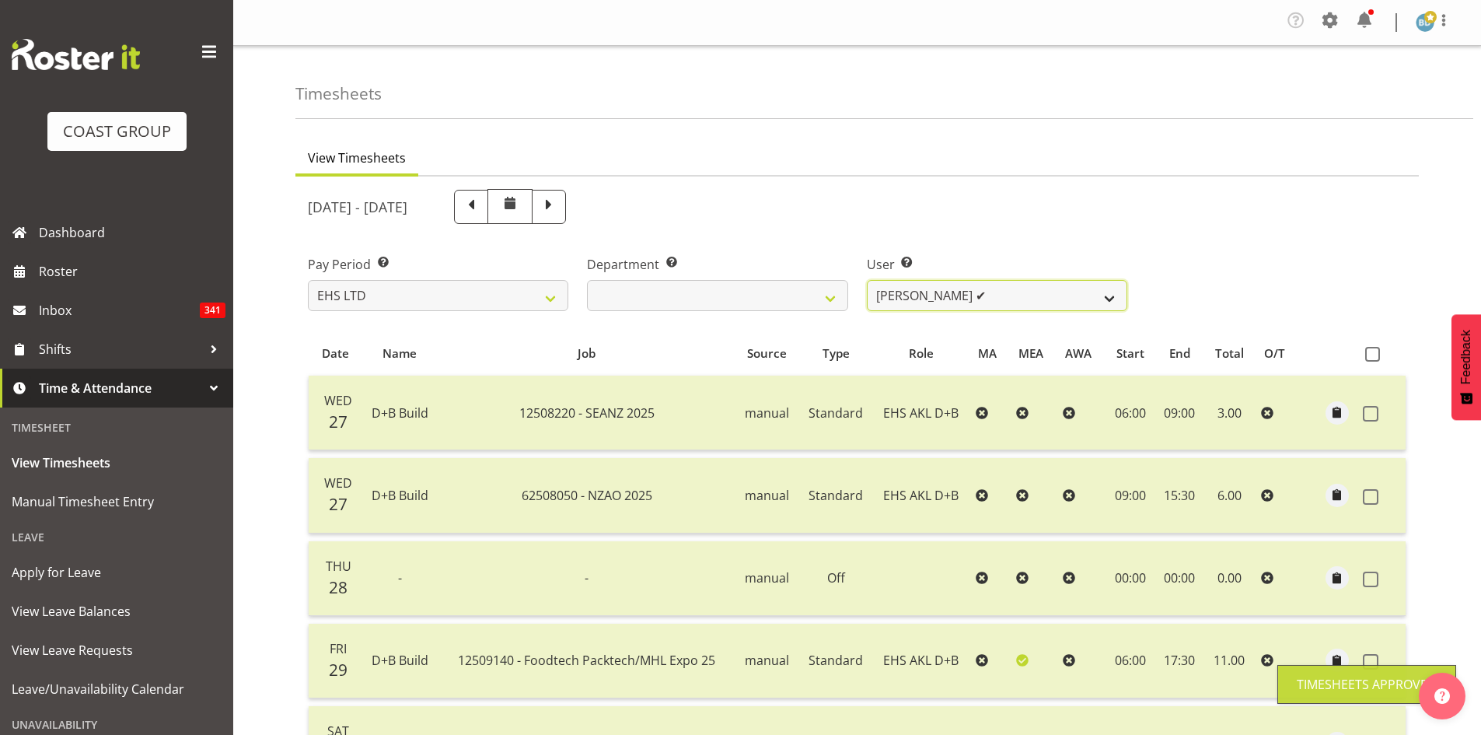
click at [1036, 305] on select "Aleki Palu Pua ✔ Ben Dewes ✔ David Forte ✔ Durham Foster ✔ Ihaka Roberts ❌ Joe …" at bounding box center [997, 295] width 260 height 31
select select "1137"
click at [867, 280] on select "Aleki Palu Pua ✔ Ben Dewes ✔ David Forte ✔ Durham Foster ✔ Ihaka Roberts ❌ Joe …" at bounding box center [997, 295] width 260 height 31
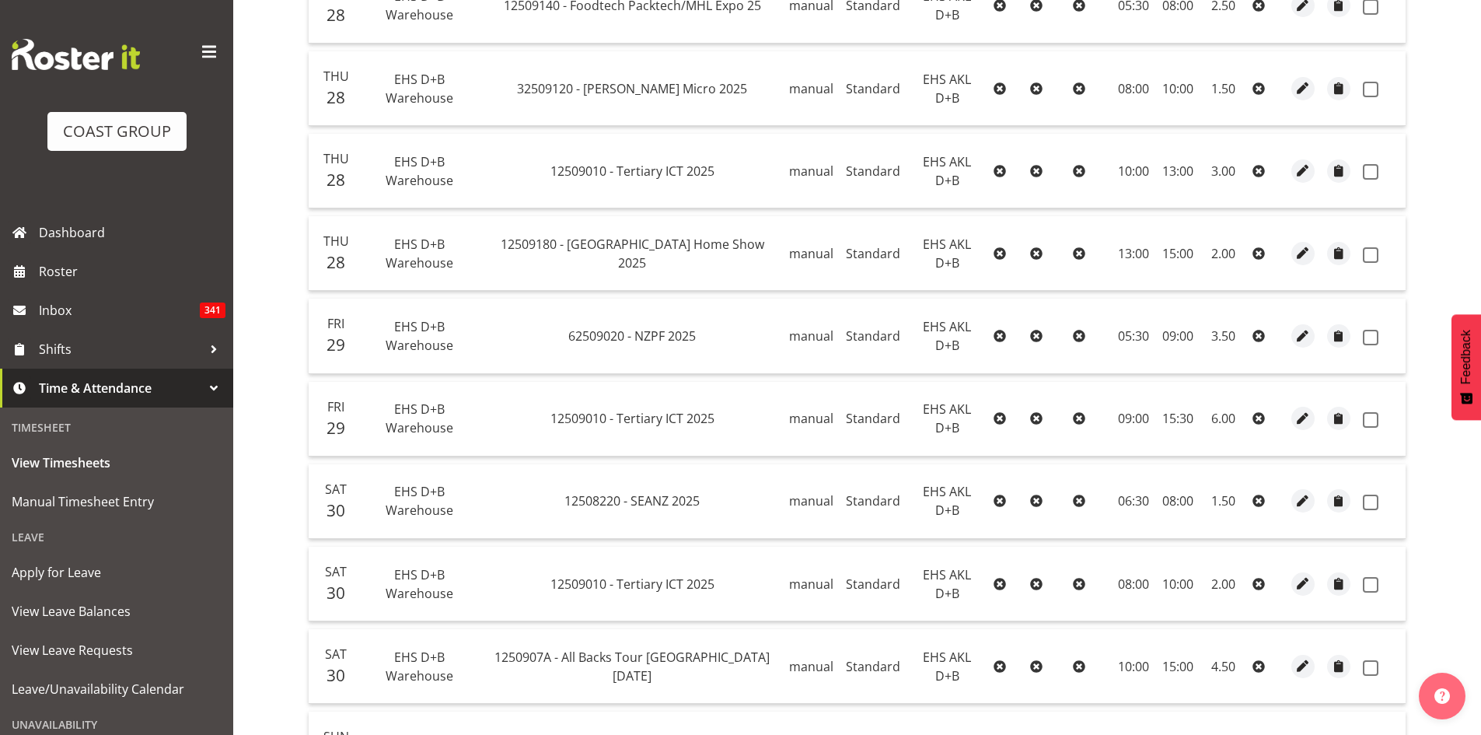
scroll to position [137, 0]
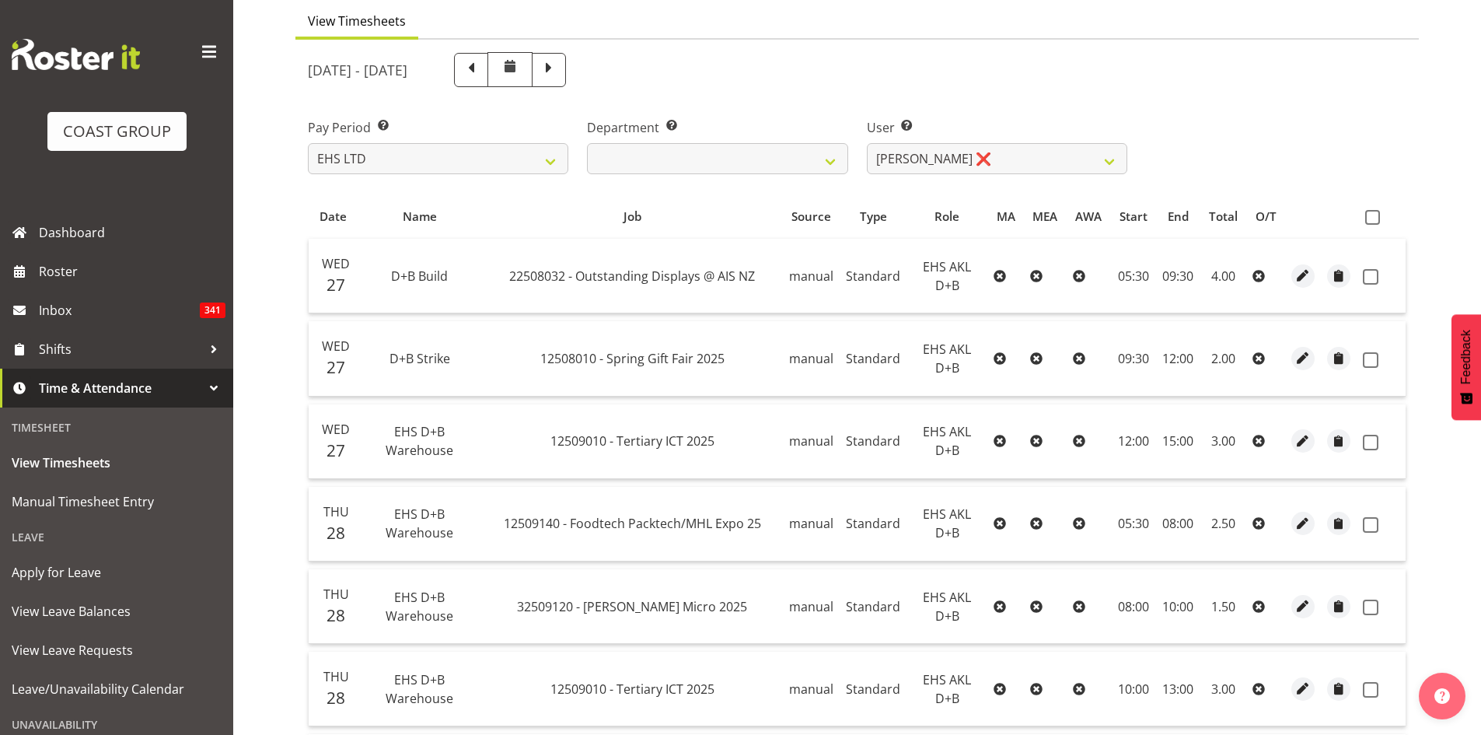
drag, startPoint x: 1378, startPoint y: 215, endPoint x: 1355, endPoint y: 248, distance: 39.7
click at [1377, 215] on span at bounding box center [1372, 217] width 15 height 15
click at [1375, 215] on input "checkbox" at bounding box center [1370, 217] width 10 height 10
checkbox input "true"
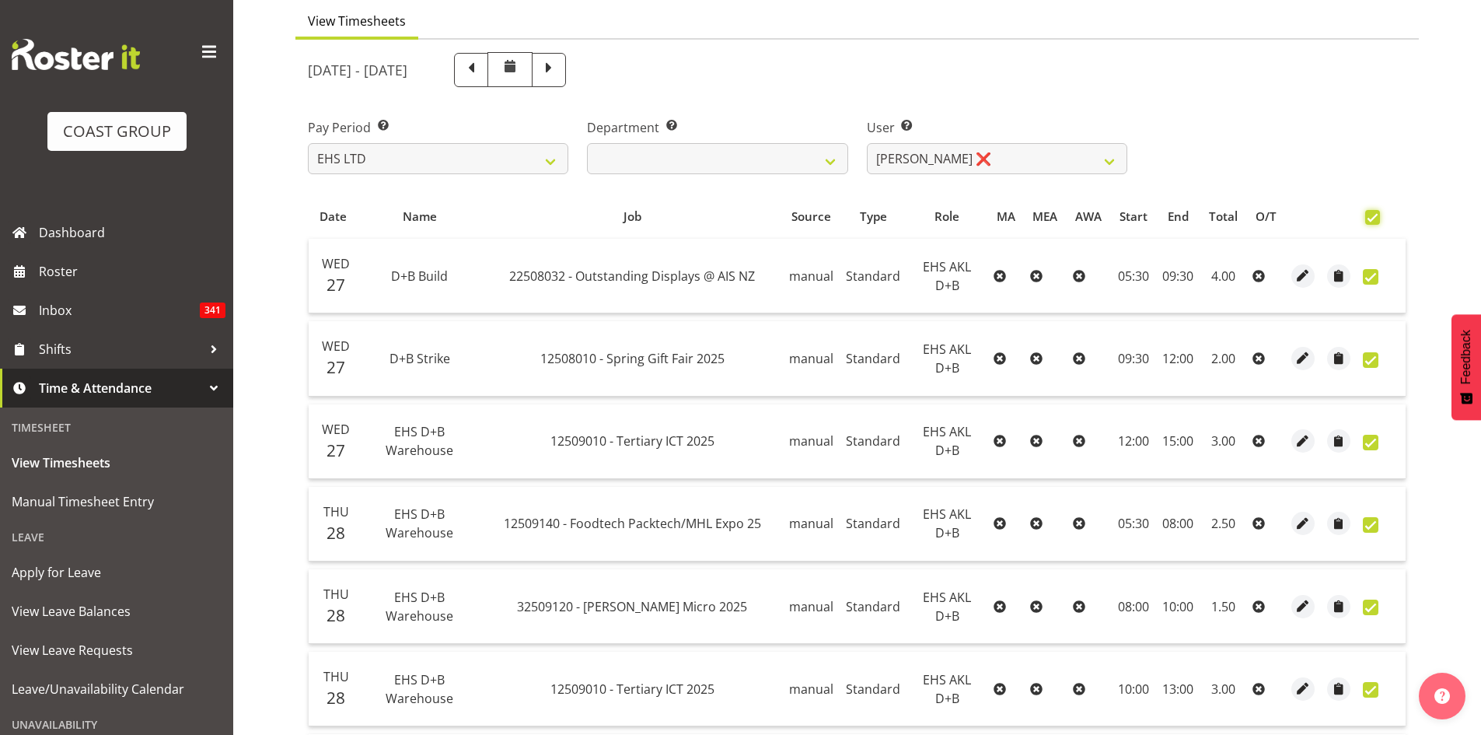
checkbox input "true"
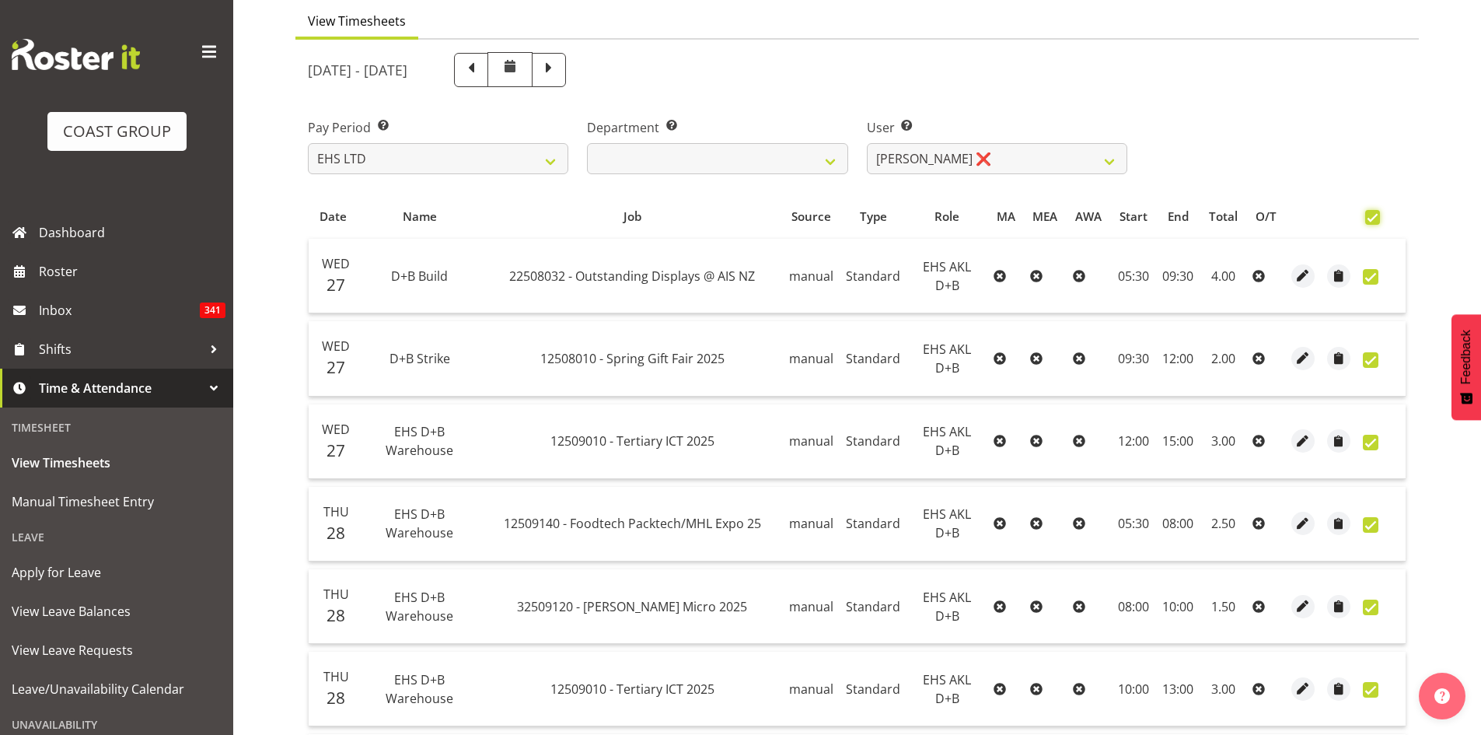
checkbox input "true"
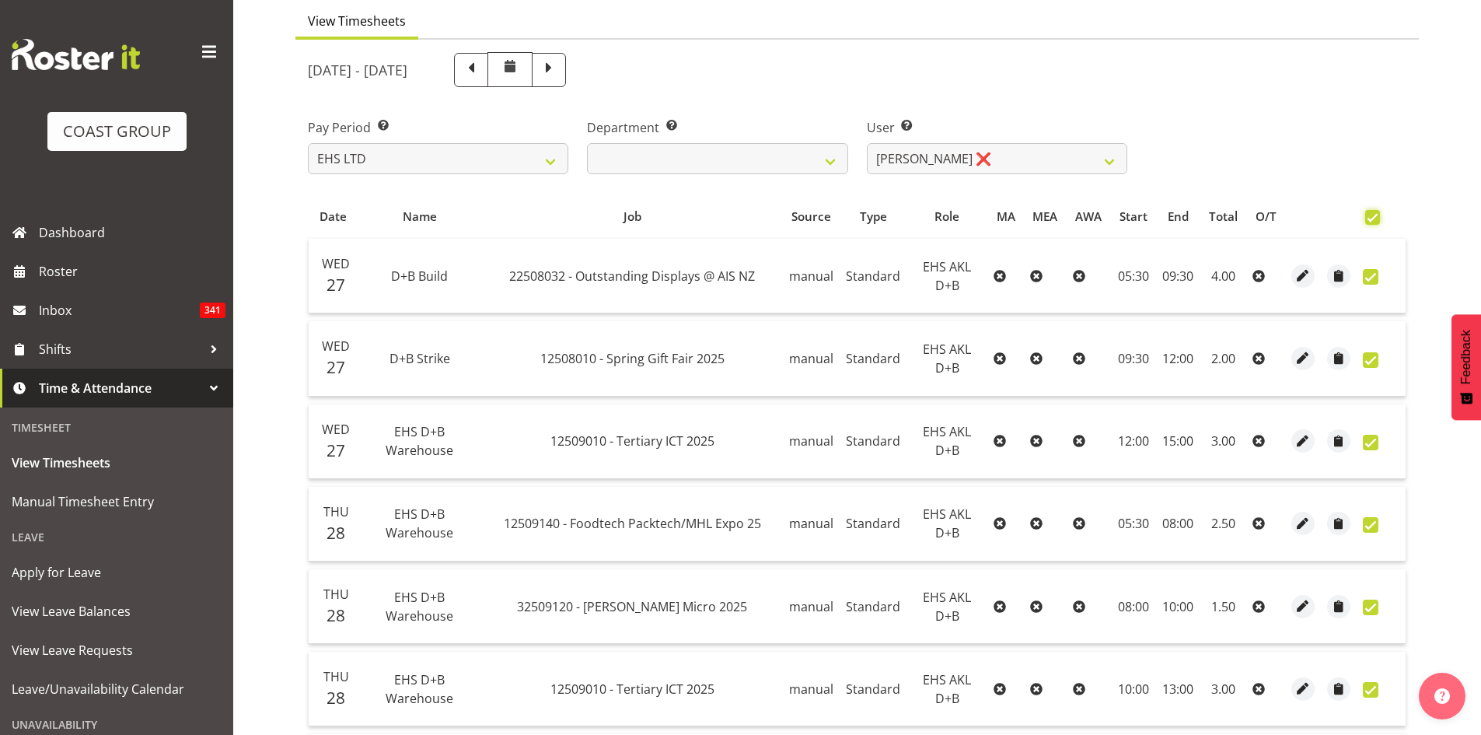
checkbox input "true"
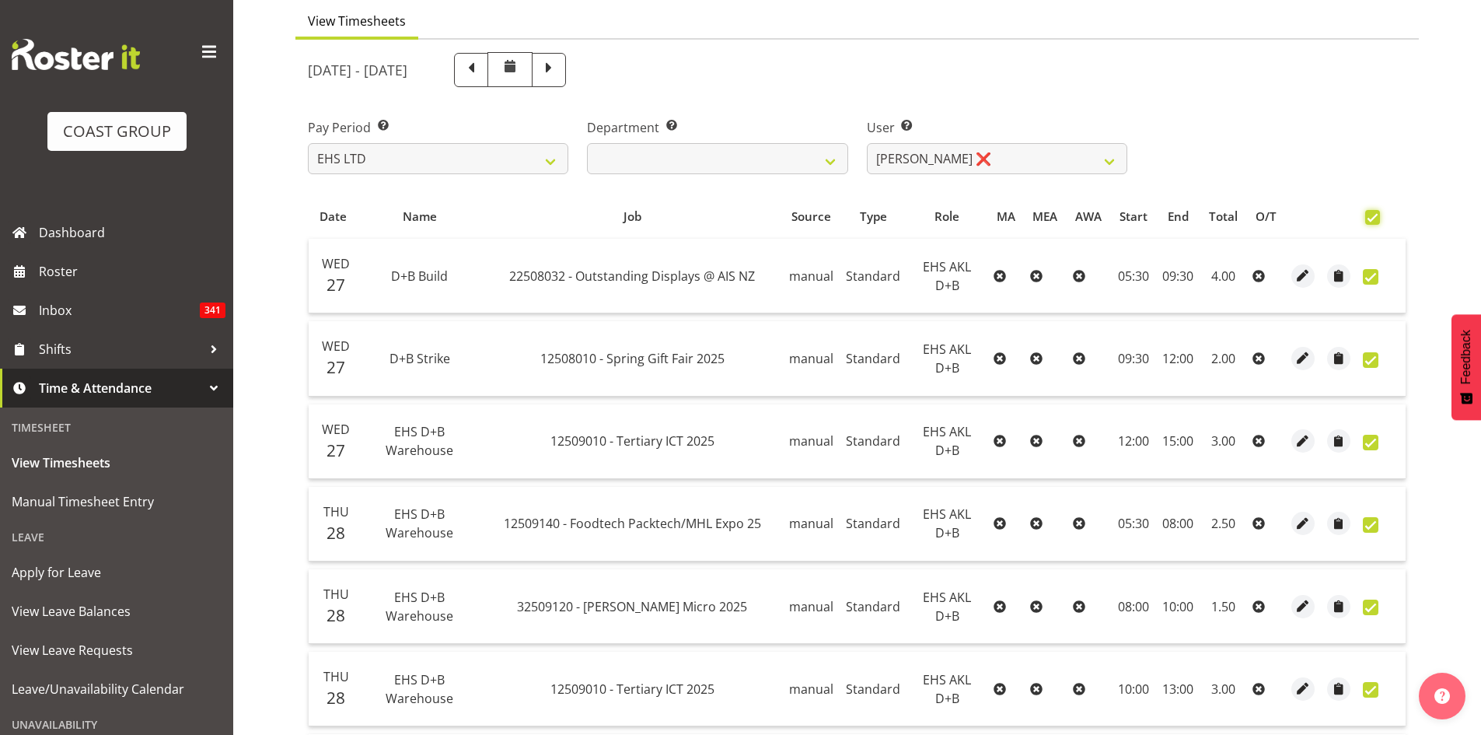
checkbox input "true"
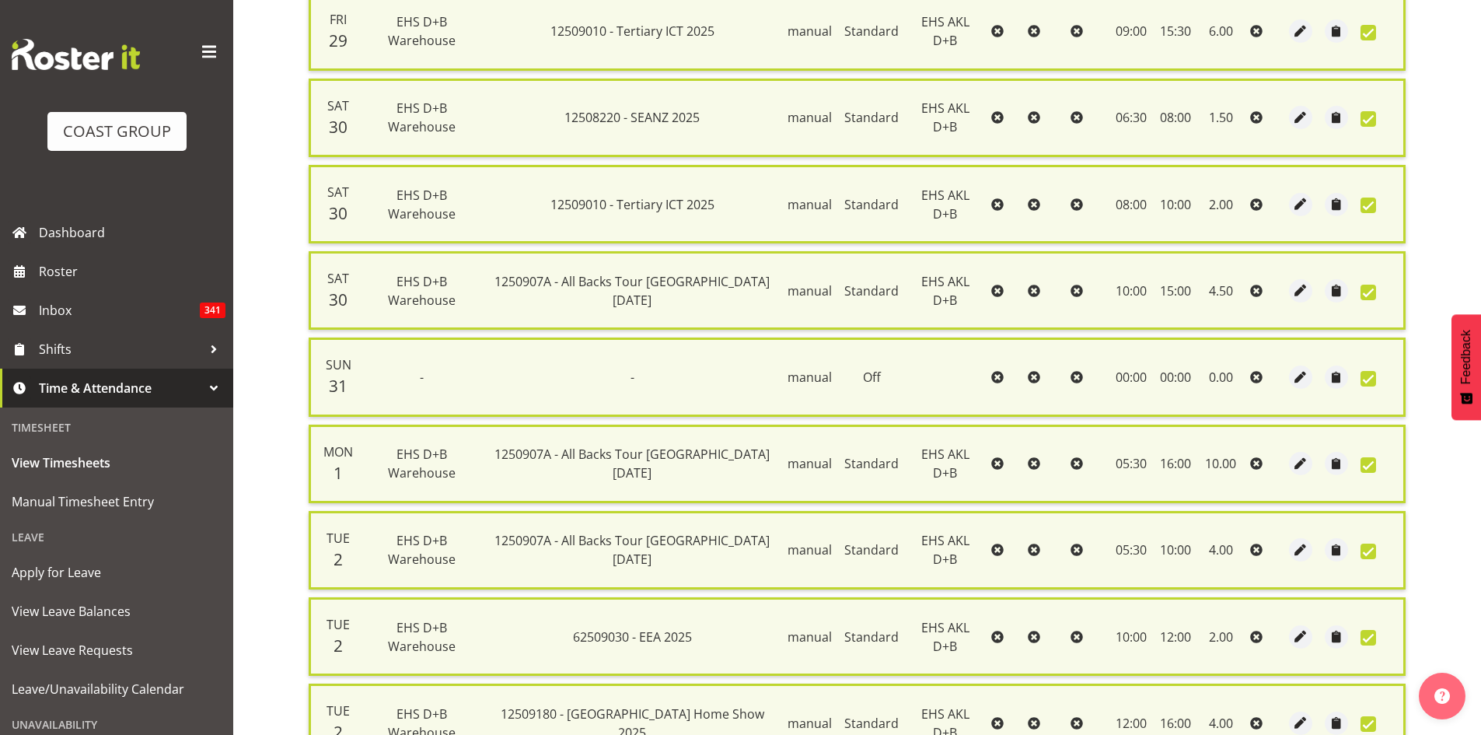
scroll to position [1238, 0]
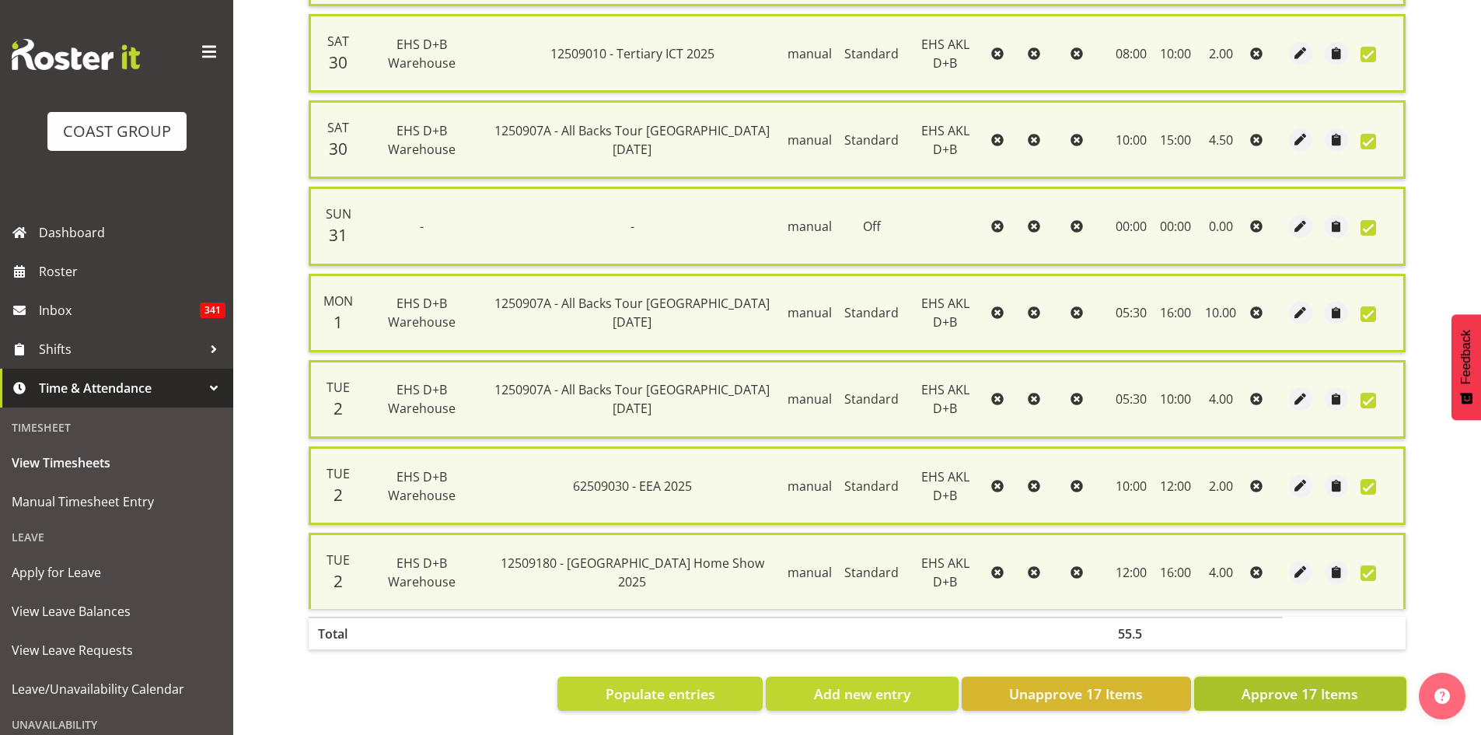
click at [1301, 683] on span "Approve 17 Items" at bounding box center [1300, 693] width 117 height 20
checkbox input "false"
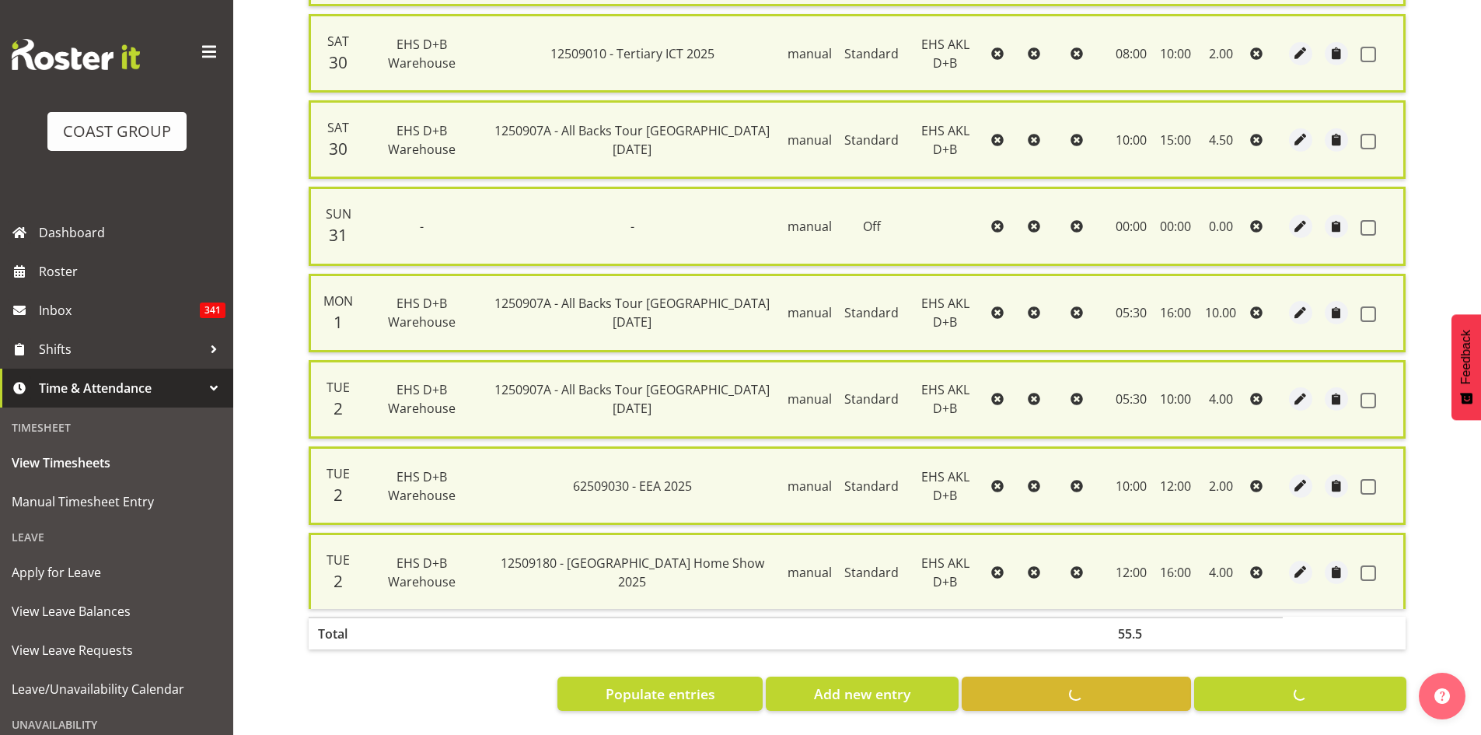
checkbox input "false"
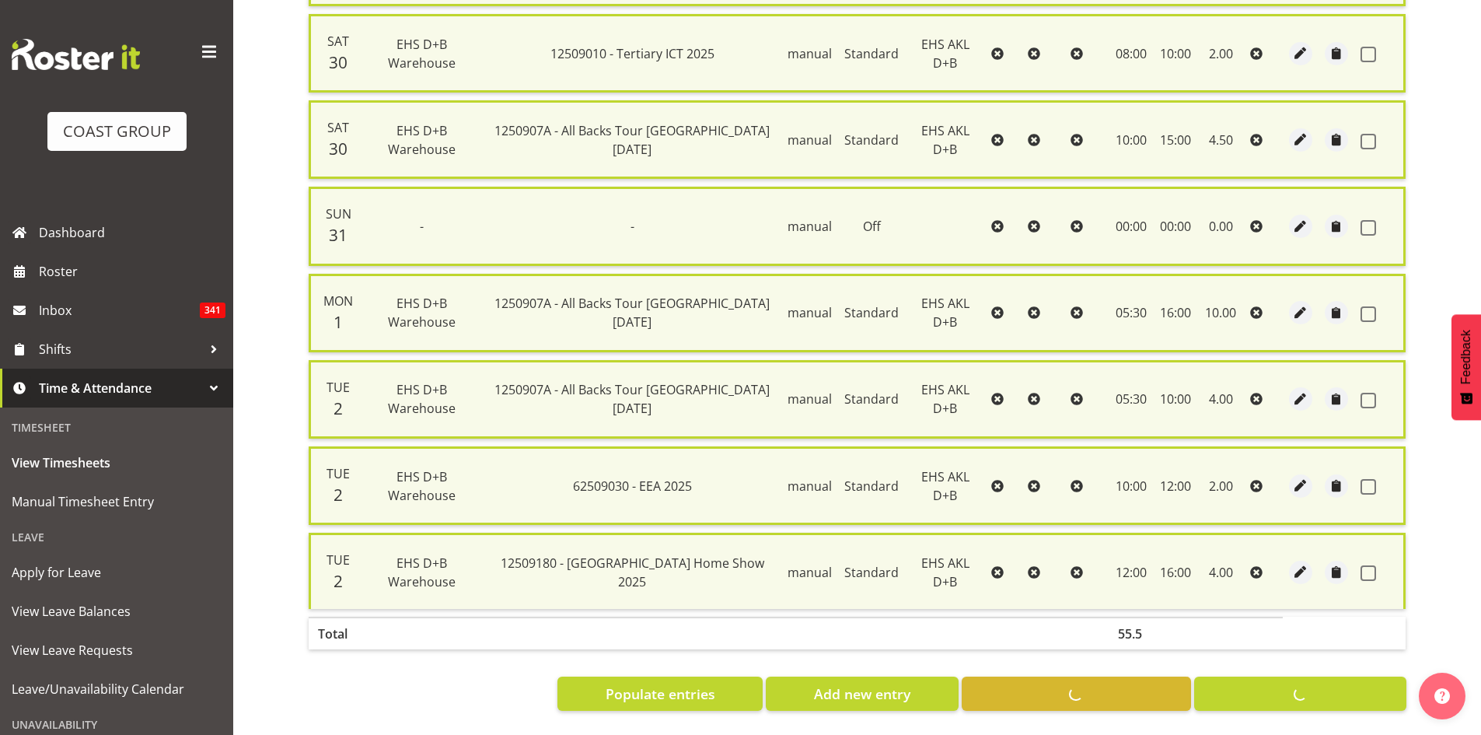
checkbox input "false"
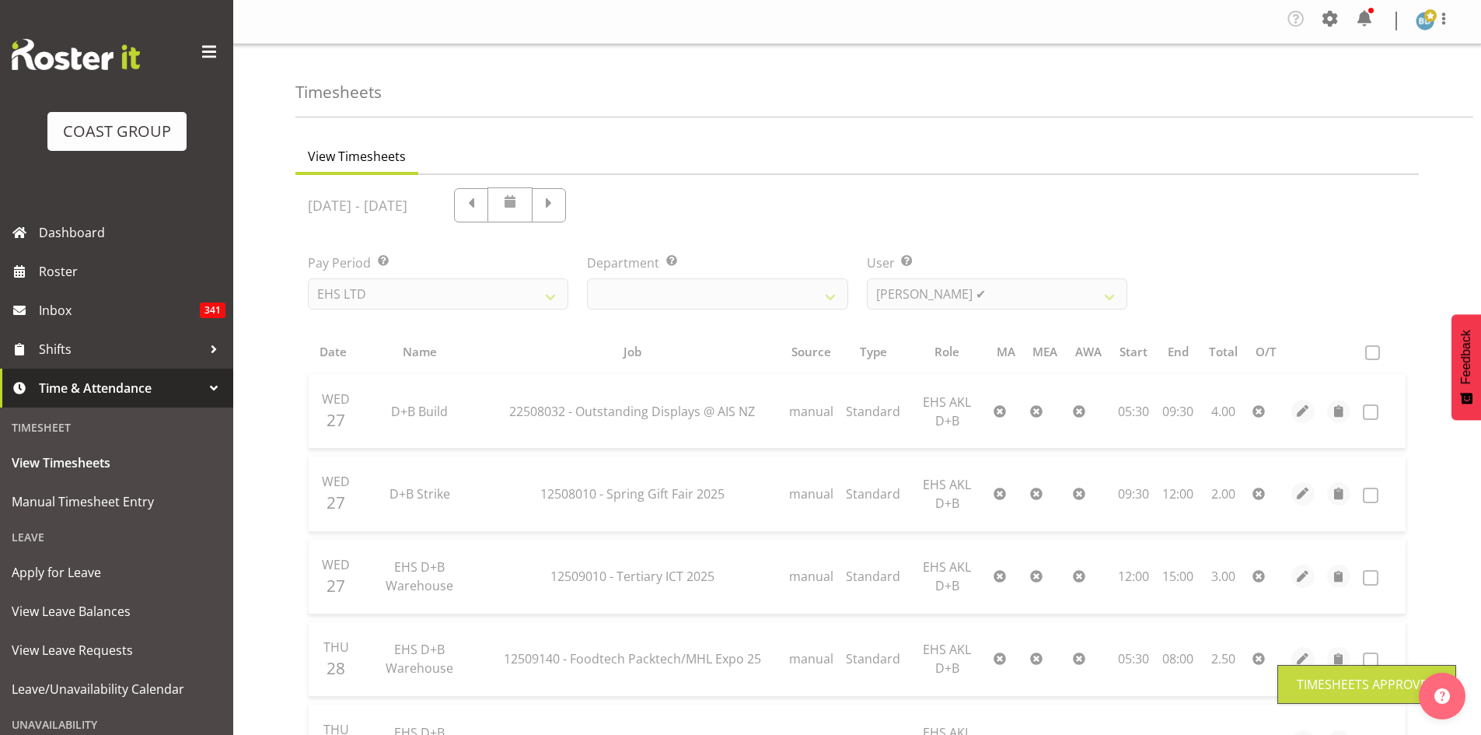
scroll to position [0, 0]
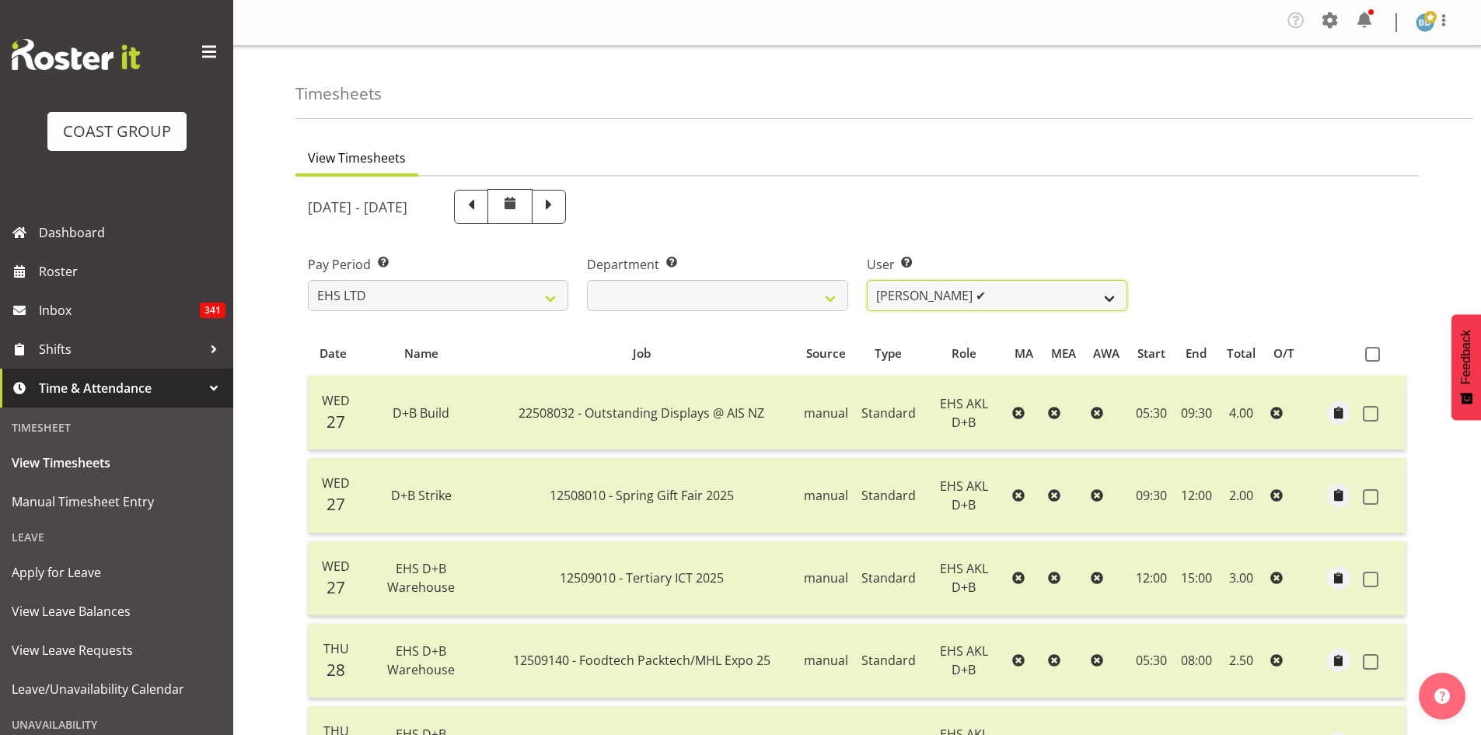
click at [1048, 305] on select "Aleki Palu Pua ✔ Ben Dewes ✔ David Forte ✔ Durham Foster ✔ Ihaka Roberts ❌ Joe …" at bounding box center [997, 295] width 260 height 31
click at [867, 280] on select "Aleki Palu Pua ✔ Ben Dewes ✔ David Forte ✔ Durham Foster ✔ Ihaka Roberts ❌ Joe …" at bounding box center [997, 295] width 260 height 31
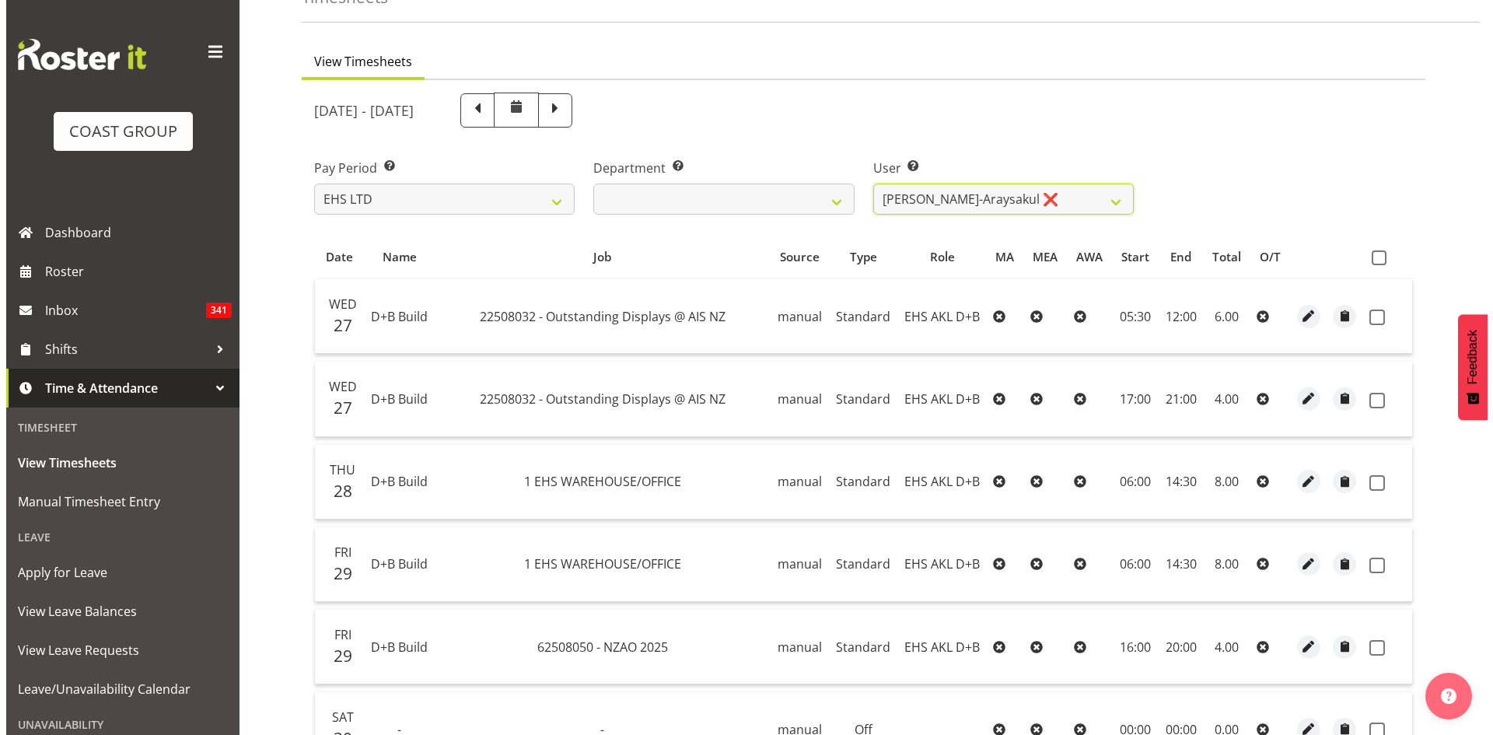
scroll to position [130, 0]
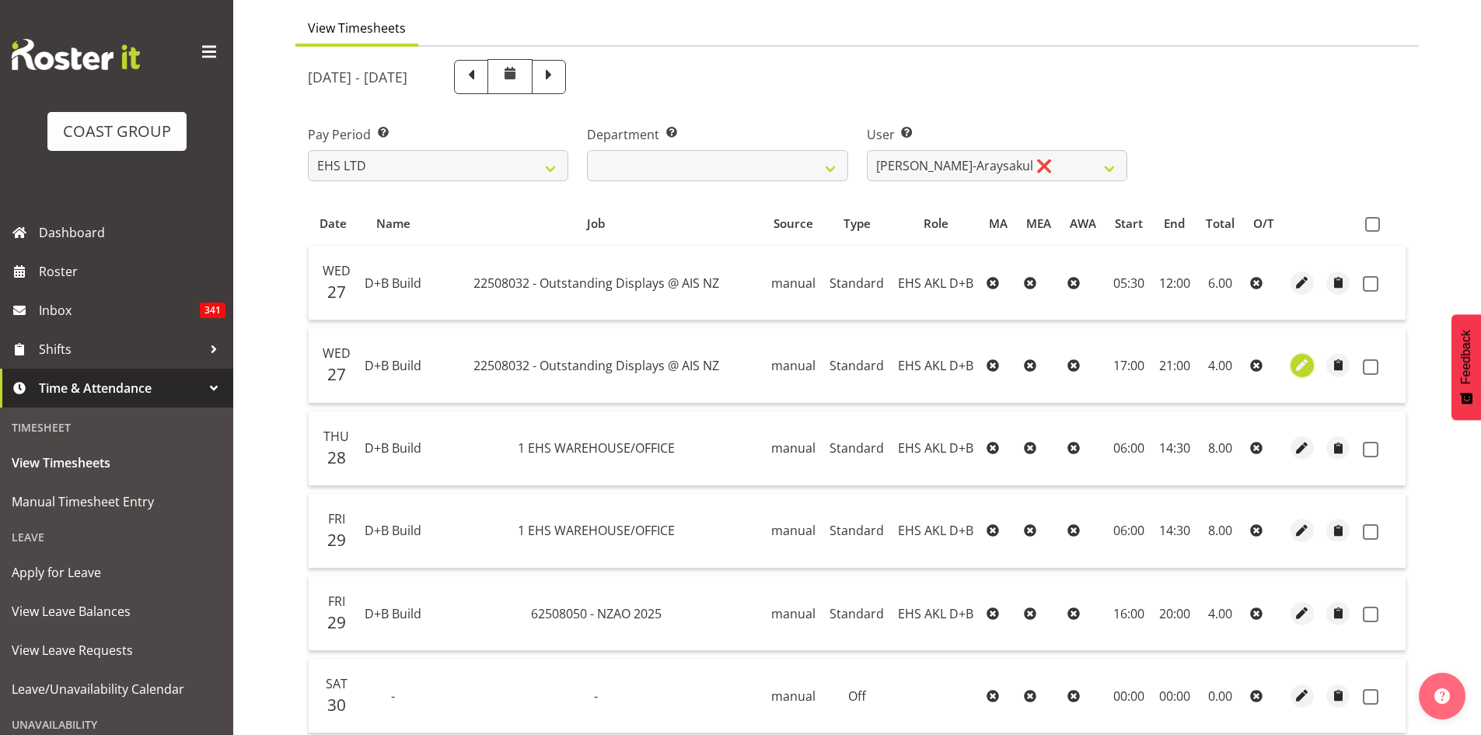
click at [1294, 372] on span "button" at bounding box center [1302, 365] width 18 height 18
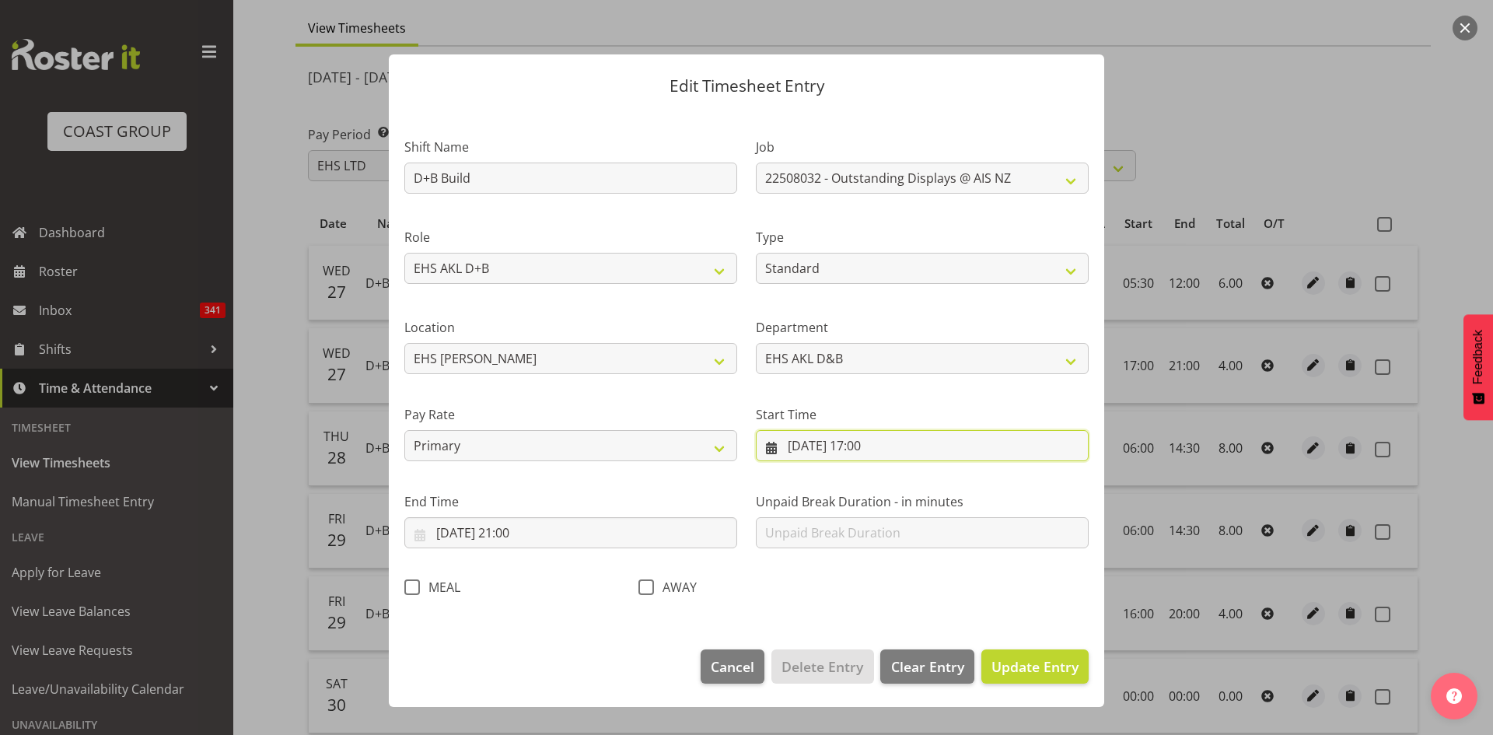
click at [868, 442] on input "27/08/2025, 17:00" at bounding box center [922, 445] width 333 height 31
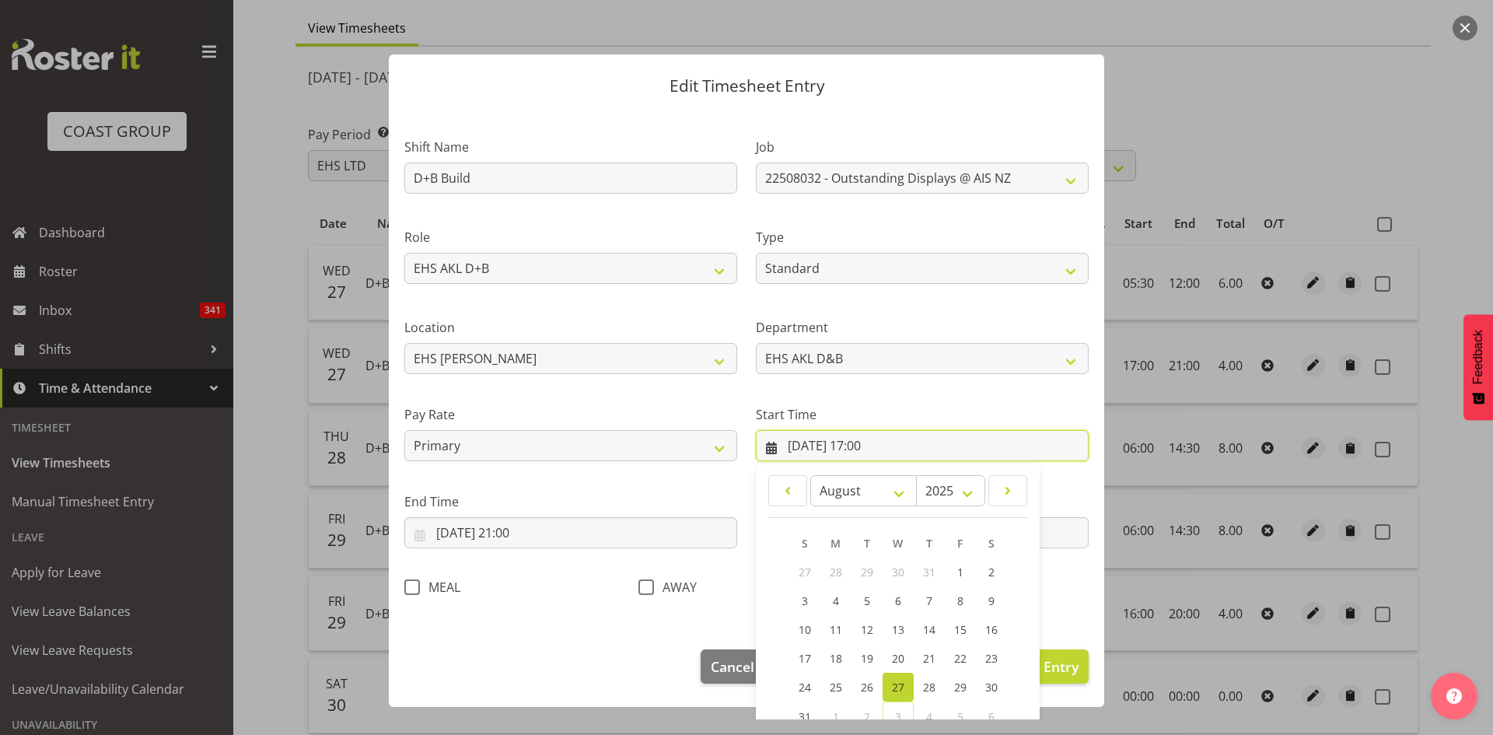
click at [866, 445] on input "27/08/2025, 17:00" at bounding box center [922, 445] width 333 height 31
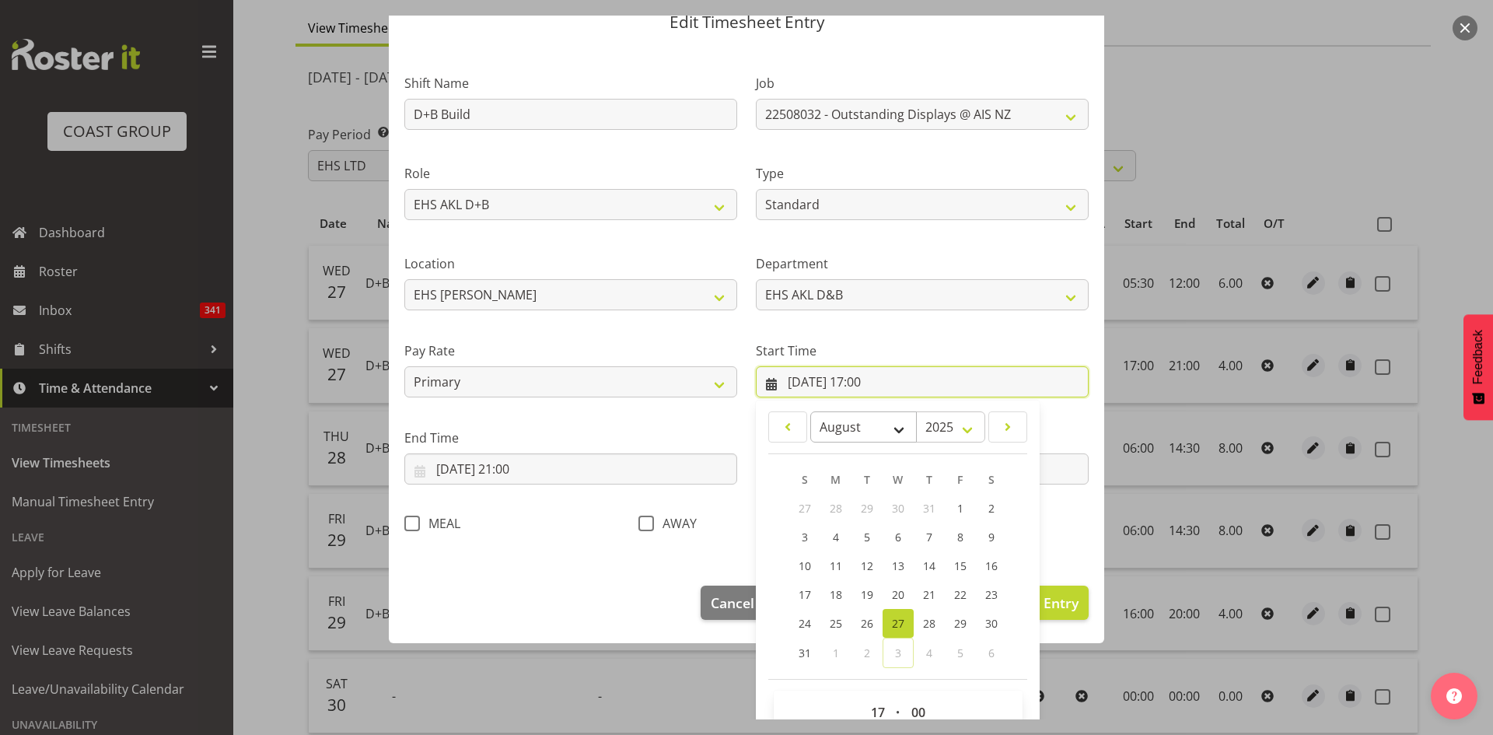
scroll to position [97, 0]
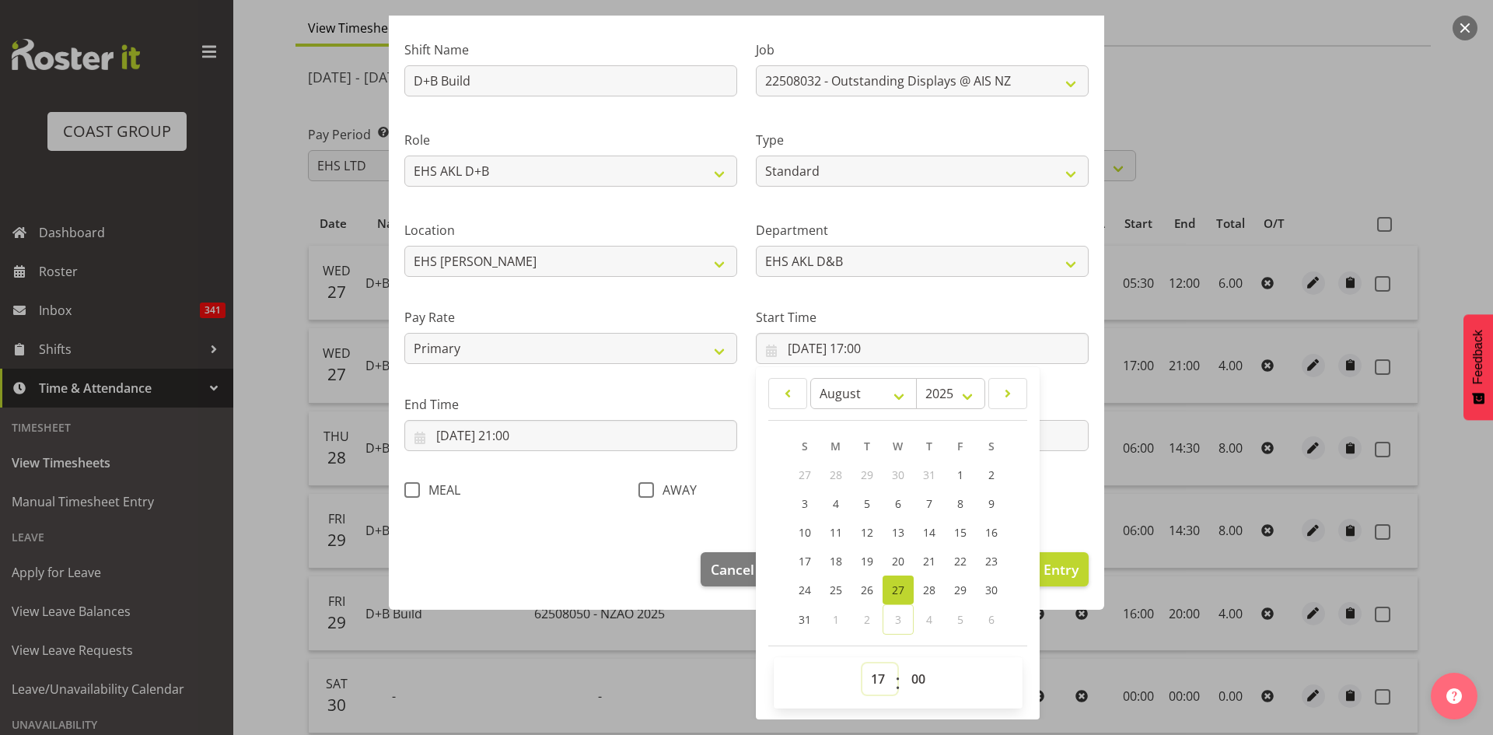
click at [864, 676] on select "00 01 02 03 04 05 06 07 08 09 10 11 12 13 14 15 16 17 18 19 20 21 22 23" at bounding box center [879, 678] width 35 height 31
click at [862, 663] on select "00 01 02 03 04 05 06 07 08 09 10 11 12 13 14 15 16 17 18 19 20 21 22 23" at bounding box center [879, 678] width 35 height 31
click at [419, 497] on label "MEAL" at bounding box center [432, 490] width 56 height 16
click at [414, 494] on input "MEAL" at bounding box center [409, 489] width 10 height 10
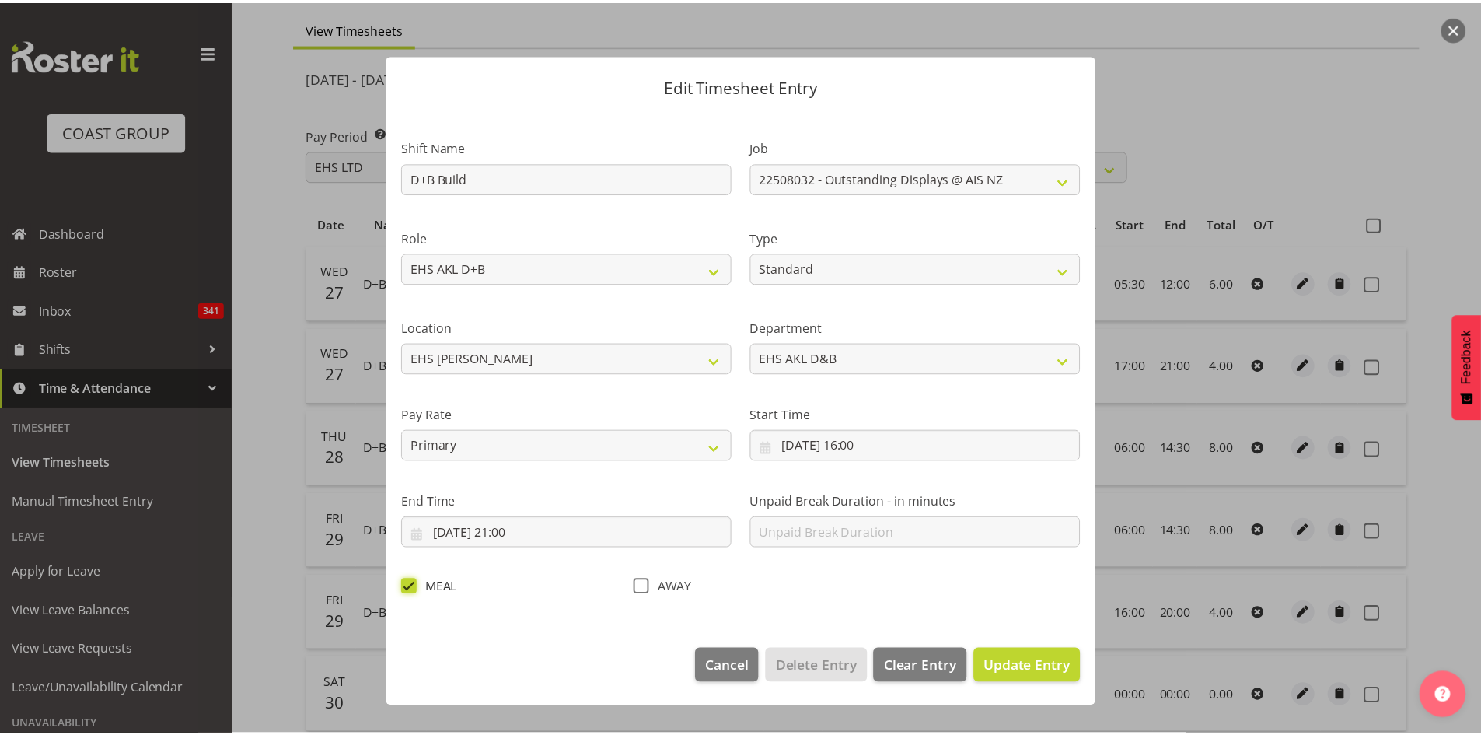
scroll to position [0, 0]
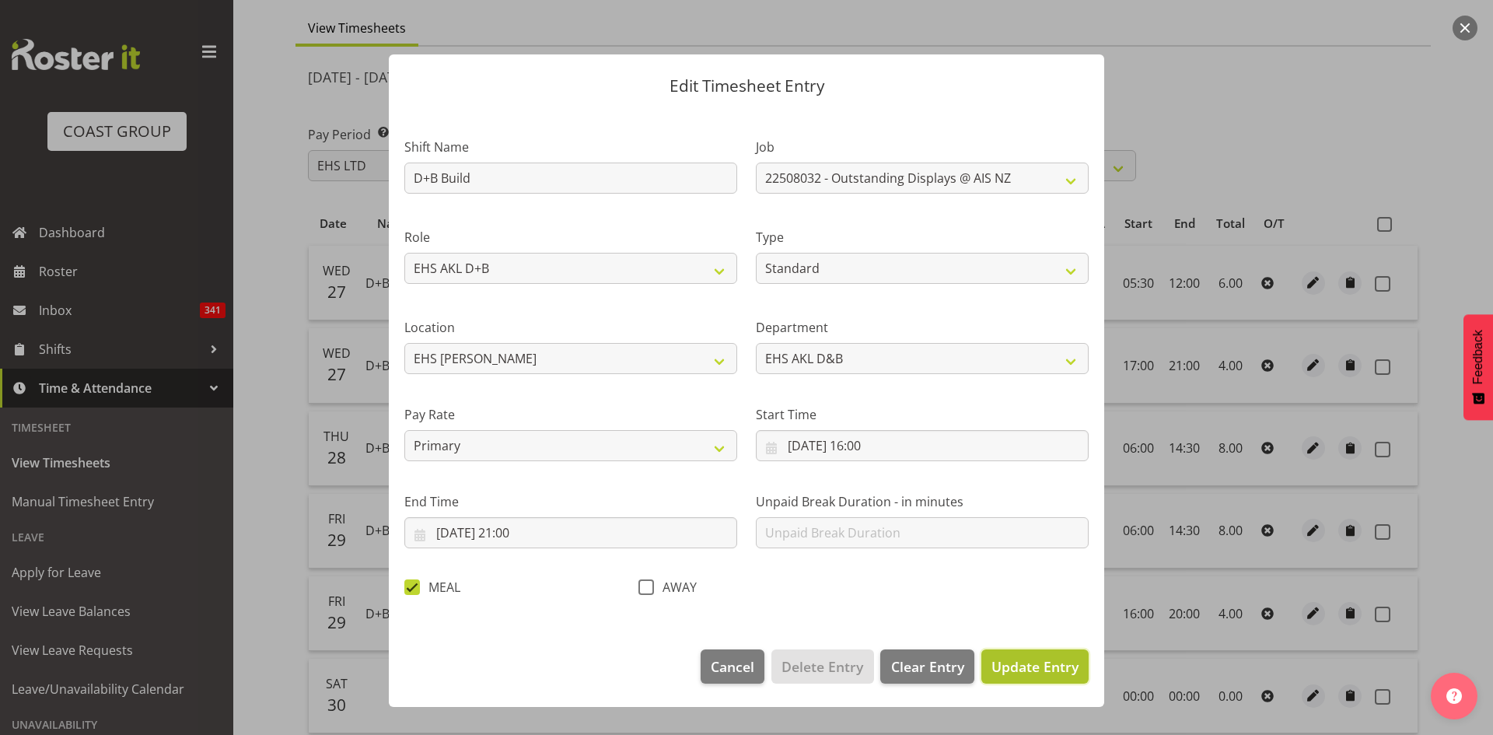
click at [1050, 663] on span "Update Entry" at bounding box center [1034, 666] width 87 height 19
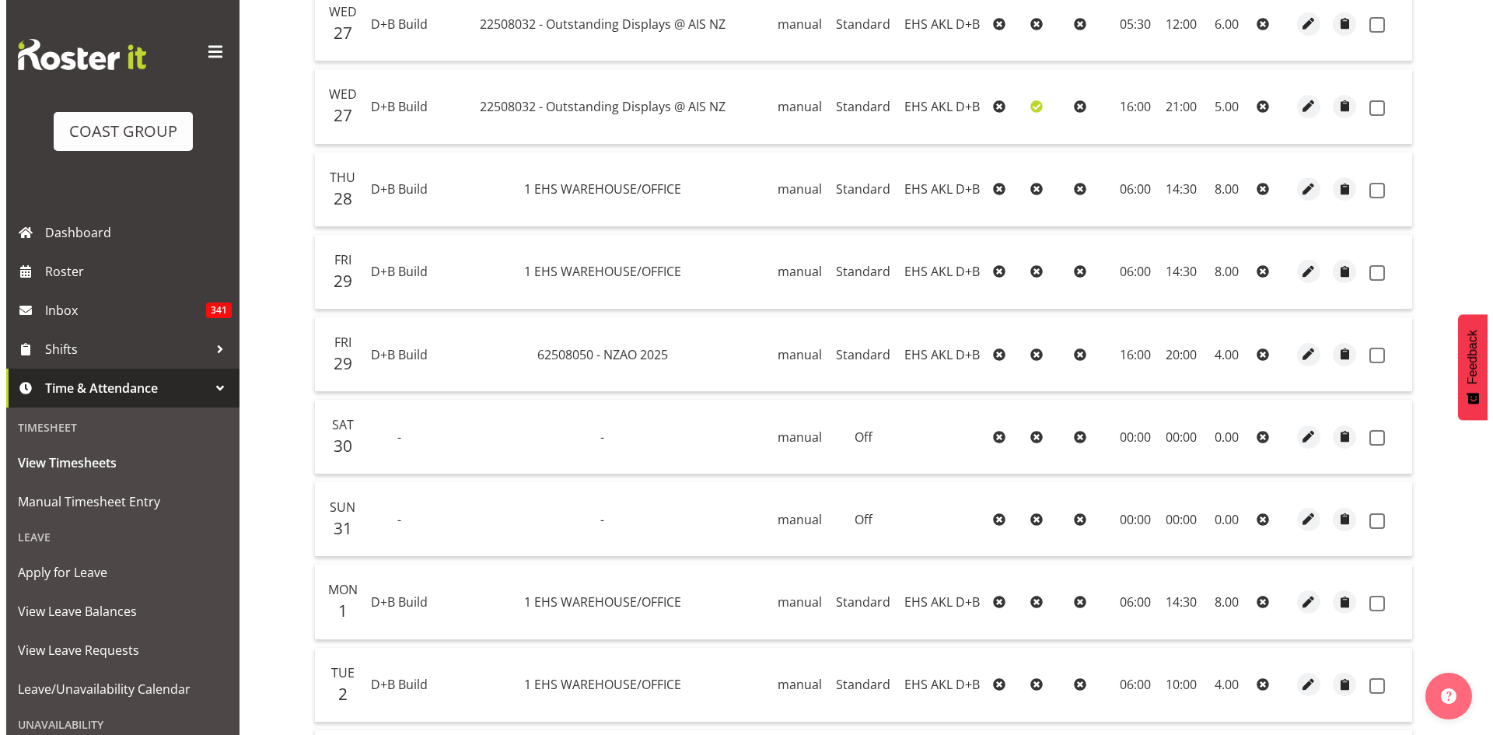
scroll to position [259, 0]
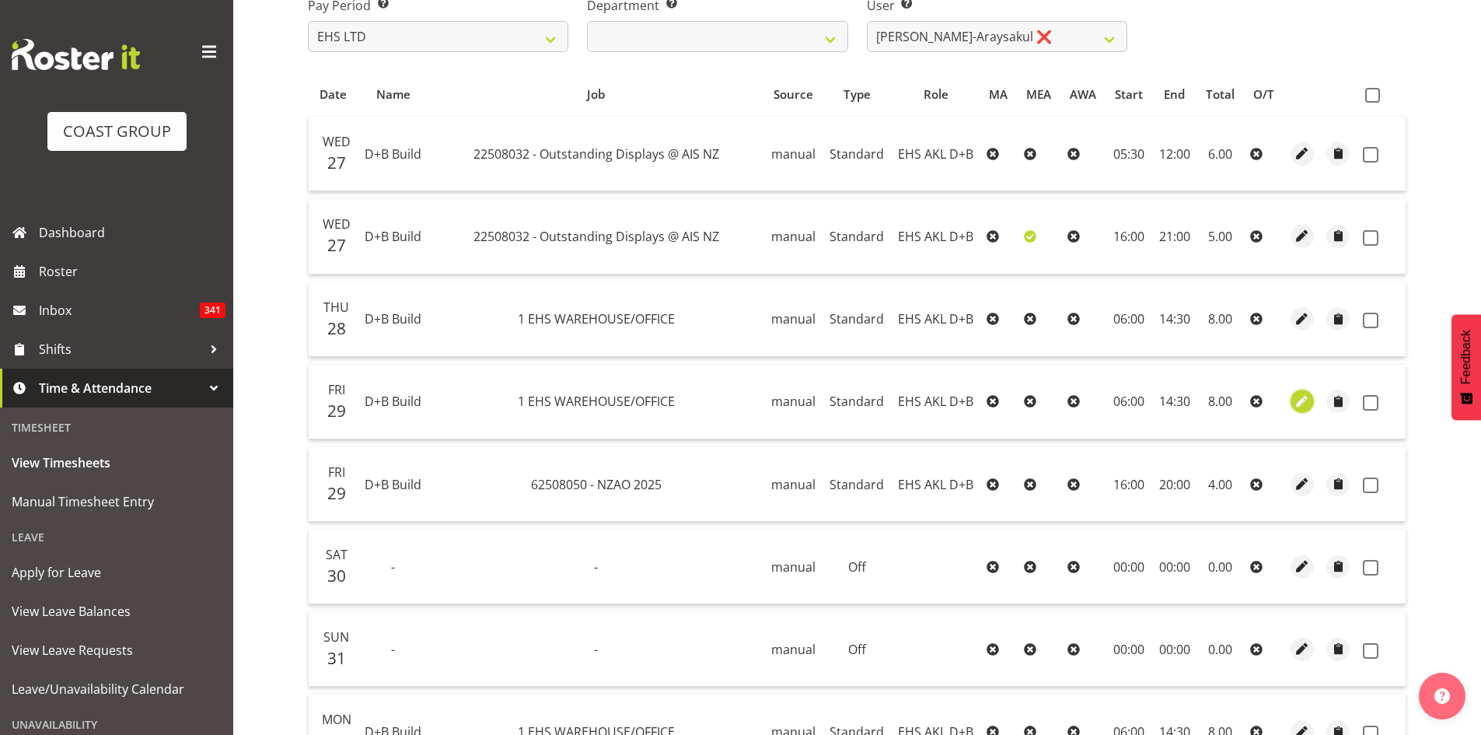
click at [1304, 401] on span "button" at bounding box center [1302, 402] width 18 height 18
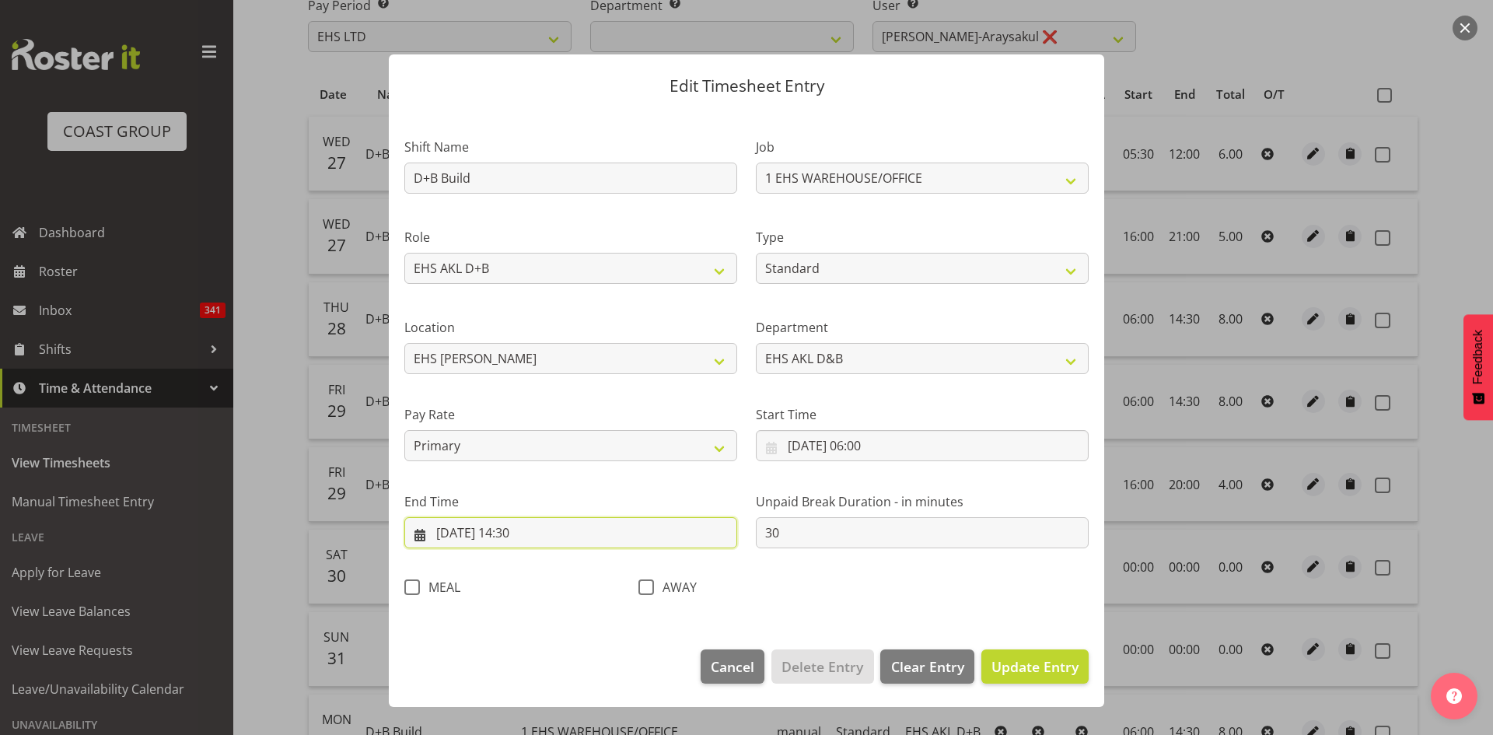
click at [522, 535] on input "29/08/2025, 14:30" at bounding box center [570, 532] width 333 height 31
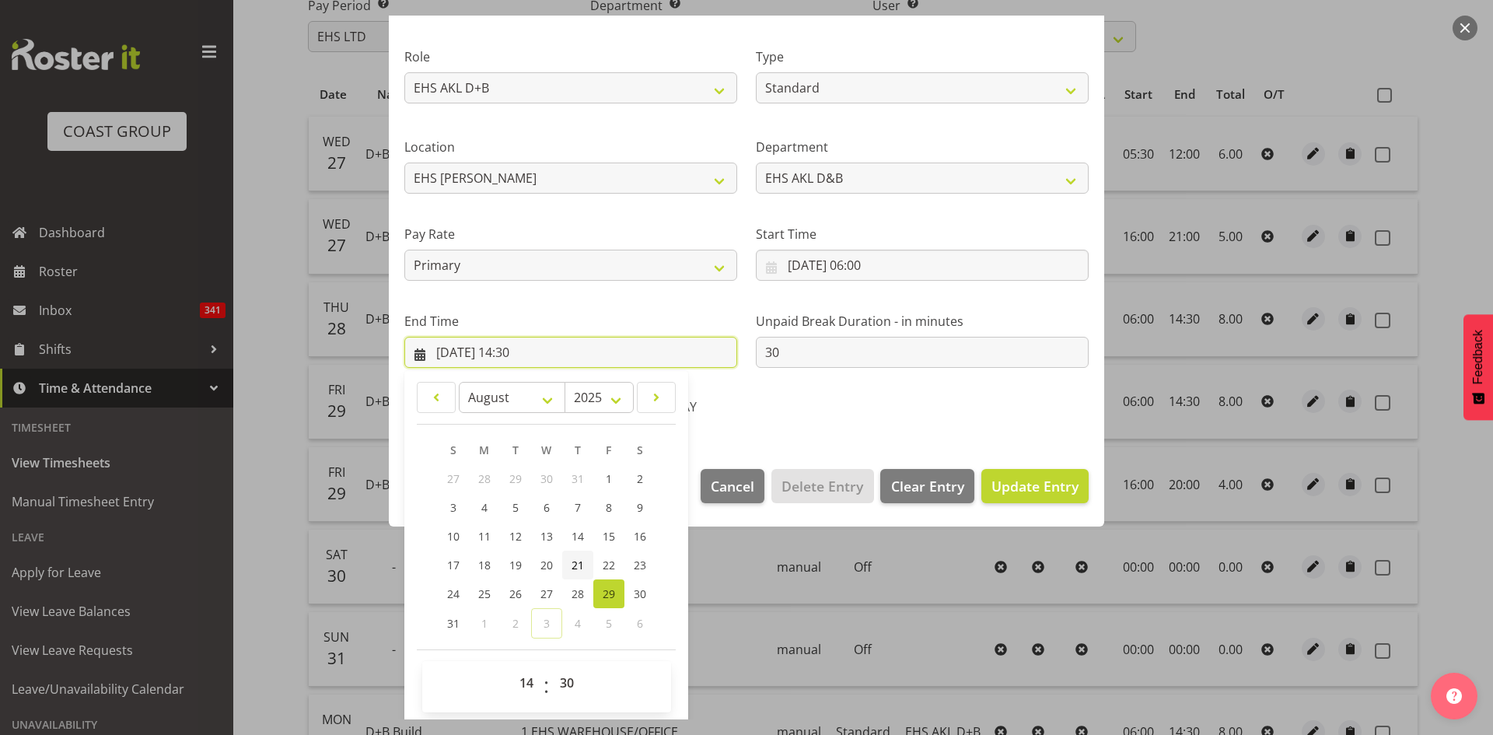
scroll to position [184, 0]
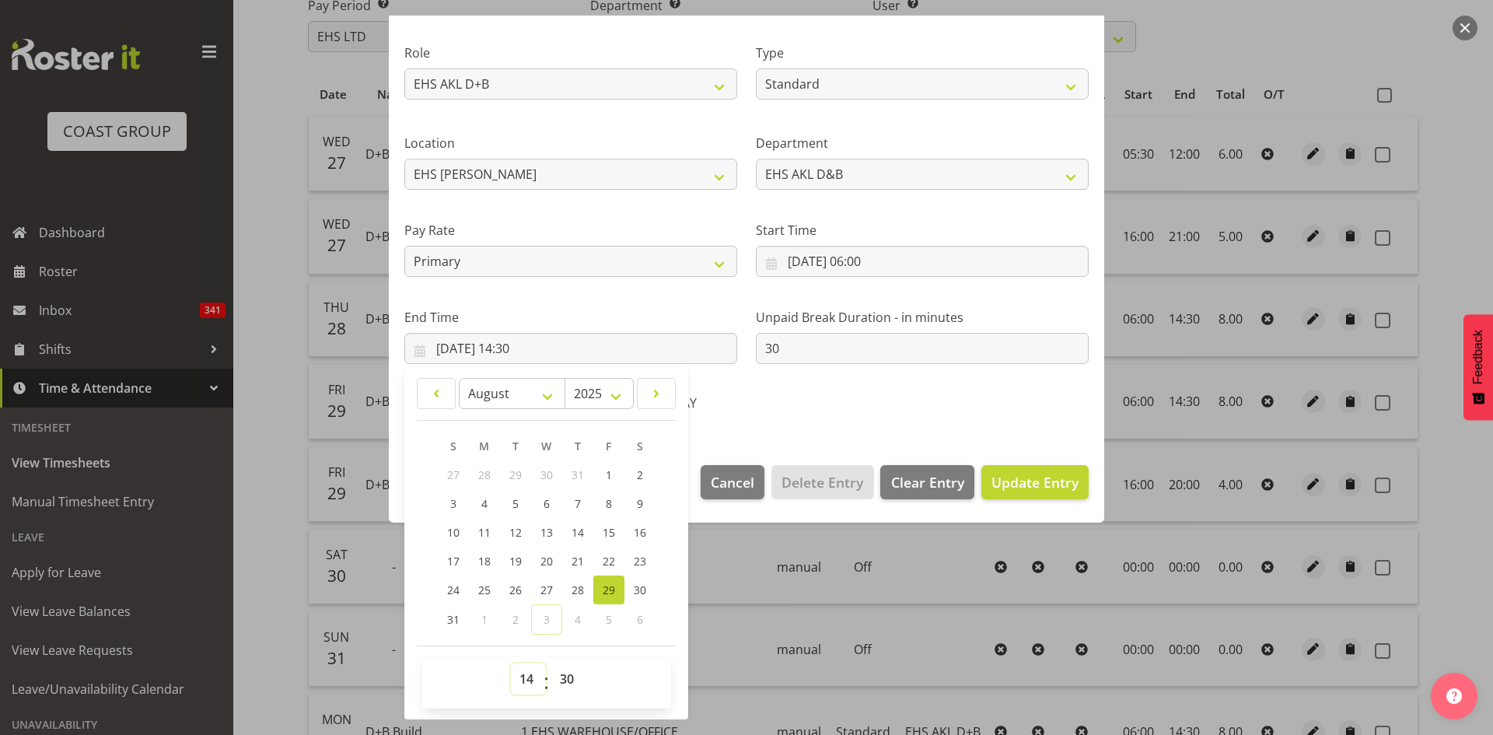
click at [530, 683] on select "00 01 02 03 04 05 06 07 08 09 10 11 12 13 14 15 16 17 18 19 20 21 22 23" at bounding box center [528, 678] width 35 height 31
click at [511, 663] on select "00 01 02 03 04 05 06 07 08 09 10 11 12 13 14 15 16 17 18 19 20 21 22 23" at bounding box center [528, 678] width 35 height 31
click at [561, 669] on select "00 01 02 03 04 05 06 07 08 09 10 11 12 13 14 15 16 17 18 19 20 21 22 23 24 25 2…" at bounding box center [568, 678] width 35 height 31
click at [551, 663] on select "00 01 02 03 04 05 06 07 08 09 10 11 12 13 14 15 16 17 18 19 20 21 22 23 24 25 2…" at bounding box center [568, 678] width 35 height 31
click at [1000, 473] on span "Update Entry" at bounding box center [1034, 482] width 87 height 19
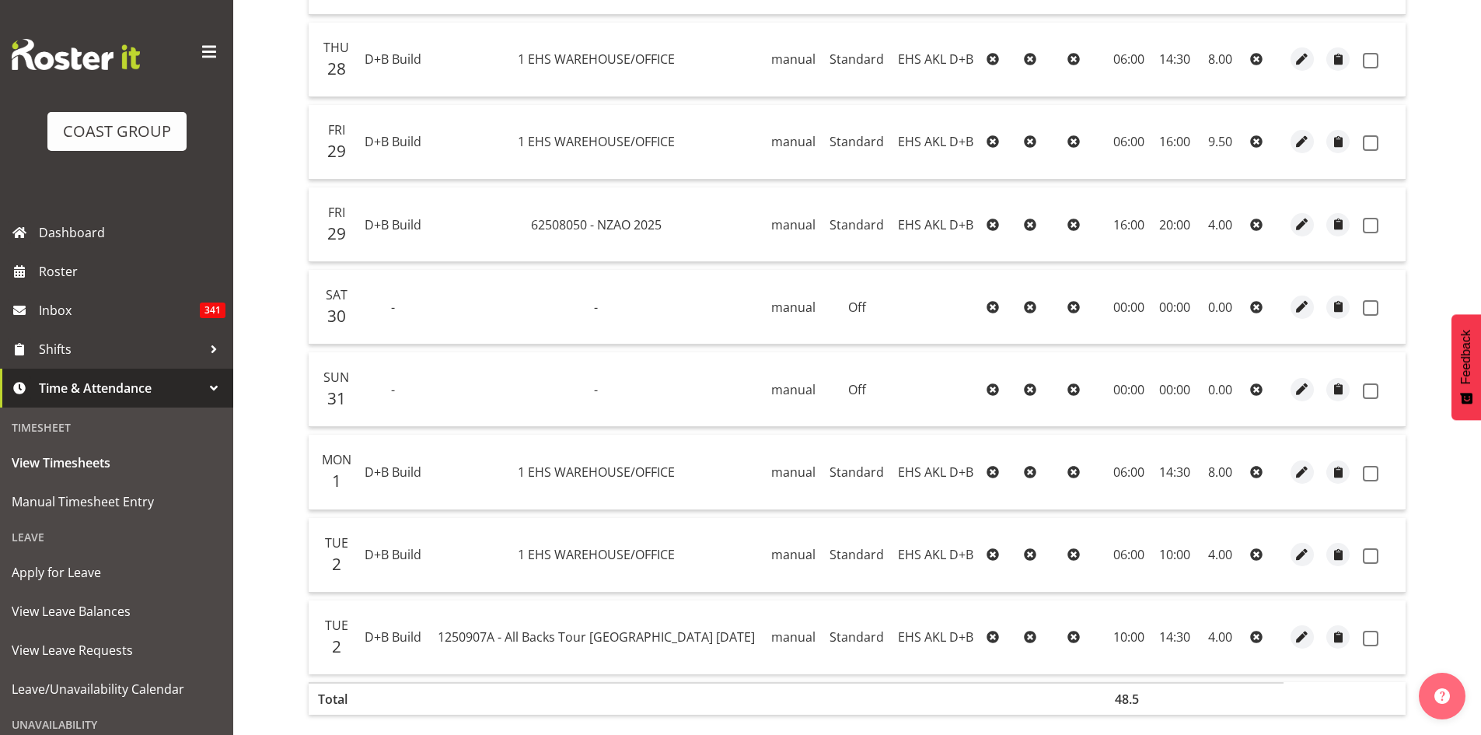
scroll to position [389, 0]
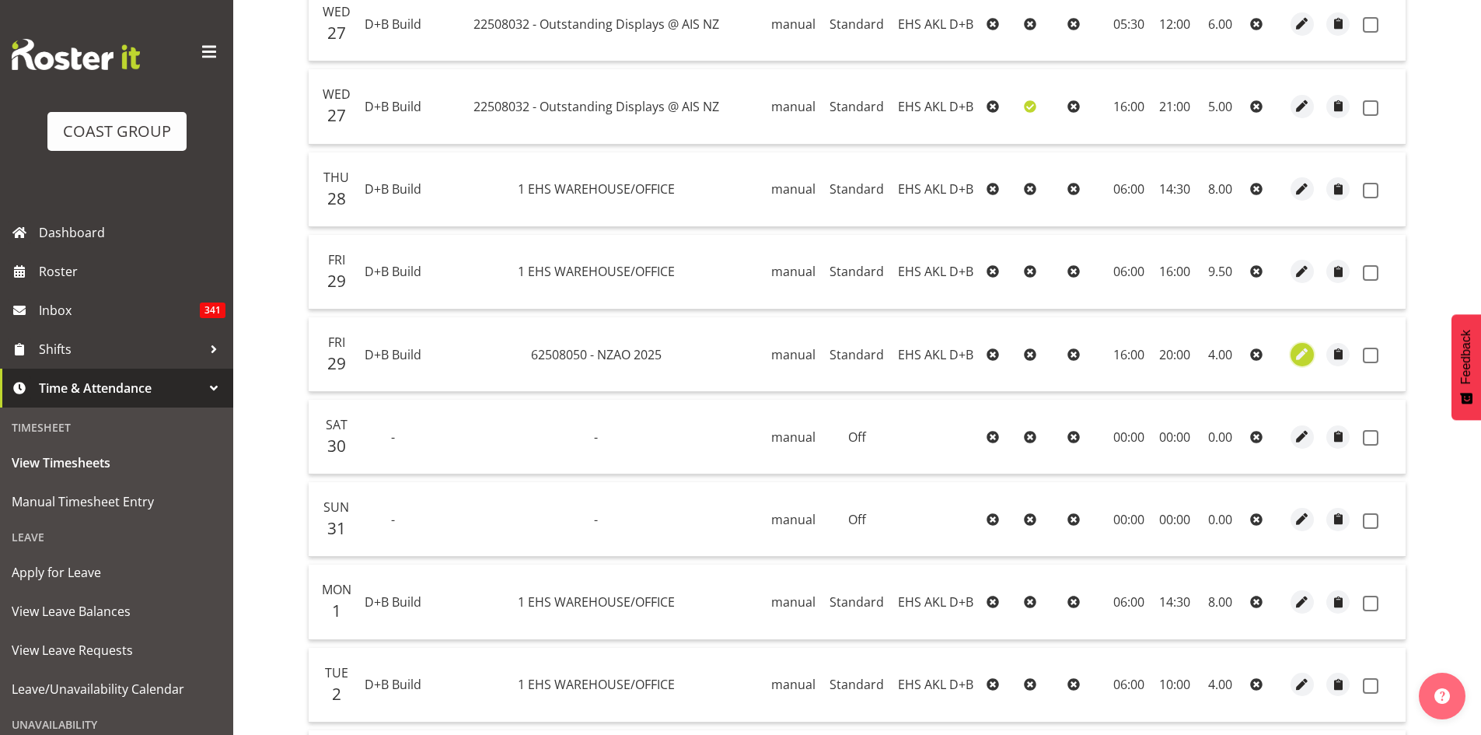
click at [1302, 358] on span "button" at bounding box center [1302, 354] width 18 height 18
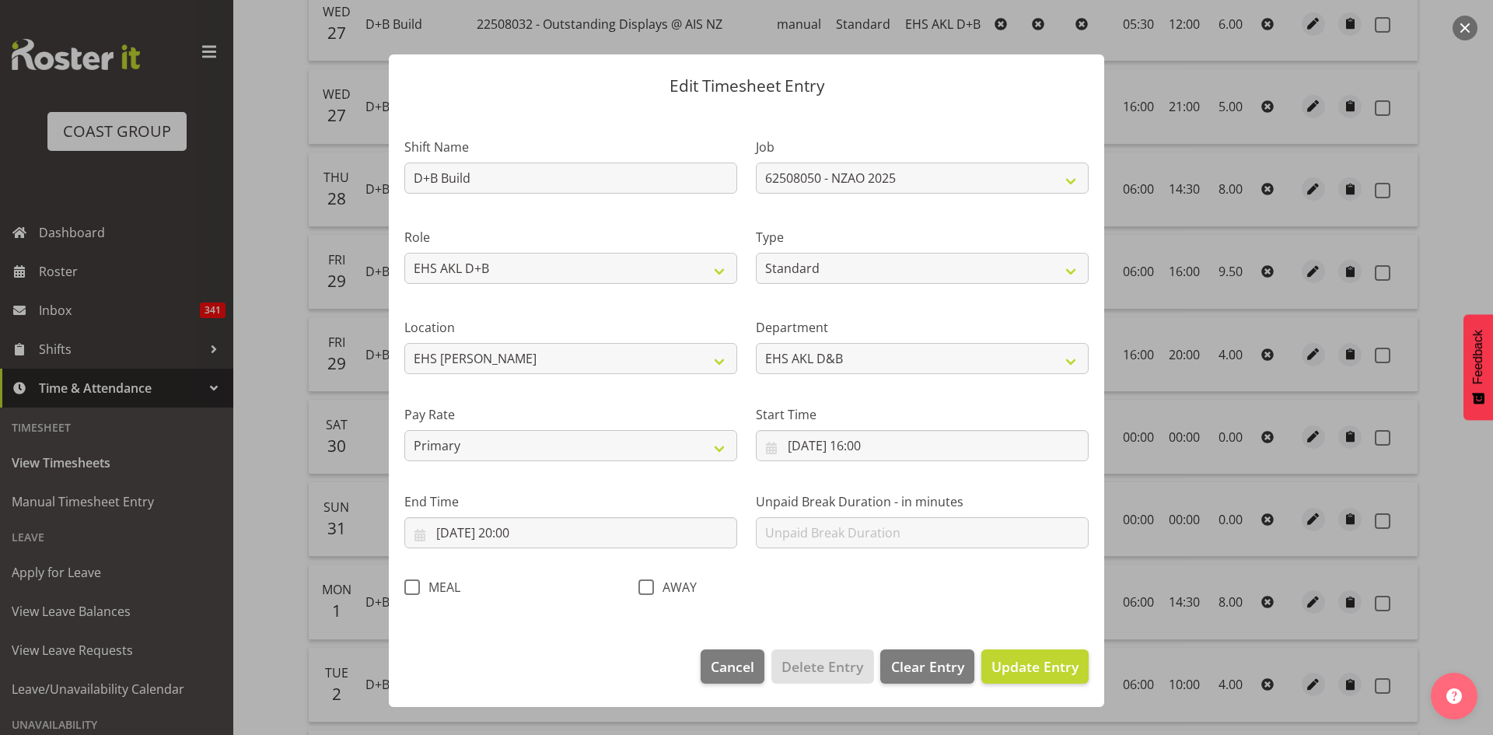
click at [409, 588] on span at bounding box center [412, 587] width 16 height 16
click at [409, 588] on input "MEAL" at bounding box center [409, 587] width 10 height 10
click at [1021, 668] on span "Update Entry" at bounding box center [1034, 666] width 87 height 19
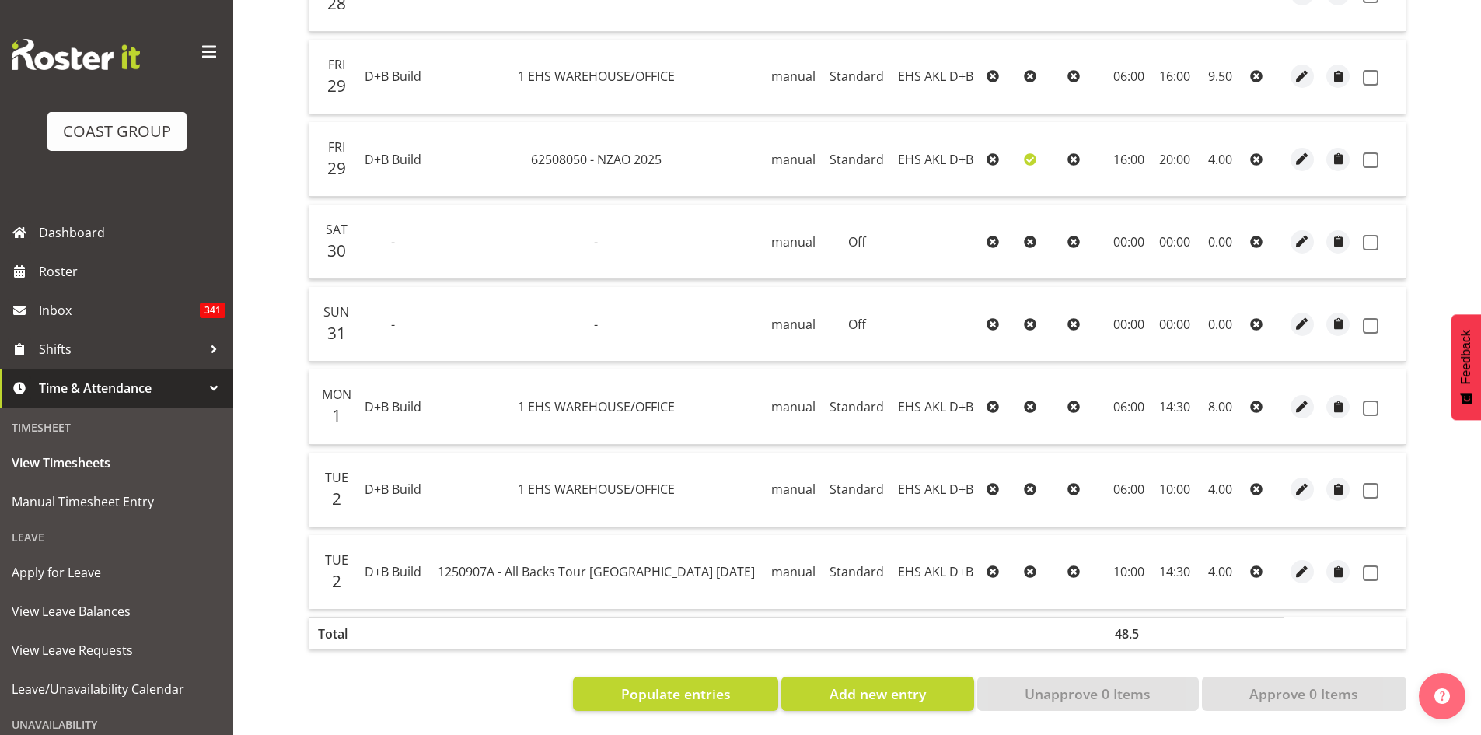
scroll to position [77, 0]
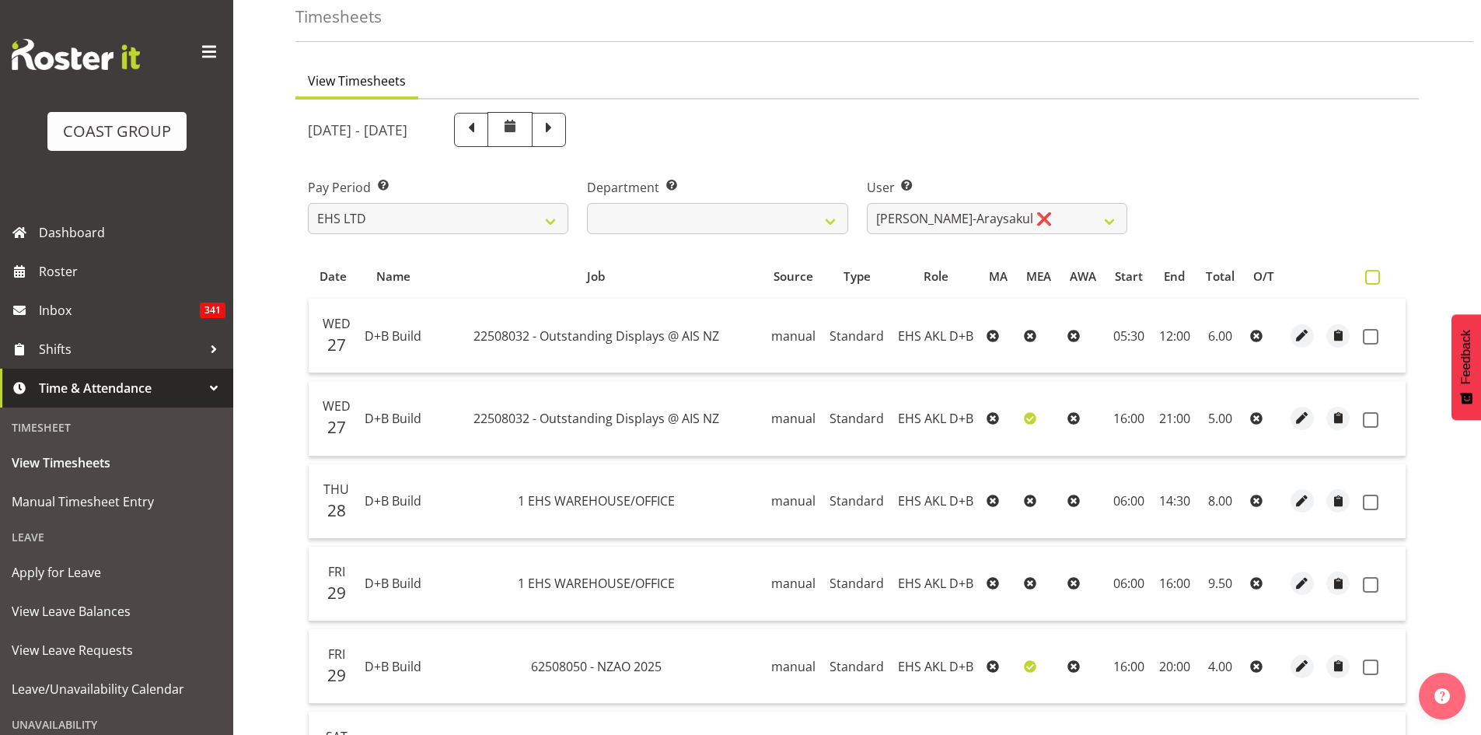
click at [1378, 276] on span at bounding box center [1372, 277] width 15 height 15
click at [1375, 276] on input "checkbox" at bounding box center [1370, 277] width 10 height 10
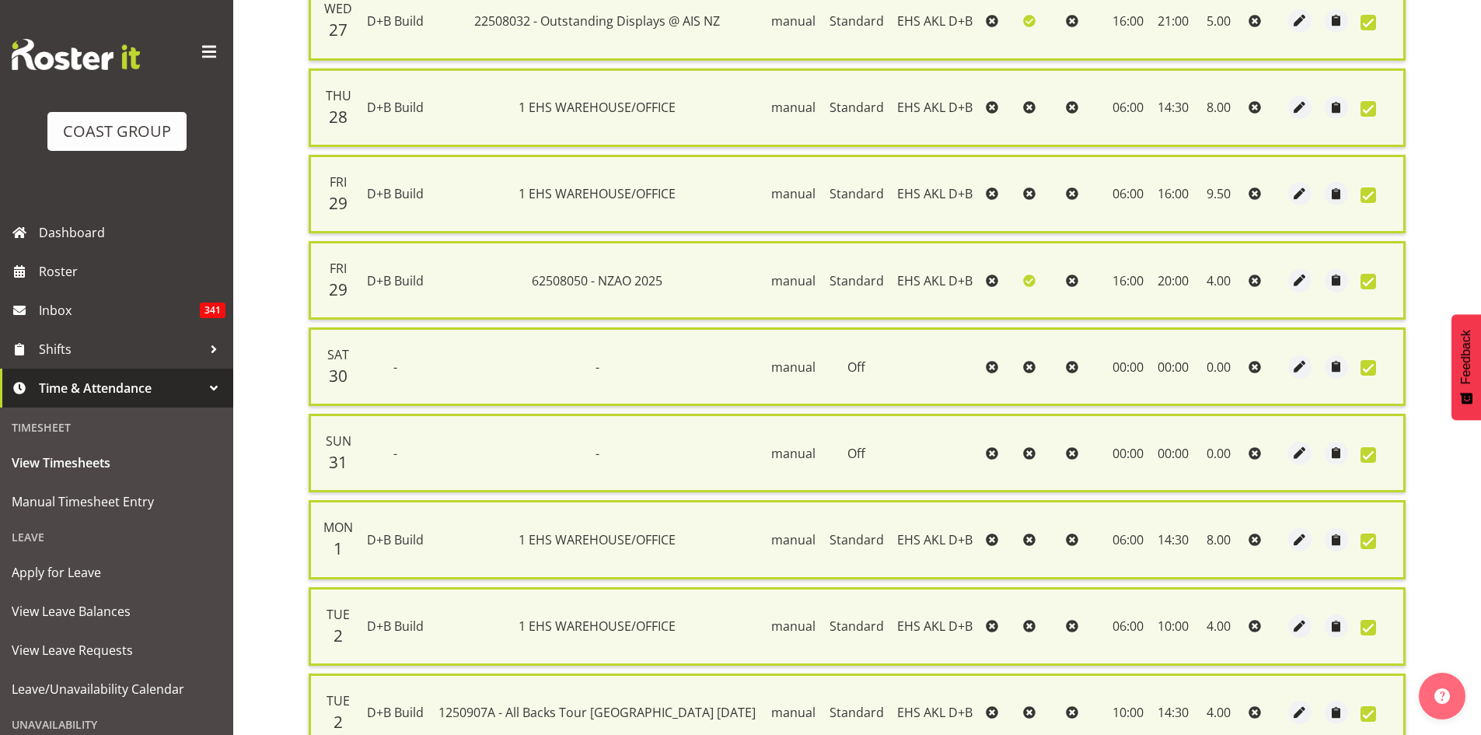
scroll to position [633, 0]
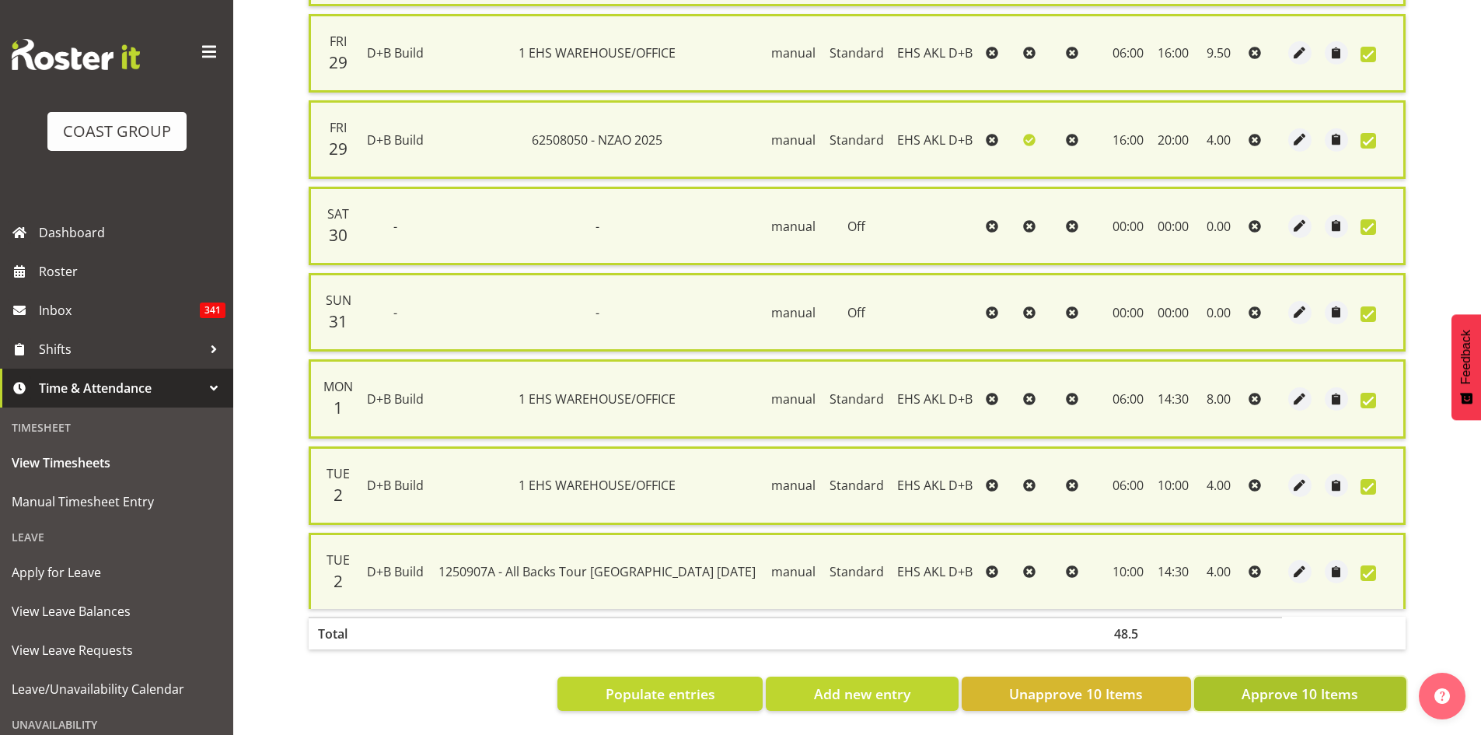
click at [1308, 683] on span "Approve 10 Items" at bounding box center [1300, 693] width 117 height 20
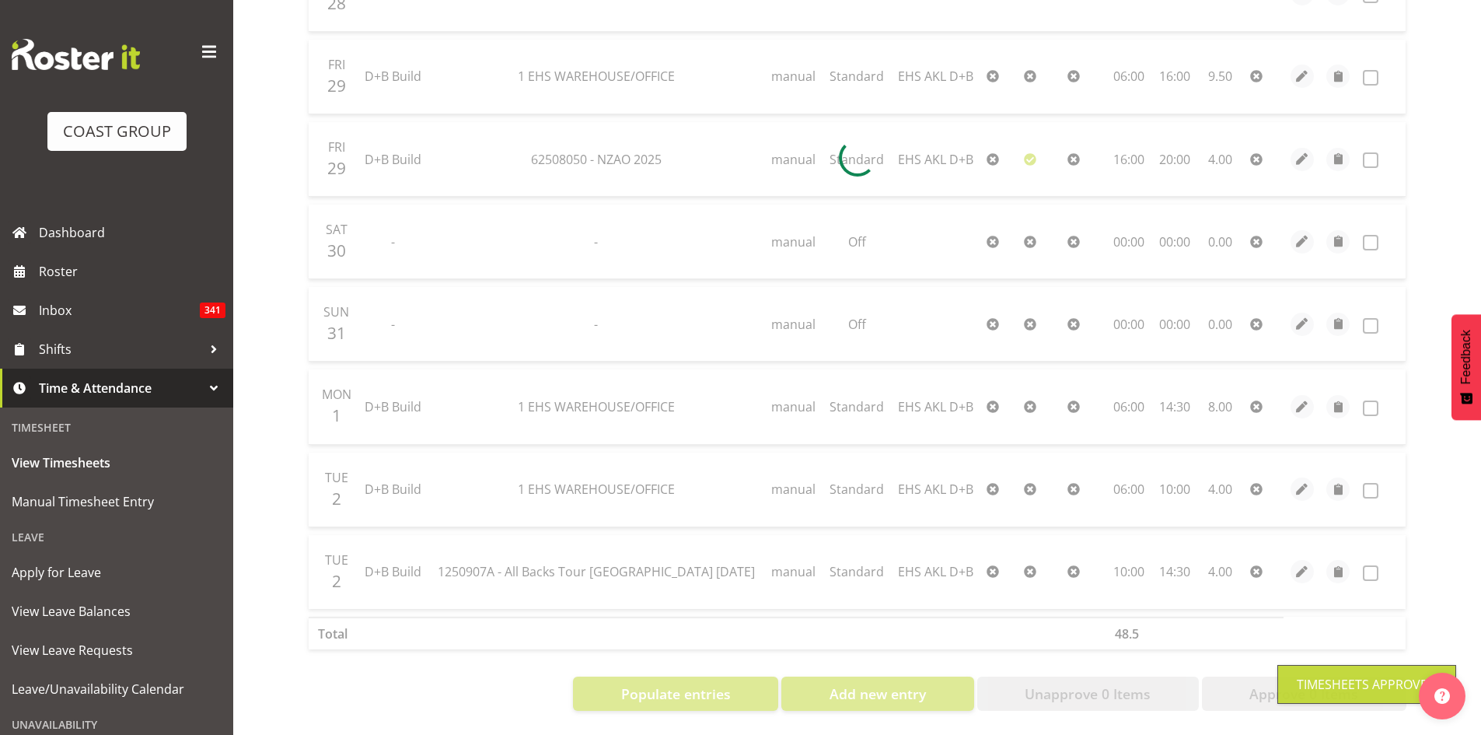
scroll to position [77, 0]
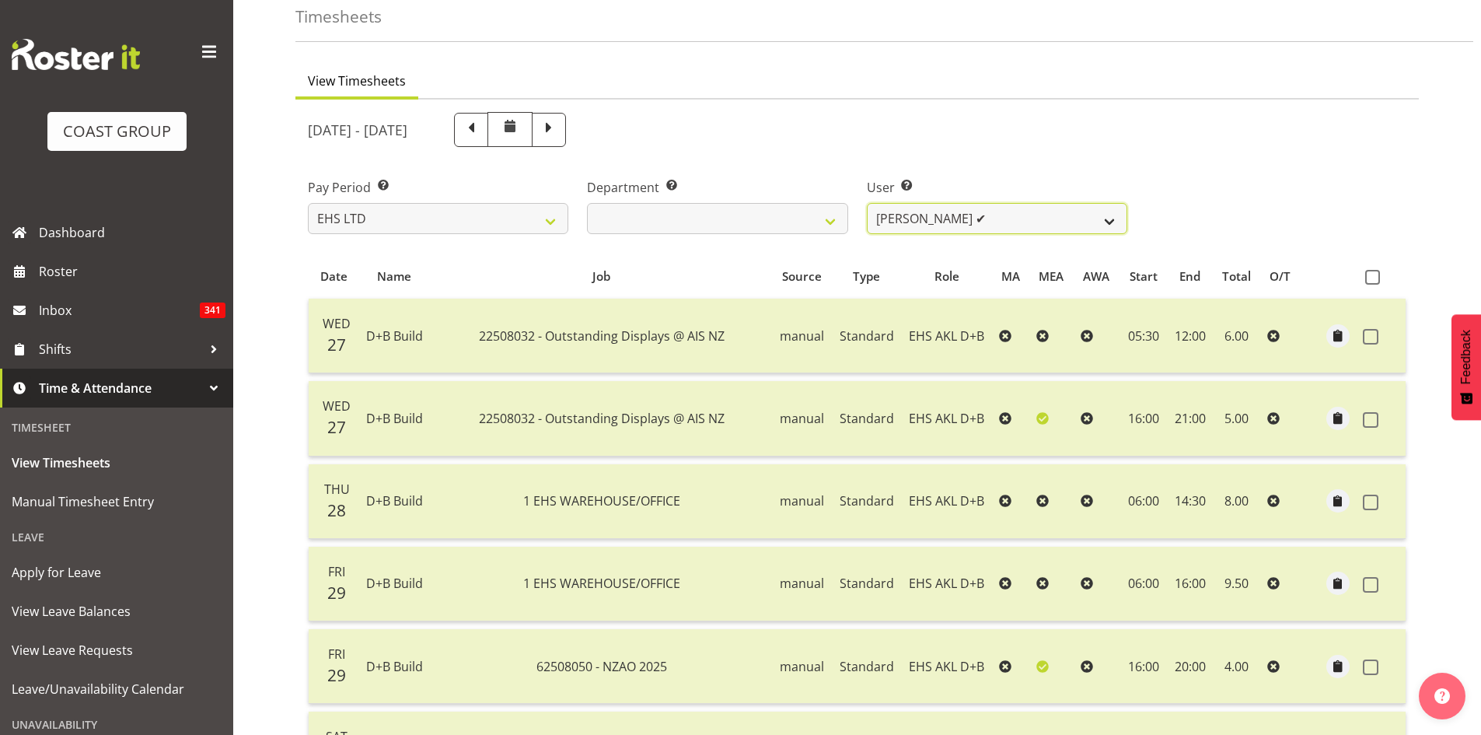
click at [994, 223] on select "Aleki Palu Pua ✔ Ben Dewes ✔ David Forte ✔ Durham Foster ✔ Ihaka Roberts ❌ Joe …" at bounding box center [997, 218] width 260 height 31
click at [867, 203] on select "Aleki Palu Pua ✔ Ben Dewes ✔ David Forte ✔ Durham Foster ✔ Ihaka Roberts ❌ Joe …" at bounding box center [997, 218] width 260 height 31
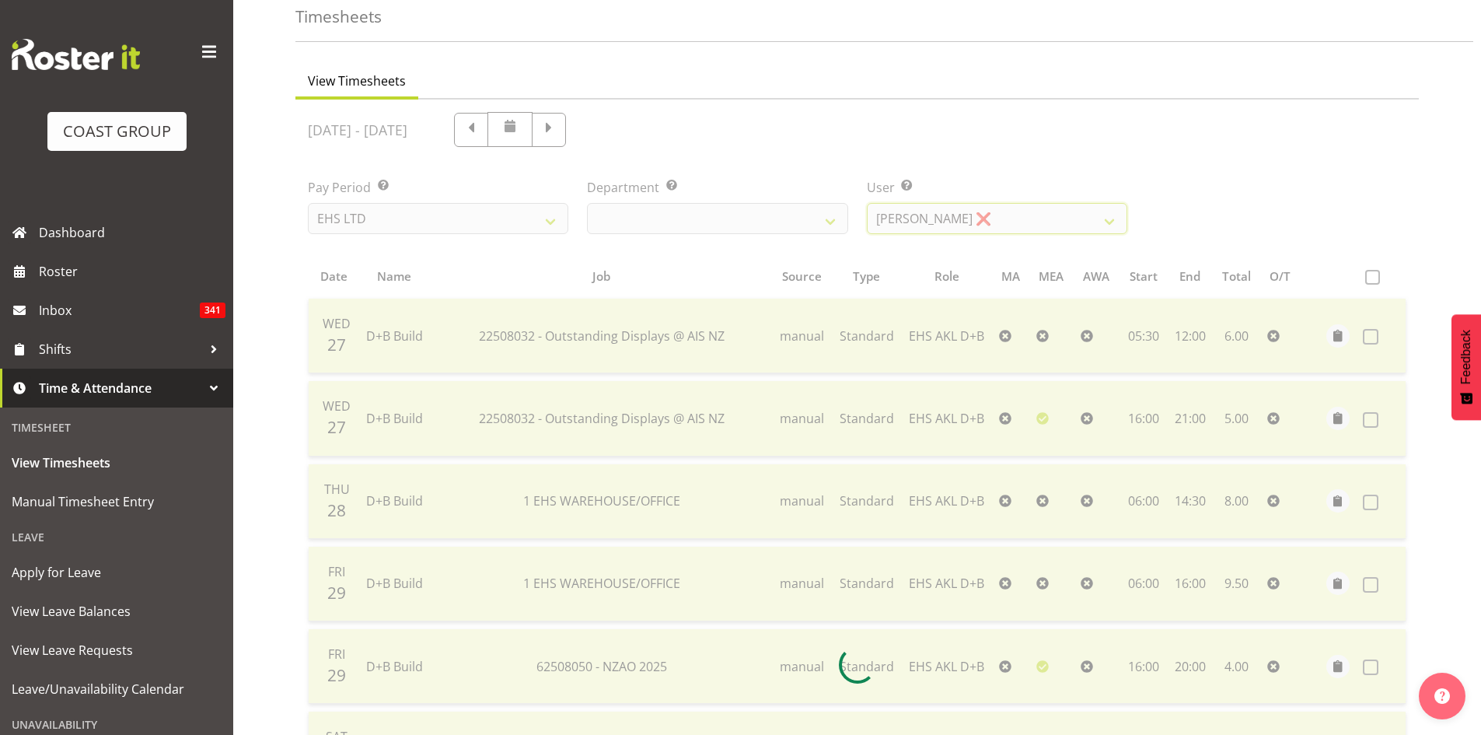
scroll to position [30, 0]
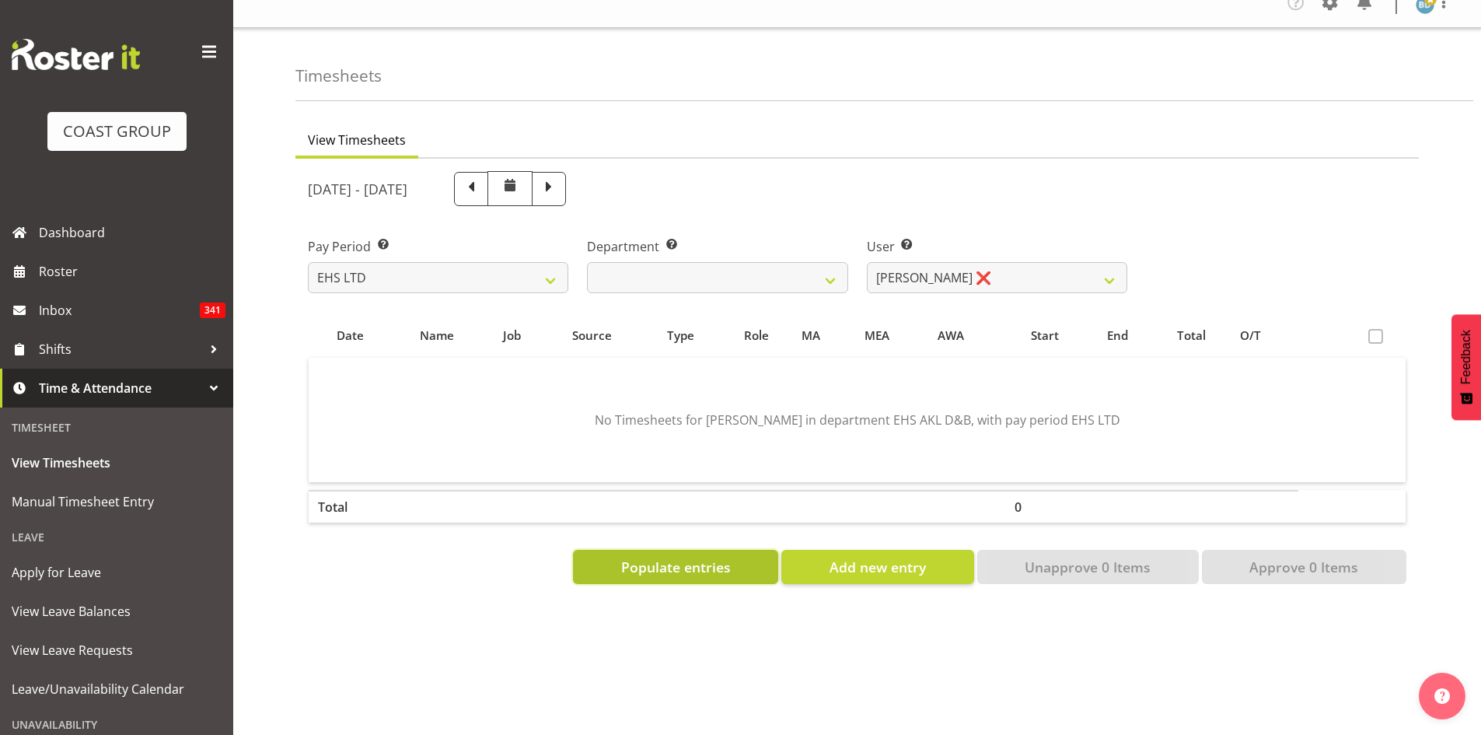
click at [700, 557] on span "Populate entries" at bounding box center [676, 567] width 110 height 20
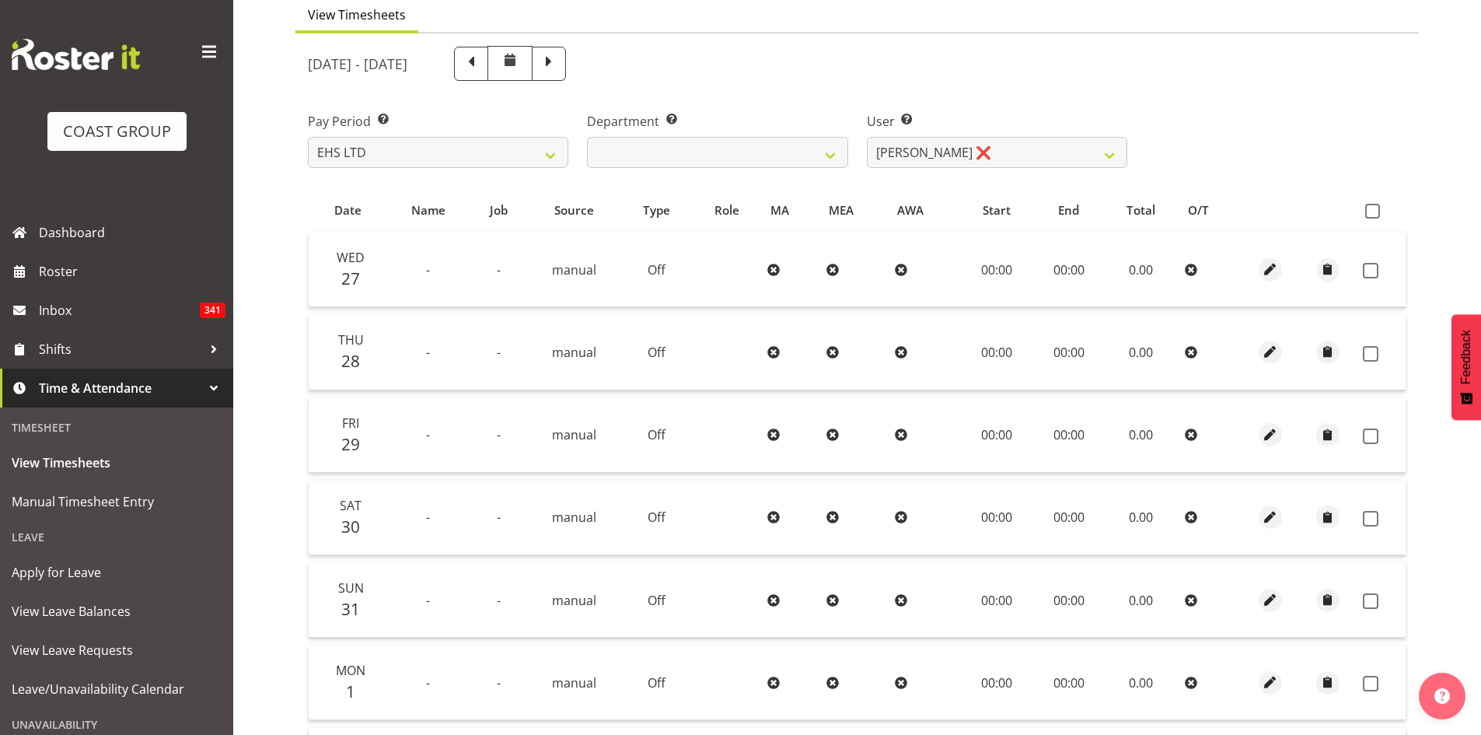
scroll to position [0, 0]
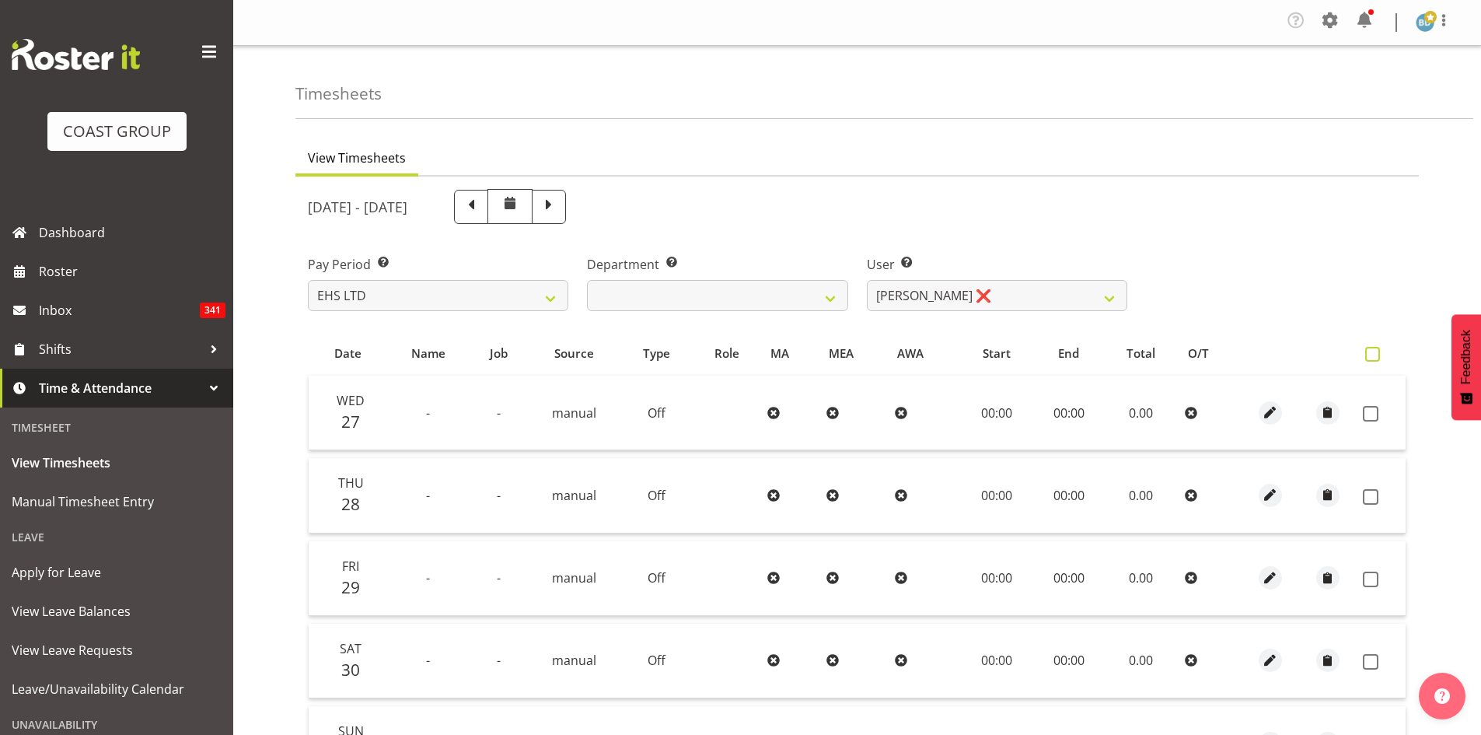
click at [1371, 357] on span at bounding box center [1372, 354] width 15 height 15
click at [1371, 357] on input "checkbox" at bounding box center [1370, 354] width 10 height 10
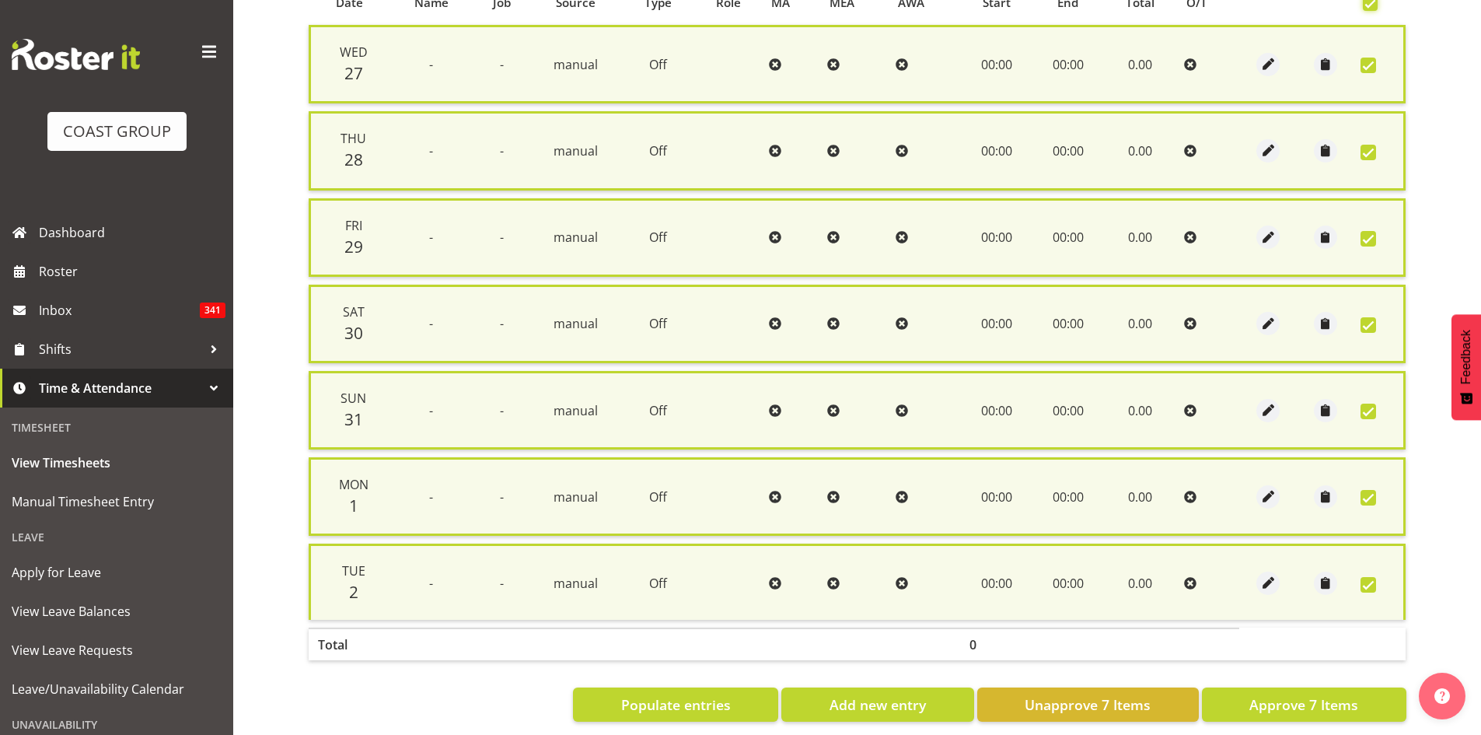
scroll to position [373, 0]
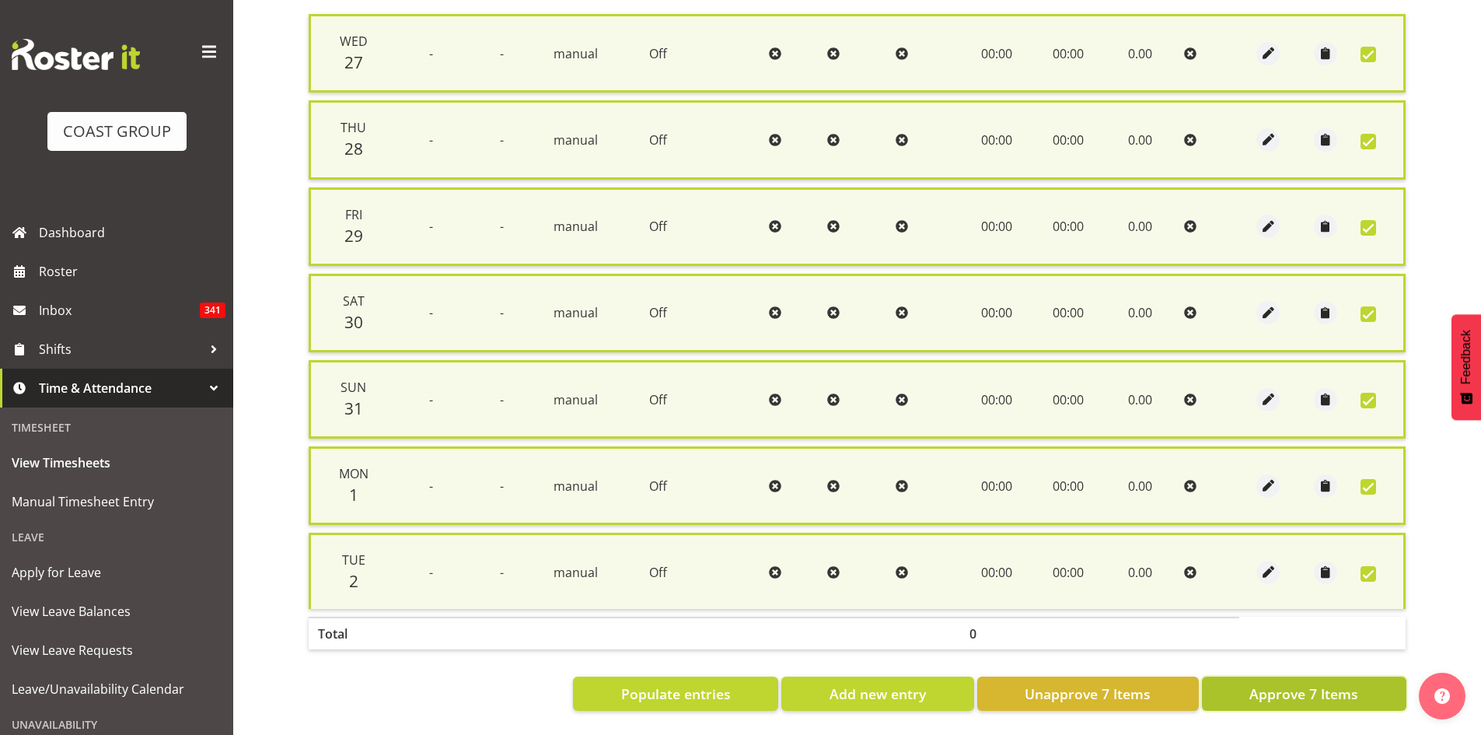
click at [1273, 683] on span "Approve 7 Items" at bounding box center [1303, 693] width 109 height 20
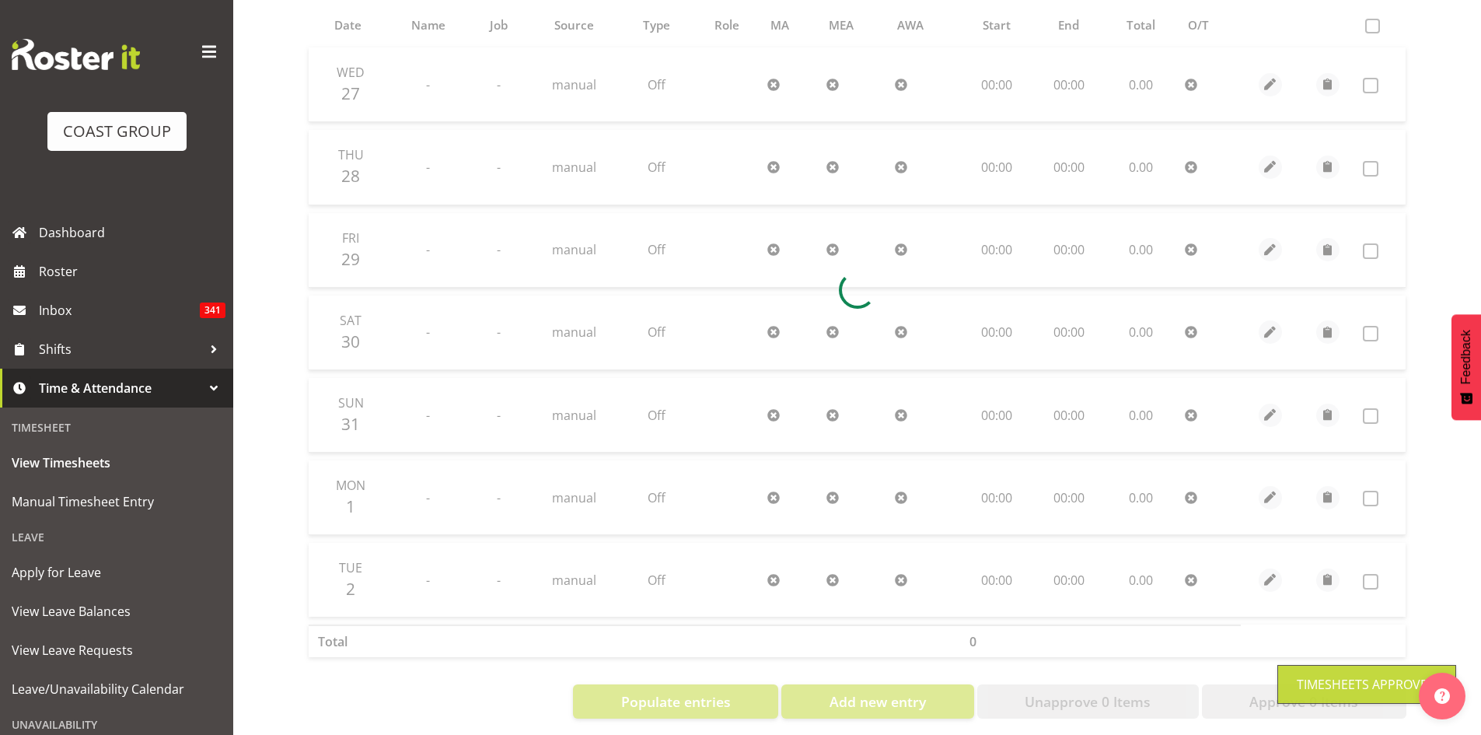
scroll to position [0, 0]
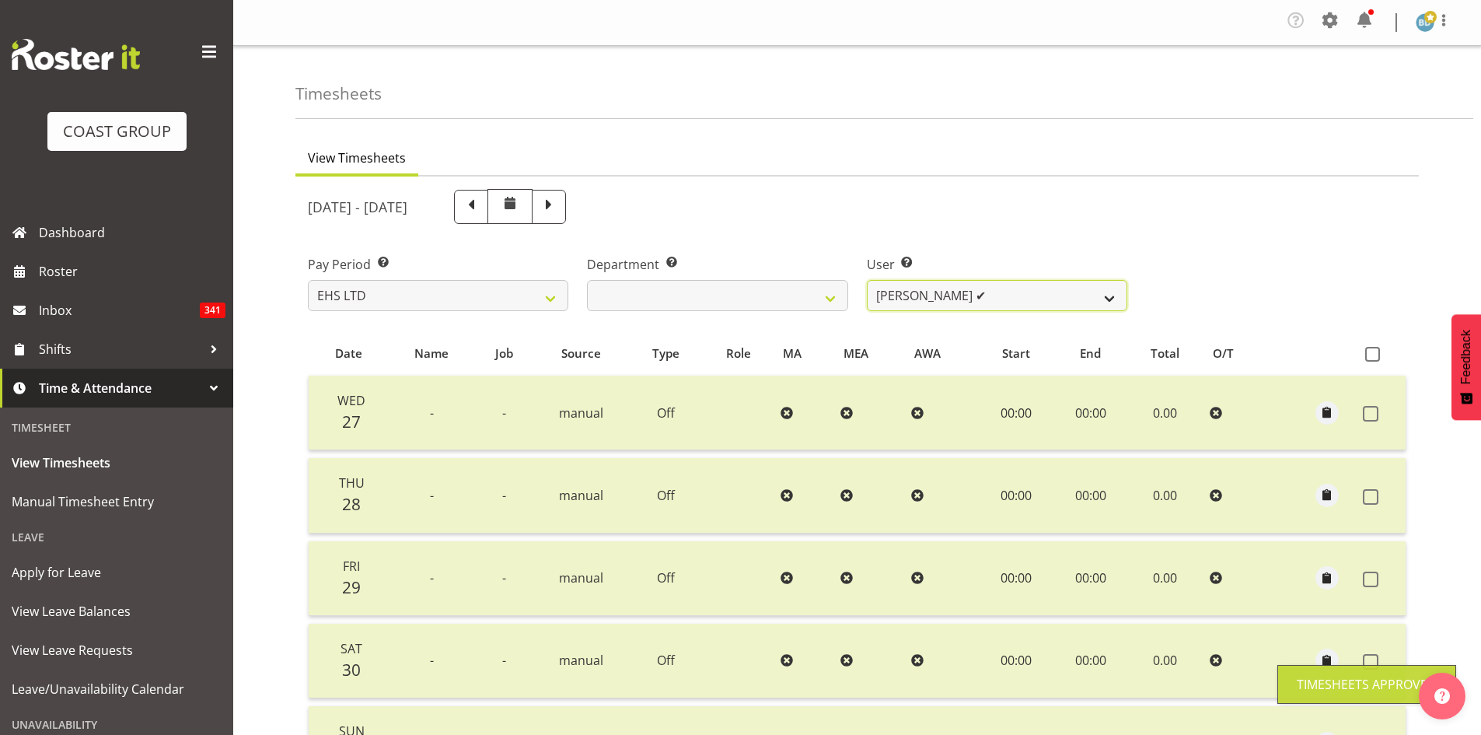
click at [988, 298] on select "Aleki Palu Pua ✔ Ben Dewes ✔ David Forte ✔ Durham Foster ✔ Ihaka Roberts ❌ Joe …" at bounding box center [997, 295] width 260 height 31
click at [867, 280] on select "Aleki Palu Pua ✔ Ben Dewes ✔ David Forte ✔ Durham Foster ✔ Ihaka Roberts ❌ Joe …" at bounding box center [997, 295] width 260 height 31
